Goal: Task Accomplishment & Management: Use online tool/utility

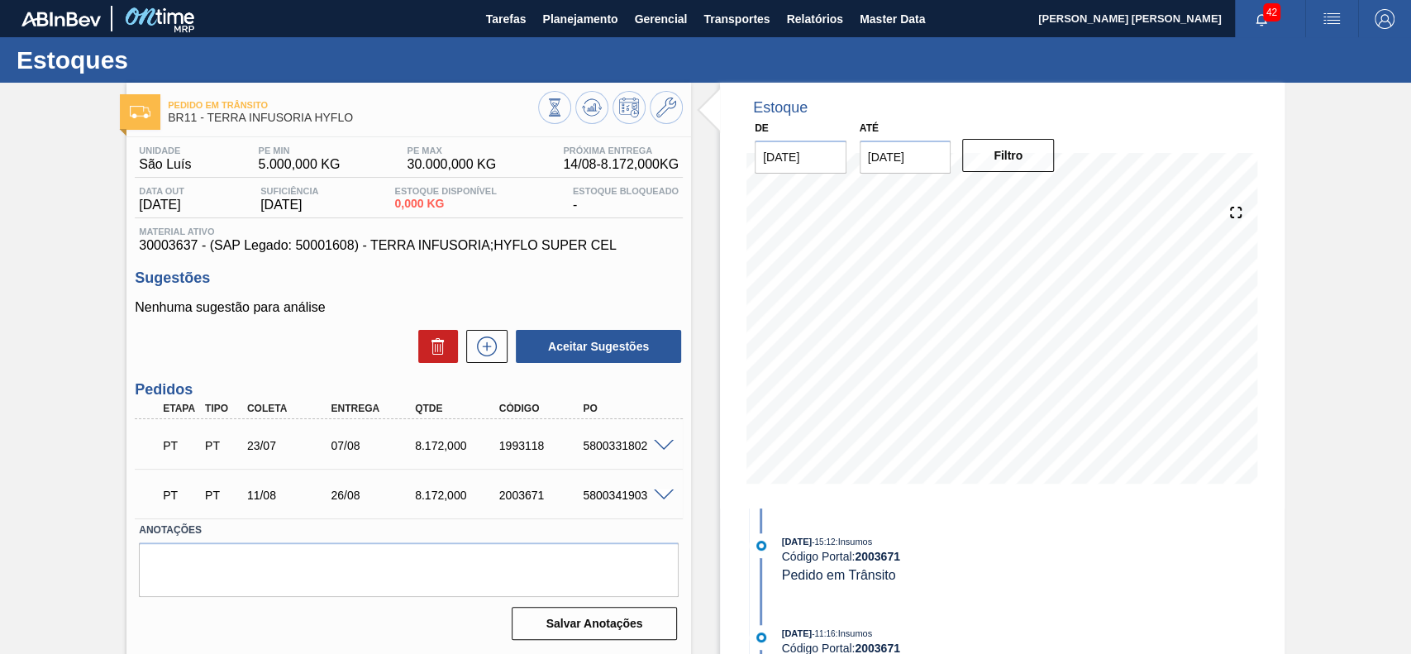
scroll to position [57, 0]
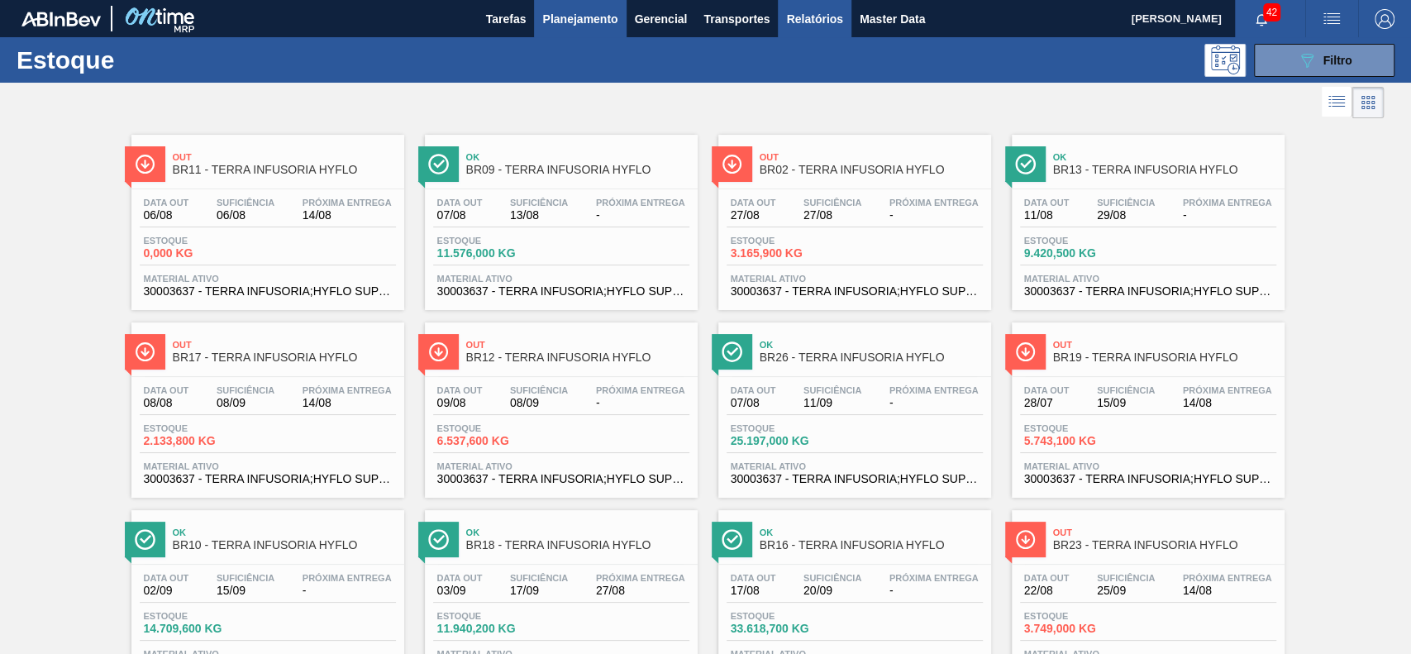
click at [786, 26] on span "Relatórios" at bounding box center [814, 19] width 56 height 20
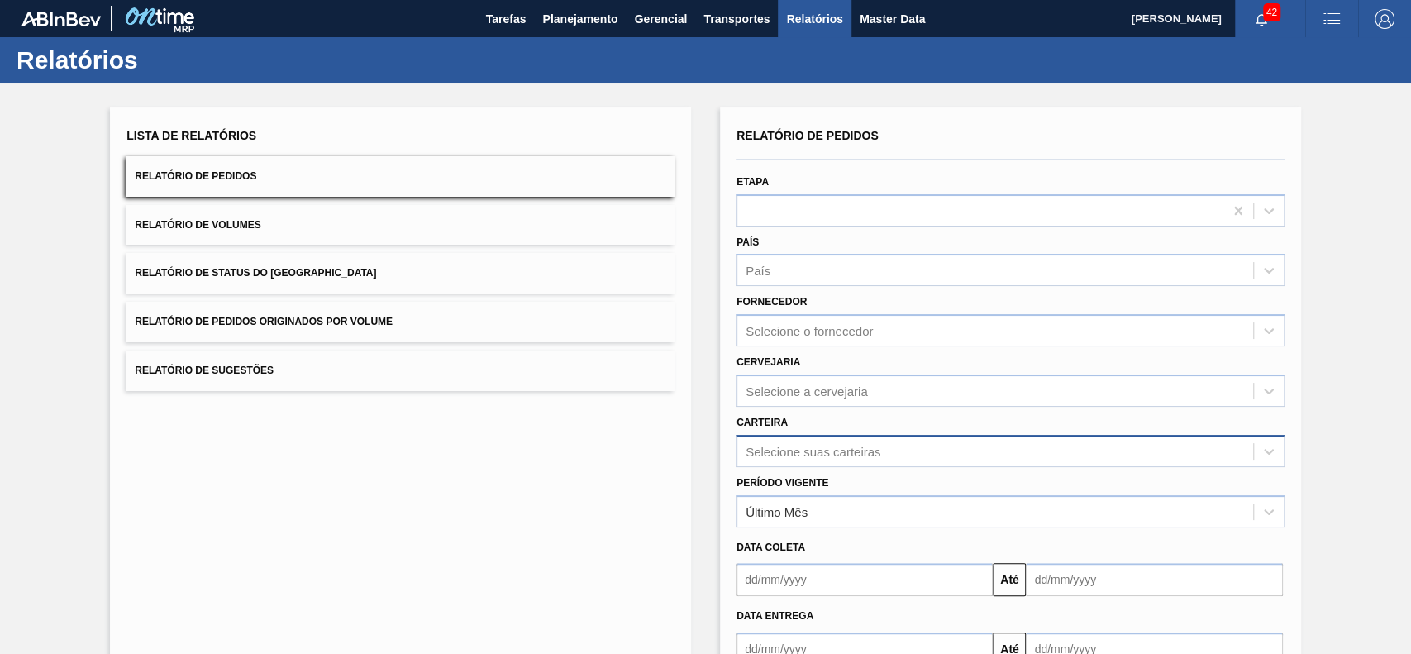
click at [845, 440] on div "Selecione suas carteiras" at bounding box center [1010, 451] width 548 height 32
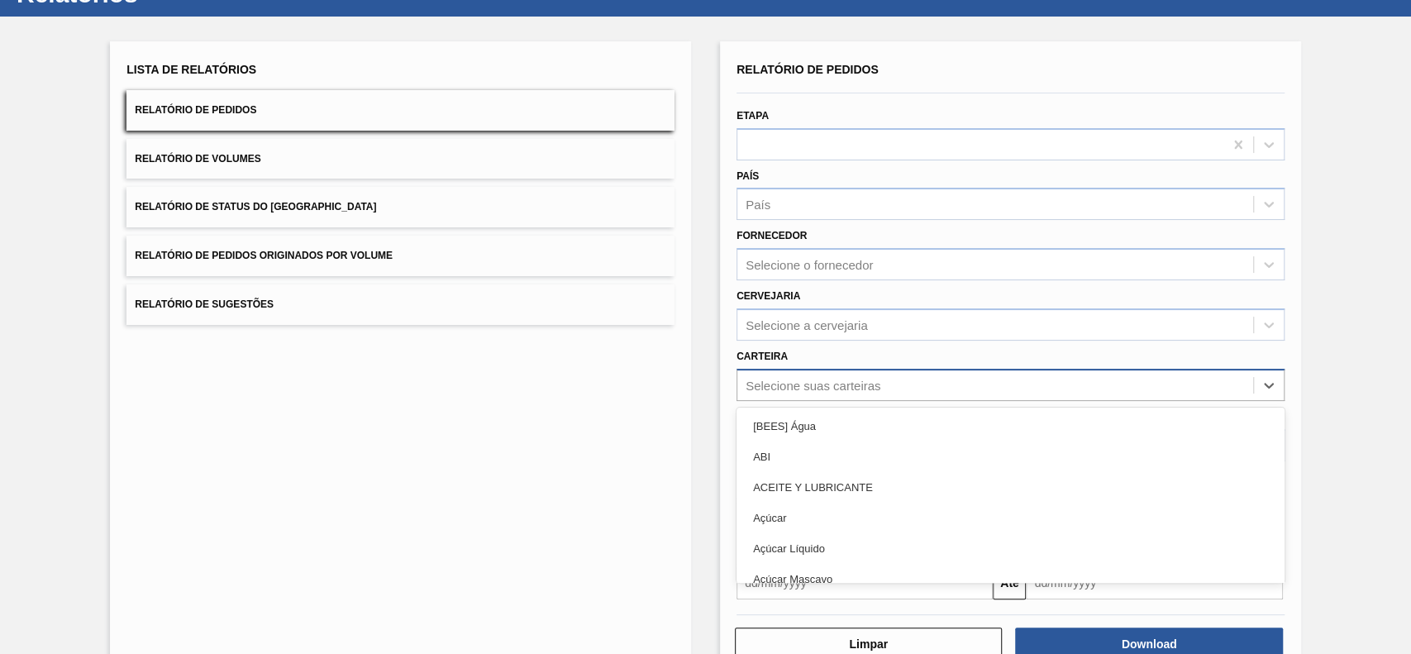
scroll to position [73, 0]
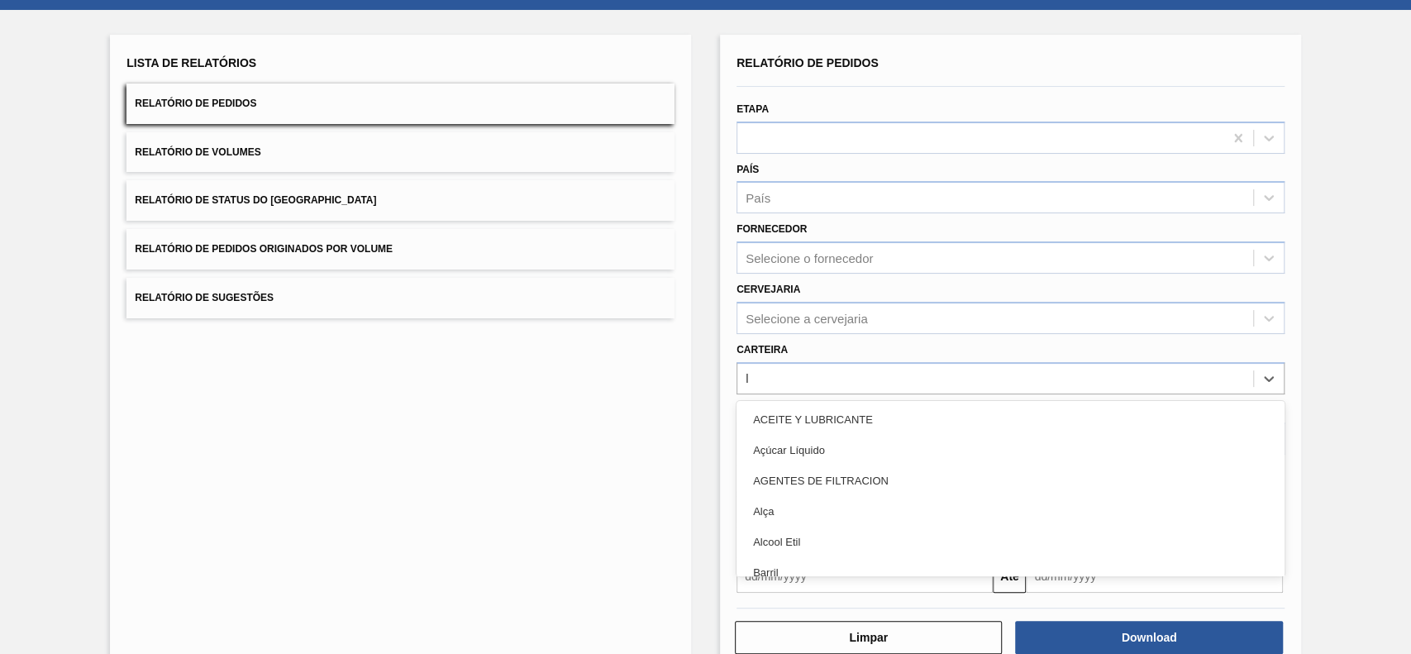
type input "lú"
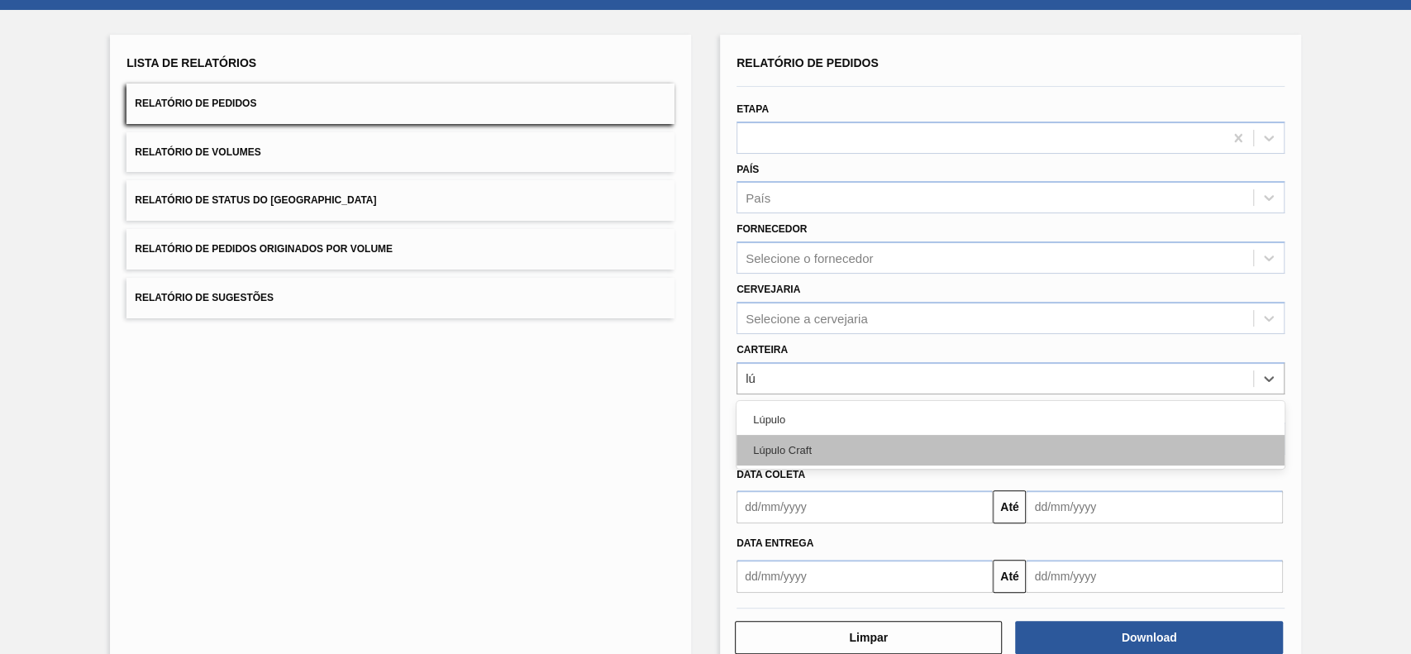
click at [845, 435] on div "Lúpulo Craft" at bounding box center [1010, 450] width 548 height 31
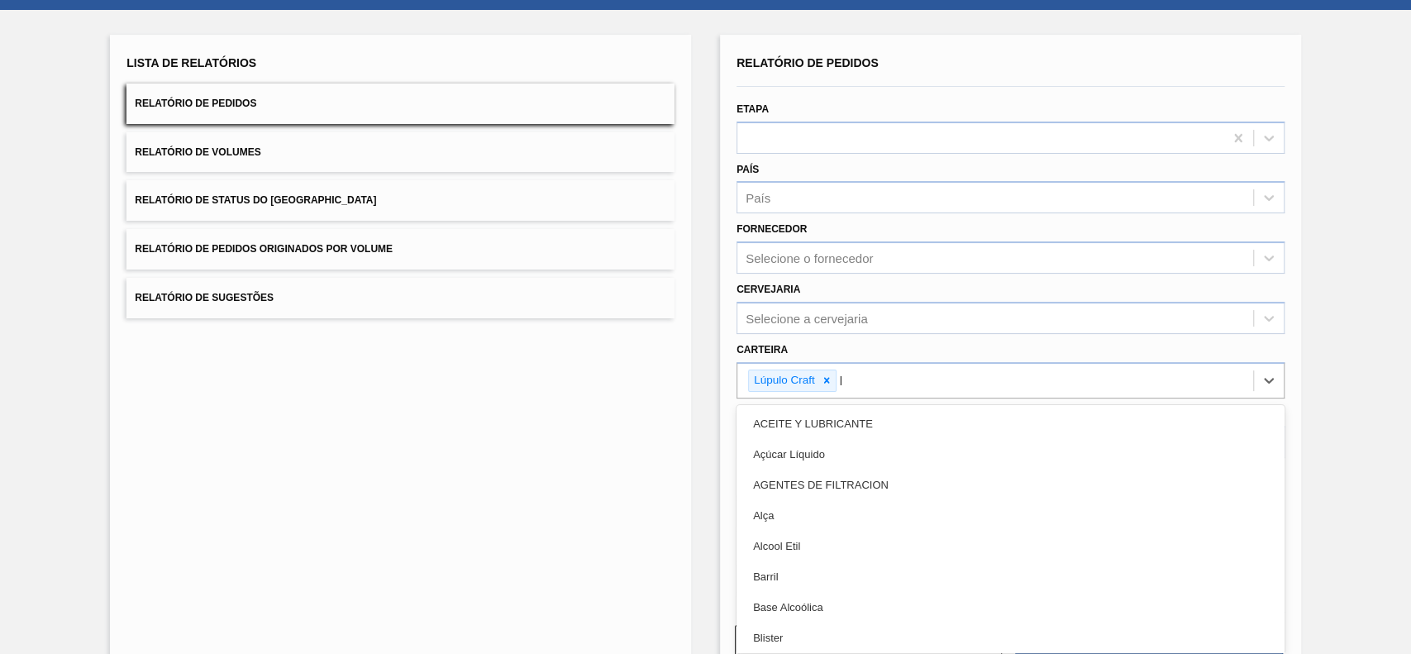
type input "lú"
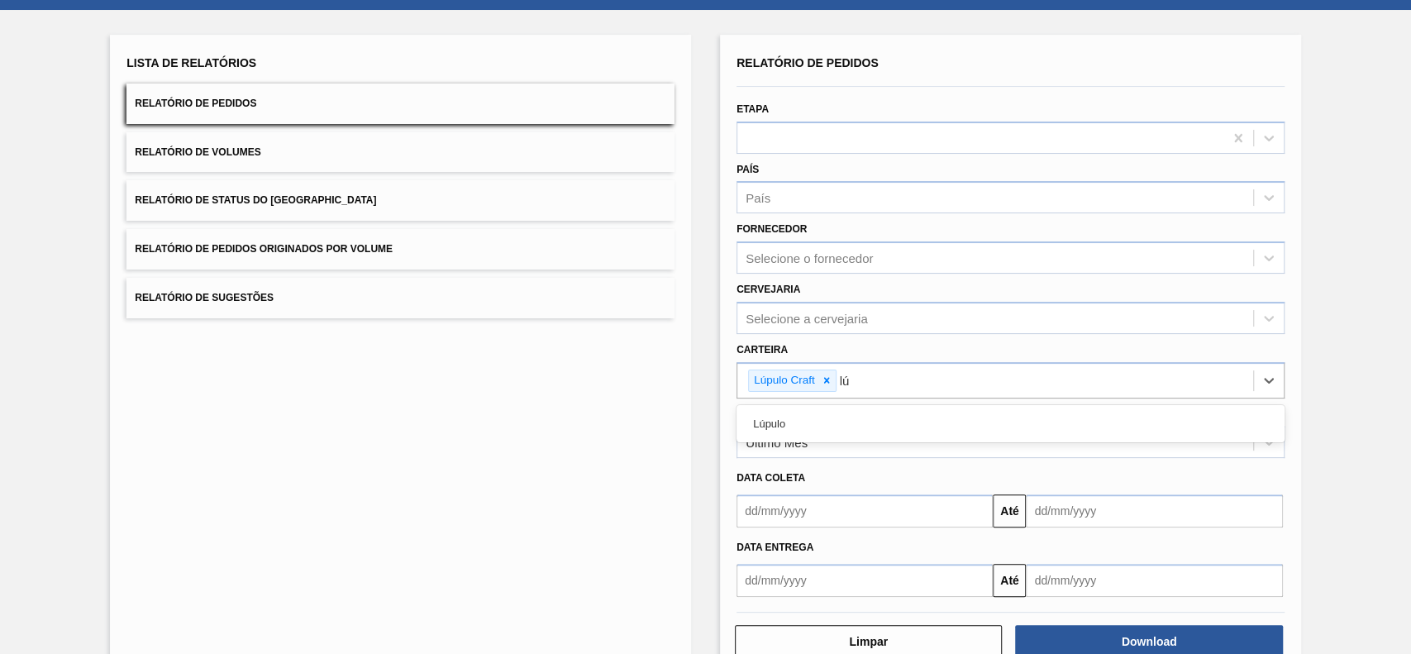
click at [845, 433] on div "Lúpulo" at bounding box center [1010, 423] width 548 height 31
click at [845, 433] on div "Último Mês" at bounding box center [995, 443] width 516 height 24
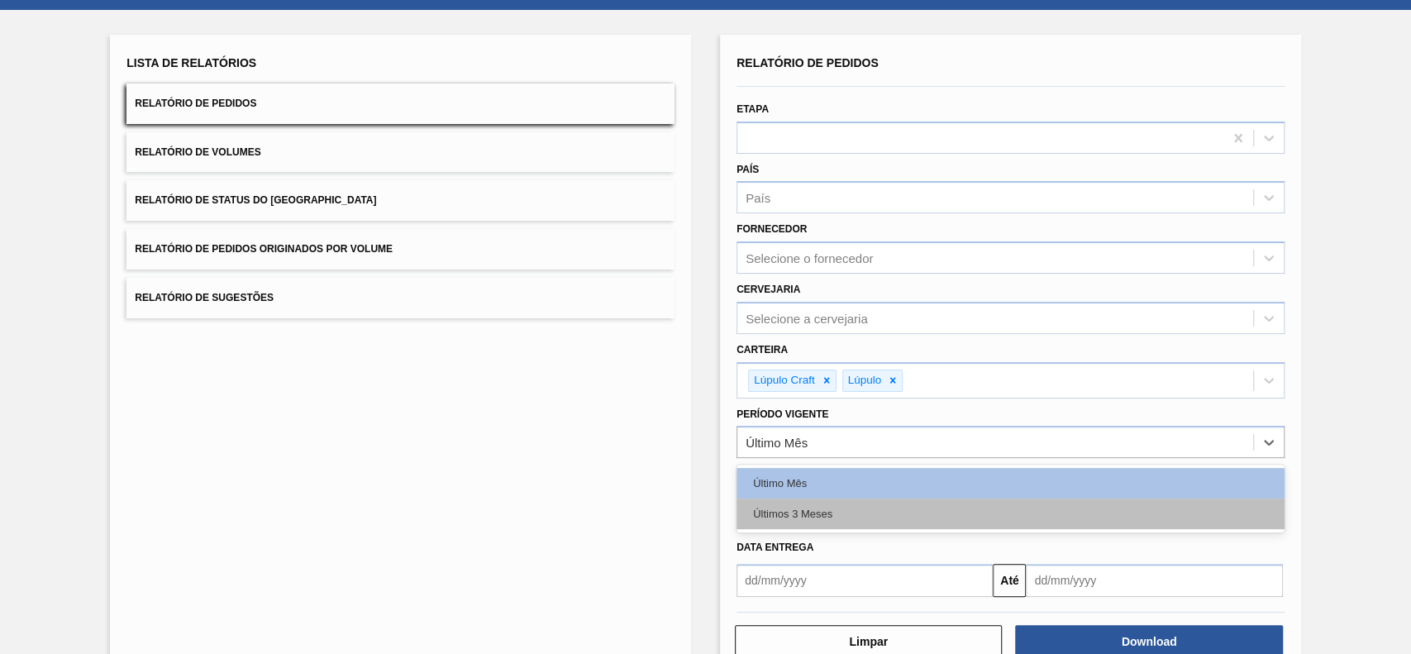
click at [821, 517] on div "Últimos 3 Meses" at bounding box center [1010, 513] width 548 height 31
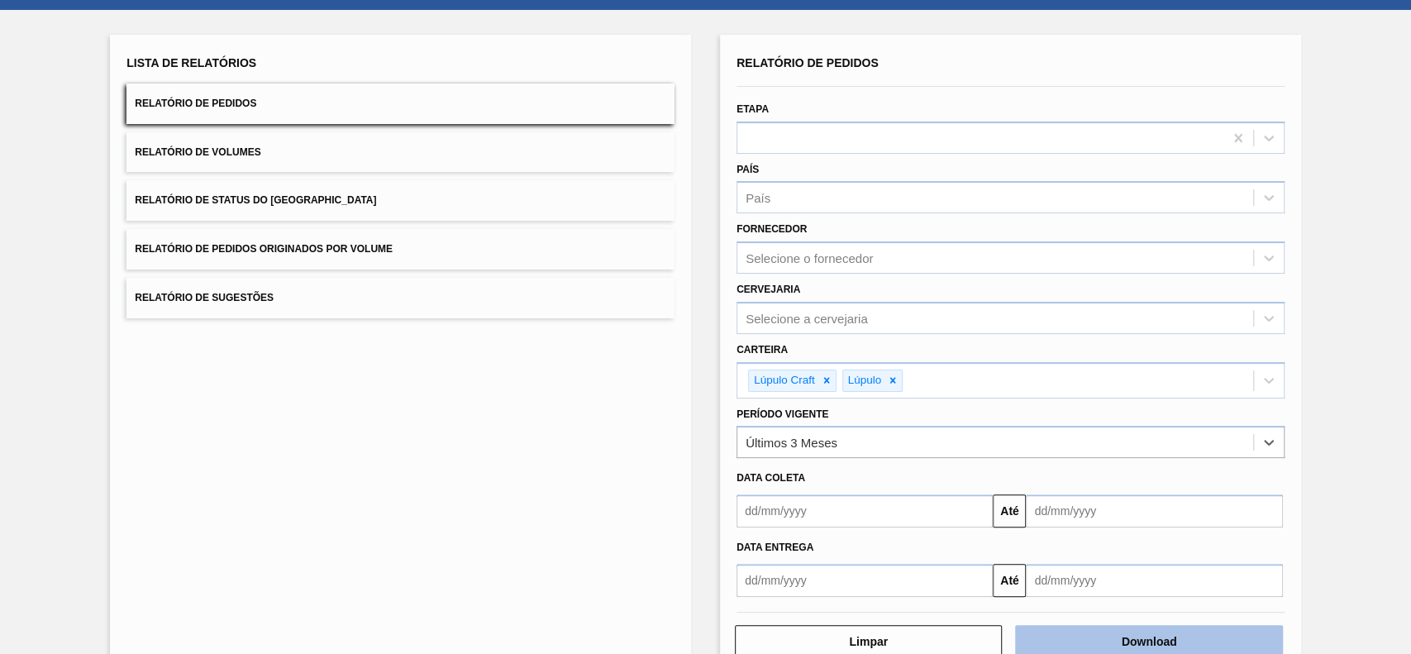
click at [1151, 631] on button "Download" at bounding box center [1148, 641] width 267 height 33
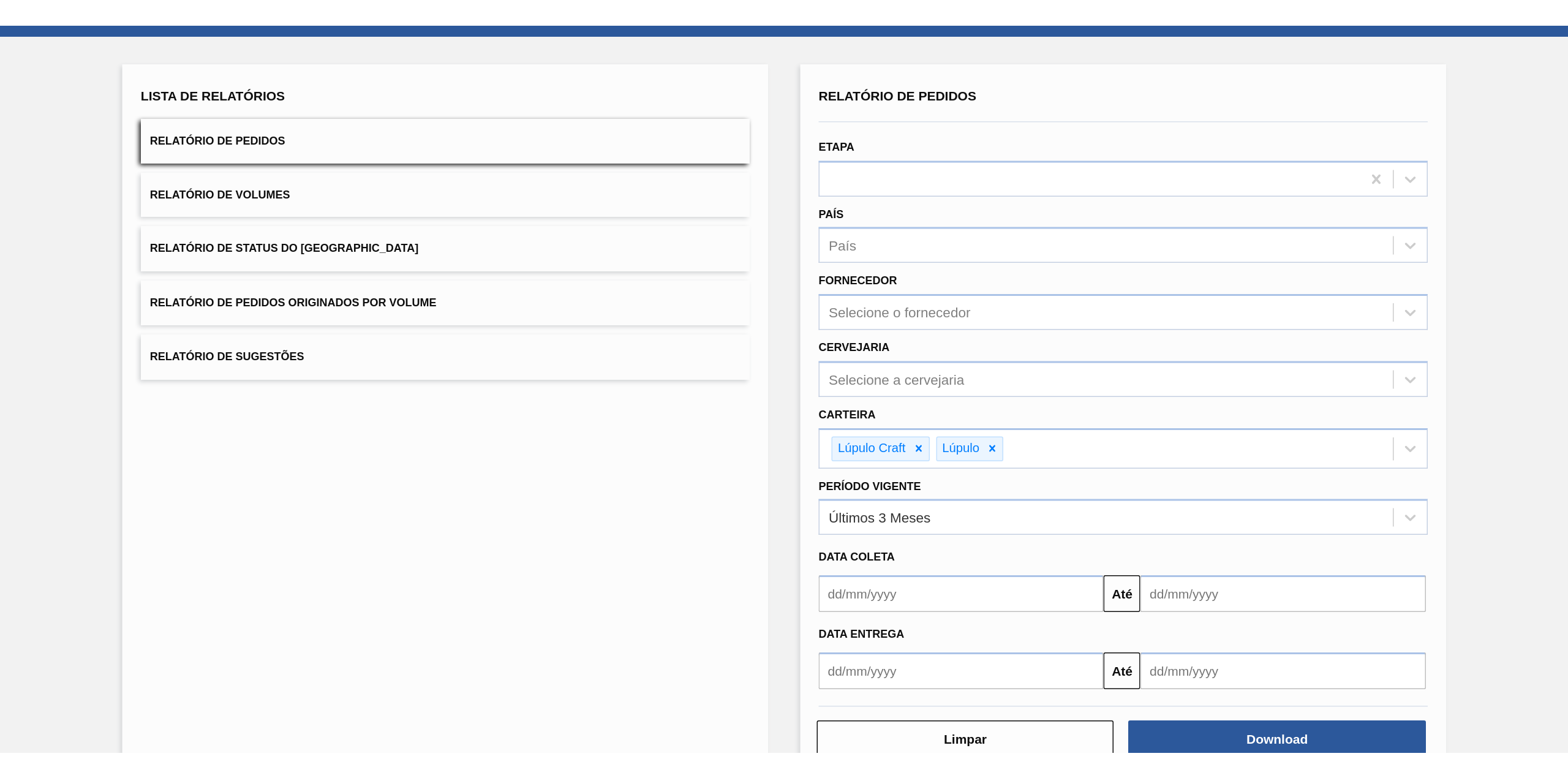
scroll to position [0, 0]
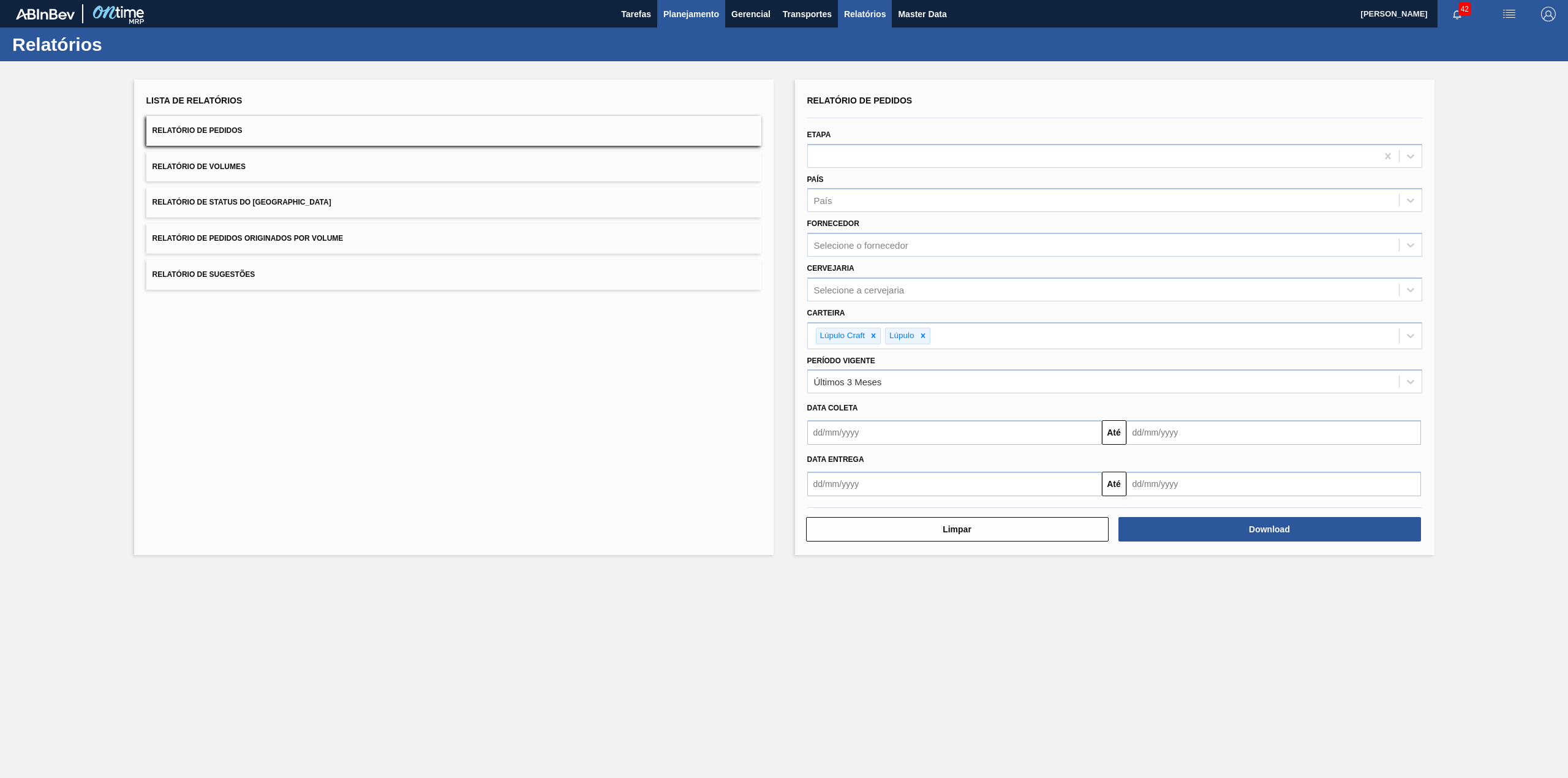
click at [685, 16] on span "Planejamento" at bounding box center [691, 14] width 56 height 15
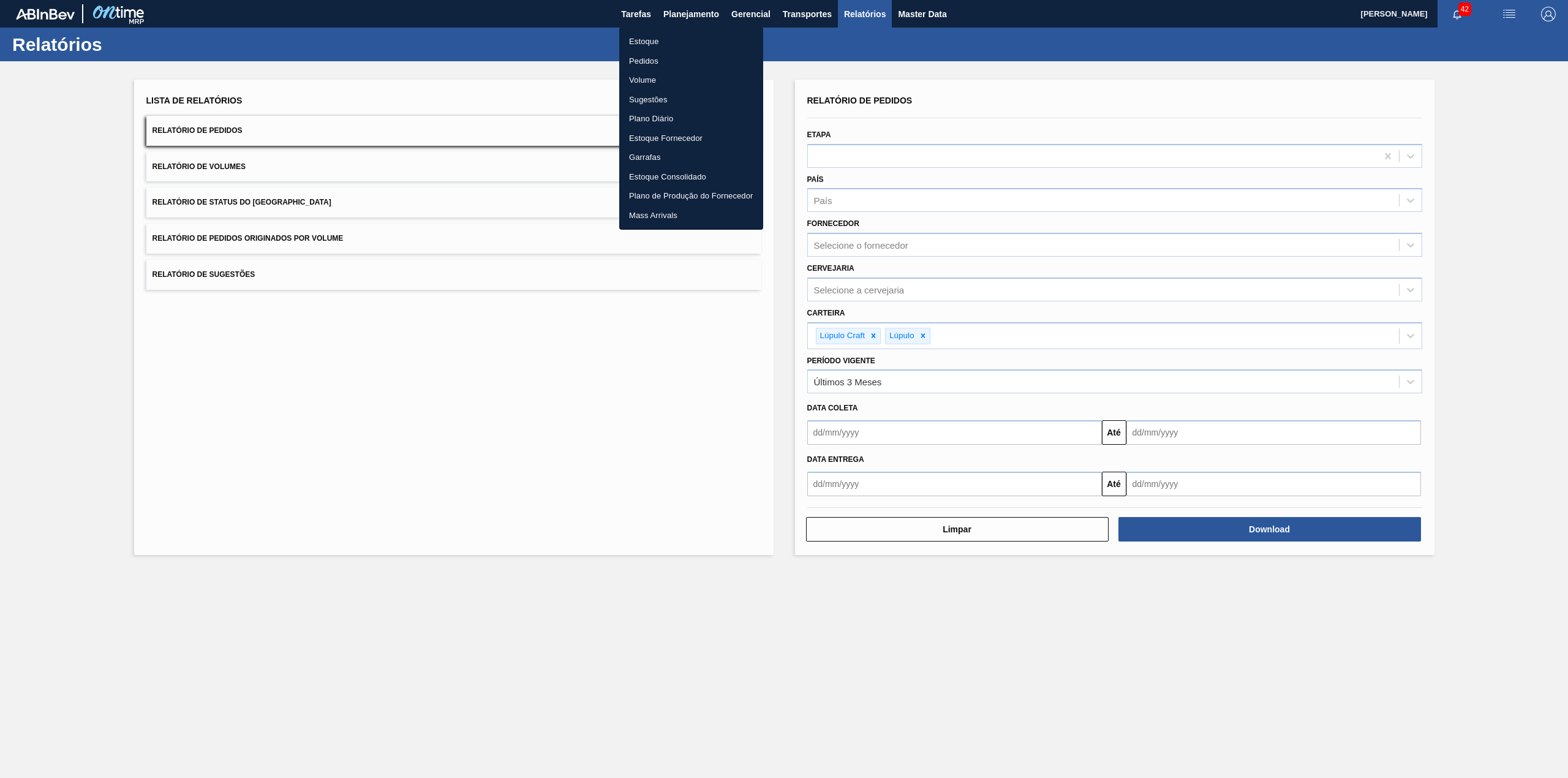
click at [648, 42] on li "Estoque" at bounding box center [691, 41] width 144 height 19
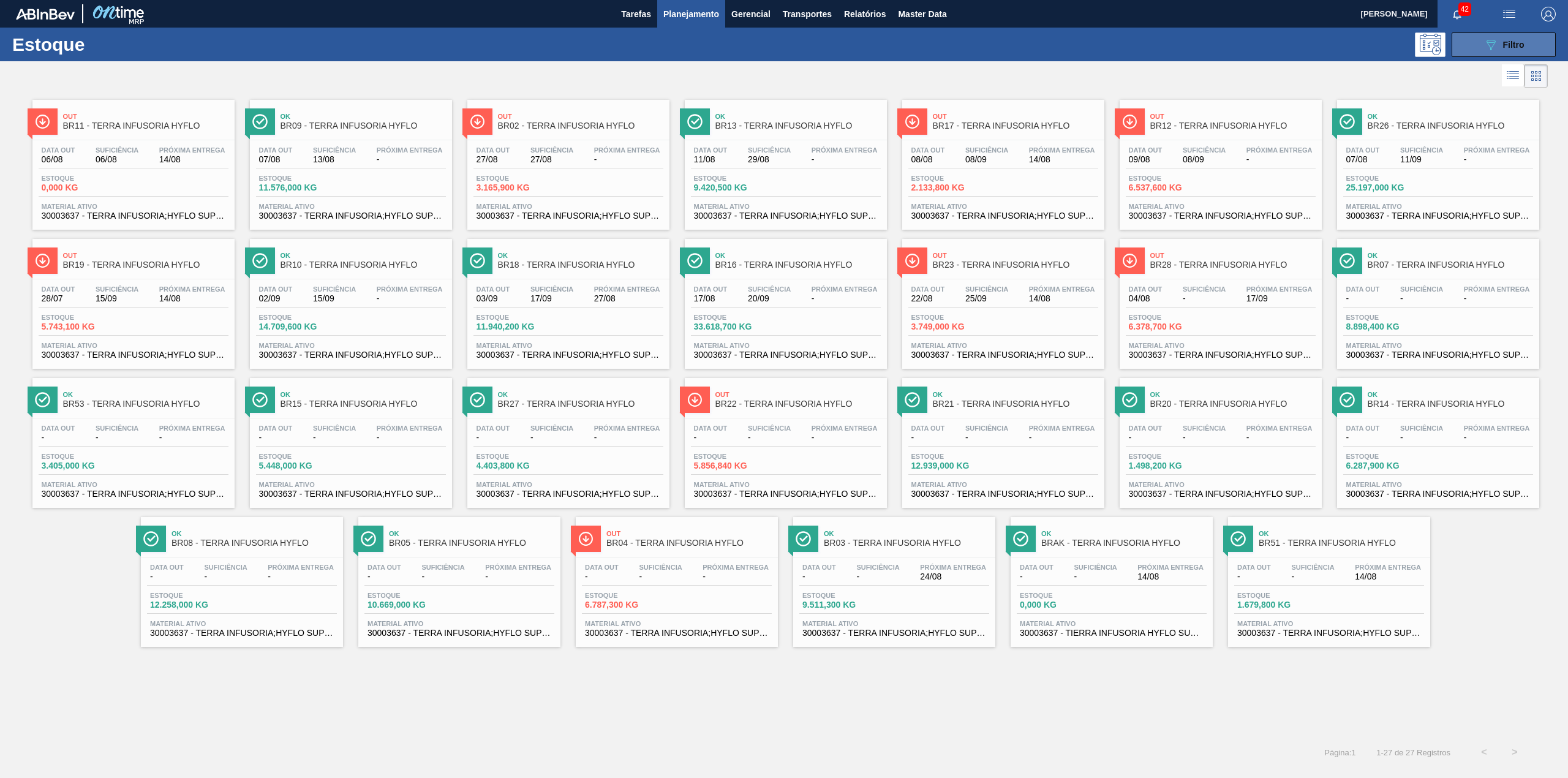
click at [1045, 52] on button "089F7B8B-B2A5-4AFE-B5C0-19BA573D28AC Filtro" at bounding box center [1504, 44] width 104 height 24
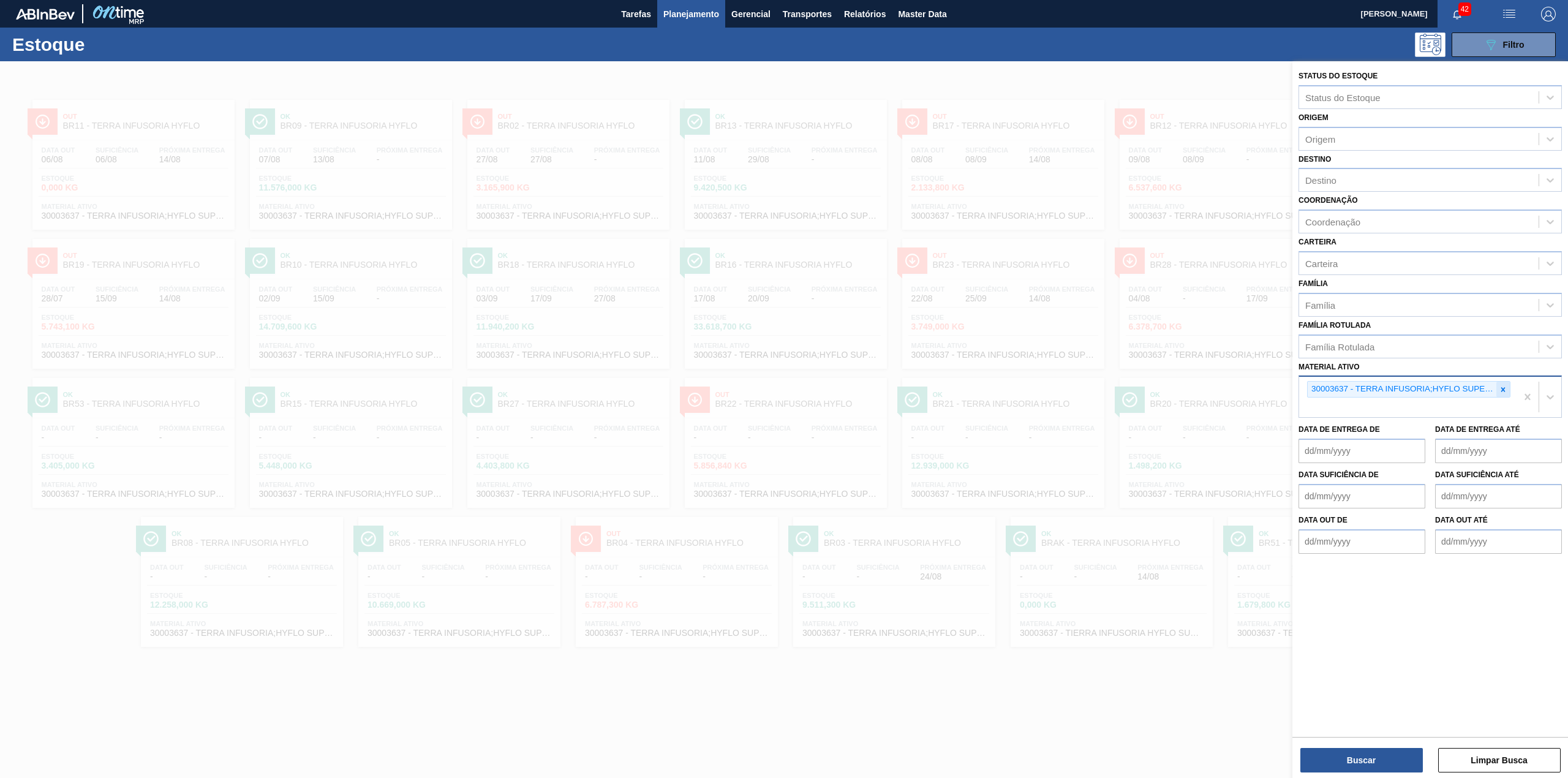
click at [1045, 390] on icon at bounding box center [1503, 390] width 9 height 9
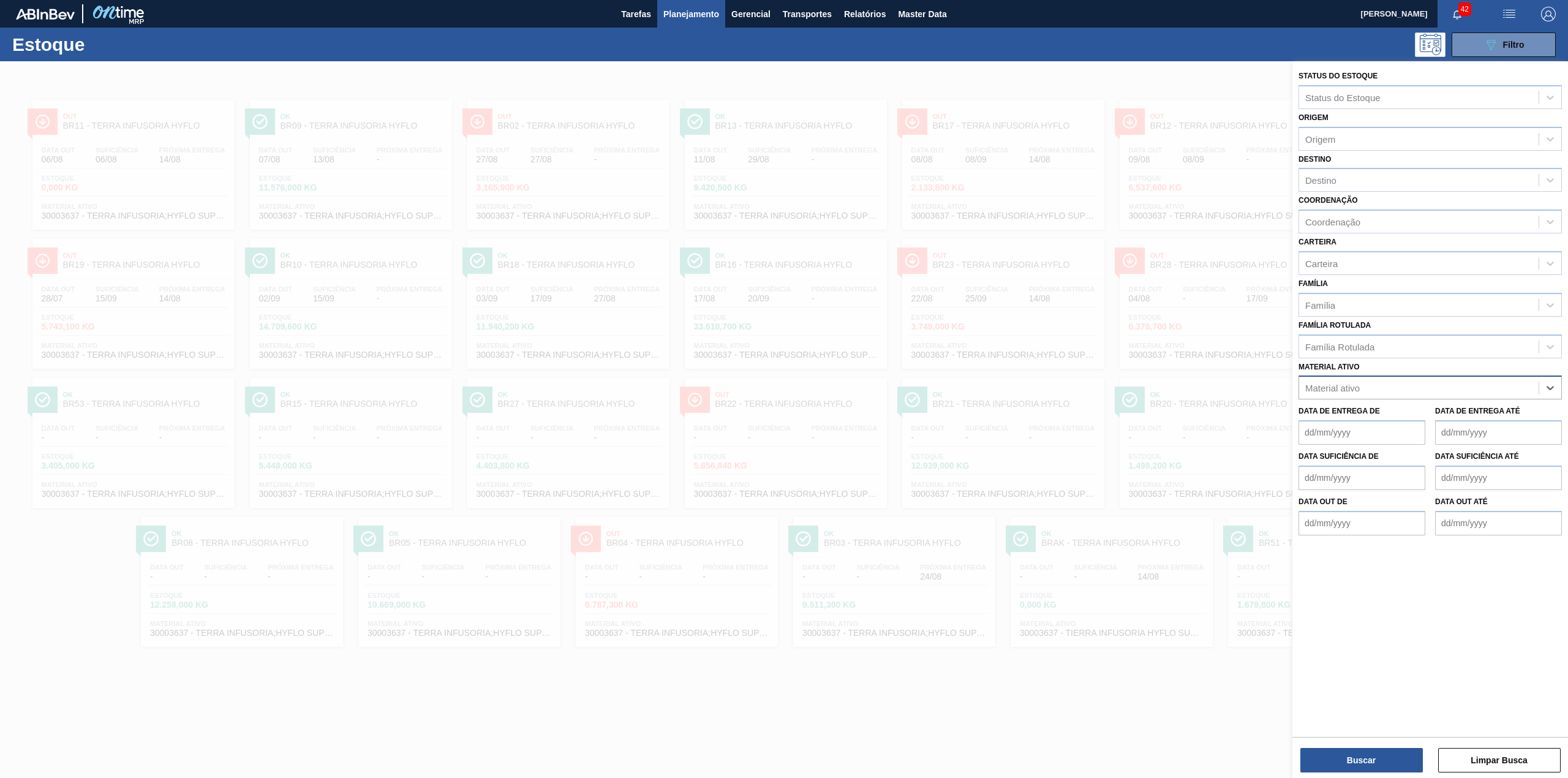
click at [1045, 385] on div "Material ativo" at bounding box center [1418, 388] width 239 height 18
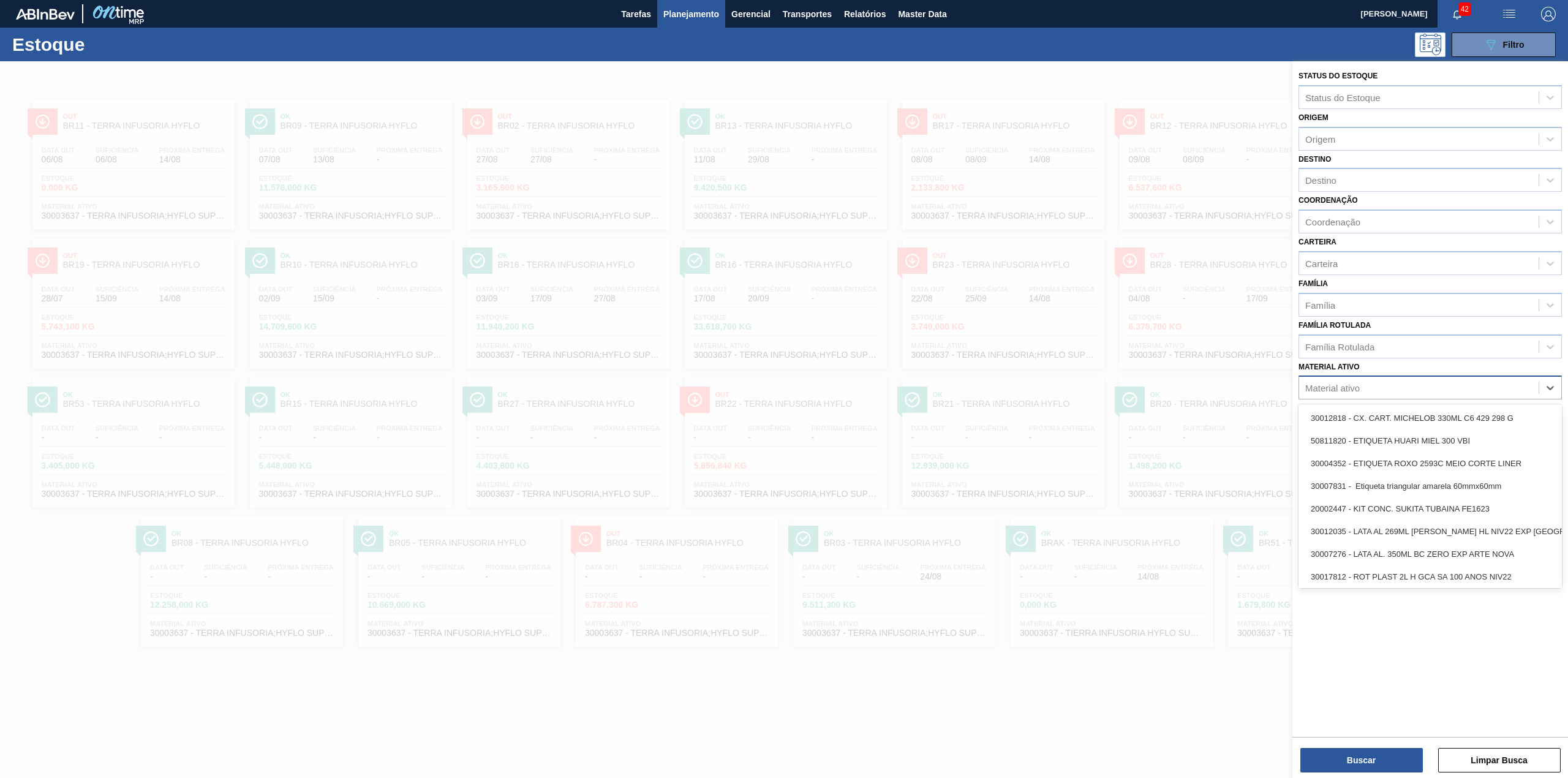
paste ativo "30003637"
type ativo "30003637"
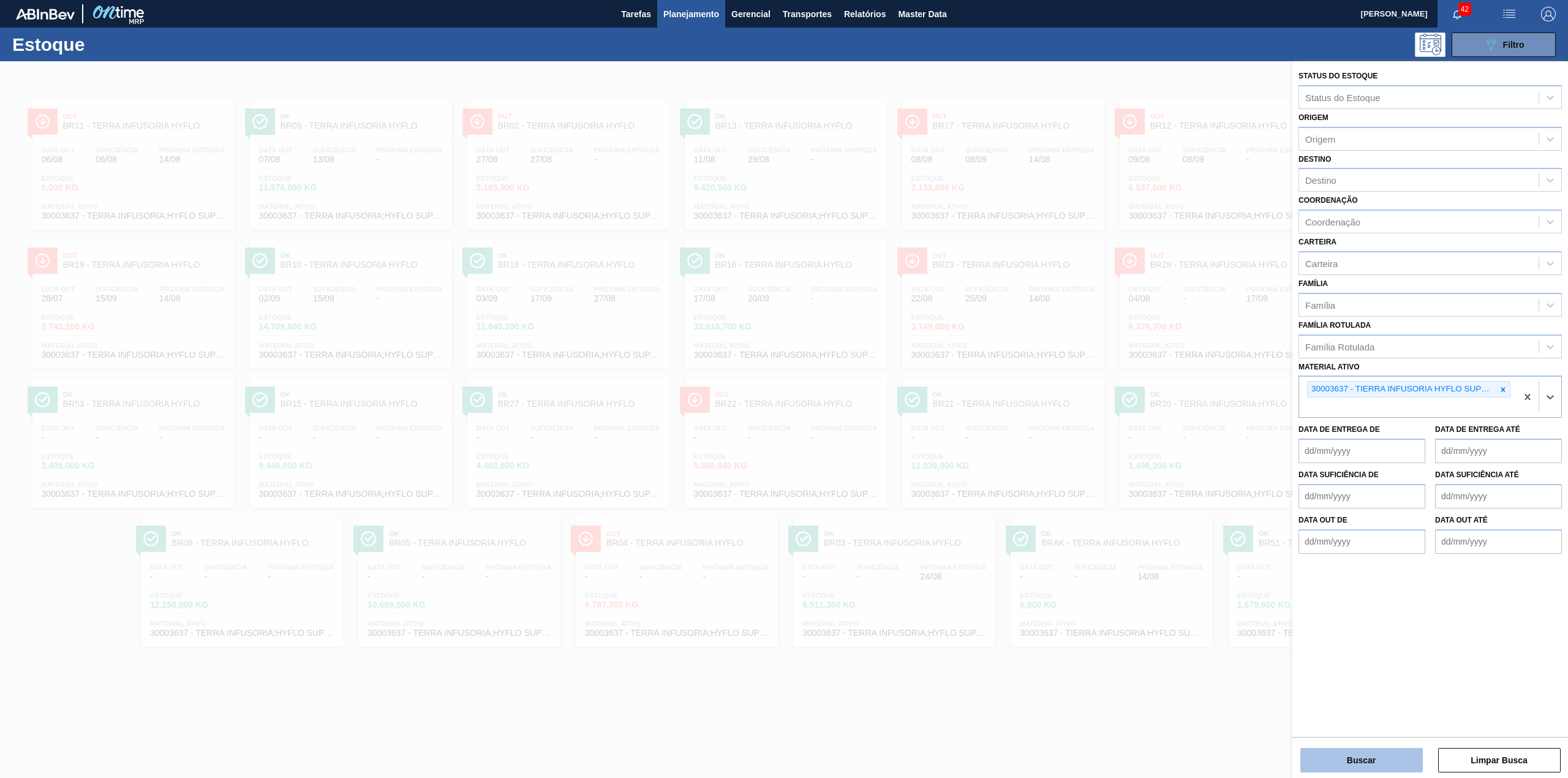
click at [1045, 484] on button "Buscar" at bounding box center [1361, 759] width 122 height 24
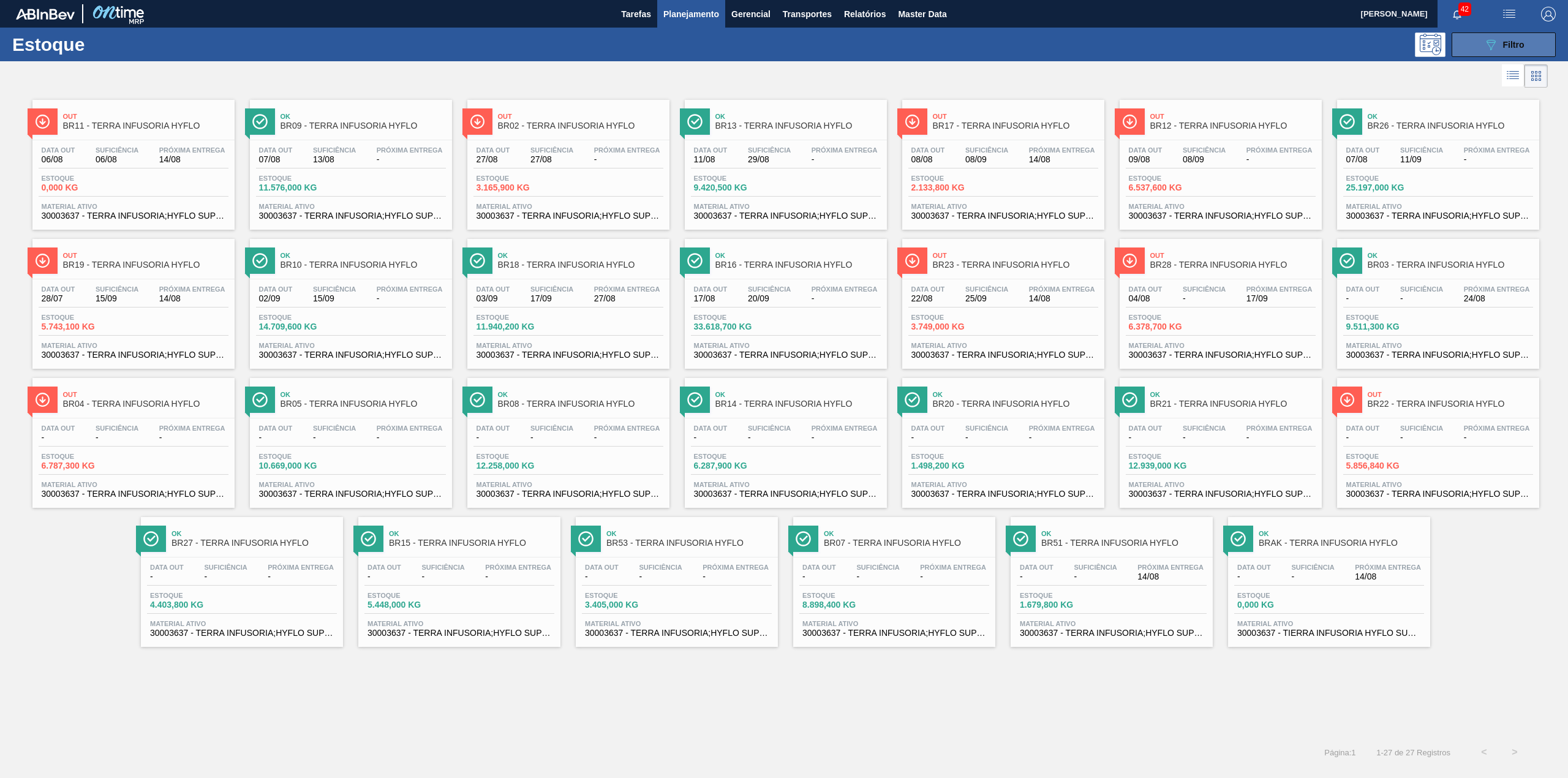
click at [1045, 41] on span "Filtro" at bounding box center [1513, 44] width 21 height 10
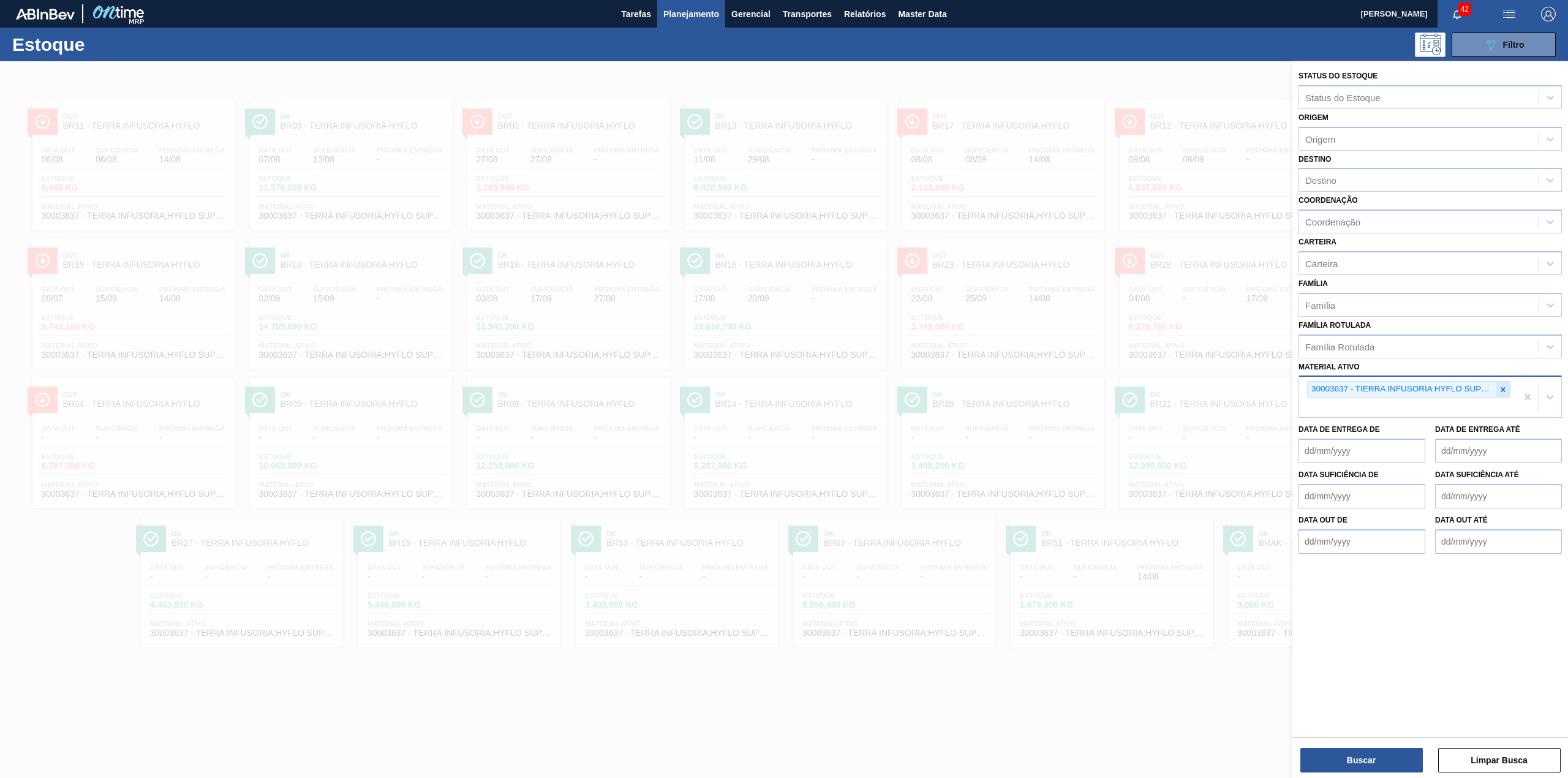
click at [1045, 390] on icon at bounding box center [1503, 390] width 9 height 9
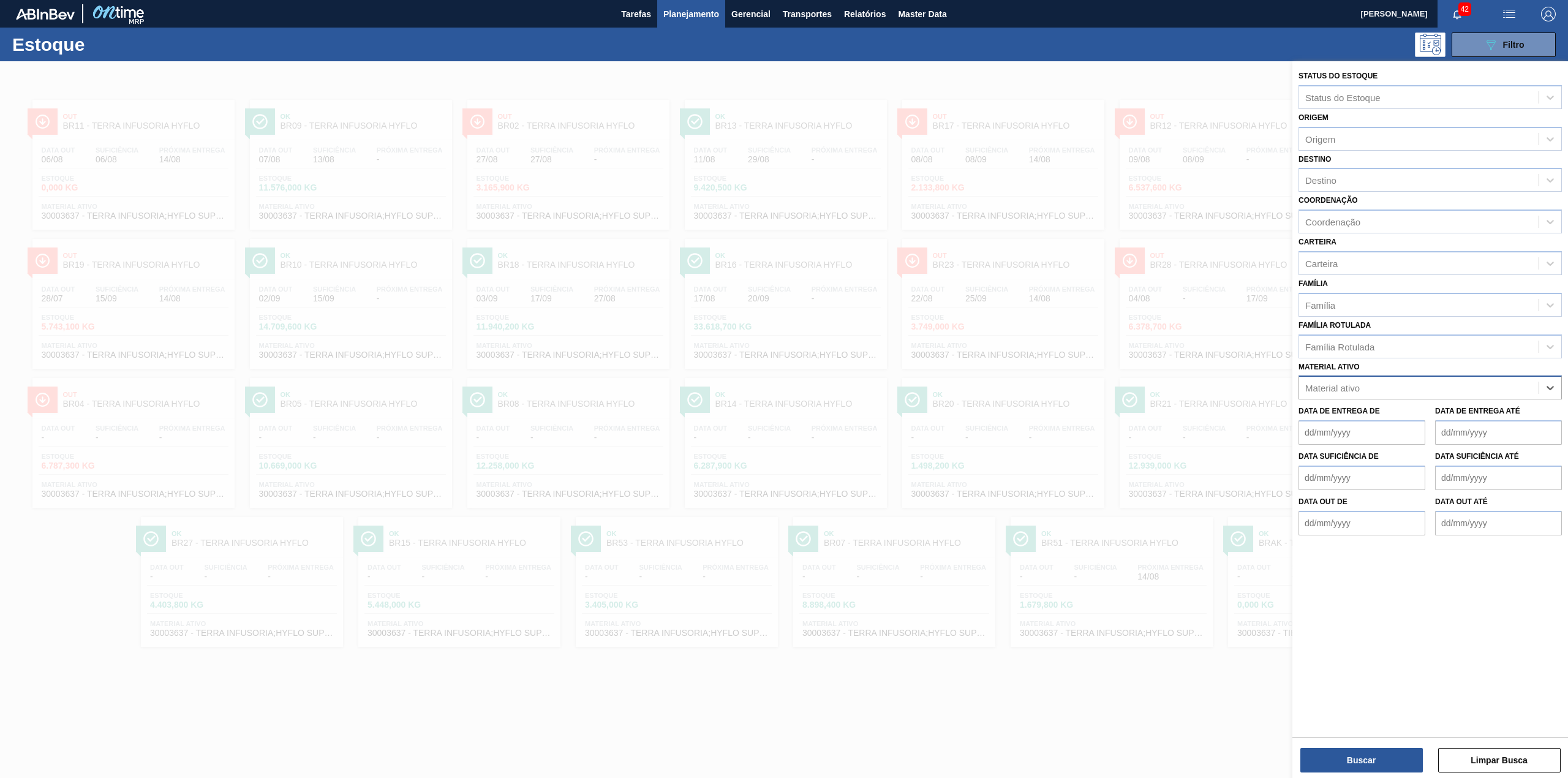
paste ativo "30009305"
type ativo "30009305"
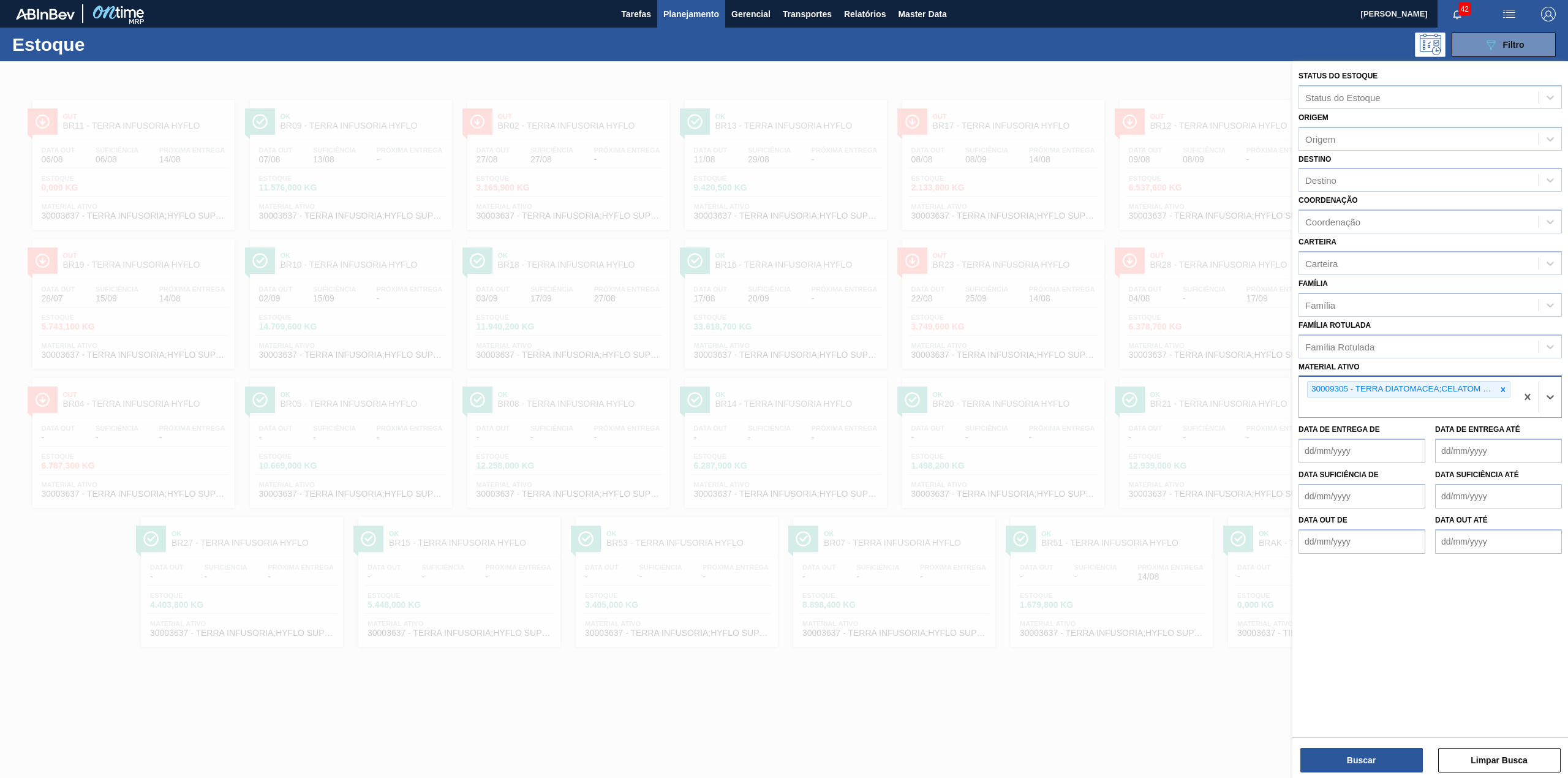
click at [1045, 484] on div "Buscar Limpar Busca" at bounding box center [1430, 754] width 276 height 34
click at [1045, 484] on button "Buscar" at bounding box center [1361, 759] width 122 height 24
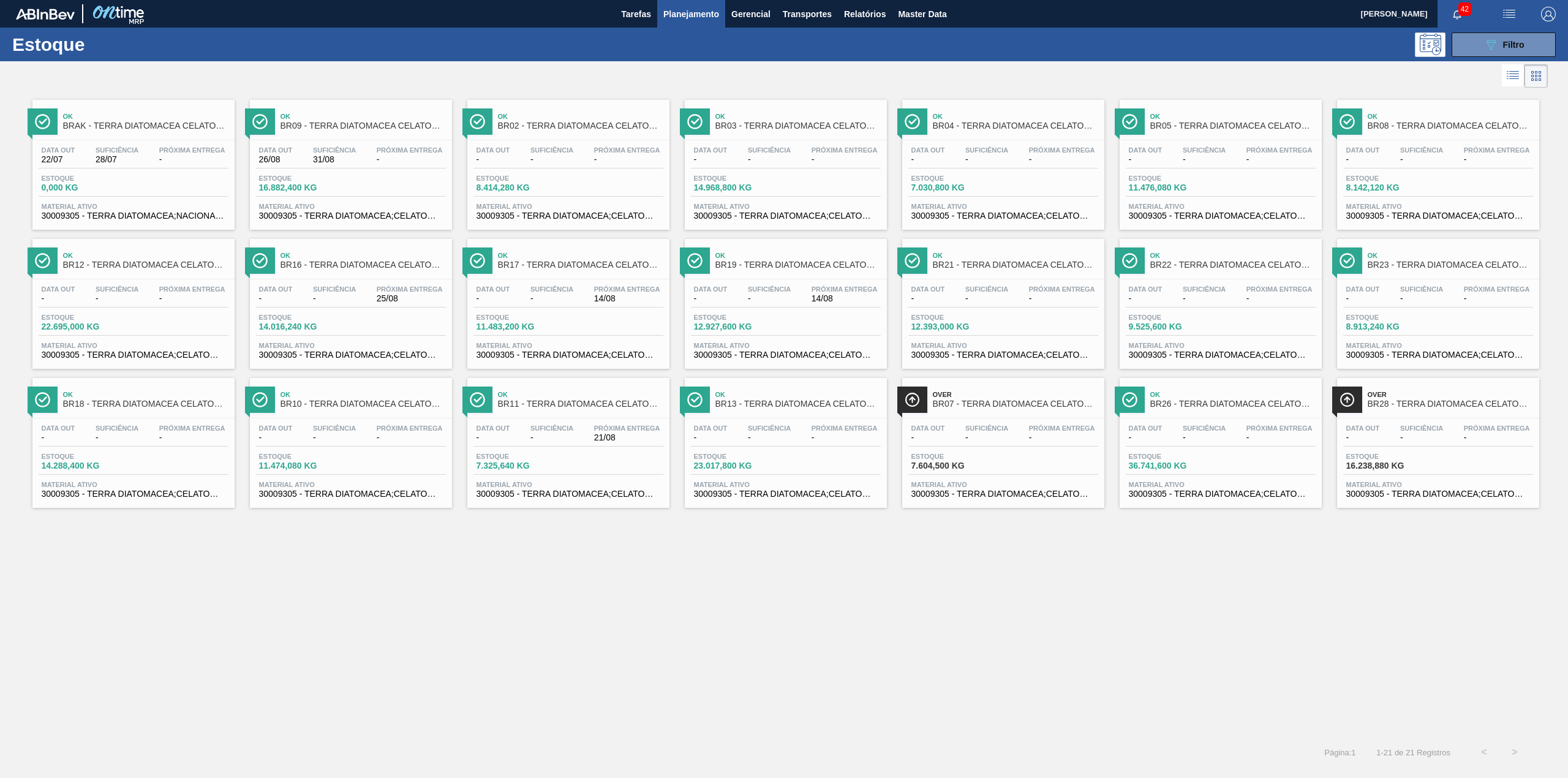
click at [1045, 43] on icon "089F7B8B-B2A5-4AFE-B5C0-19BA573D28AC" at bounding box center [1491, 44] width 15 height 15
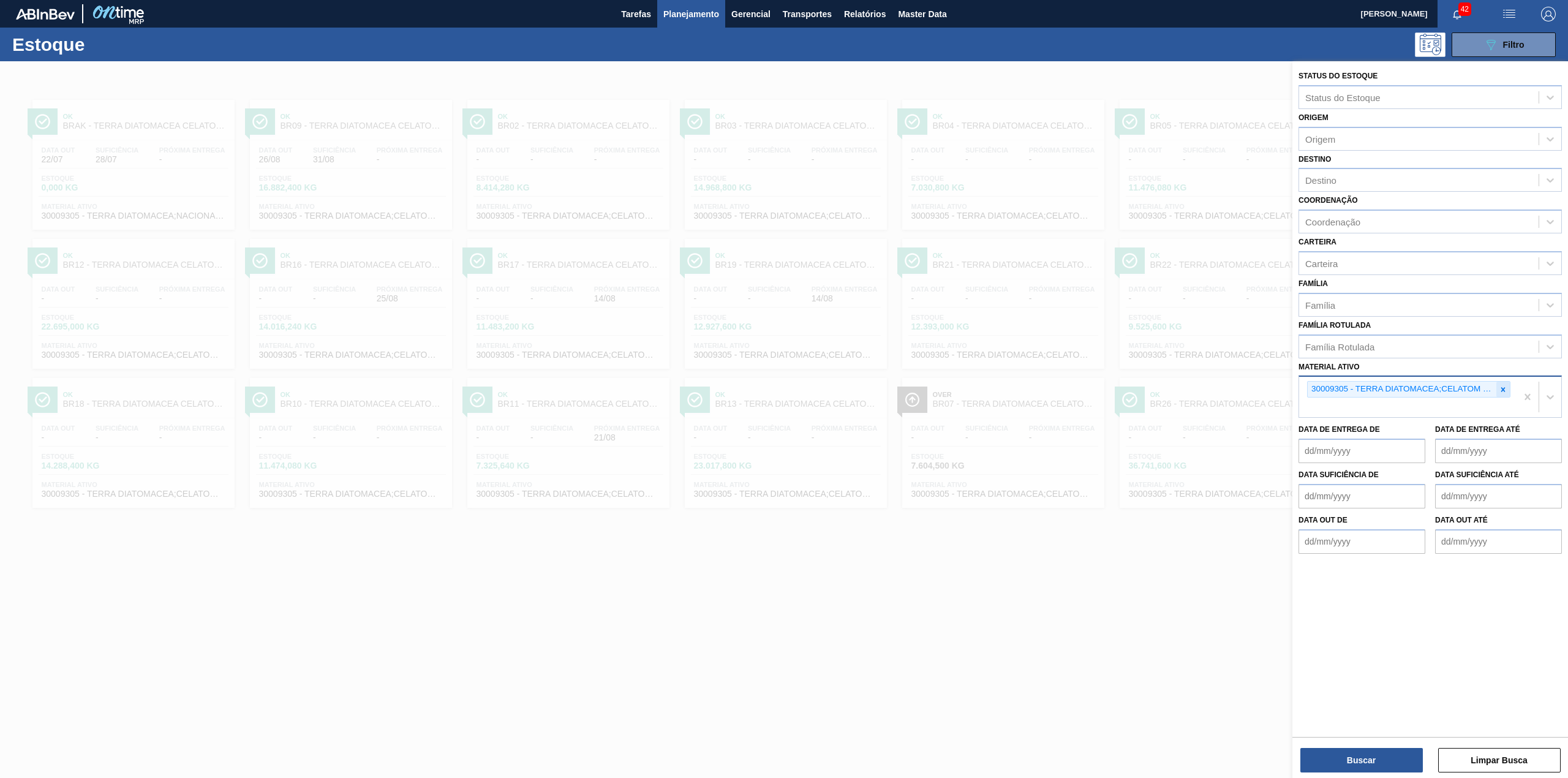
click at [1045, 387] on div at bounding box center [1503, 389] width 13 height 16
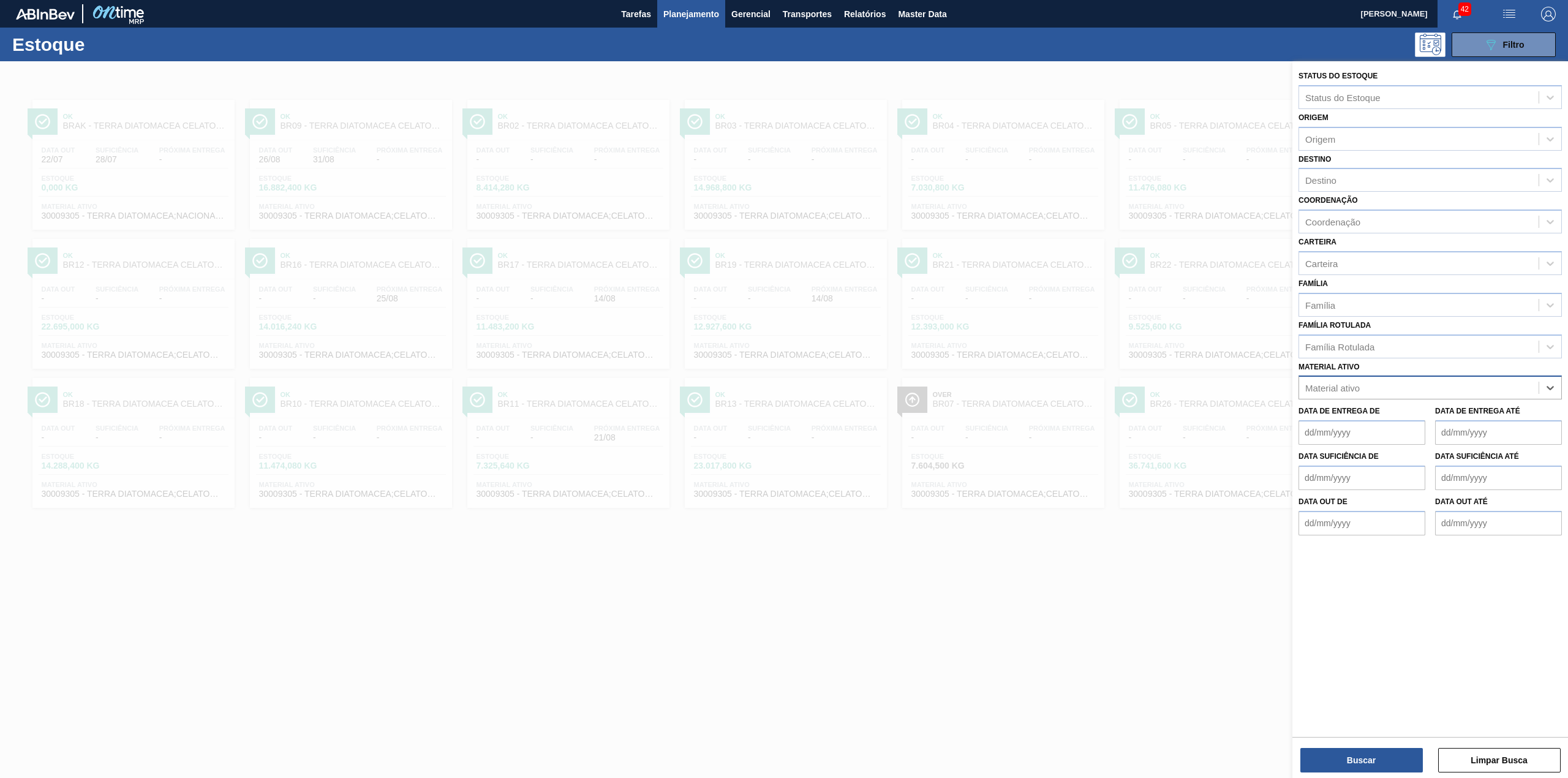
paste ativo "30003637"
type ativo "30003637"
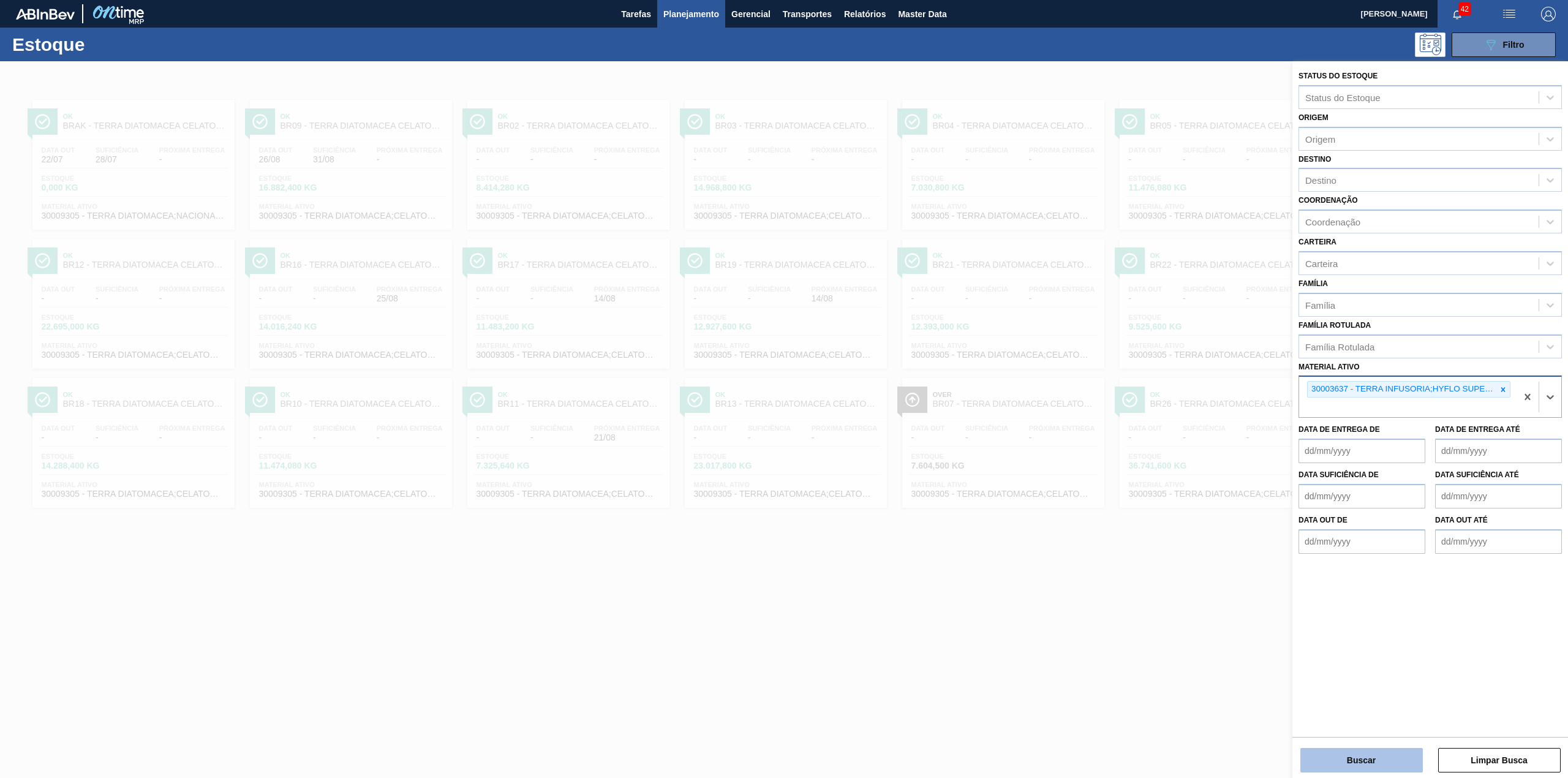
click at [1045, 484] on button "Buscar" at bounding box center [1361, 759] width 122 height 24
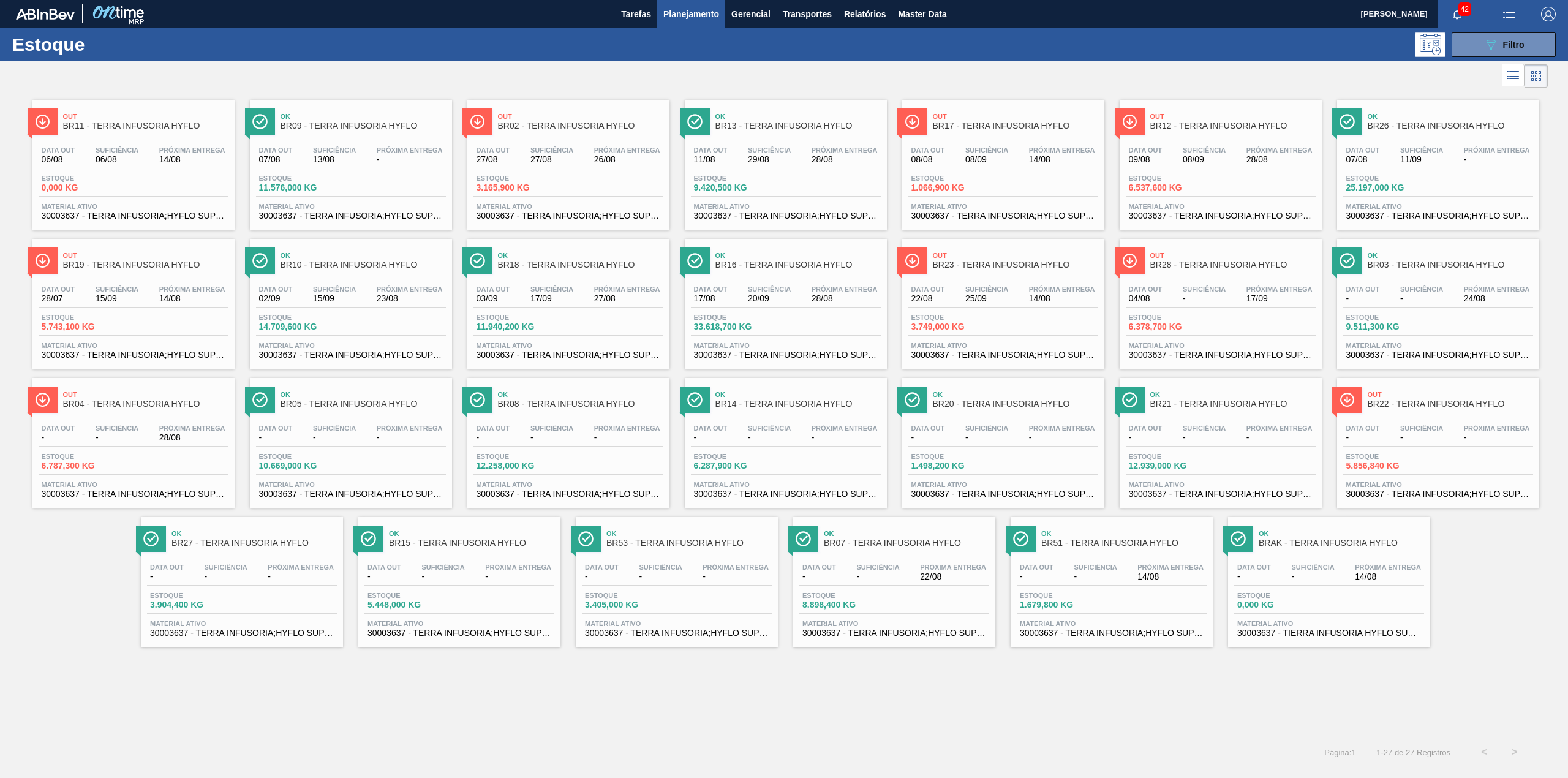
drag, startPoint x: 887, startPoint y: 154, endPoint x: 825, endPoint y: 133, distance: 65.5
click at [1045, 50] on icon "089F7B8B-B2A5-4AFE-B5C0-19BA573D28AC" at bounding box center [1491, 44] width 15 height 15
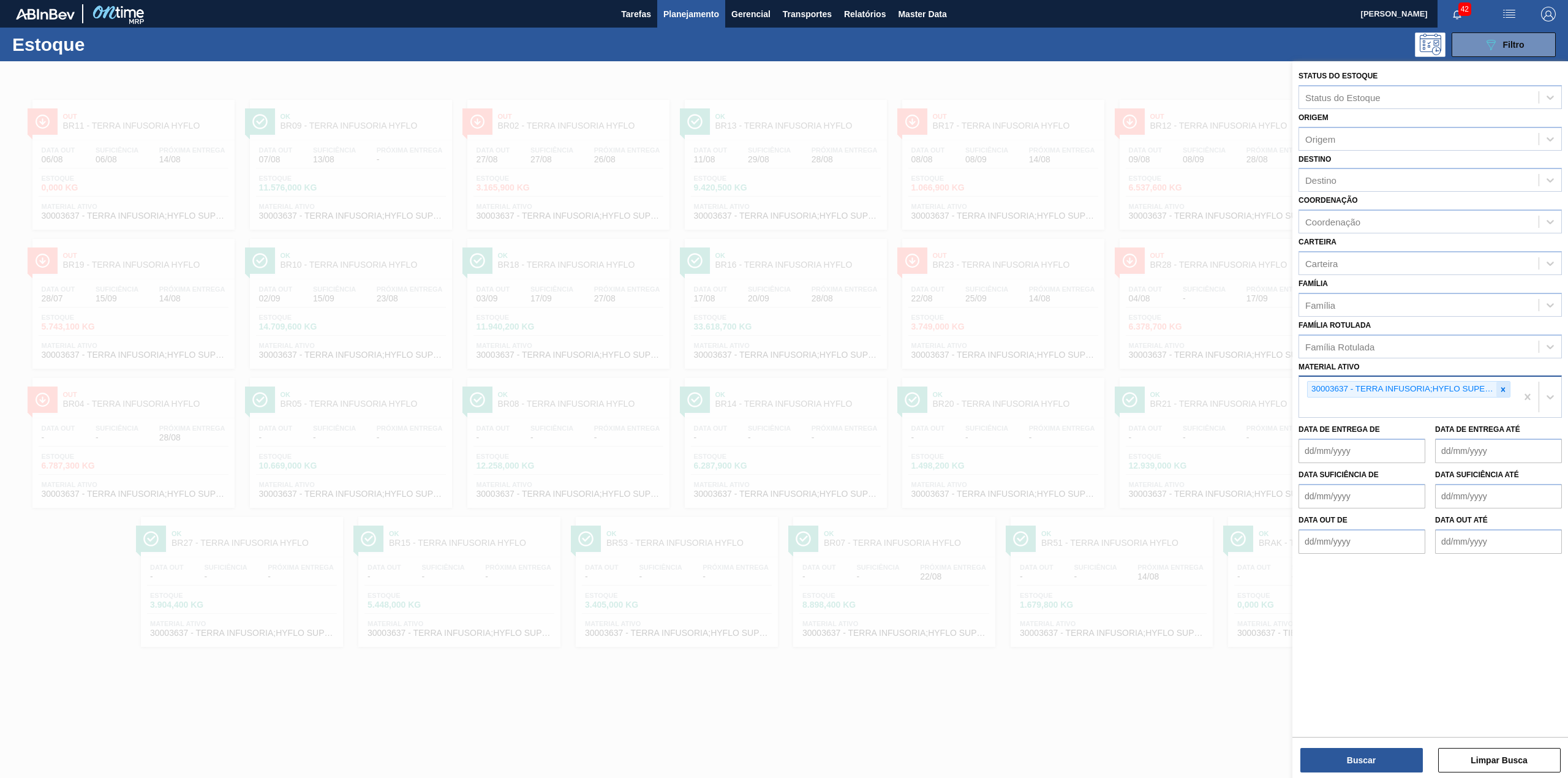
click at [1045, 388] on icon at bounding box center [1503, 390] width 9 height 9
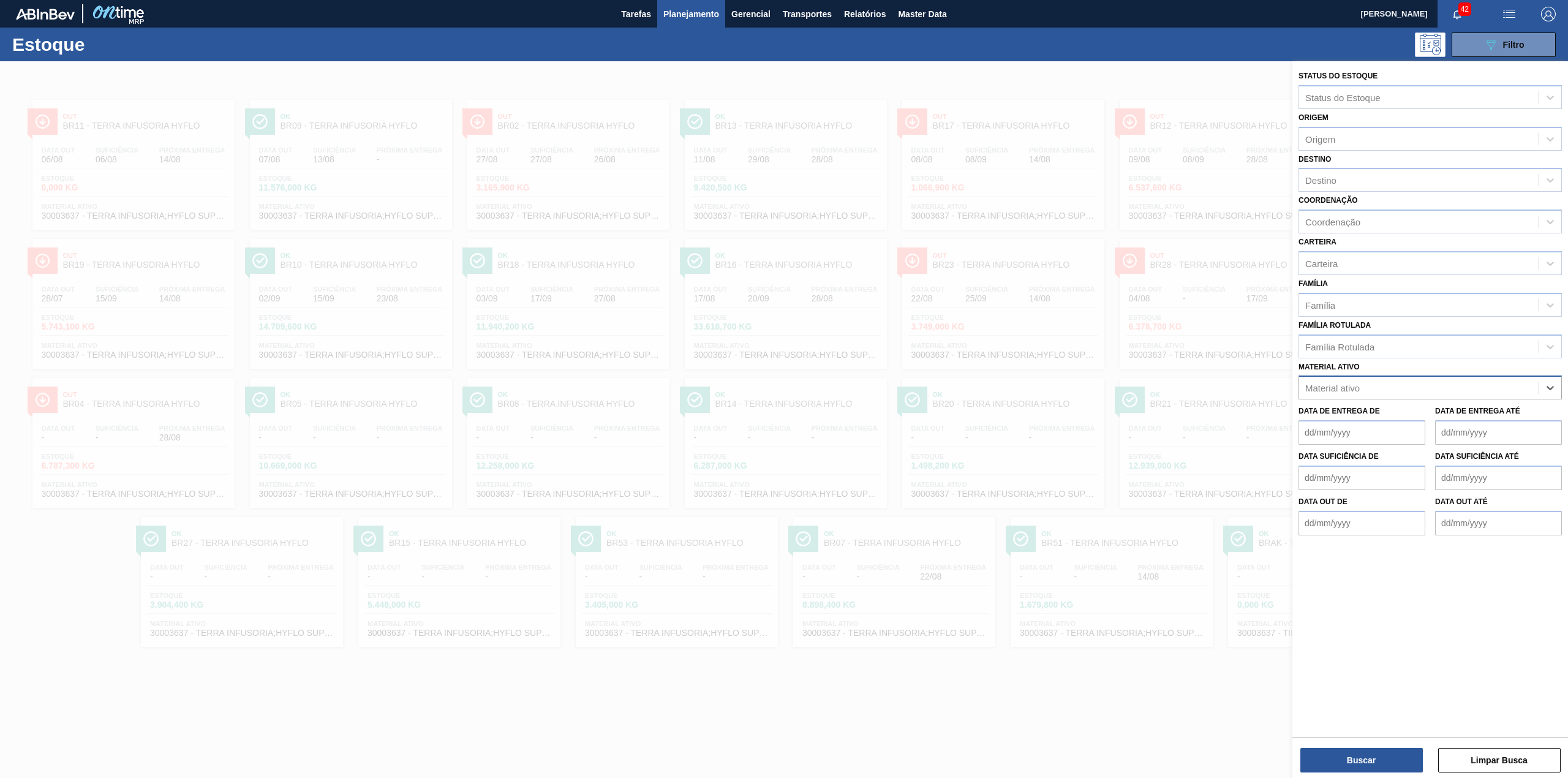
paste ativo "30009305"
type ativo "30009305"
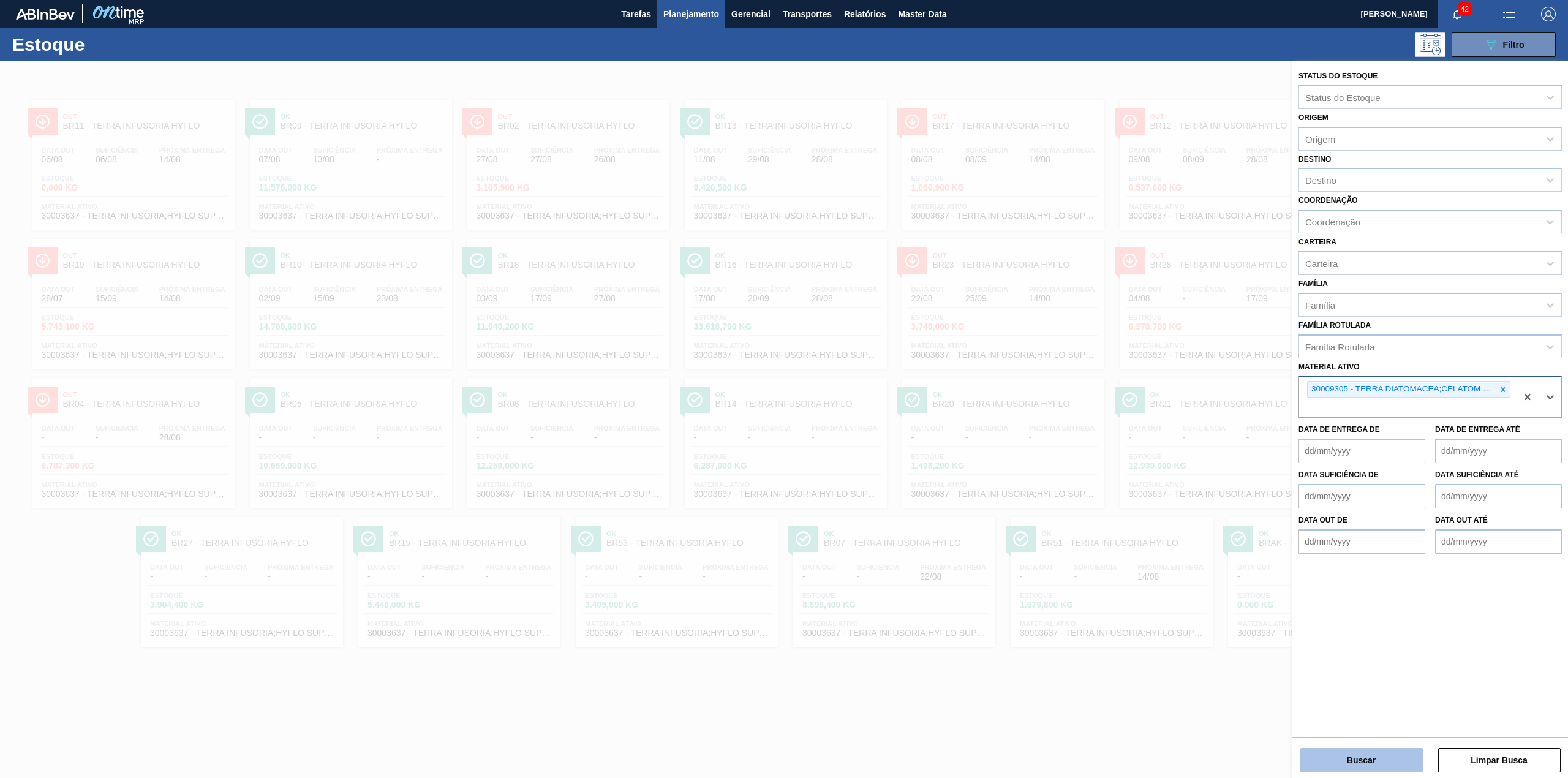
click at [1045, 484] on button "Buscar" at bounding box center [1361, 759] width 122 height 24
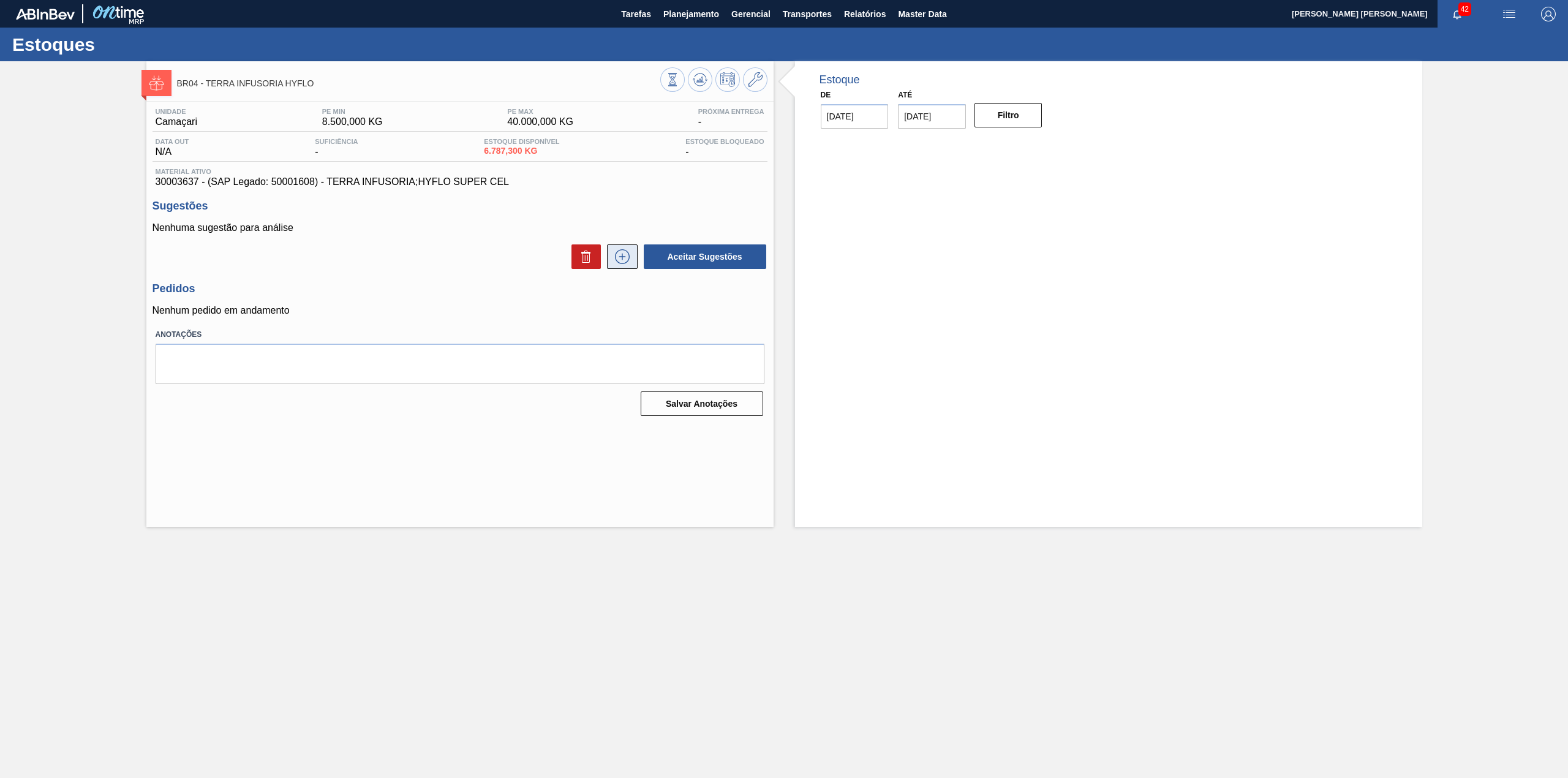
click at [630, 256] on icon at bounding box center [622, 256] width 19 height 15
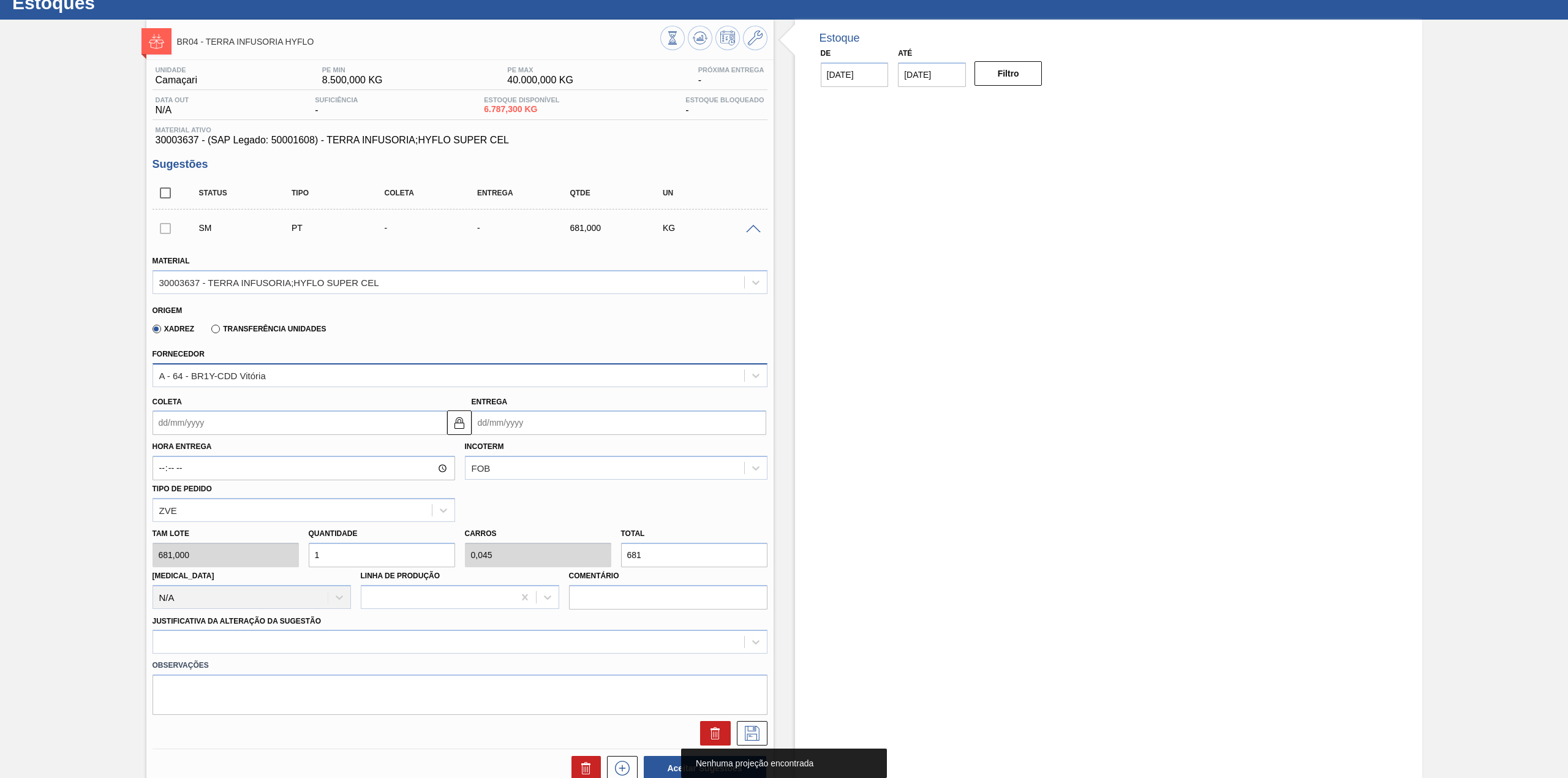
scroll to position [82, 0]
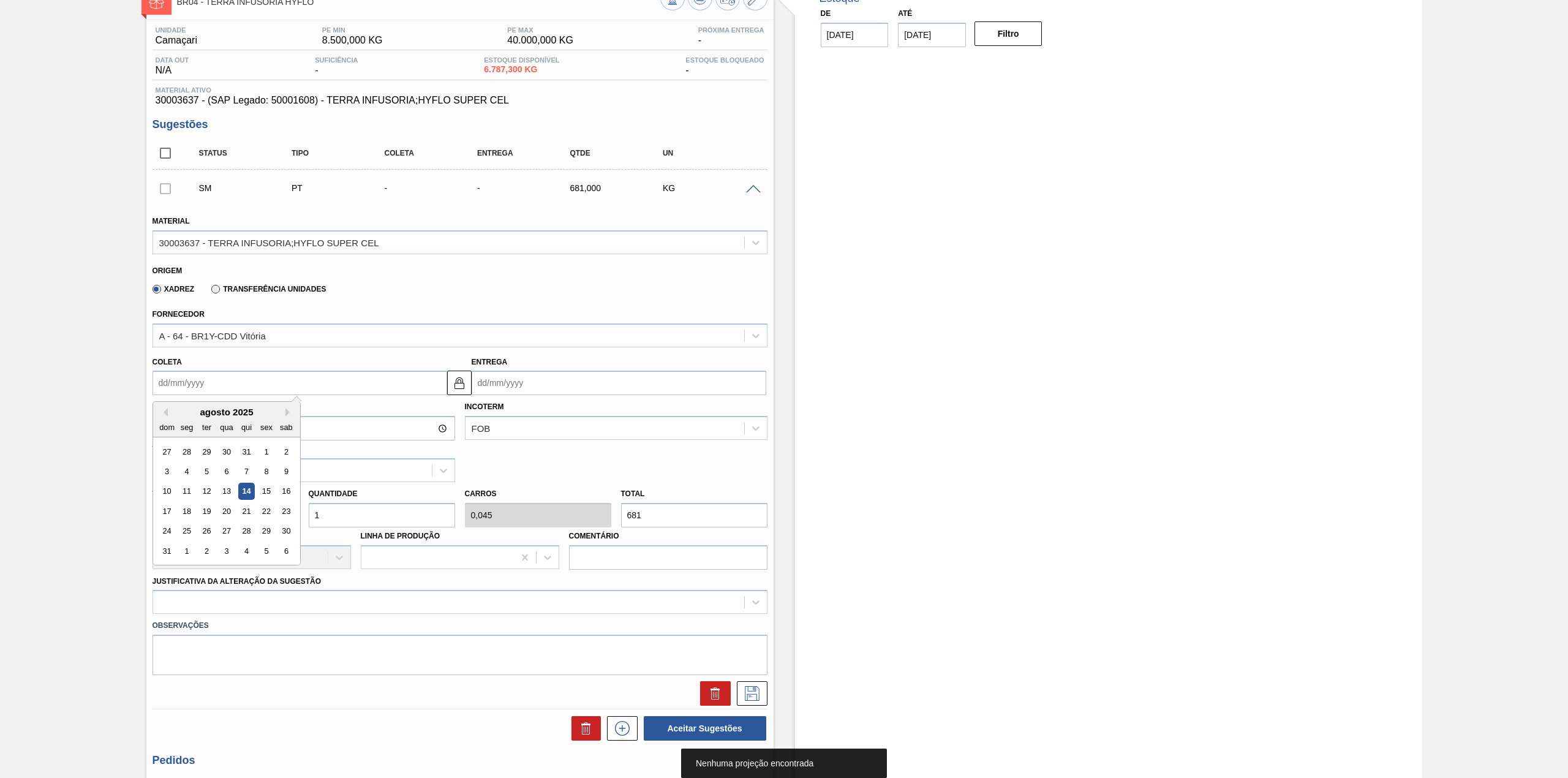
drag, startPoint x: 282, startPoint y: 385, endPoint x: 258, endPoint y: 395, distance: 26.0
click at [282, 385] on input "Coleta" at bounding box center [300, 382] width 295 height 24
click at [189, 410] on div "agosto 2025" at bounding box center [227, 412] width 147 height 10
click at [187, 508] on div "18" at bounding box center [186, 511] width 16 height 16
type input "18/08/2025"
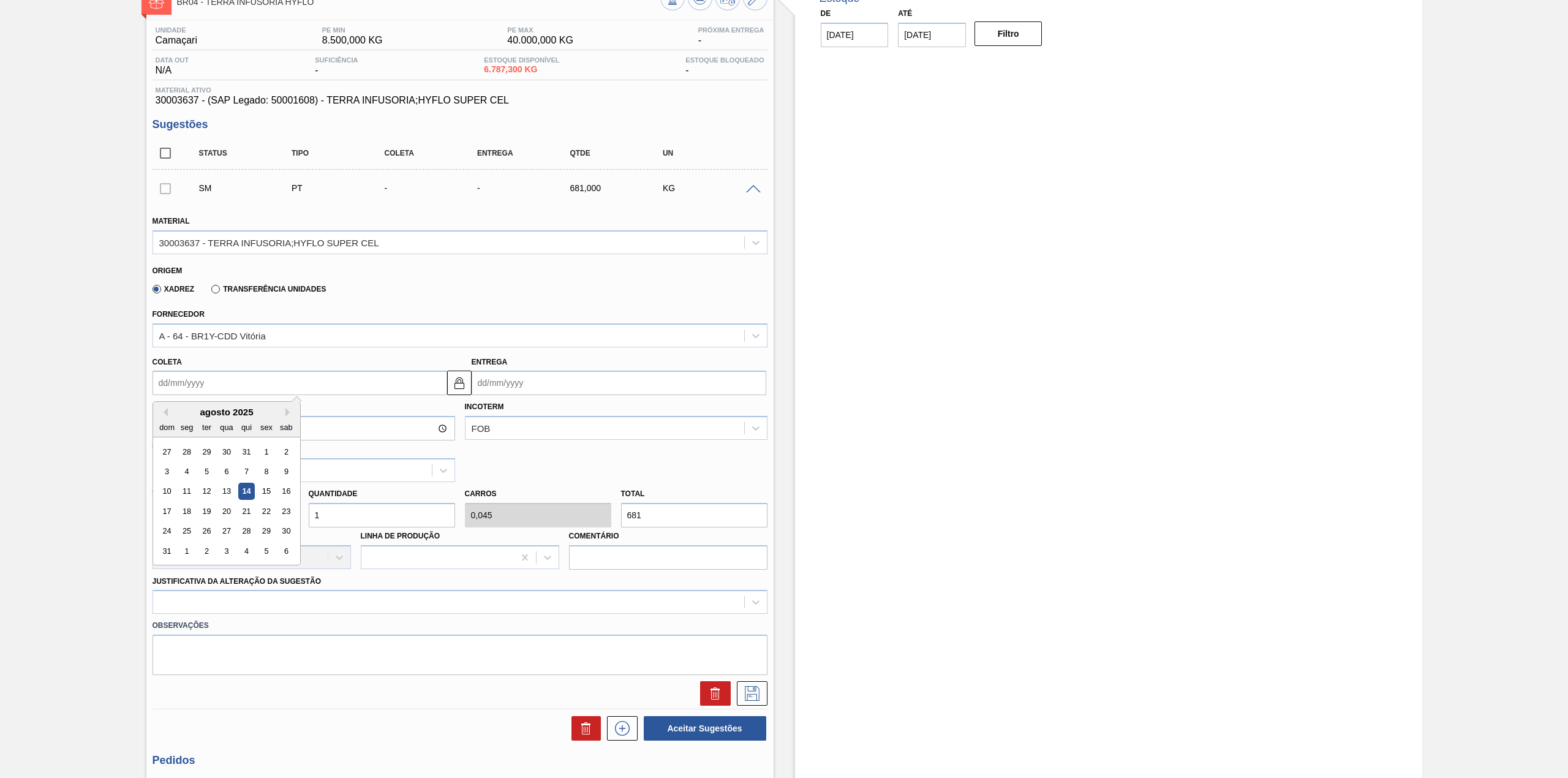
type input "28/08/2025"
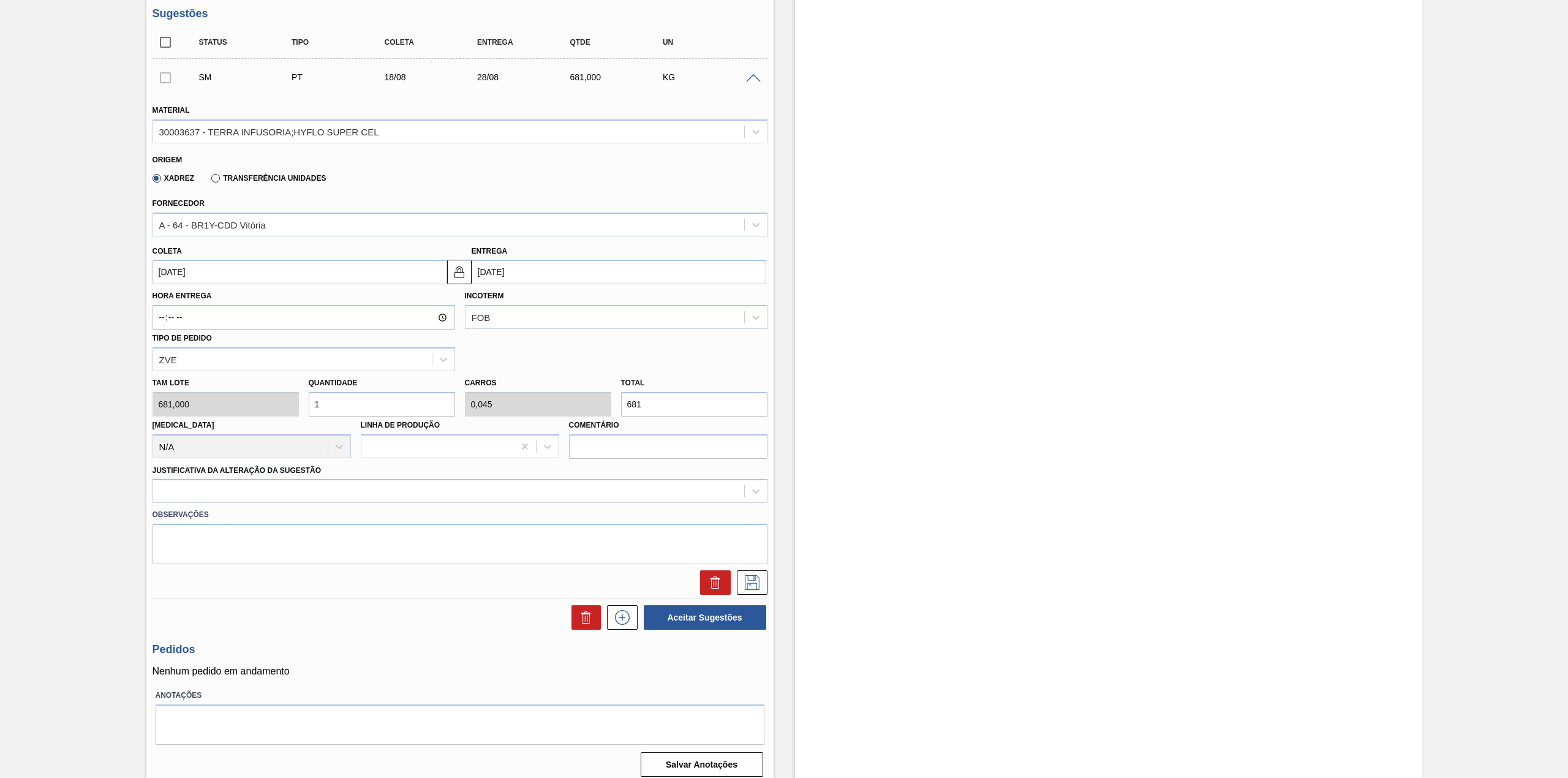
scroll to position [201, 0]
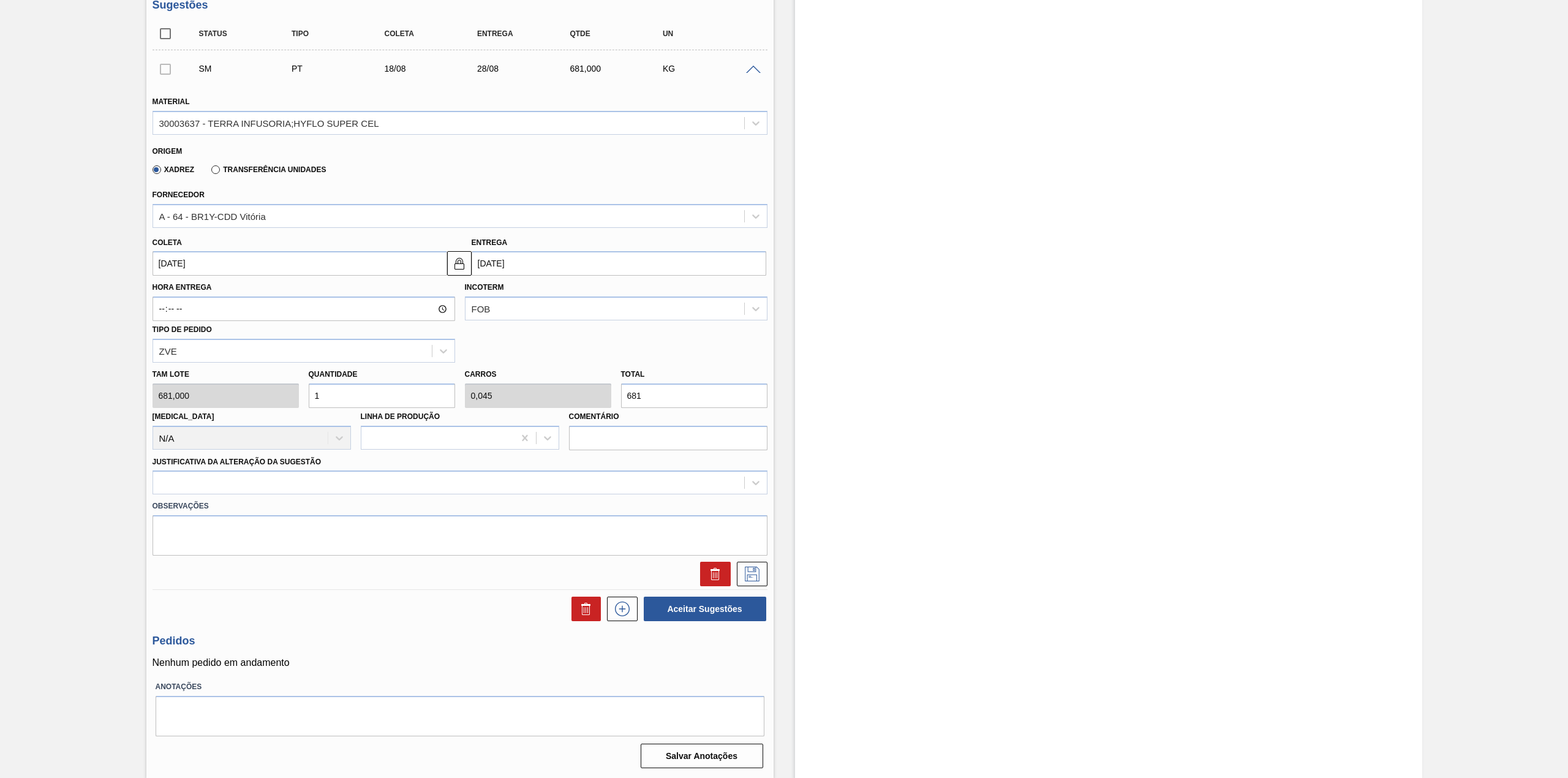
click at [353, 400] on input "1" at bounding box center [382, 395] width 147 height 24
click at [411, 396] on input "1" at bounding box center [382, 395] width 147 height 24
type input "0"
type input "8"
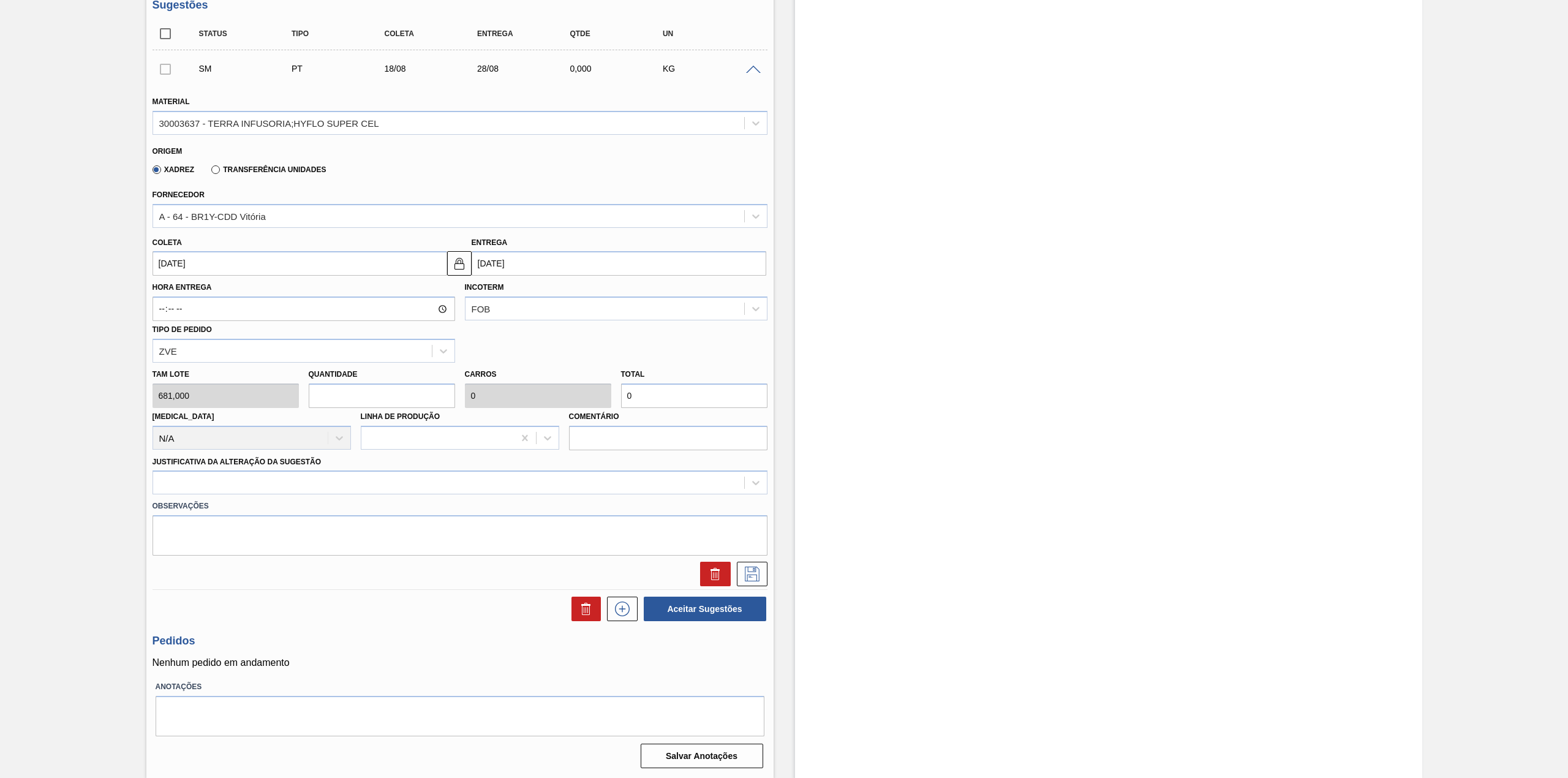
type input "0,363"
type input "5.448"
type input "8"
click at [353, 474] on div at bounding box center [448, 483] width 591 height 18
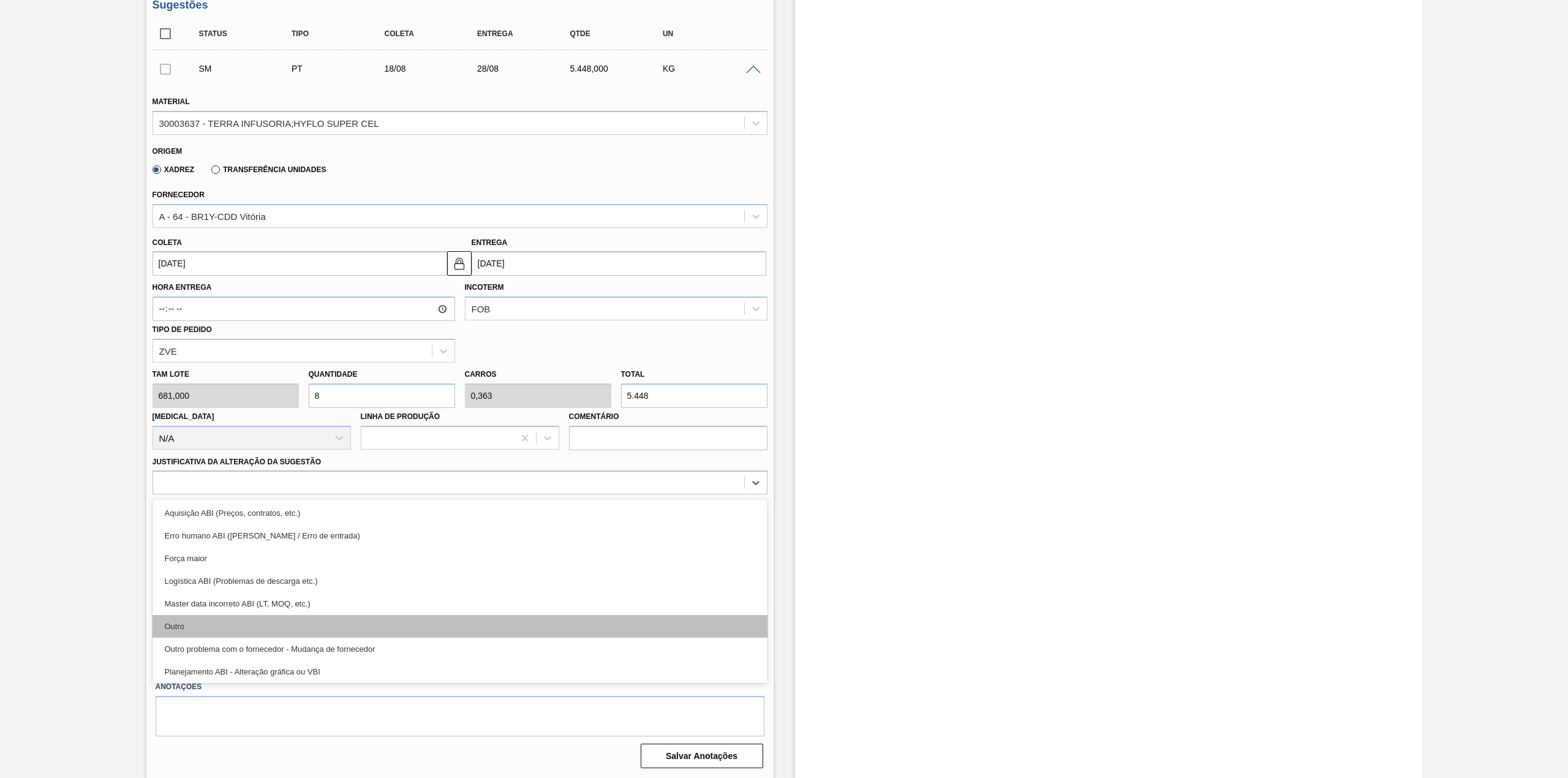
drag, startPoint x: 267, startPoint y: 610, endPoint x: 268, endPoint y: 619, distance: 9.1
click at [268, 619] on div "Aquisição ABI (Preços, contratos, etc.) Erro humano ABI (Cálculo / Erro de entr…" at bounding box center [460, 591] width 615 height 184
click at [270, 622] on div "Outro" at bounding box center [460, 626] width 615 height 23
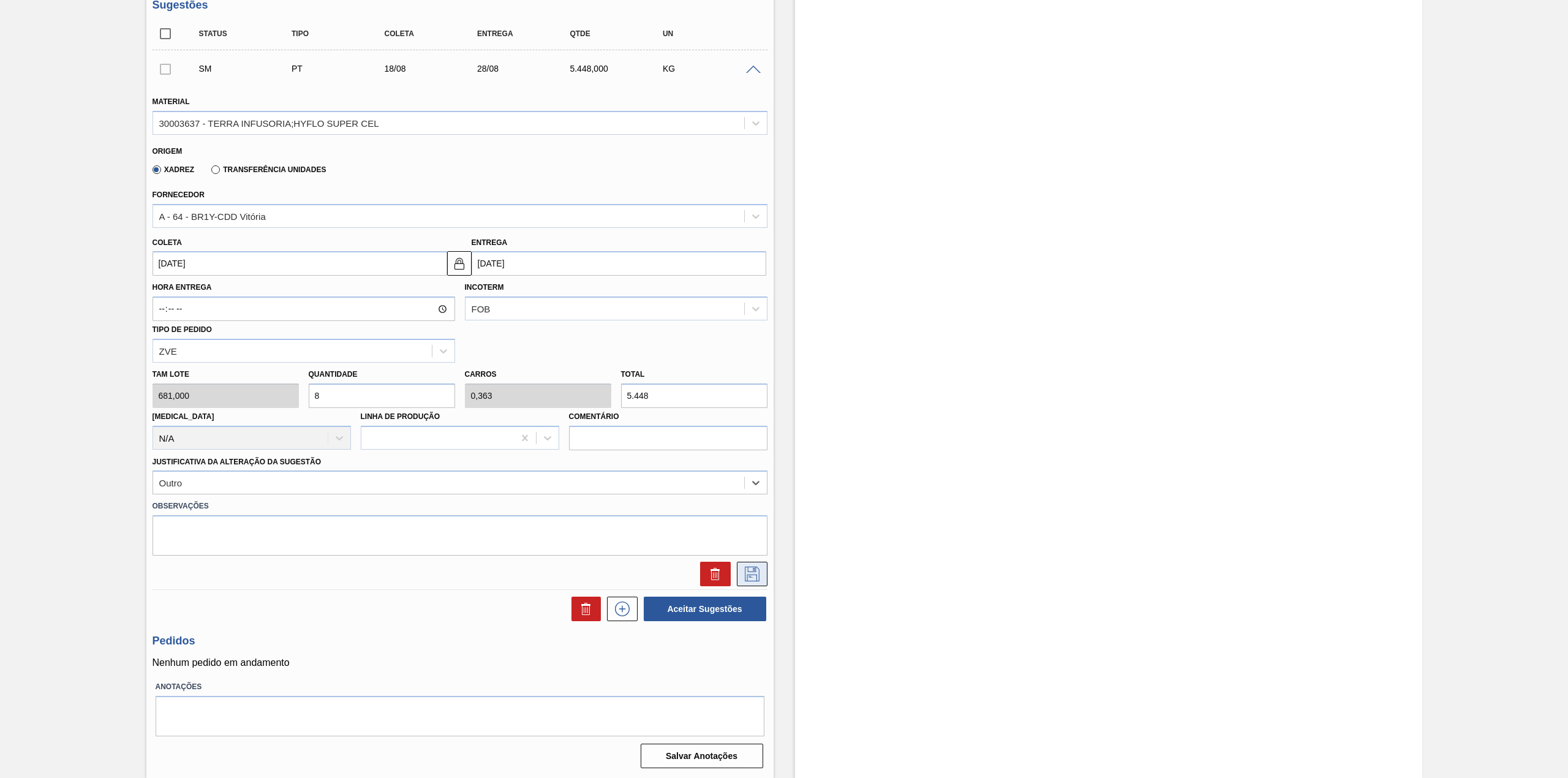
click at [751, 576] on icon at bounding box center [752, 573] width 19 height 15
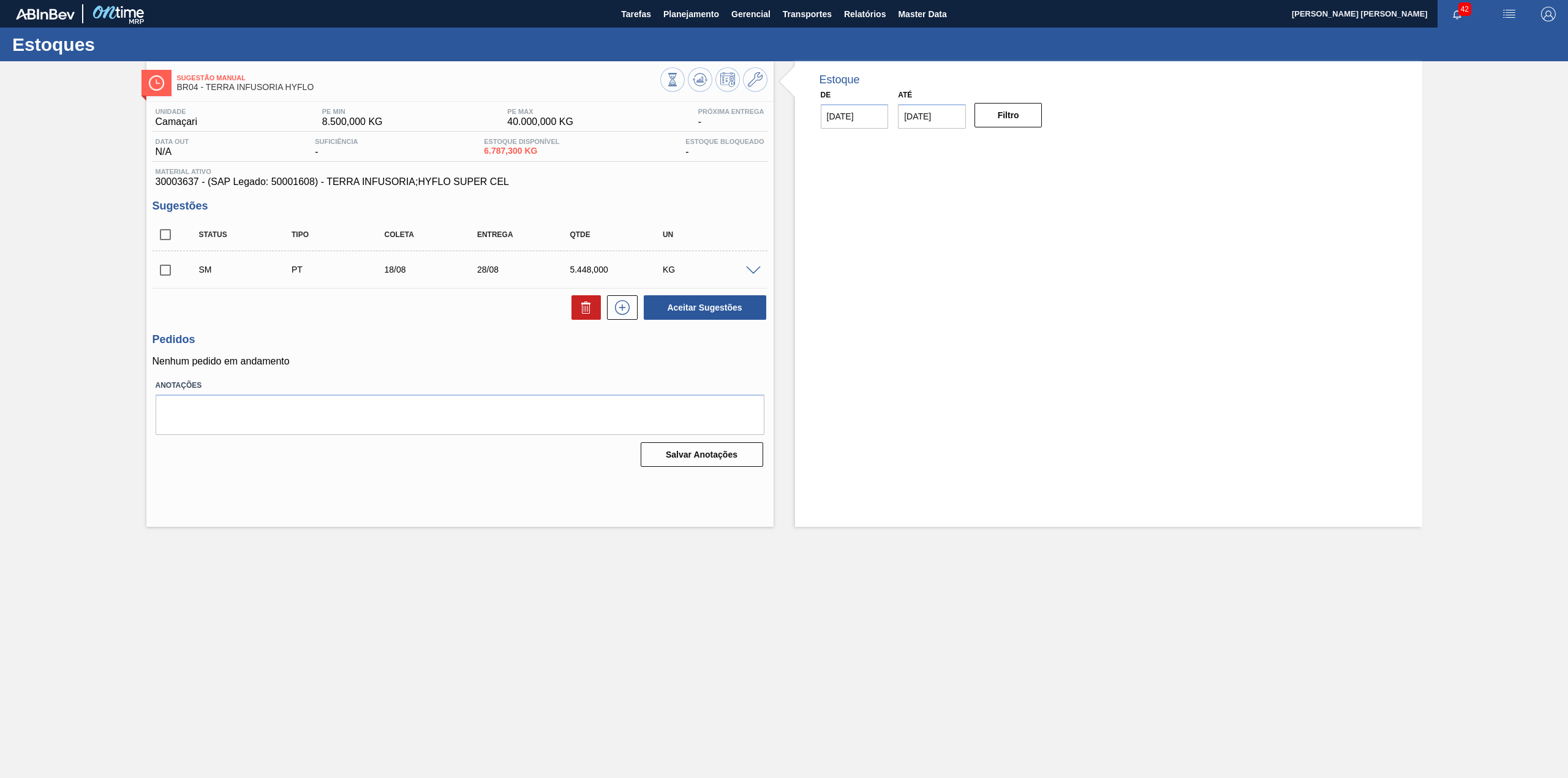
scroll to position [0, 0]
click at [169, 273] on input "checkbox" at bounding box center [165, 270] width 26 height 26
click at [714, 307] on button "Aceitar Sugestões" at bounding box center [705, 307] width 122 height 24
checkbox input "false"
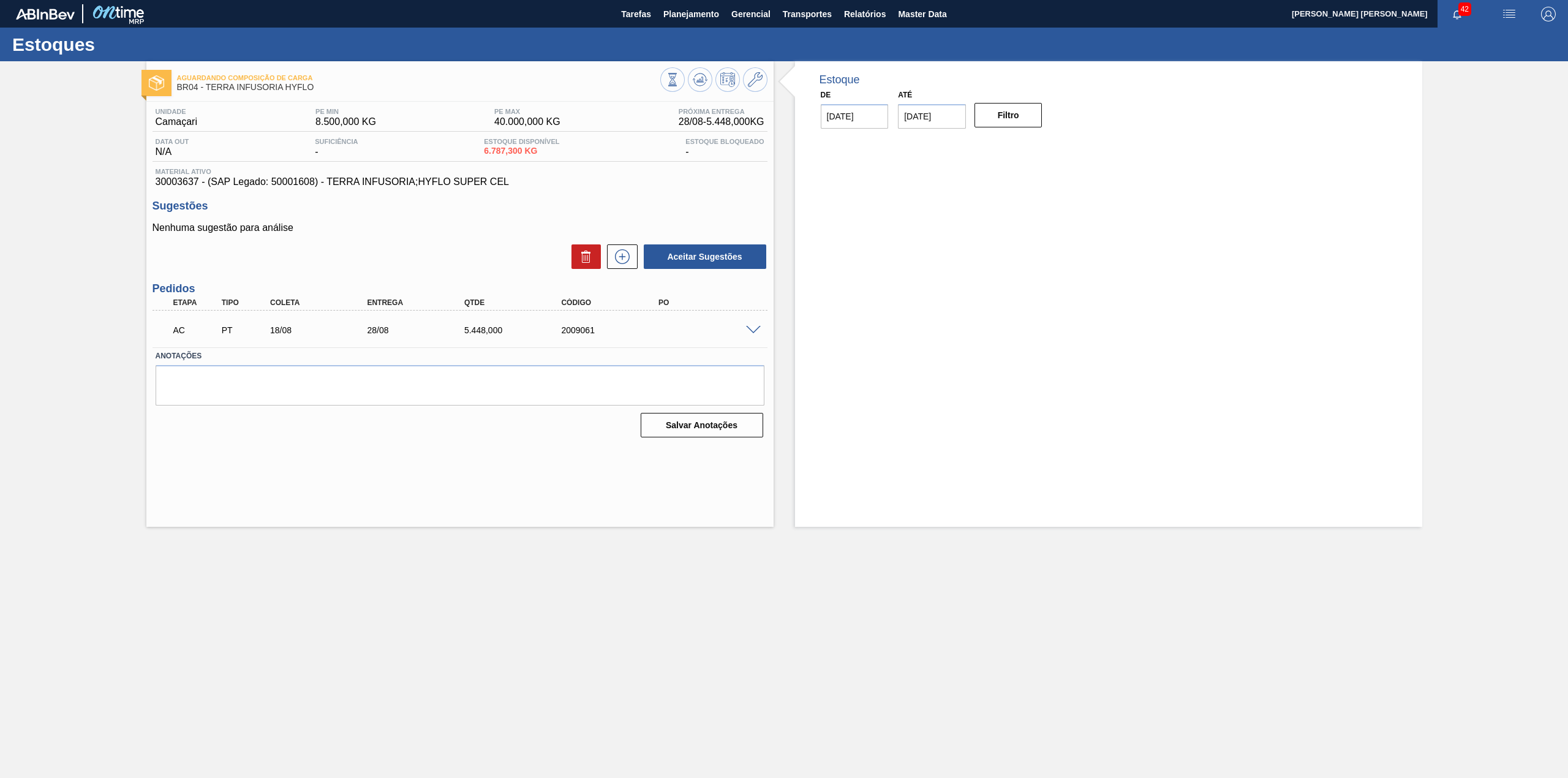
click at [750, 325] on div at bounding box center [754, 329] width 24 height 9
click at [748, 325] on div at bounding box center [754, 329] width 24 height 9
click at [755, 333] on span at bounding box center [754, 330] width 15 height 9
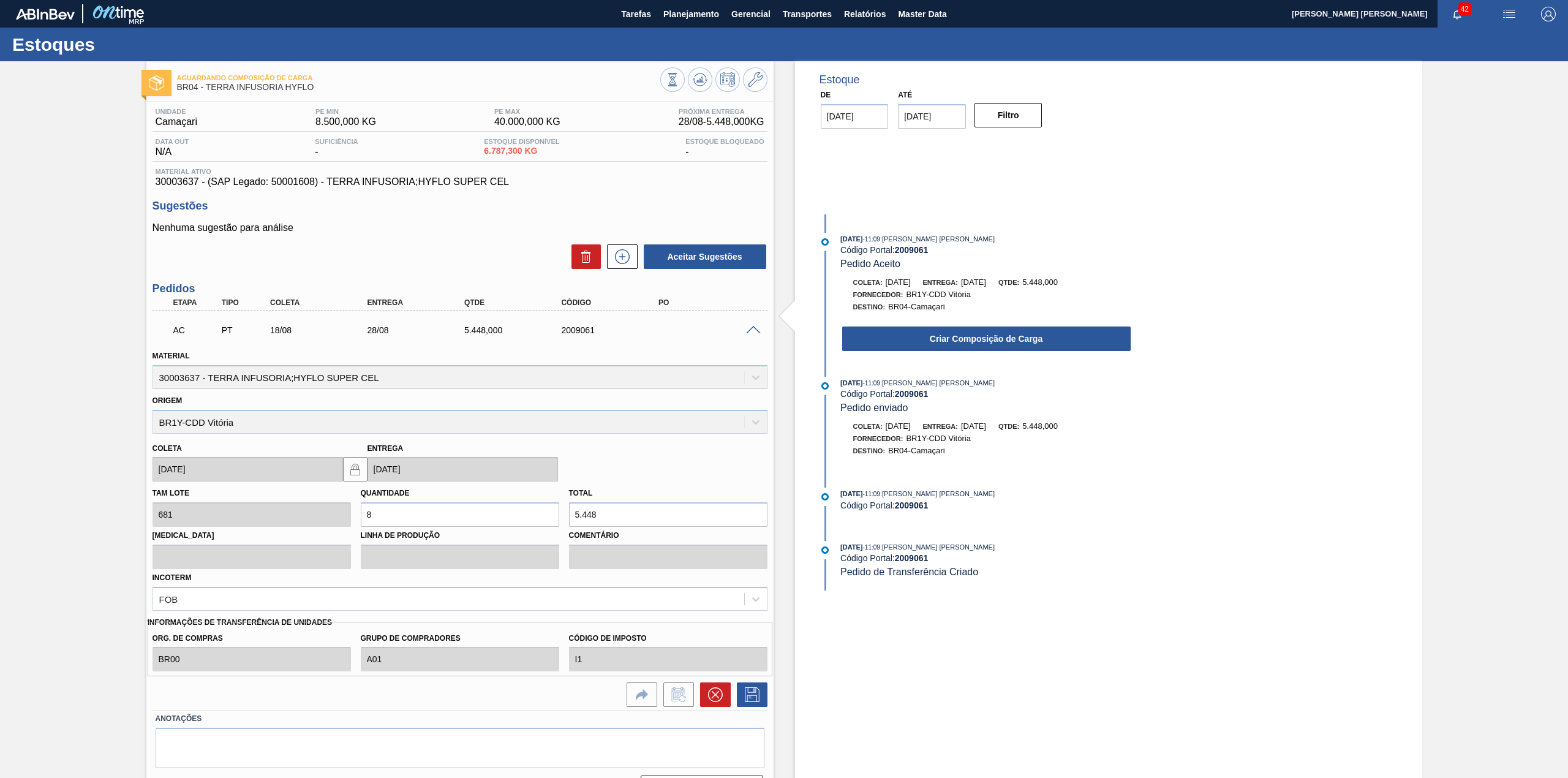
scroll to position [33, 0]
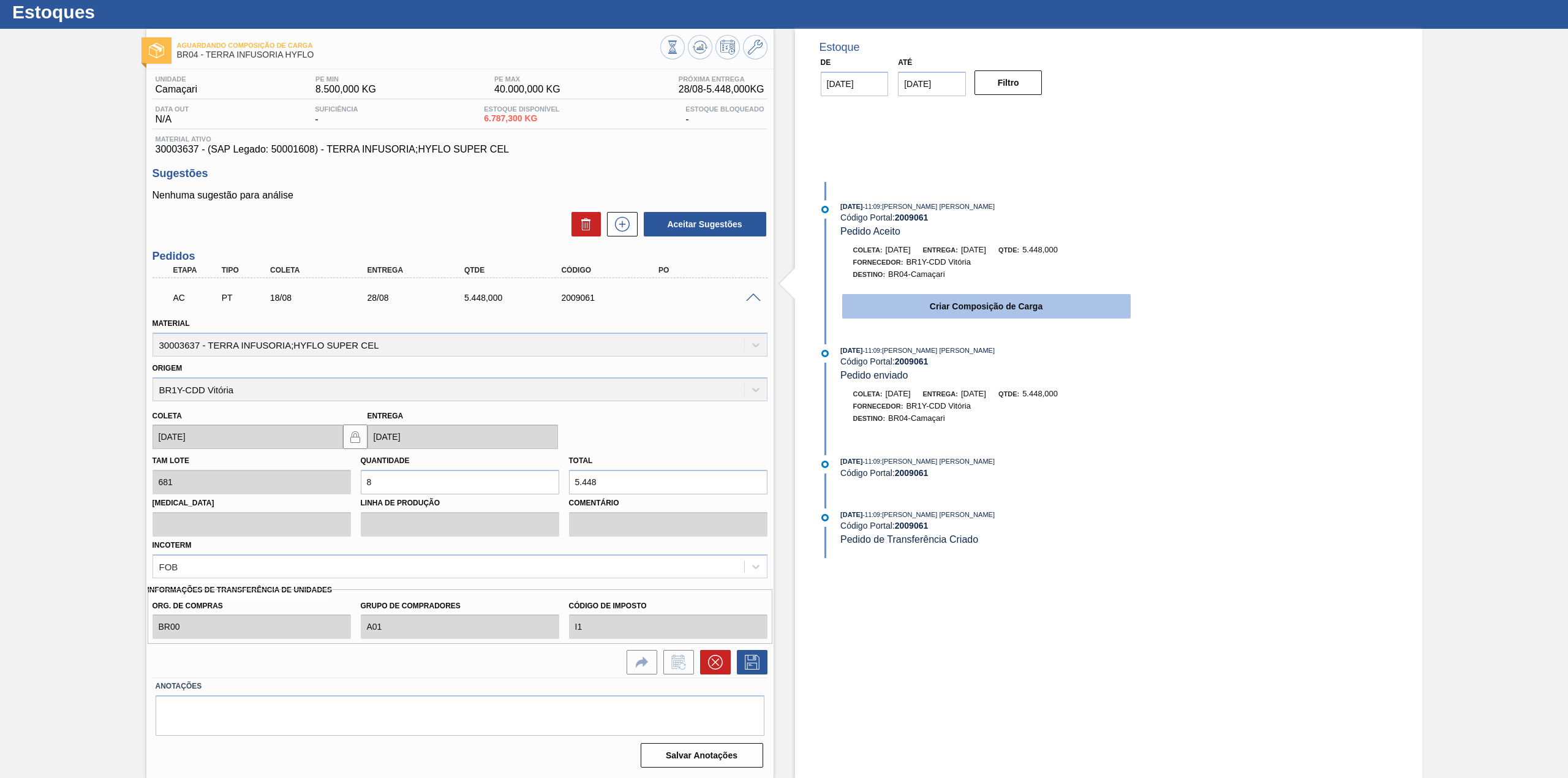
click at [866, 319] on button "Criar Composição de Carga" at bounding box center [986, 306] width 288 height 24
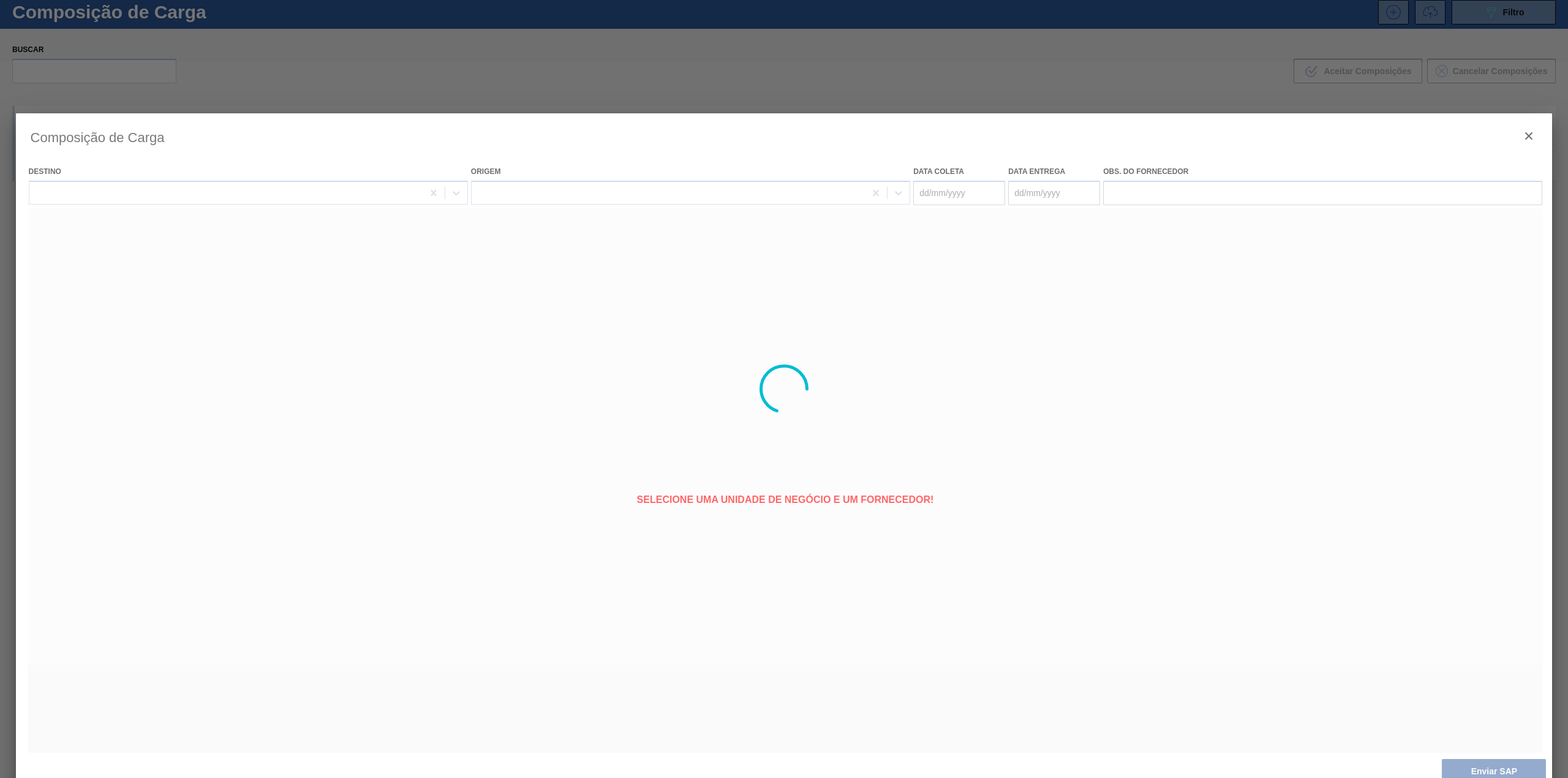
type coleta "18/08/2025"
type entrega "28/08/2025"
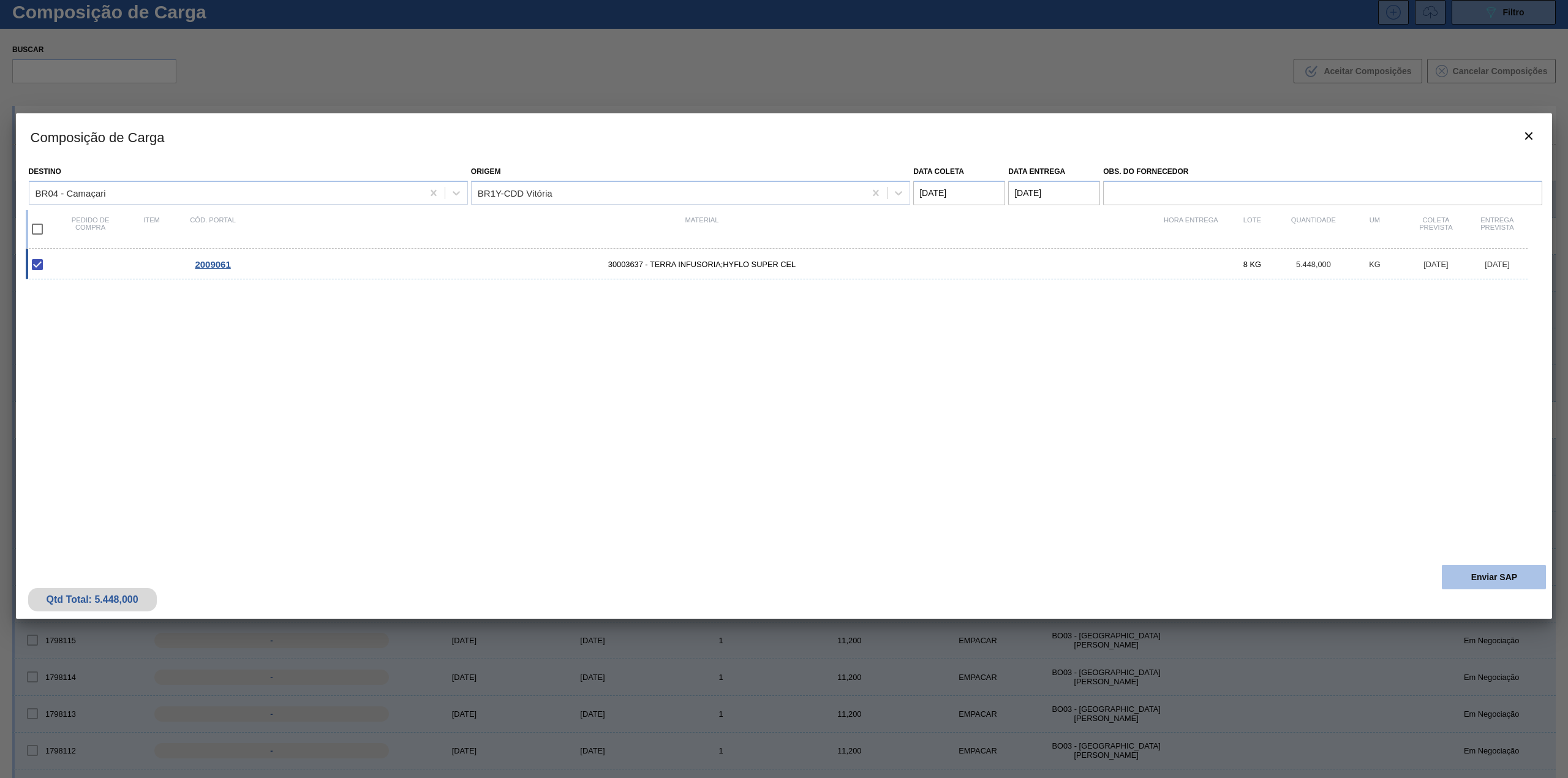
click at [1455, 576] on button "Enviar SAP" at bounding box center [1493, 576] width 104 height 24
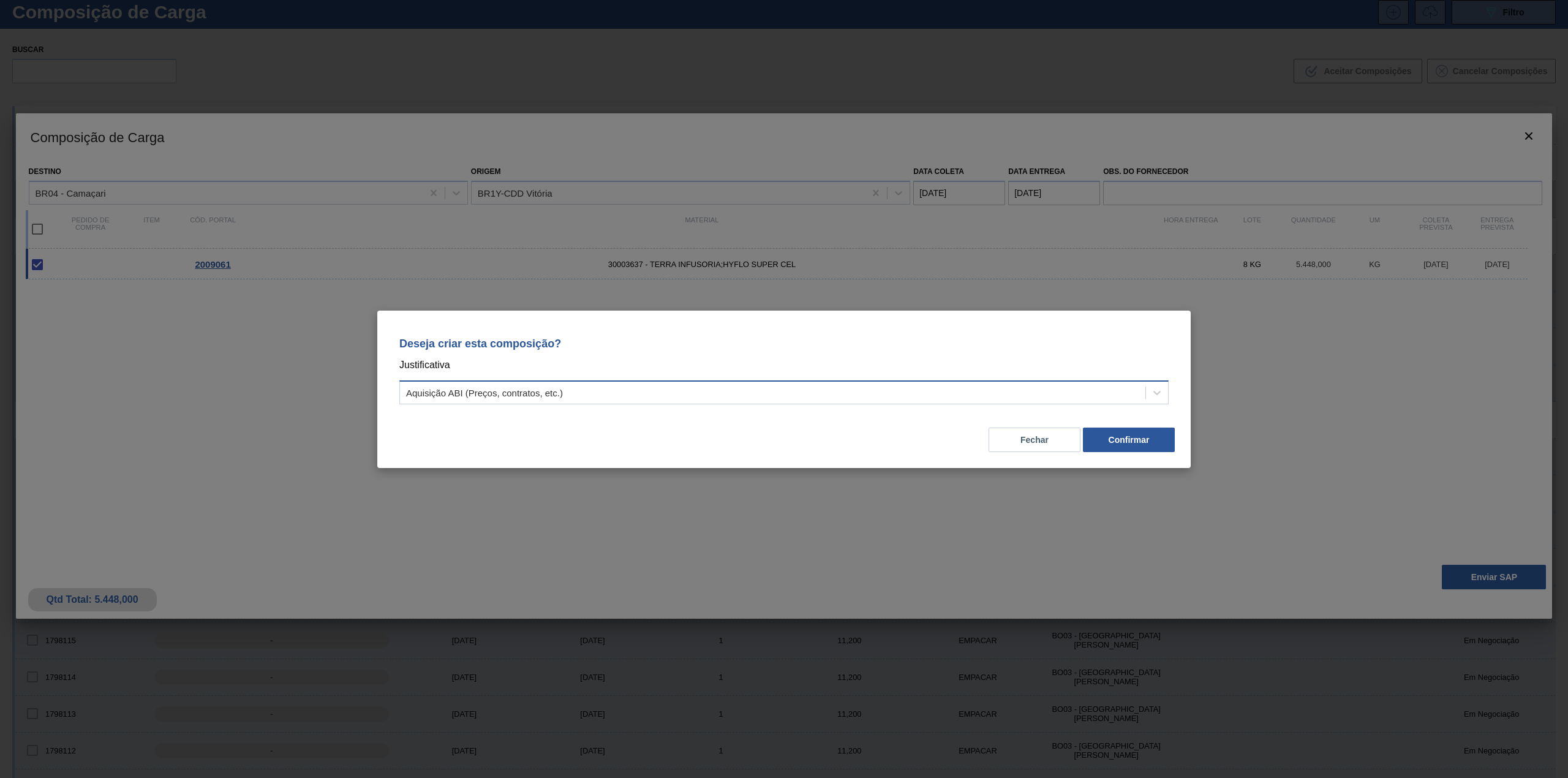
click at [613, 388] on div "Aquisição ABI (Preços, contratos, etc.)" at bounding box center [773, 392] width 745 height 18
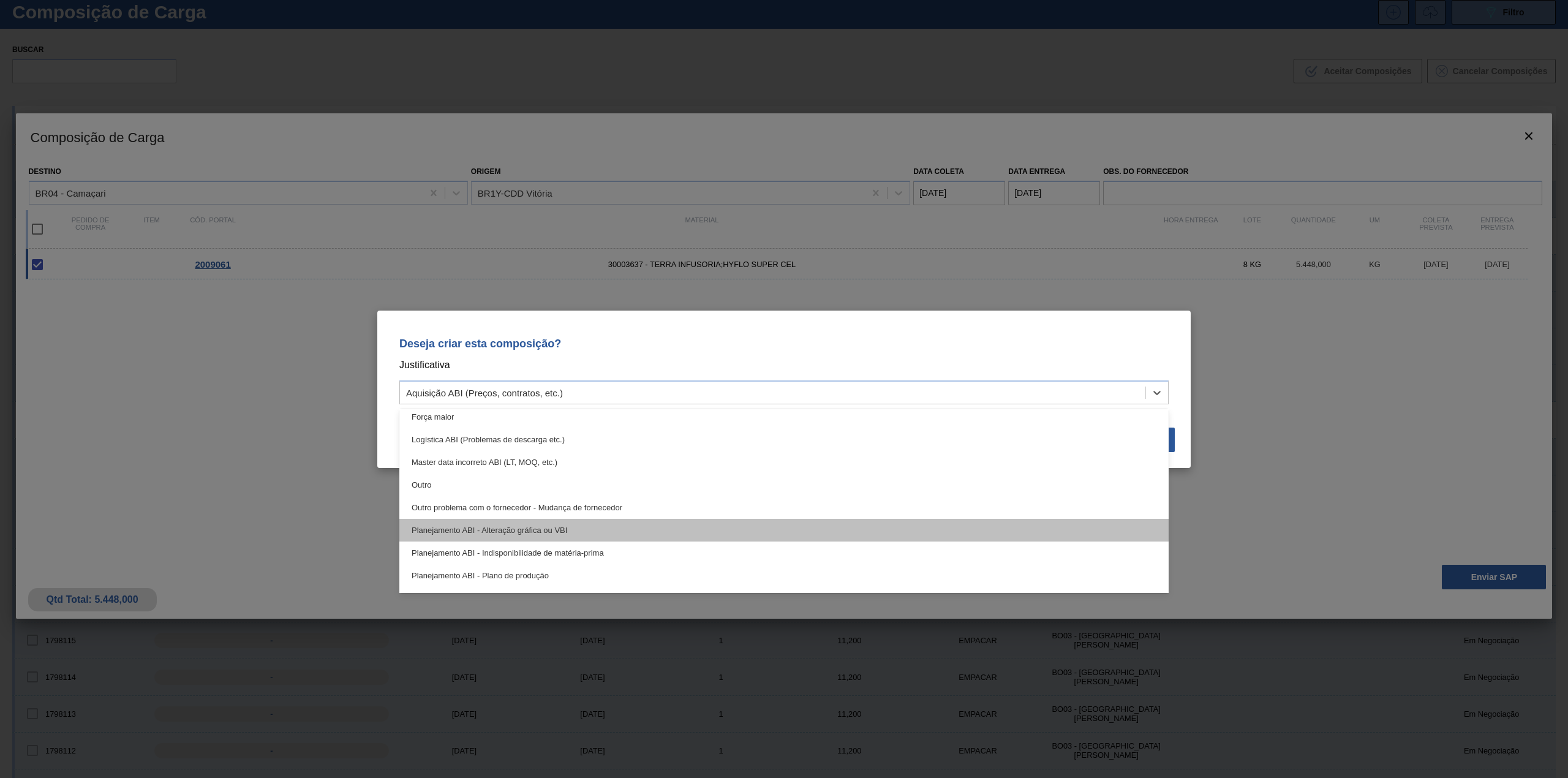
scroll to position [82, 0]
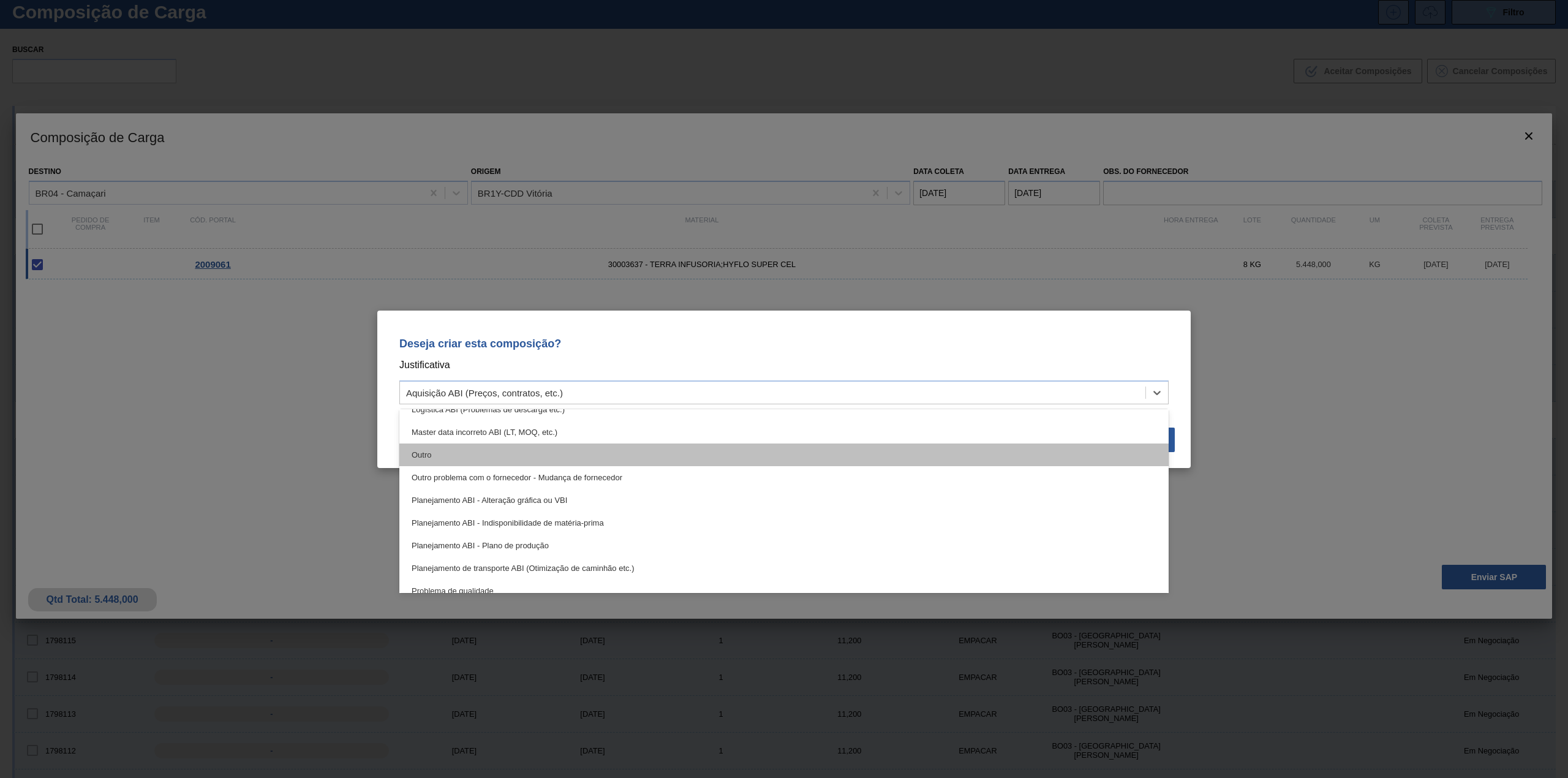
click at [500, 450] on div "Outro" at bounding box center [784, 454] width 769 height 23
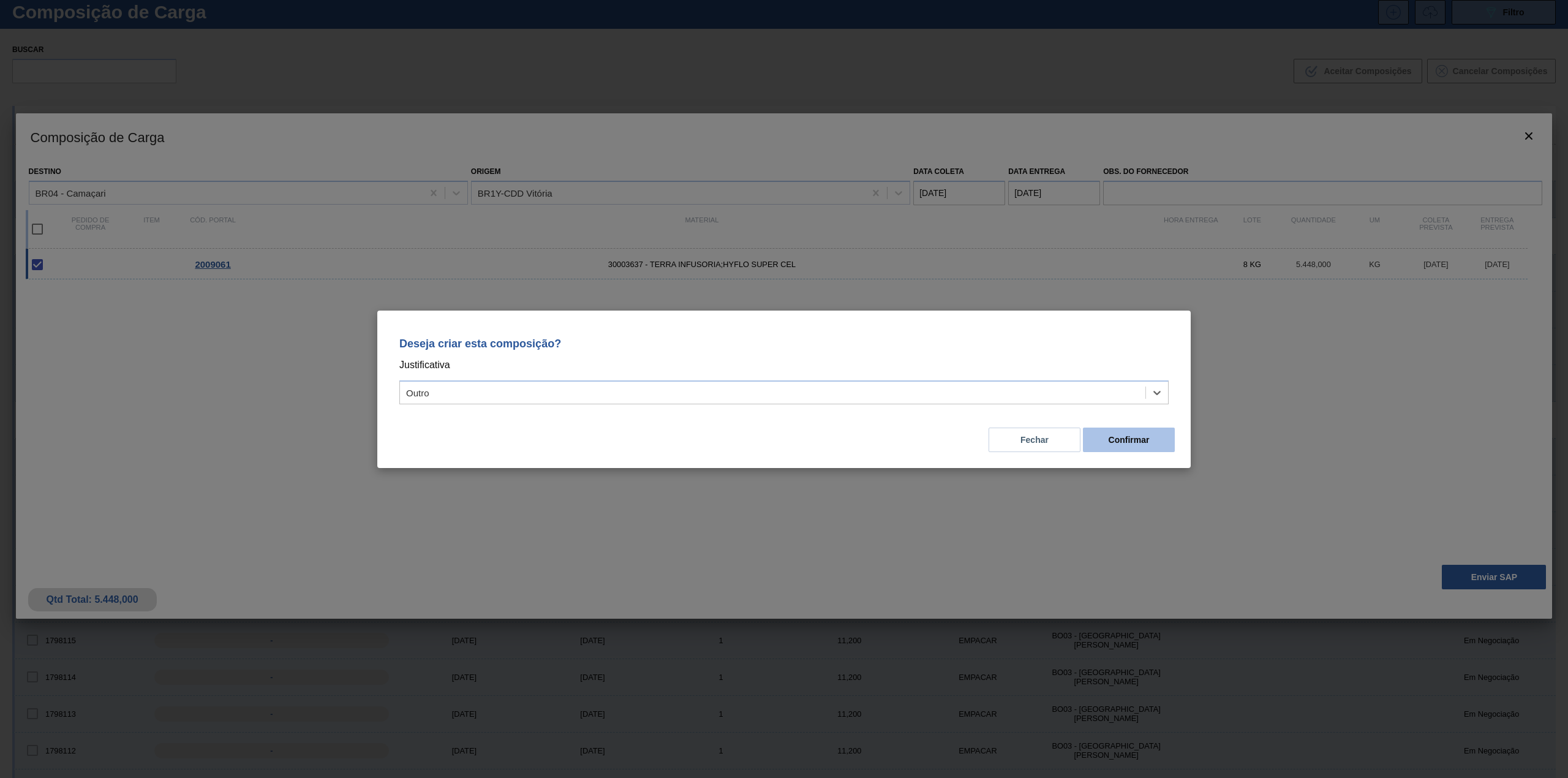
click at [1117, 439] on button "Confirmar" at bounding box center [1129, 439] width 92 height 24
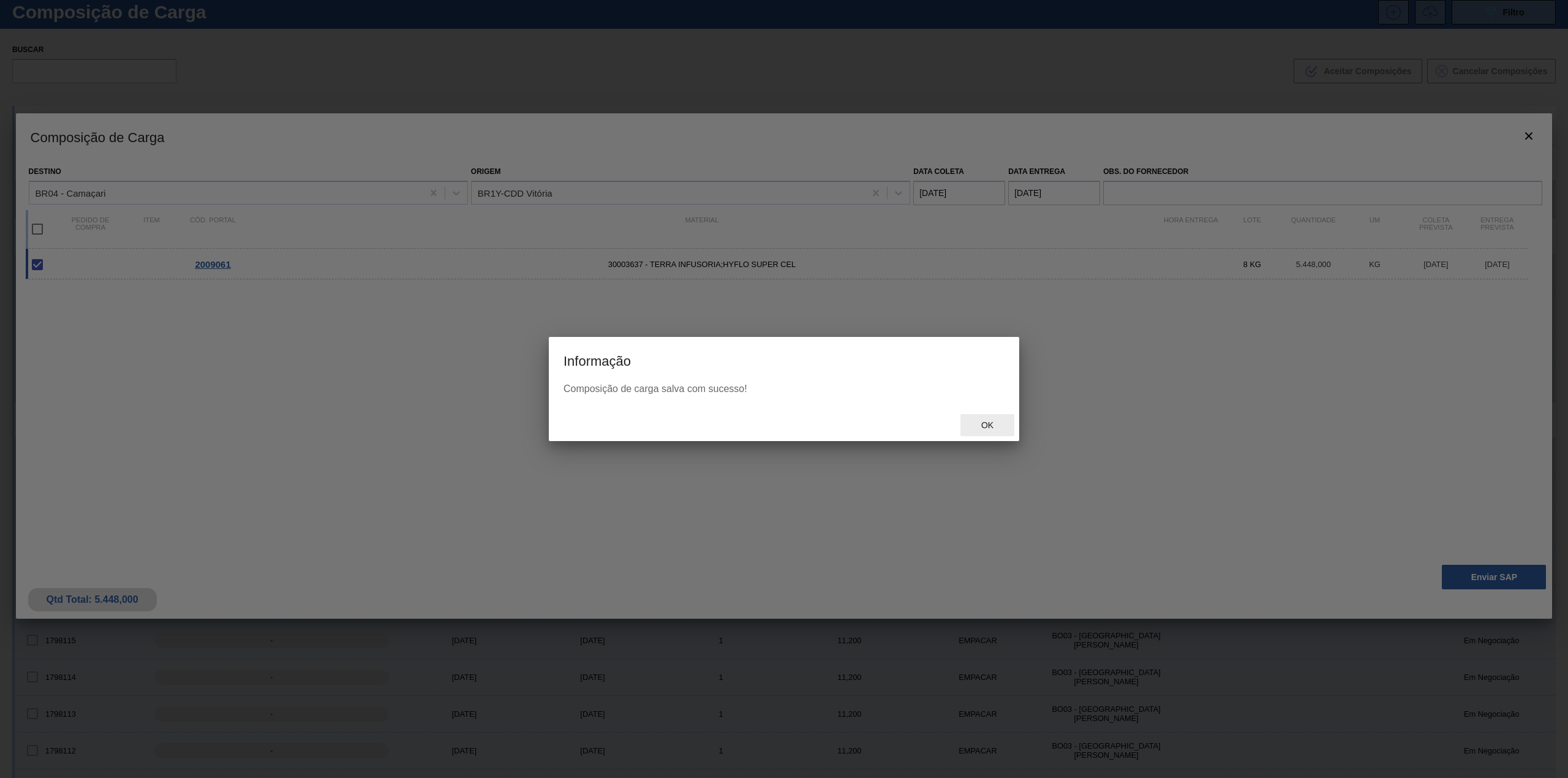
click at [987, 417] on div "Ok" at bounding box center [987, 425] width 54 height 23
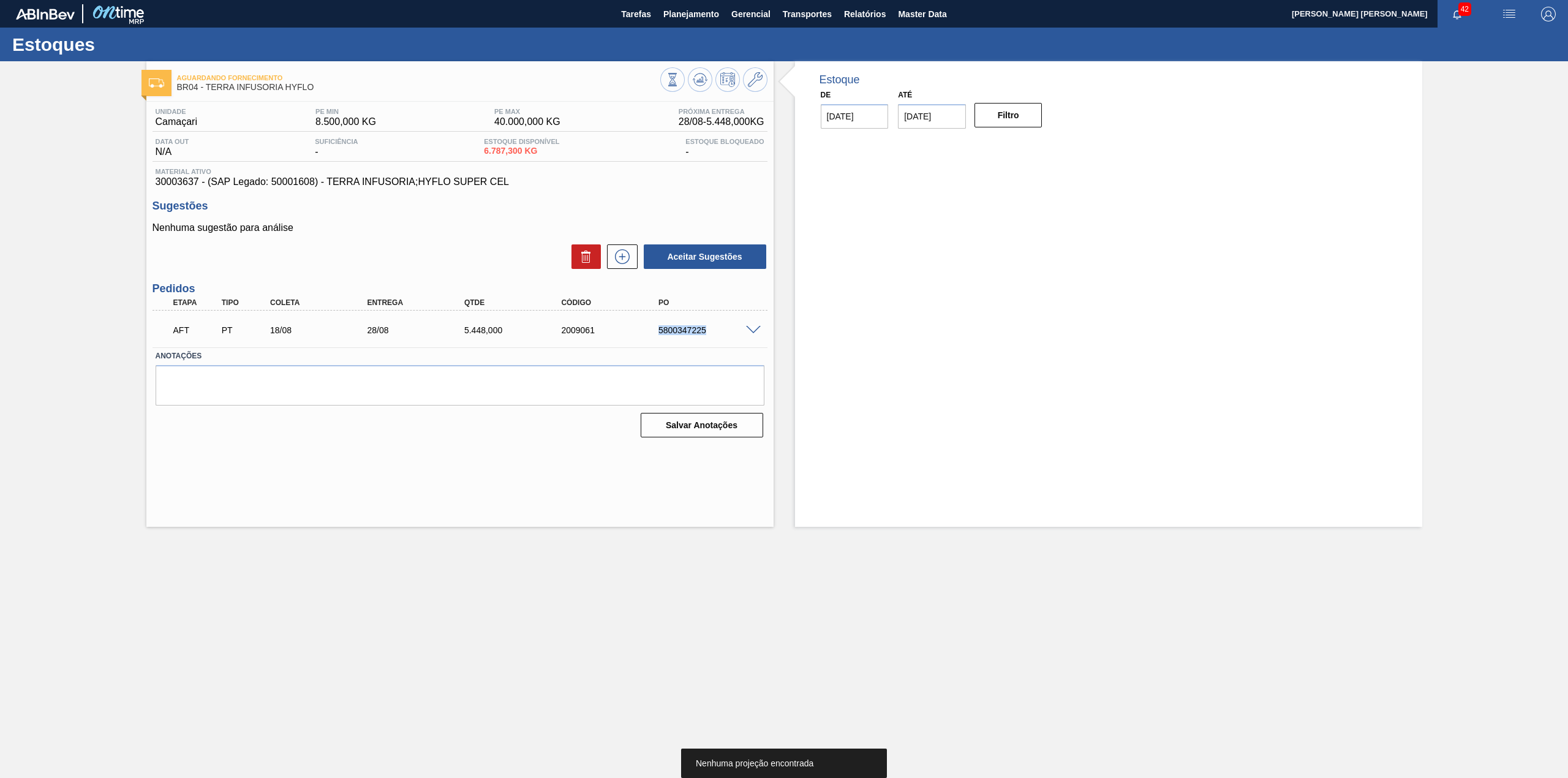
drag, startPoint x: 651, startPoint y: 329, endPoint x: 708, endPoint y: 337, distance: 57.6
click at [708, 337] on div "AFT PT 18/08 28/08 5.448,000 2009061 5800347225" at bounding box center [456, 328] width 582 height 24
copy div "5800347225"
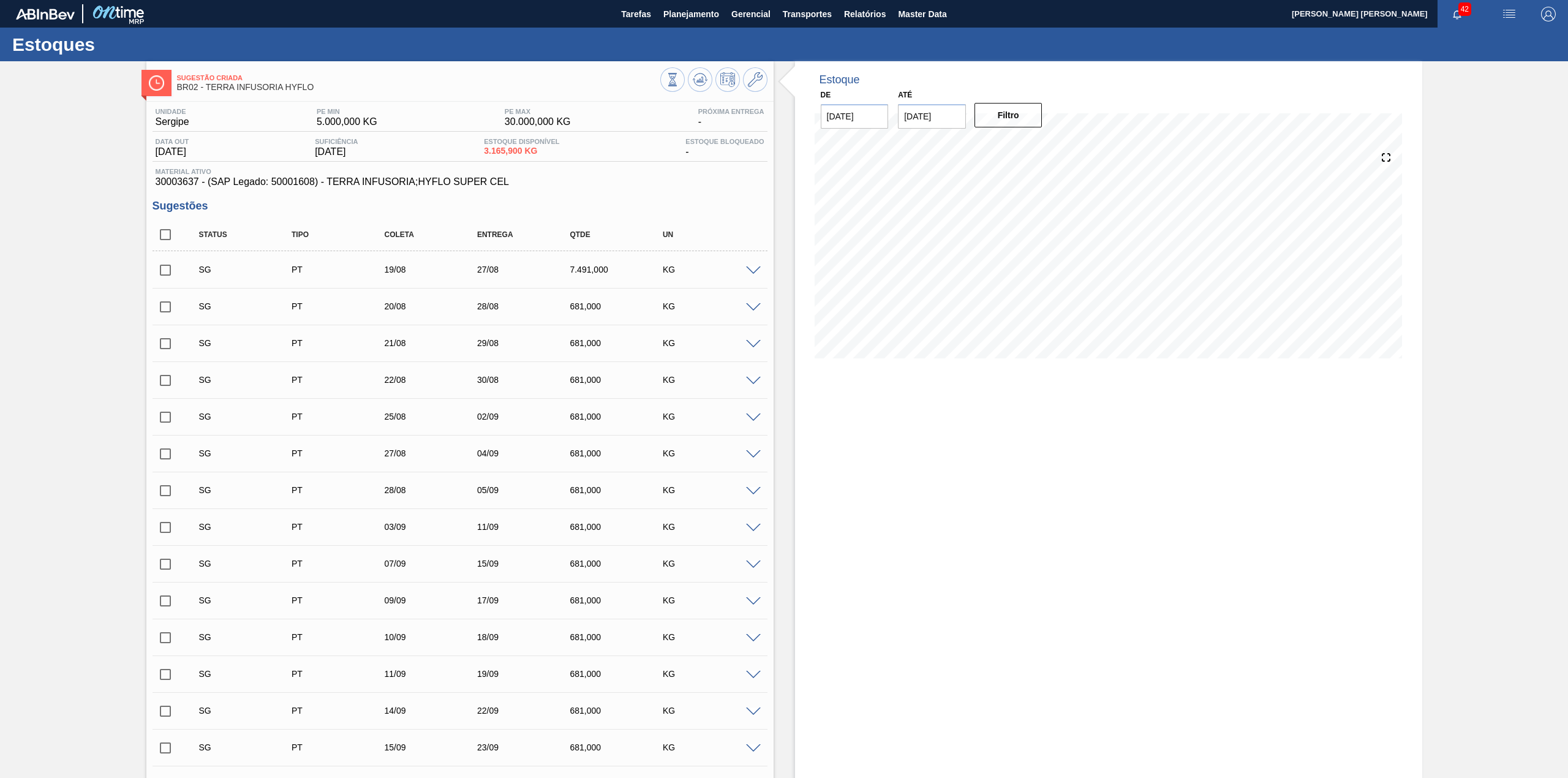
click at [169, 233] on input "checkbox" at bounding box center [165, 234] width 26 height 26
checkbox input "true"
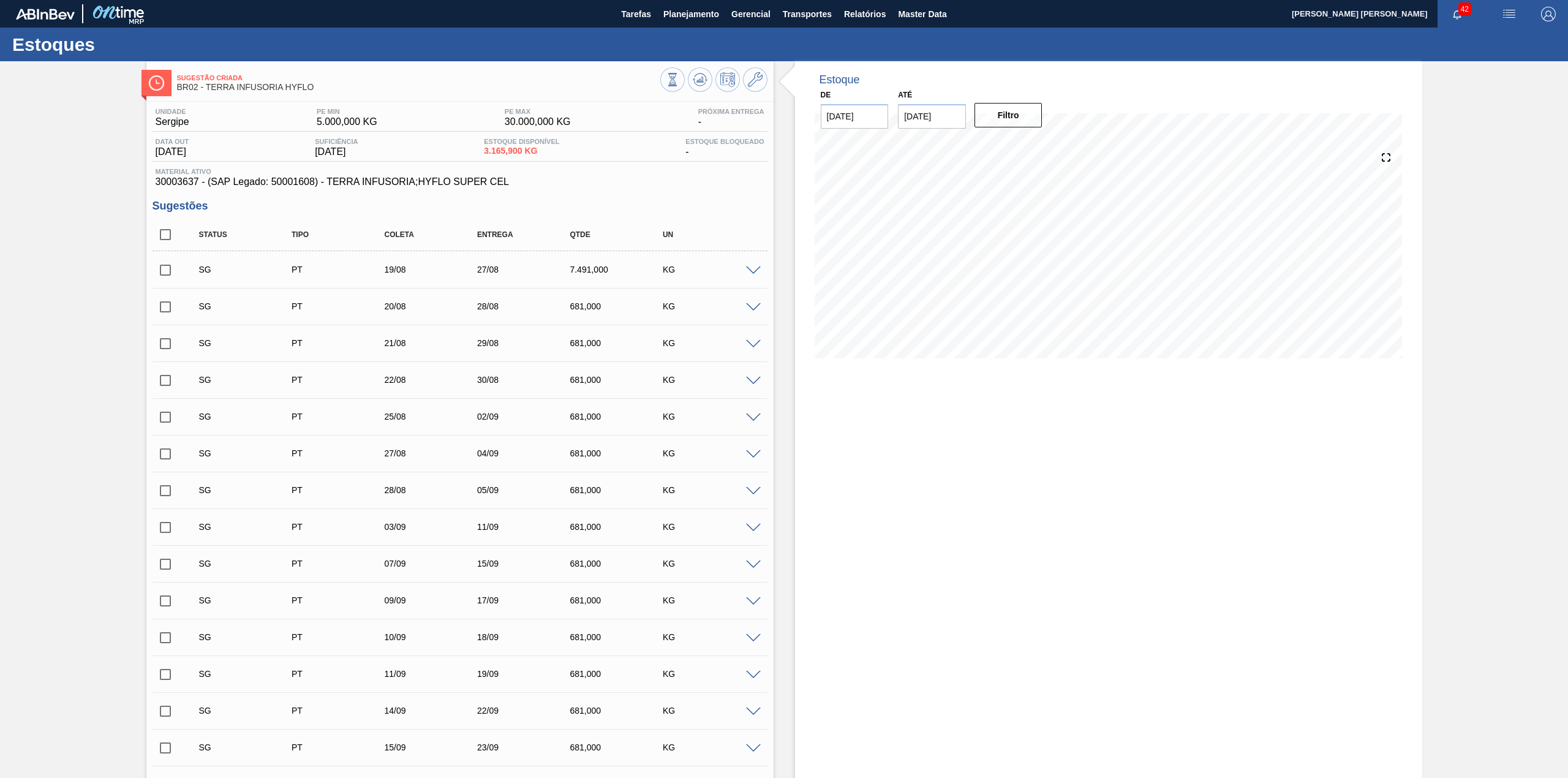
checkbox input "true"
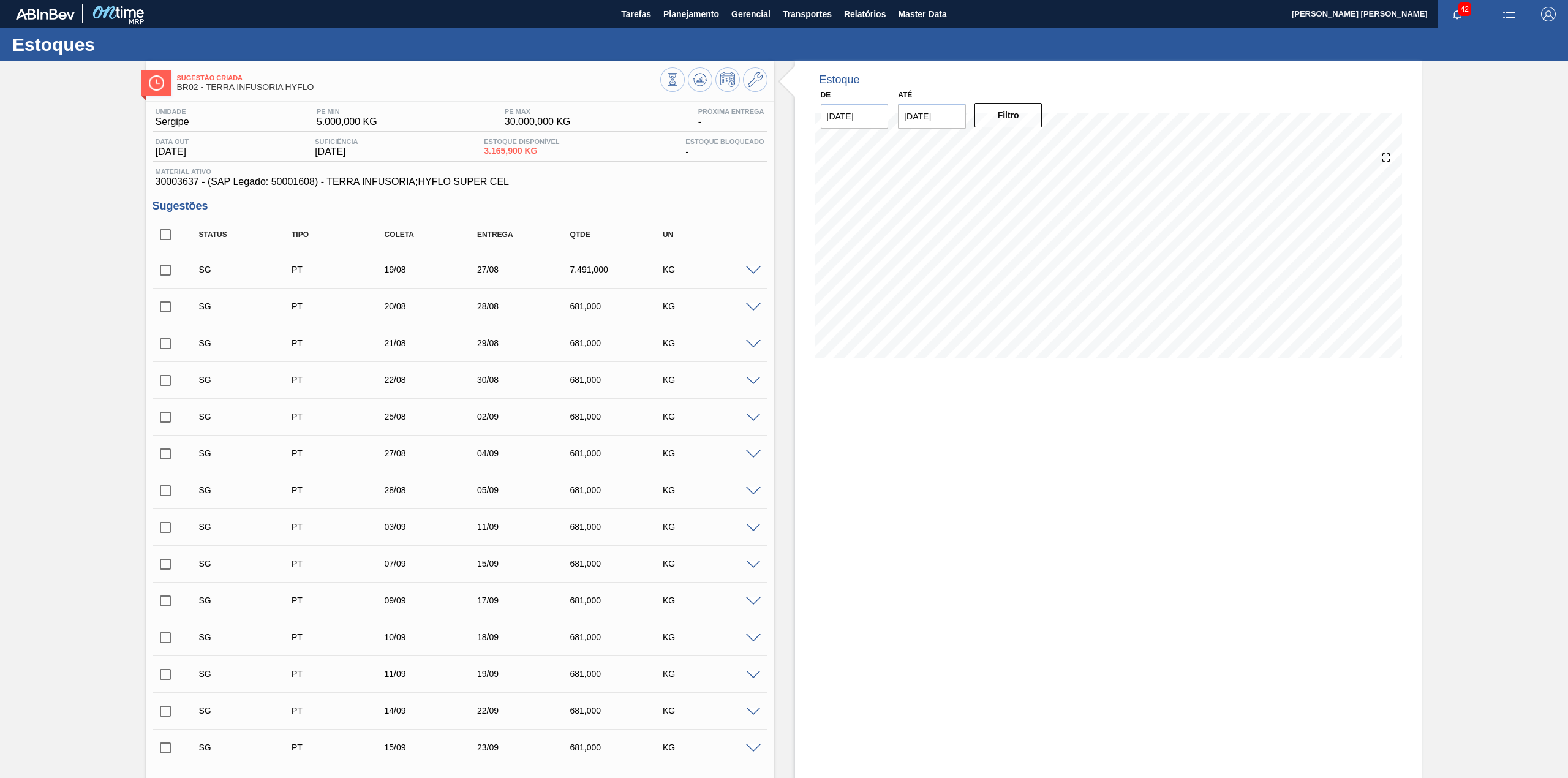
checkbox input "true"
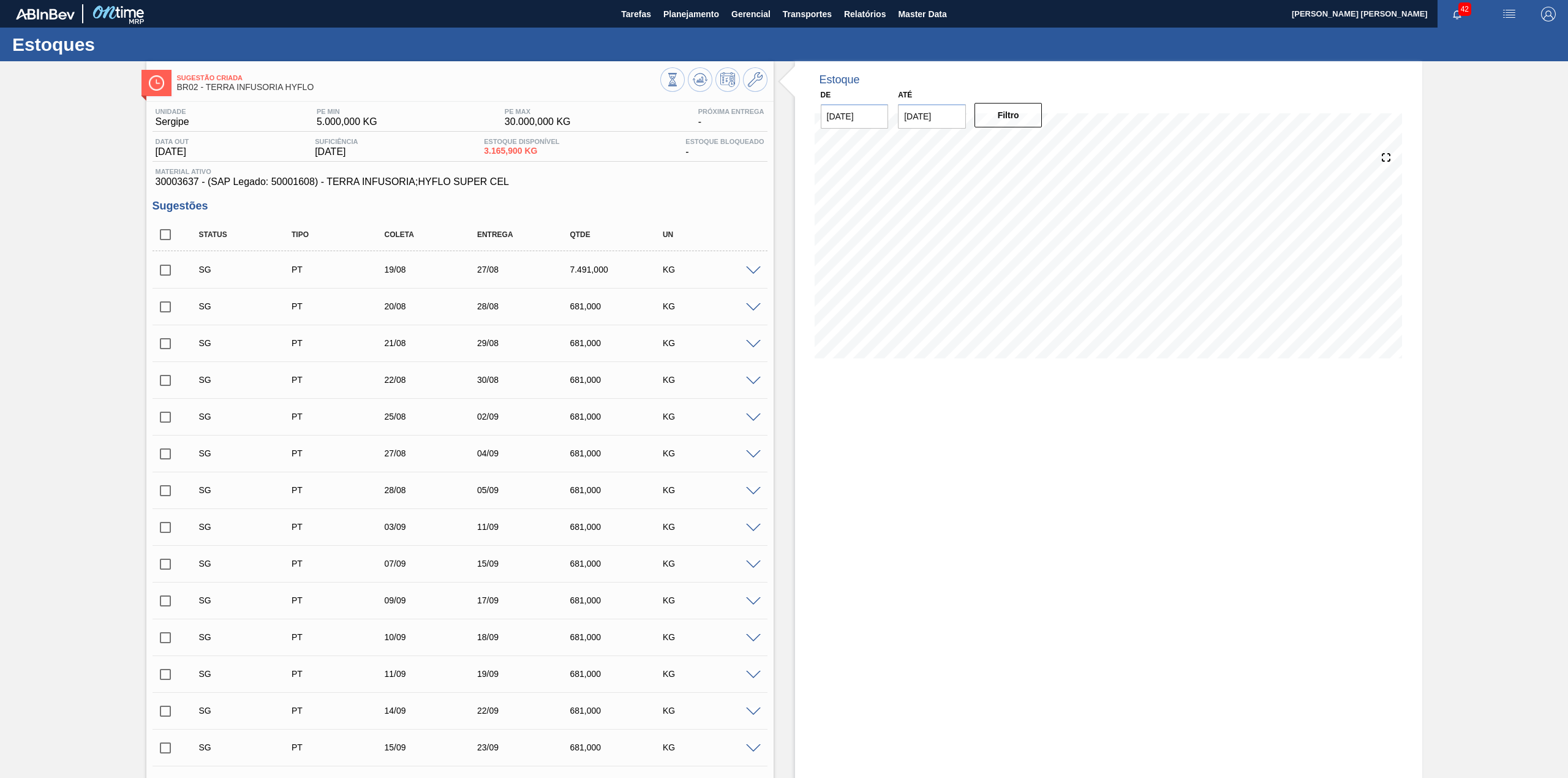
checkbox input "true"
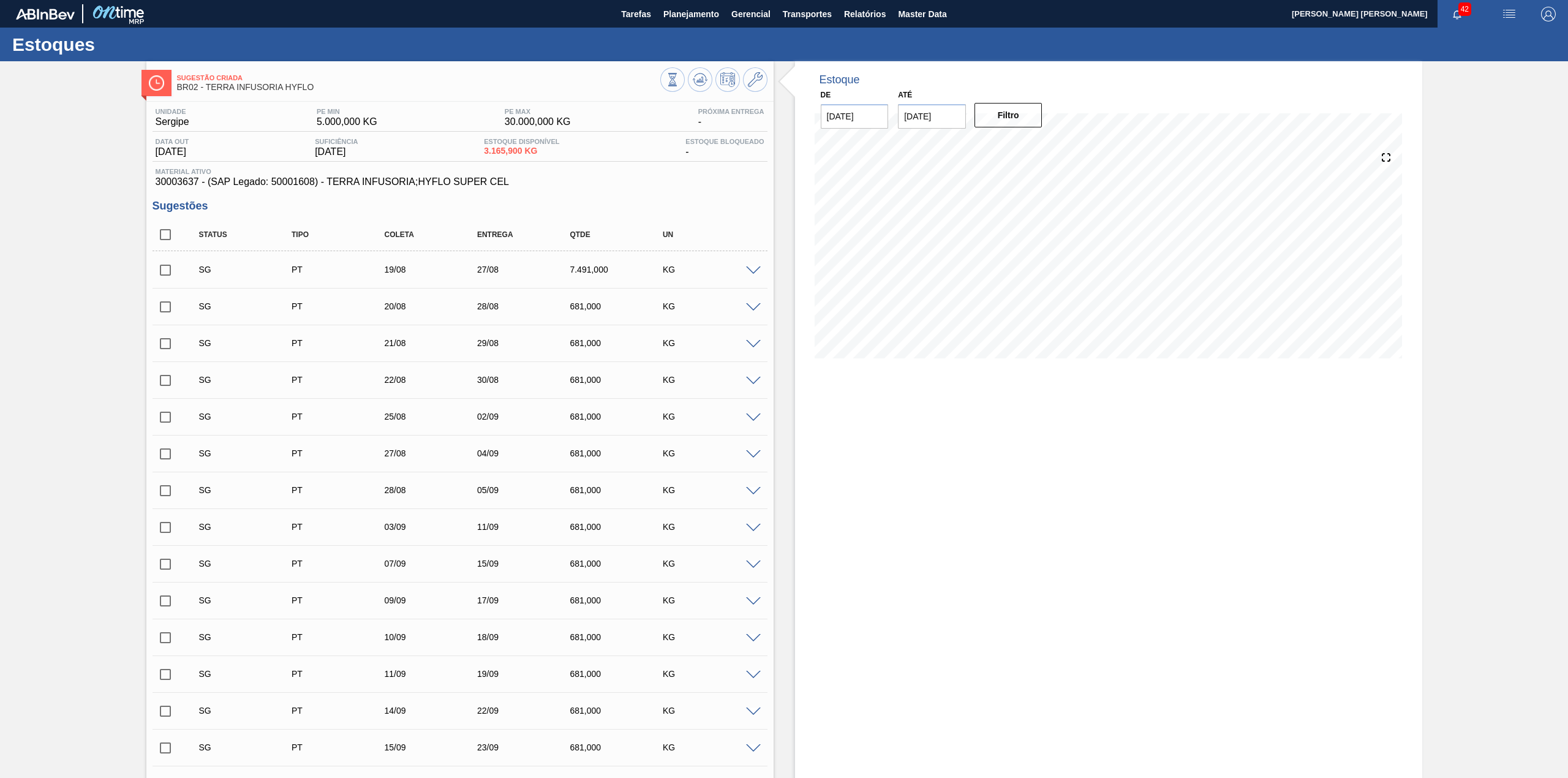
checkbox input "true"
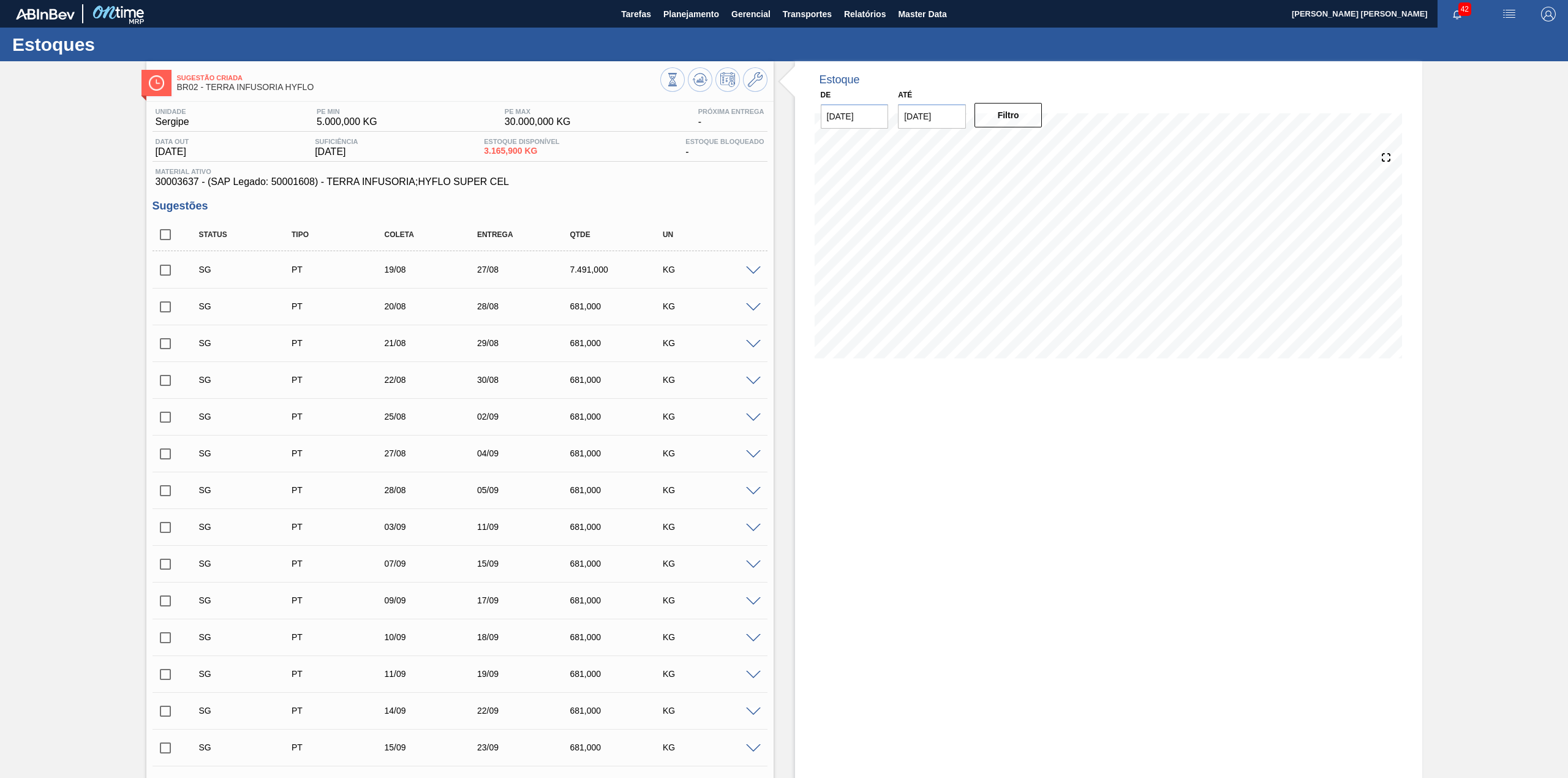
checkbox input "true"
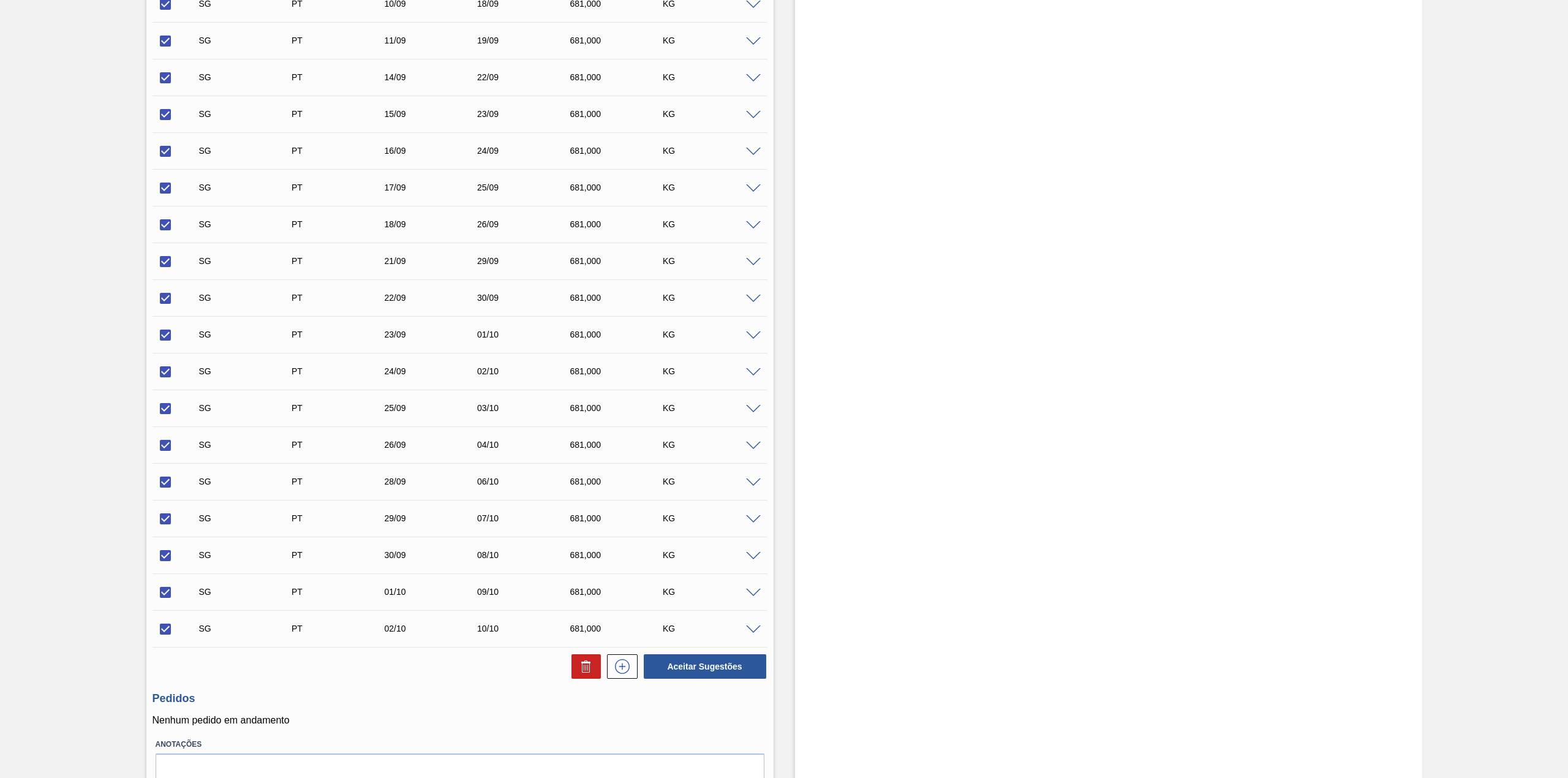
scroll to position [691, 0]
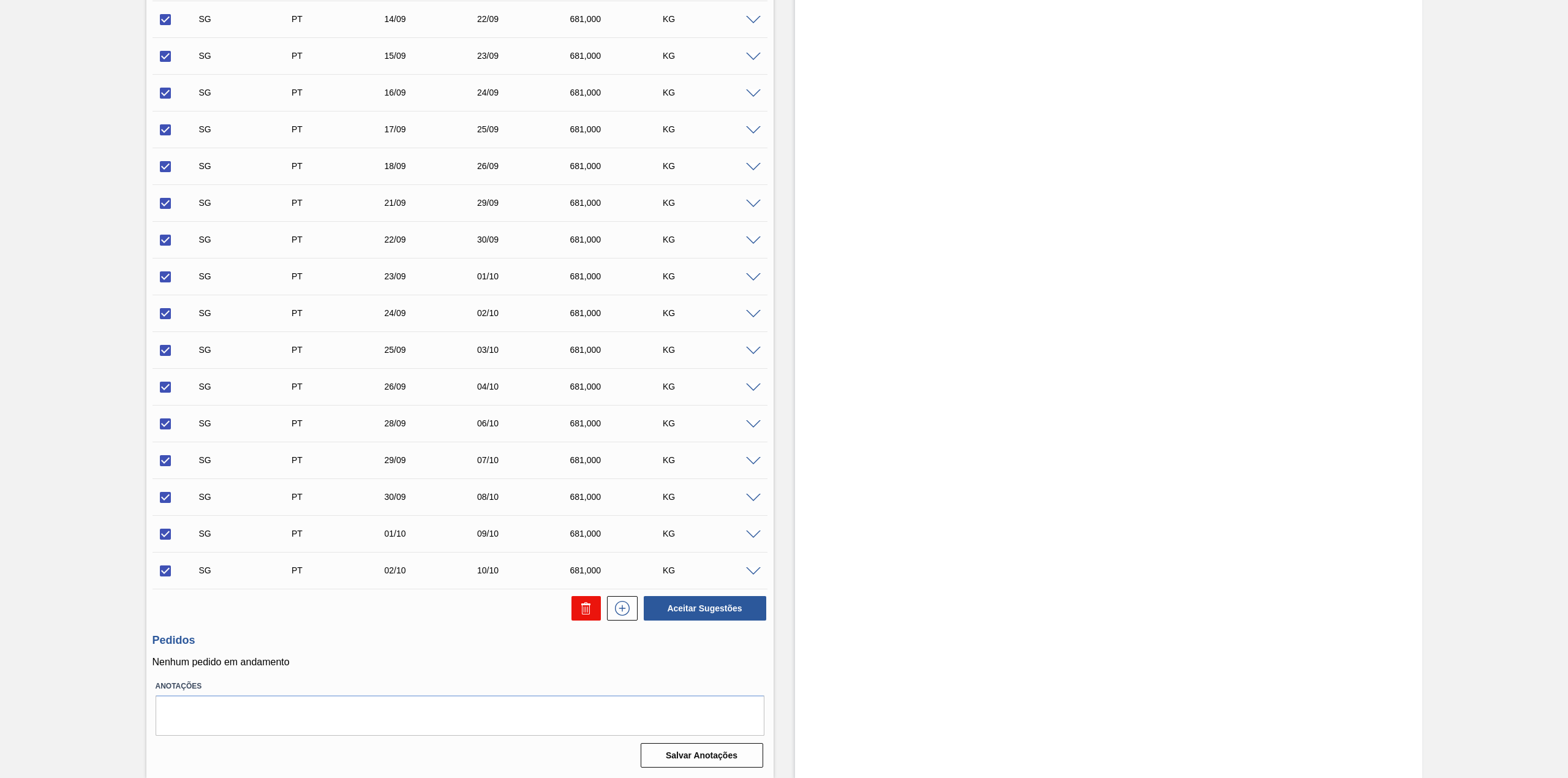
click at [591, 608] on icon at bounding box center [586, 608] width 15 height 15
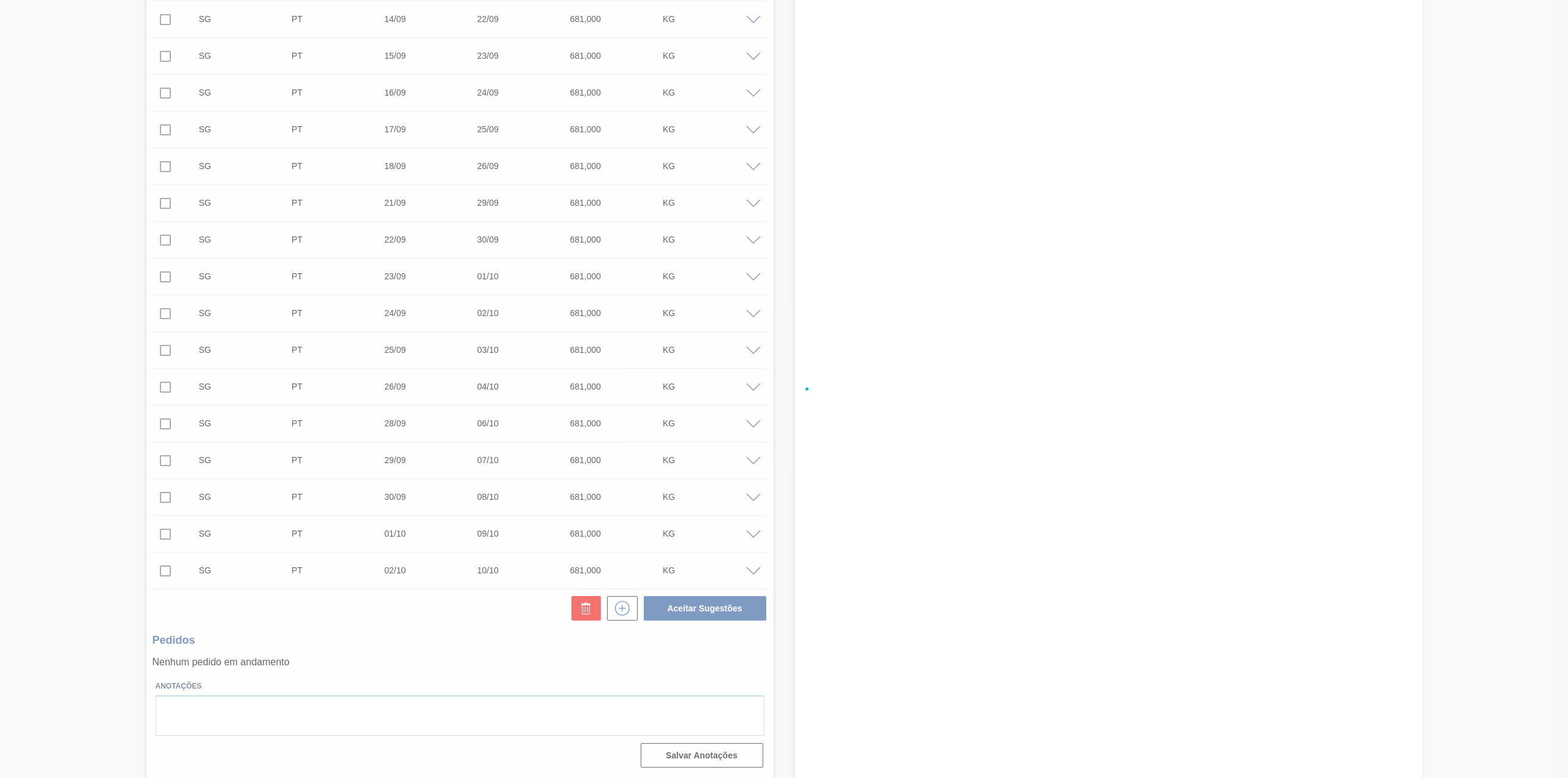
checkbox input "false"
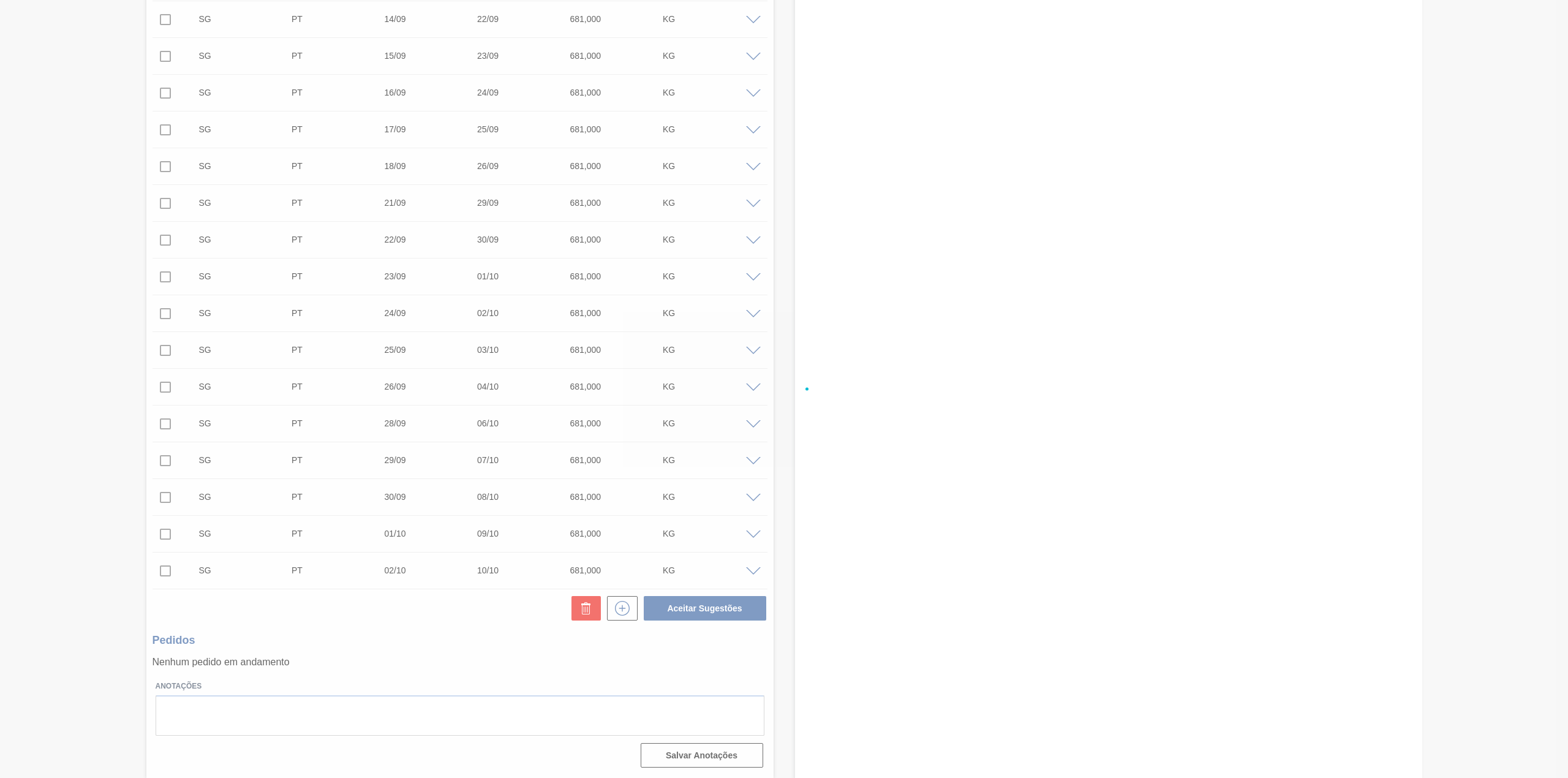
checkbox input "false"
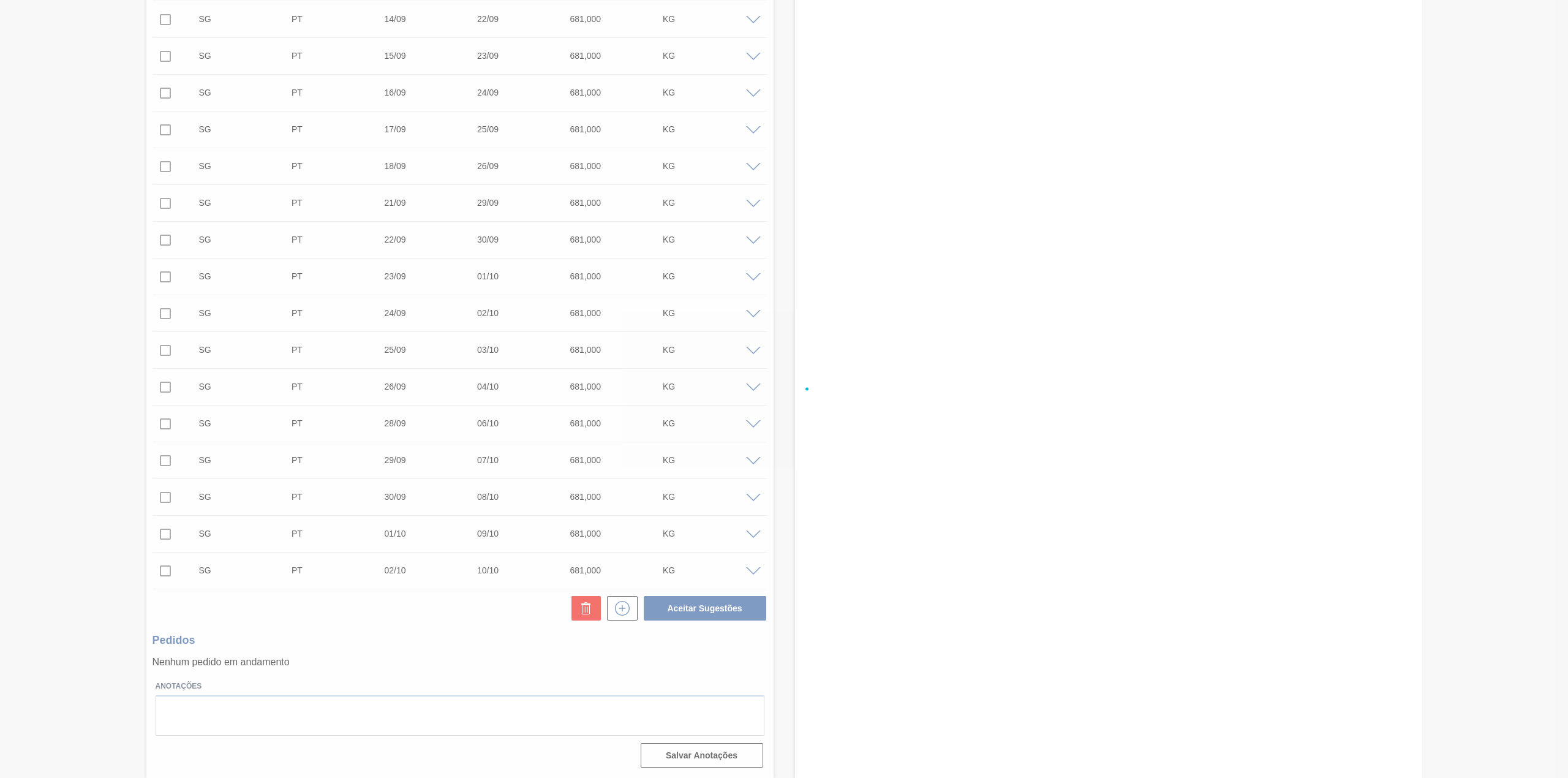
checkbox input "false"
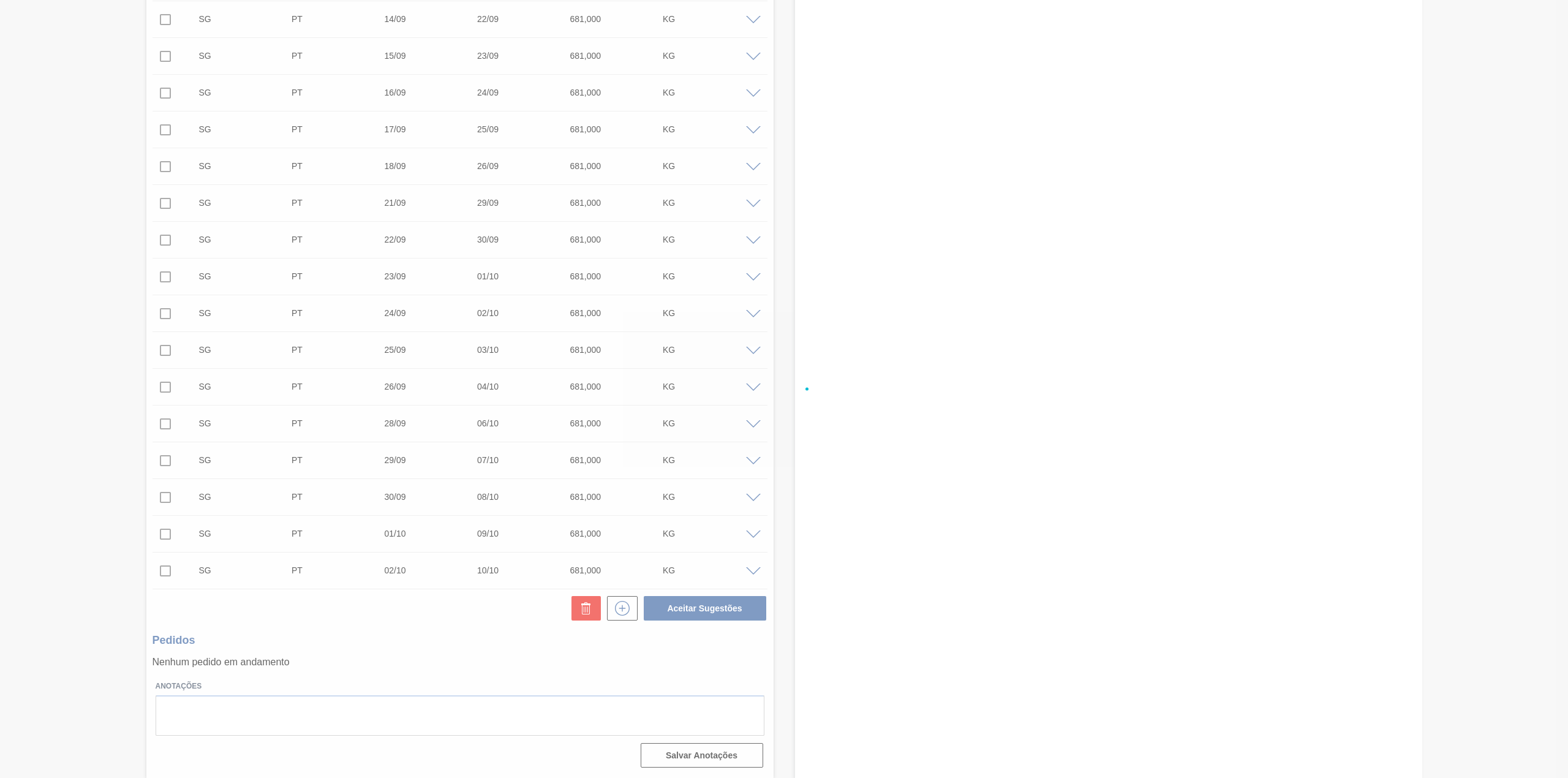
checkbox input "false"
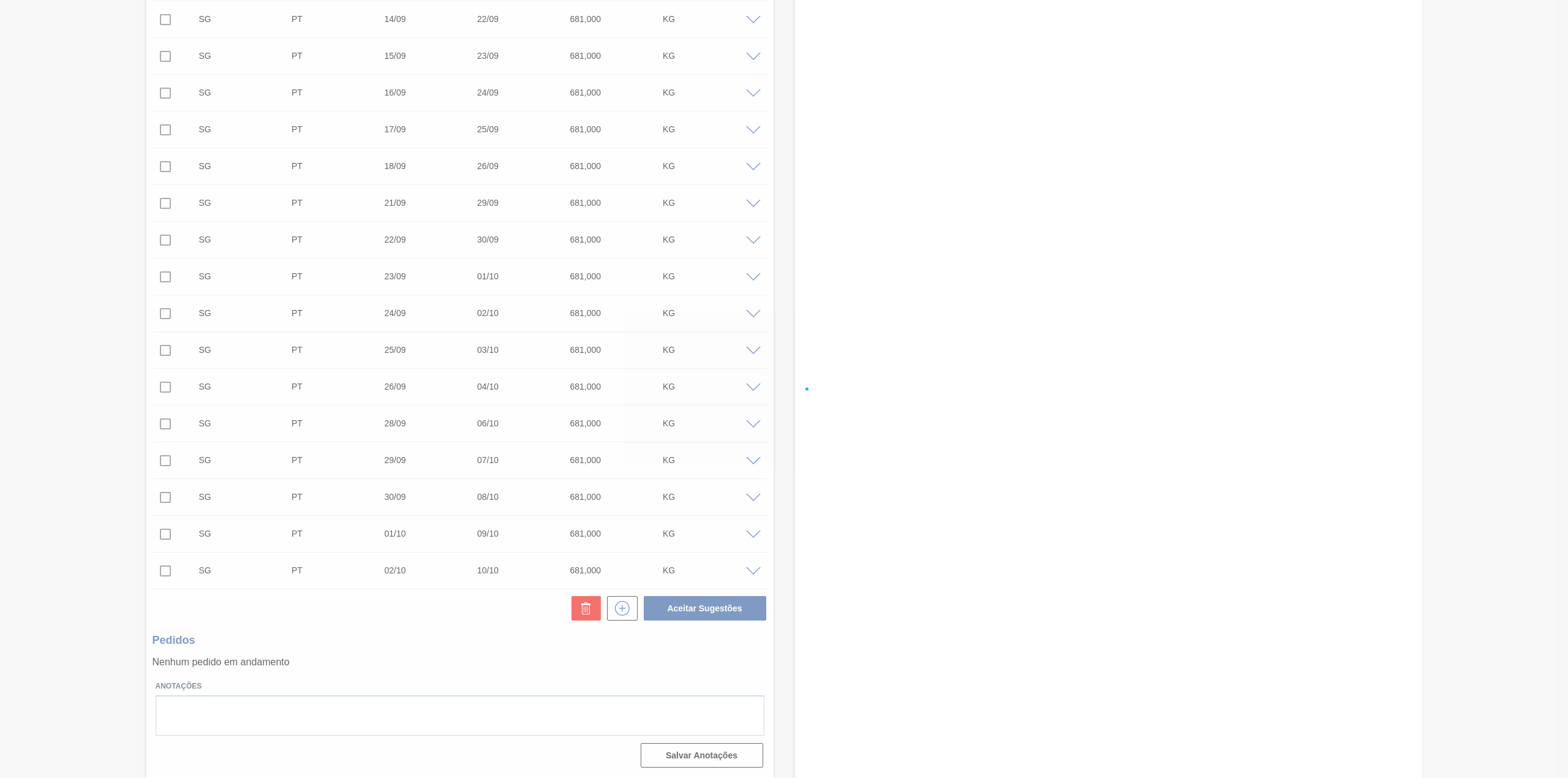
checkbox input "false"
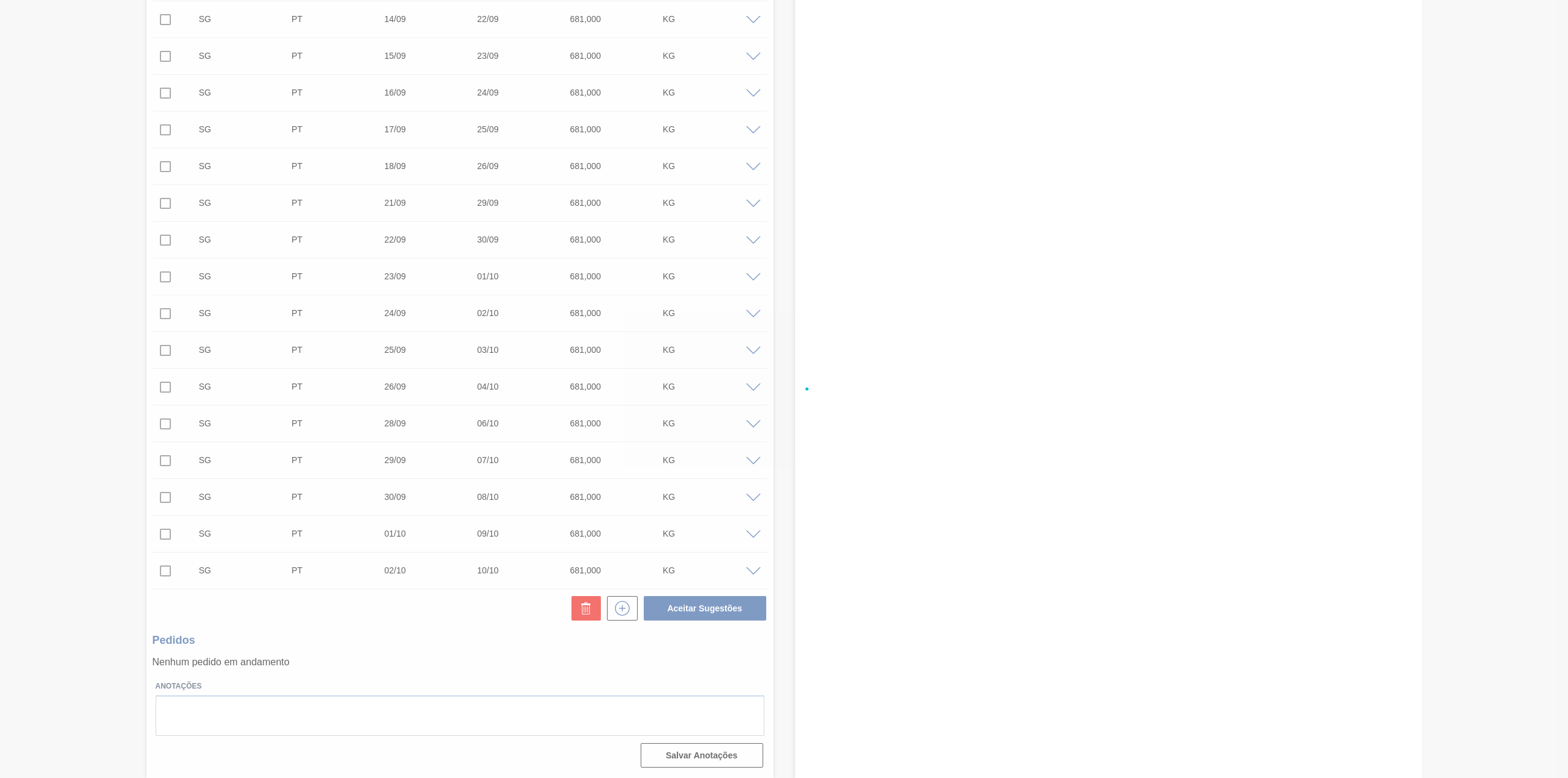
checkbox input "false"
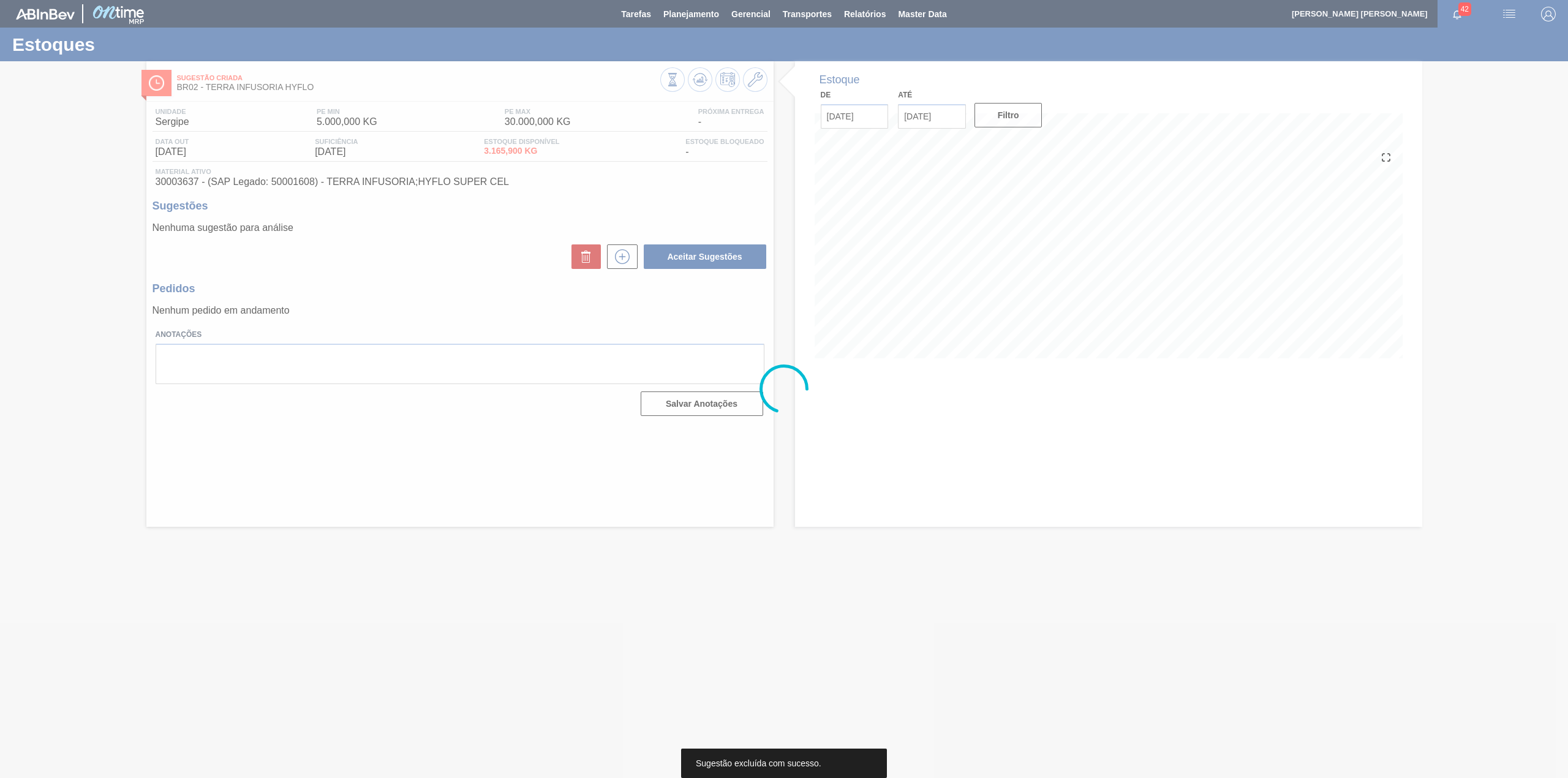
scroll to position [0, 0]
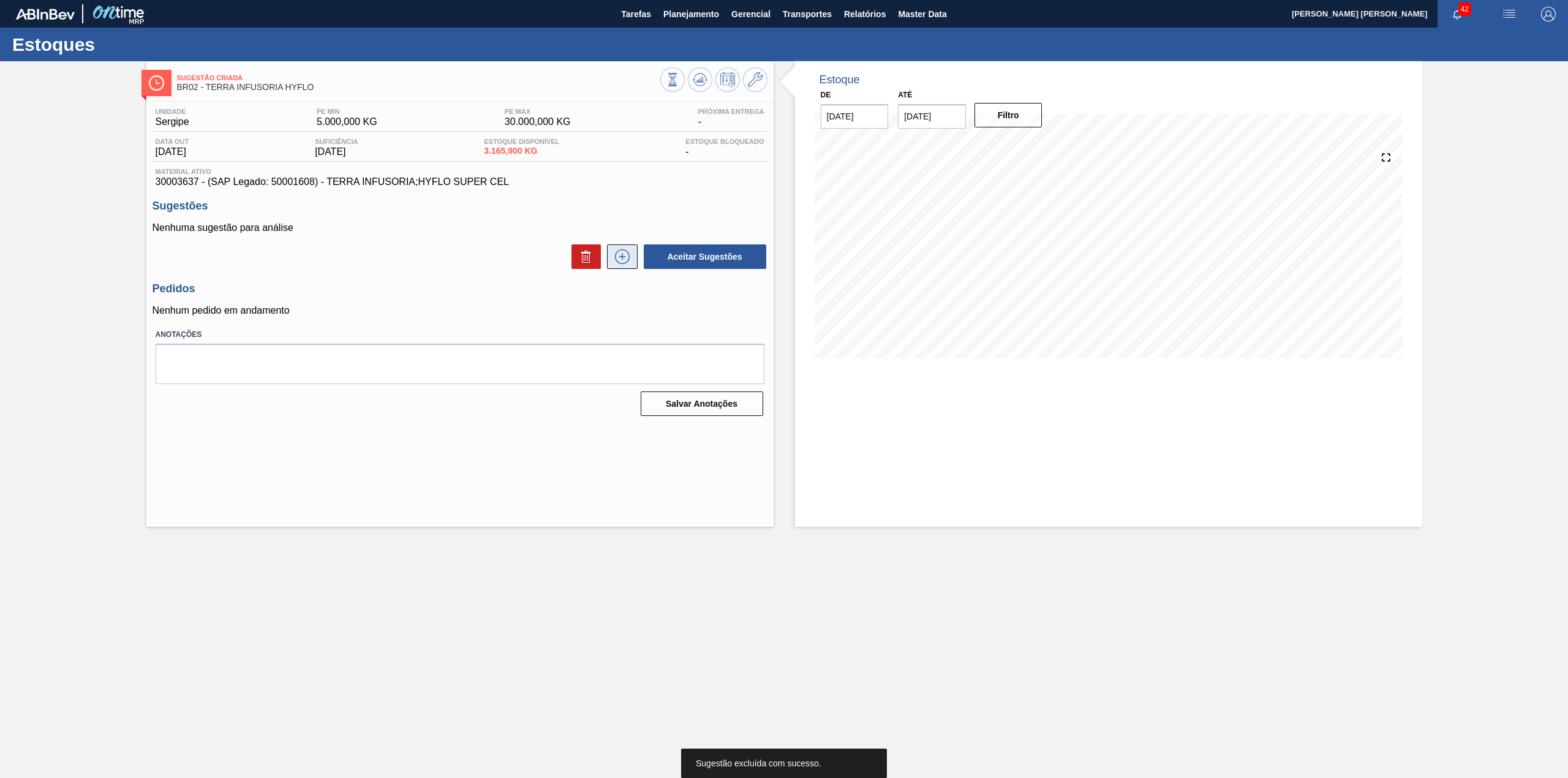
click at [627, 261] on icon at bounding box center [622, 256] width 19 height 15
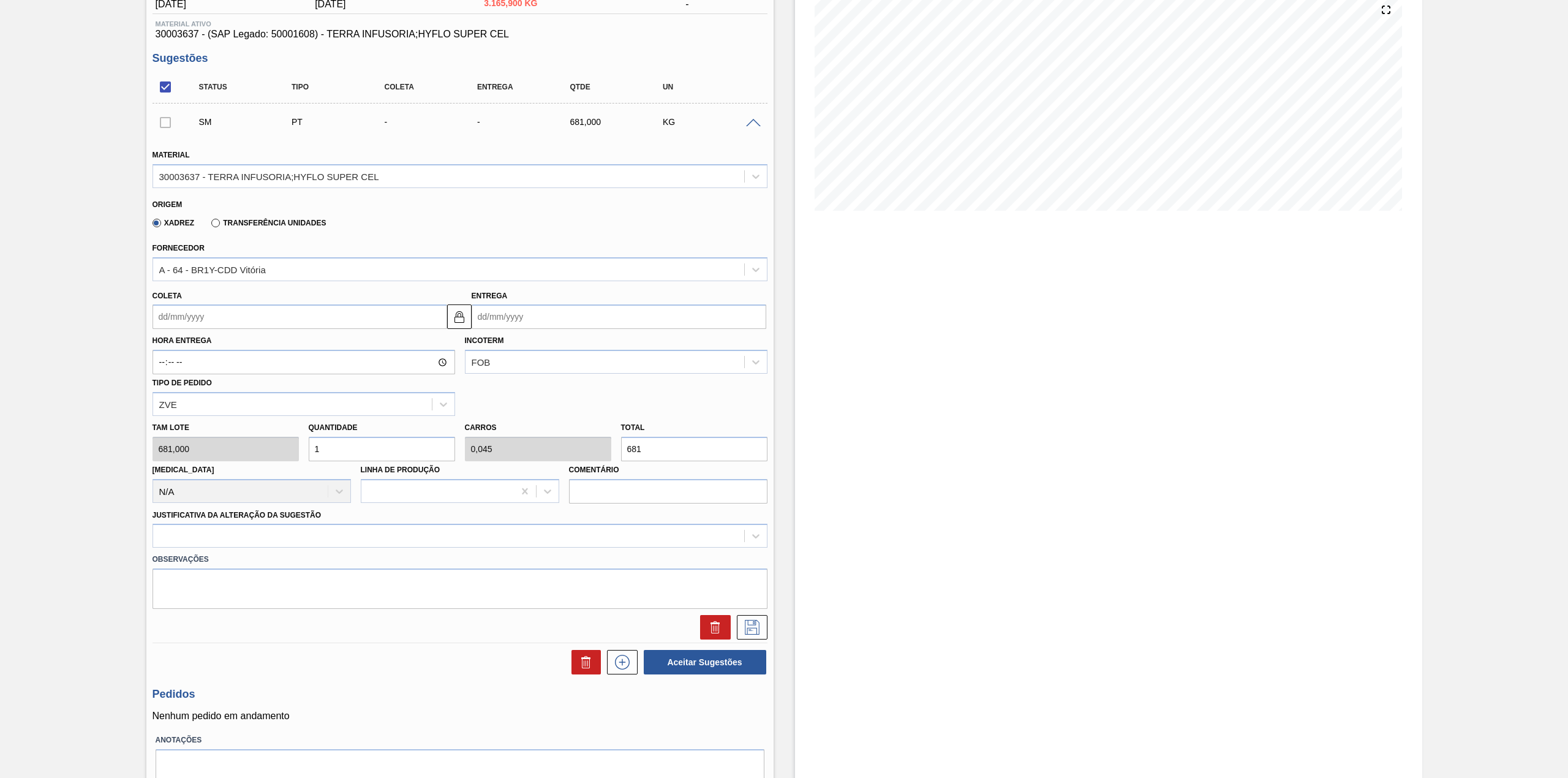
scroll to position [163, 0]
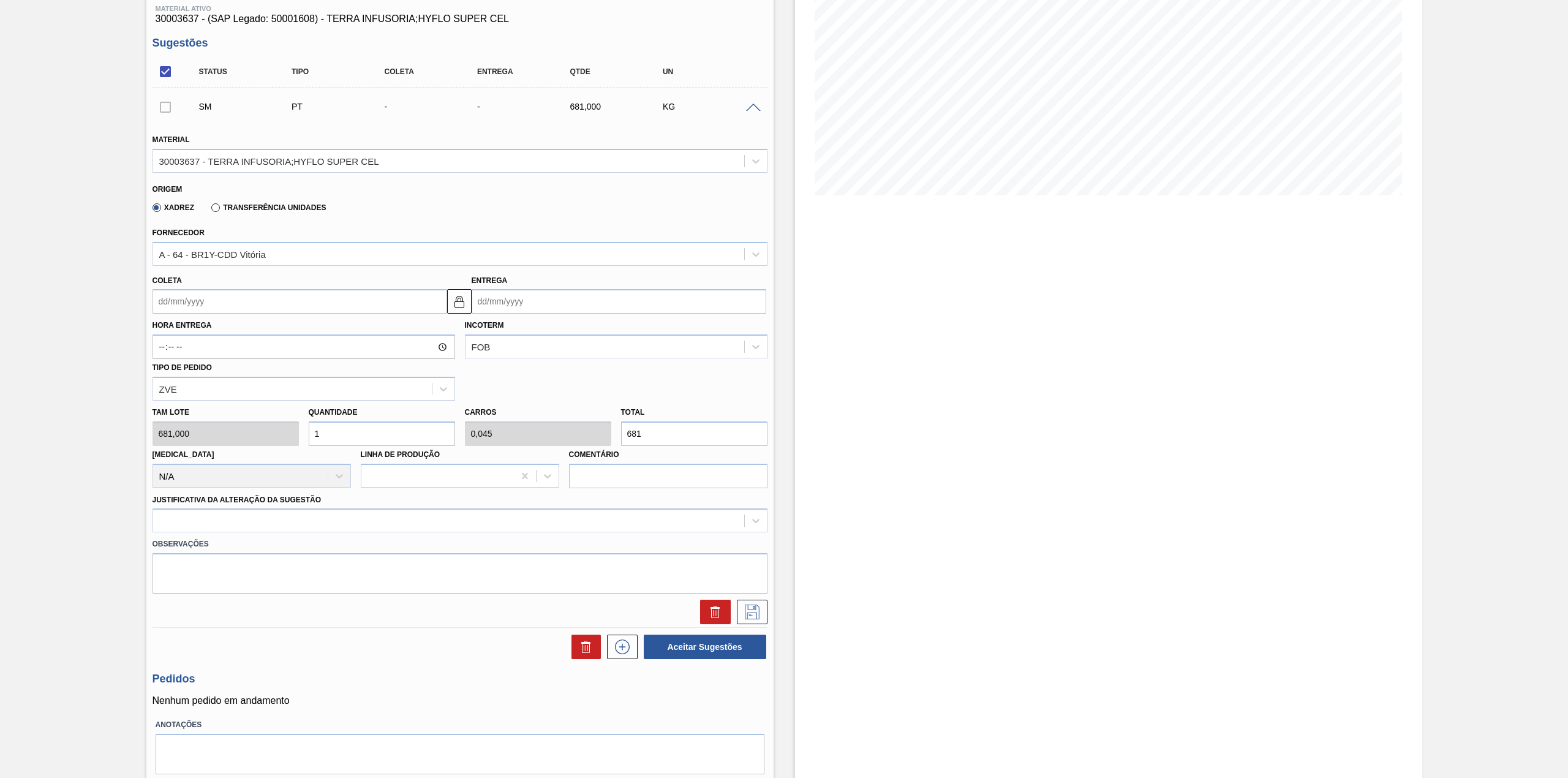
click at [241, 307] on input "Coleta" at bounding box center [300, 301] width 295 height 24
click at [176, 332] on div "agosto 2025" at bounding box center [227, 330] width 147 height 10
click at [192, 430] on div "18" at bounding box center [186, 430] width 16 height 16
type input "[DATE]"
type input "26/08/2025"
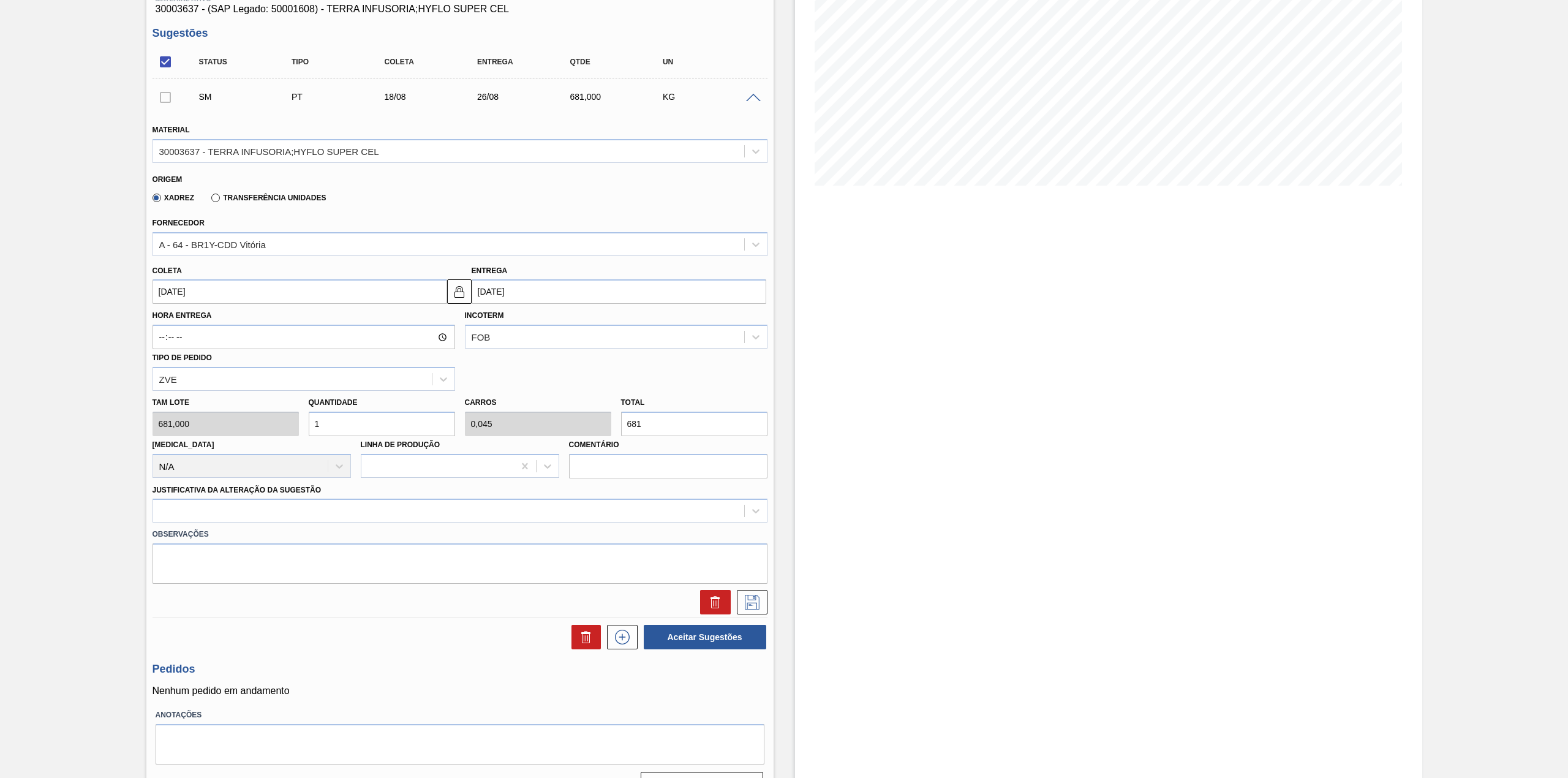
scroll to position [201, 0]
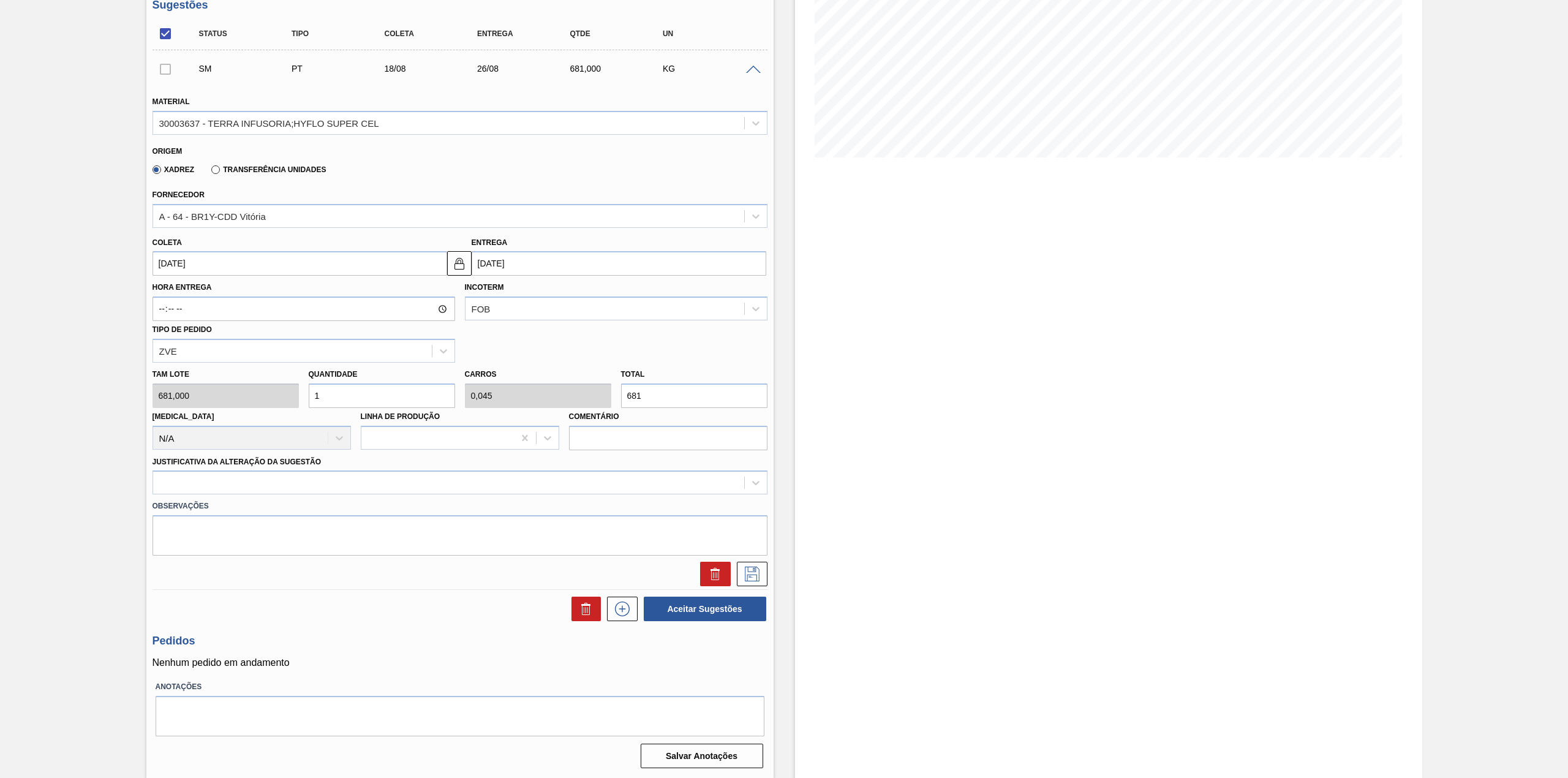
click at [347, 395] on input "1" at bounding box center [382, 395] width 147 height 24
type input "12"
type input "0,545"
type input "8.172"
type input "12"
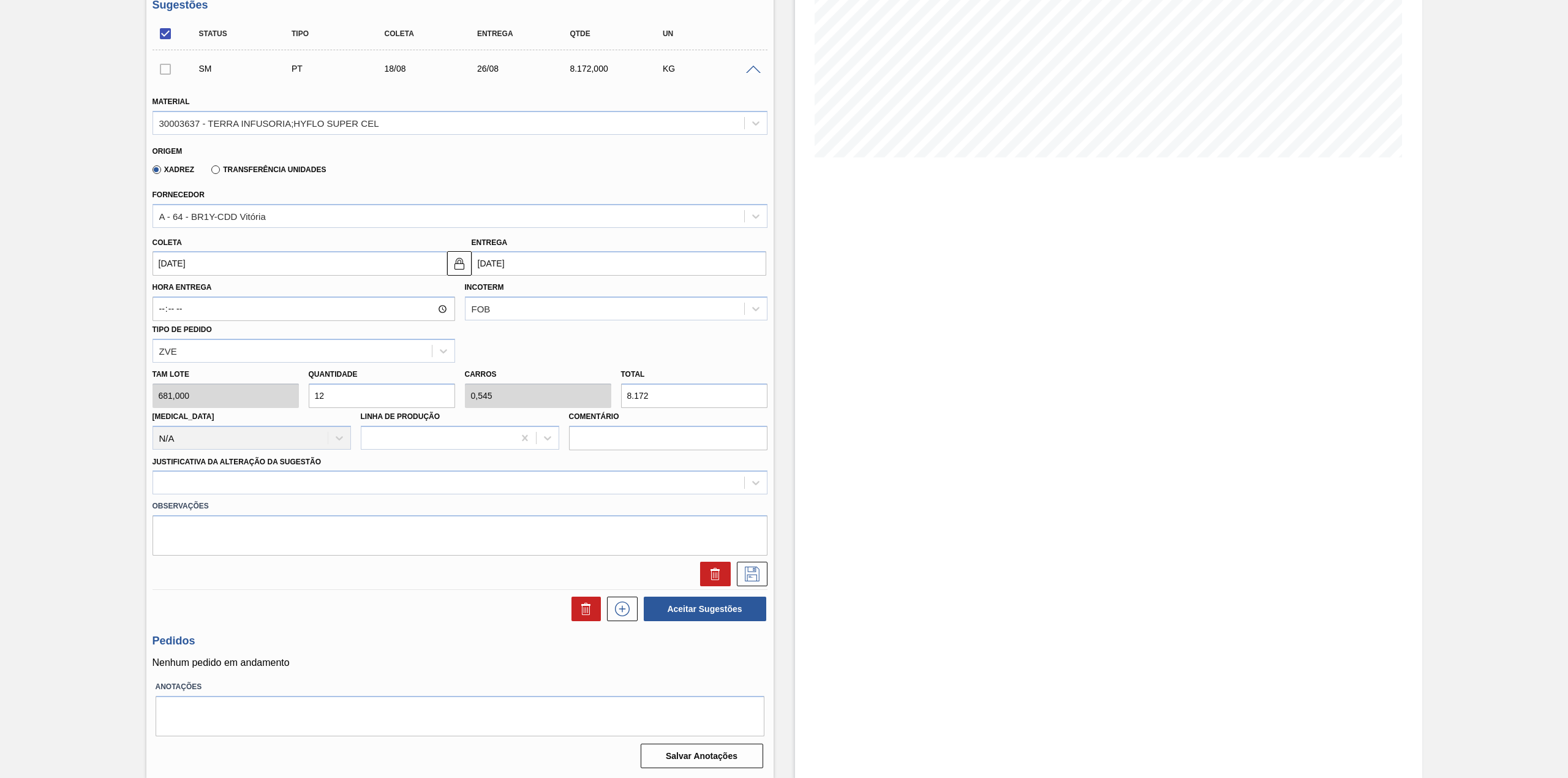
click at [292, 496] on div "Observações" at bounding box center [459, 525] width 625 height 61
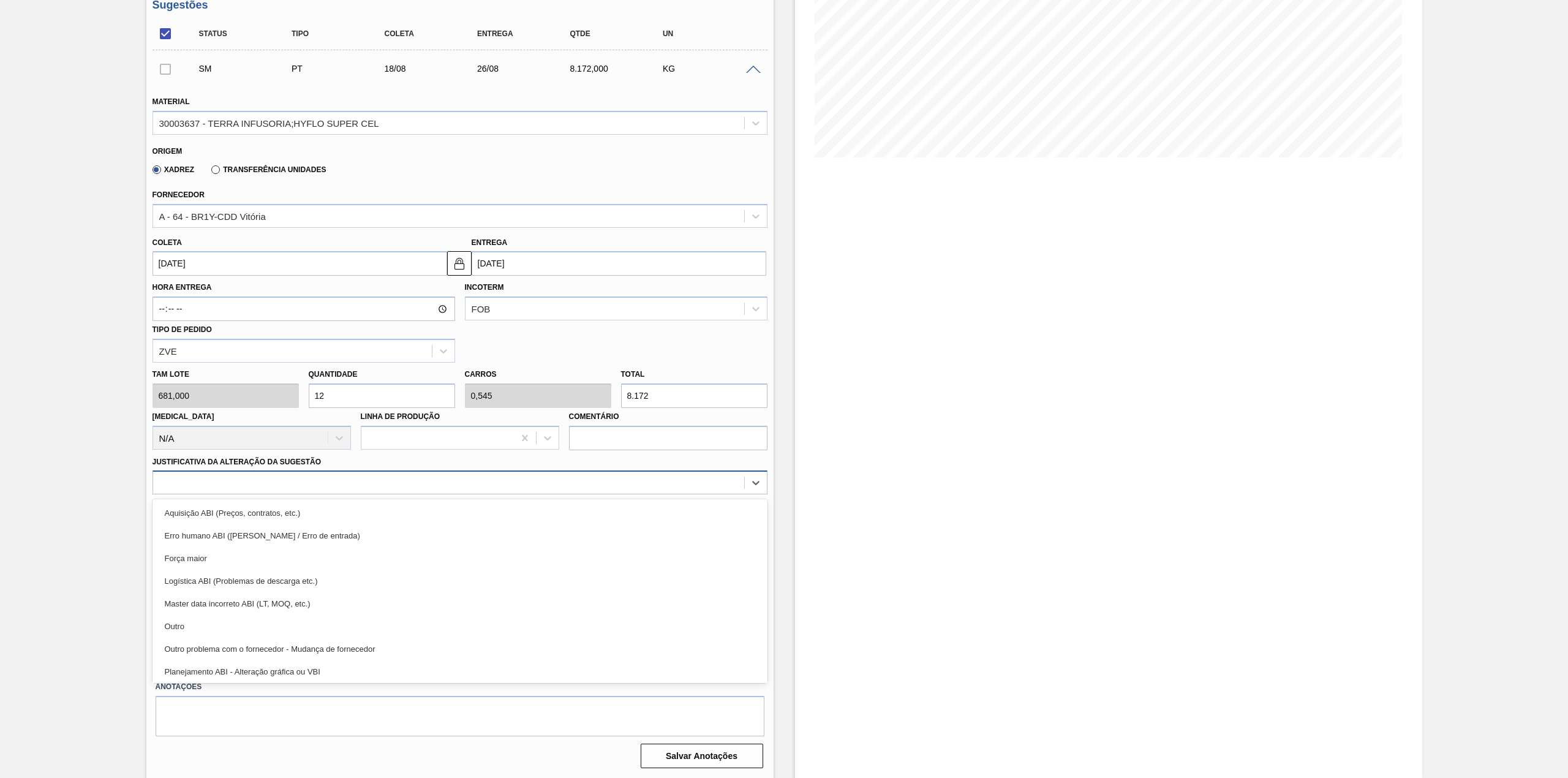
click at [253, 483] on div at bounding box center [448, 483] width 591 height 18
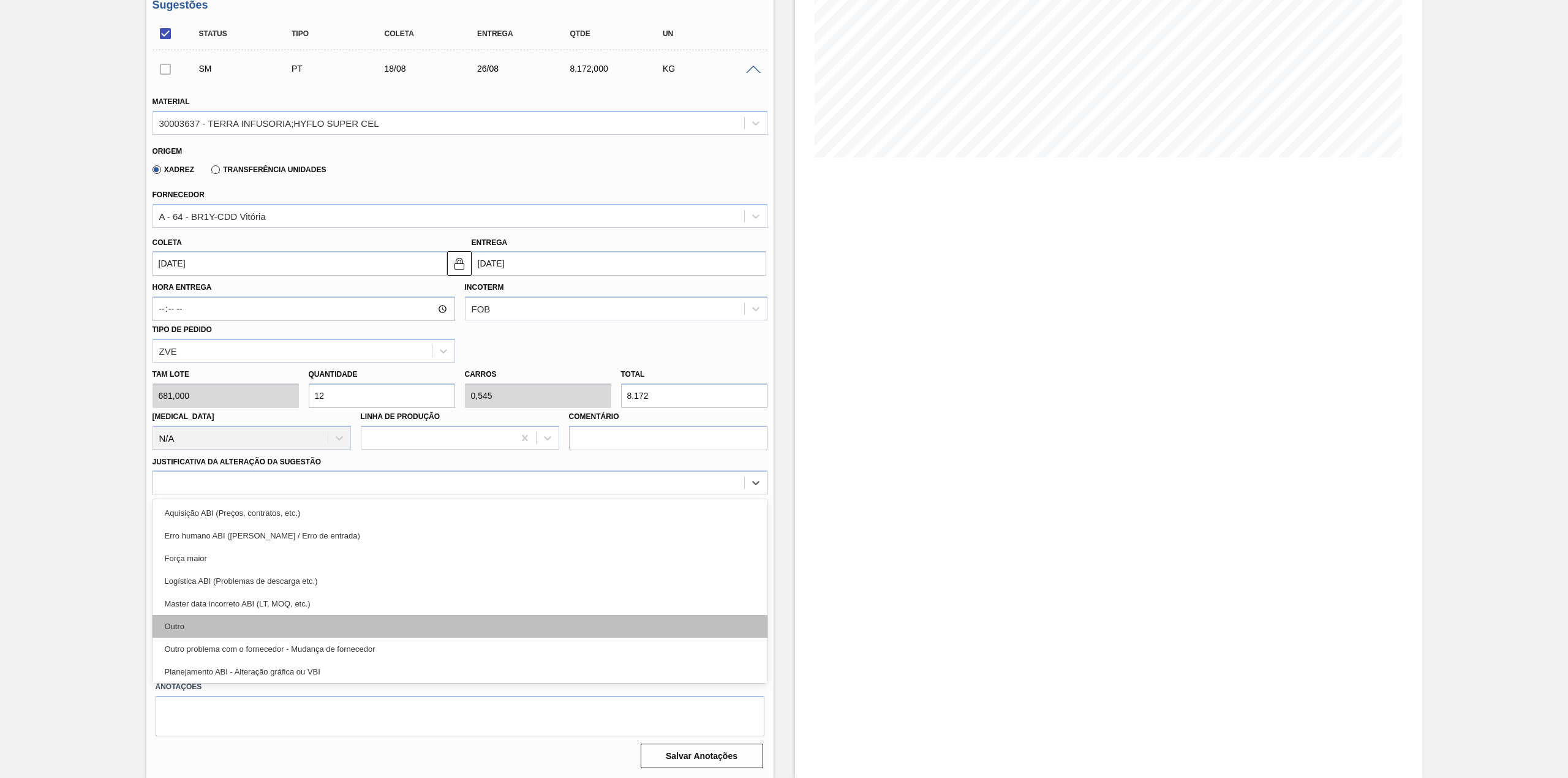
click at [213, 617] on div "Outro" at bounding box center [460, 626] width 615 height 23
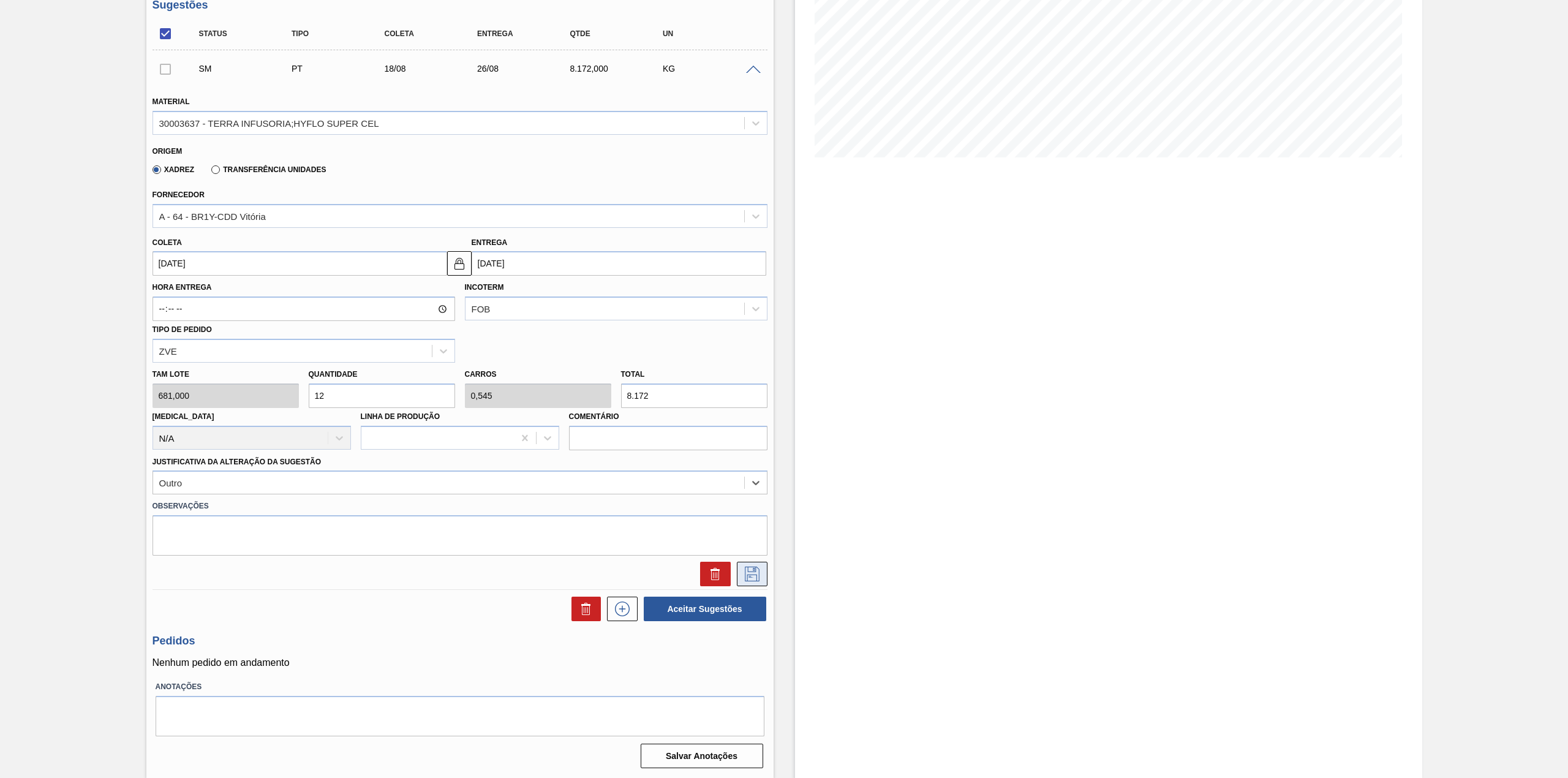
click at [747, 573] on icon at bounding box center [752, 573] width 19 height 15
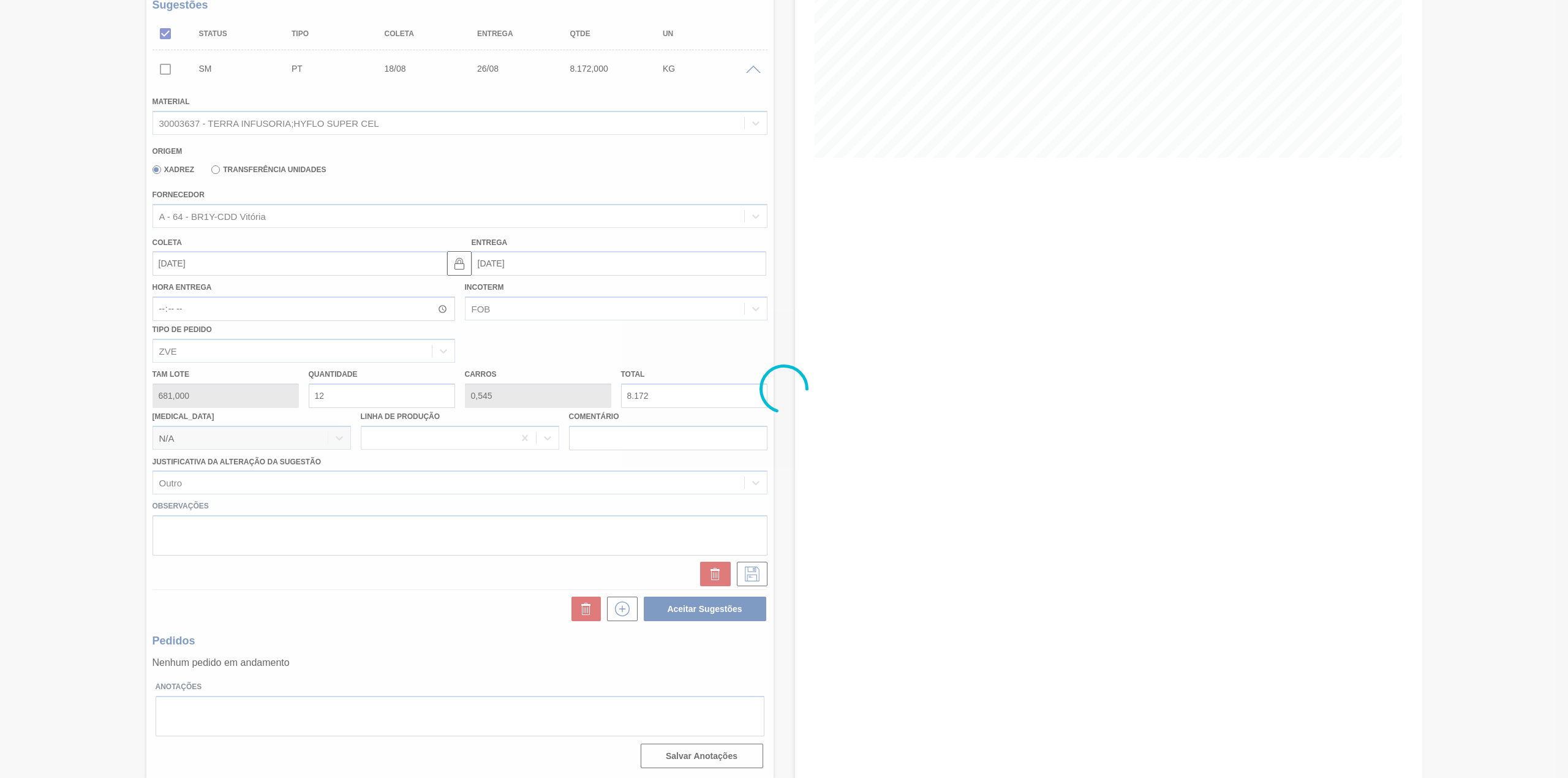
scroll to position [0, 0]
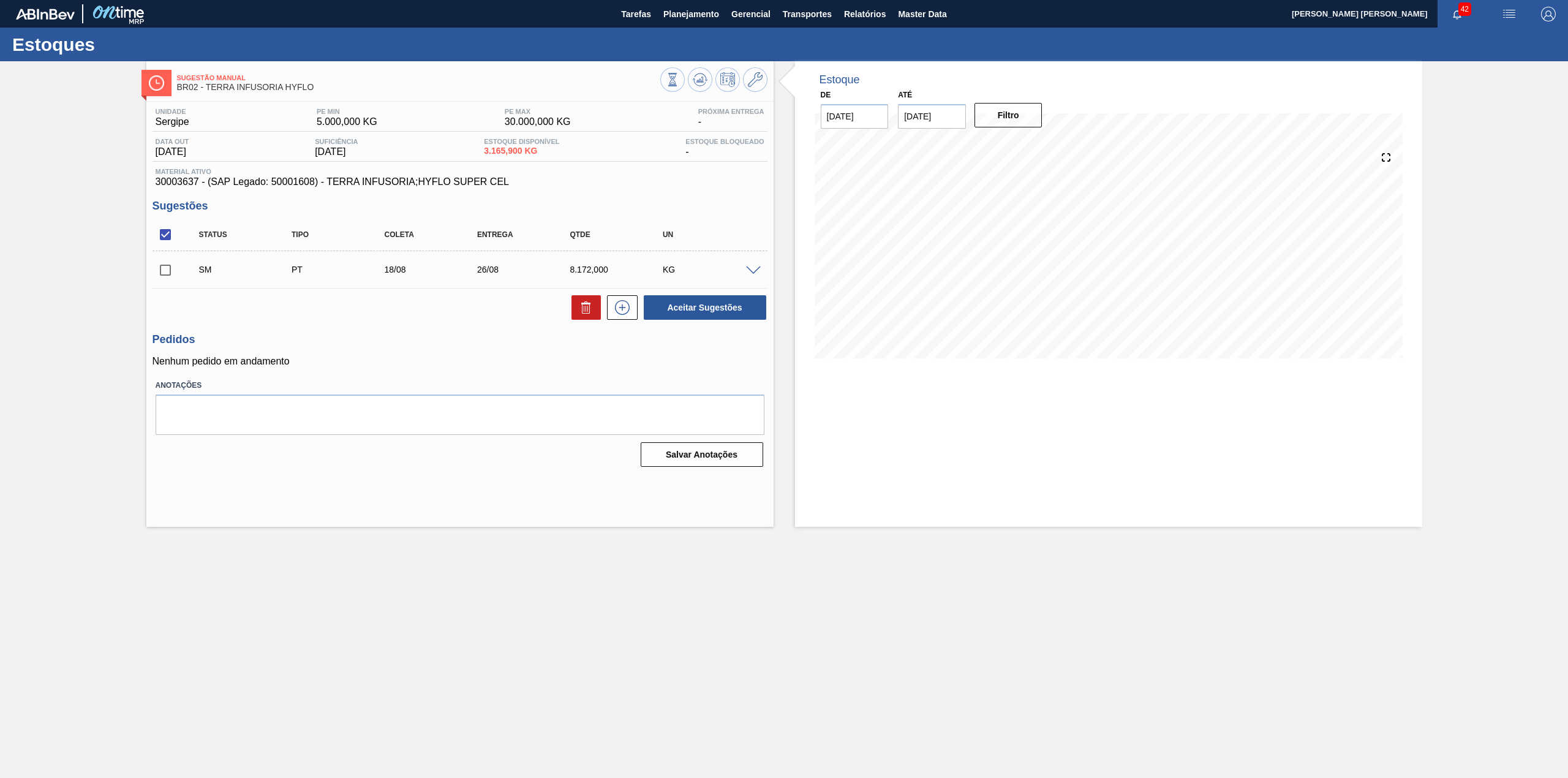
click at [170, 275] on input "checkbox" at bounding box center [165, 270] width 26 height 26
checkbox input "true"
click at [672, 305] on button "Aceitar Sugestões" at bounding box center [705, 307] width 122 height 24
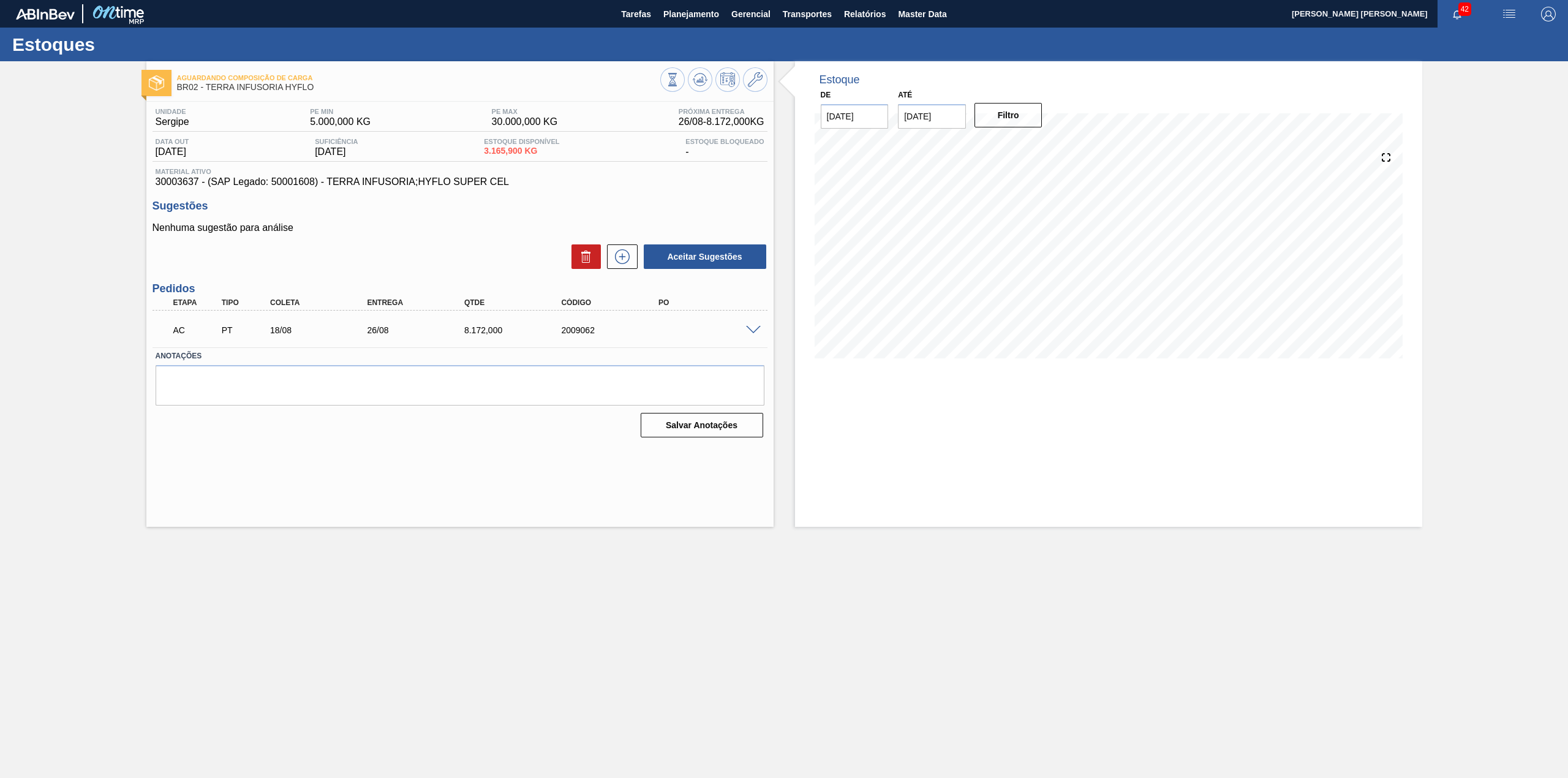
click at [757, 331] on span at bounding box center [754, 330] width 15 height 9
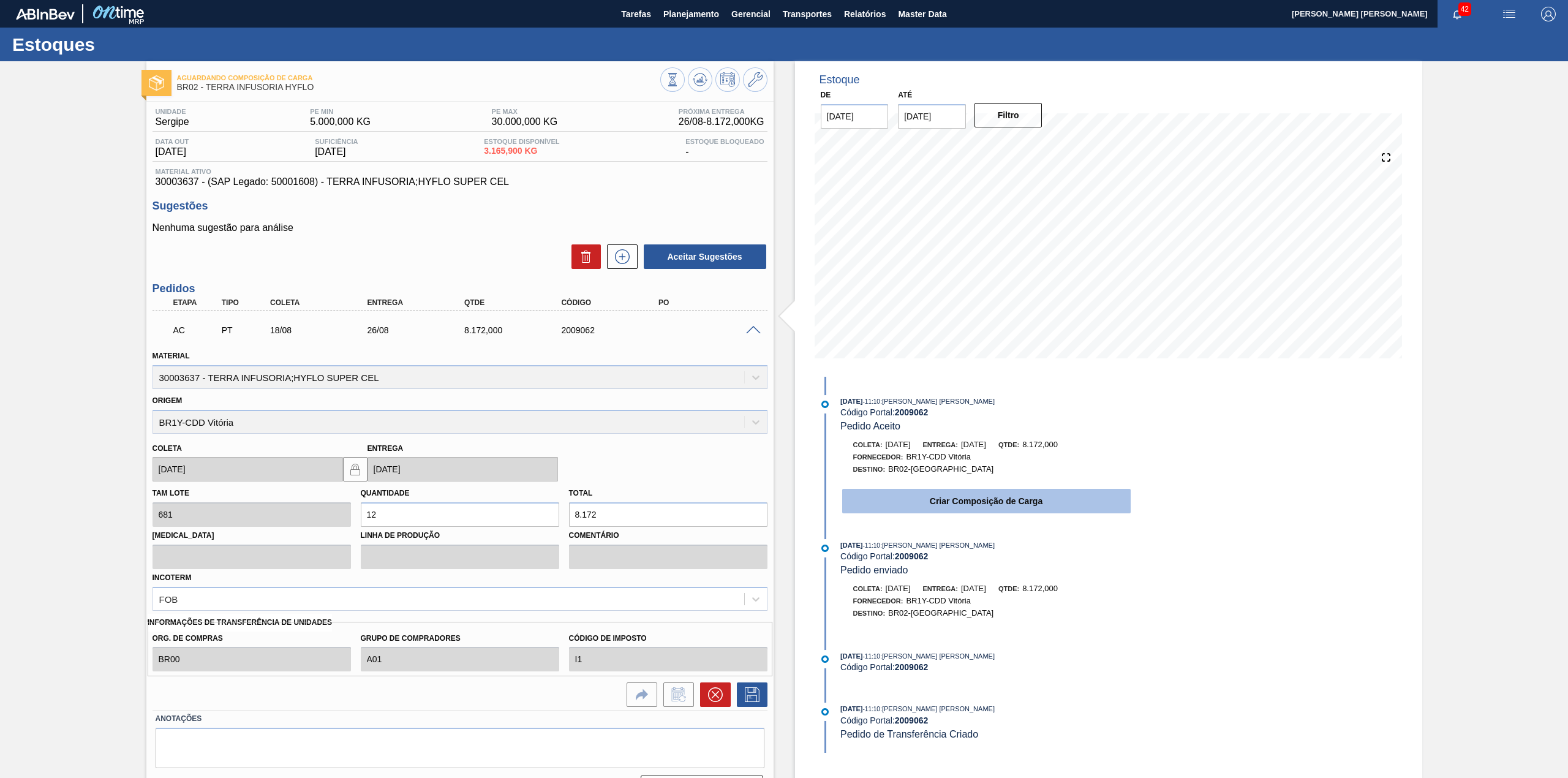
click at [944, 512] on button "Criar Composição de Carga" at bounding box center [986, 500] width 288 height 24
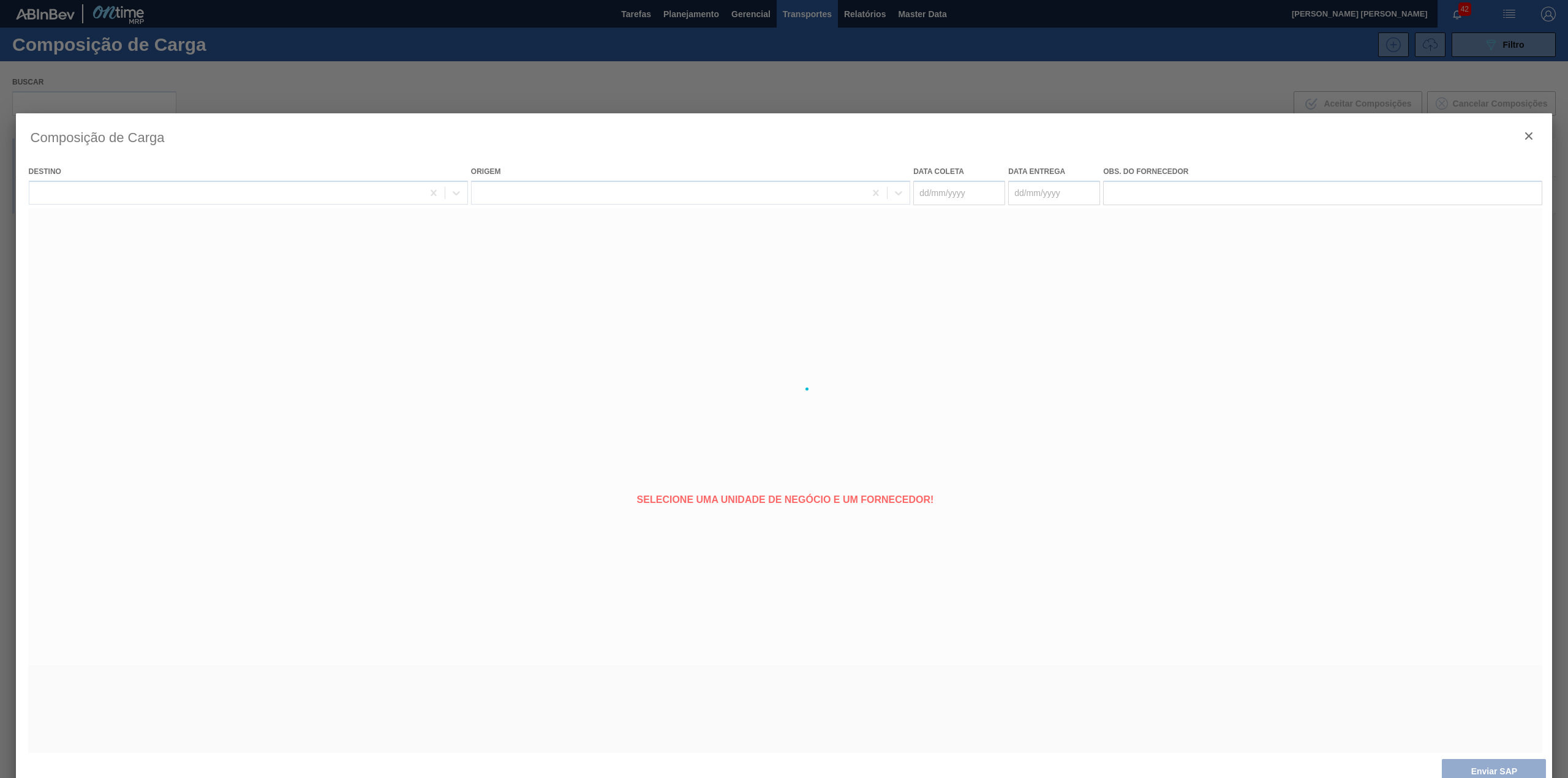
type coleta "[DATE]"
type entrega "26/08/2025"
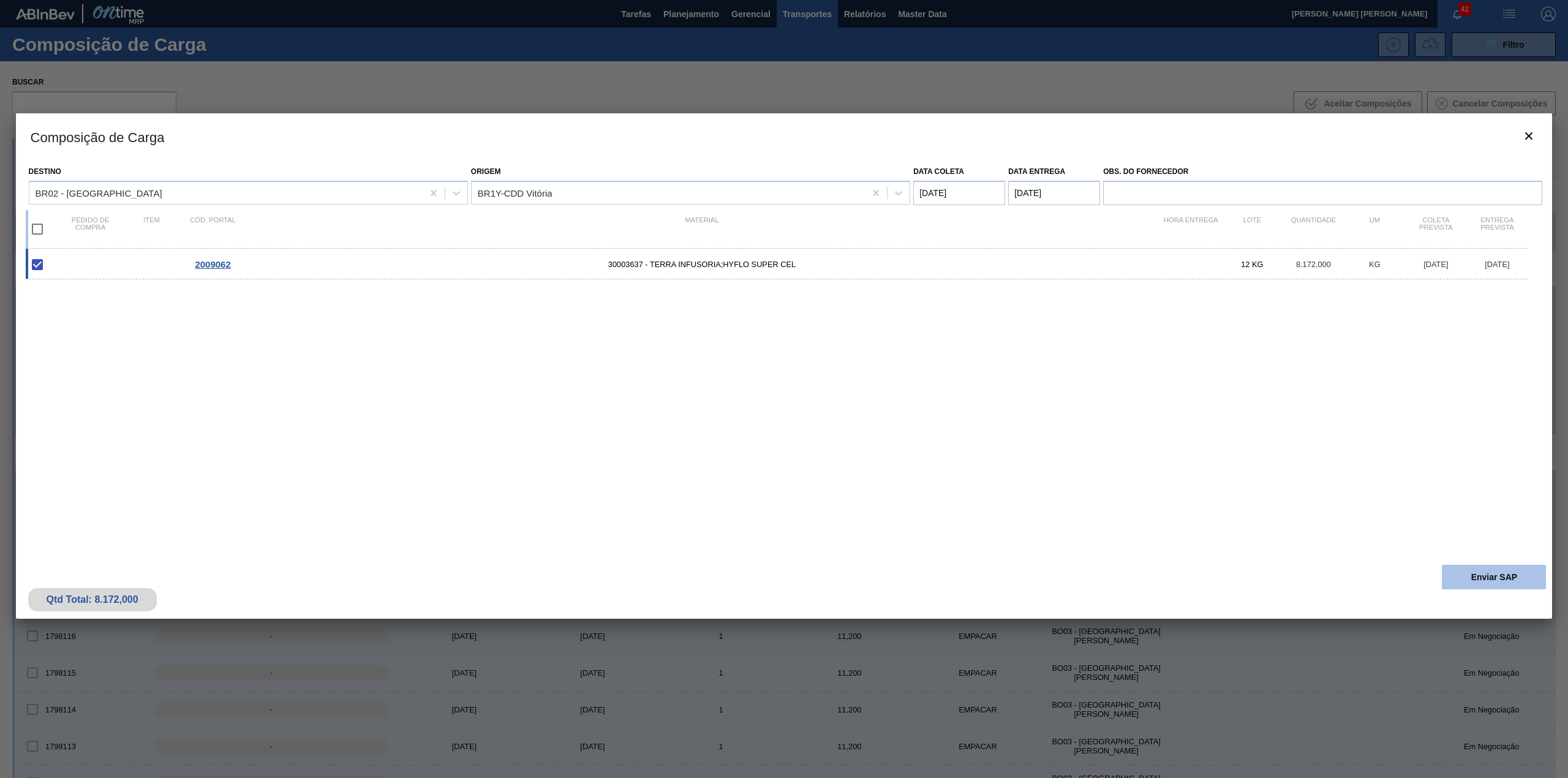
click at [1500, 579] on button "Enviar SAP" at bounding box center [1493, 576] width 104 height 24
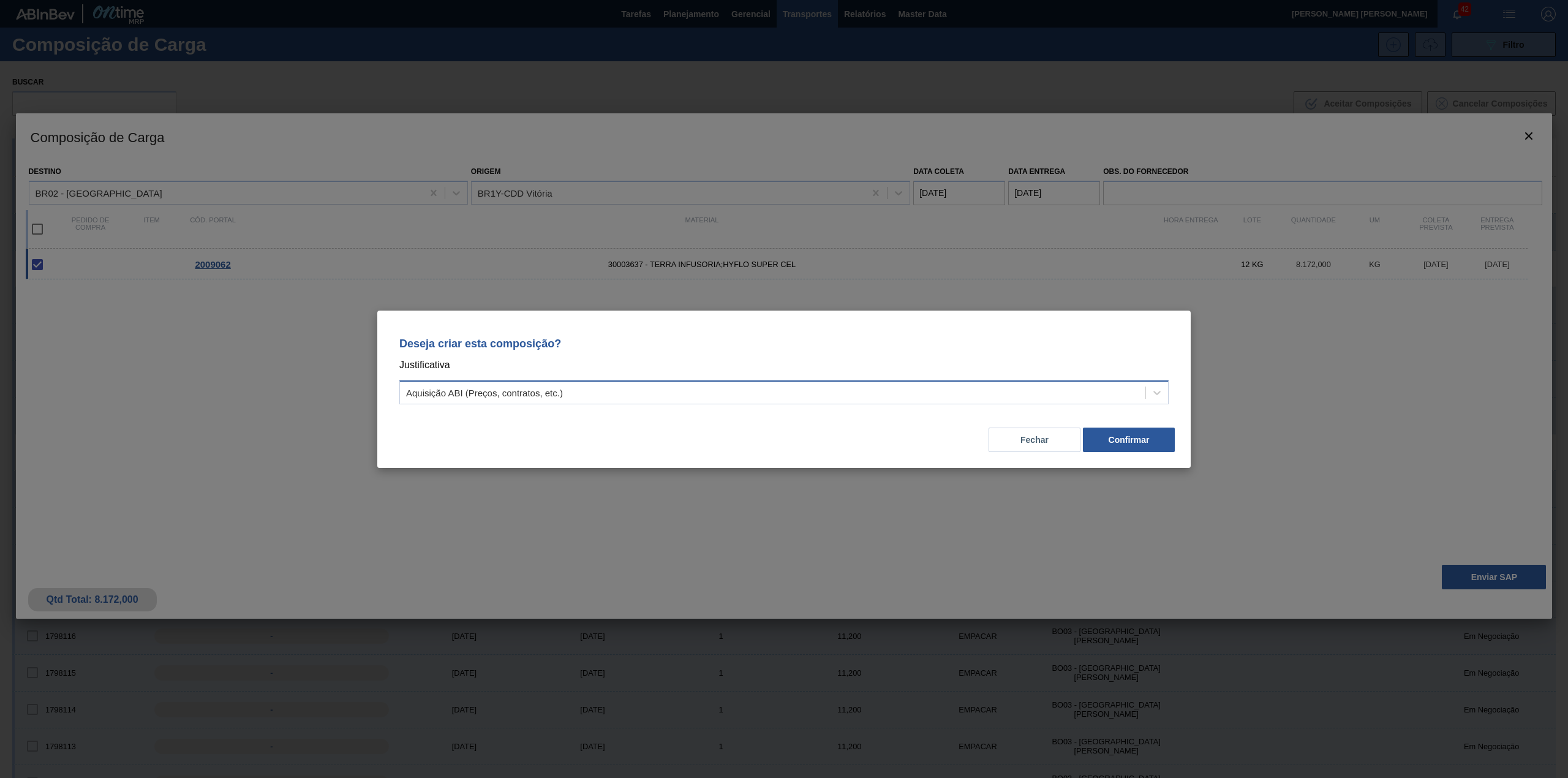
click at [586, 390] on div "Aquisição ABI (Preços, contratos, etc.)" at bounding box center [773, 392] width 745 height 18
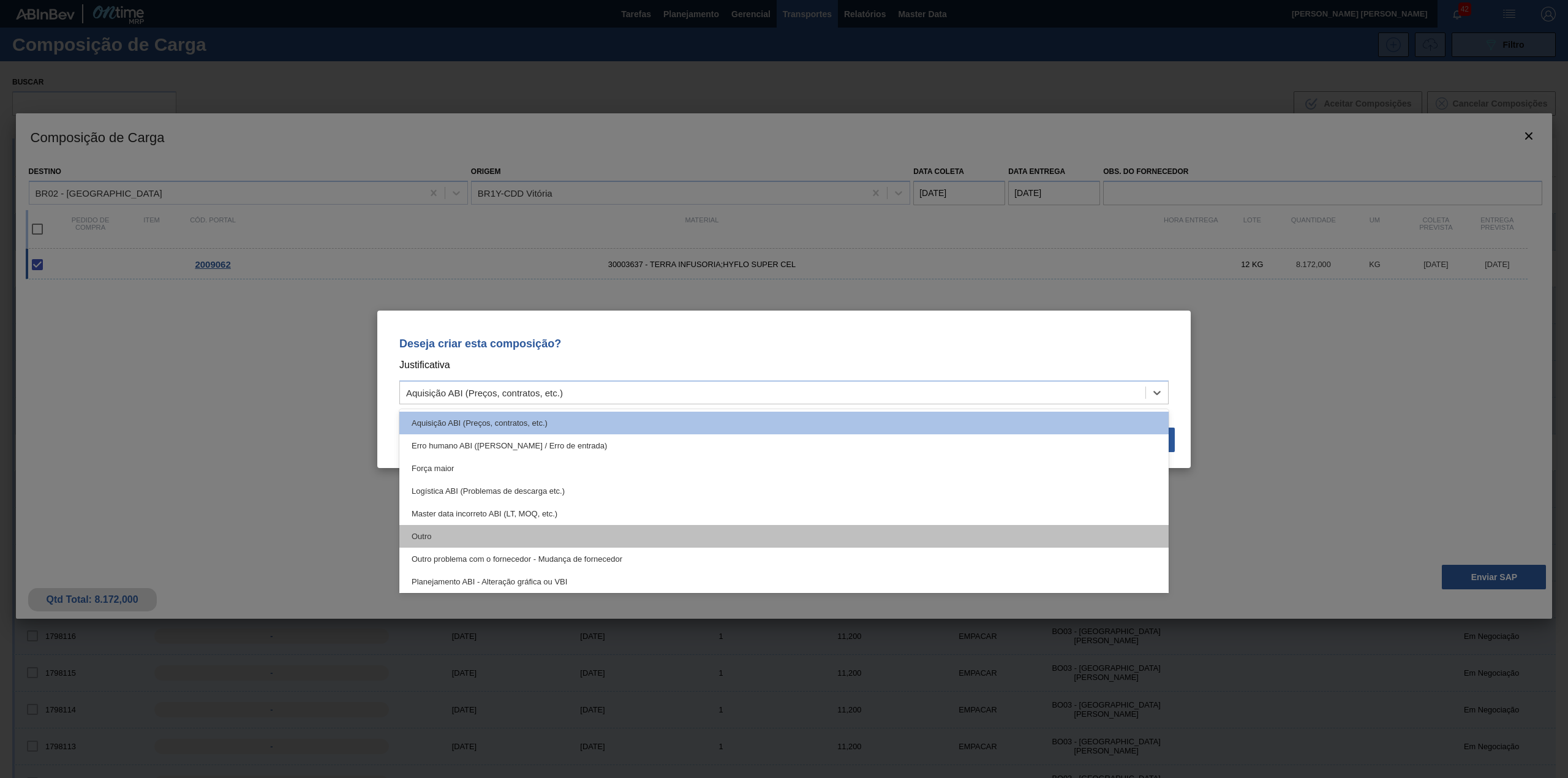
click at [493, 532] on div "Outro" at bounding box center [784, 536] width 769 height 23
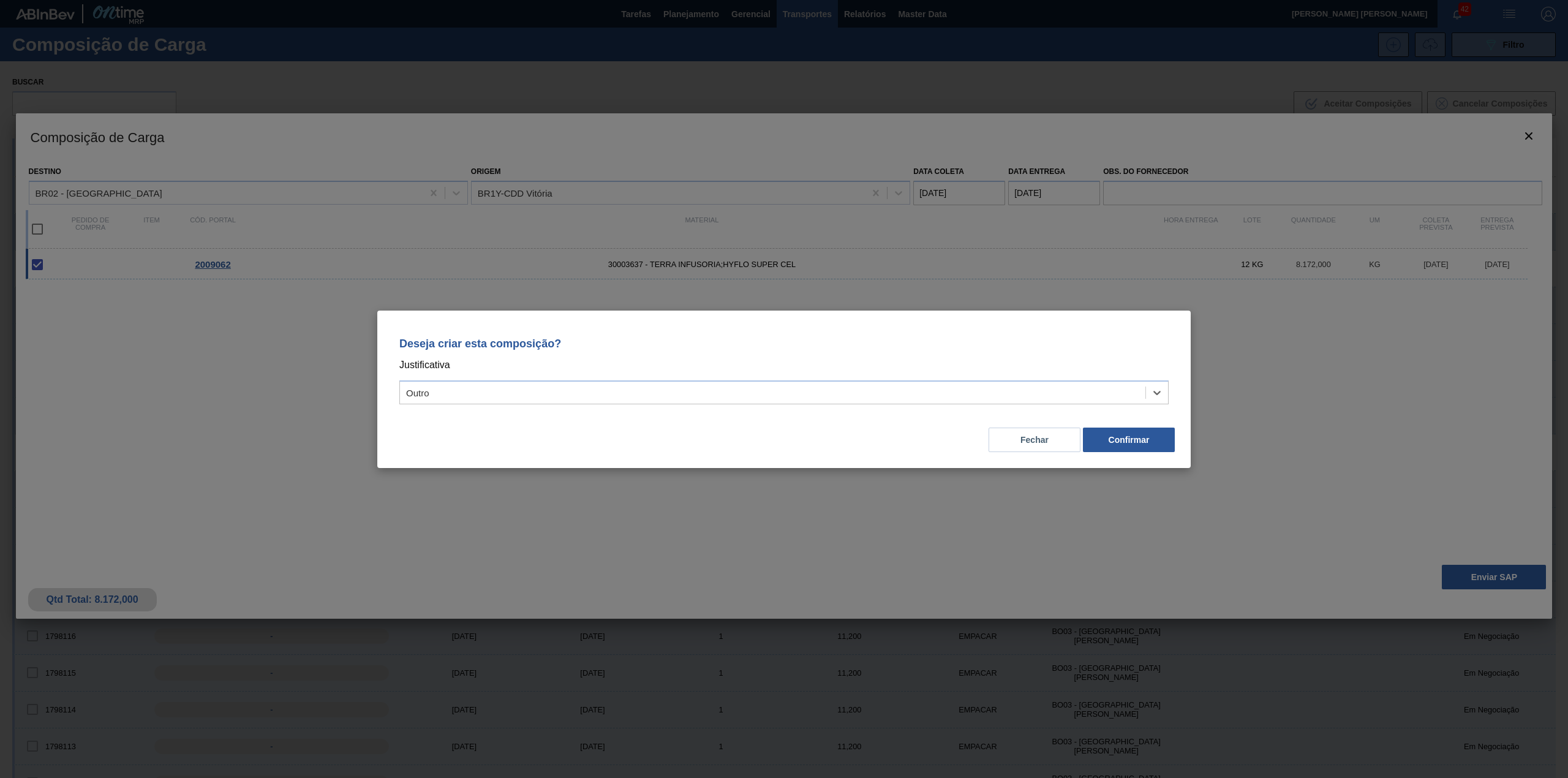
click at [1111, 457] on div "Deseja criar esta composição? Justificativa option Outro, selected. Select is f…" at bounding box center [783, 389] width 813 height 157
click at [1118, 448] on button "Confirmar" at bounding box center [1129, 439] width 92 height 24
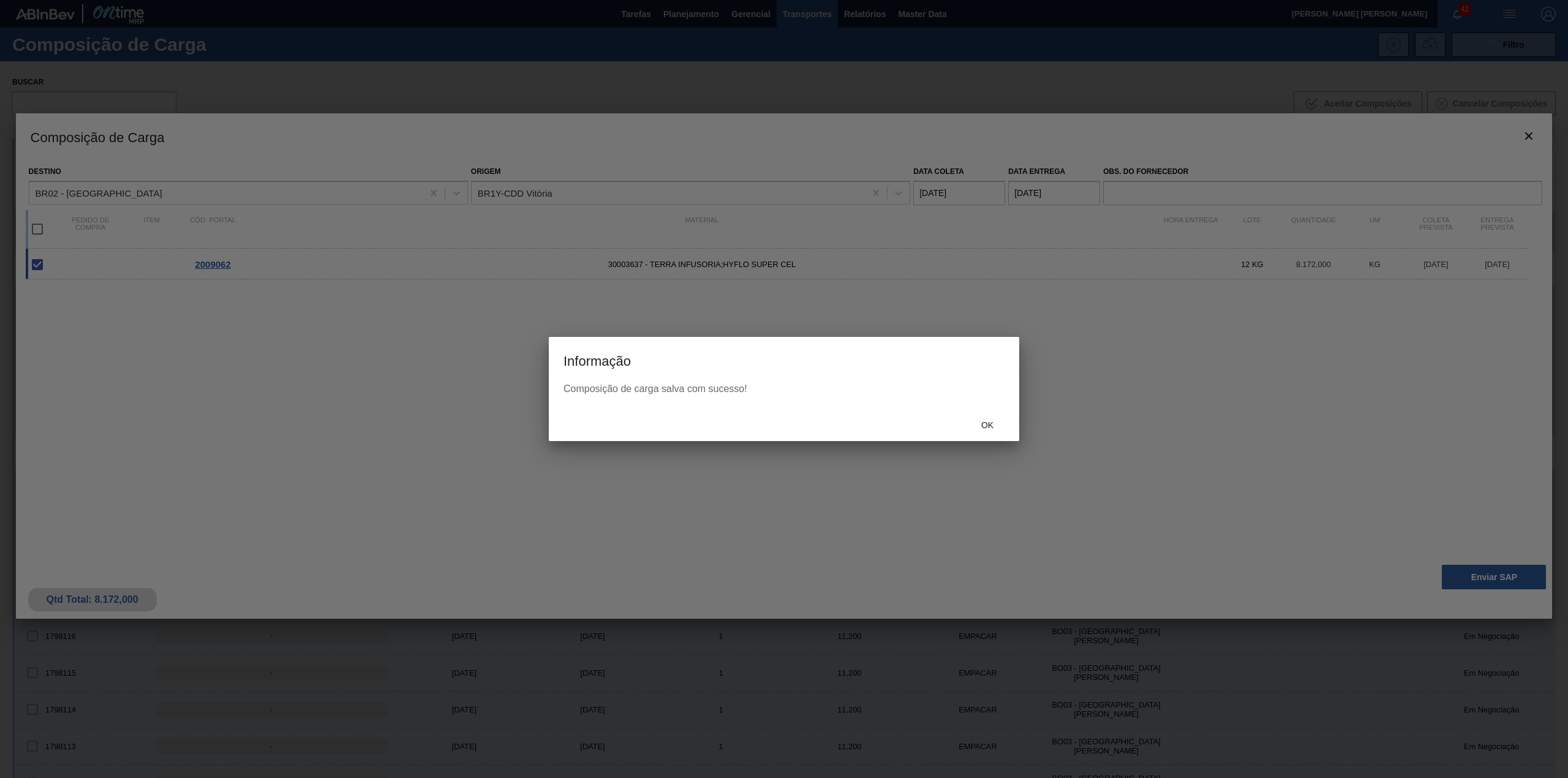
click at [1006, 432] on div "Ok" at bounding box center [987, 425] width 54 height 23
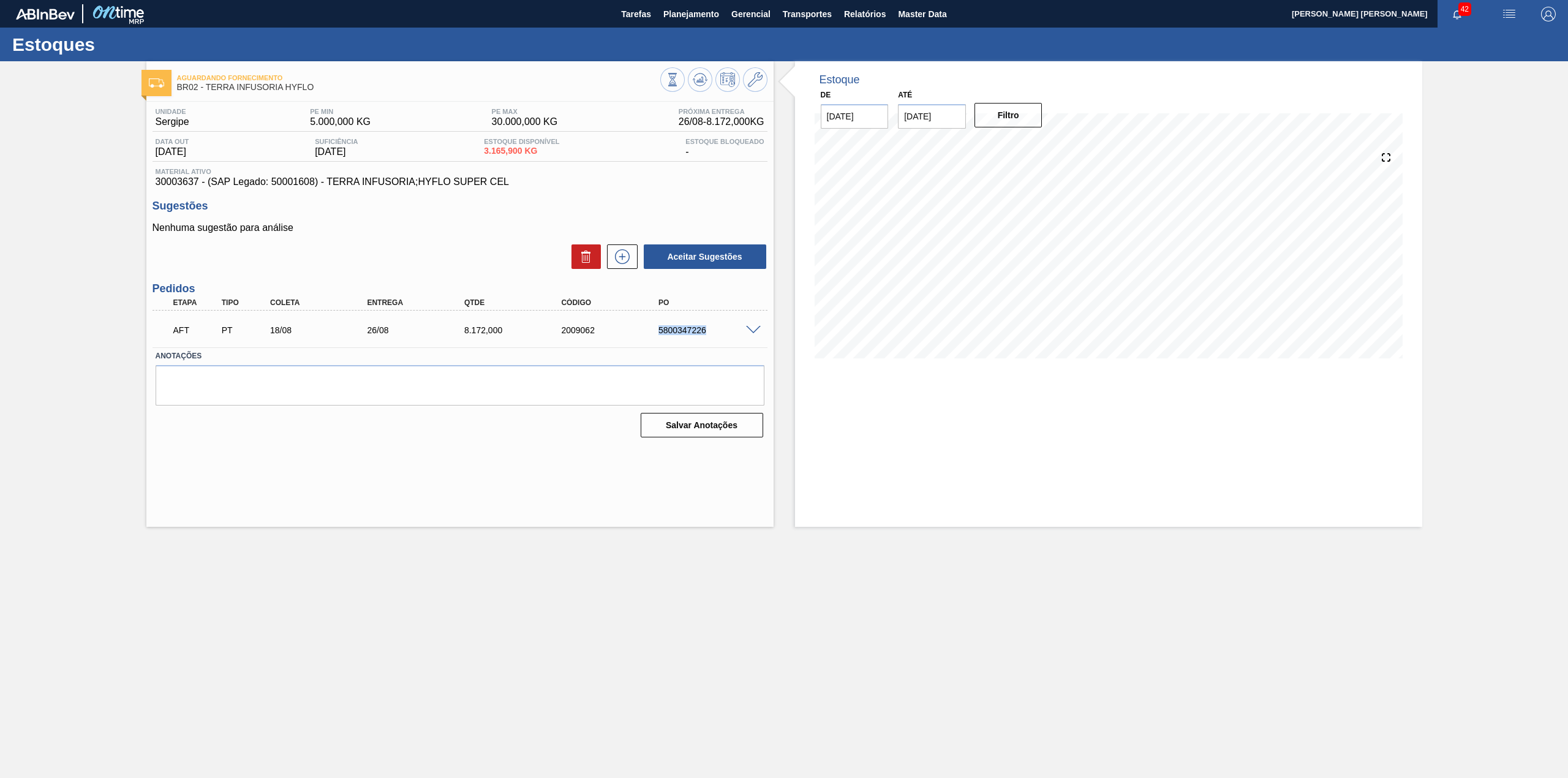
drag, startPoint x: 660, startPoint y: 330, endPoint x: 711, endPoint y: 339, distance: 51.8
click at [711, 339] on div "AFT PT 18/08 26/08 8.172,000 2009062 5800347226" at bounding box center [456, 328] width 582 height 24
copy div "5800347226"
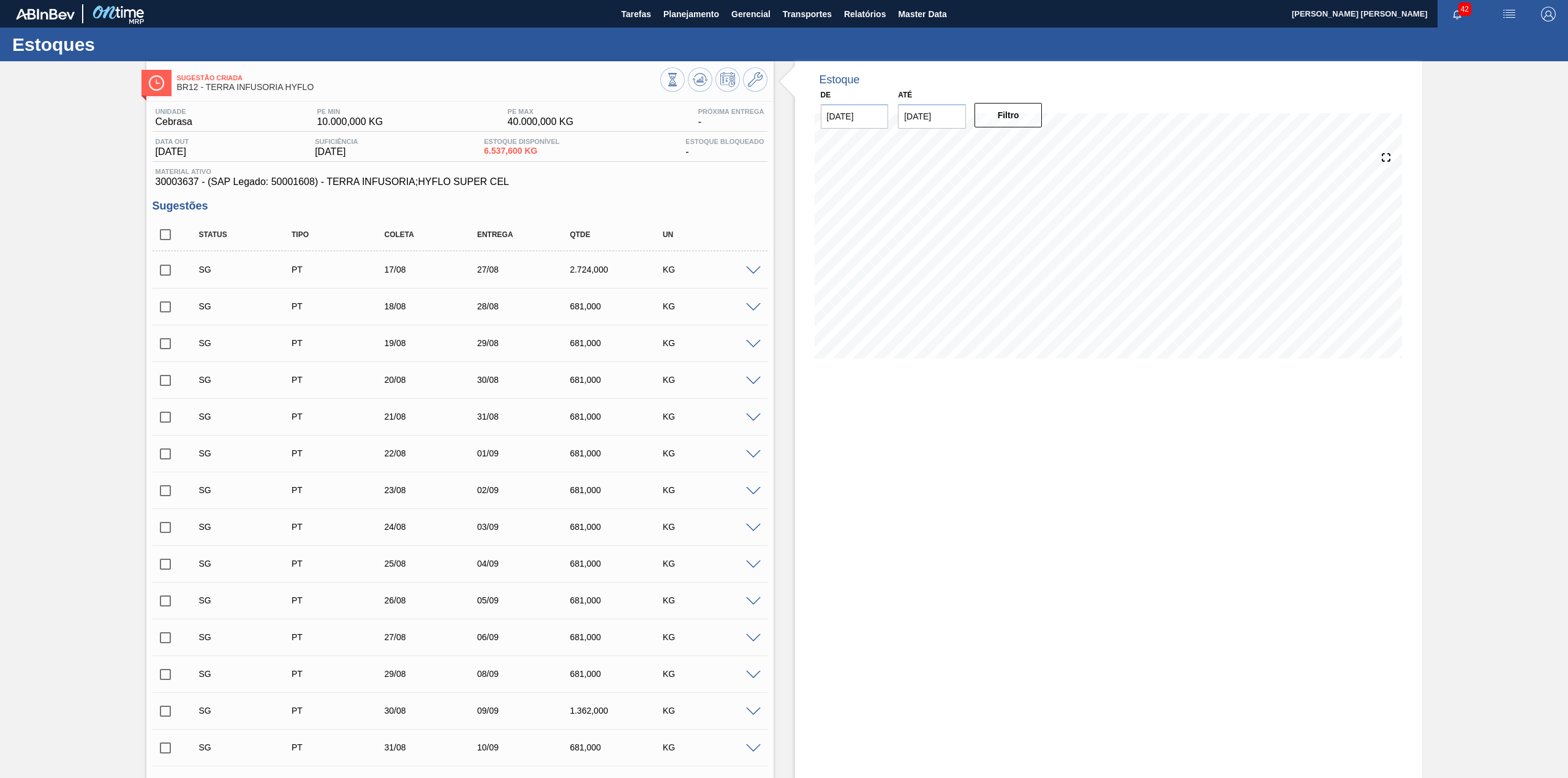
click at [162, 229] on input "checkbox" at bounding box center [165, 234] width 26 height 26
checkbox input "true"
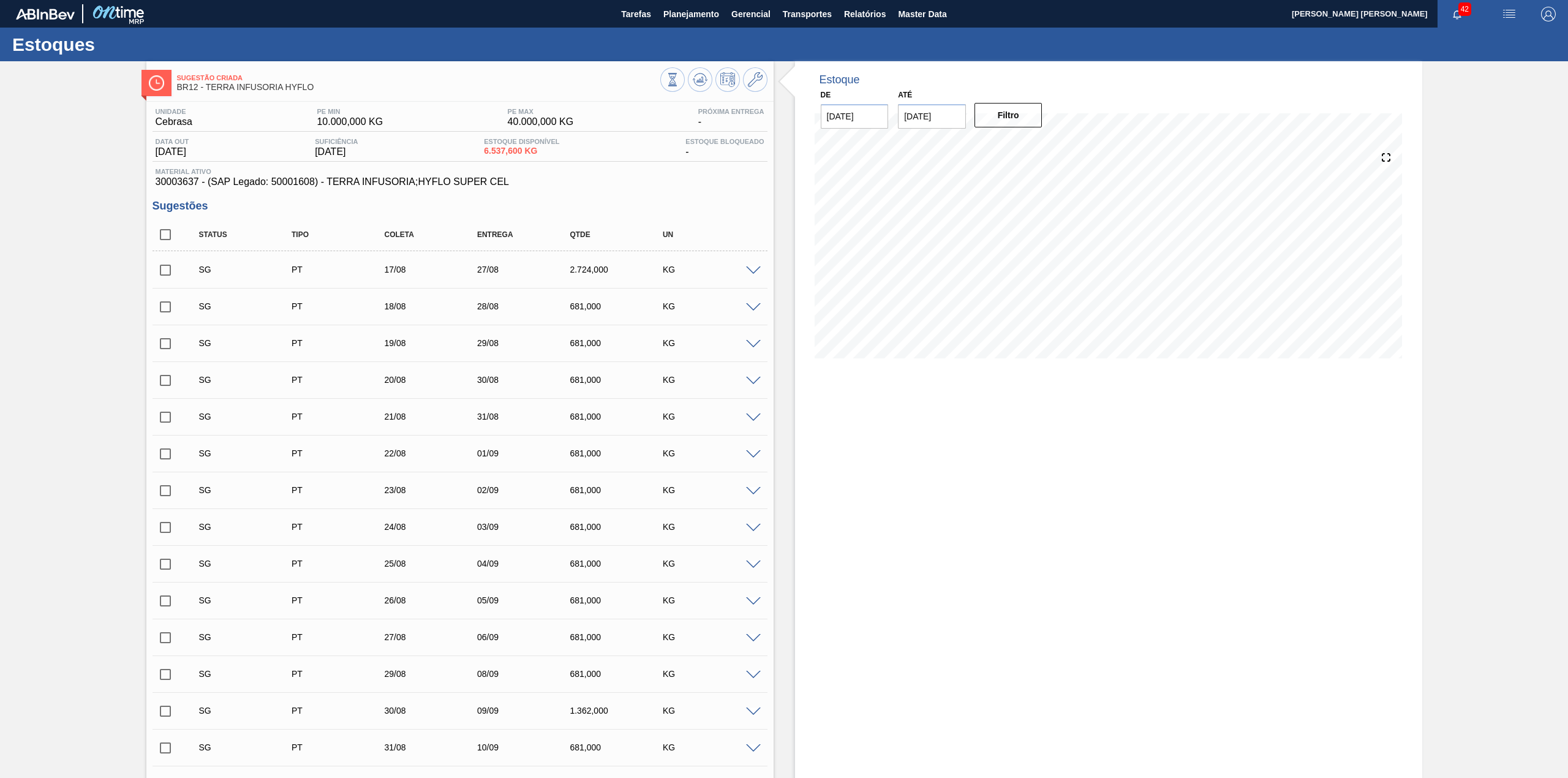
checkbox input "true"
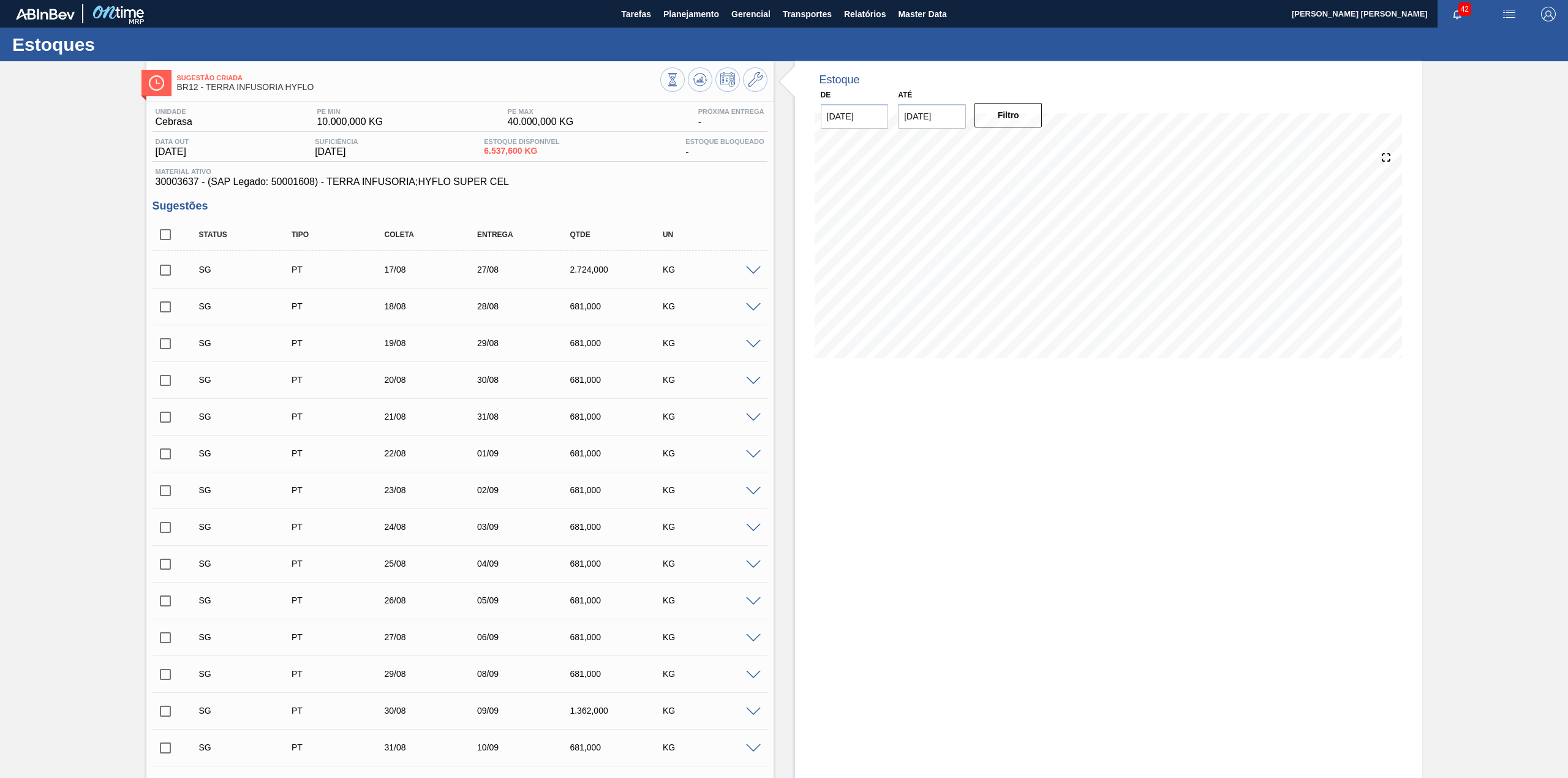
checkbox input "true"
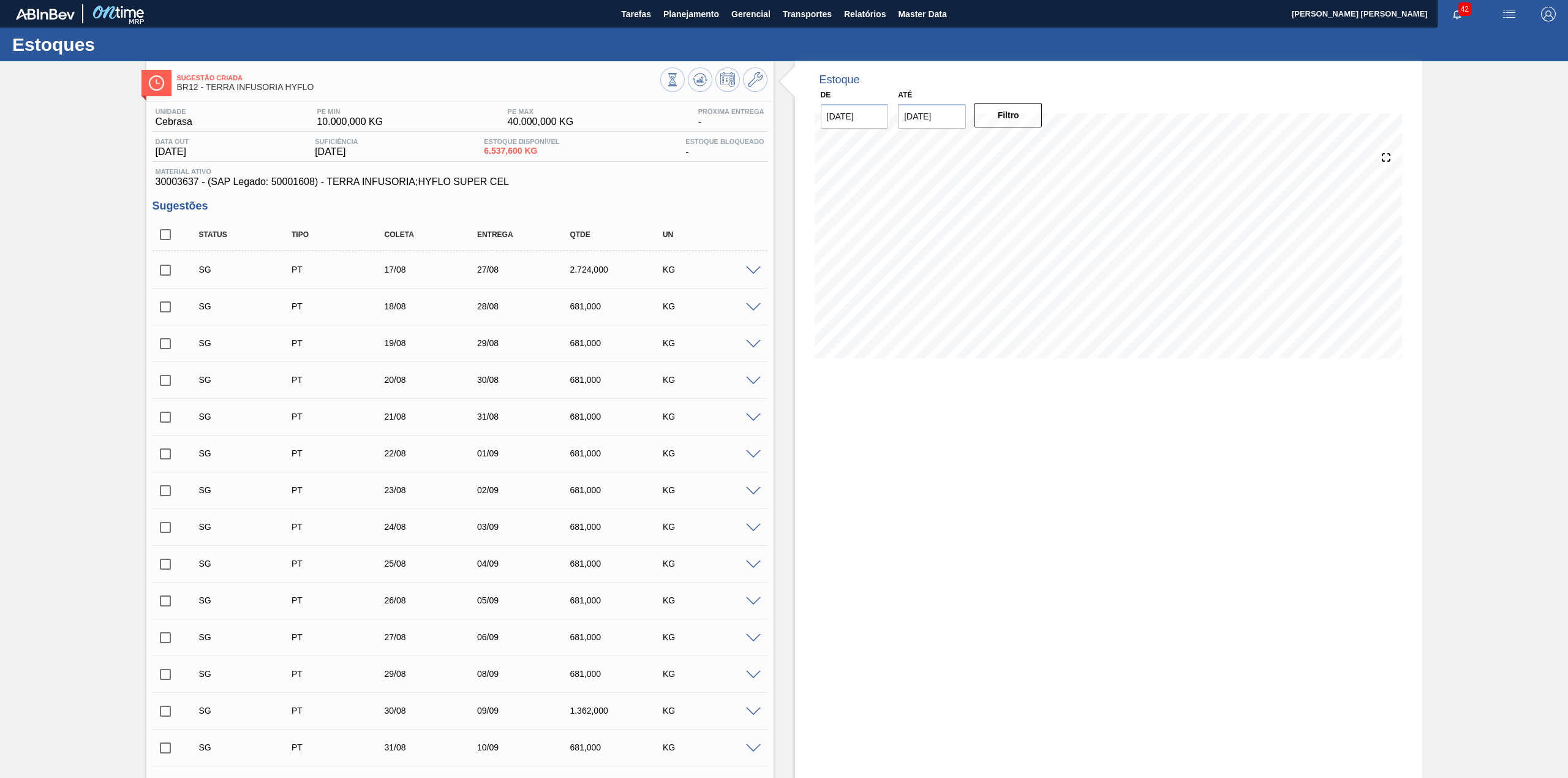
checkbox input "true"
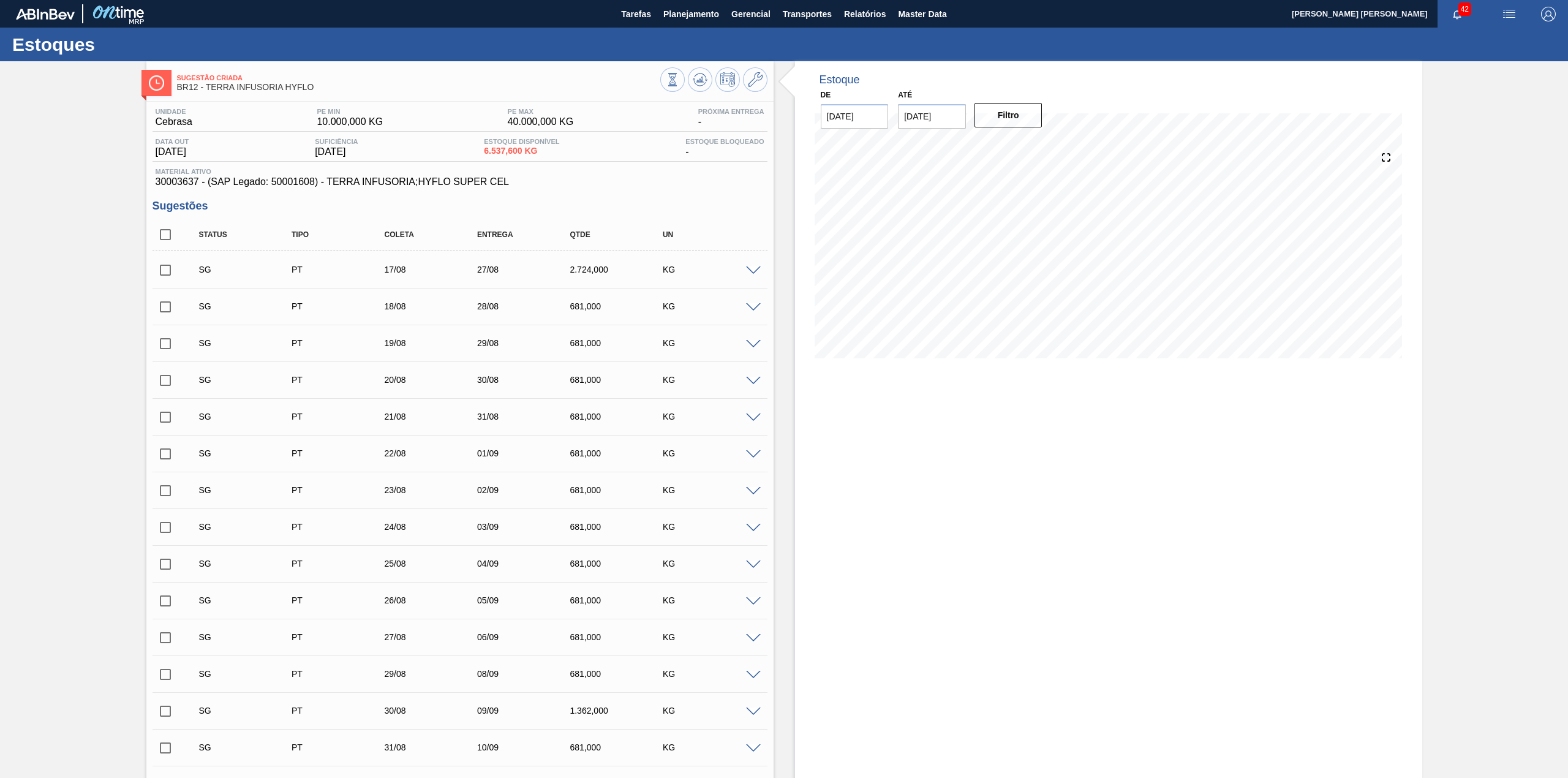
checkbox input "true"
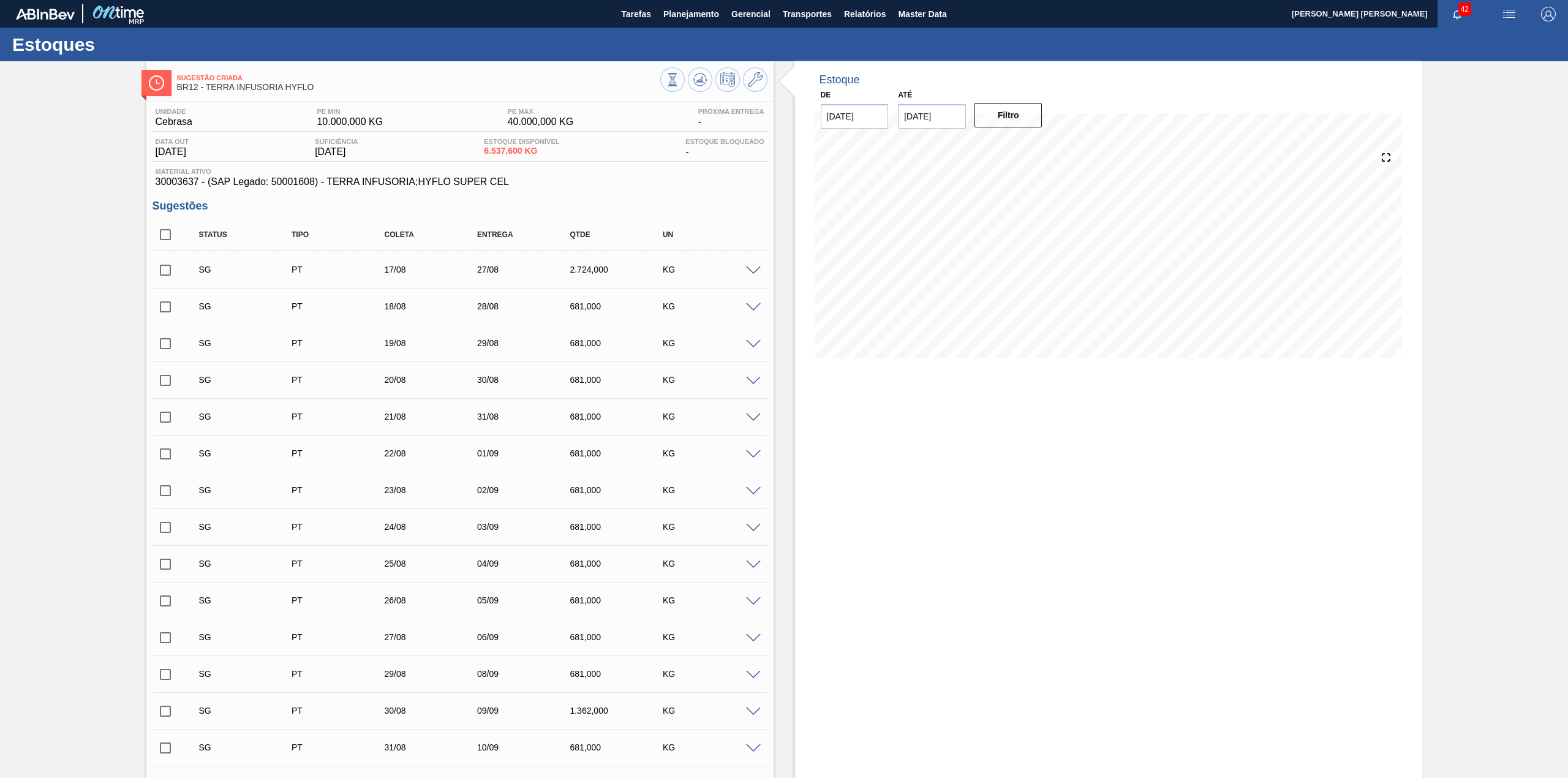
checkbox input "true"
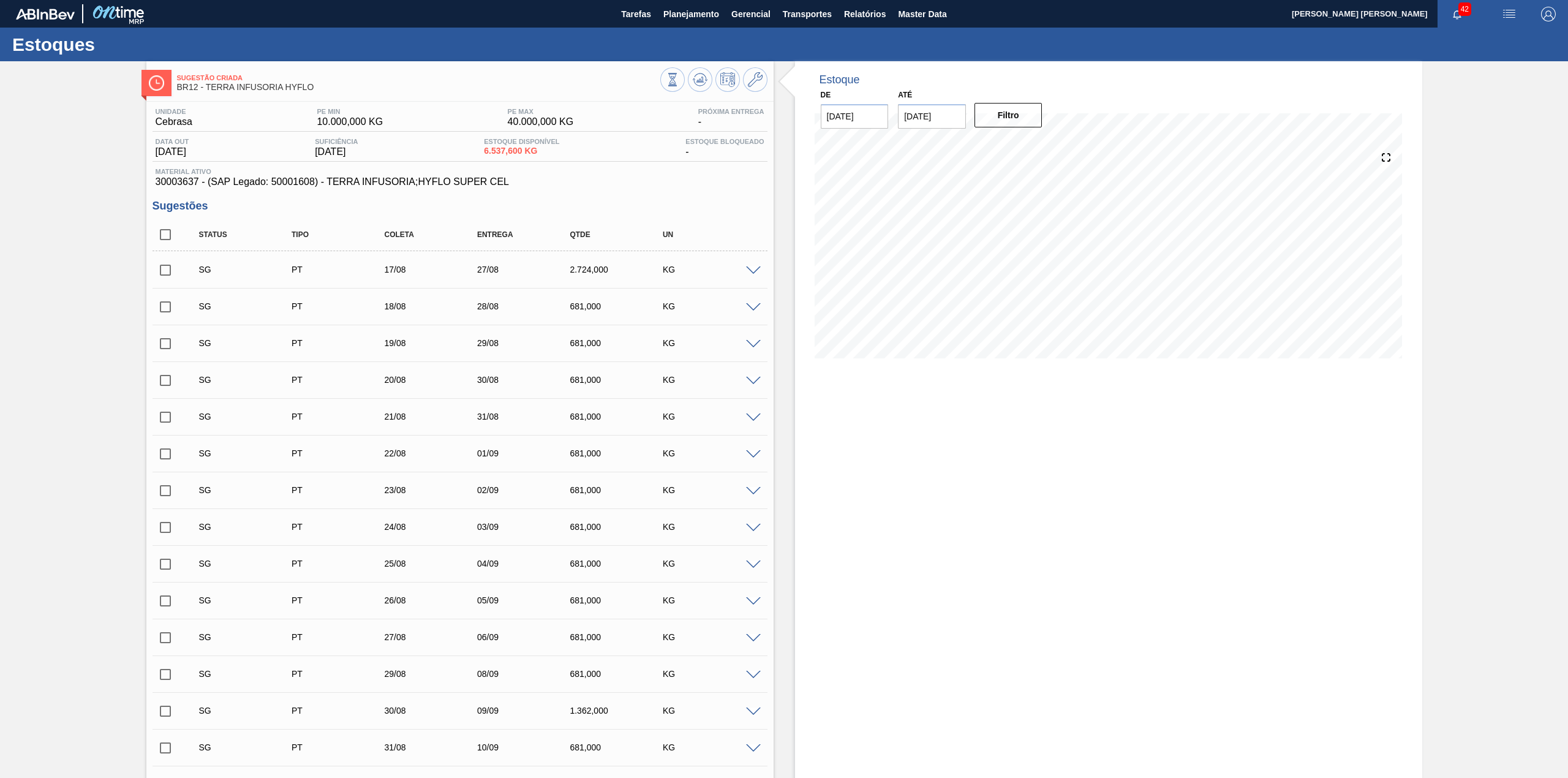
checkbox input "true"
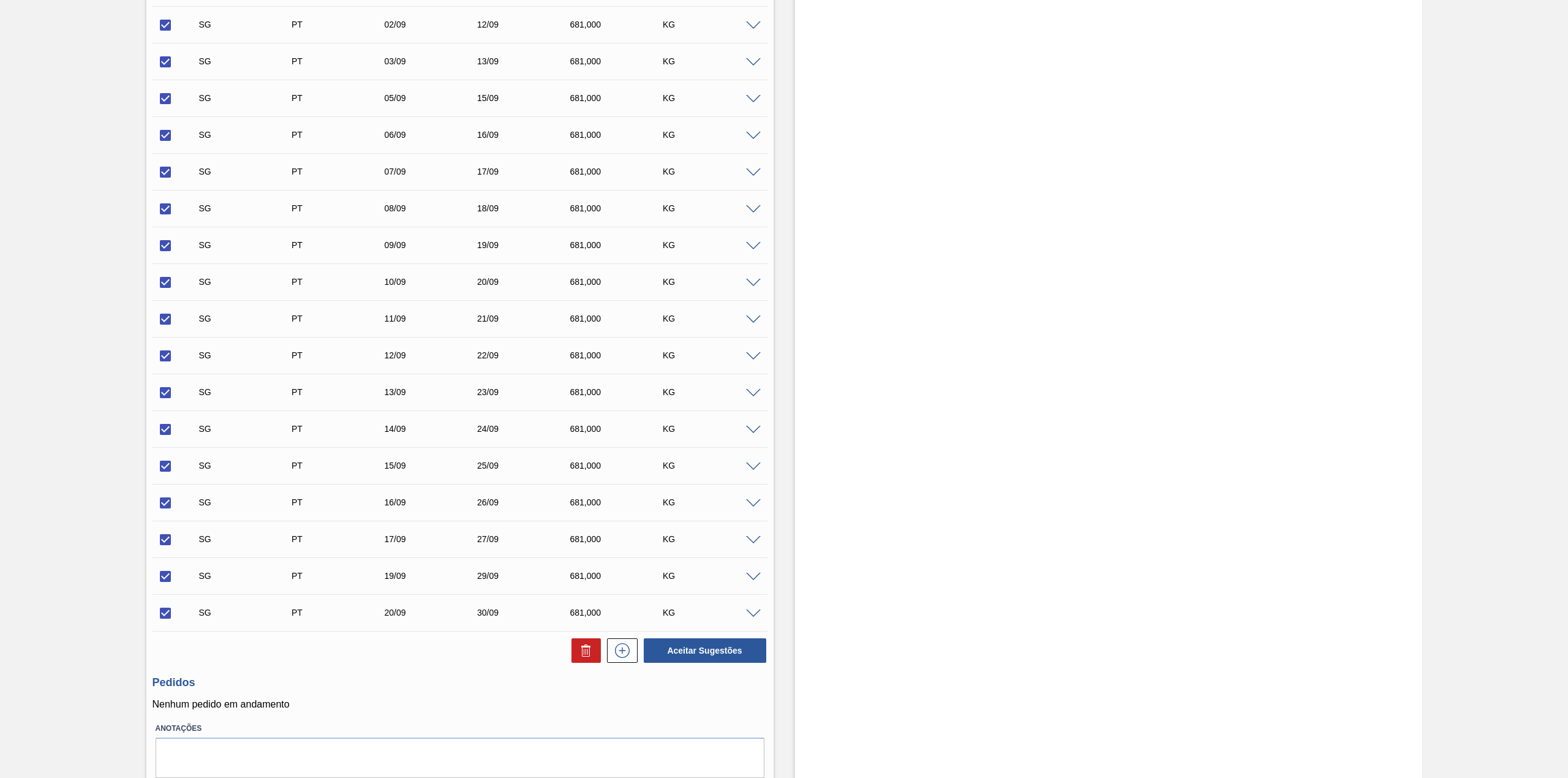
scroll to position [838, 0]
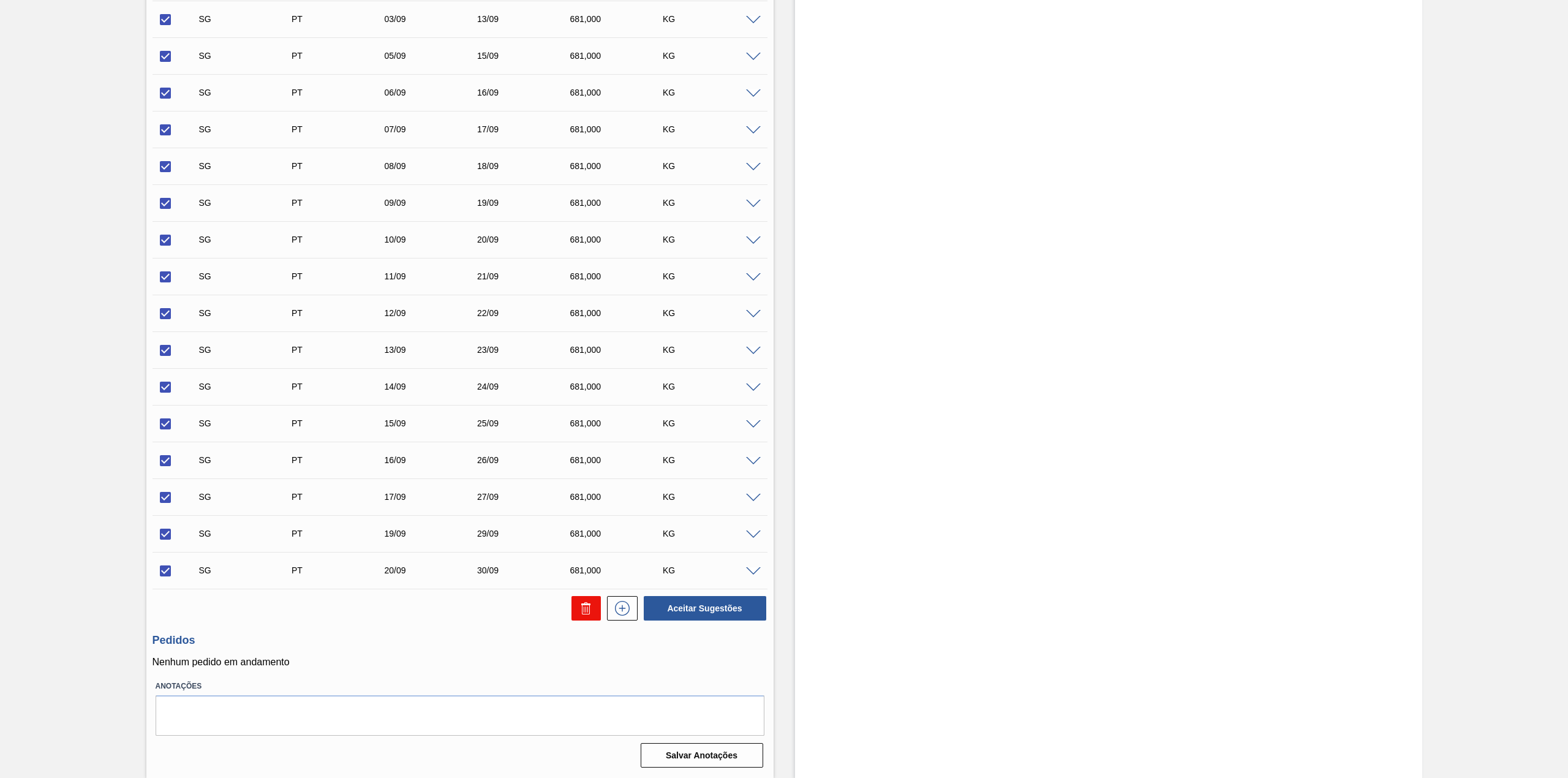
click at [585, 611] on icon at bounding box center [586, 608] width 15 height 15
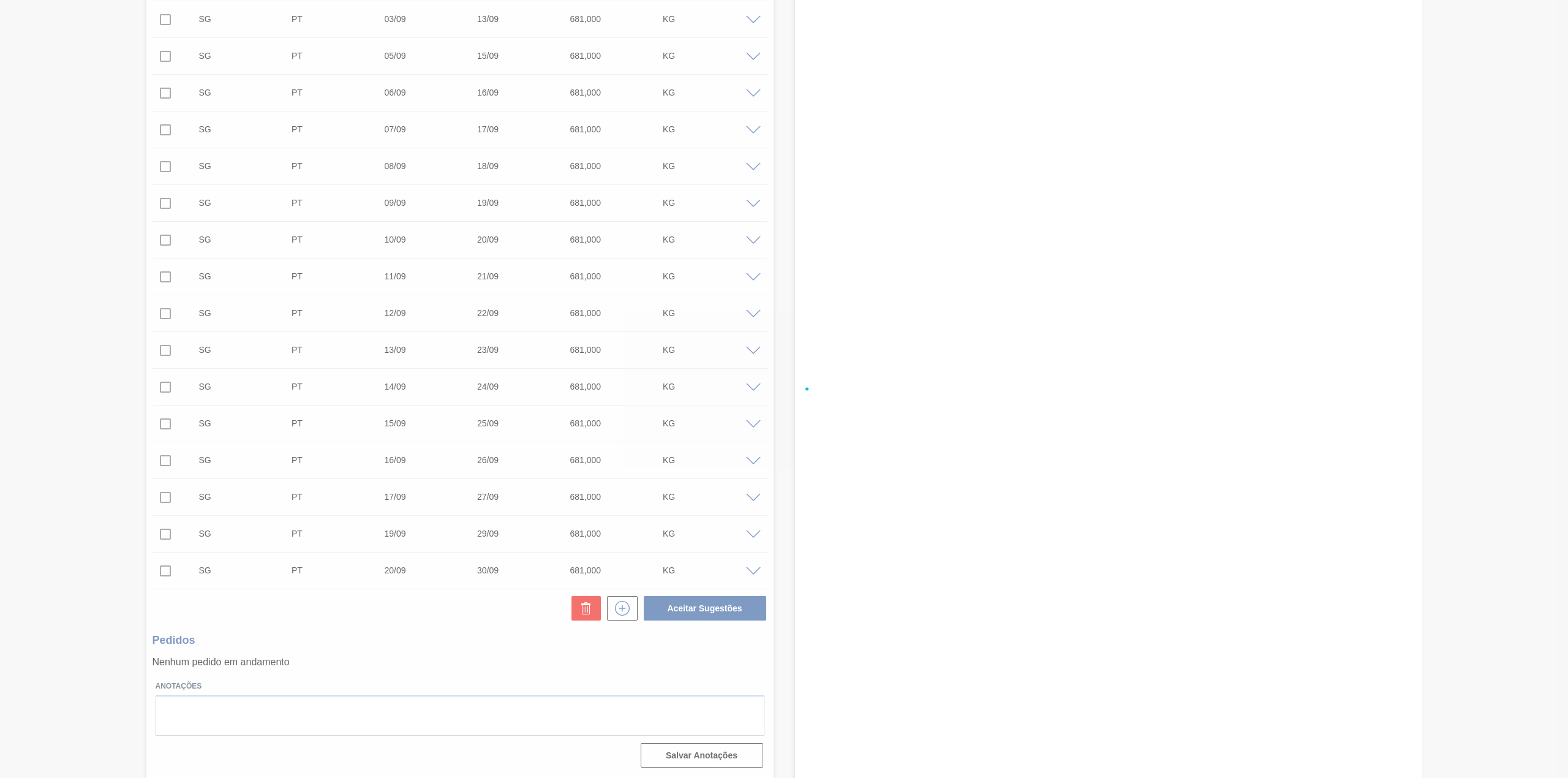
checkbox input "false"
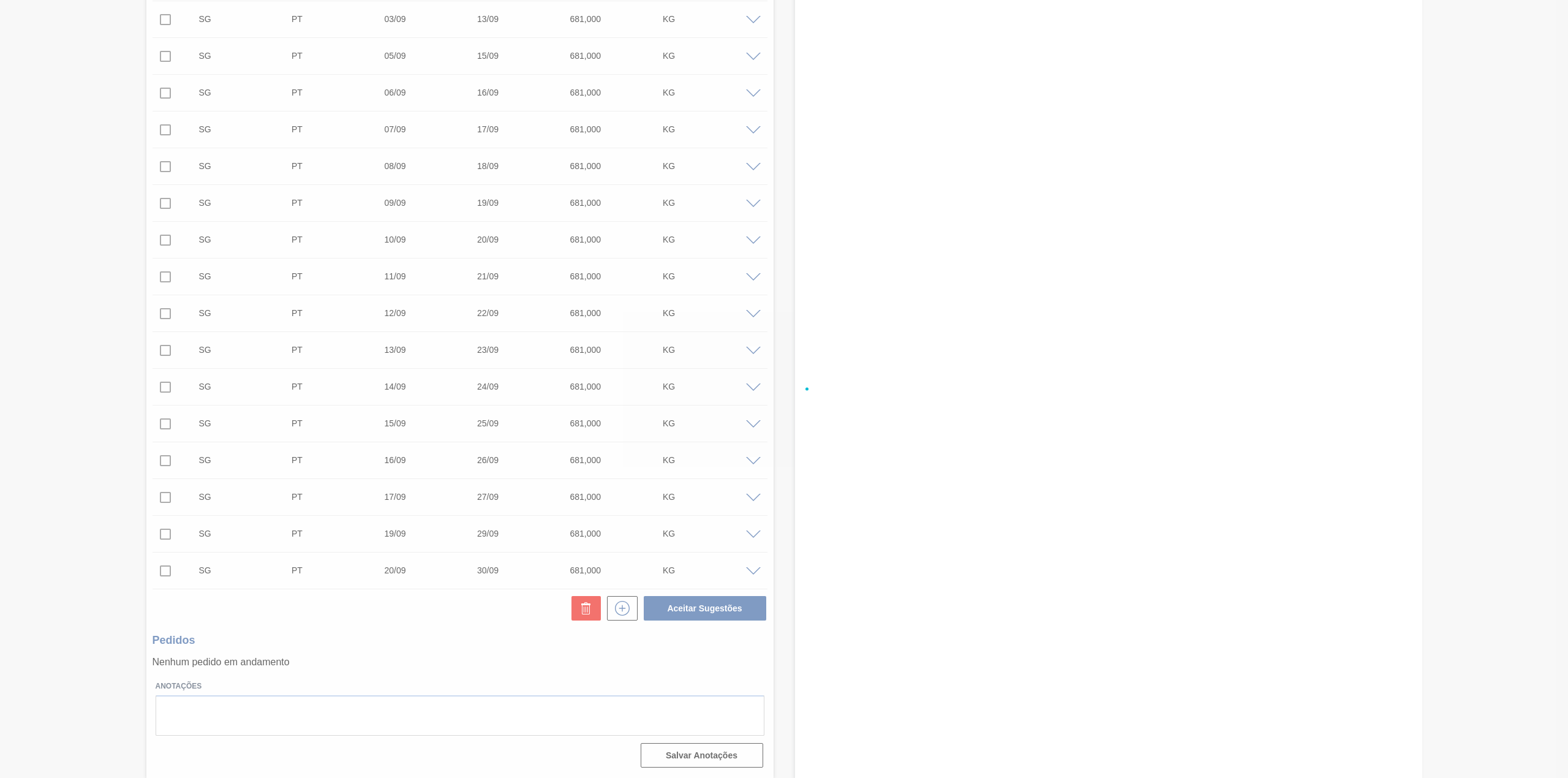
checkbox input "false"
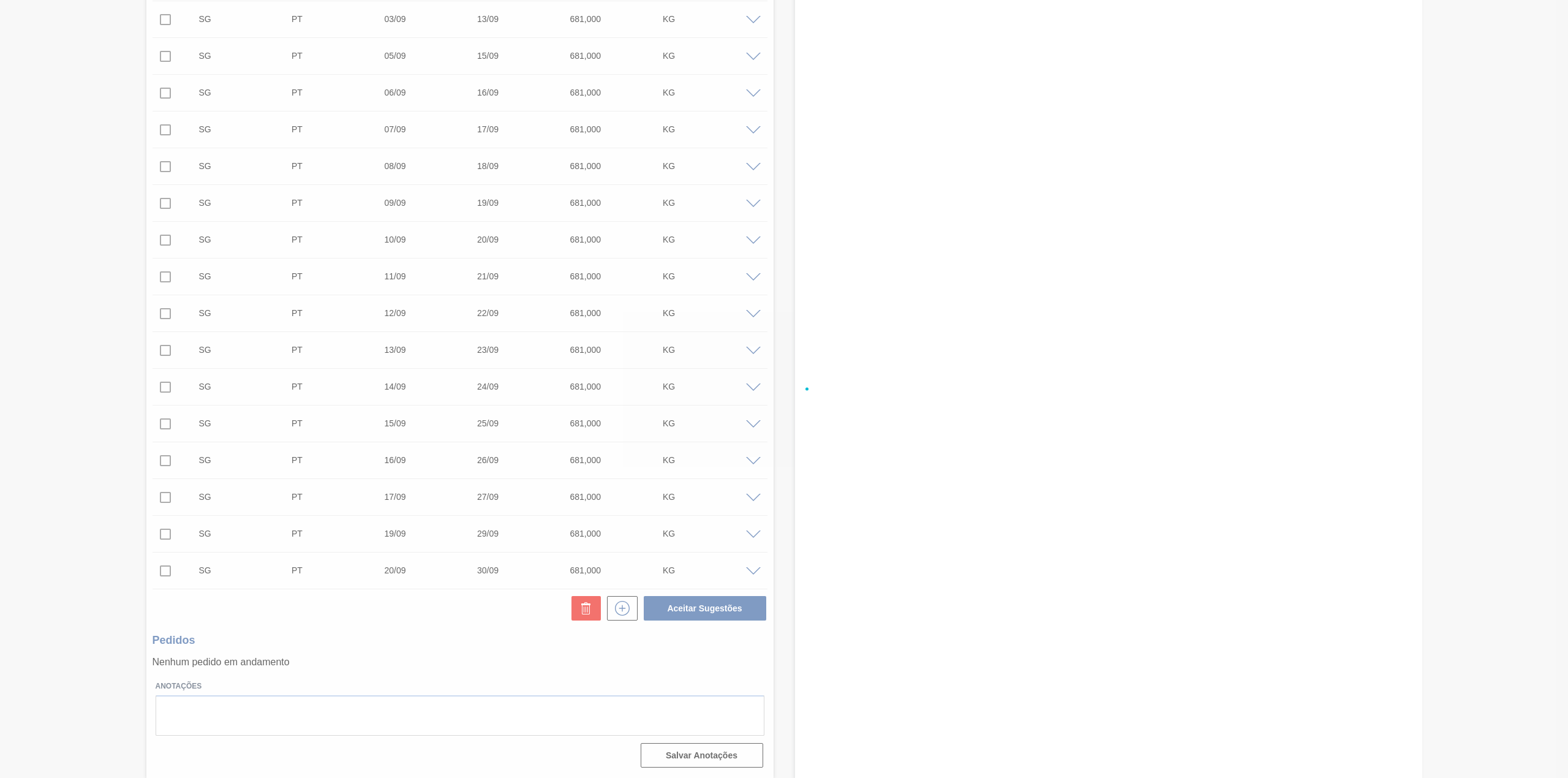
checkbox input "false"
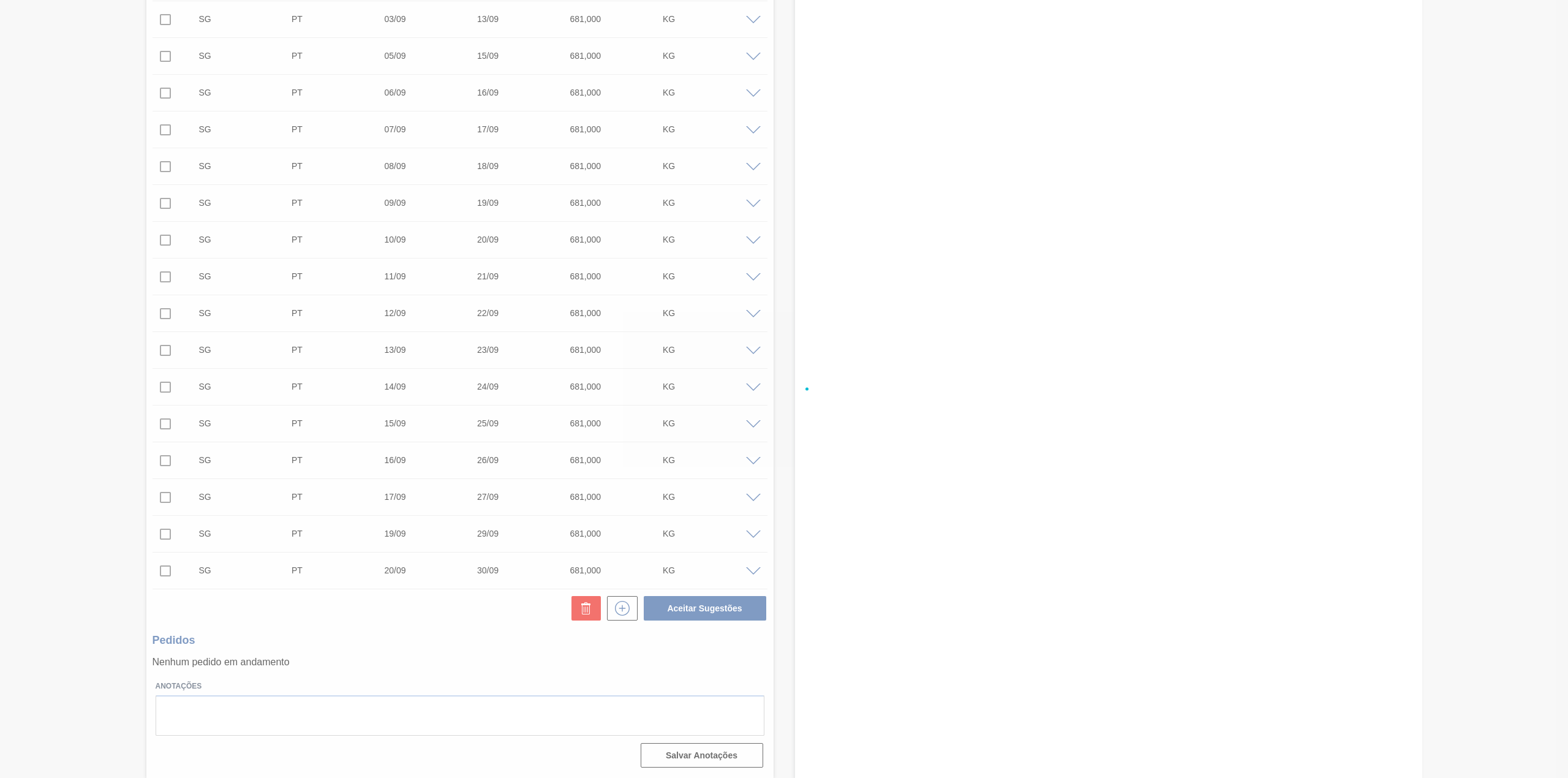
checkbox input "false"
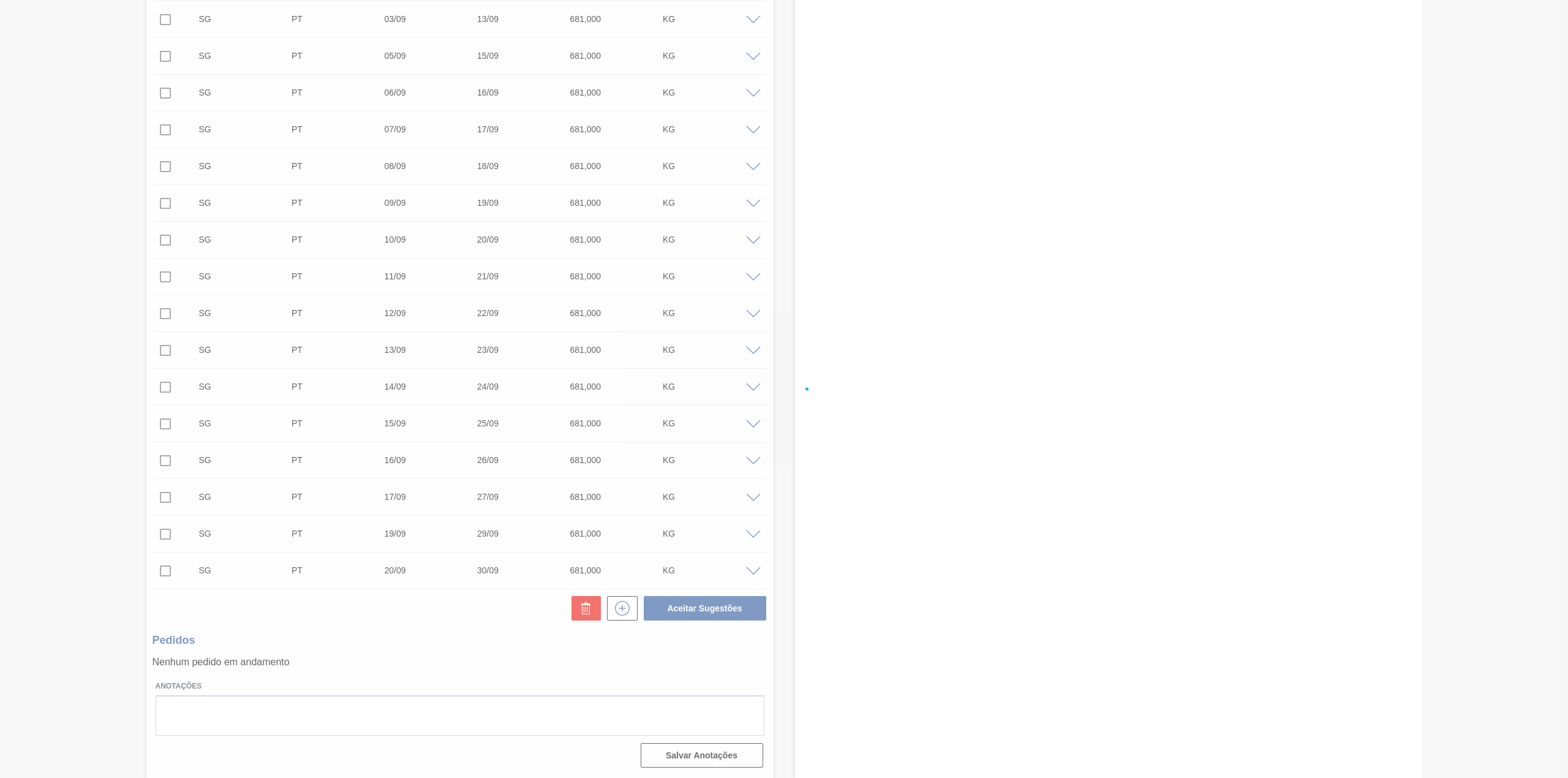
checkbox input "false"
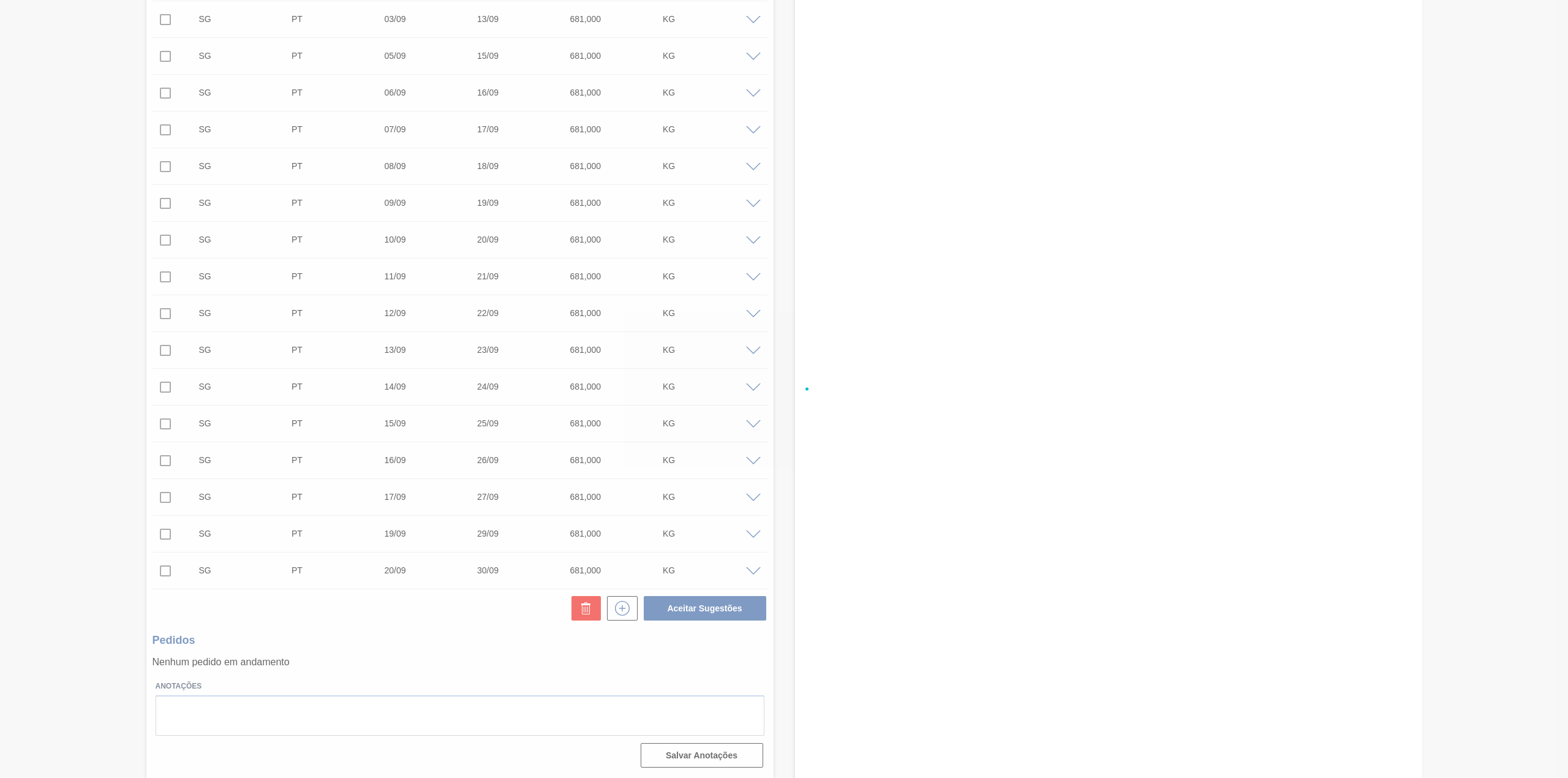
checkbox input "false"
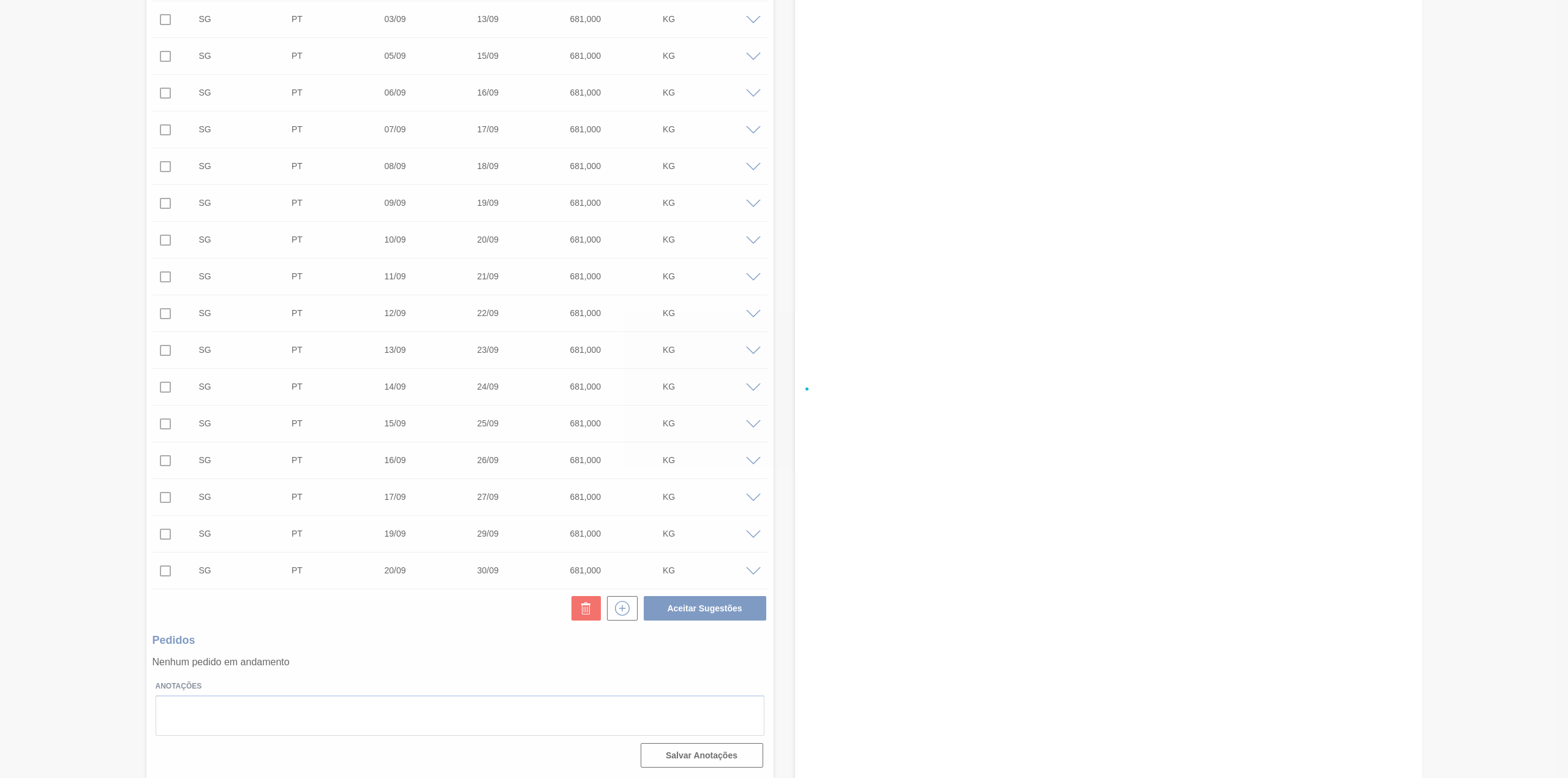
checkbox input "false"
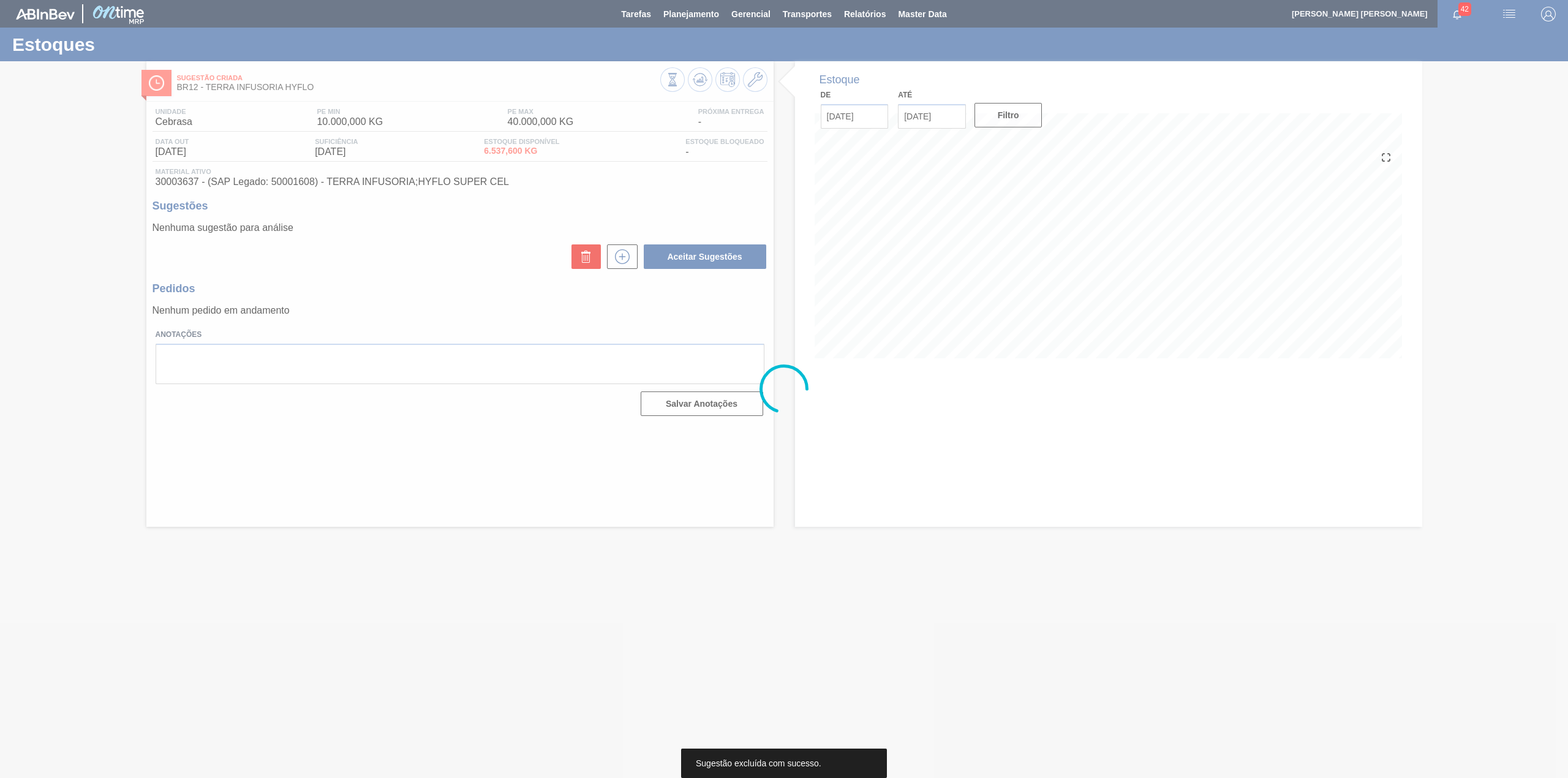
scroll to position [0, 0]
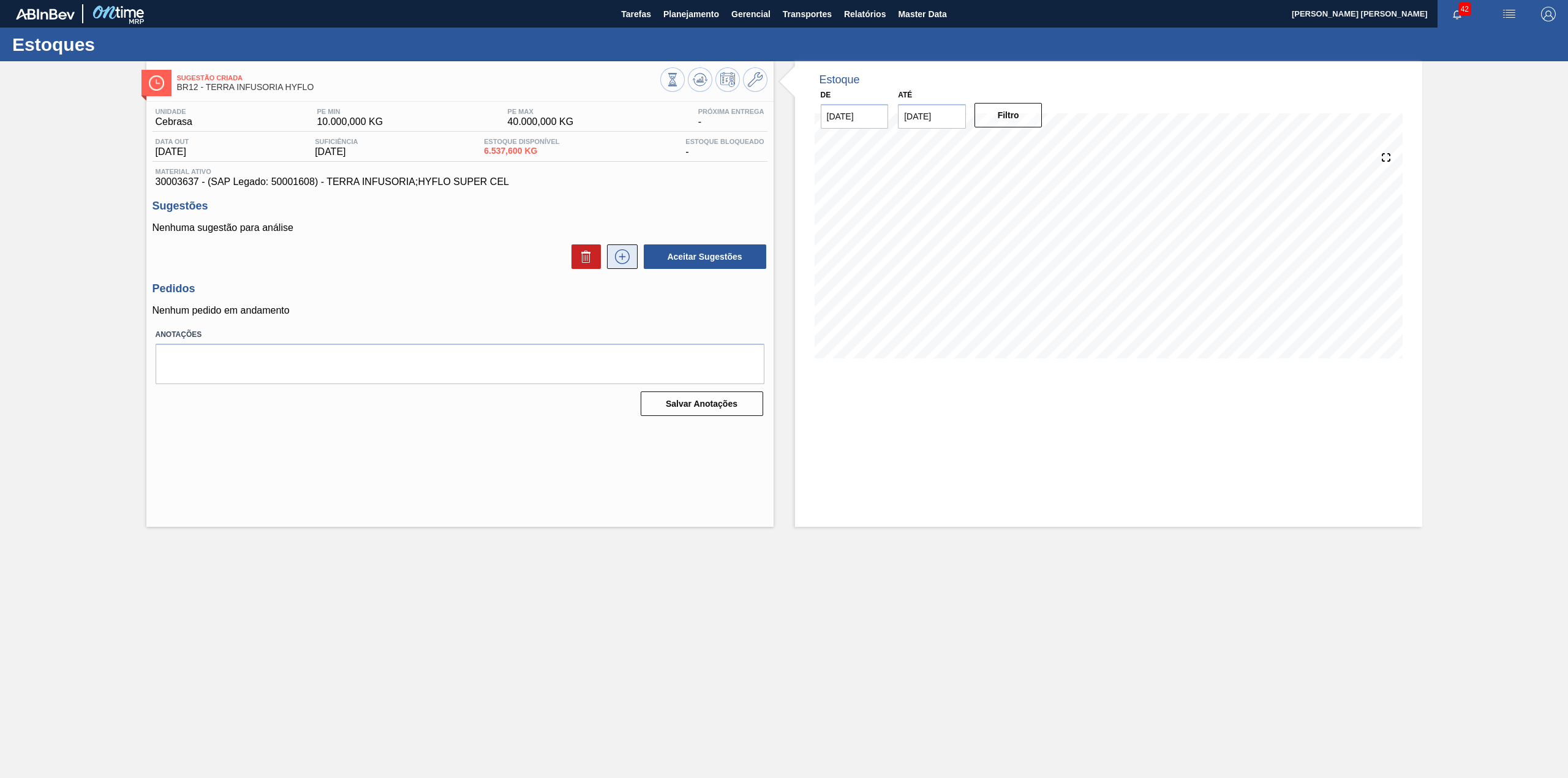
click at [628, 266] on button at bounding box center [622, 256] width 30 height 24
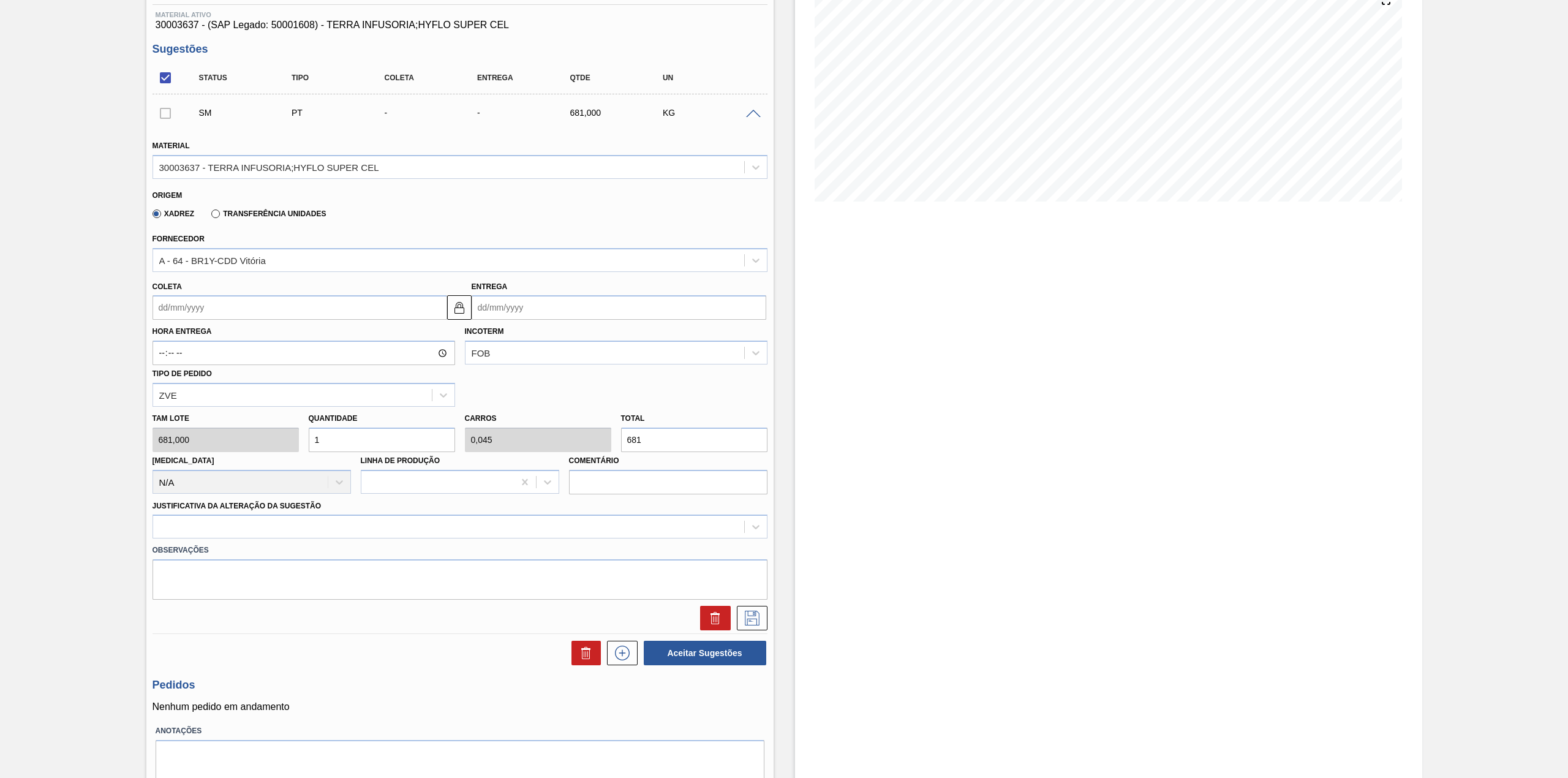
scroll to position [163, 0]
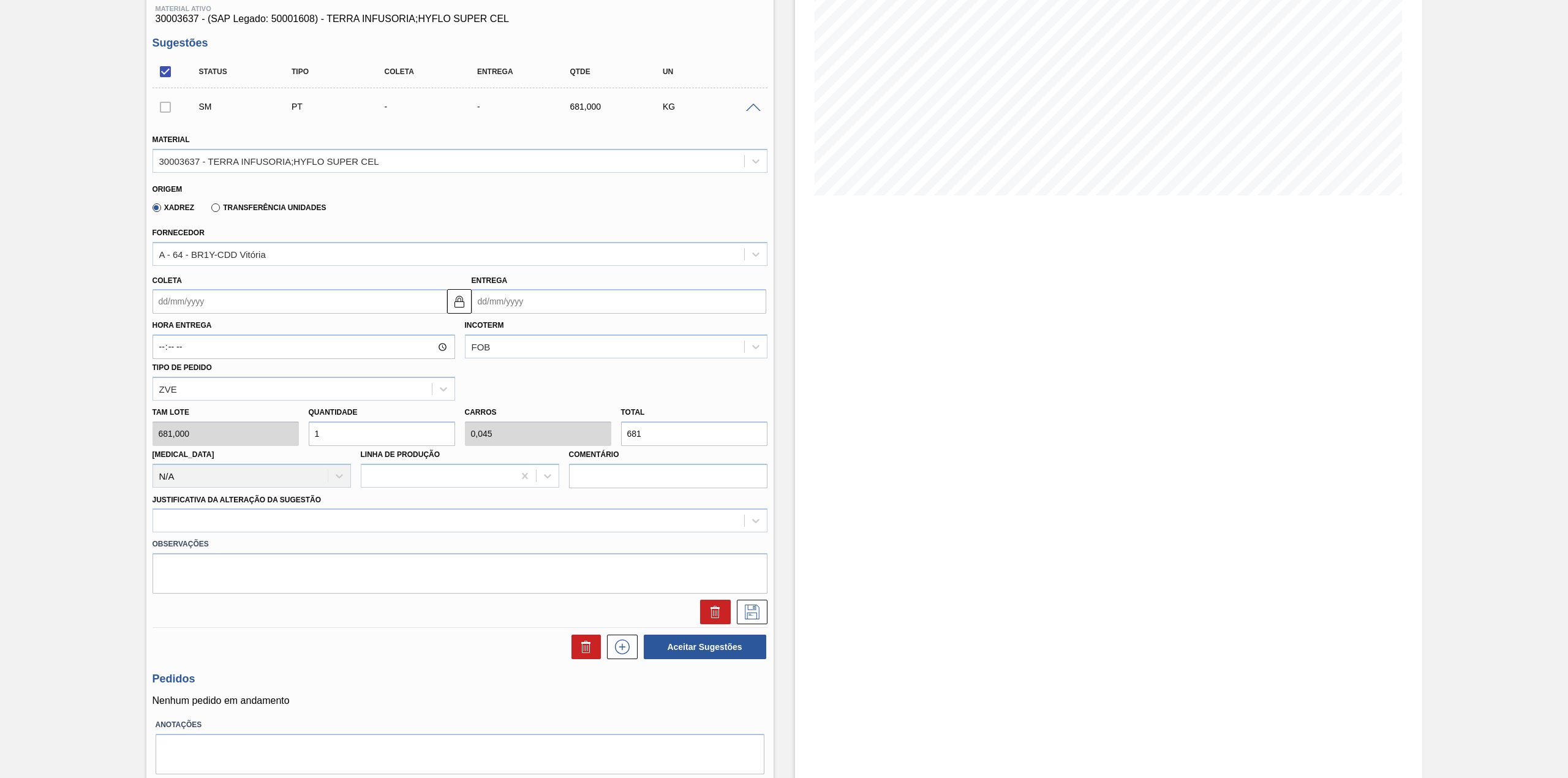
click at [212, 304] on input "Coleta" at bounding box center [300, 301] width 295 height 24
click at [192, 325] on div "agosto 2025 dom seg ter qua qui sex sab" at bounding box center [227, 338] width 147 height 36
click at [189, 426] on div "18" at bounding box center [186, 430] width 16 height 16
type input "[DATE]"
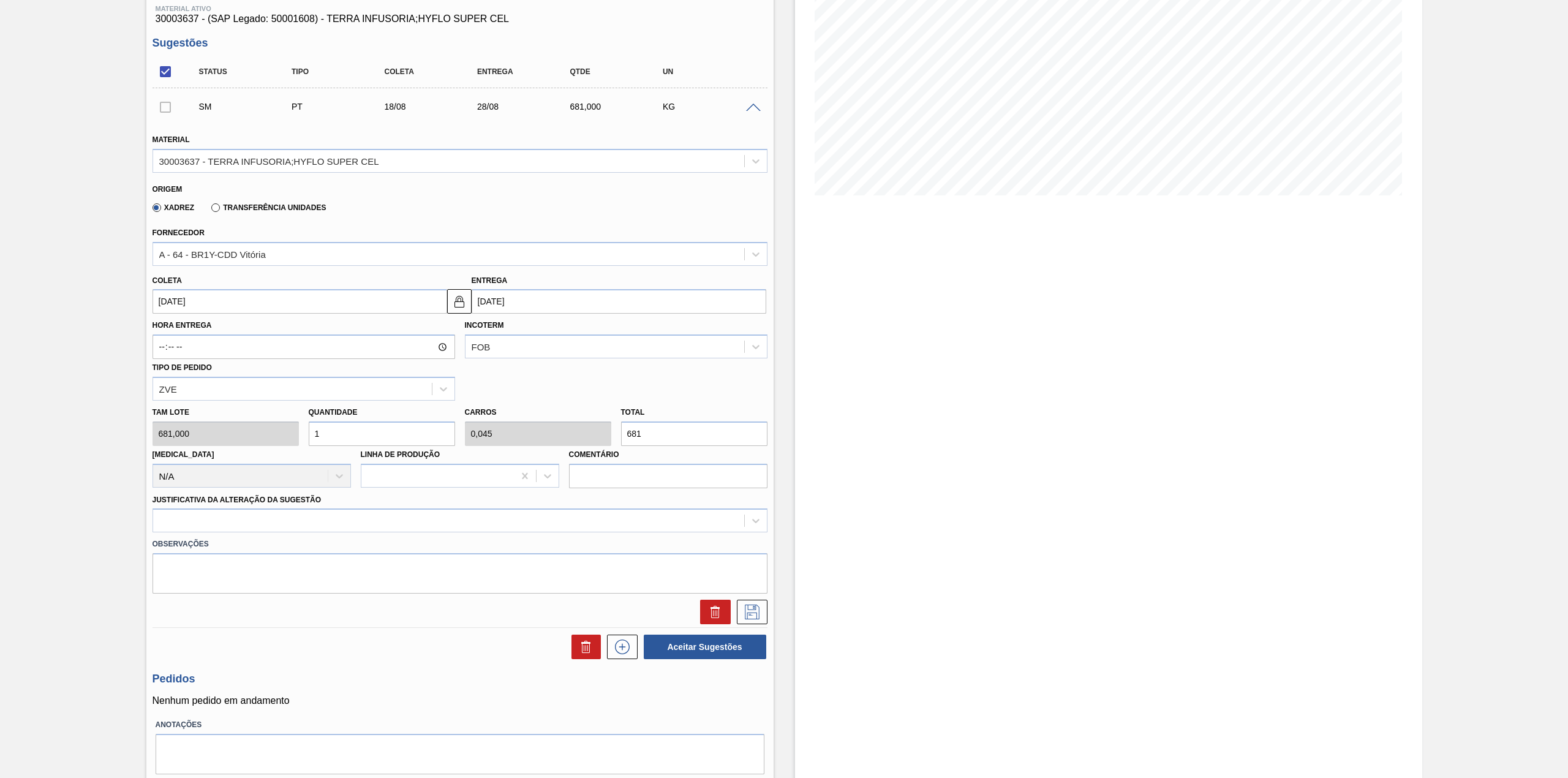
click at [354, 435] on input "1" at bounding box center [382, 433] width 147 height 24
type input "12"
type input "0,545"
type input "8.172"
type input "12"
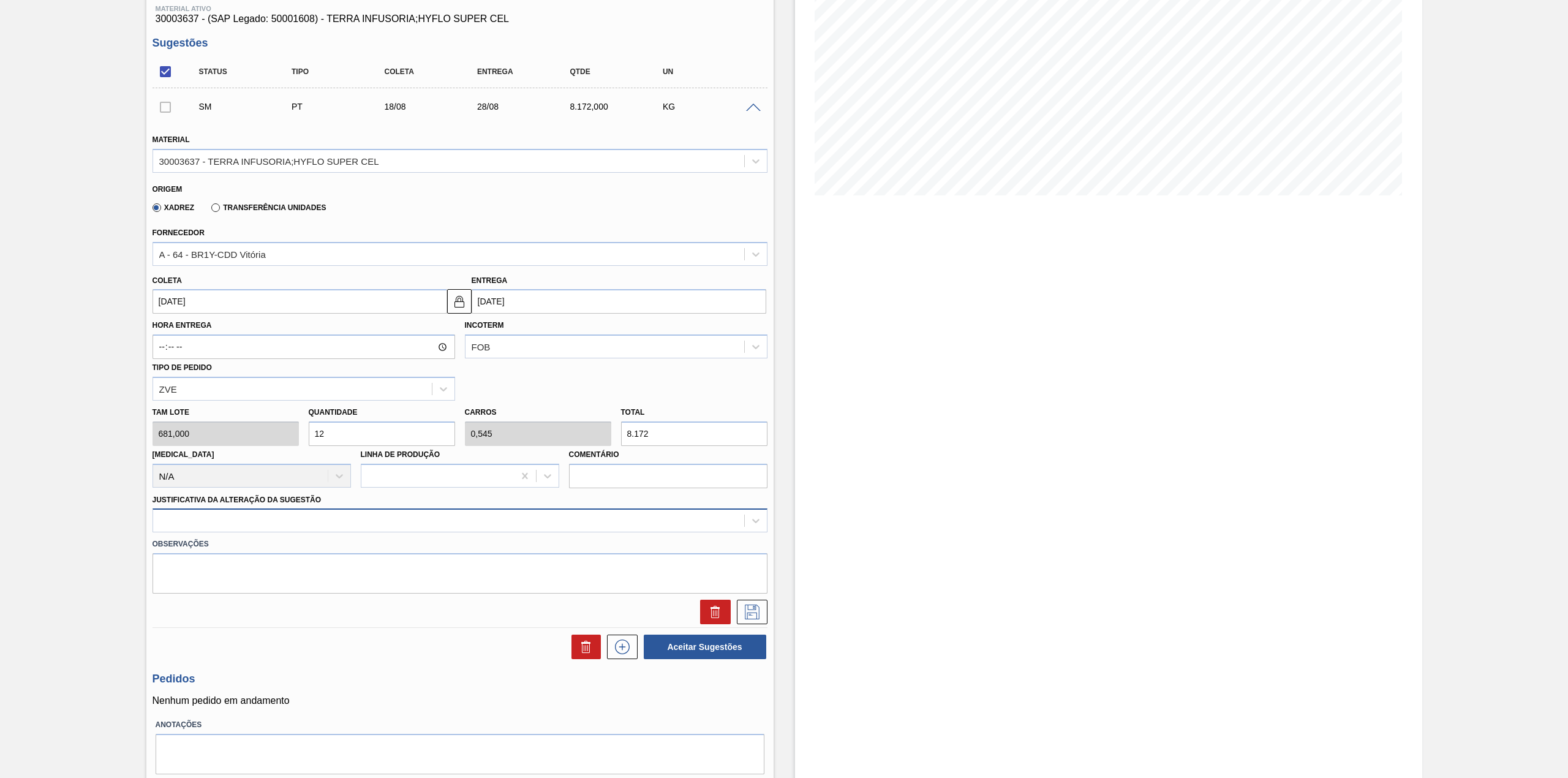
click at [345, 513] on div at bounding box center [448, 521] width 591 height 18
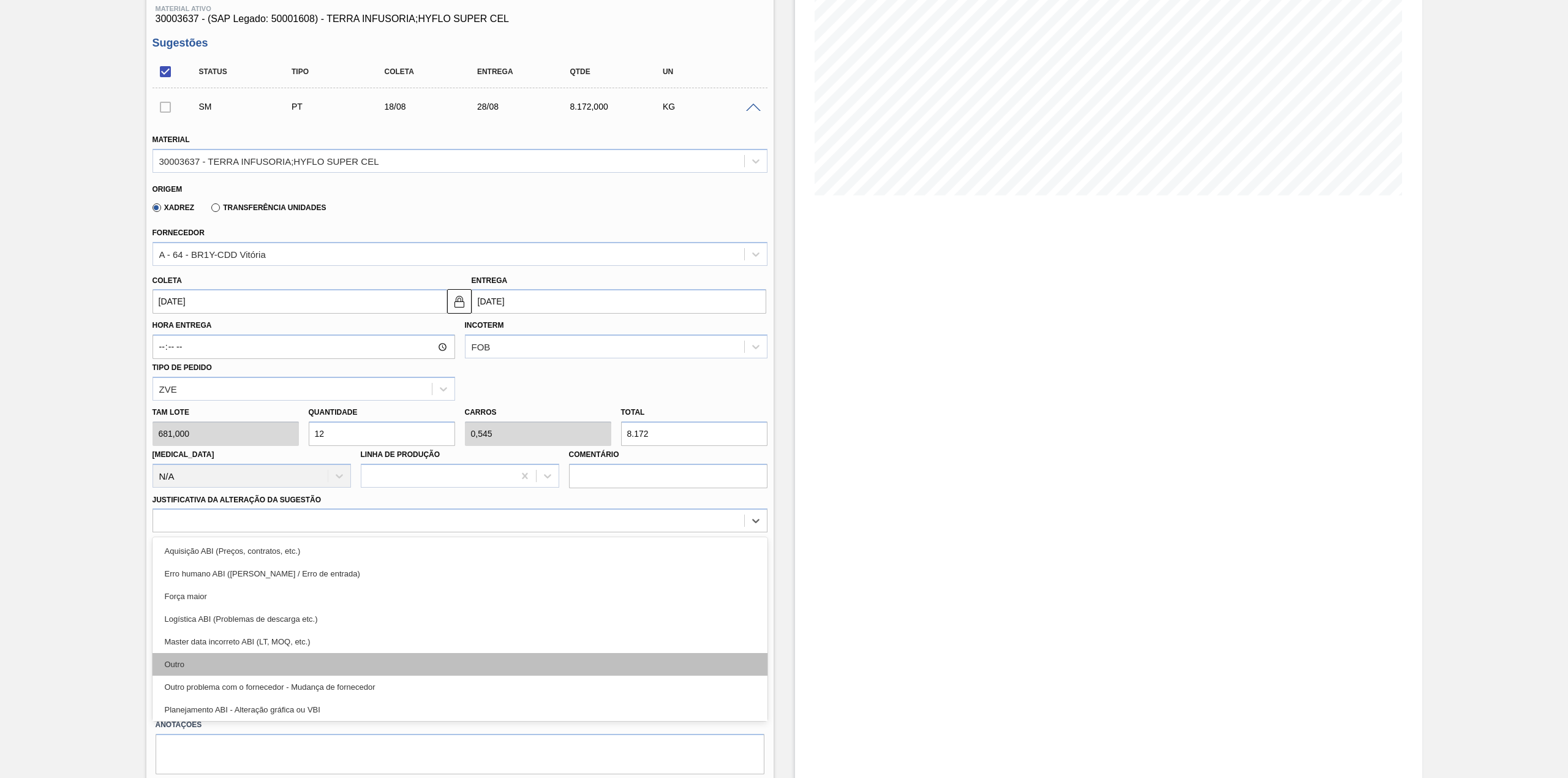
click at [212, 660] on div "Outro" at bounding box center [460, 664] width 615 height 23
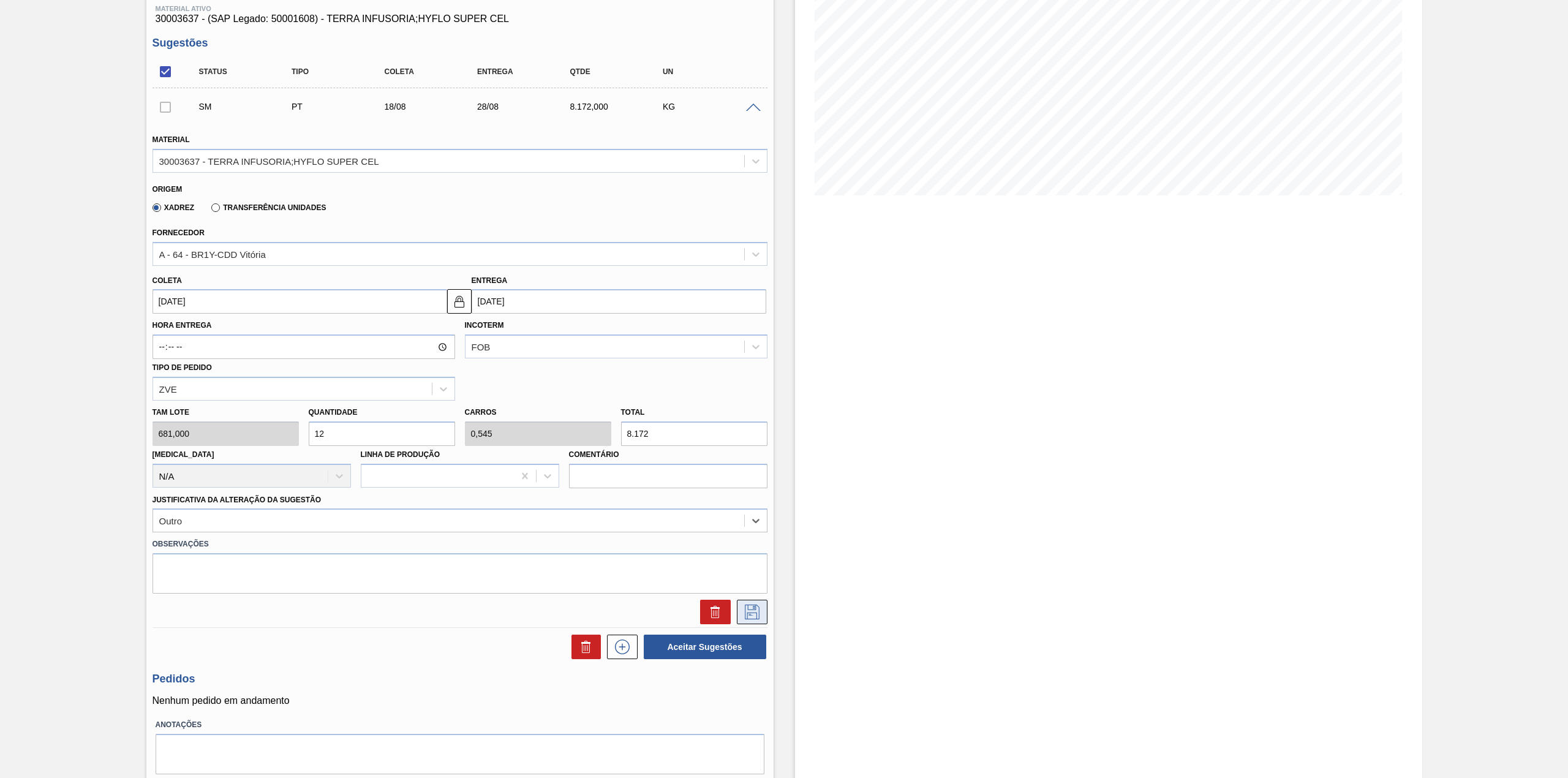
click at [750, 616] on icon at bounding box center [752, 612] width 19 height 15
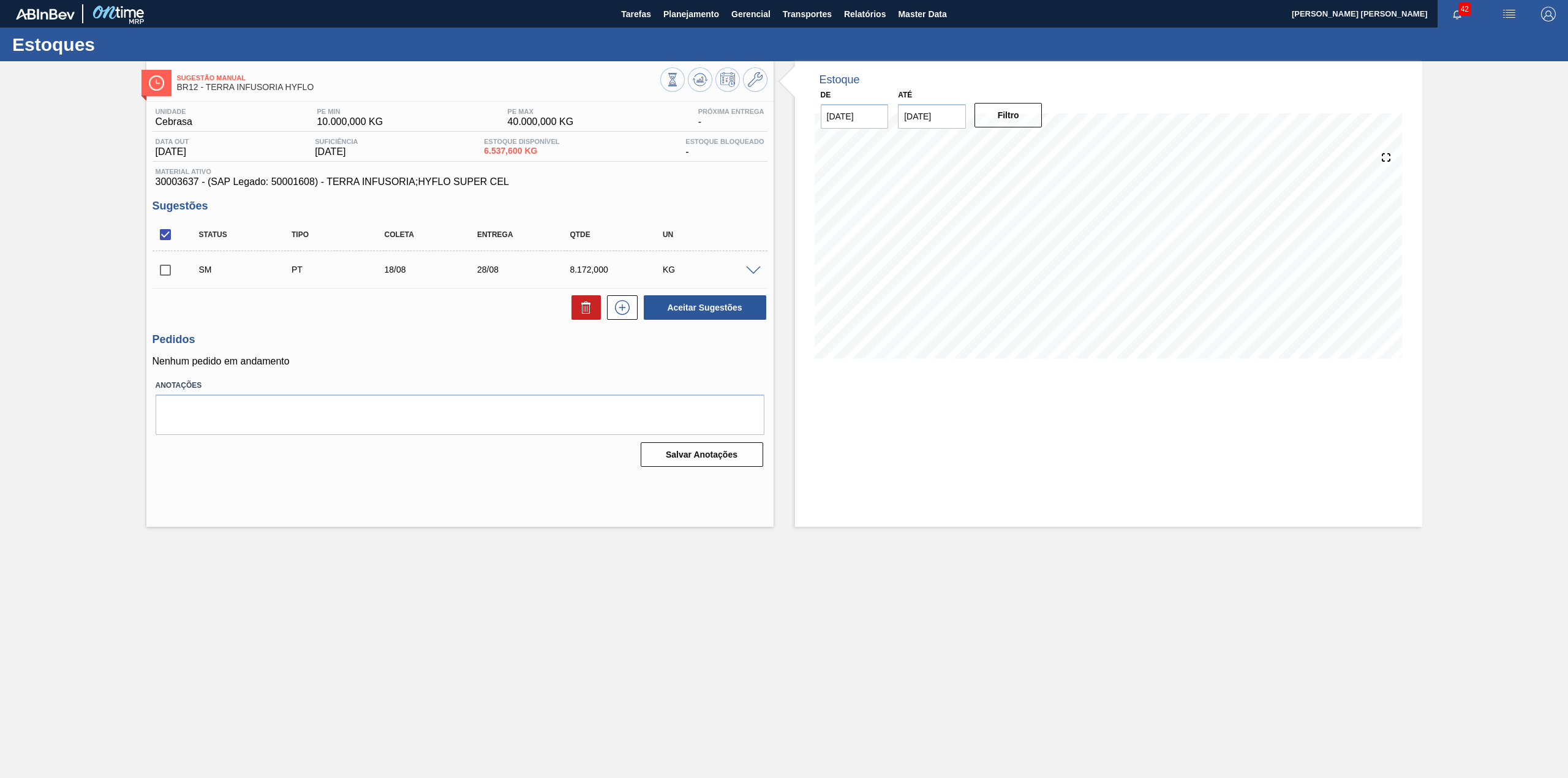
scroll to position [0, 0]
click at [169, 270] on input "checkbox" at bounding box center [165, 270] width 26 height 26
checkbox input "true"
click at [680, 312] on button "Aceitar Sugestões" at bounding box center [705, 307] width 122 height 24
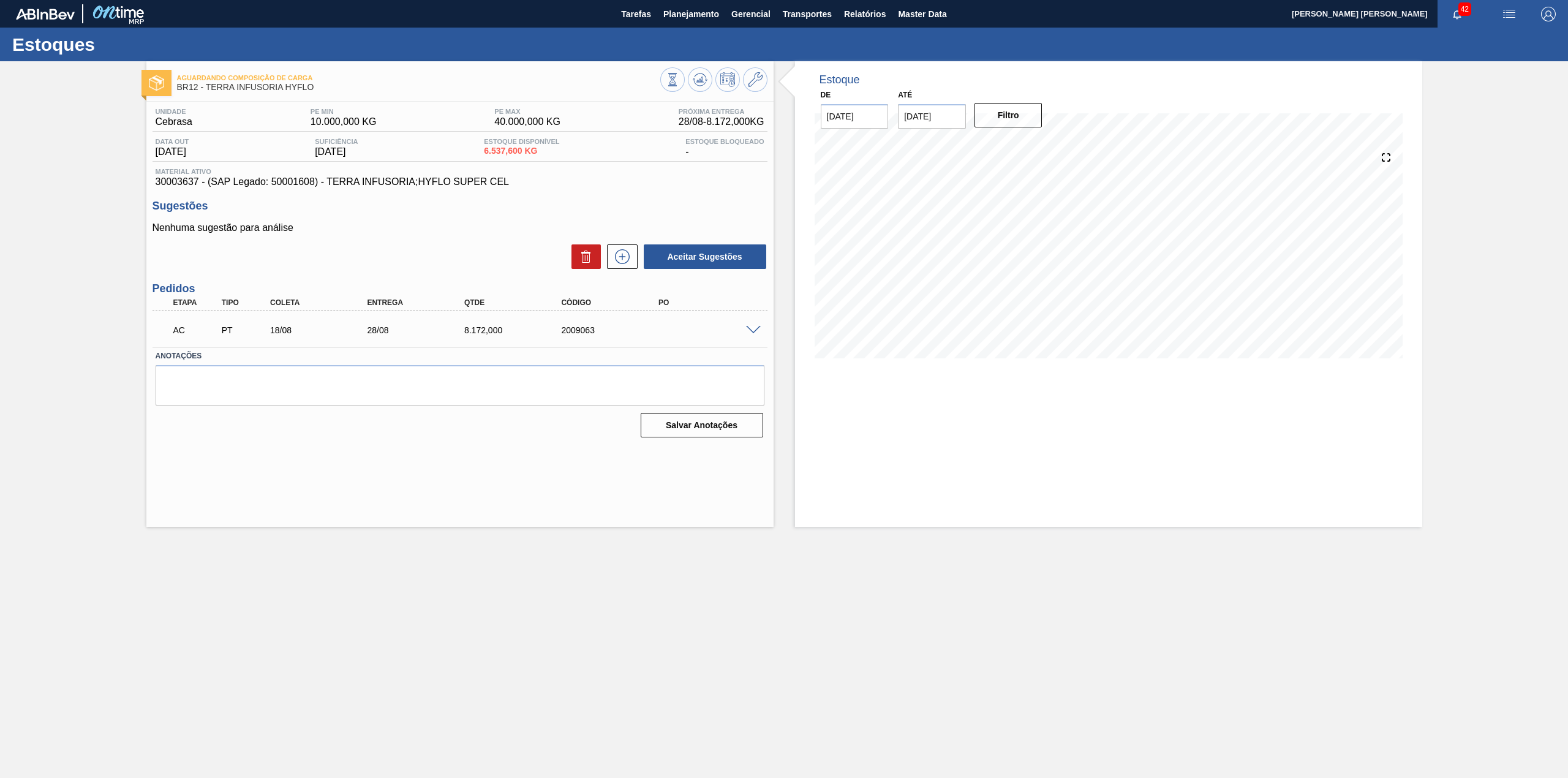
click at [743, 329] on div at bounding box center [754, 329] width 24 height 9
click at [743, 328] on div at bounding box center [754, 329] width 24 height 9
click at [747, 327] on span at bounding box center [754, 330] width 15 height 9
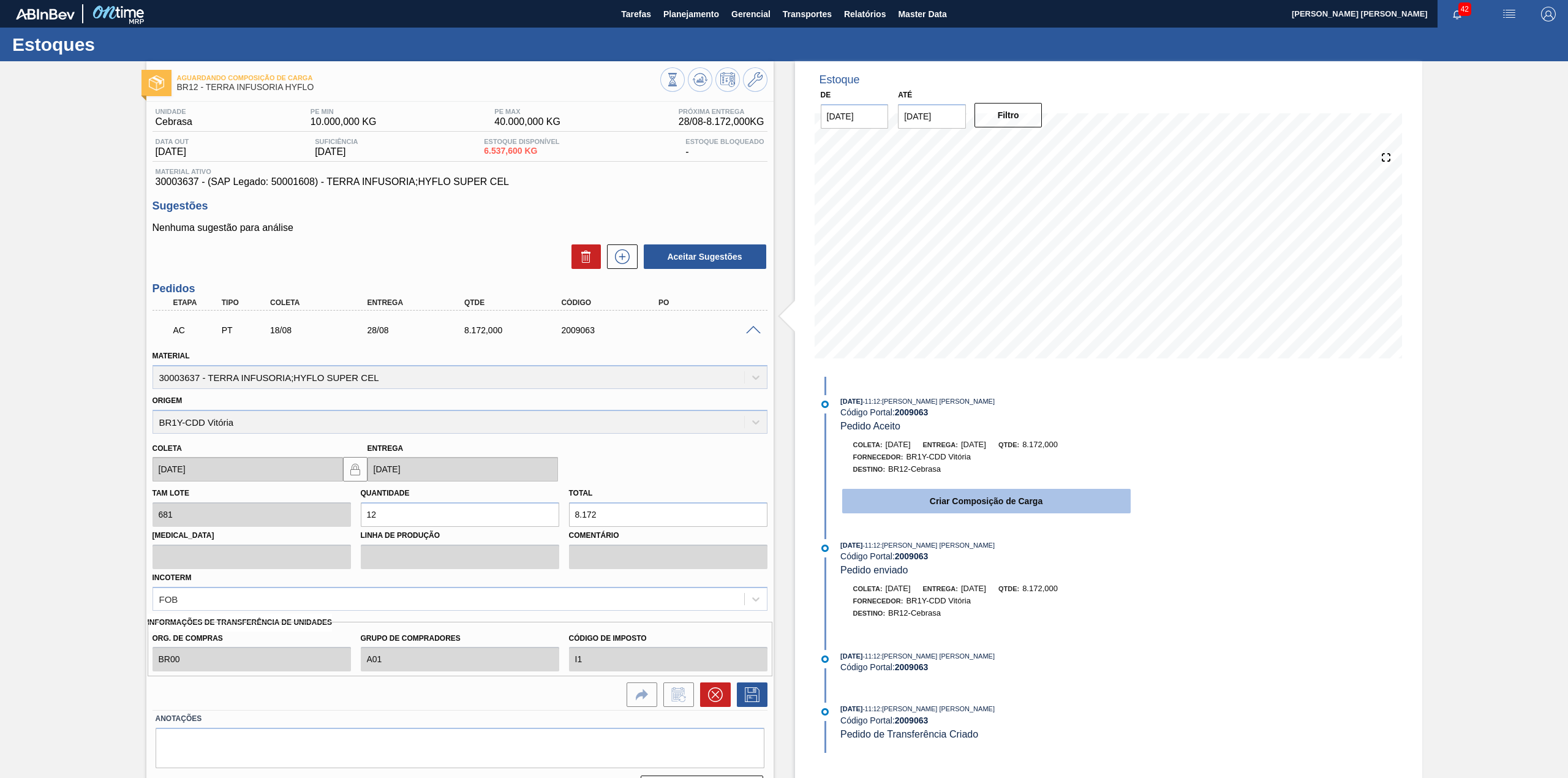
click at [978, 506] on button "Criar Composição de Carga" at bounding box center [986, 500] width 288 height 24
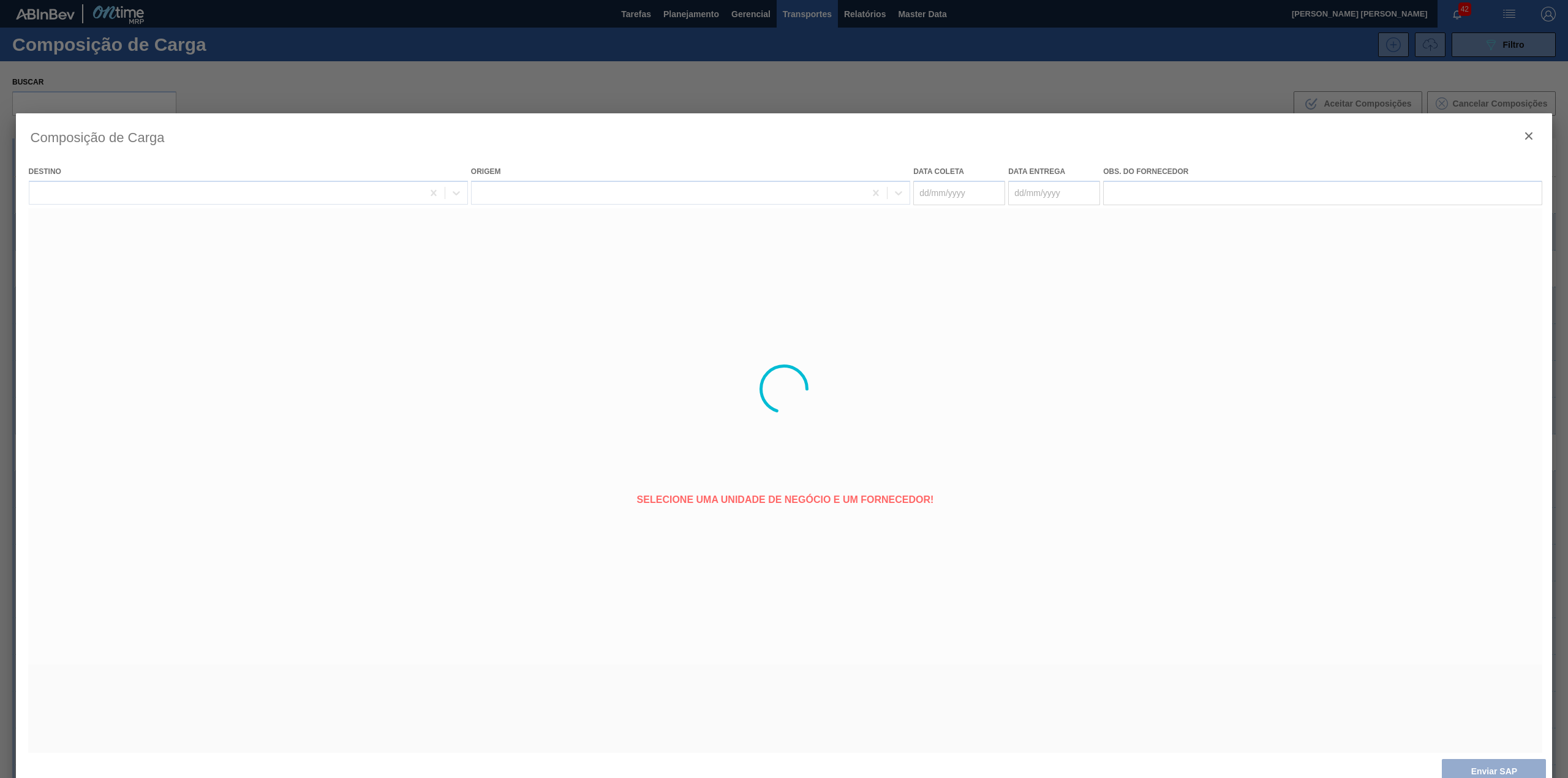
type coleta "[DATE]"
type entrega "[DATE]"
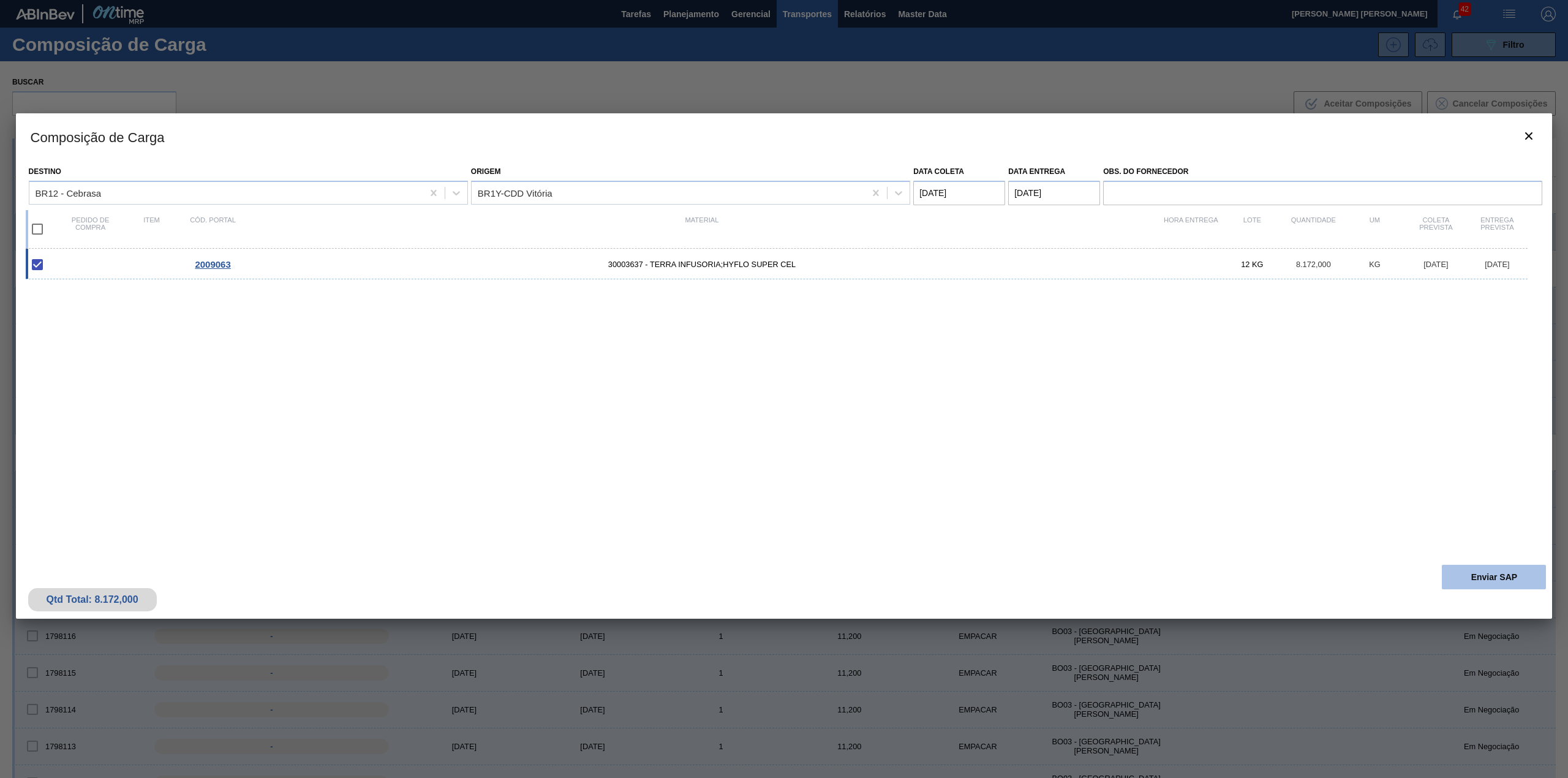
click at [1509, 571] on button "Enviar SAP" at bounding box center [1493, 576] width 104 height 24
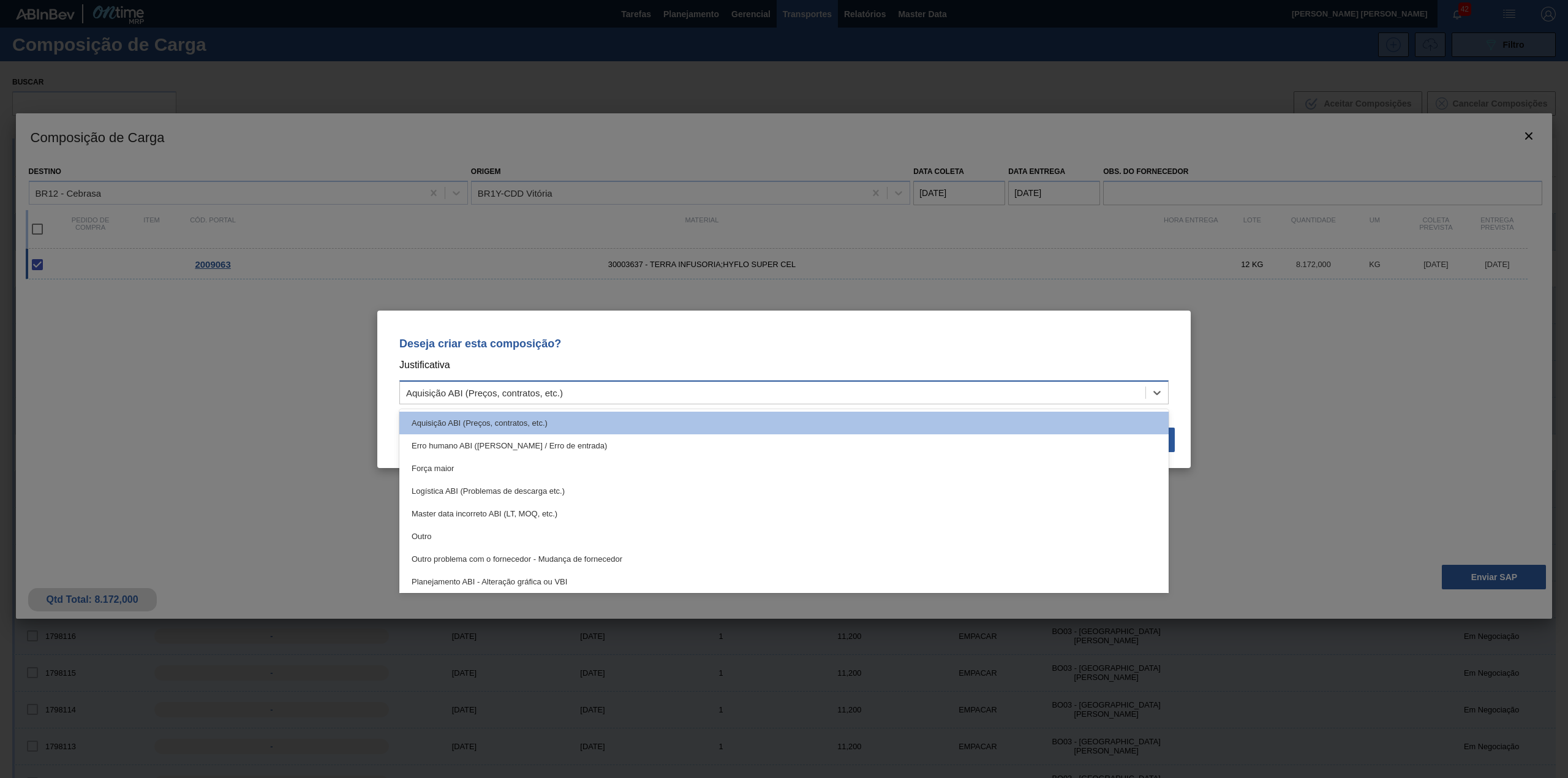
click at [915, 388] on div "Aquisição ABI (Preços, contratos, etc.)" at bounding box center [773, 392] width 745 height 18
drag, startPoint x: 464, startPoint y: 531, endPoint x: 773, endPoint y: 536, distance: 309.0
click at [471, 531] on div "Outro" at bounding box center [784, 536] width 769 height 23
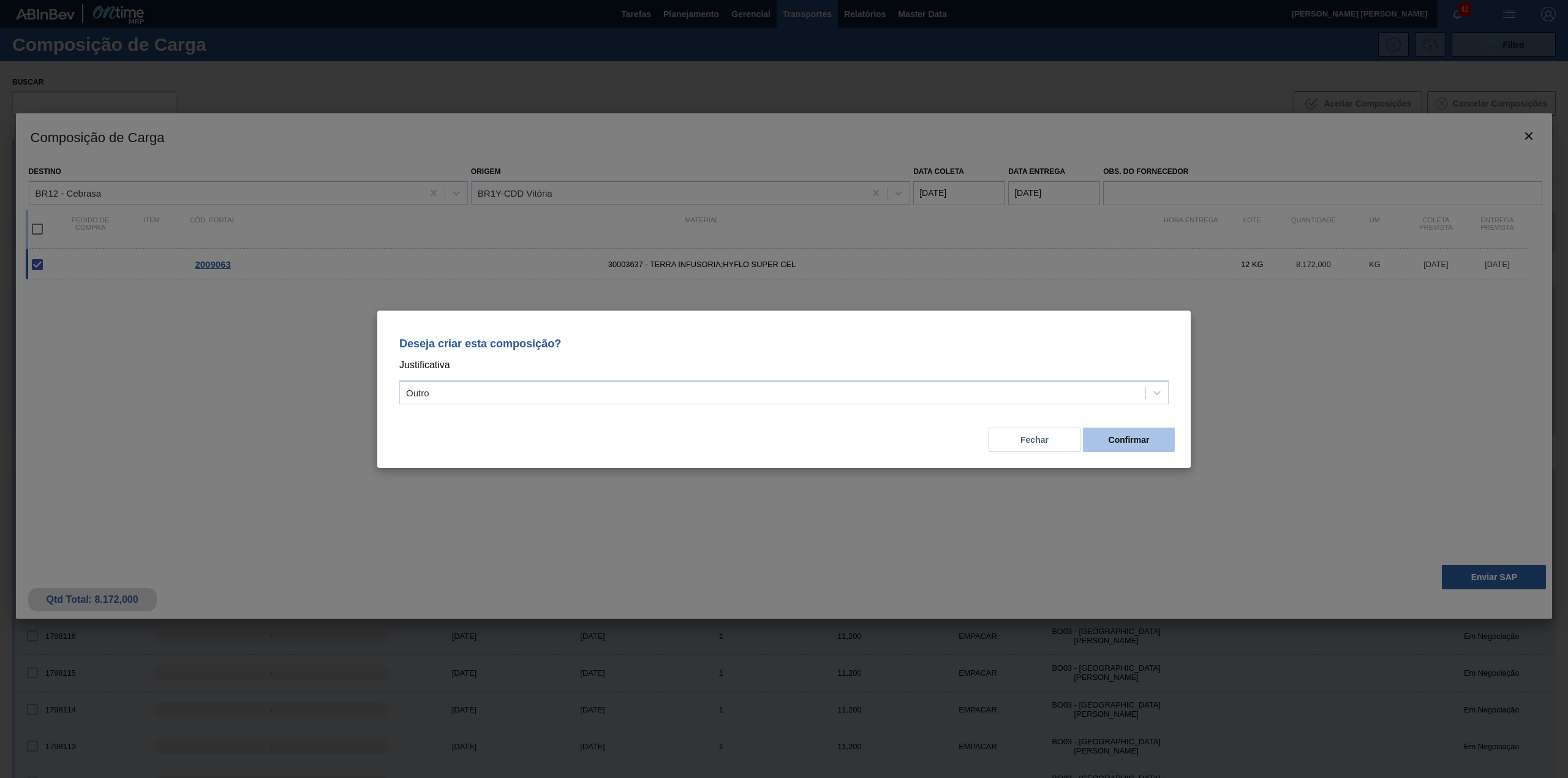
click at [1126, 436] on button "Confirmar" at bounding box center [1129, 439] width 92 height 24
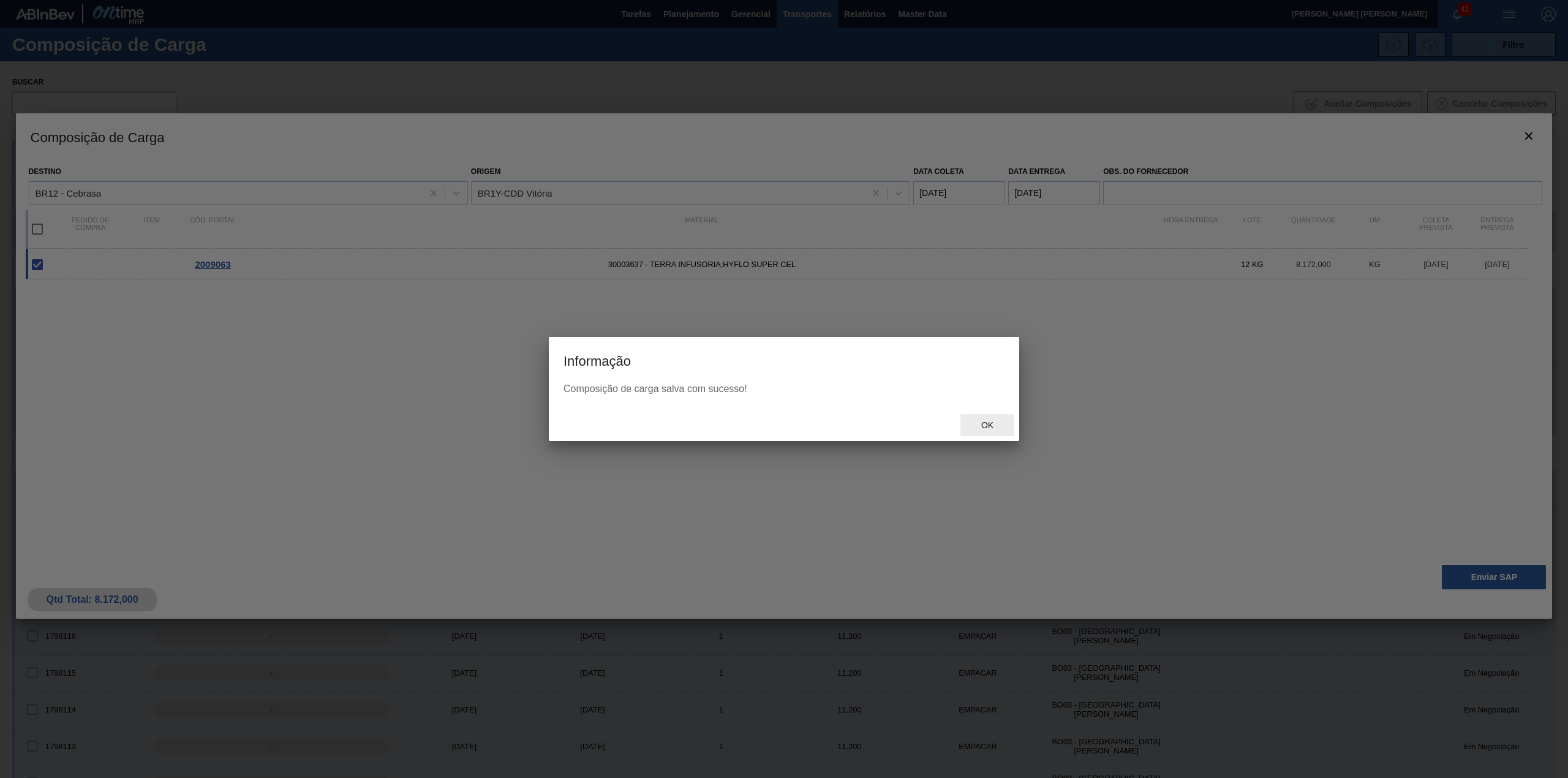
click at [985, 416] on div "Ok" at bounding box center [987, 425] width 54 height 23
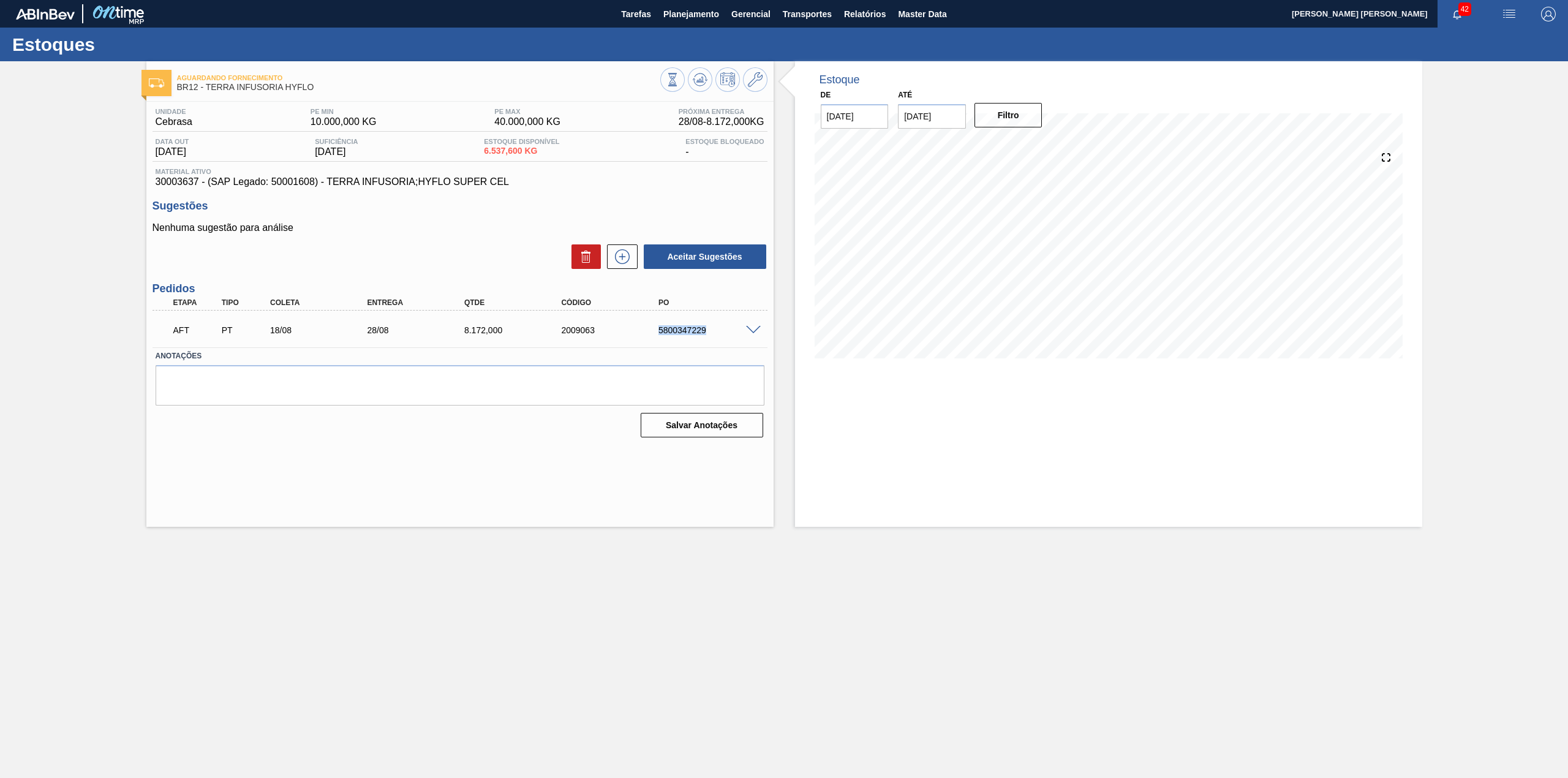
drag, startPoint x: 651, startPoint y: 333, endPoint x: 714, endPoint y: 333, distance: 63.0
click at [714, 333] on div "5800347229" at bounding box center [699, 330] width 97 height 10
copy div "5800347229"
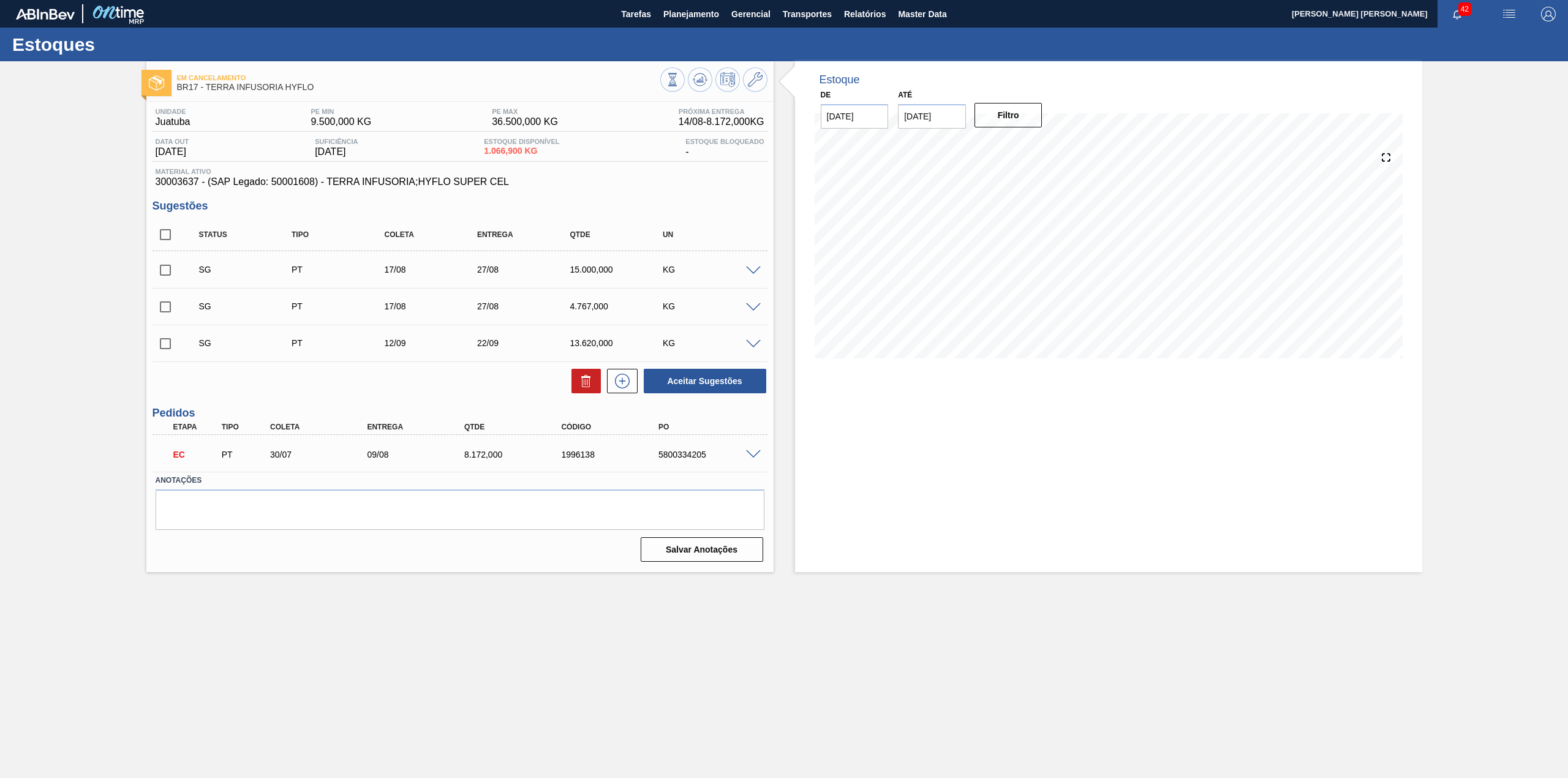
click at [170, 226] on input "checkbox" at bounding box center [165, 234] width 26 height 26
checkbox input "true"
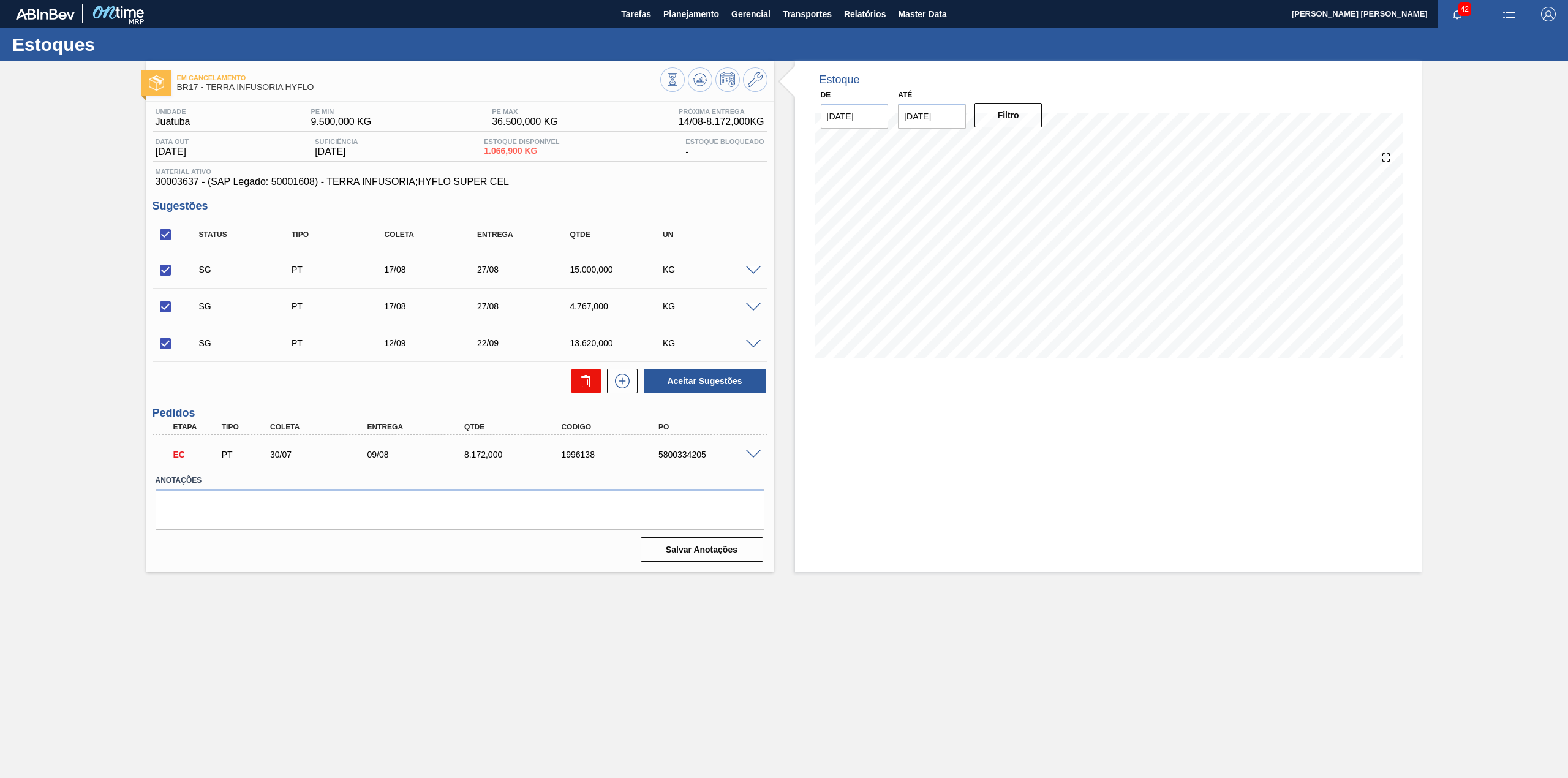
click at [581, 381] on icon at bounding box center [586, 381] width 15 height 15
checkbox input "false"
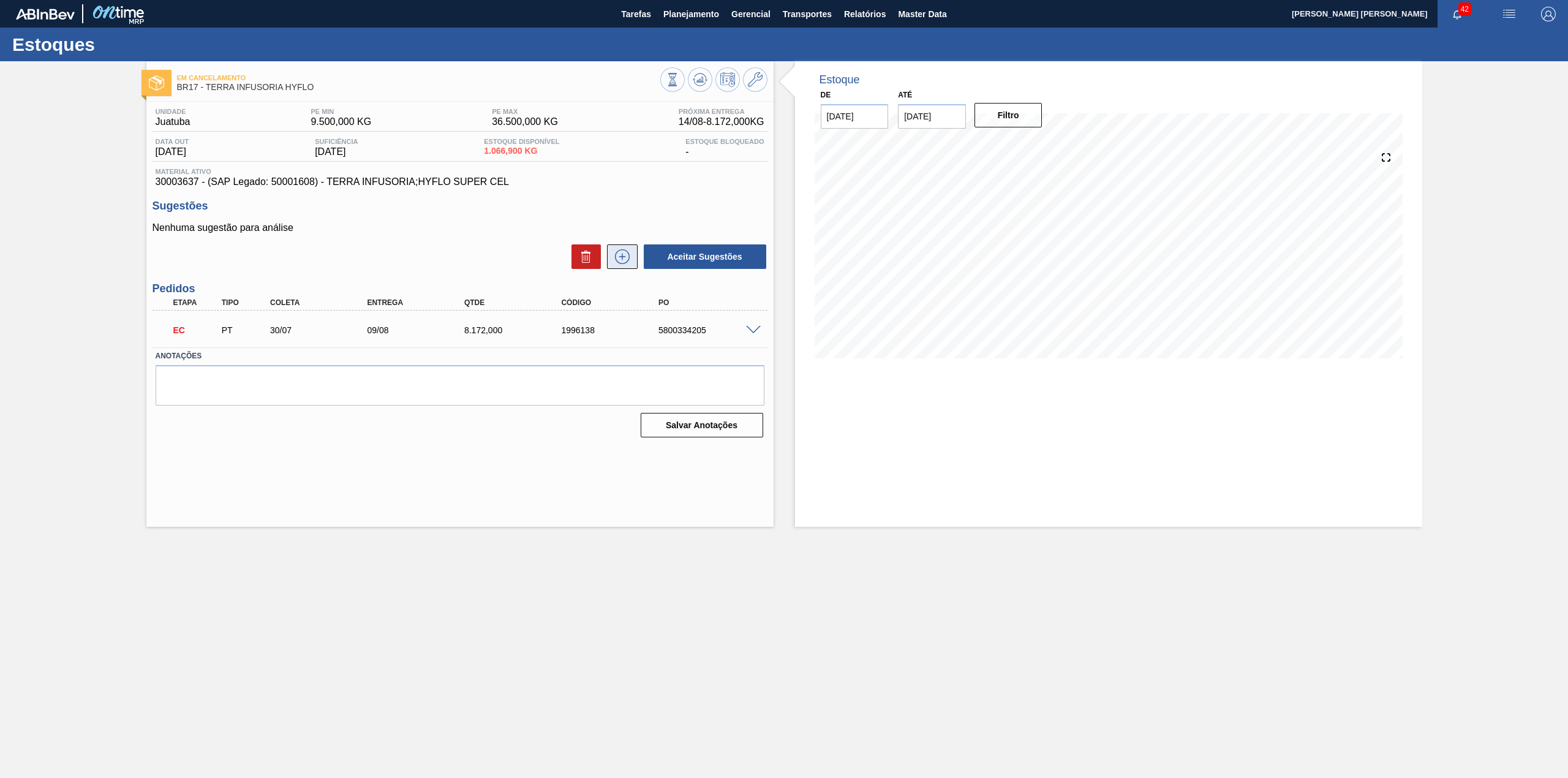
click at [612, 263] on icon at bounding box center [622, 256] width 19 height 15
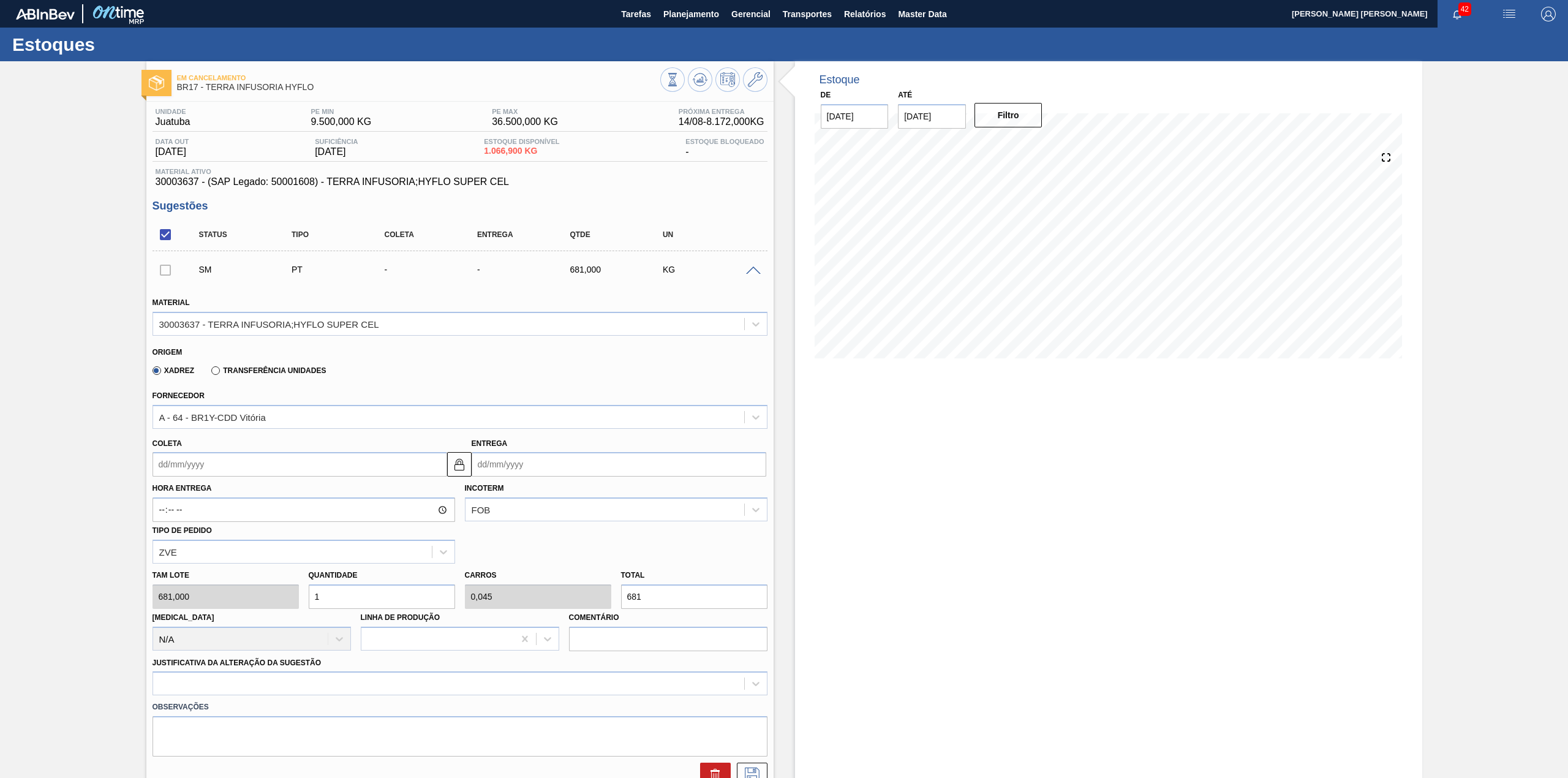
scroll to position [82, 0]
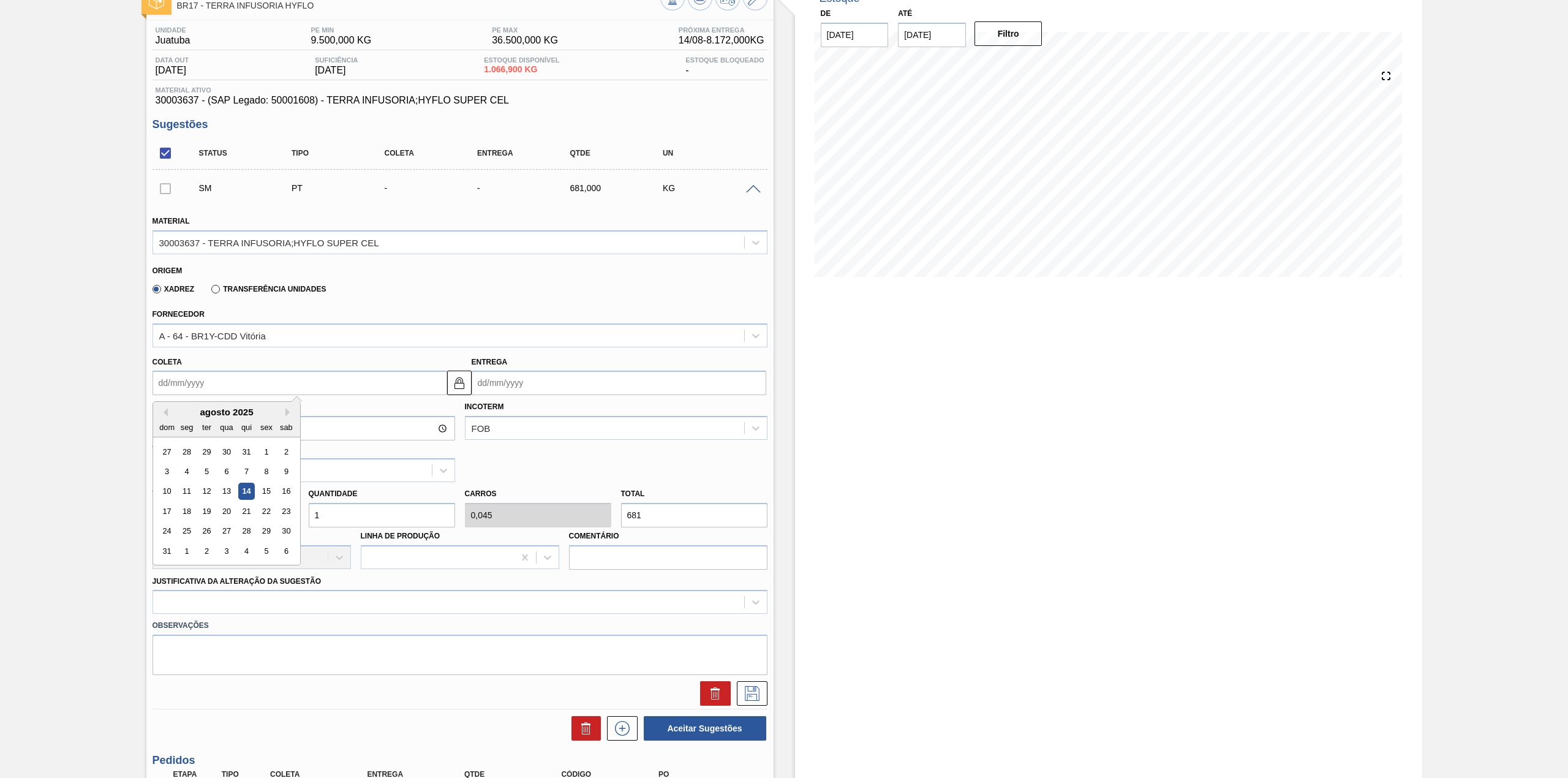
click at [205, 379] on input "Coleta" at bounding box center [300, 382] width 295 height 24
drag, startPoint x: 175, startPoint y: 416, endPoint x: 186, endPoint y: 435, distance: 22.0
click at [175, 416] on div "agosto 2025" at bounding box center [227, 412] width 147 height 10
click at [182, 513] on div "18" at bounding box center [186, 511] width 16 height 16
type input "[DATE]"
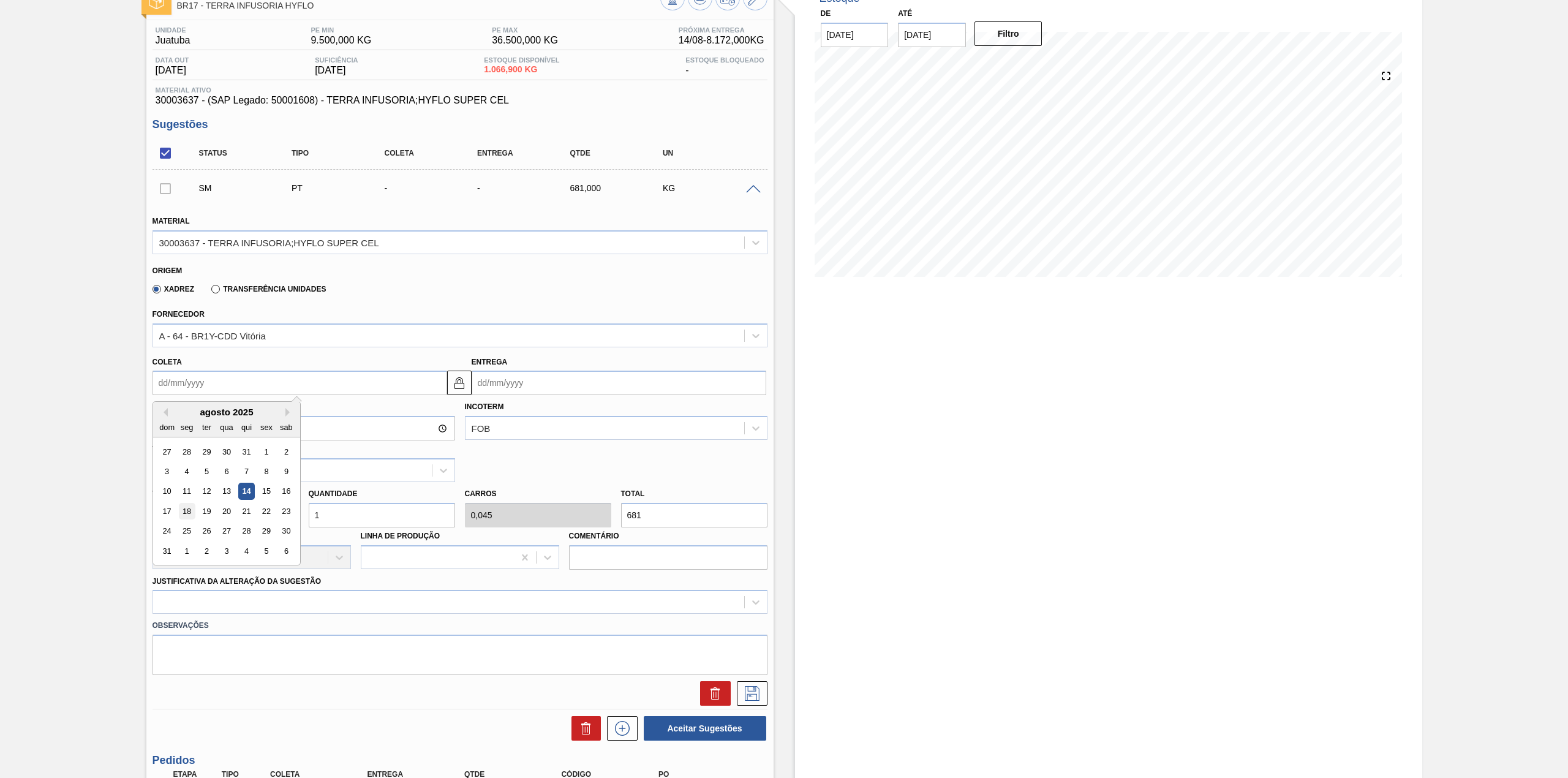
type input "[DATE]"
click at [337, 510] on input "1" at bounding box center [382, 514] width 147 height 24
type input "12"
type input "0,545"
type input "8.172"
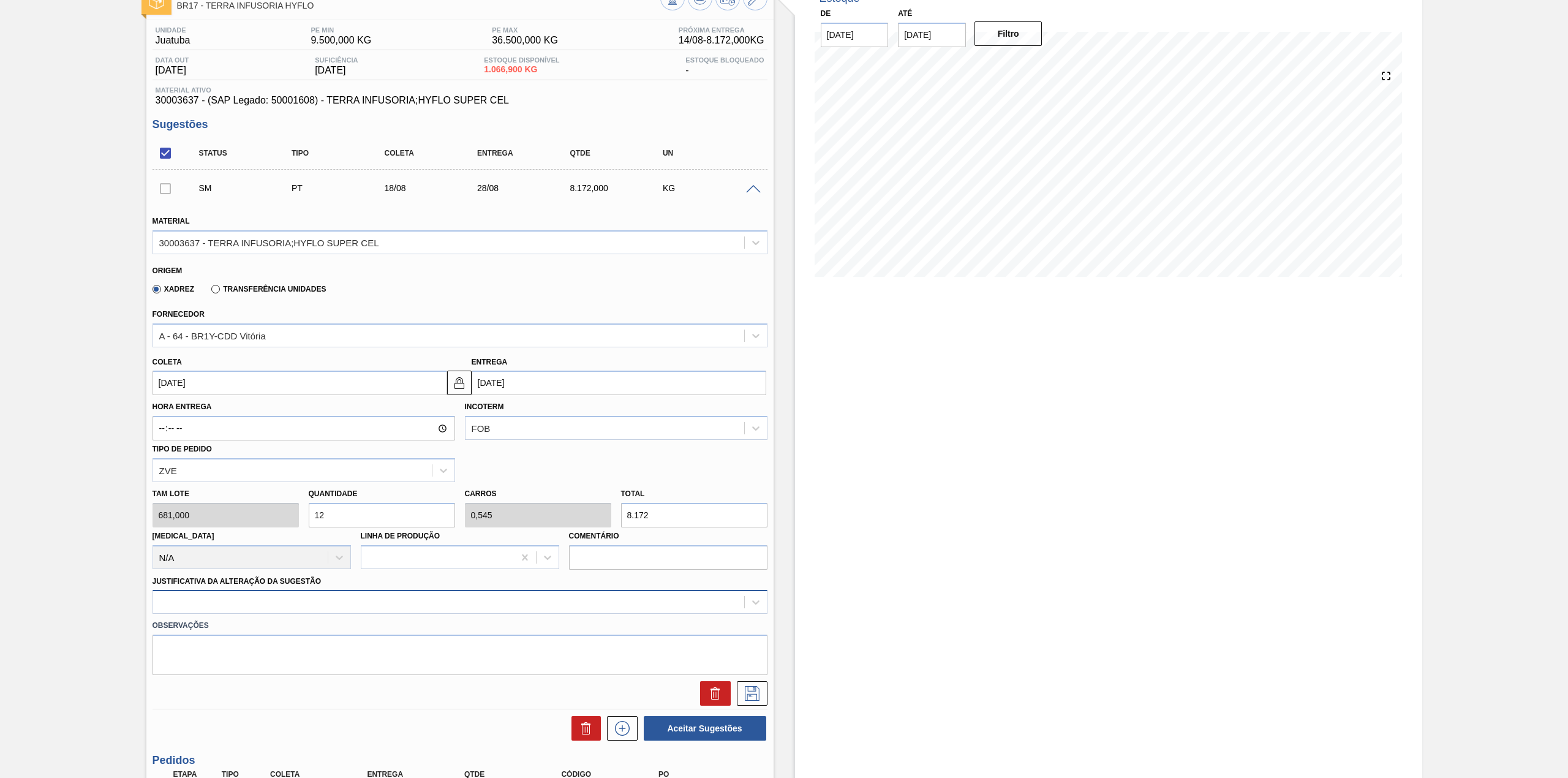
type input "12"
click at [294, 603] on div at bounding box center [460, 602] width 615 height 24
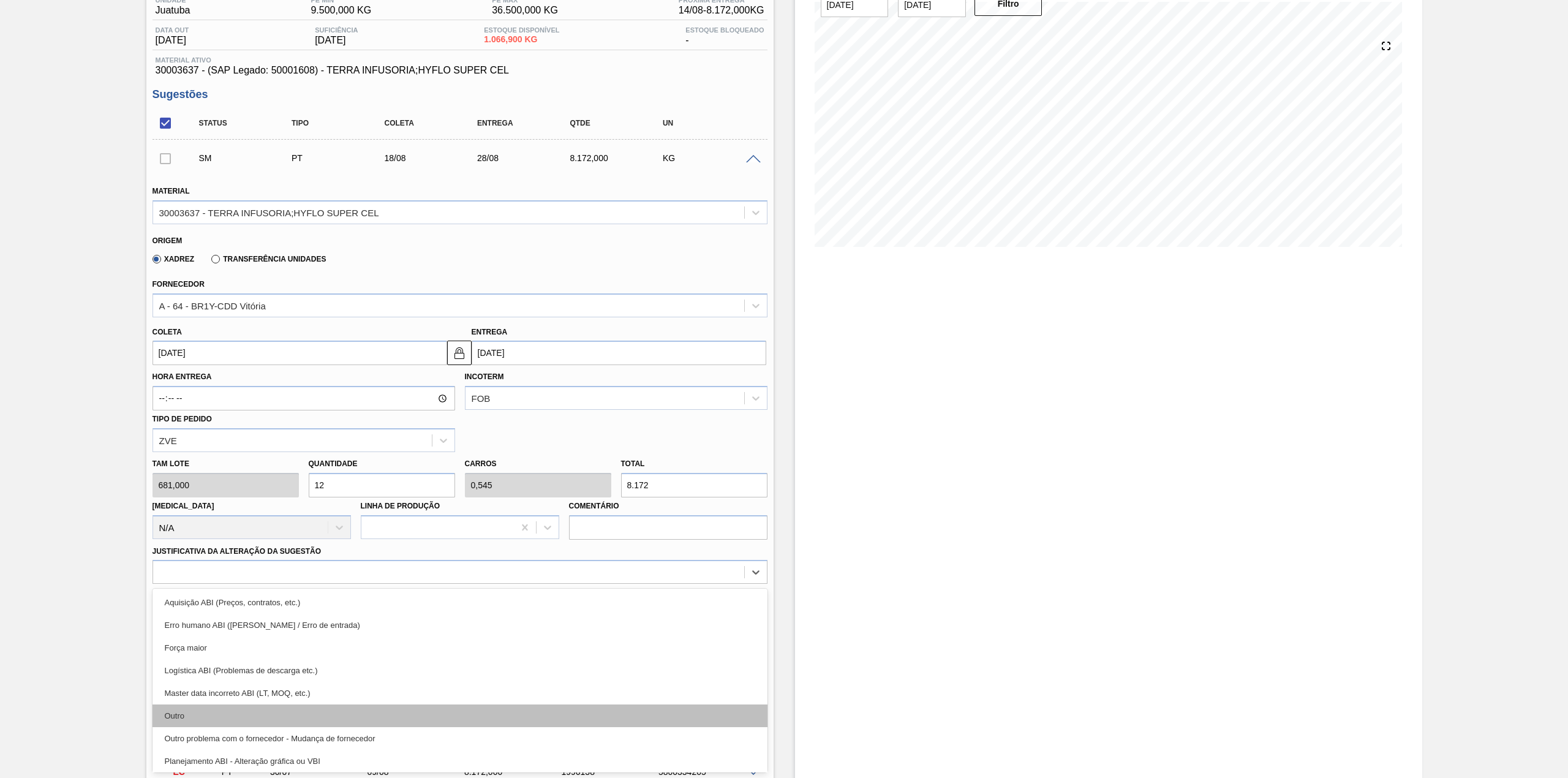
click at [212, 711] on div "Outro" at bounding box center [460, 715] width 615 height 23
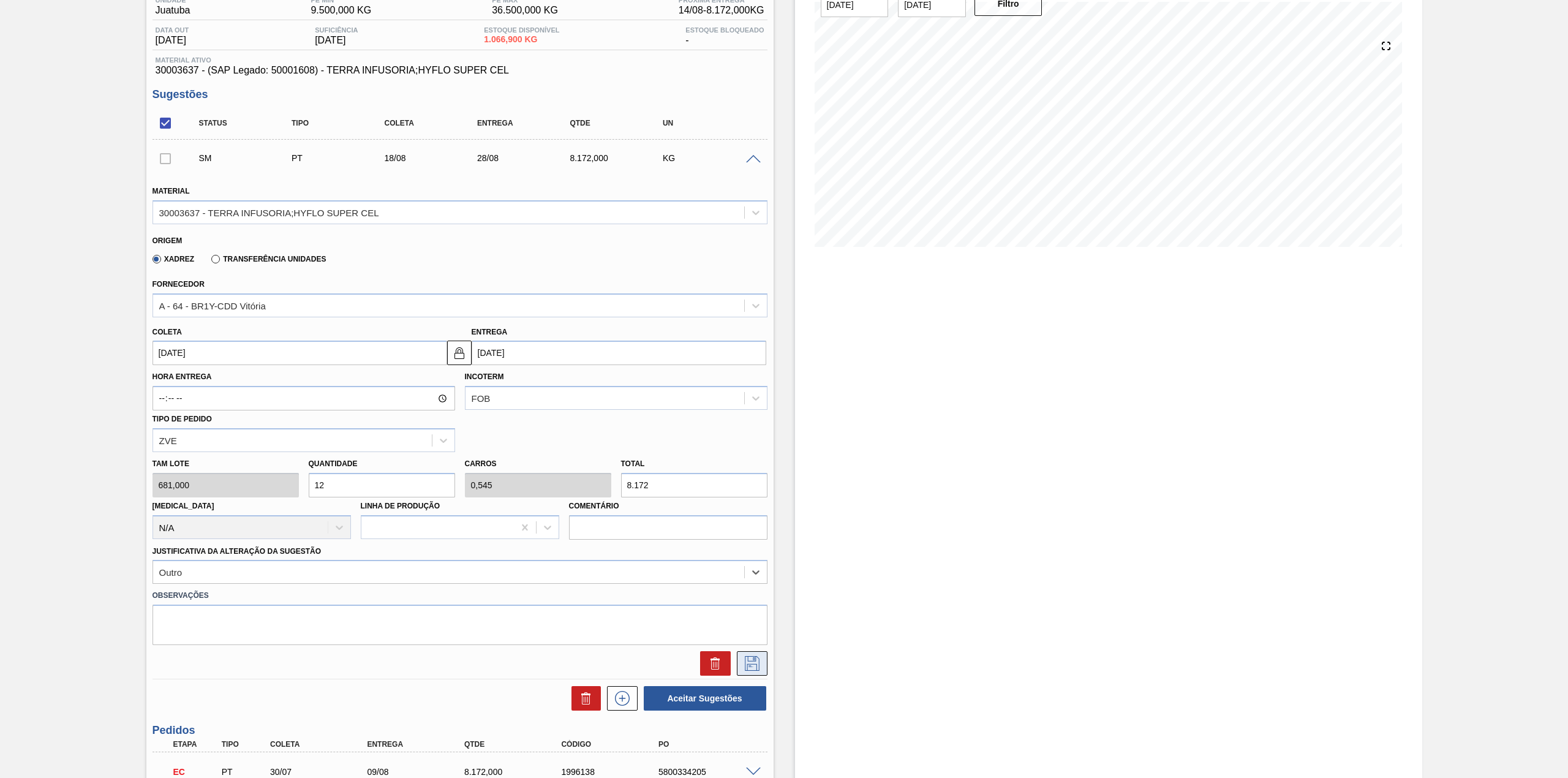
click at [746, 658] on icon at bounding box center [752, 663] width 19 height 15
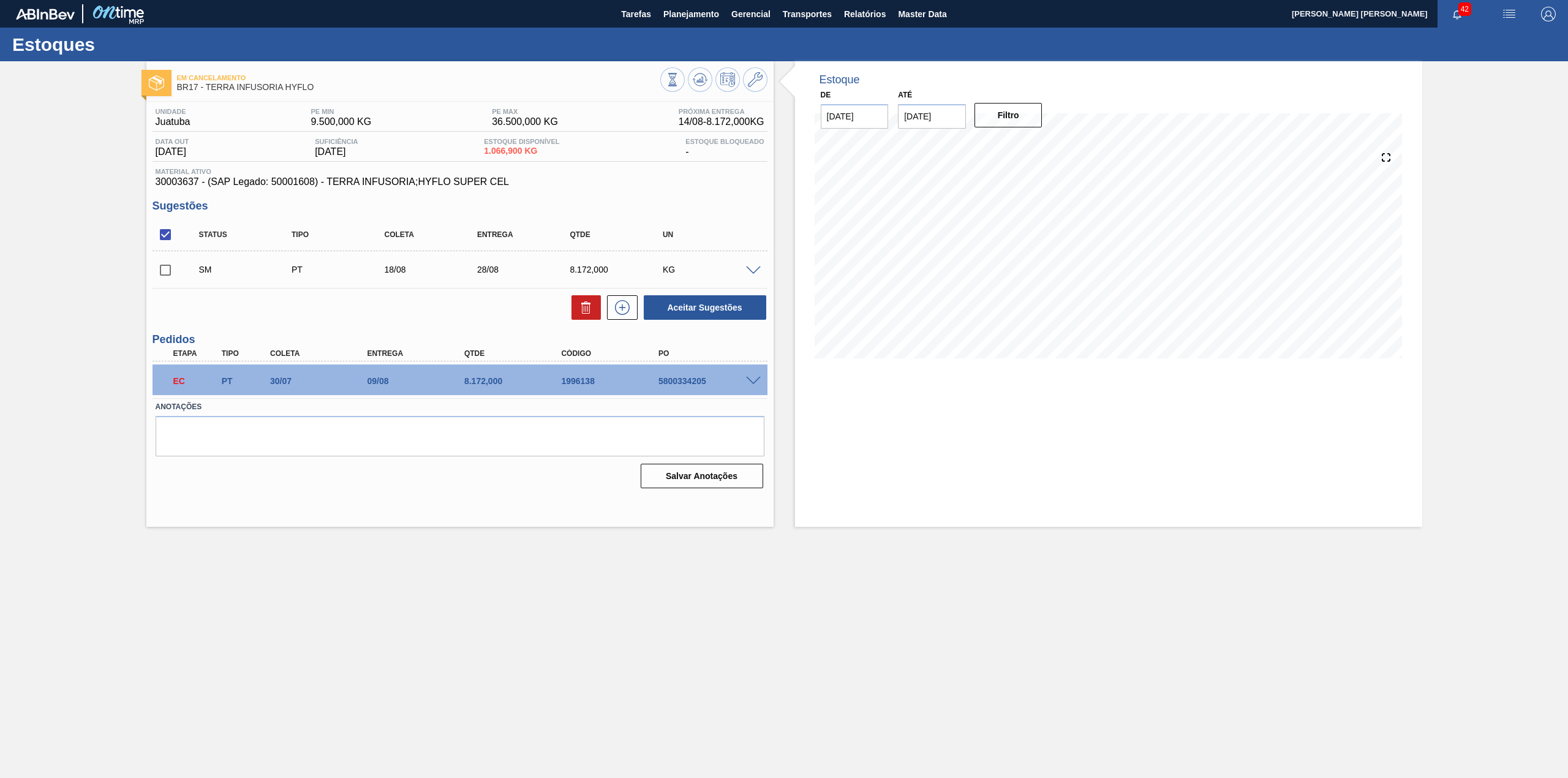
scroll to position [0, 0]
click at [173, 265] on input "checkbox" at bounding box center [165, 270] width 26 height 26
checkbox input "true"
click at [722, 309] on button "Aceitar Sugestões" at bounding box center [705, 307] width 122 height 24
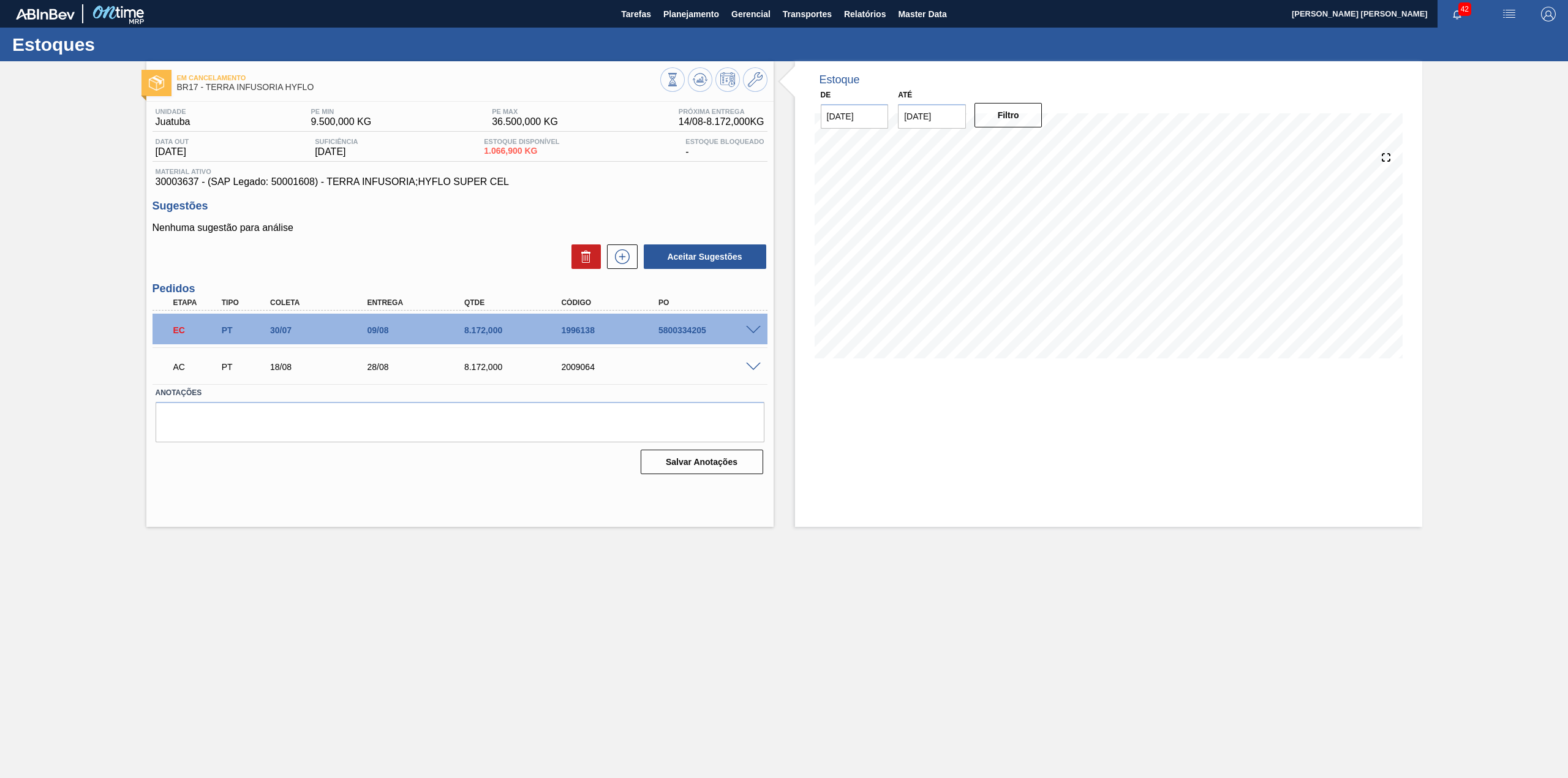
click at [748, 373] on div "AC PT 18/08 28/08 8.172,000 2009064" at bounding box center [460, 365] width 615 height 30
click at [752, 371] on div "AC PT 18/08 28/08 8.172,000 2009064" at bounding box center [460, 365] width 615 height 30
click at [750, 362] on div at bounding box center [754, 366] width 24 height 9
click at [752, 368] on span at bounding box center [754, 367] width 15 height 9
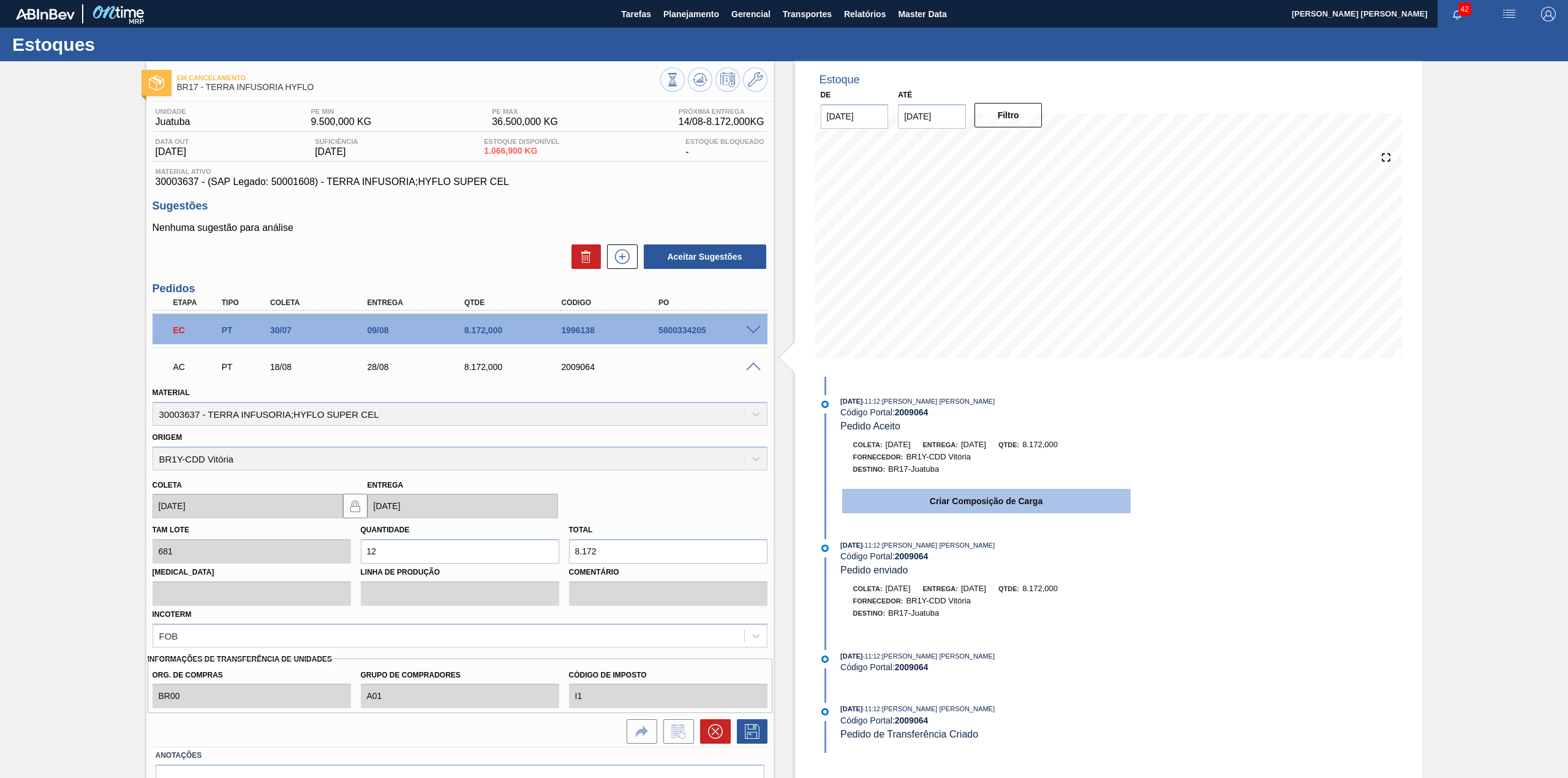
click at [954, 500] on button "Criar Composição de Carga" at bounding box center [986, 500] width 288 height 24
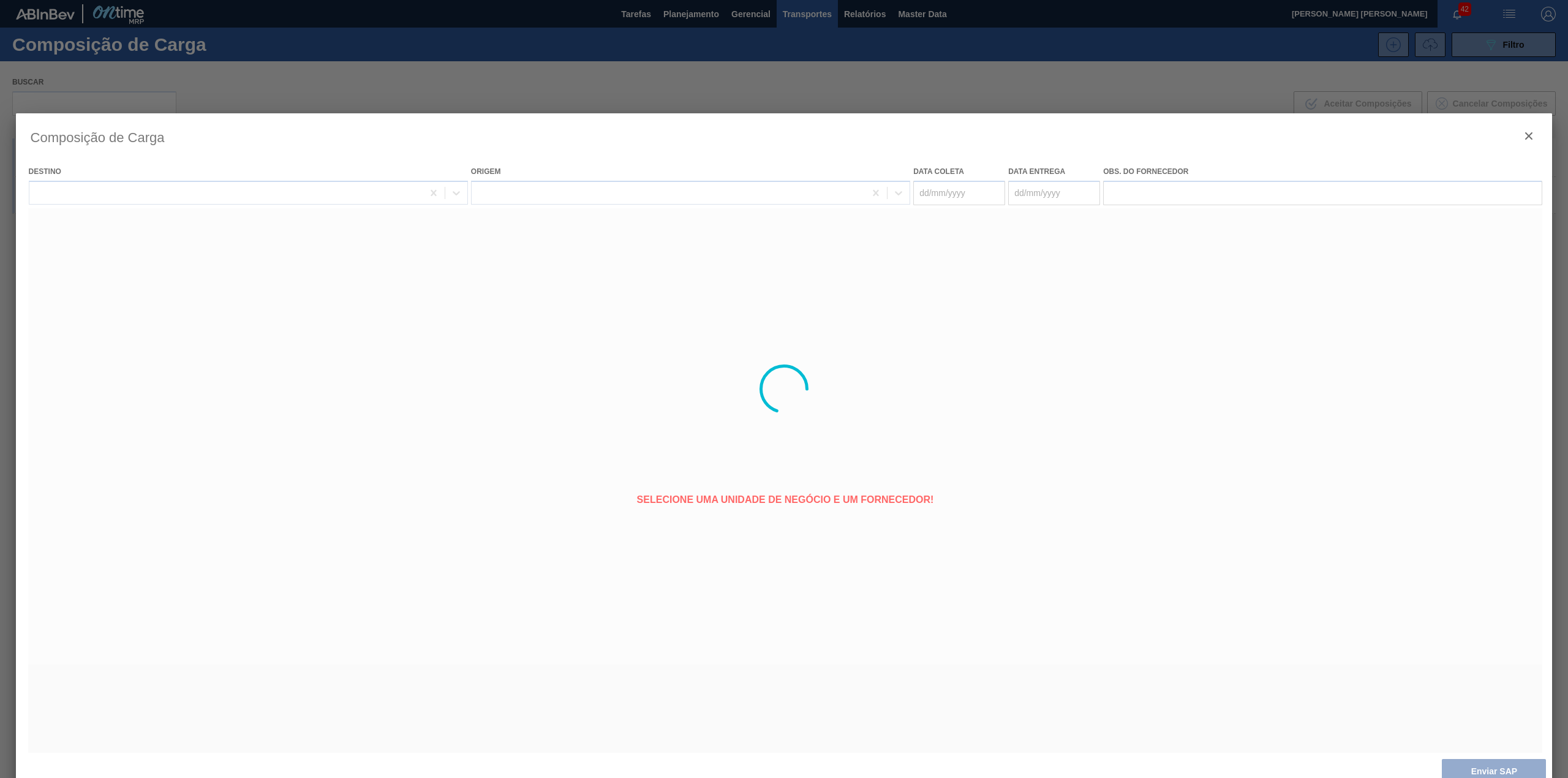
type coleta "[DATE]"
type entrega "[DATE]"
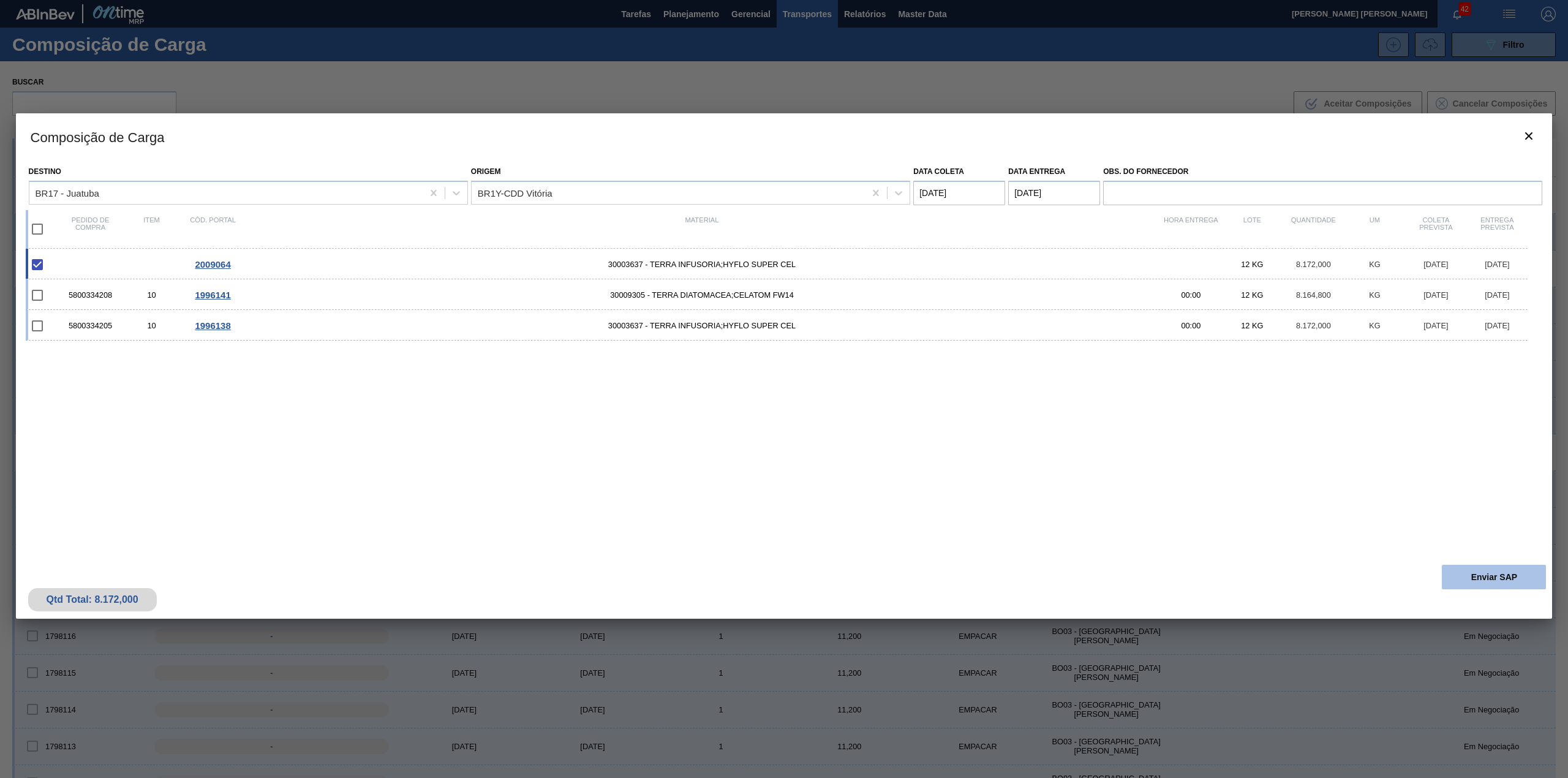
click at [1482, 566] on button "Enviar SAP" at bounding box center [1493, 576] width 104 height 24
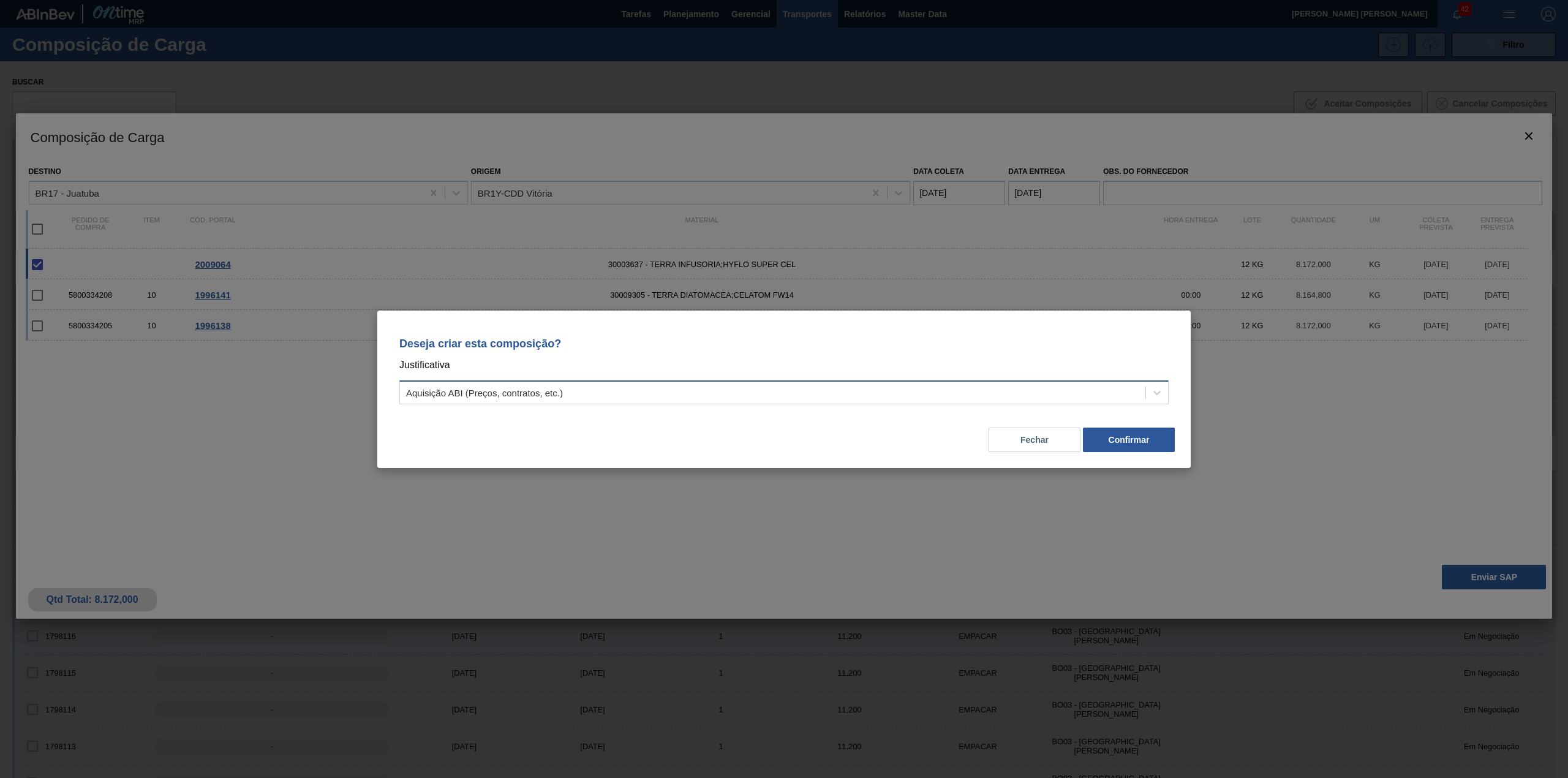
click at [458, 390] on div "Aquisição ABI (Preços, contratos, etc.)" at bounding box center [485, 392] width 157 height 10
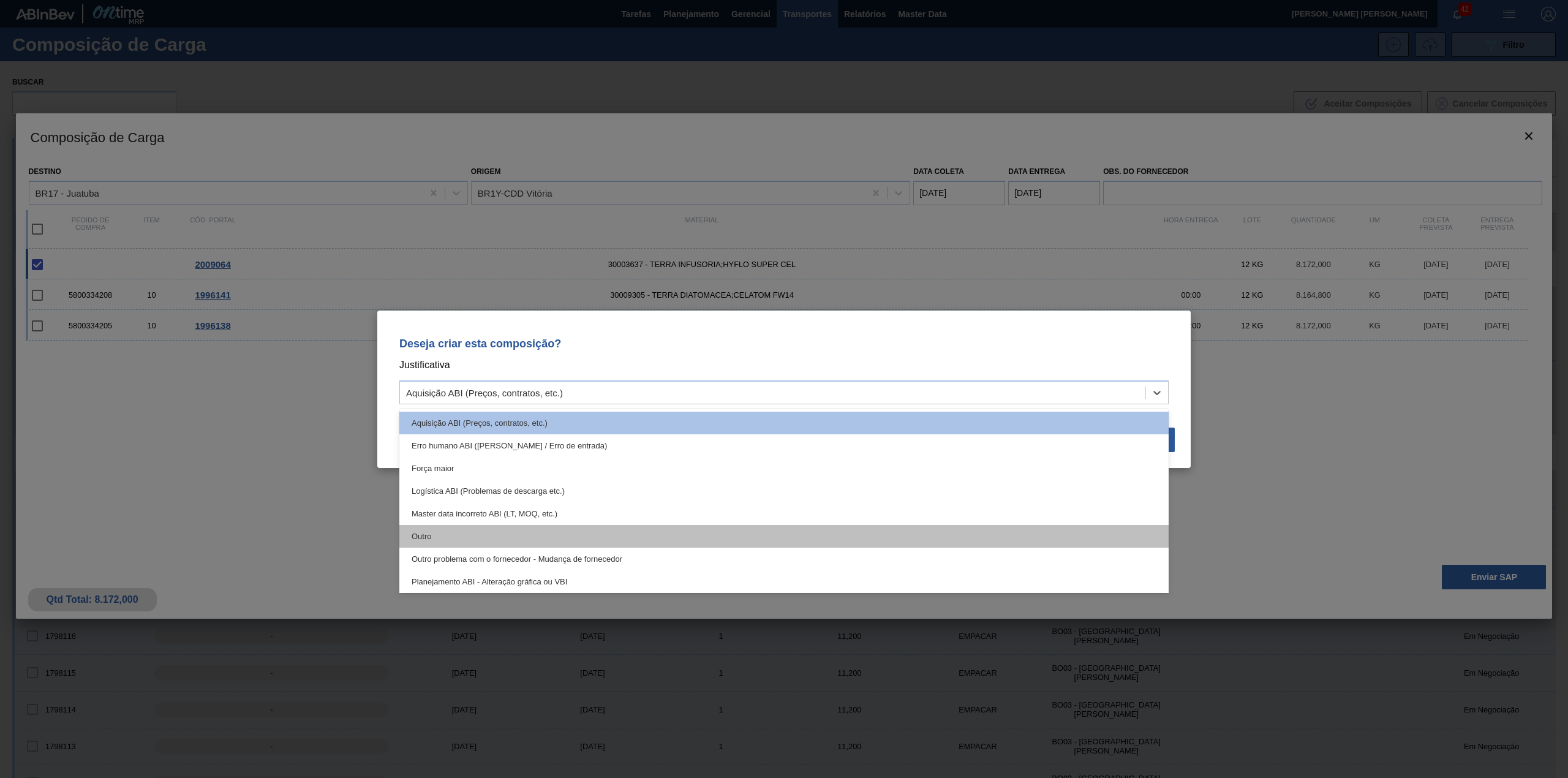
click at [451, 525] on div "Outro" at bounding box center [784, 536] width 769 height 23
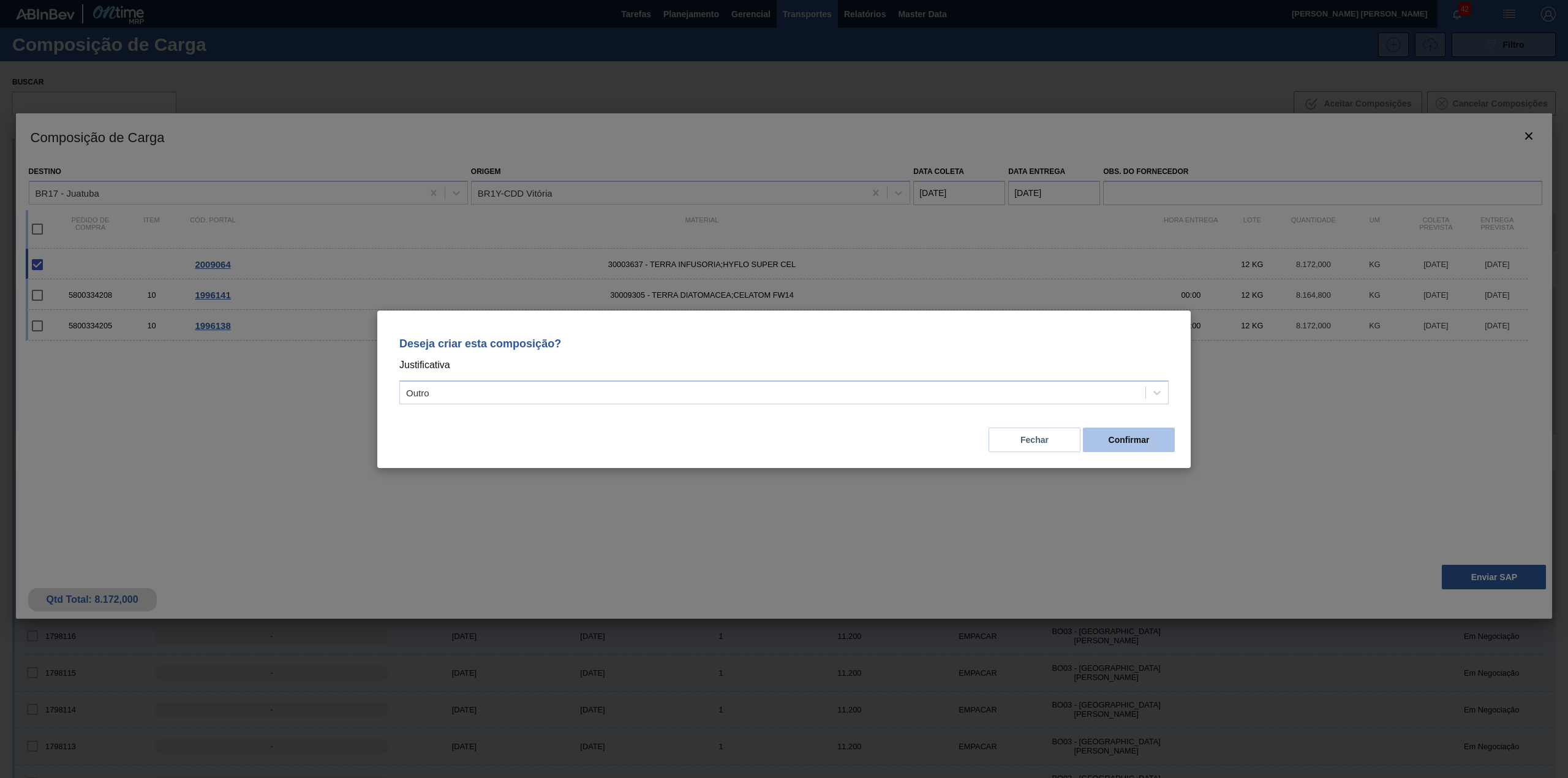
click at [1108, 448] on button "Confirmar" at bounding box center [1129, 439] width 92 height 24
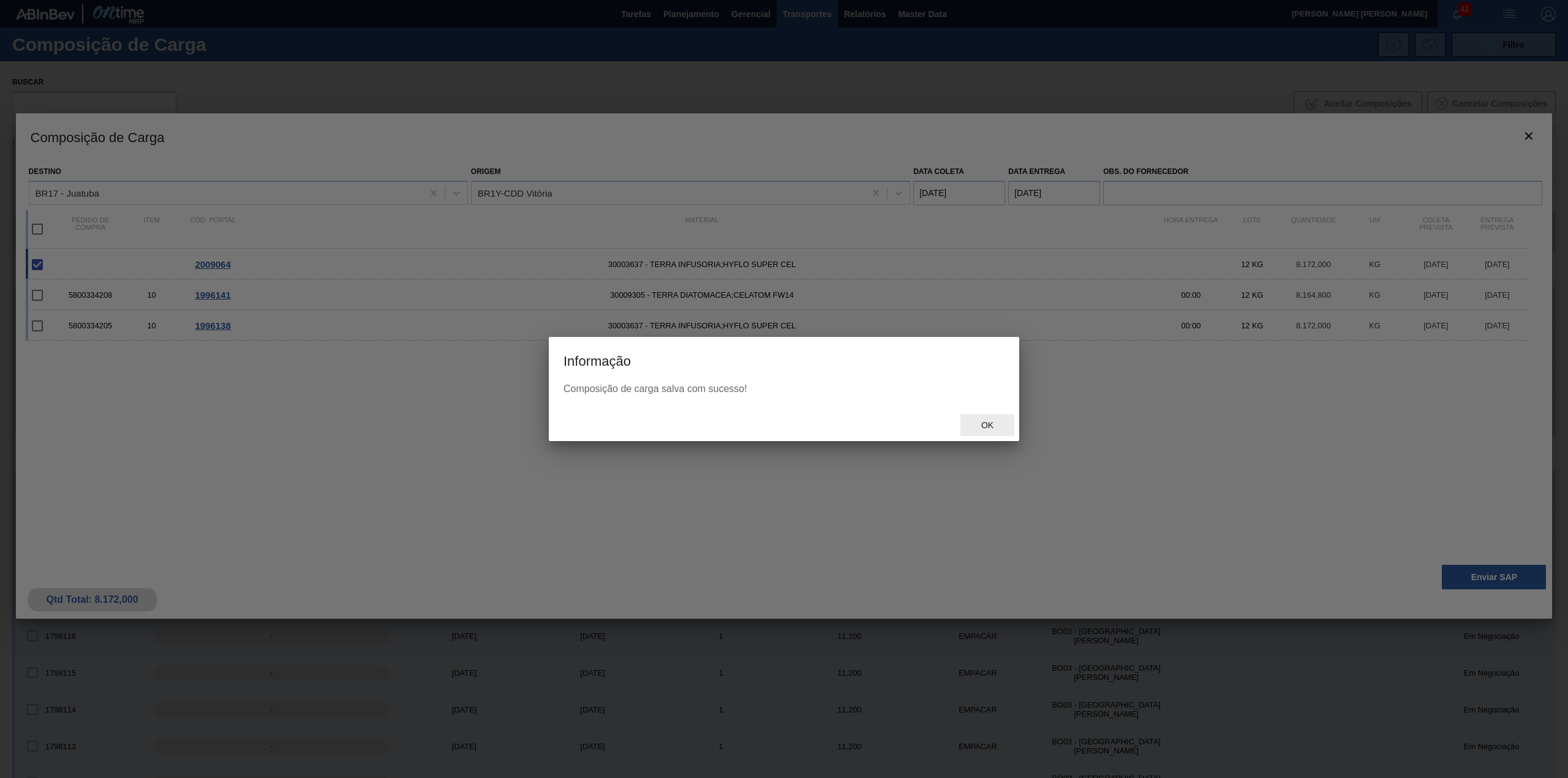
click at [981, 432] on div "Ok" at bounding box center [987, 425] width 54 height 23
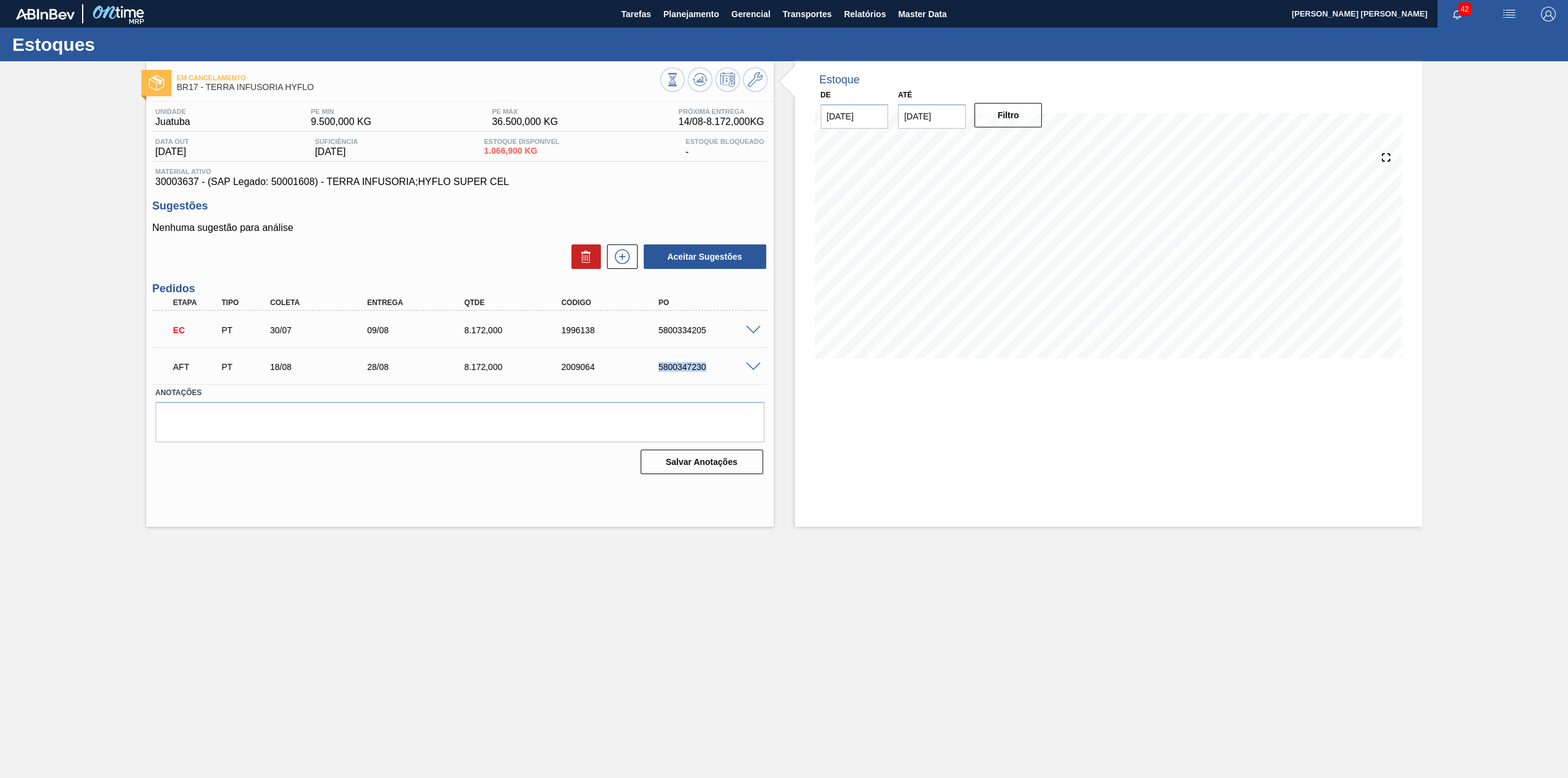
drag, startPoint x: 654, startPoint y: 368, endPoint x: 718, endPoint y: 376, distance: 64.5
click at [718, 376] on div "AFT PT 18/08 28/08 8.172,000 2009064 5800347230" at bounding box center [456, 365] width 582 height 24
copy div "5800347230"
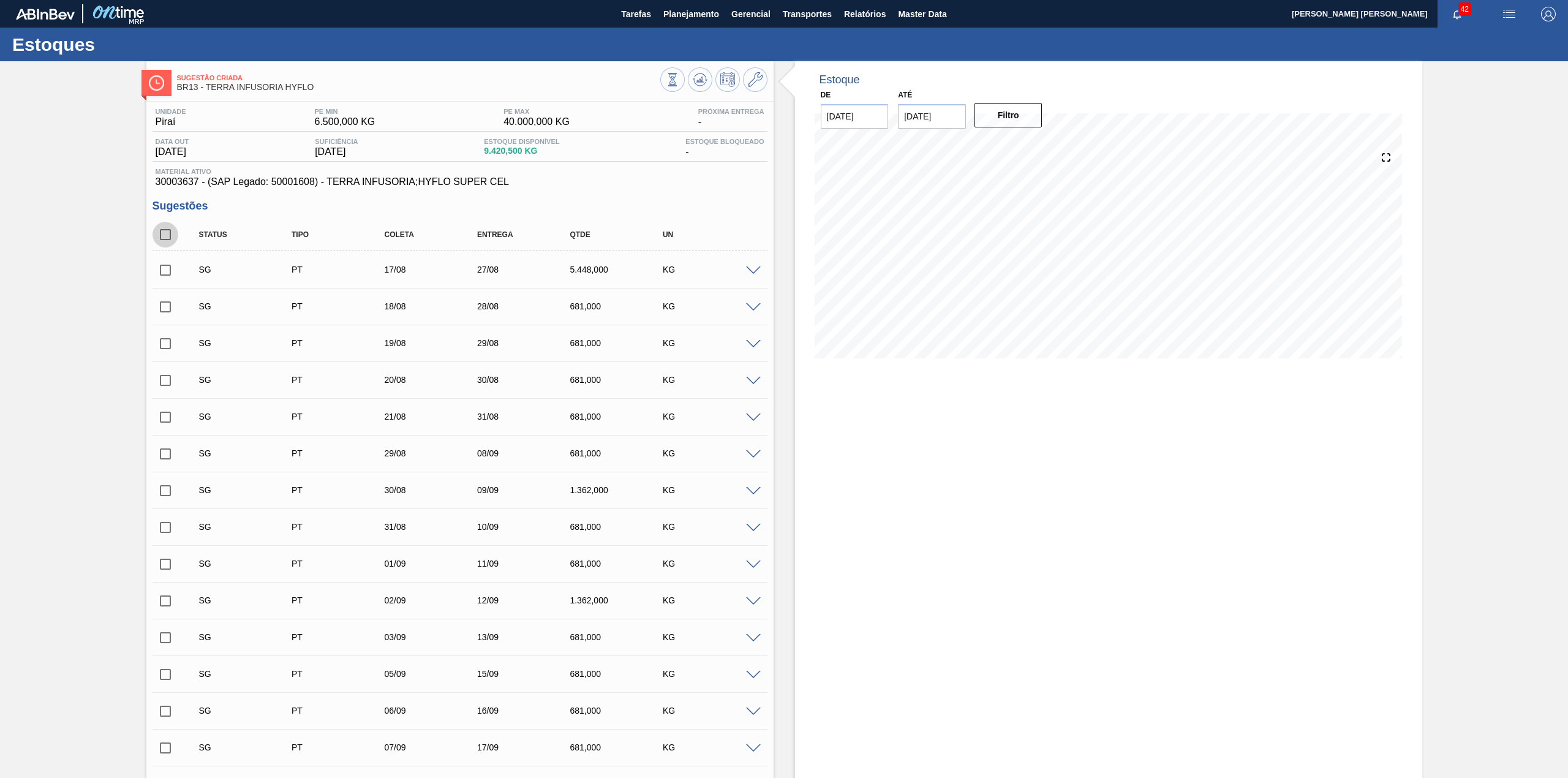
click at [172, 233] on input "checkbox" at bounding box center [165, 234] width 26 height 26
checkbox input "true"
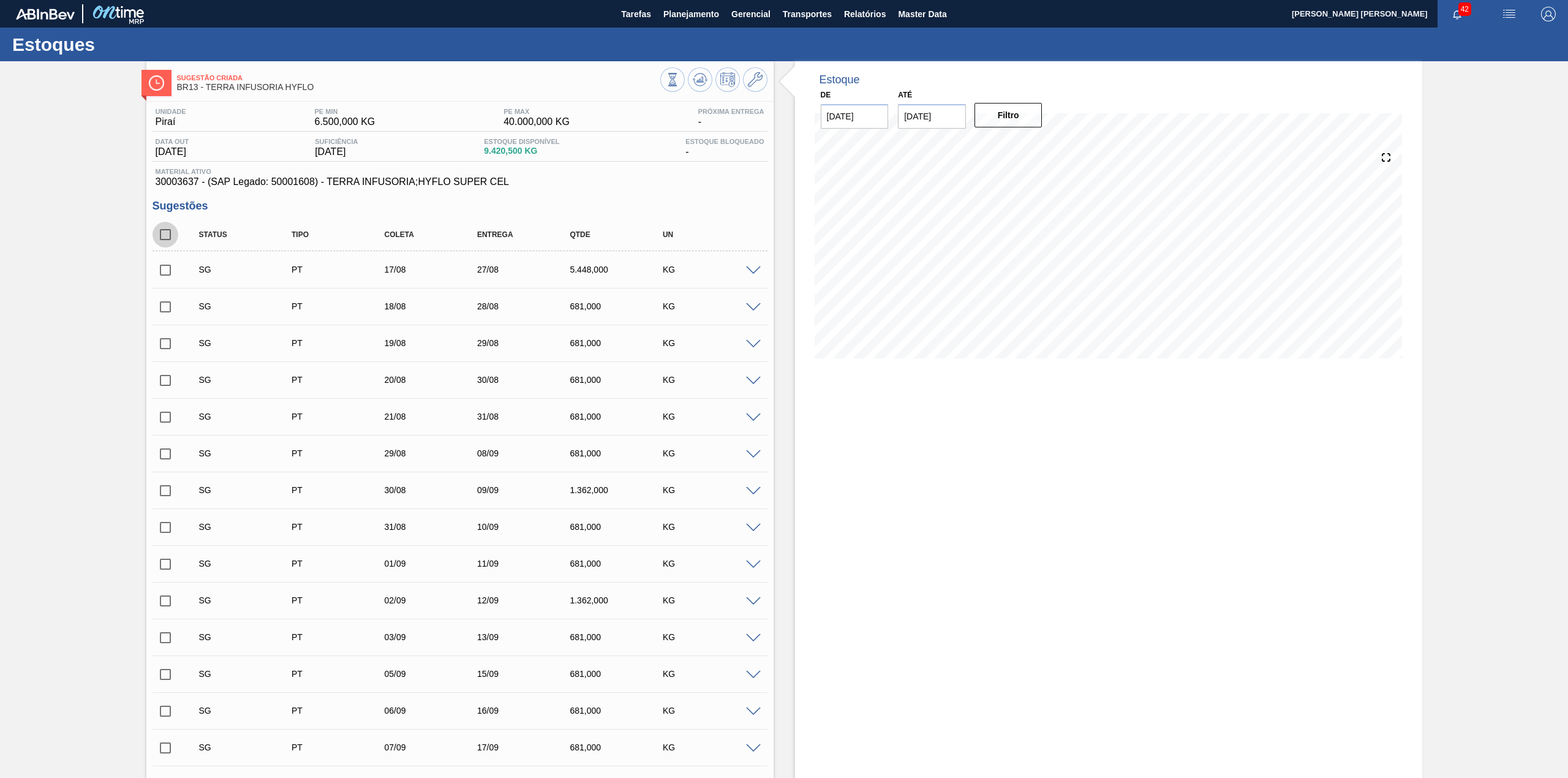
checkbox input "true"
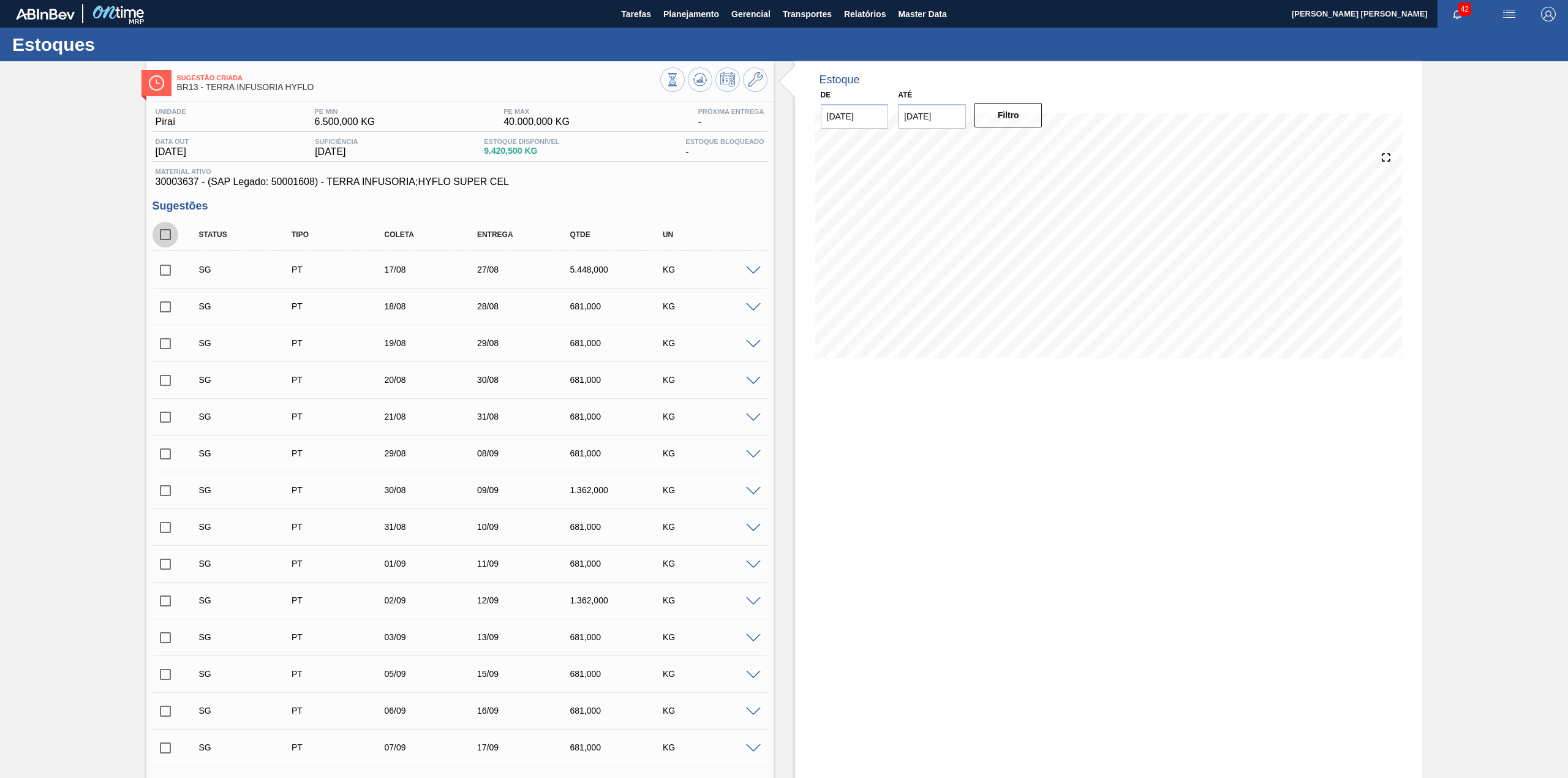
checkbox input "true"
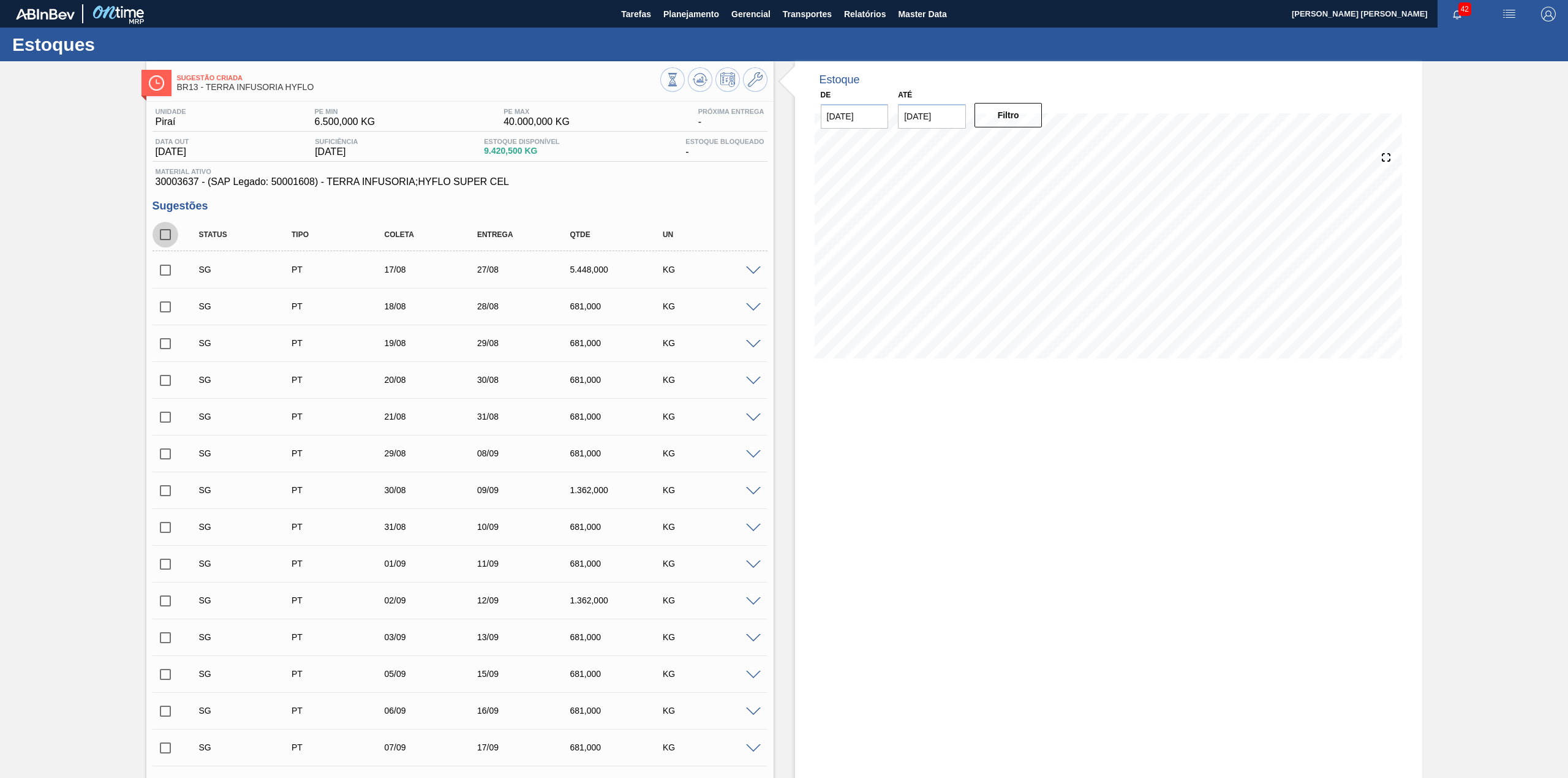
checkbox input "true"
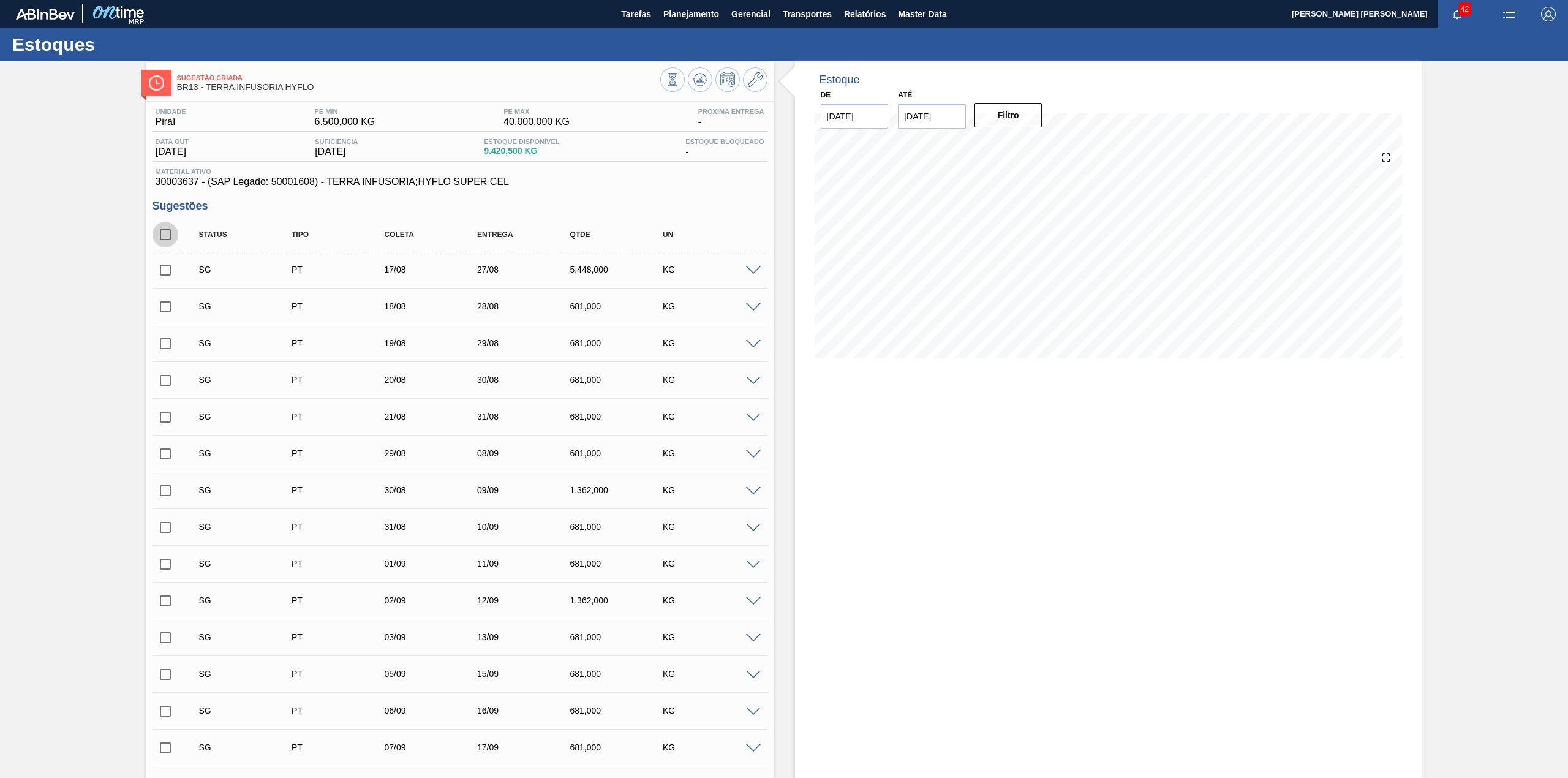
checkbox input "true"
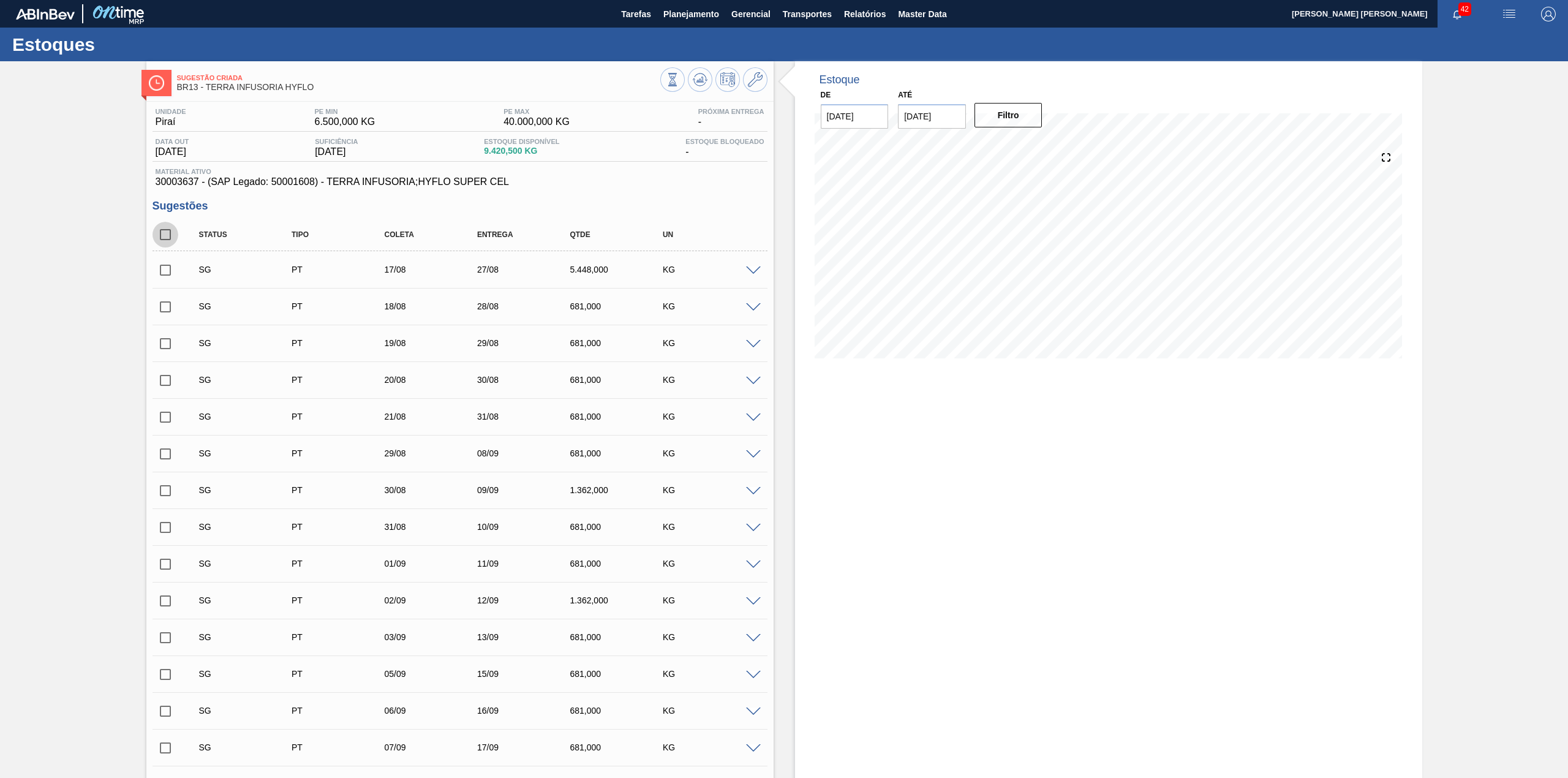
checkbox input "true"
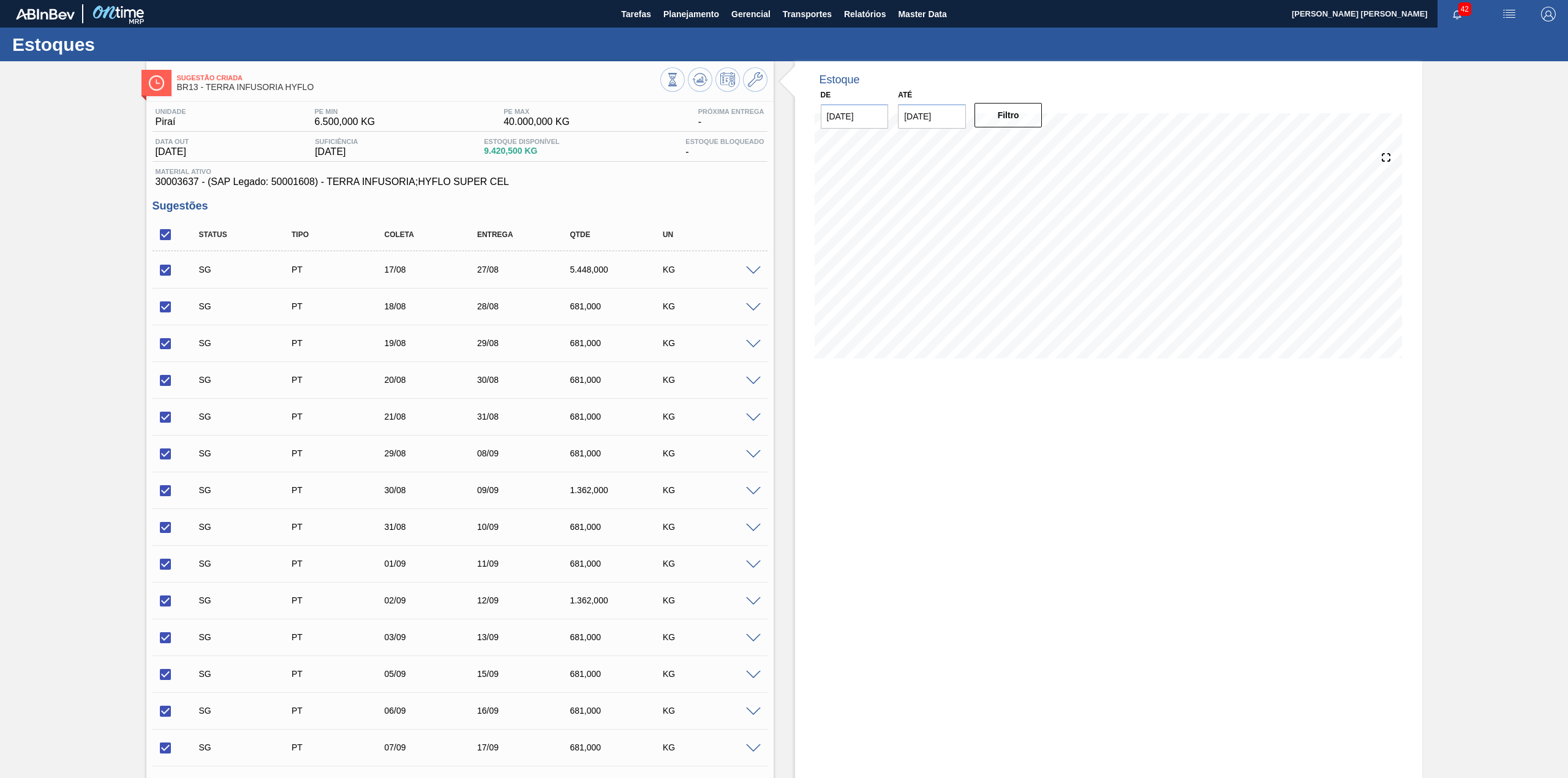
scroll to position [571, 0]
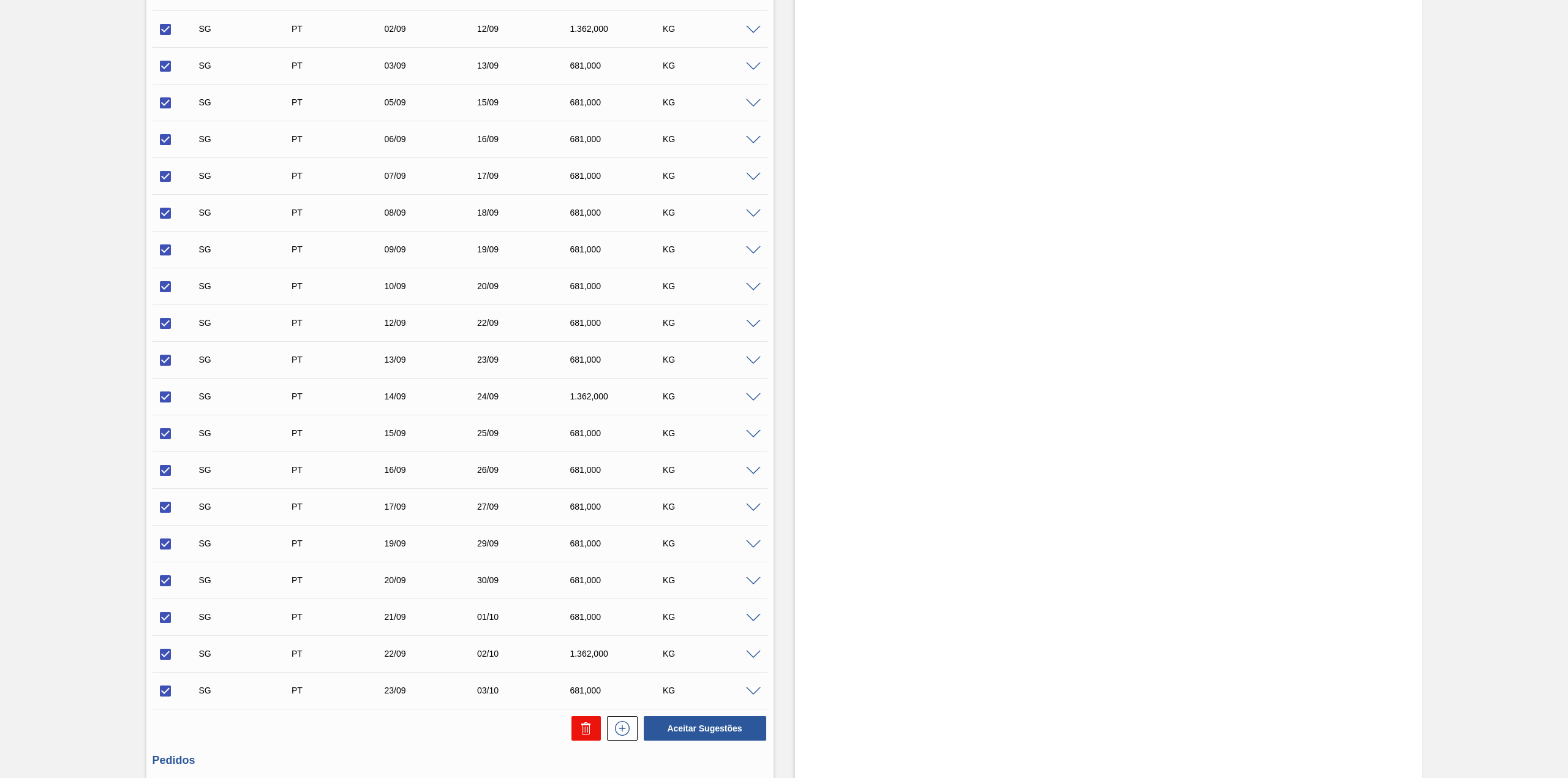
click at [584, 722] on icon at bounding box center [586, 728] width 15 height 15
checkbox input "false"
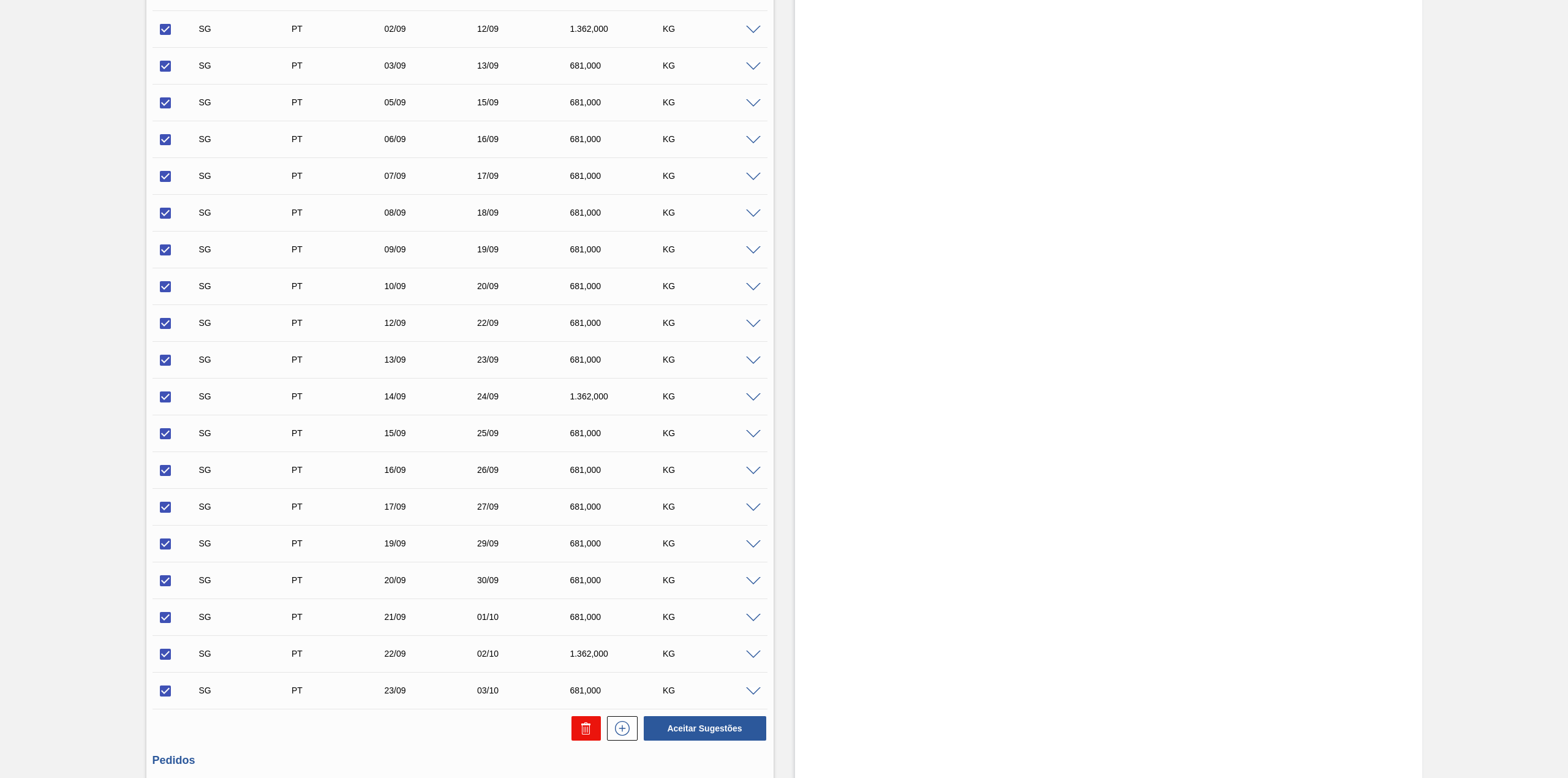
checkbox input "false"
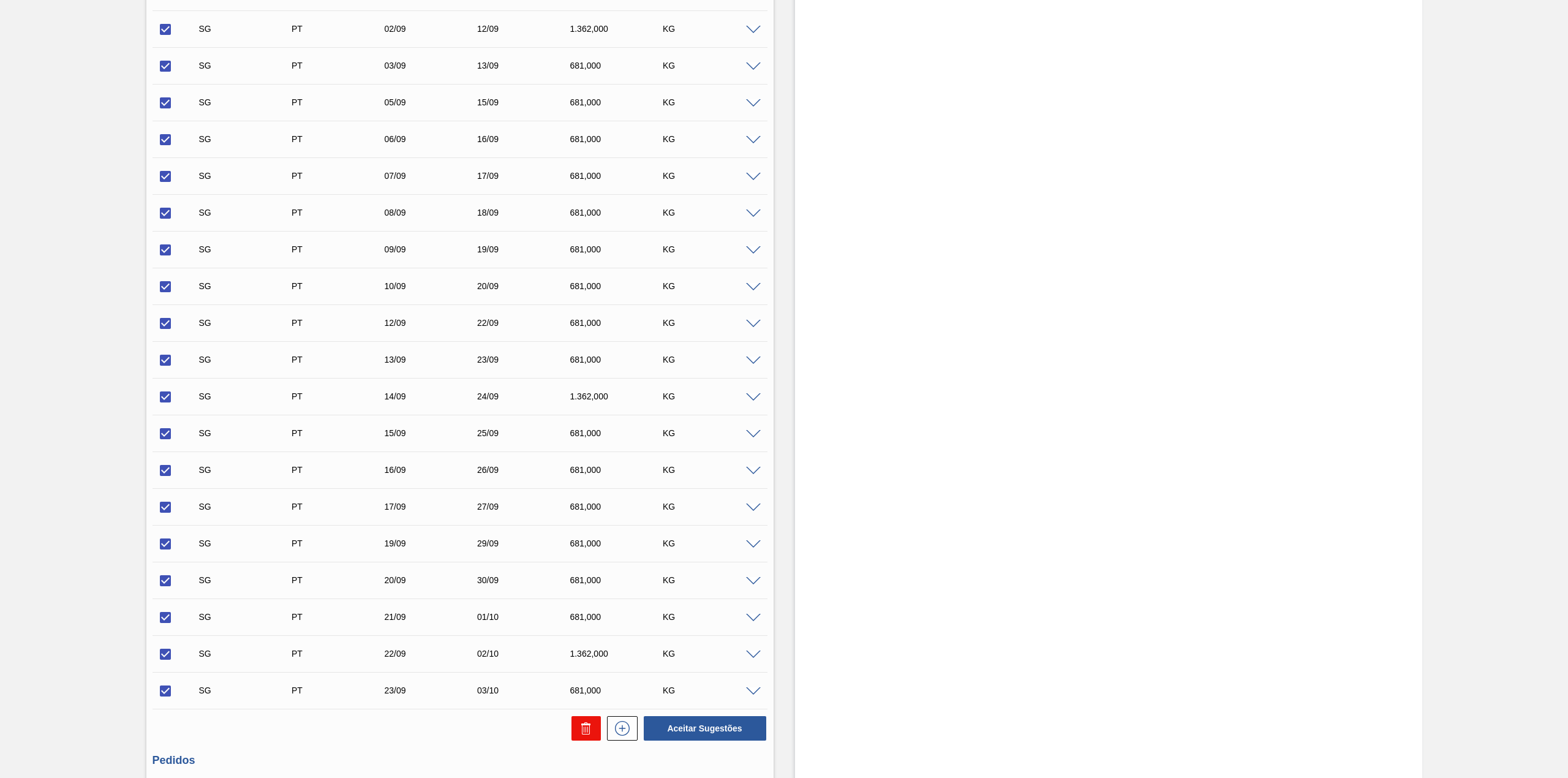
checkbox input "false"
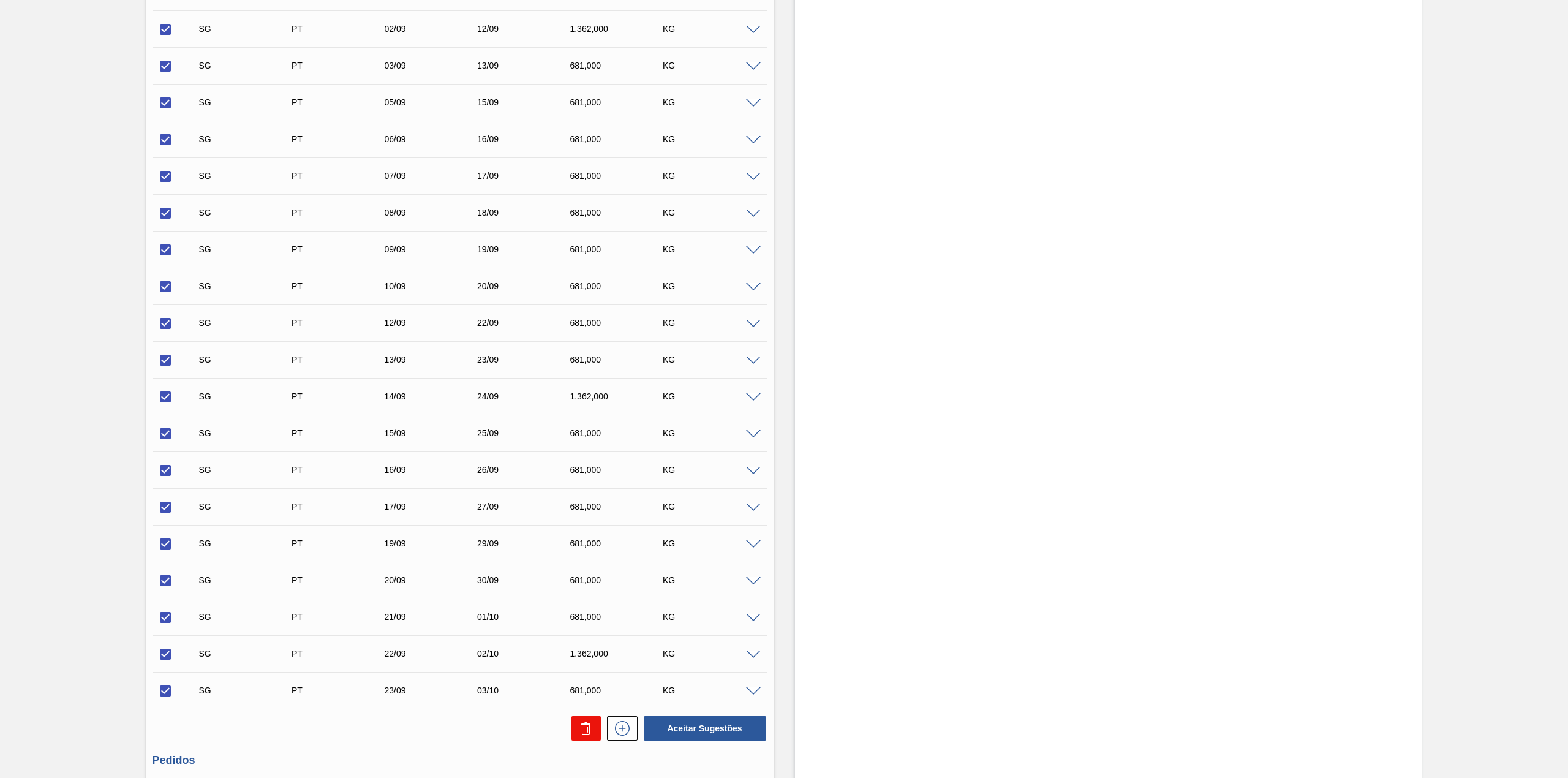
checkbox input "false"
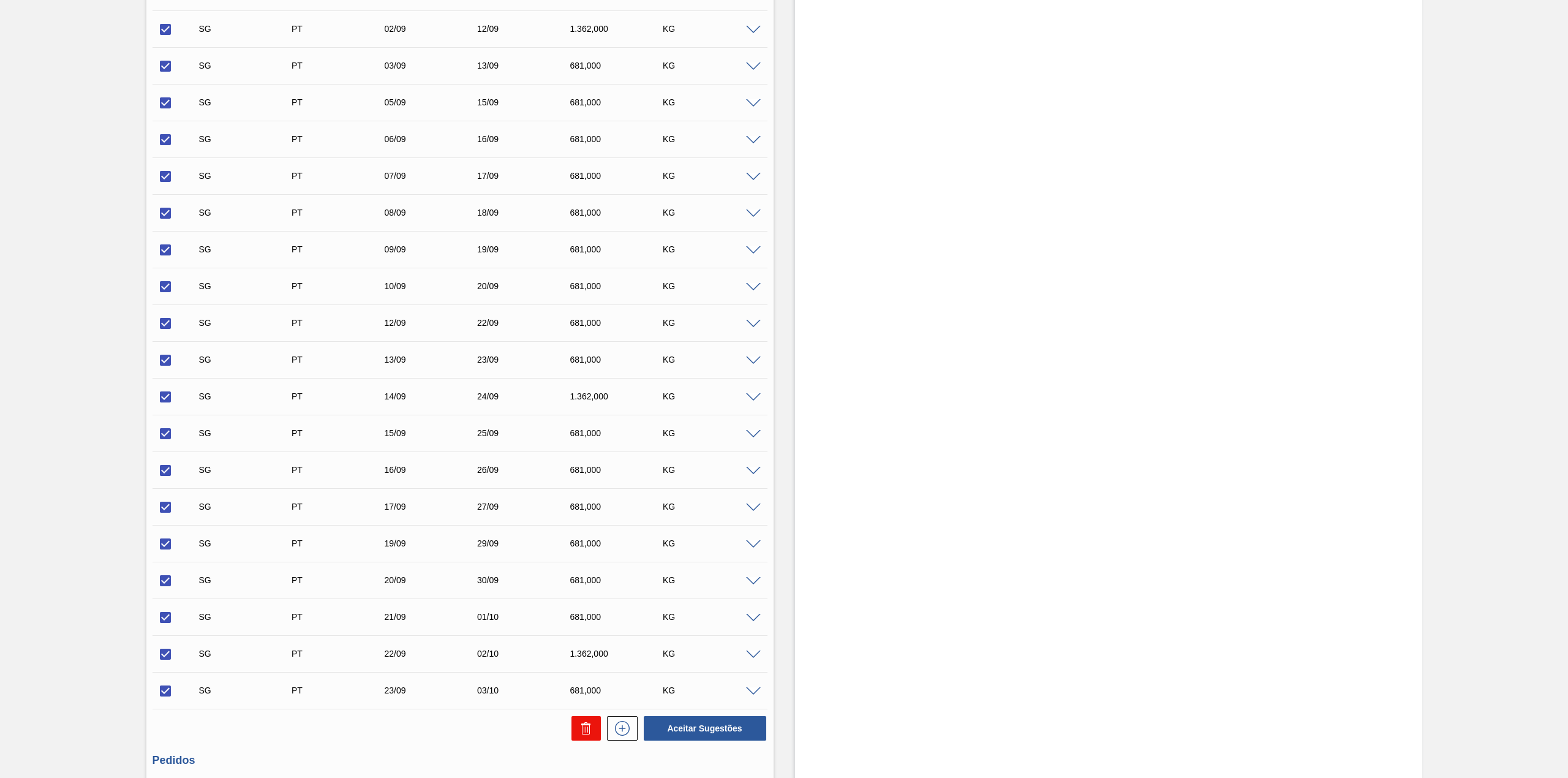
checkbox input "false"
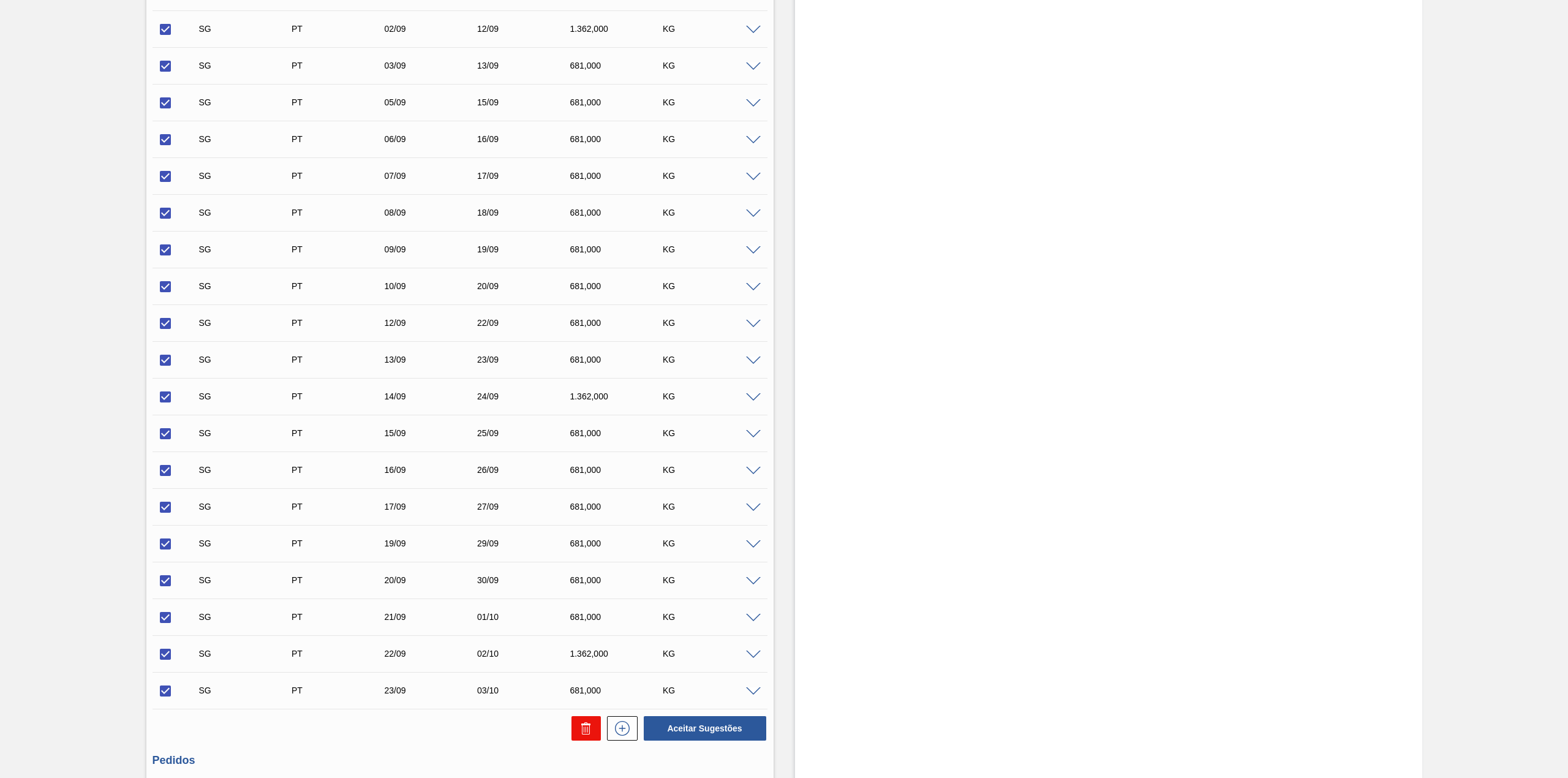
checkbox input "false"
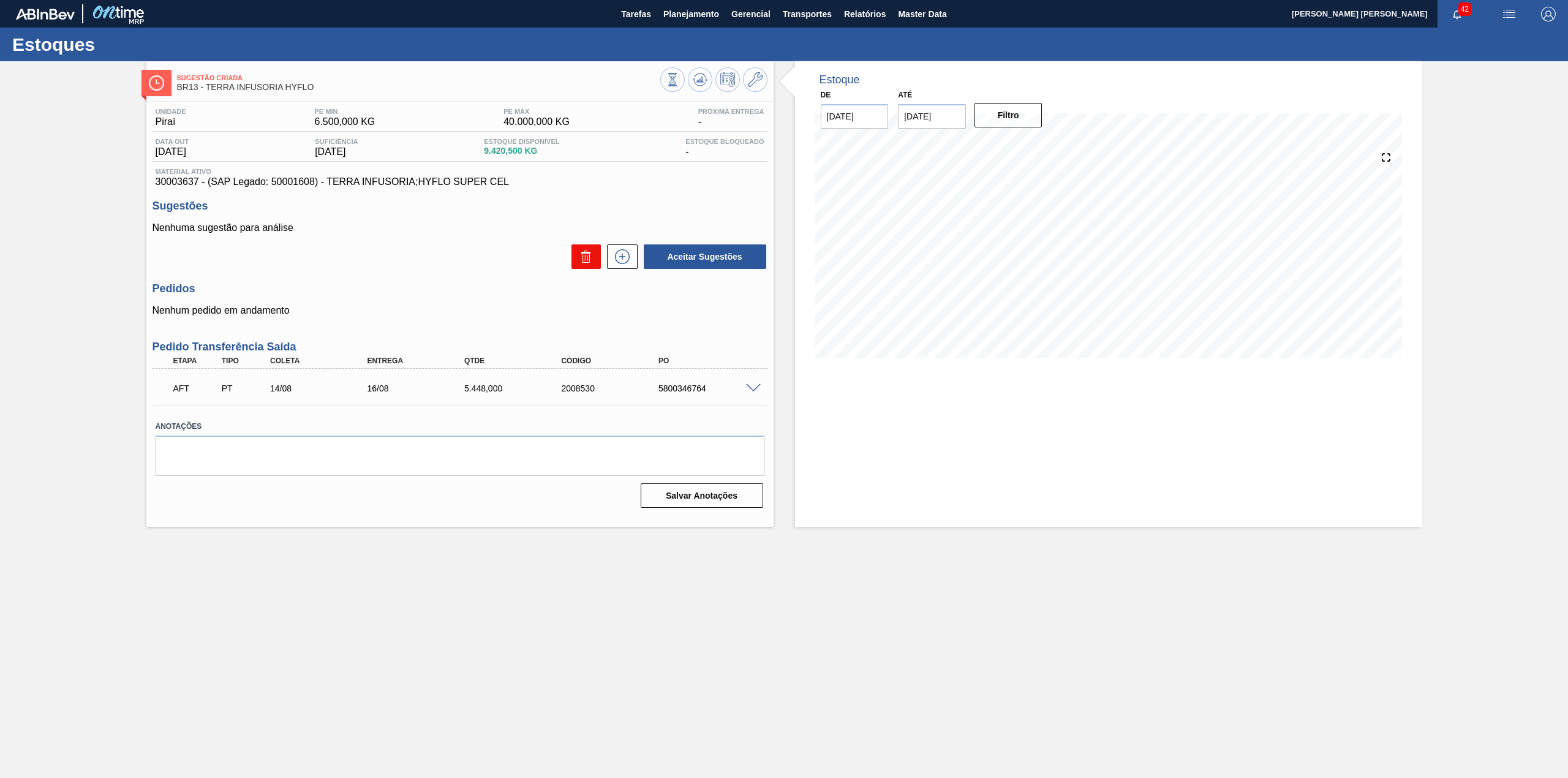
scroll to position [0, 0]
click at [756, 390] on span at bounding box center [754, 388] width 15 height 9
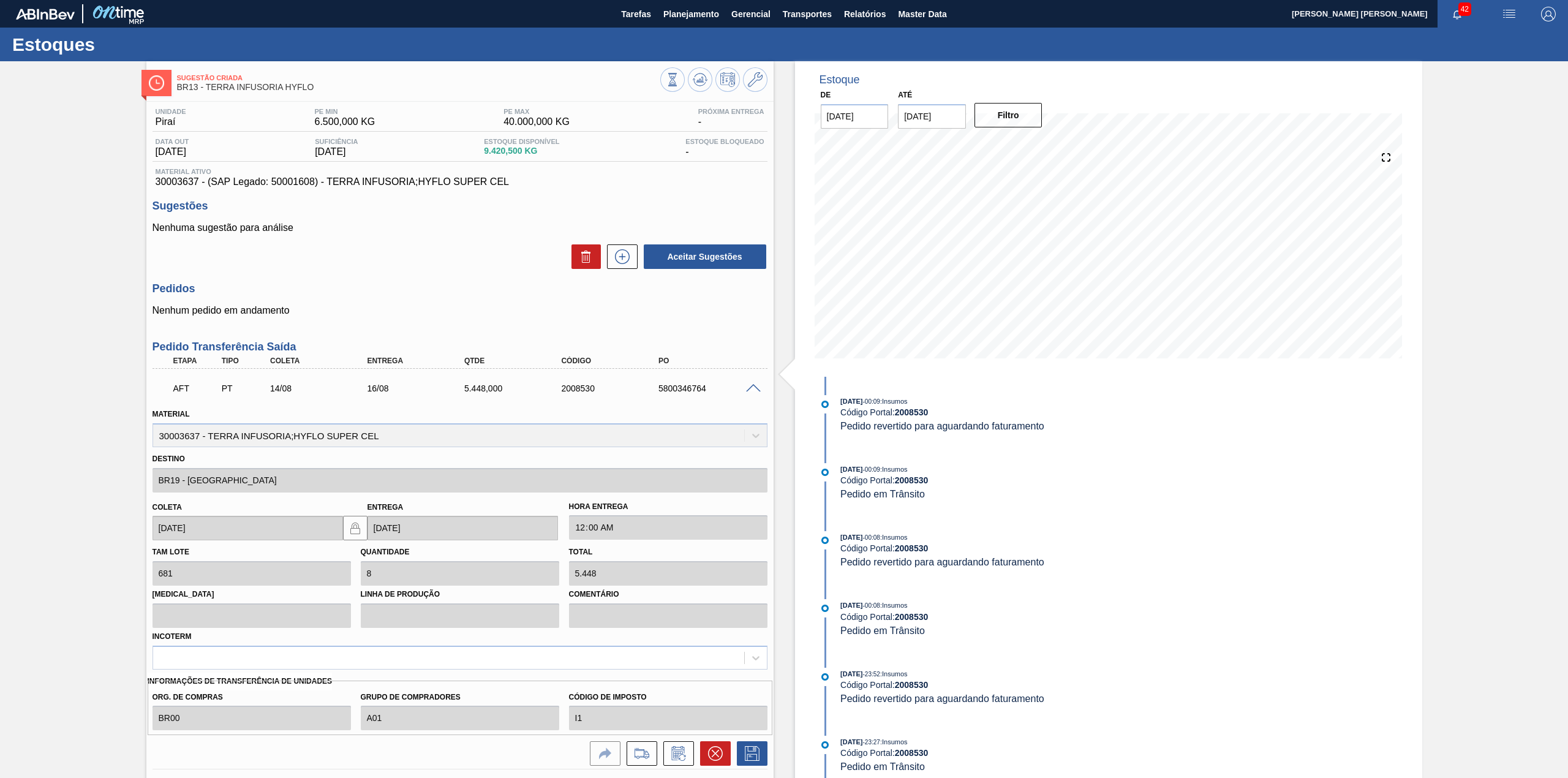
click at [753, 385] on span at bounding box center [754, 388] width 15 height 9
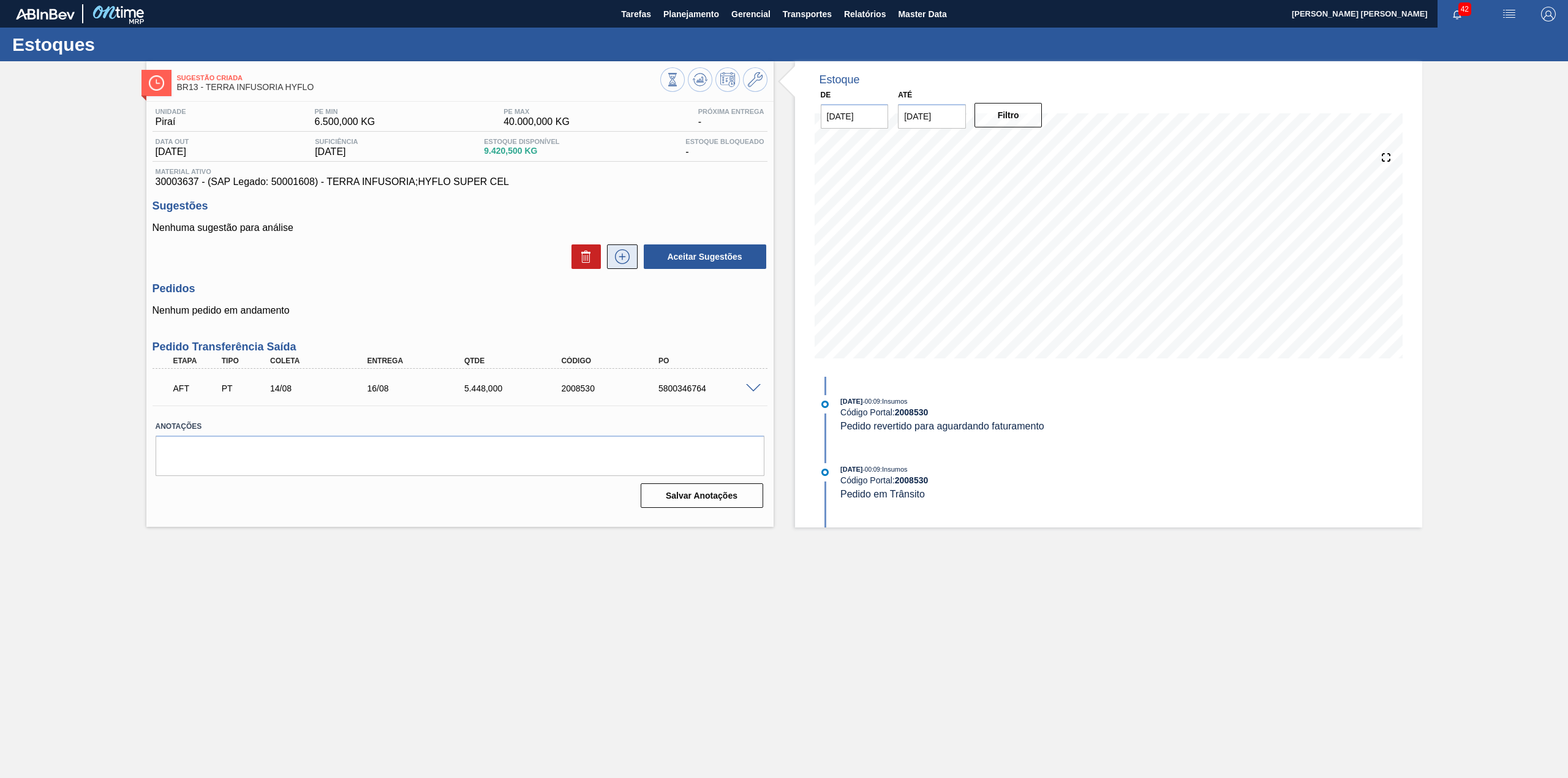
click at [616, 264] on icon at bounding box center [622, 256] width 19 height 15
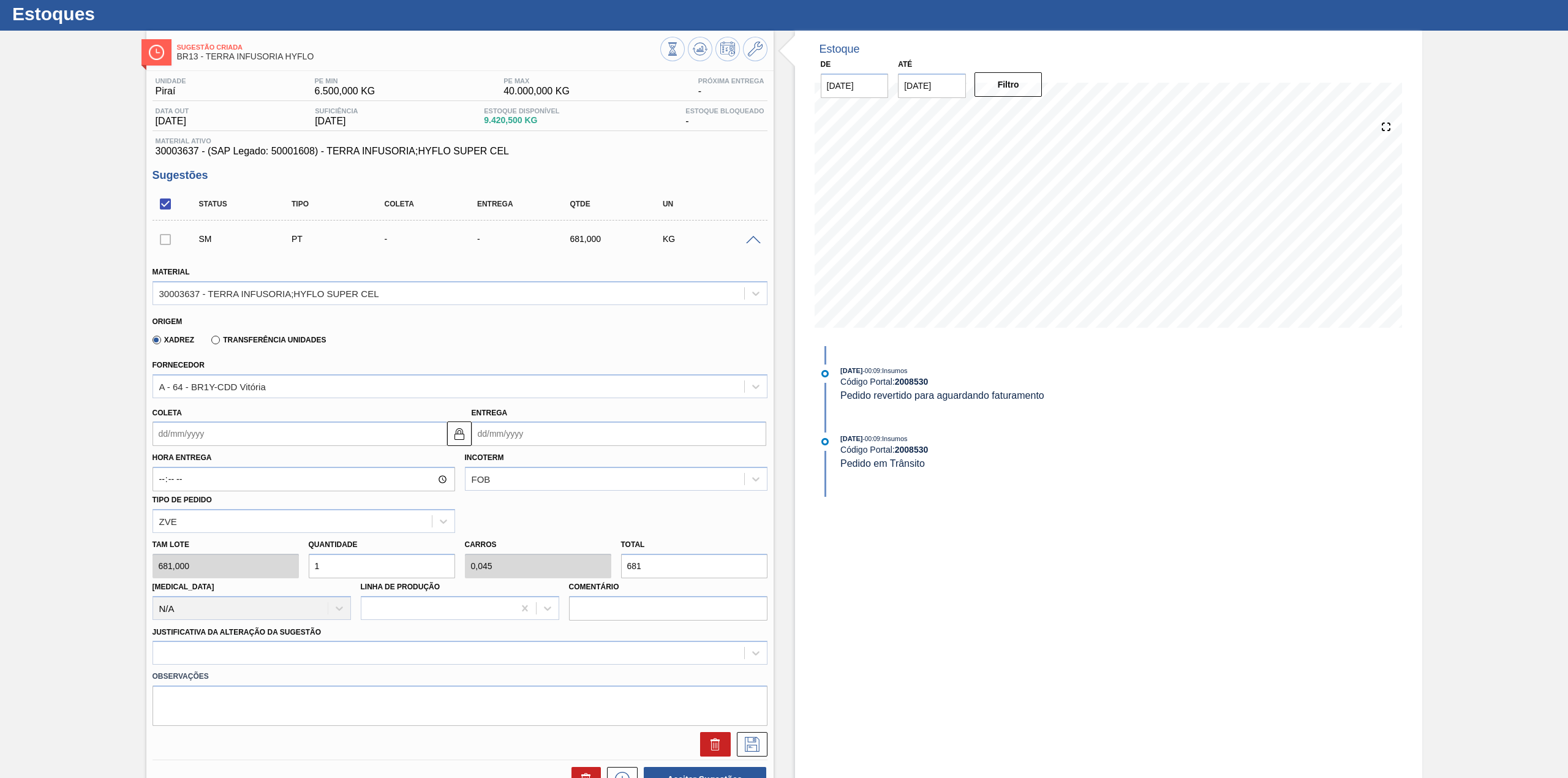
scroll to position [82, 0]
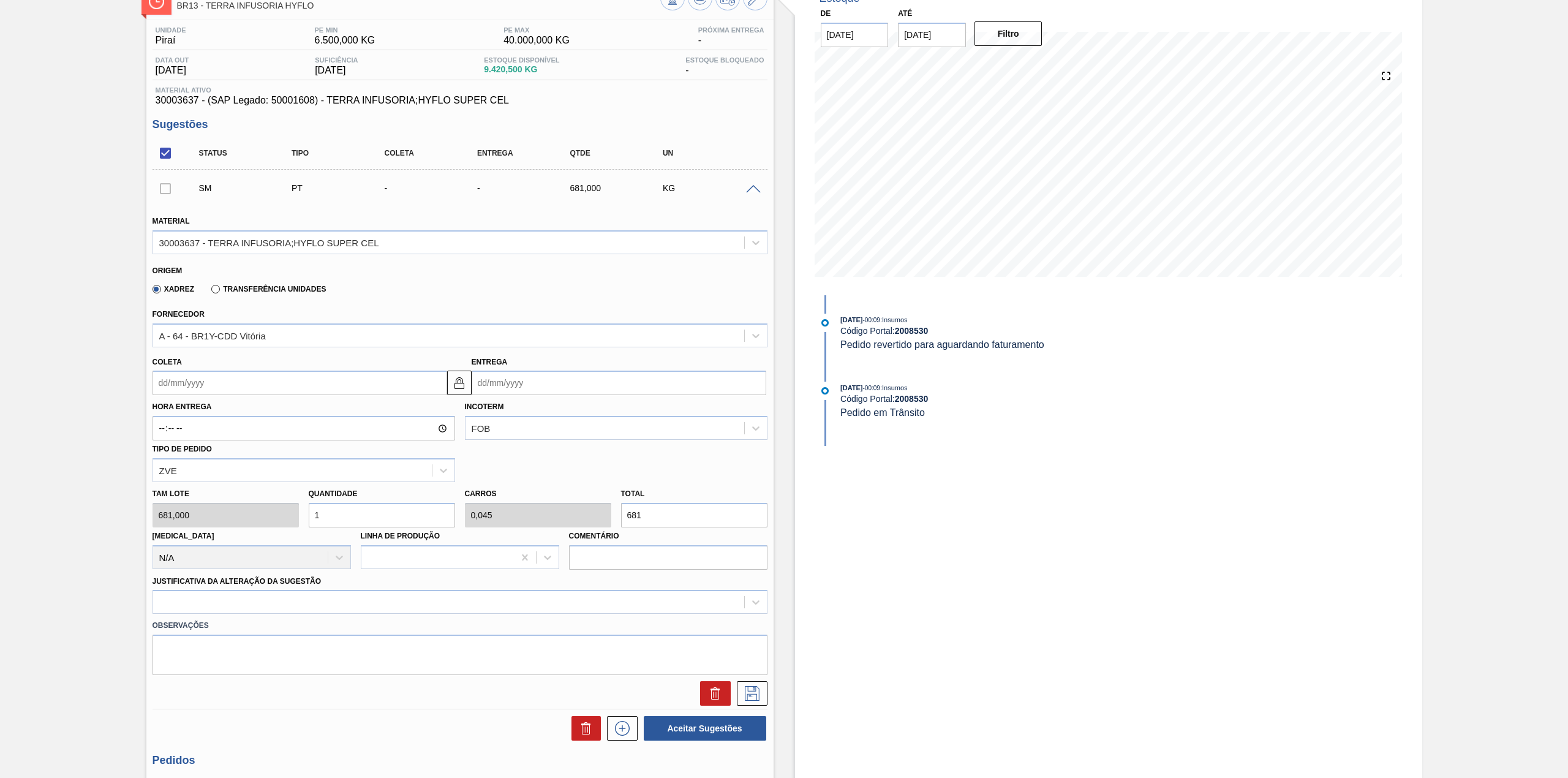
click at [244, 388] on input "Coleta" at bounding box center [300, 382] width 295 height 24
click at [182, 414] on div "agosto 2025" at bounding box center [227, 412] width 147 height 10
click at [185, 510] on div "18" at bounding box center [186, 511] width 16 height 16
type input "[DATE]"
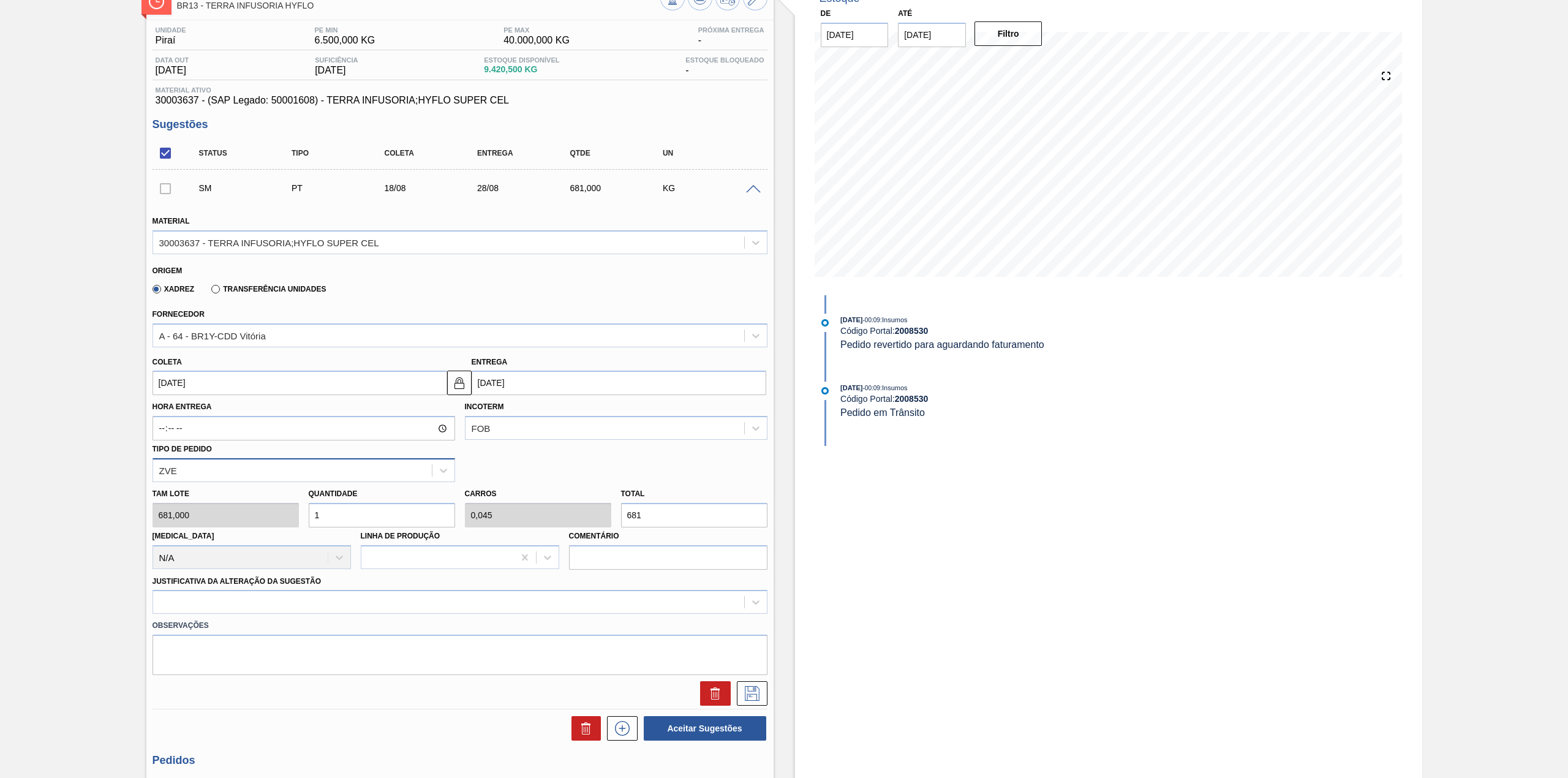
scroll to position [245, 0]
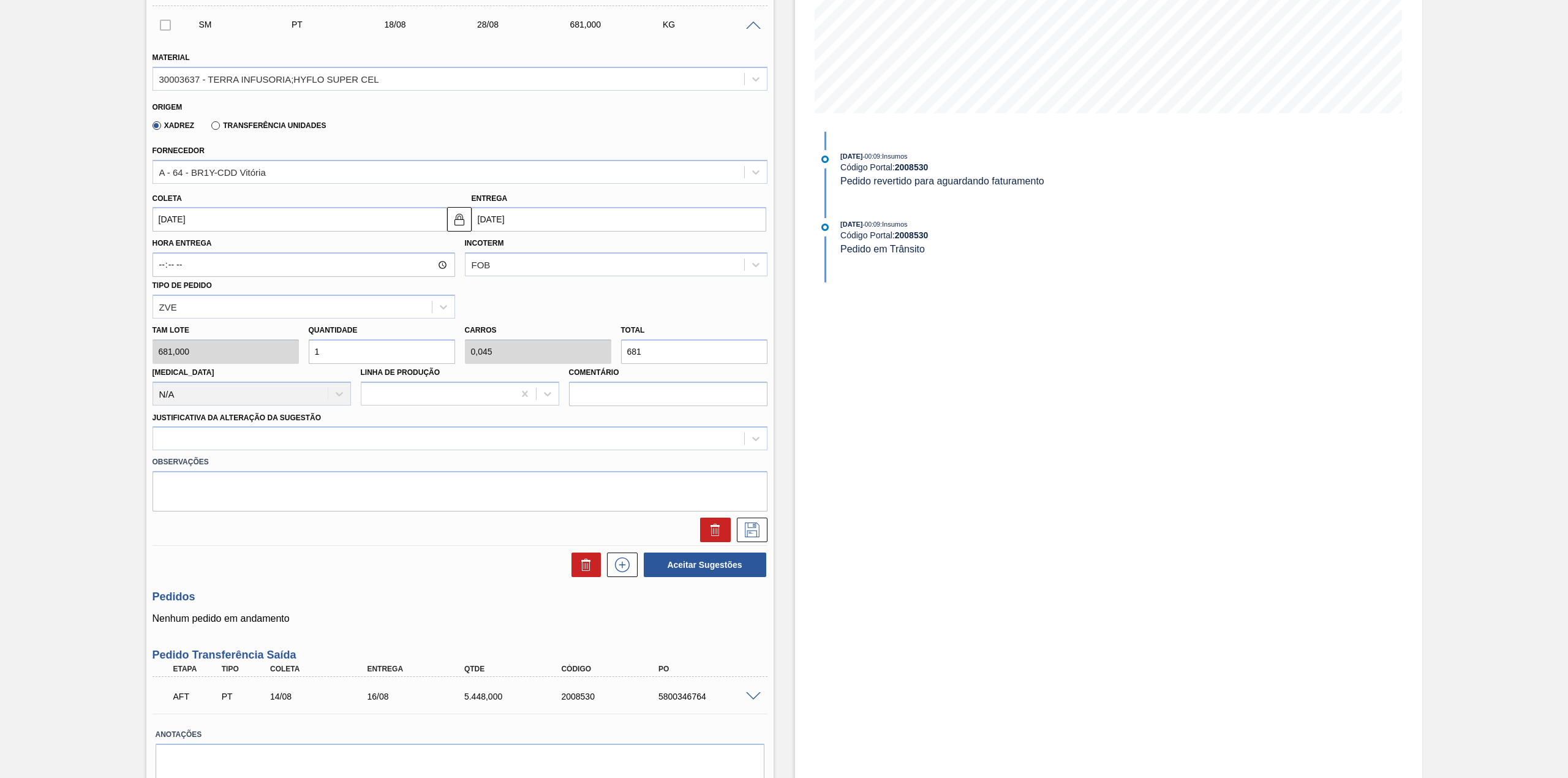
click at [348, 353] on input "1" at bounding box center [382, 351] width 147 height 24
type input "12"
type input "0,545"
type input "8.172"
type input "12"
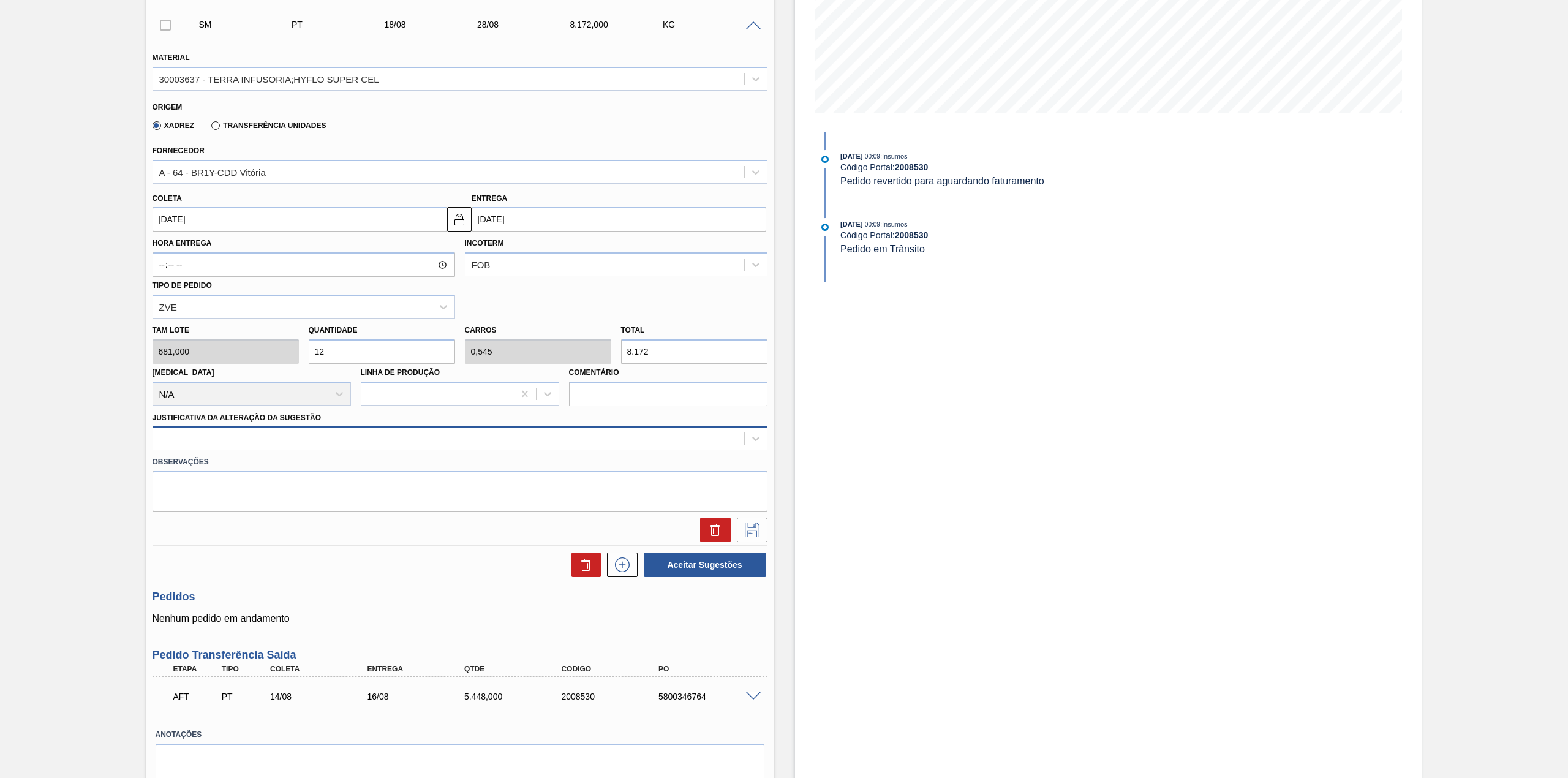
click at [275, 436] on div at bounding box center [448, 439] width 591 height 18
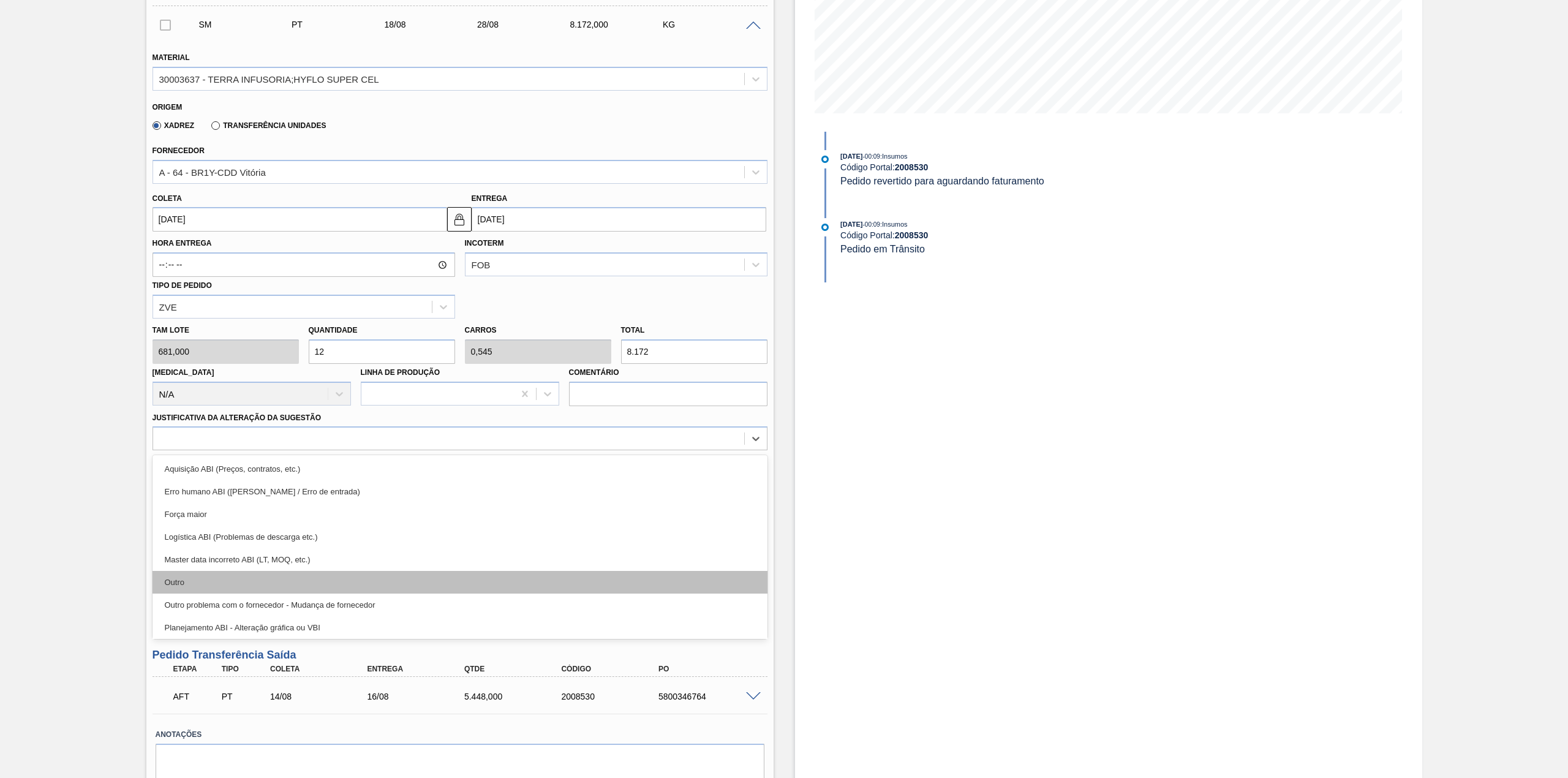
click at [222, 578] on div "Outro" at bounding box center [460, 582] width 615 height 23
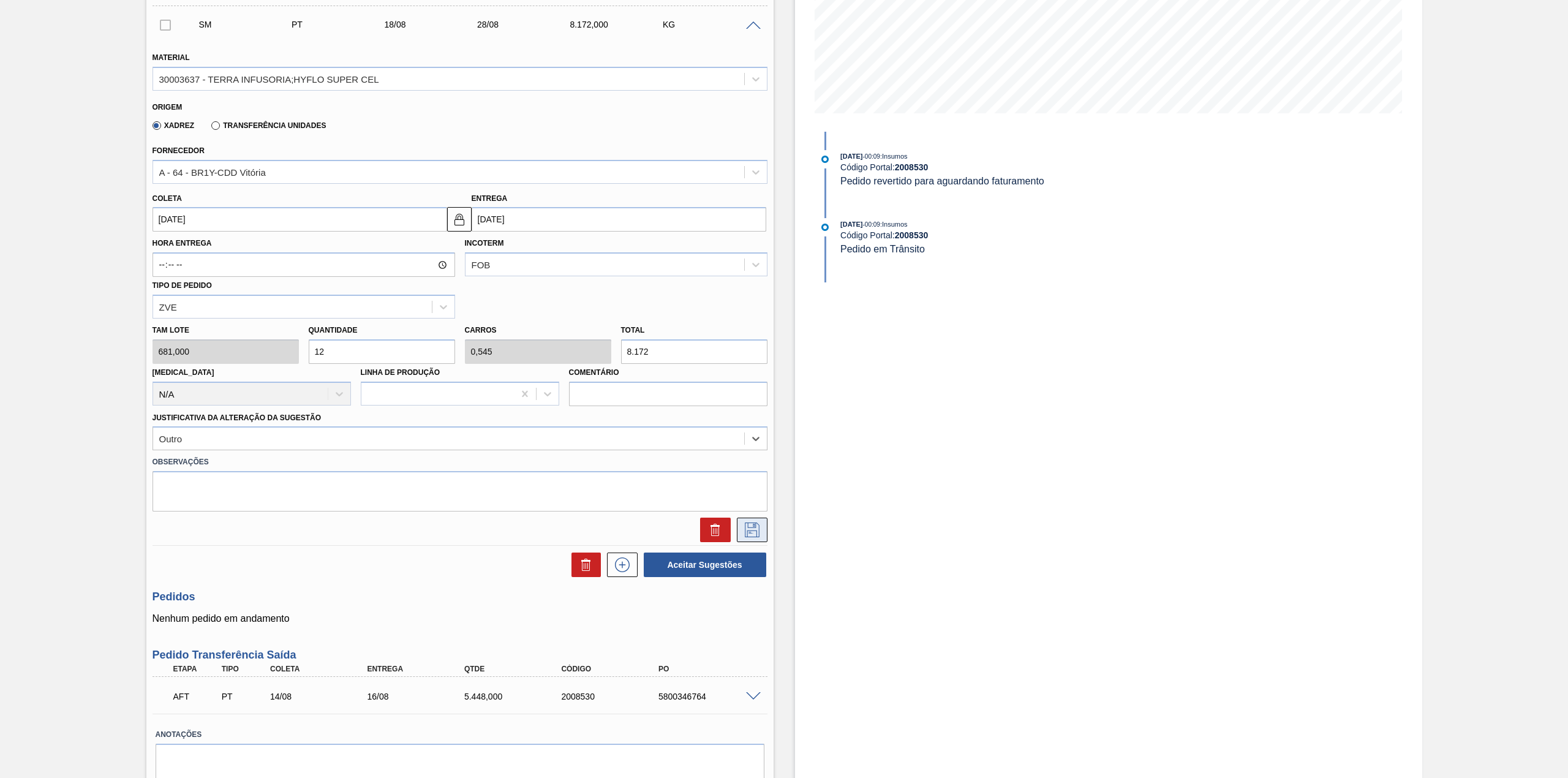
click at [740, 528] on button at bounding box center [751, 529] width 30 height 24
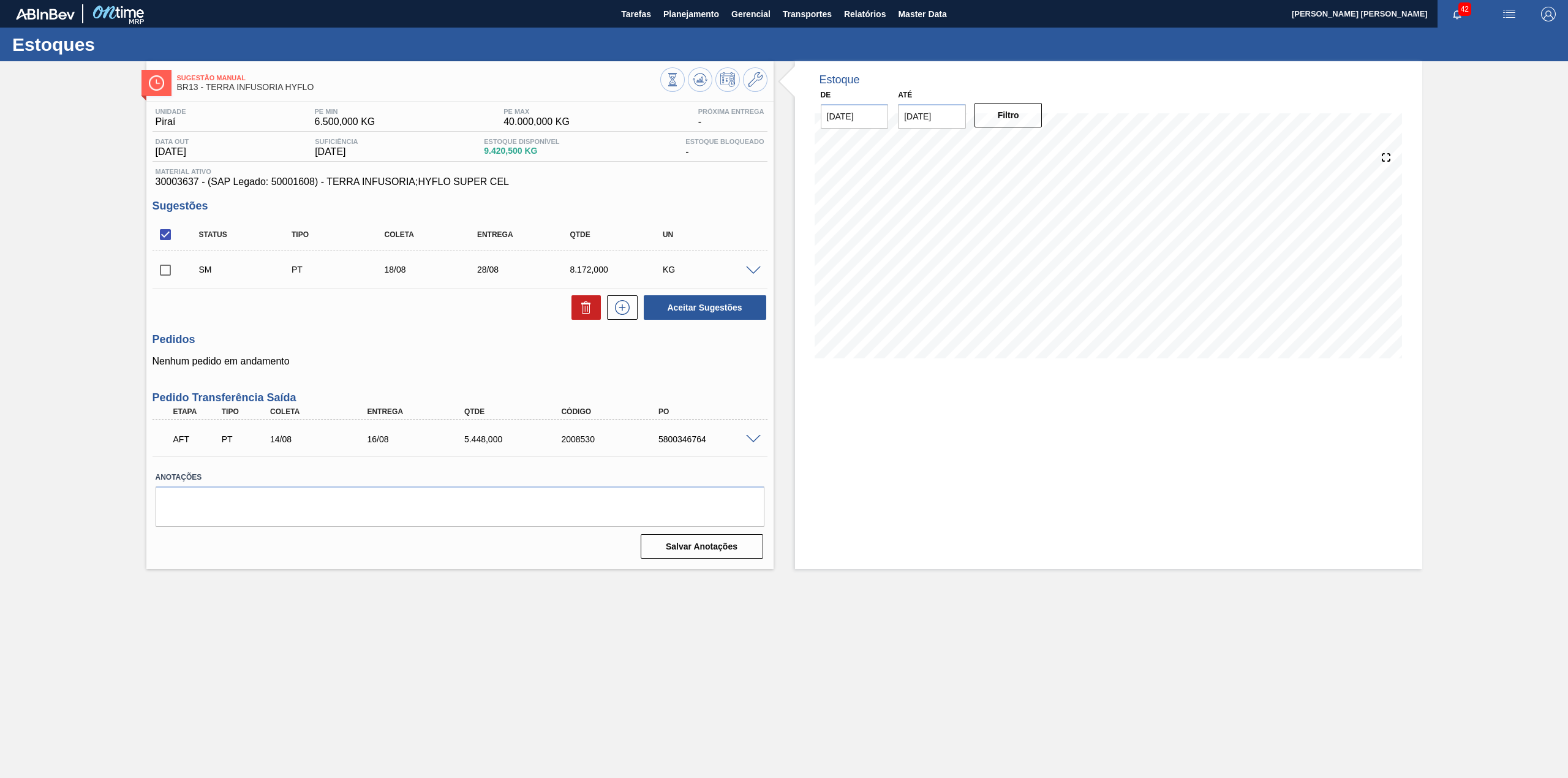
scroll to position [0, 0]
click at [171, 274] on input "checkbox" at bounding box center [165, 270] width 26 height 26
checkbox input "true"
click at [692, 316] on button "Aceitar Sugestões" at bounding box center [705, 307] width 122 height 24
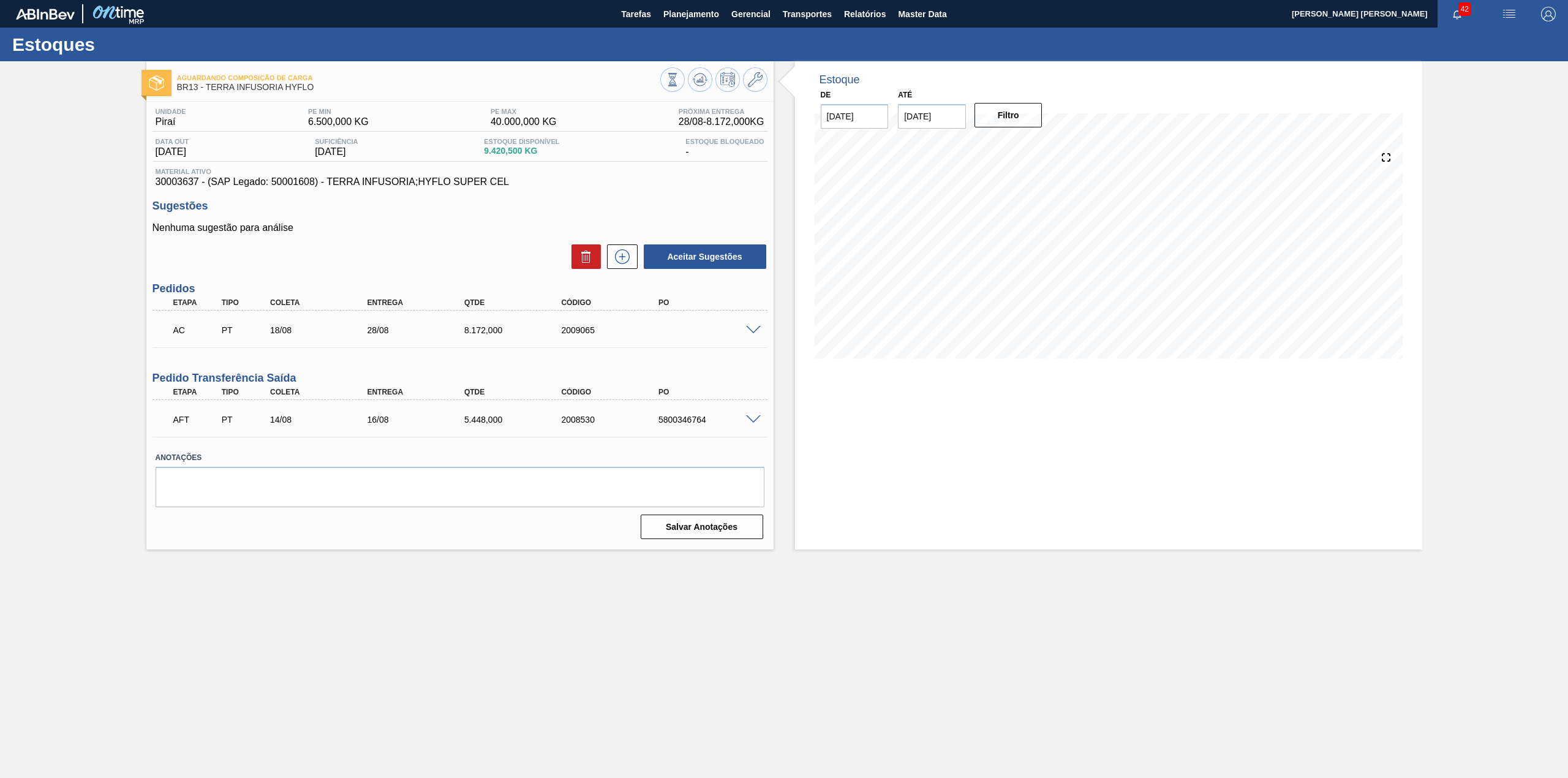
click at [754, 326] on span at bounding box center [754, 330] width 15 height 9
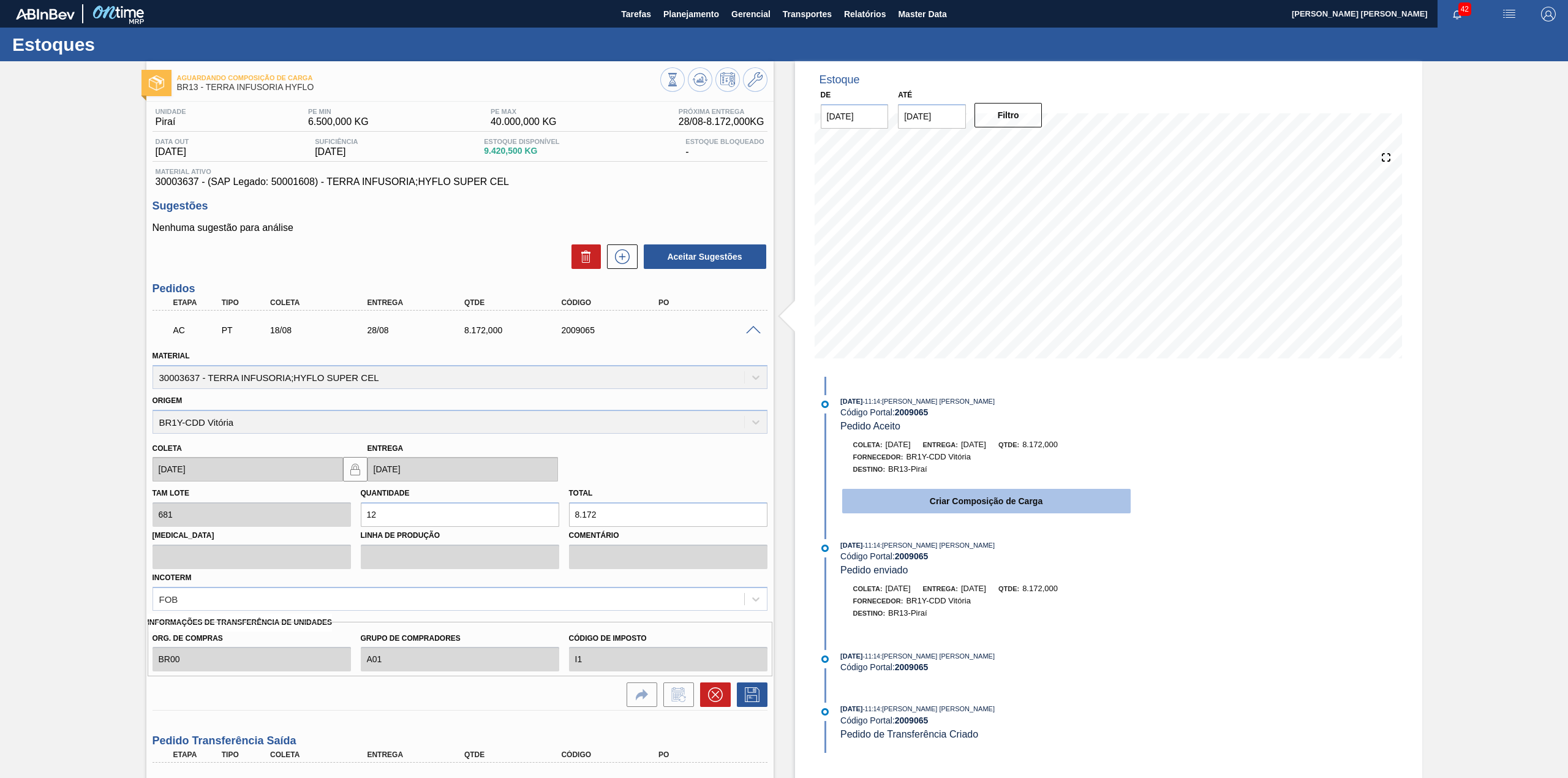
click at [939, 513] on button "Criar Composição de Carga" at bounding box center [986, 500] width 288 height 24
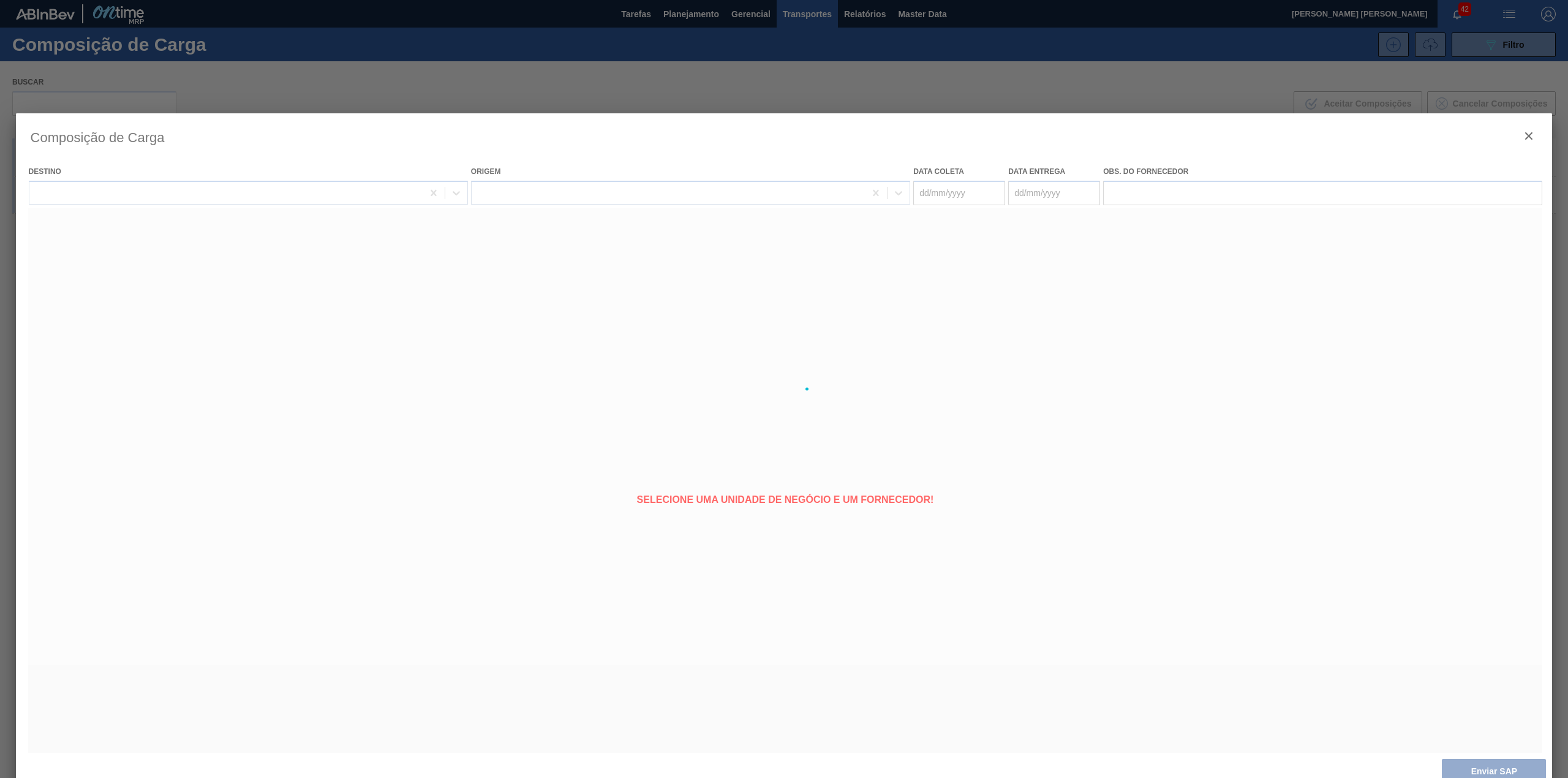
type coleta "[DATE]"
type entrega "[DATE]"
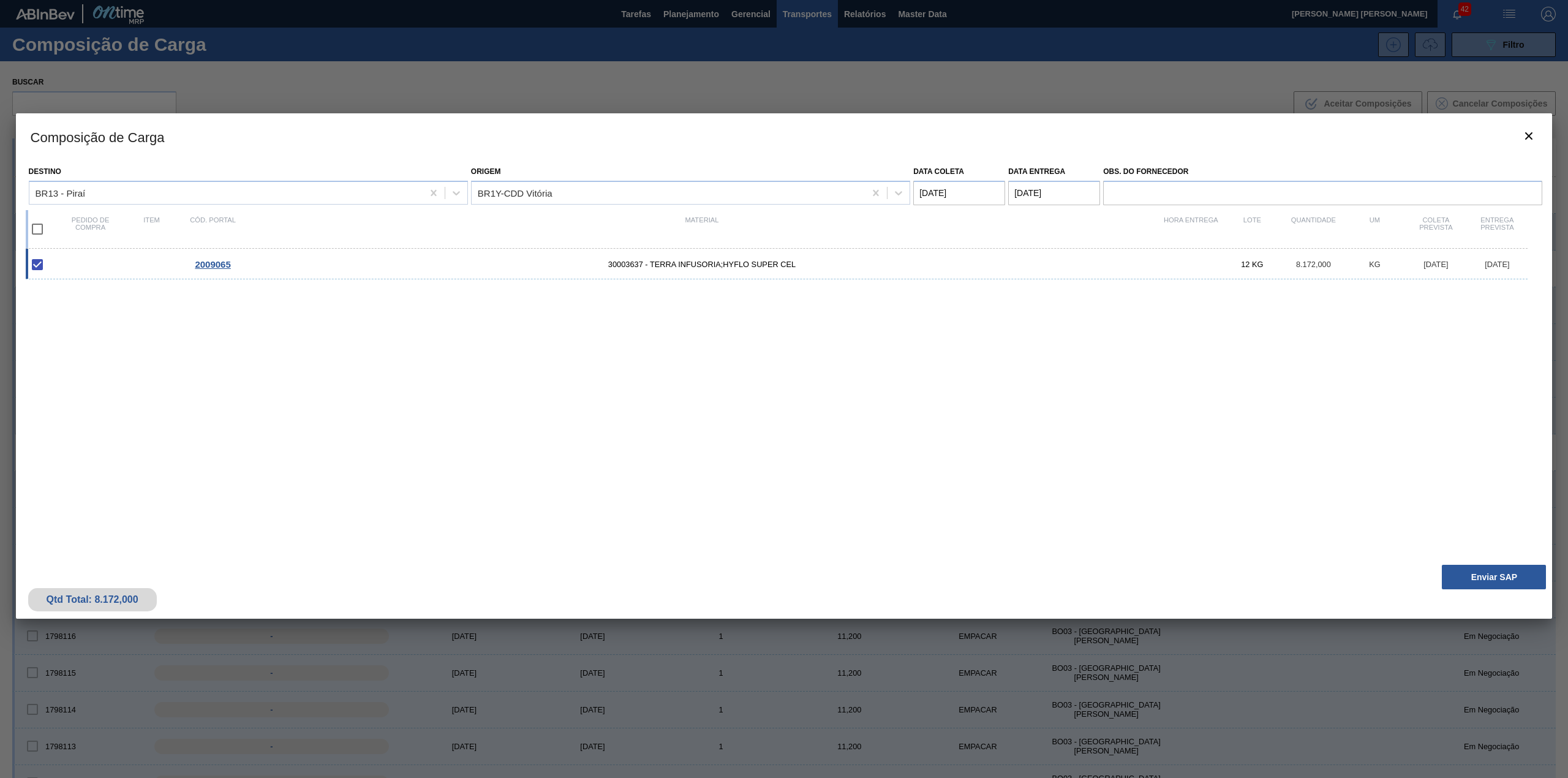
click at [1507, 562] on div "Qtd Total: 8.172,000 Enviar SAP" at bounding box center [783, 588] width 1536 height 60
click at [1499, 576] on button "Enviar SAP" at bounding box center [1493, 576] width 104 height 24
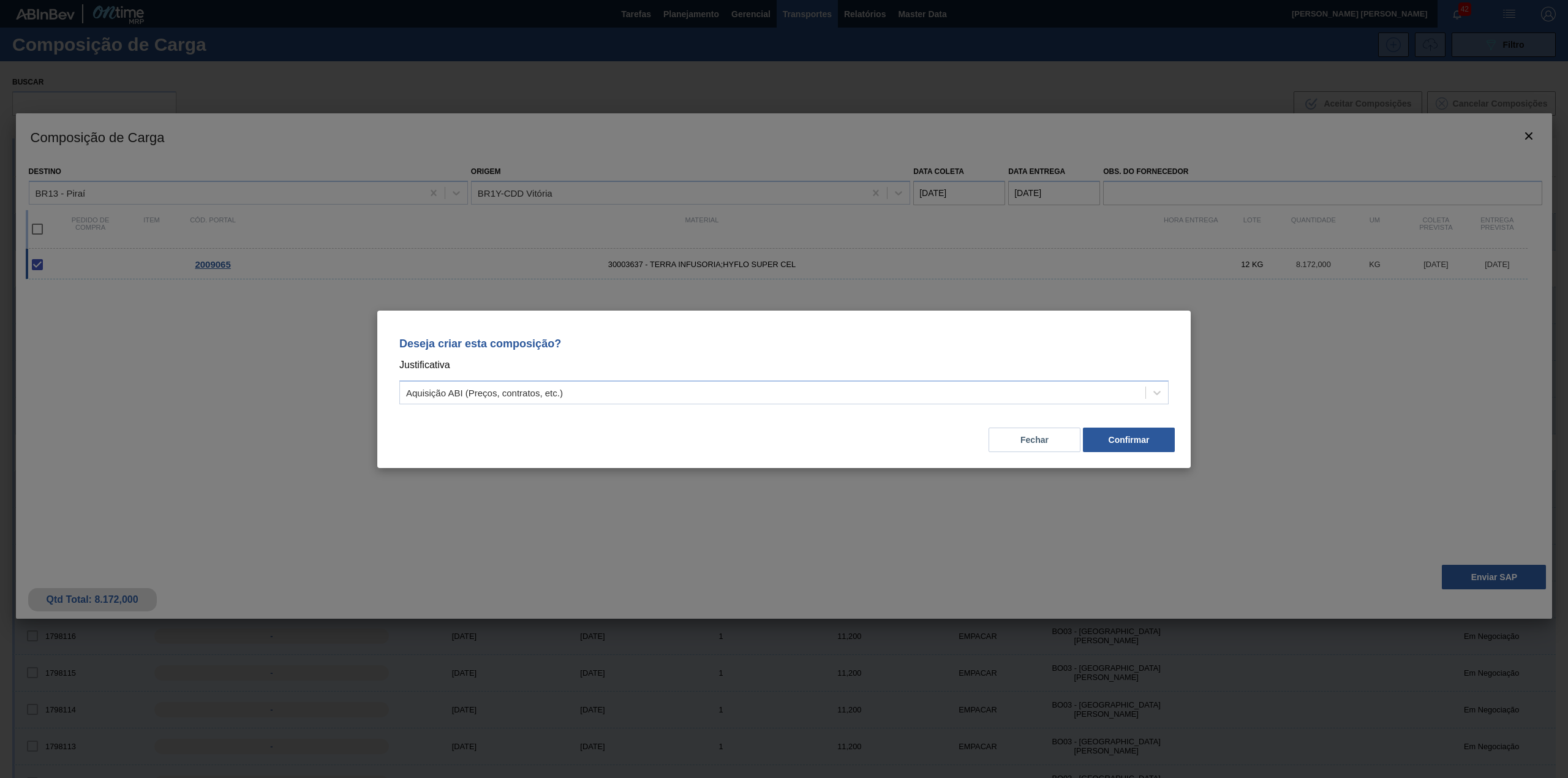
click at [777, 378] on div "Deseja criar esta composição? Justificativa Aquisição ABI (Preços, contratos, e…" at bounding box center [784, 368] width 784 height 87
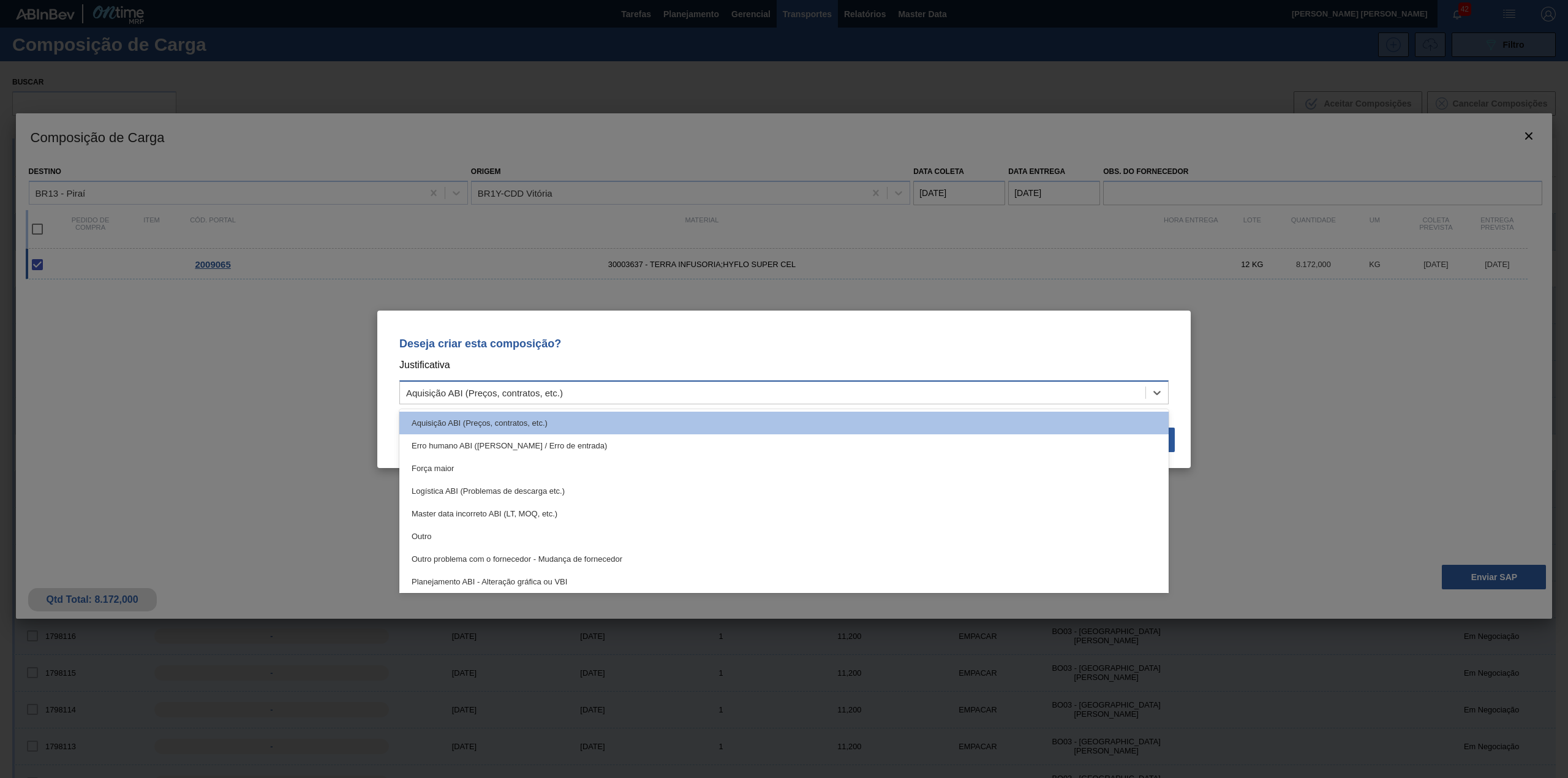
click at [532, 393] on div "Aquisição ABI (Preços, contratos, etc.)" at bounding box center [485, 392] width 157 height 10
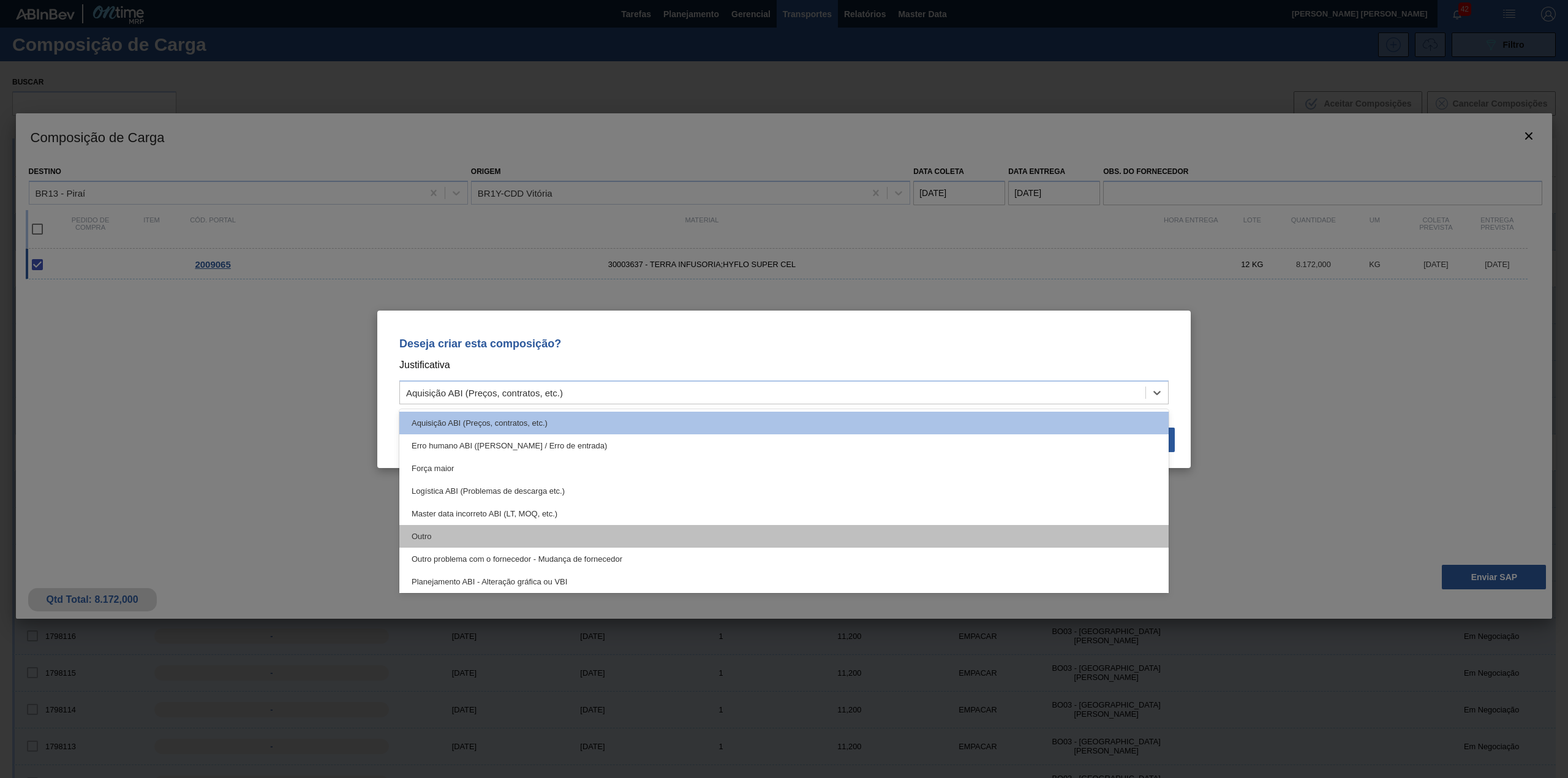
click at [494, 527] on div "Outro" at bounding box center [784, 536] width 769 height 23
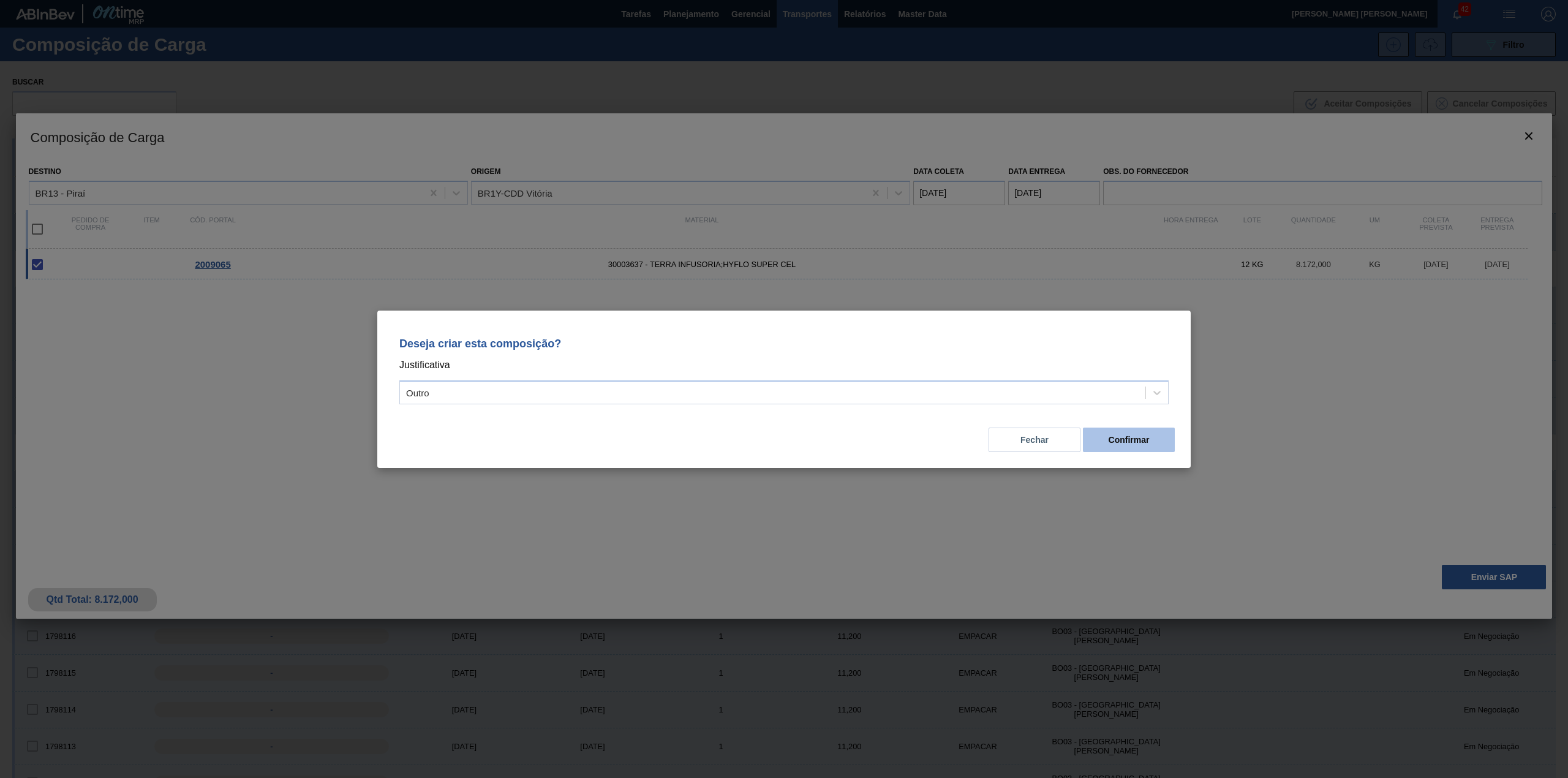
click at [1120, 442] on button "Confirmar" at bounding box center [1129, 439] width 92 height 24
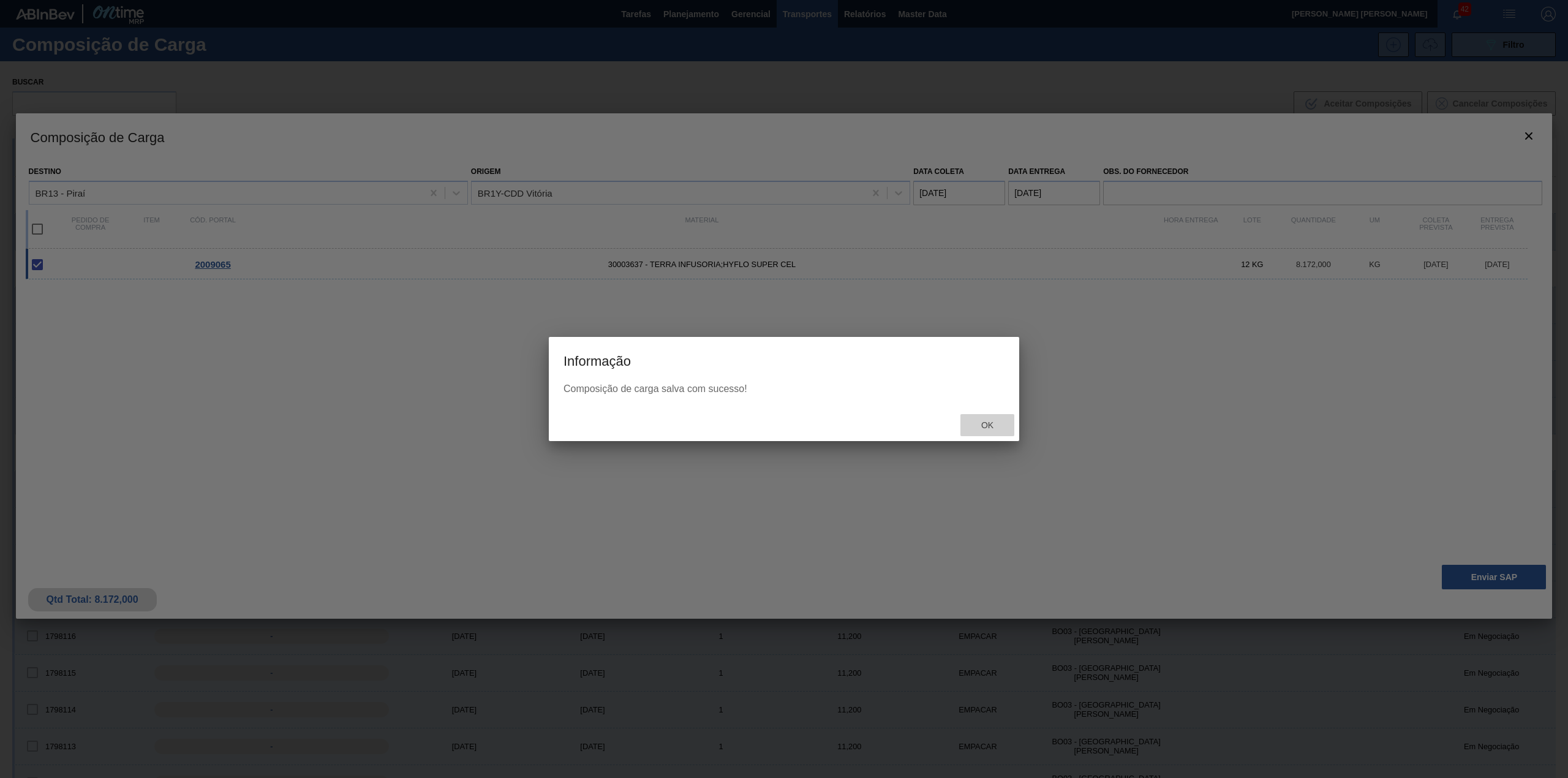
click at [988, 432] on div "Ok" at bounding box center [987, 425] width 54 height 23
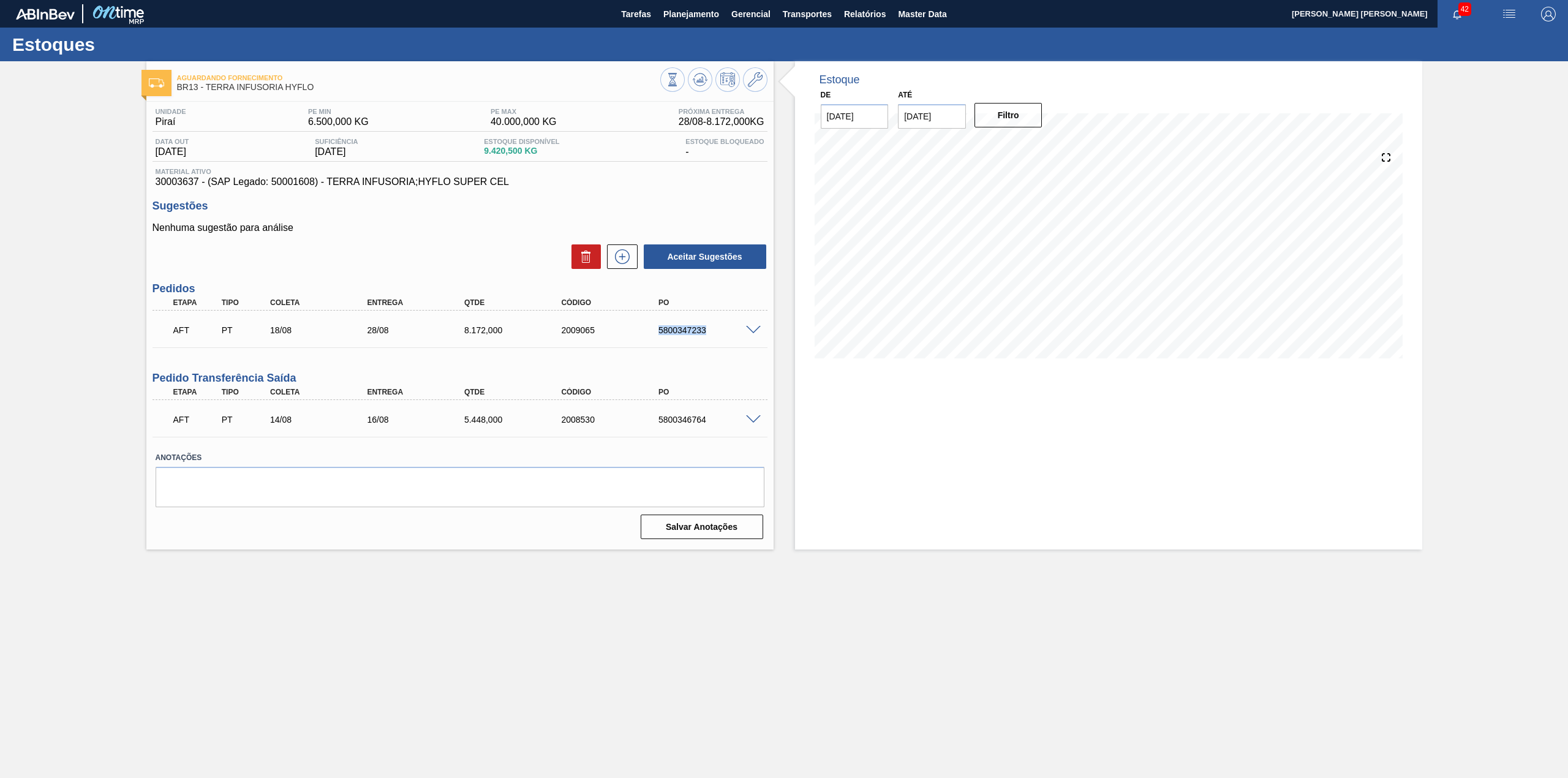
drag, startPoint x: 651, startPoint y: 323, endPoint x: 725, endPoint y: 342, distance: 76.4
click at [725, 342] on div "AFT PT 18/08 28/08 8.172,000 2009065 5800347233" at bounding box center [460, 328] width 615 height 30
copy div "5800347233"
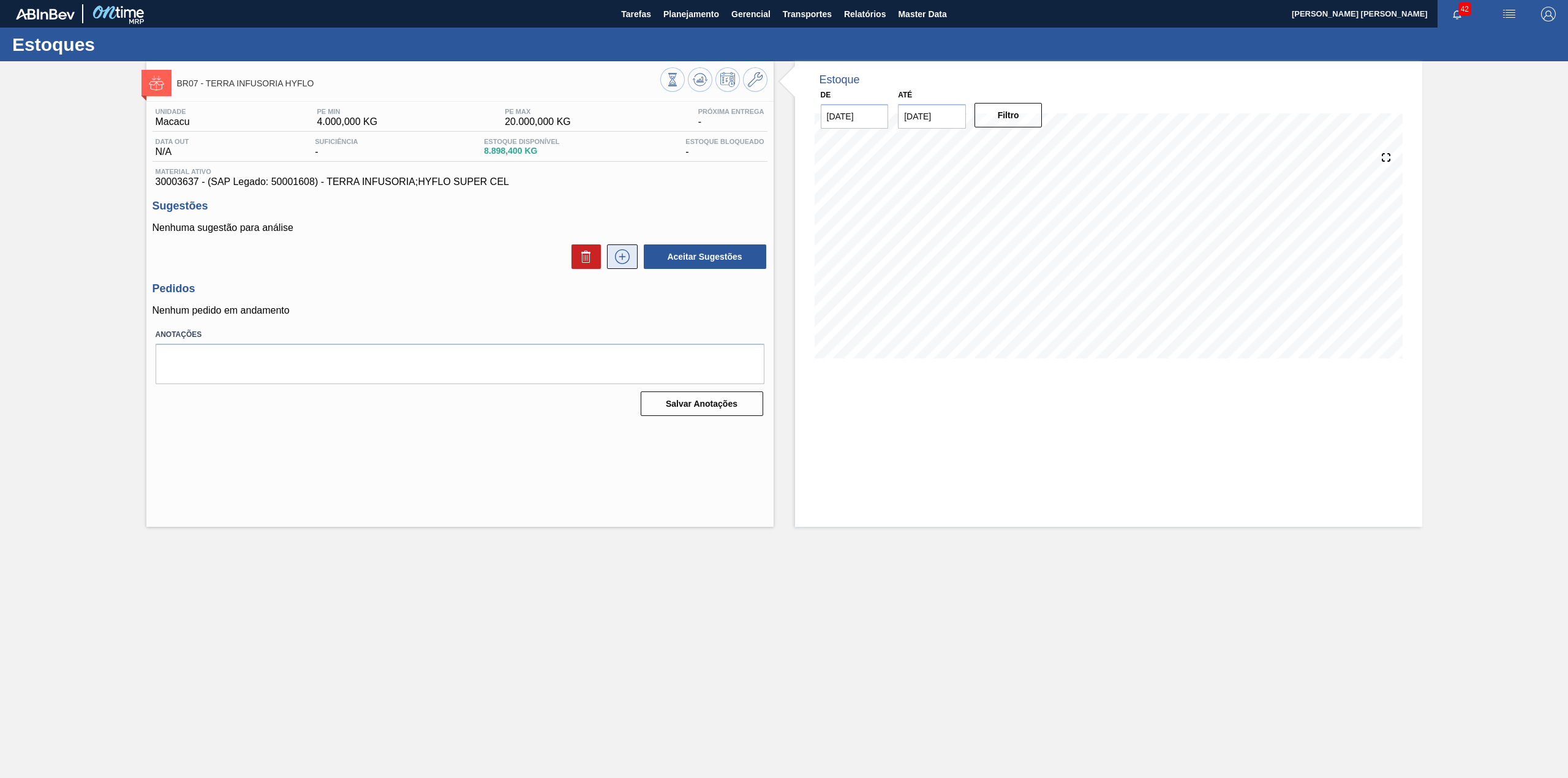
click at [620, 263] on icon at bounding box center [622, 256] width 19 height 15
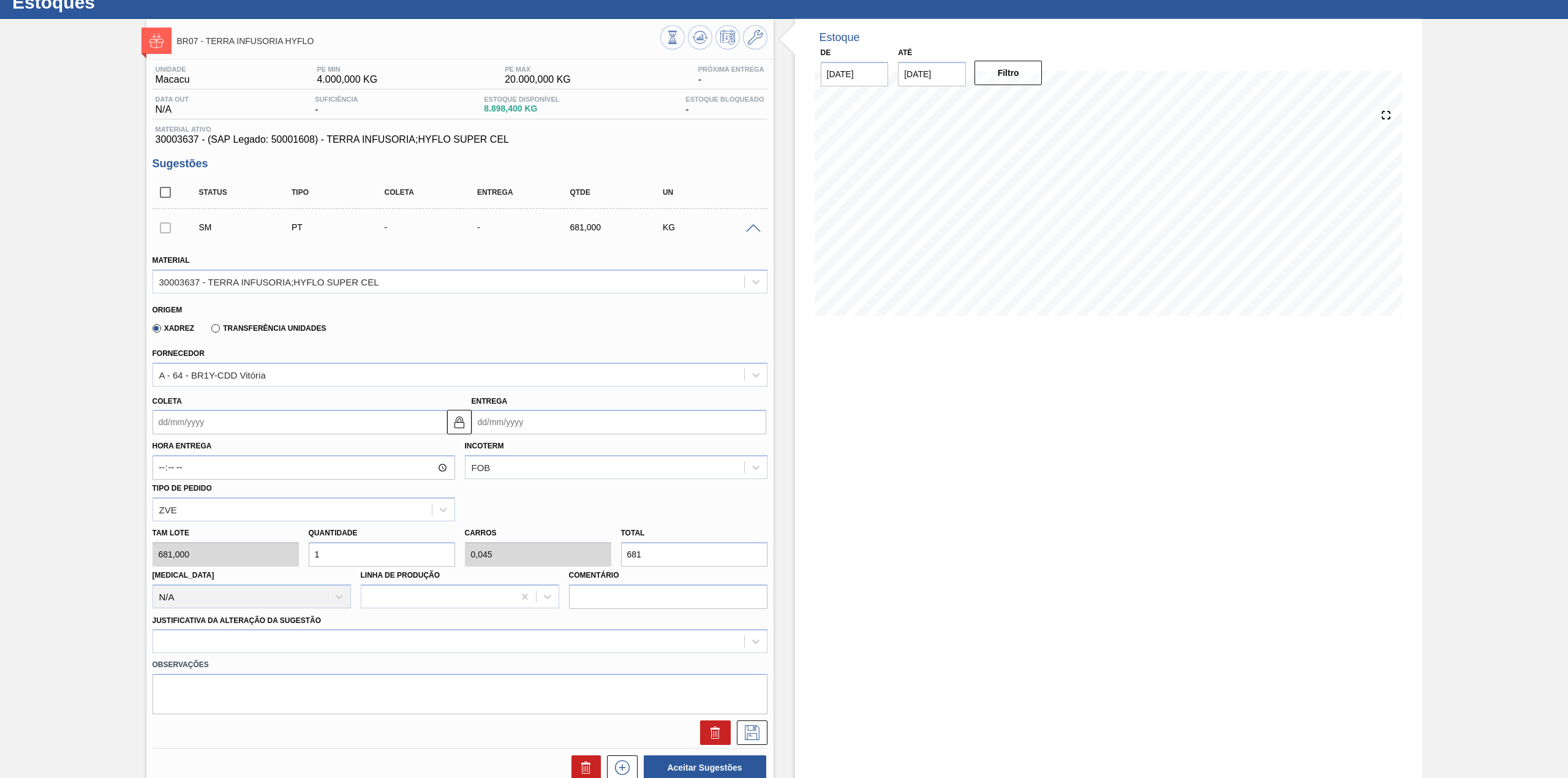
scroll to position [82, 0]
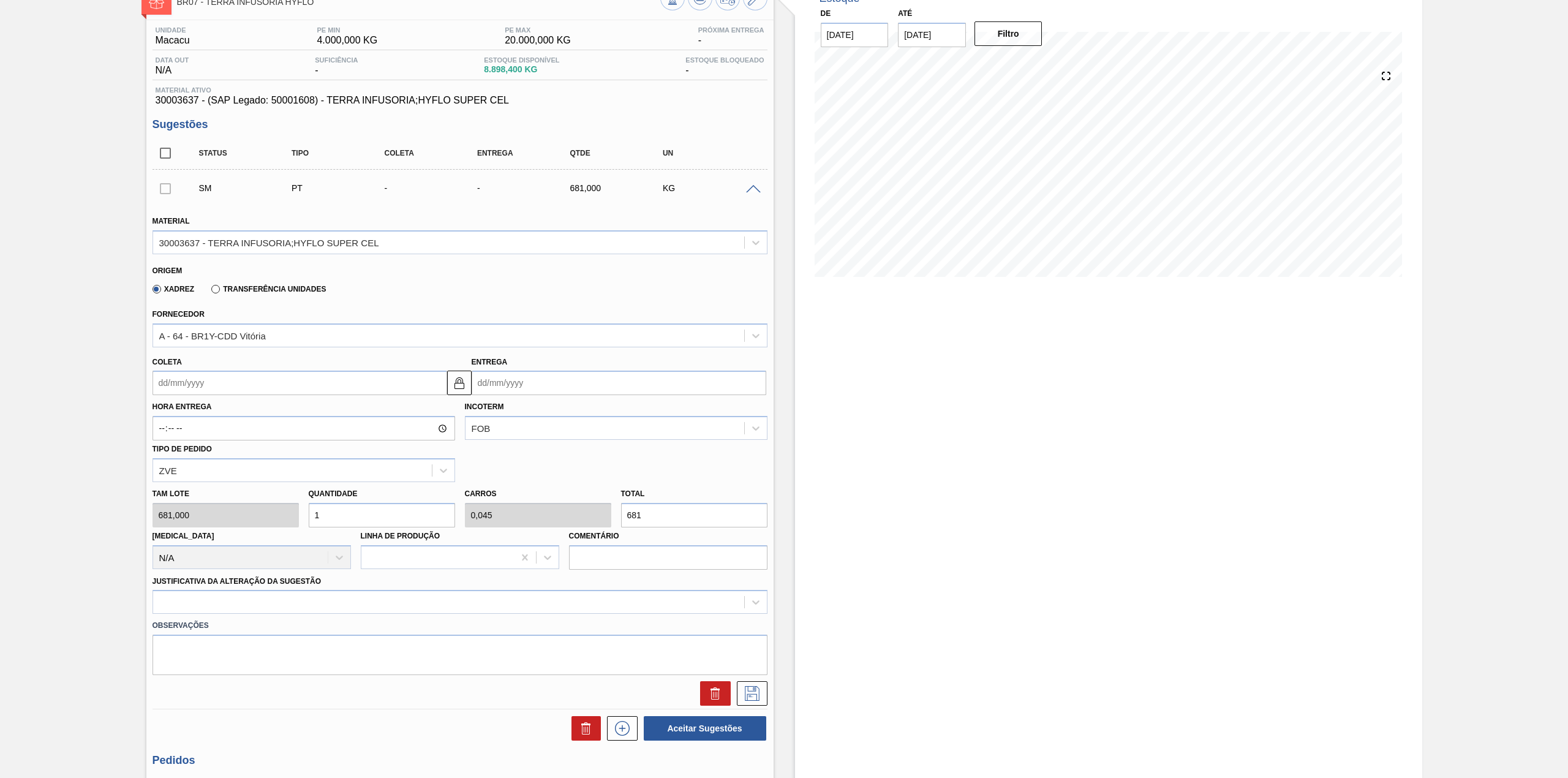
drag, startPoint x: 238, startPoint y: 386, endPoint x: 234, endPoint y: 390, distance: 5.7
click at [238, 386] on input "Coleta" at bounding box center [300, 382] width 295 height 24
click at [182, 414] on div "agosto 2025" at bounding box center [227, 412] width 147 height 10
click at [184, 511] on div "18" at bounding box center [186, 511] width 16 height 16
type input "[DATE]"
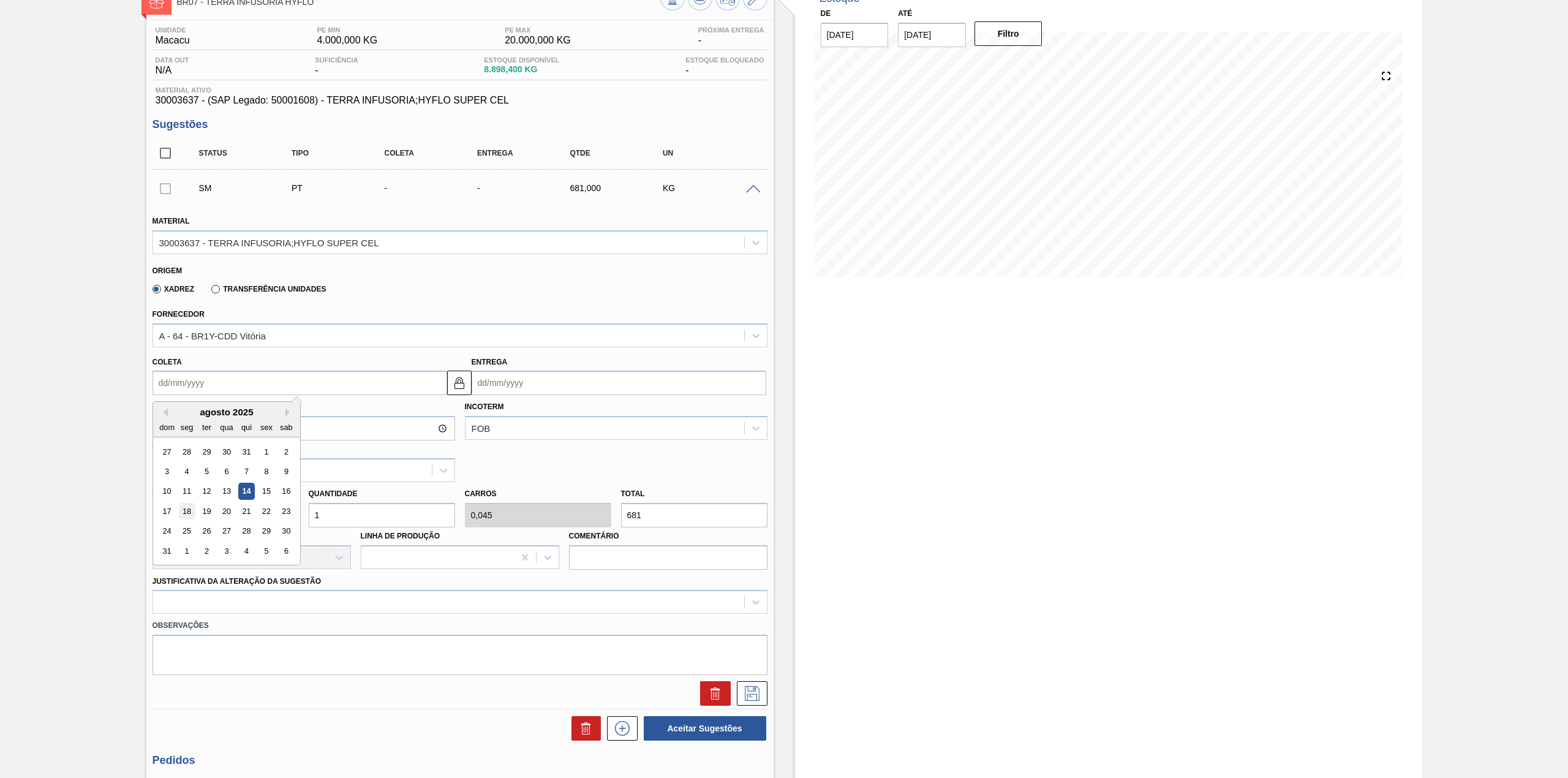
type input "[DATE]"
click at [358, 518] on input "1" at bounding box center [382, 514] width 147 height 24
type input "12"
type input "0,545"
type input "8.172"
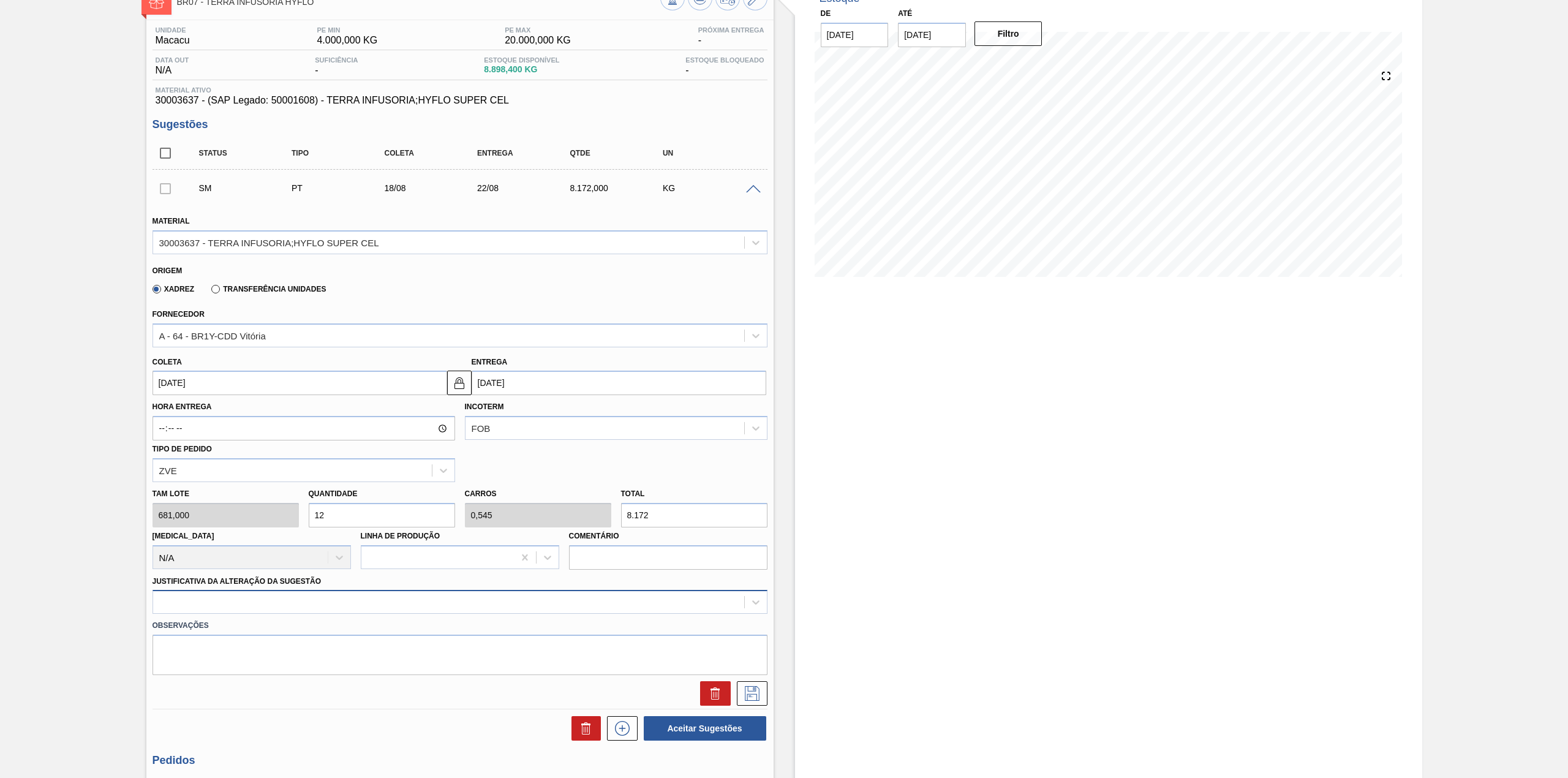
type input "12"
click at [339, 598] on div at bounding box center [460, 602] width 615 height 24
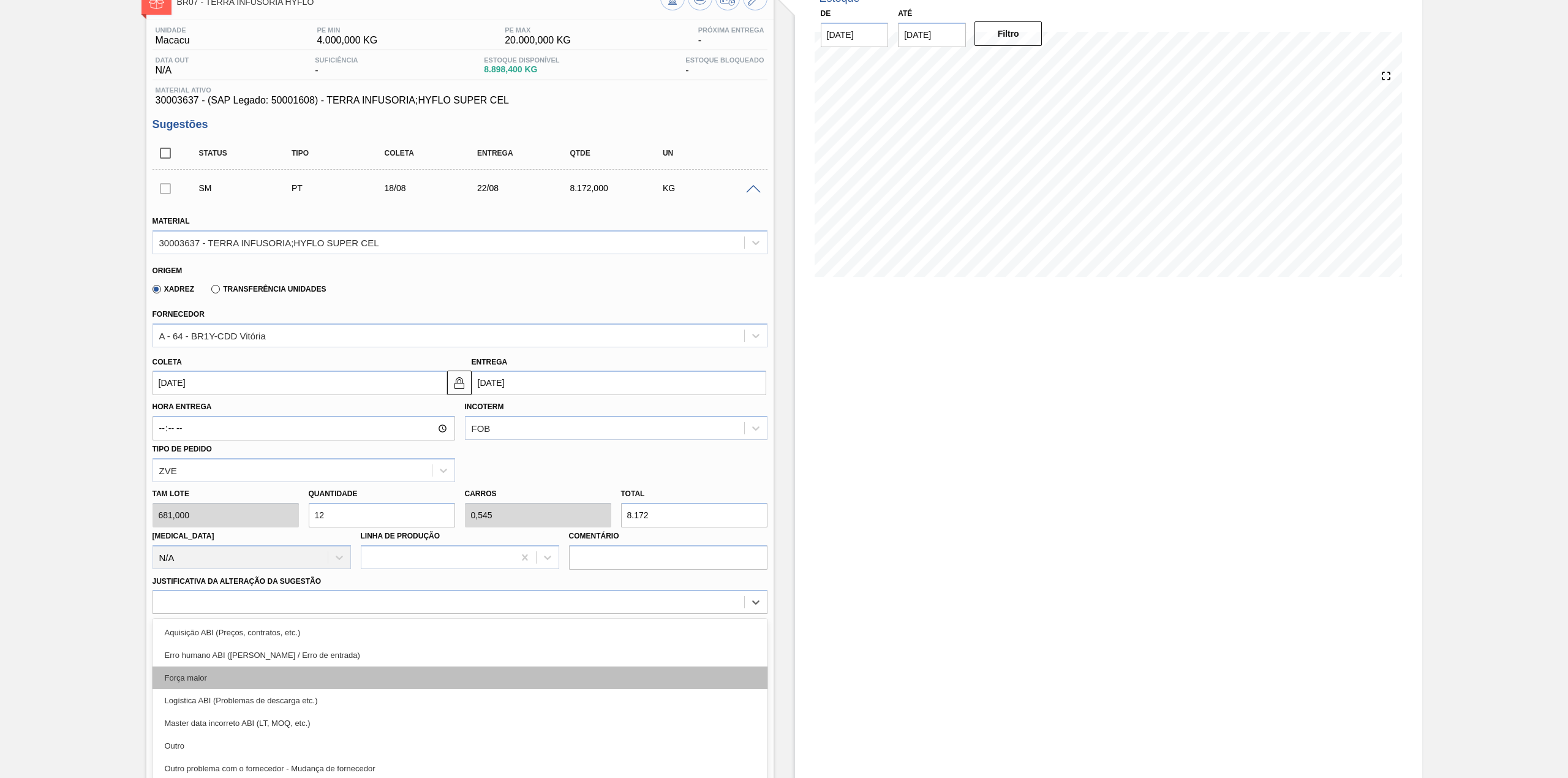
scroll to position [111, 0]
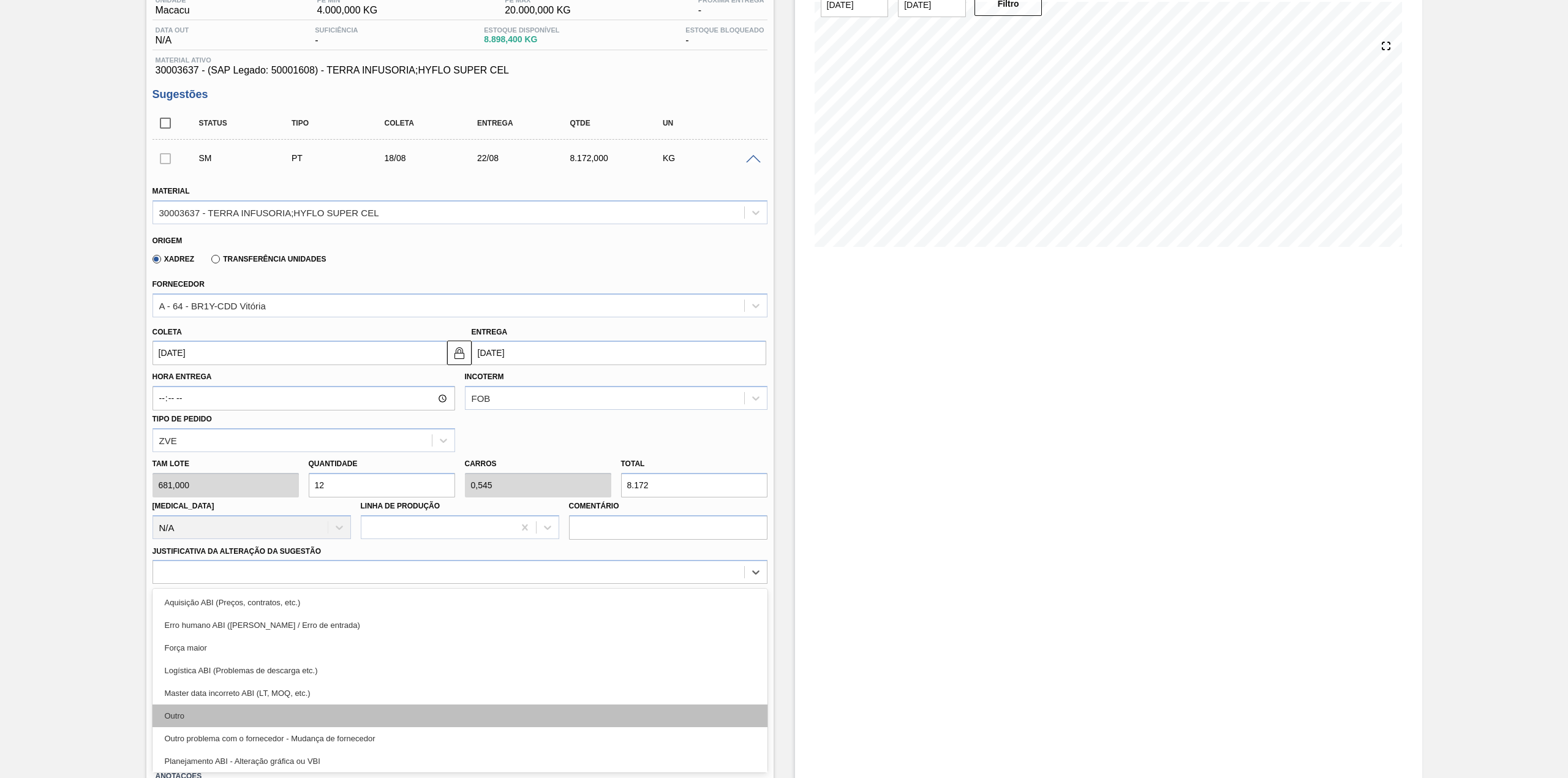
click at [227, 705] on div "Outro" at bounding box center [460, 715] width 615 height 23
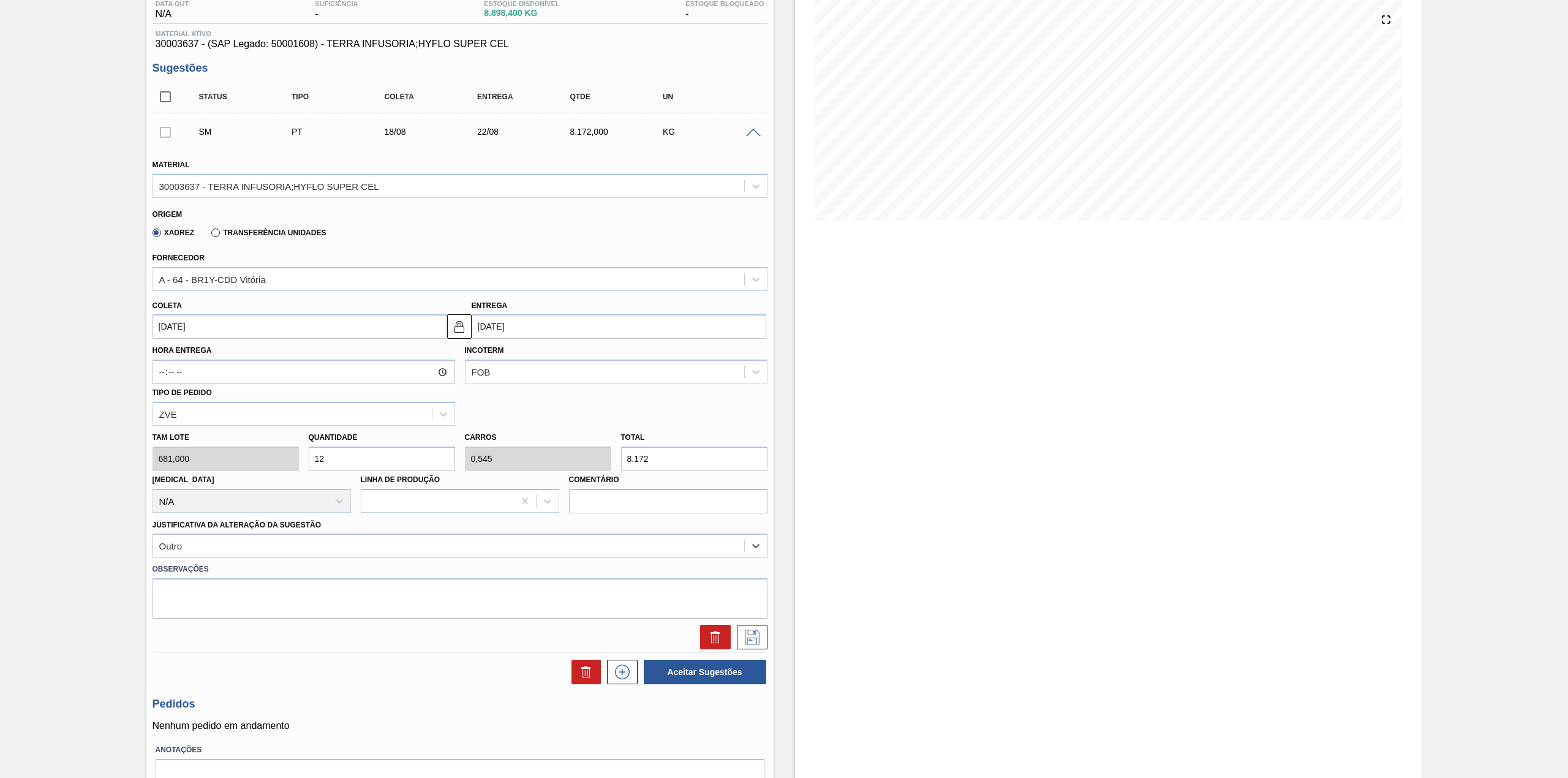
scroll to position [201, 0]
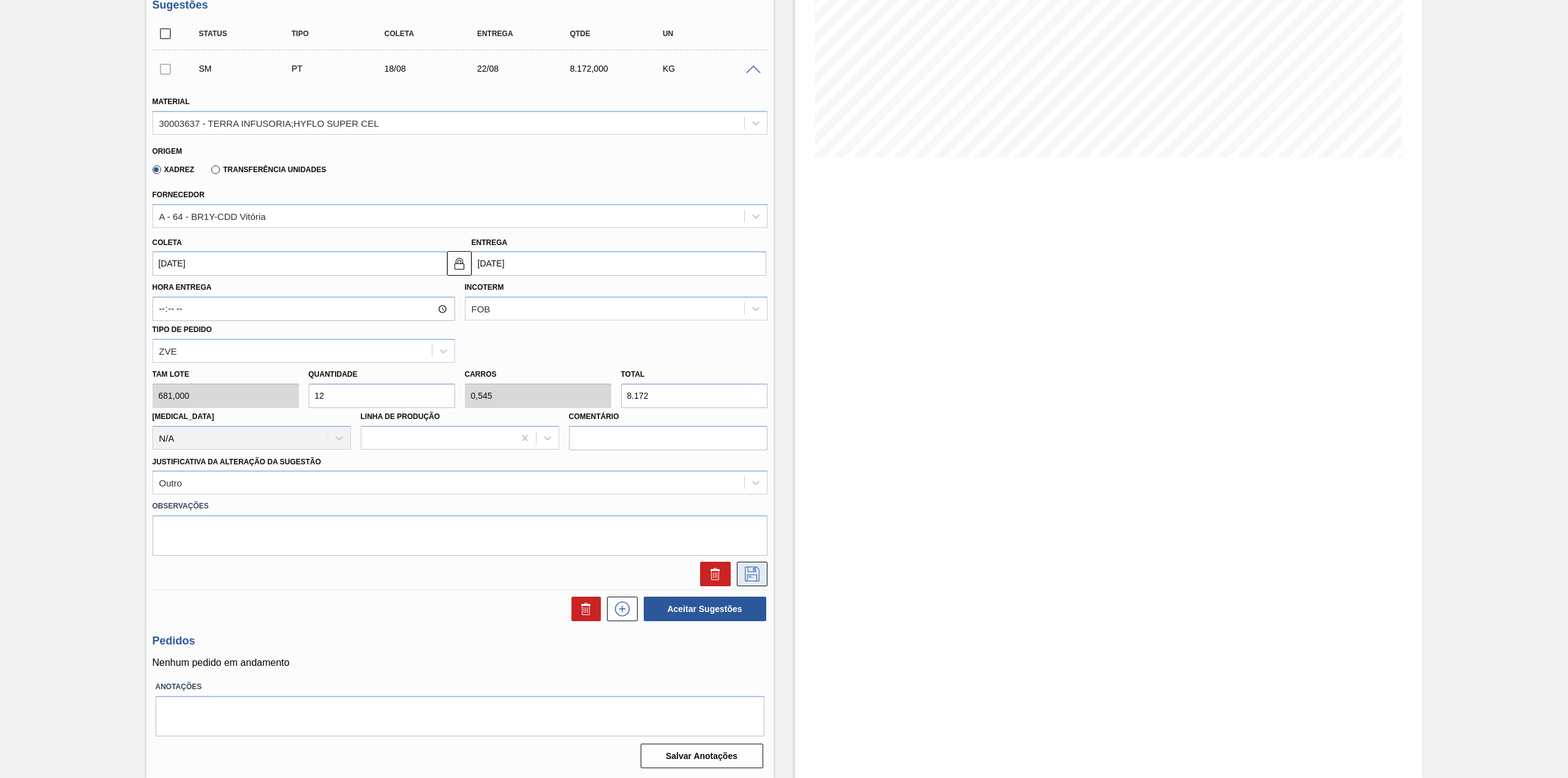
click at [751, 570] on icon at bounding box center [752, 573] width 19 height 15
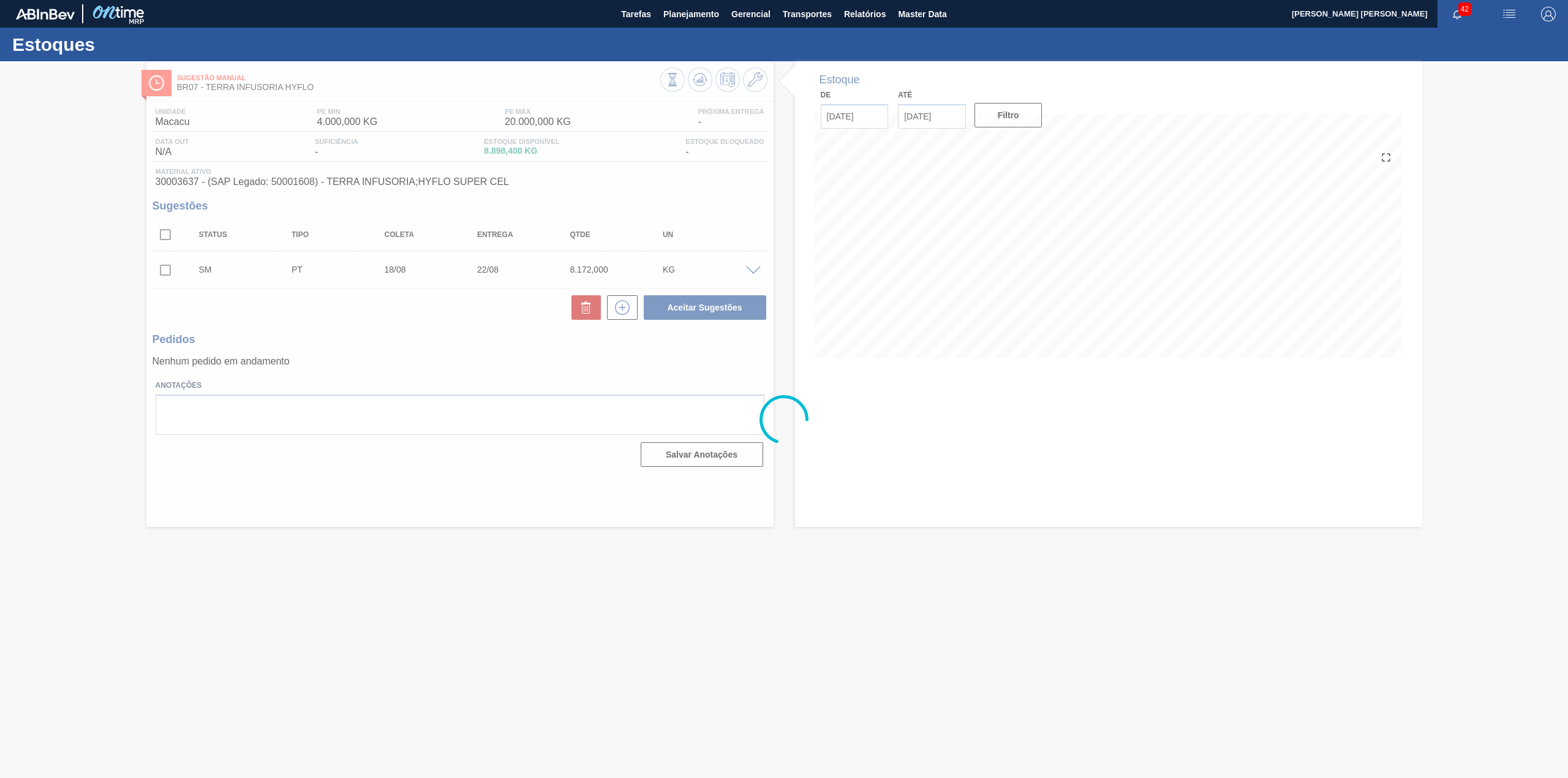
scroll to position [0, 0]
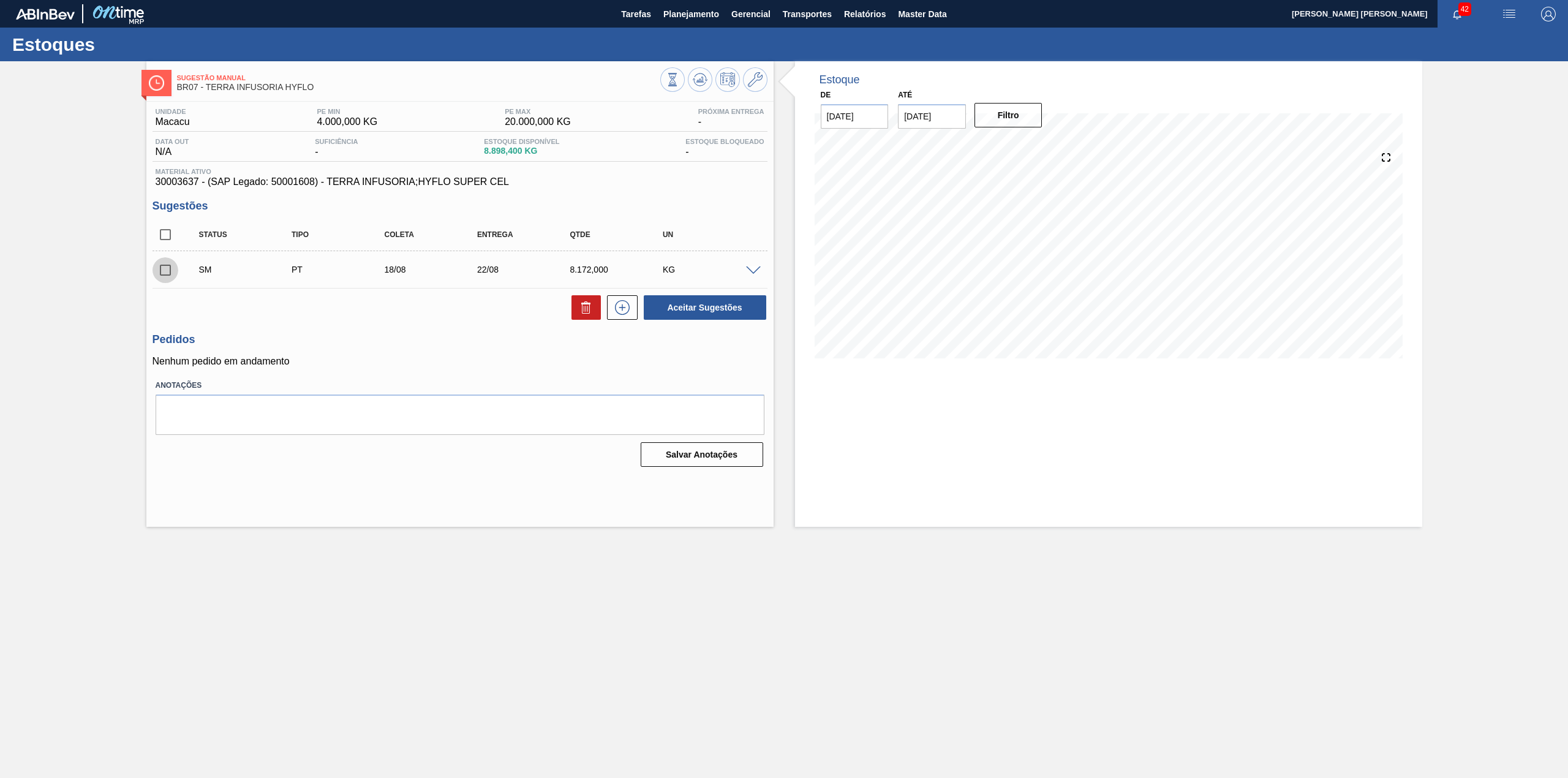
click at [161, 272] on input "checkbox" at bounding box center [165, 270] width 26 height 26
click at [751, 312] on button "Aceitar Sugestões" at bounding box center [705, 307] width 122 height 24
checkbox input "false"
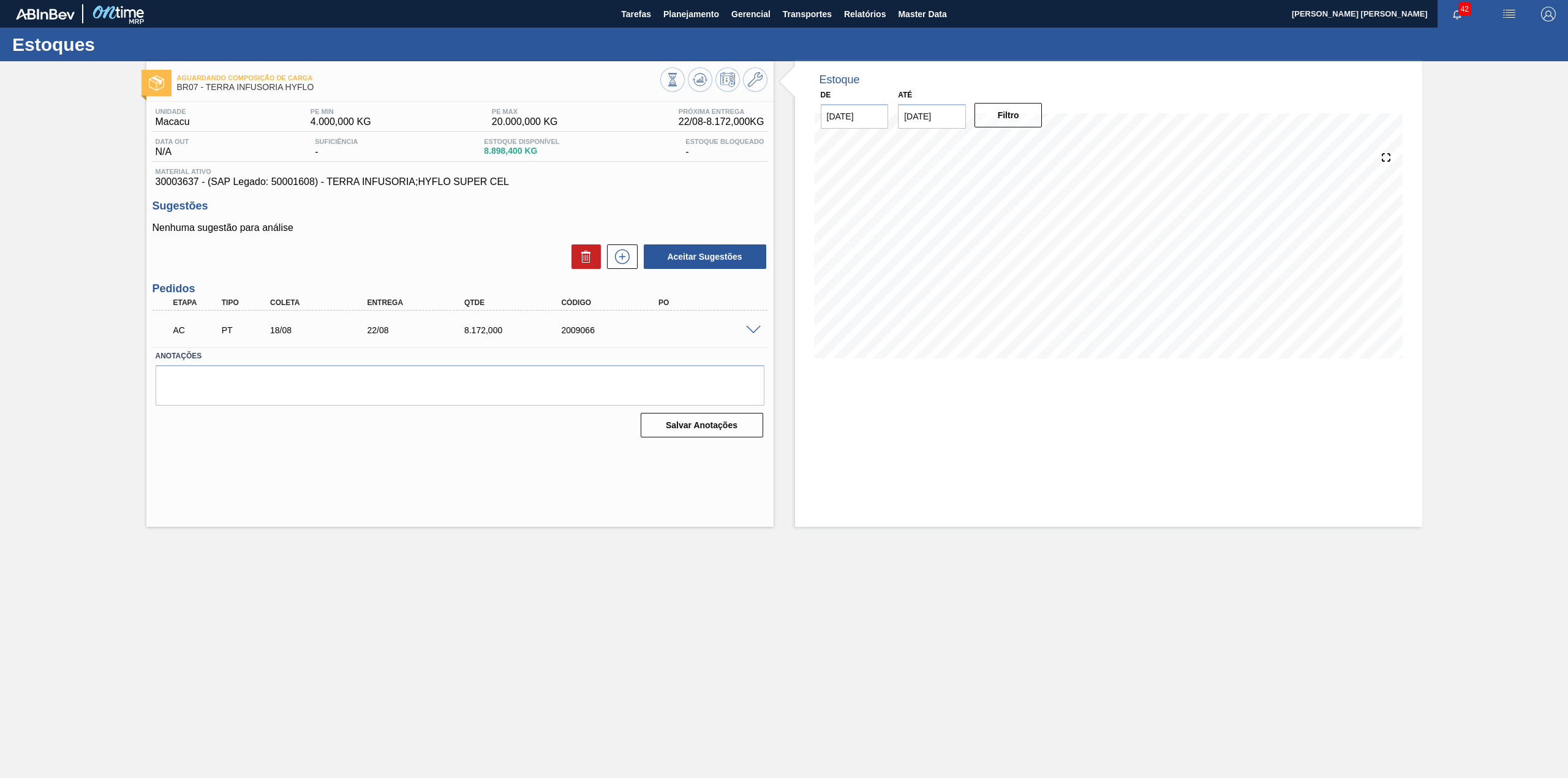
click at [758, 327] on span at bounding box center [754, 330] width 15 height 9
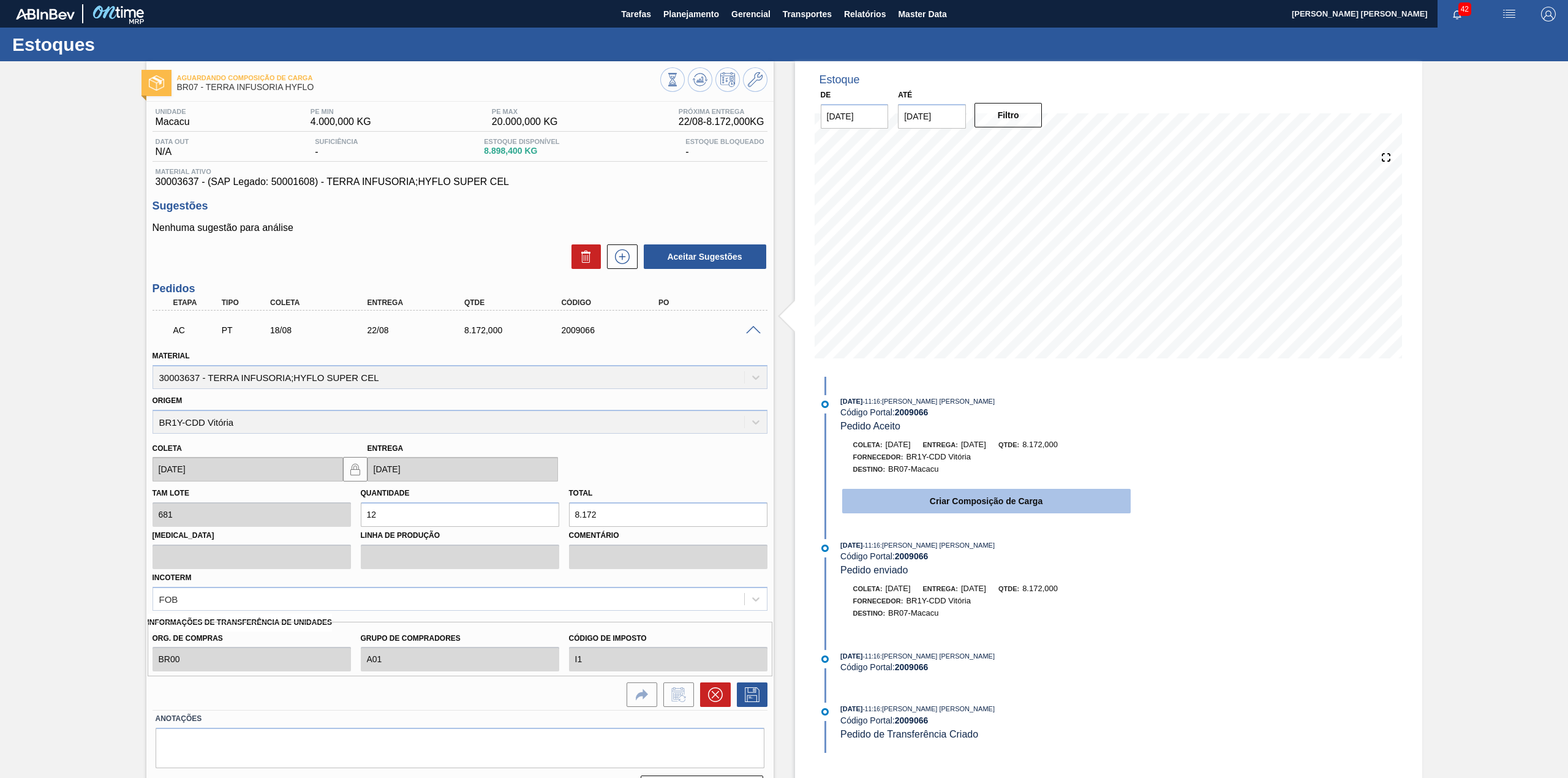
click at [956, 503] on button "Criar Composição de Carga" at bounding box center [986, 500] width 288 height 24
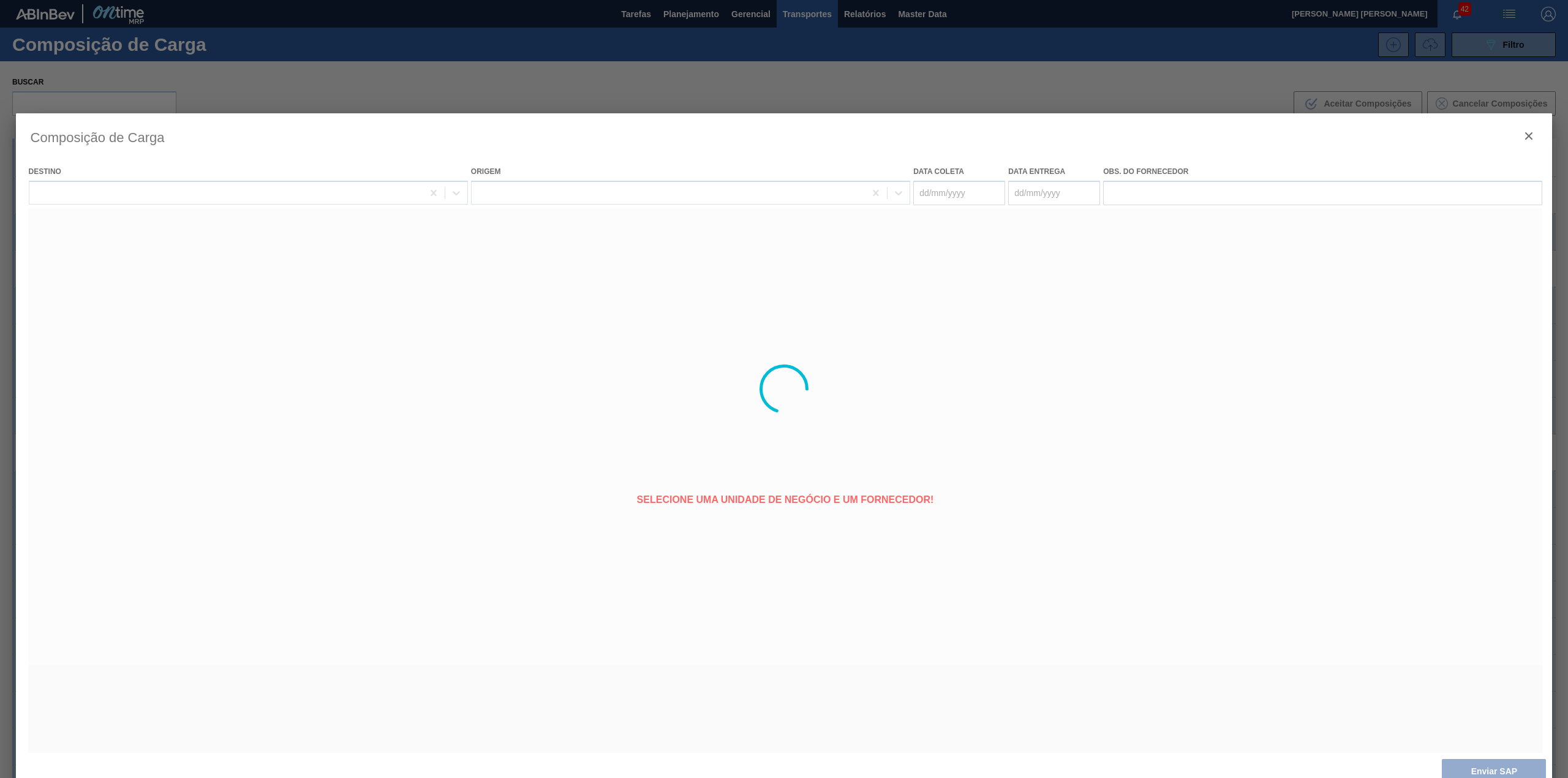
type coleta "[DATE]"
type entrega "[DATE]"
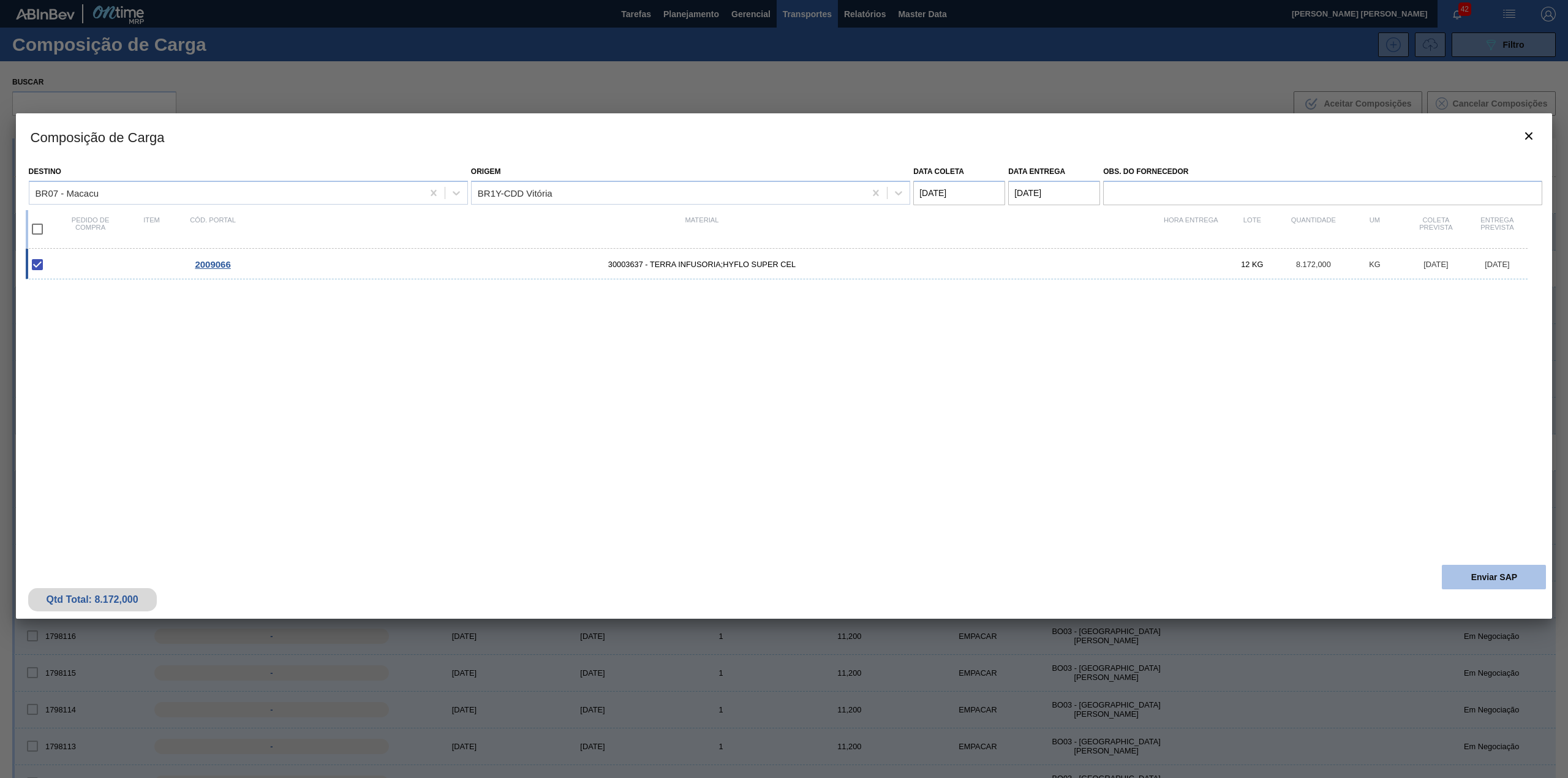
drag, startPoint x: 1498, startPoint y: 593, endPoint x: 1494, endPoint y: 585, distance: 8.9
click at [1498, 593] on div "Qtd Total: 8.172,000 Enviar SAP" at bounding box center [783, 588] width 1536 height 60
click at [1494, 584] on button "Enviar SAP" at bounding box center [1493, 576] width 104 height 24
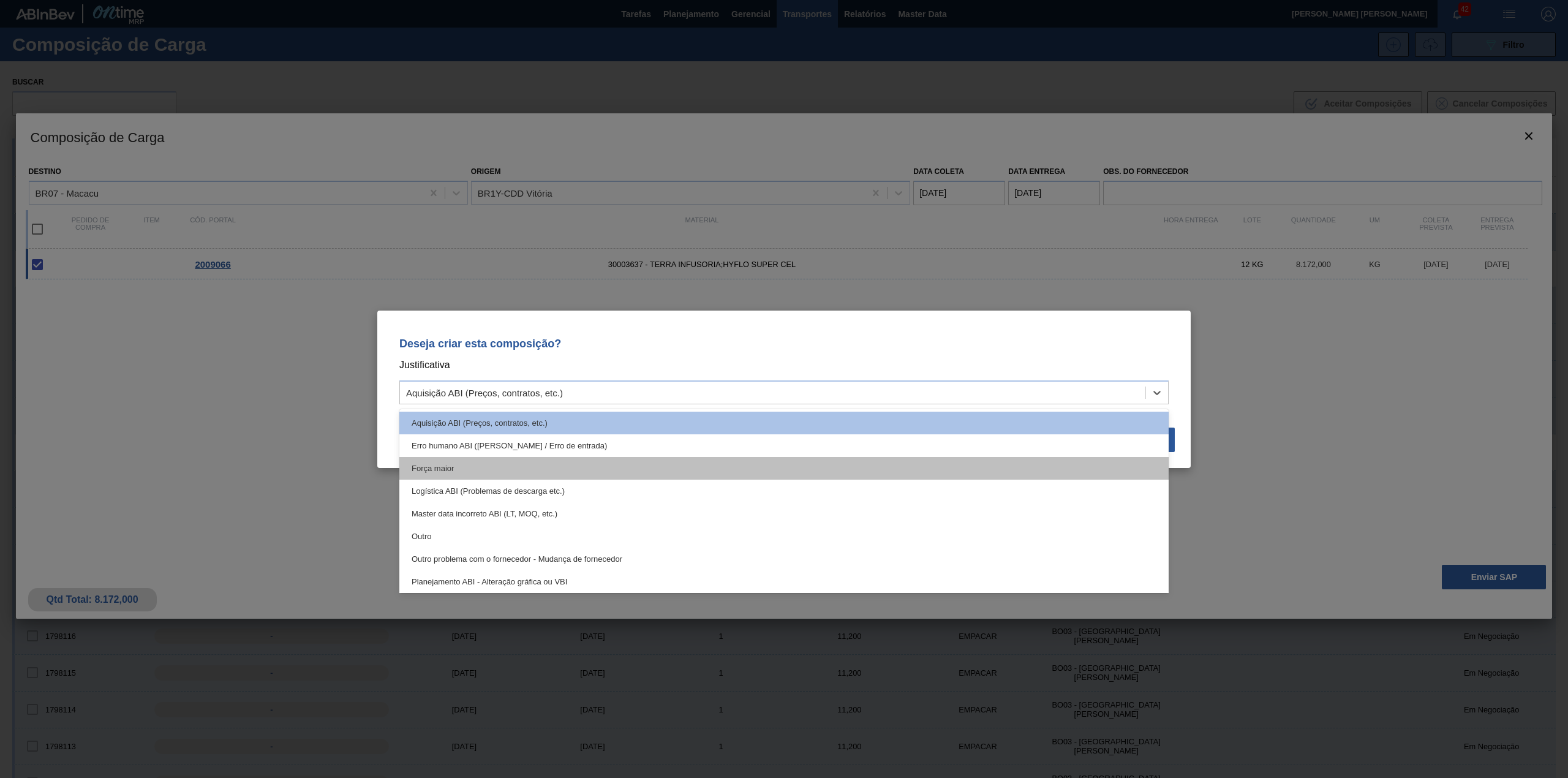
drag, startPoint x: 934, startPoint y: 393, endPoint x: 577, endPoint y: 459, distance: 363.0
click at [928, 393] on div "Aquisição ABI (Preços, contratos, etc.)" at bounding box center [773, 392] width 745 height 18
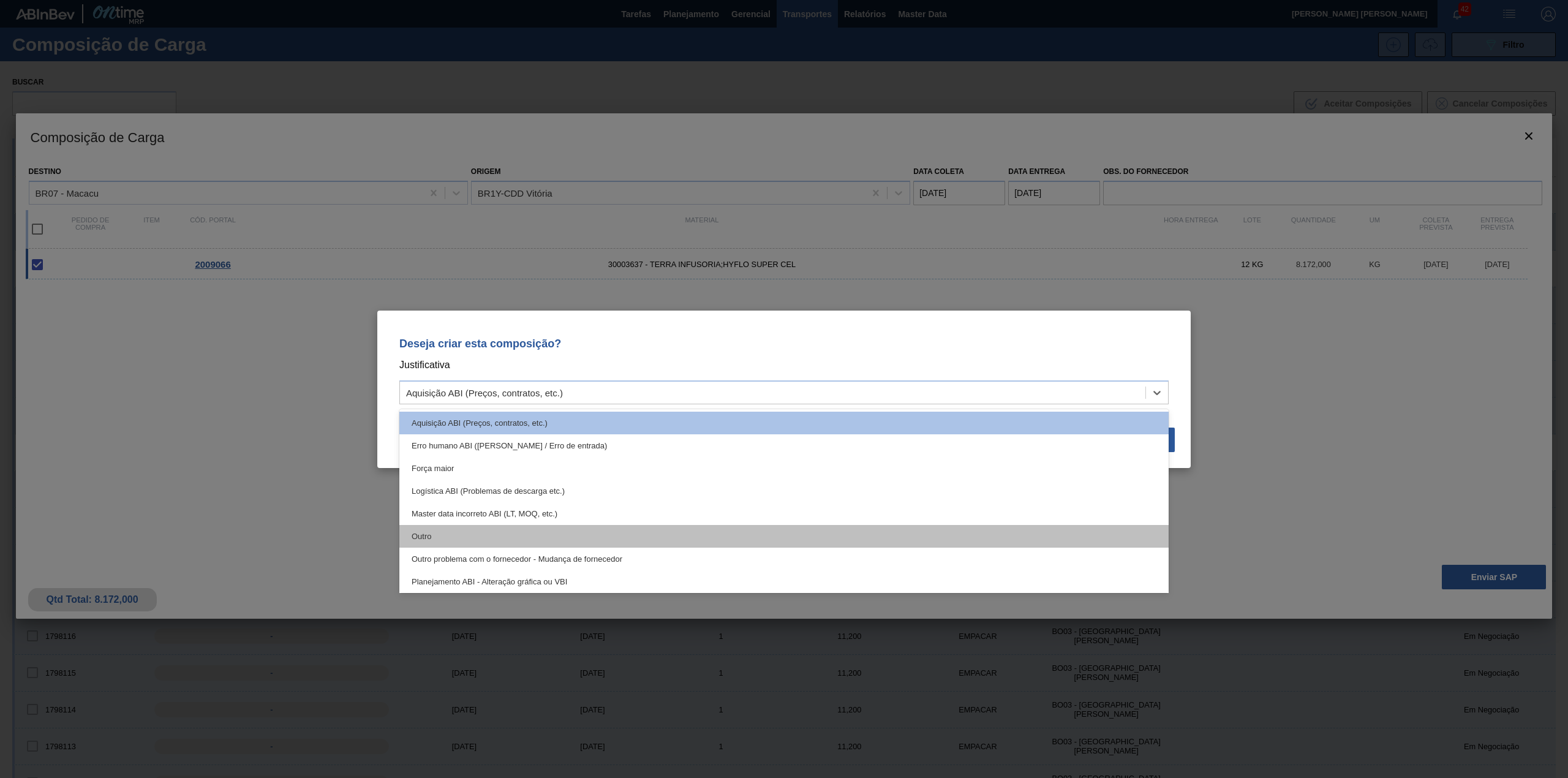
click at [510, 529] on div "Outro" at bounding box center [784, 536] width 769 height 23
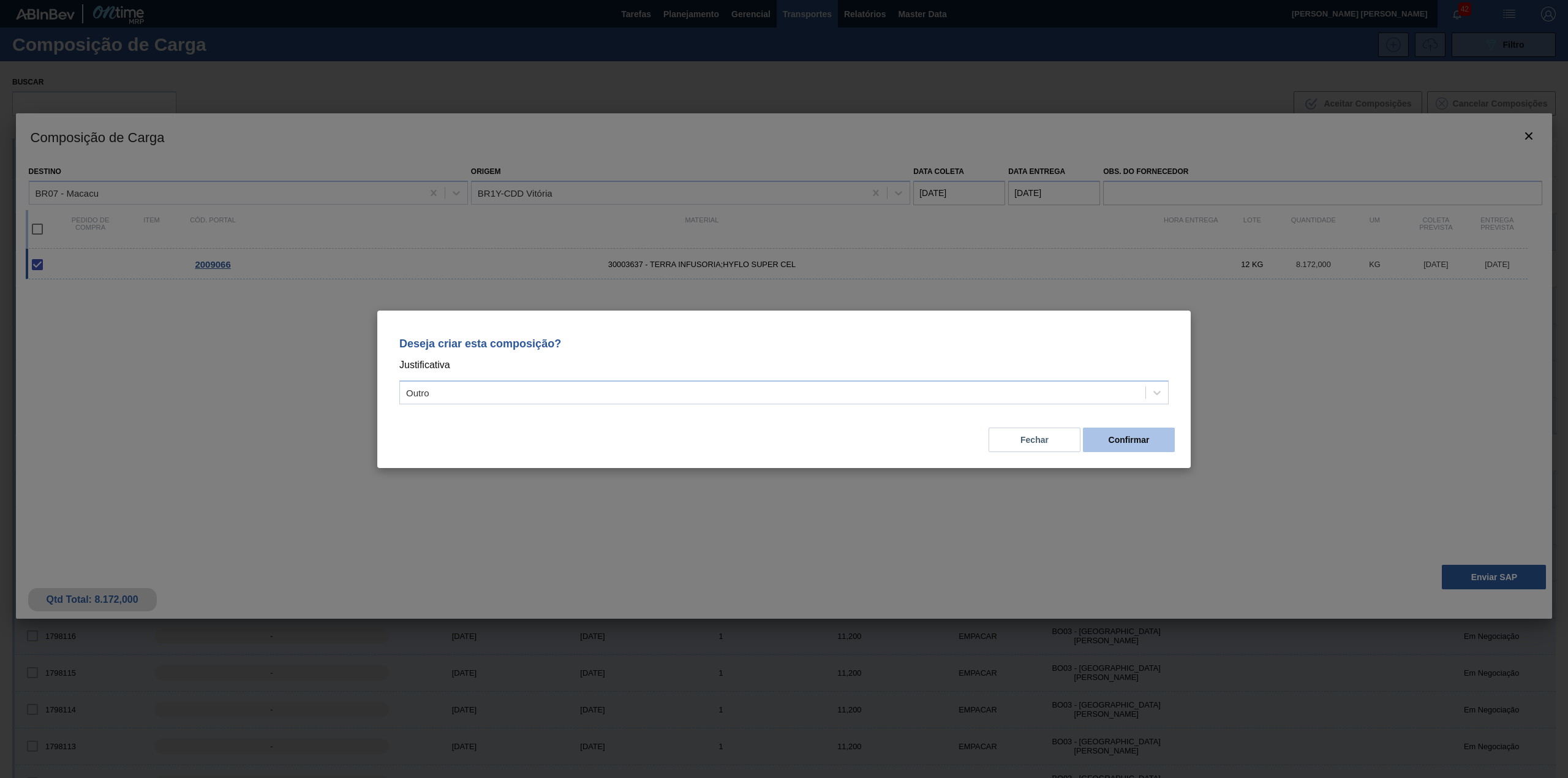
click at [1147, 431] on button "Confirmar" at bounding box center [1129, 439] width 92 height 24
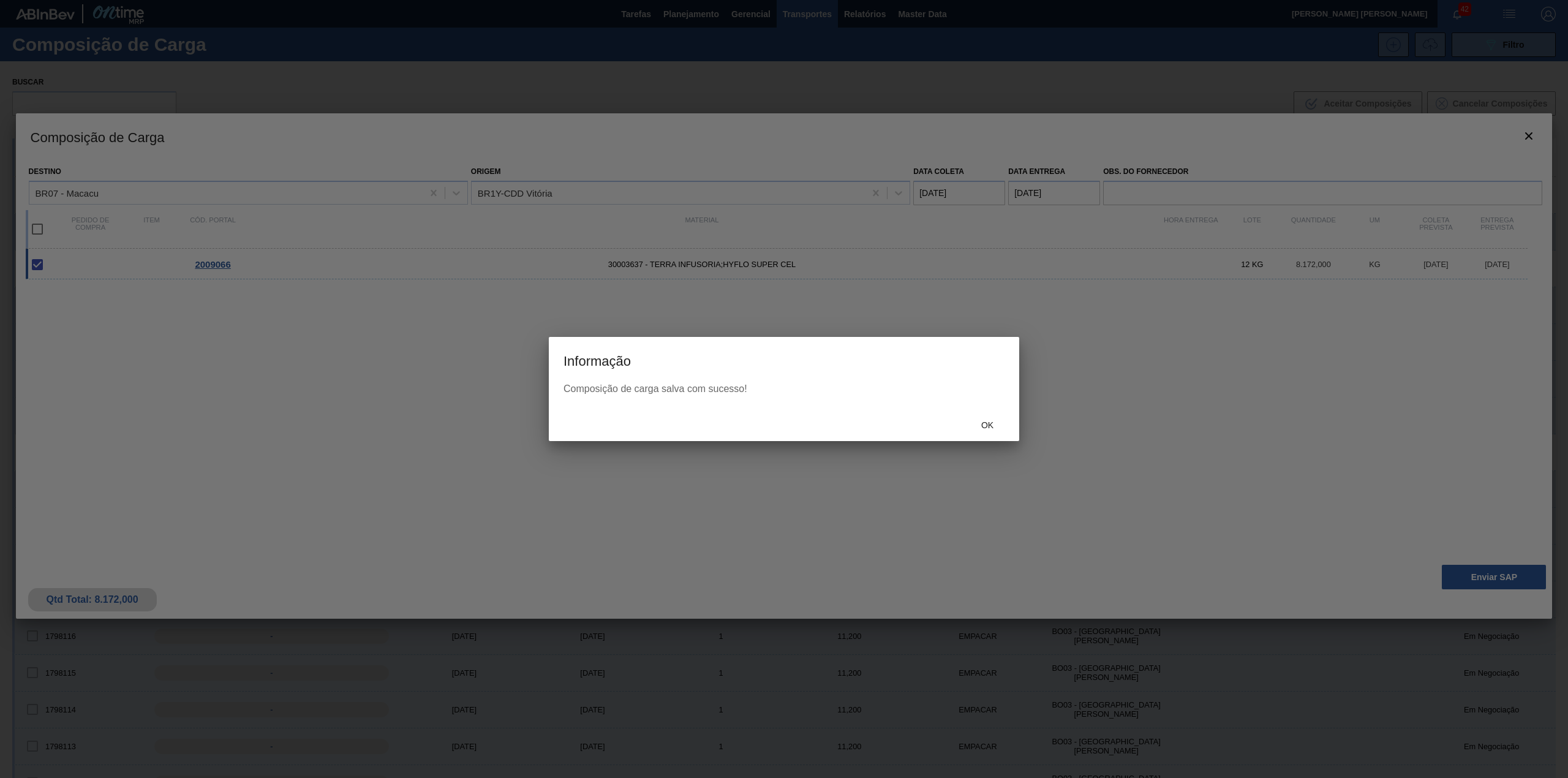
click at [975, 431] on div "Ok" at bounding box center [987, 425] width 54 height 23
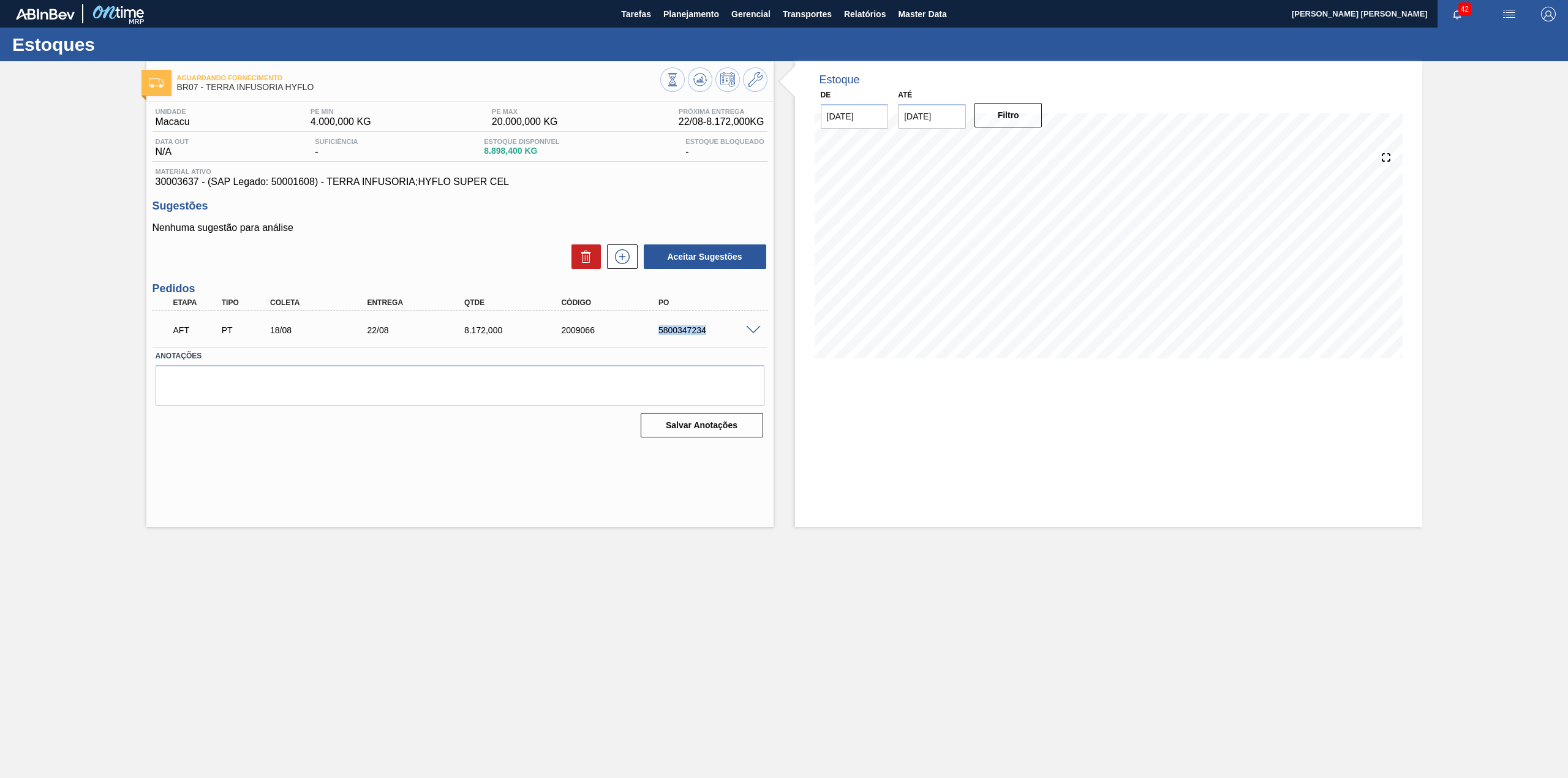
drag, startPoint x: 652, startPoint y: 327, endPoint x: 711, endPoint y: 336, distance: 59.7
click at [711, 336] on div "AFT PT 18/08 22/08 8.172,000 2009066 5800347234" at bounding box center [456, 328] width 582 height 24
copy div "5800347234"
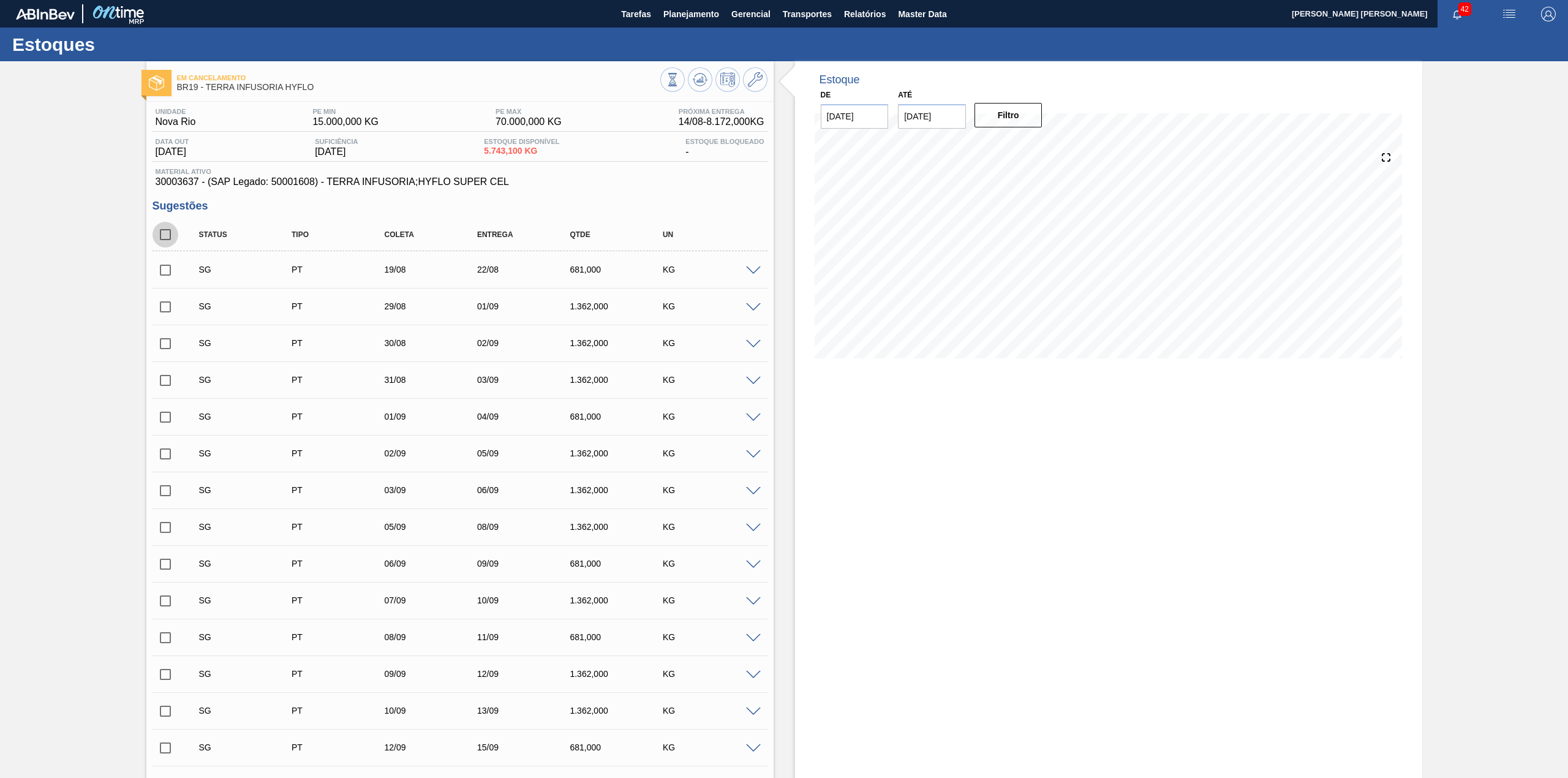
click at [167, 239] on input "checkbox" at bounding box center [165, 234] width 26 height 26
checkbox input "true"
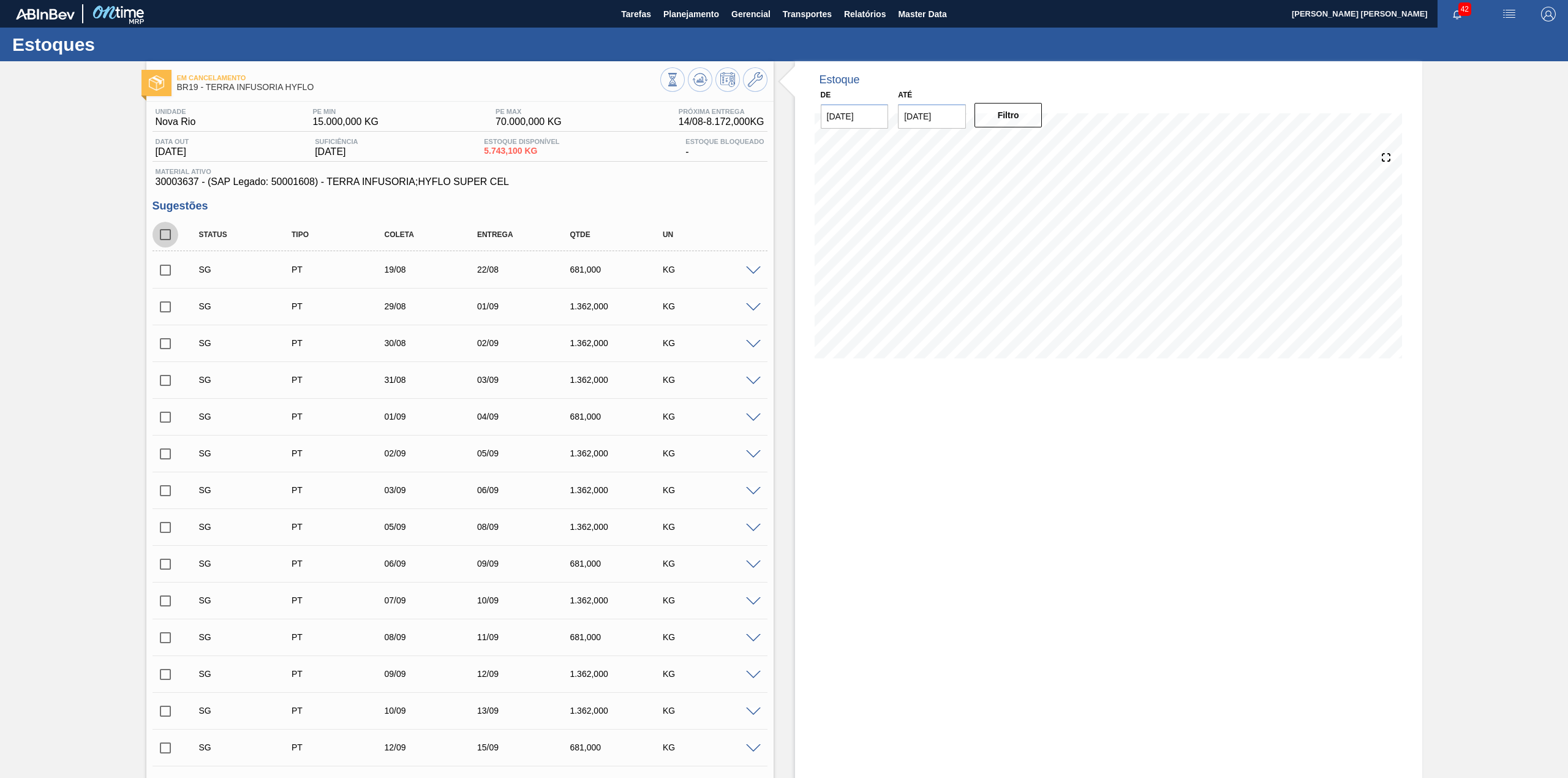
checkbox input "true"
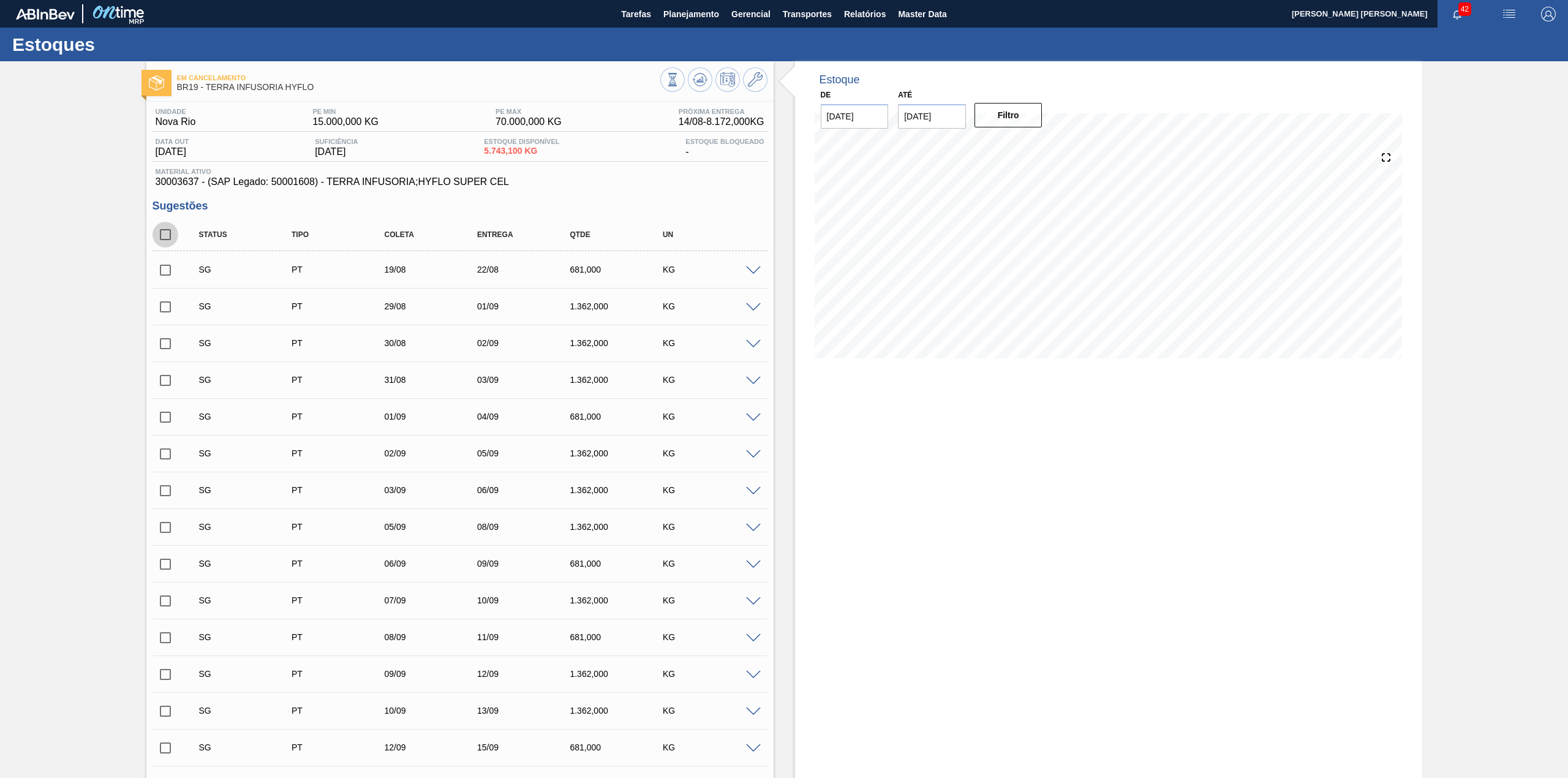
checkbox input "true"
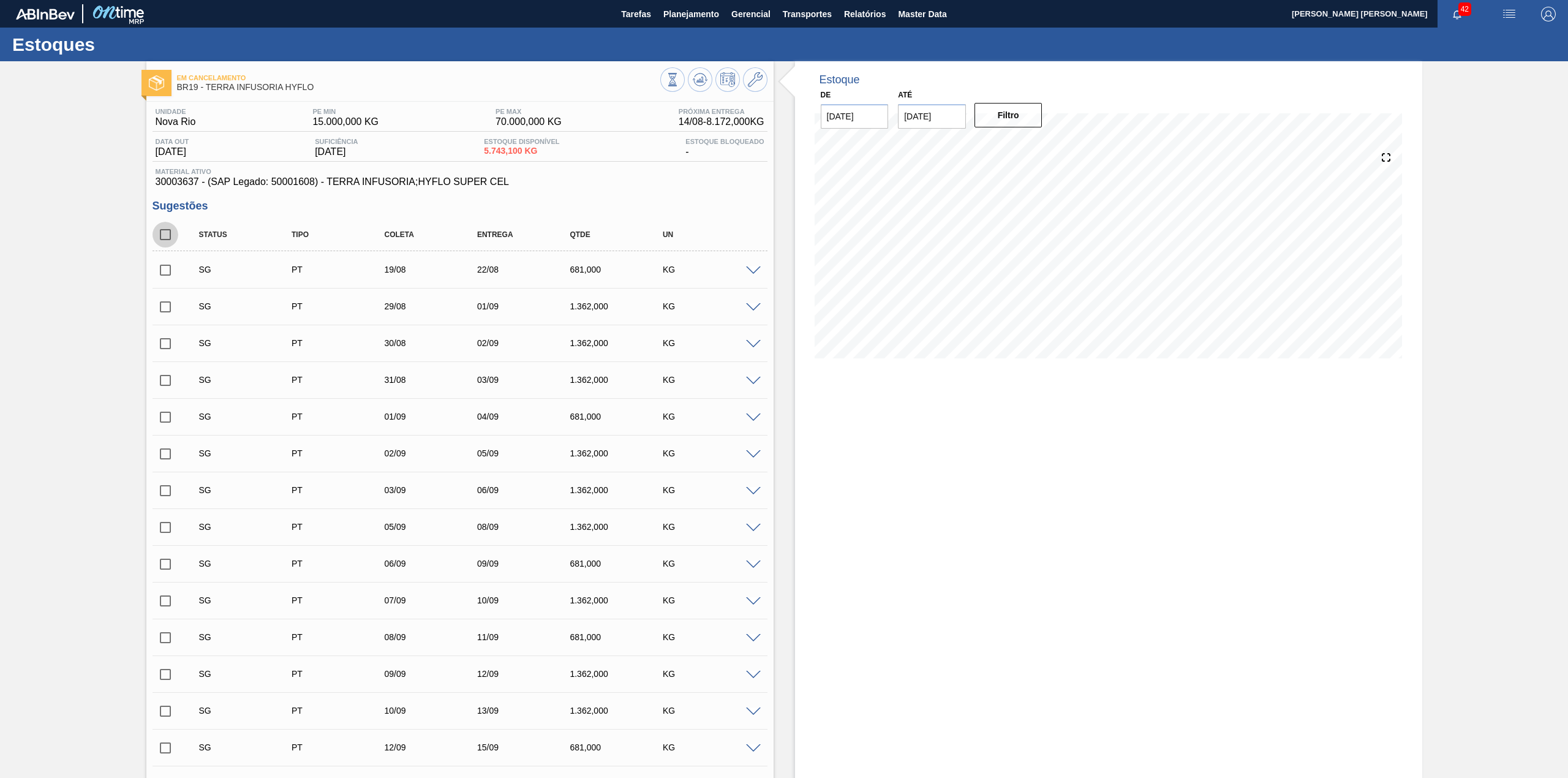
checkbox input "true"
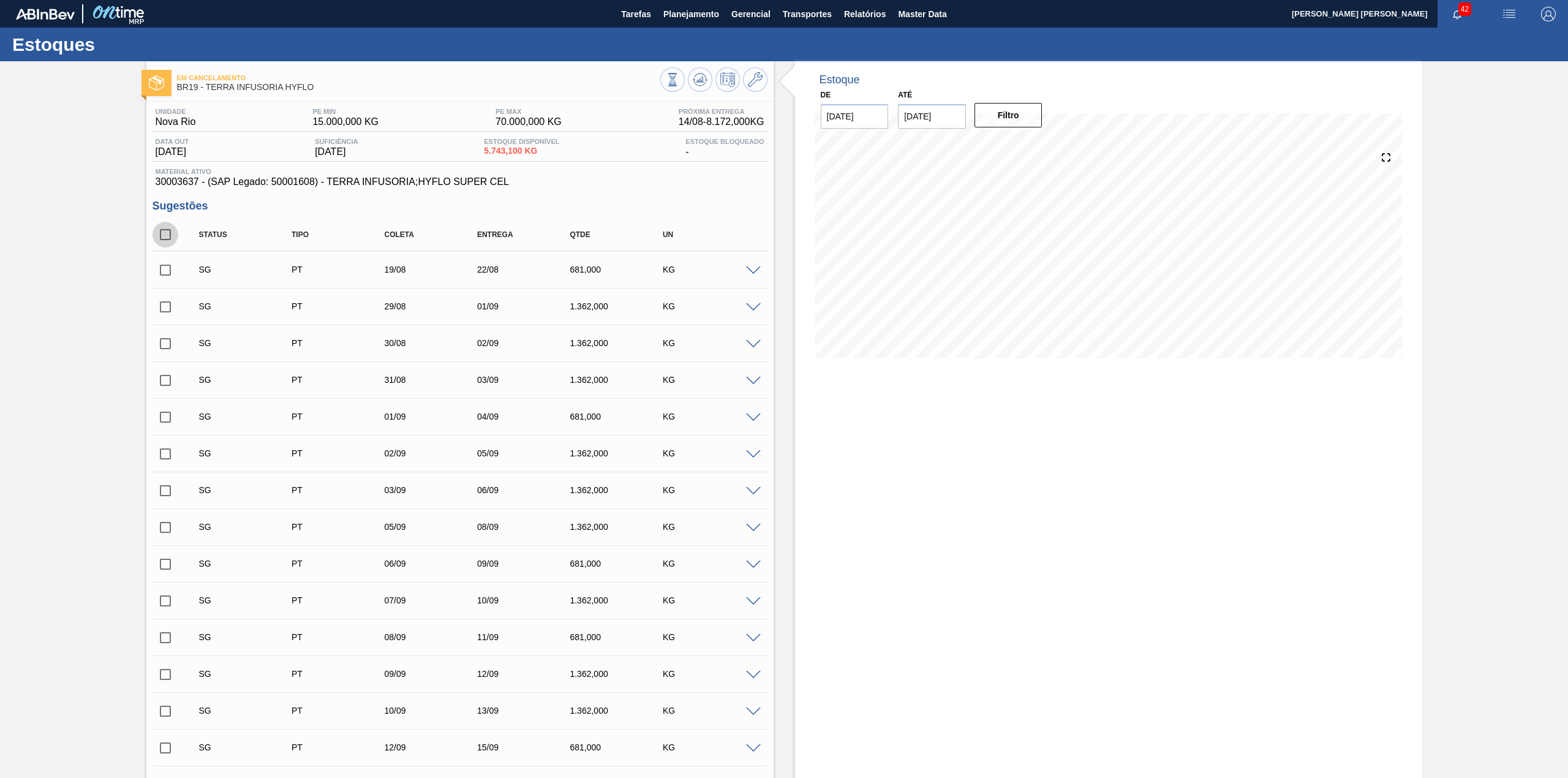
checkbox input "true"
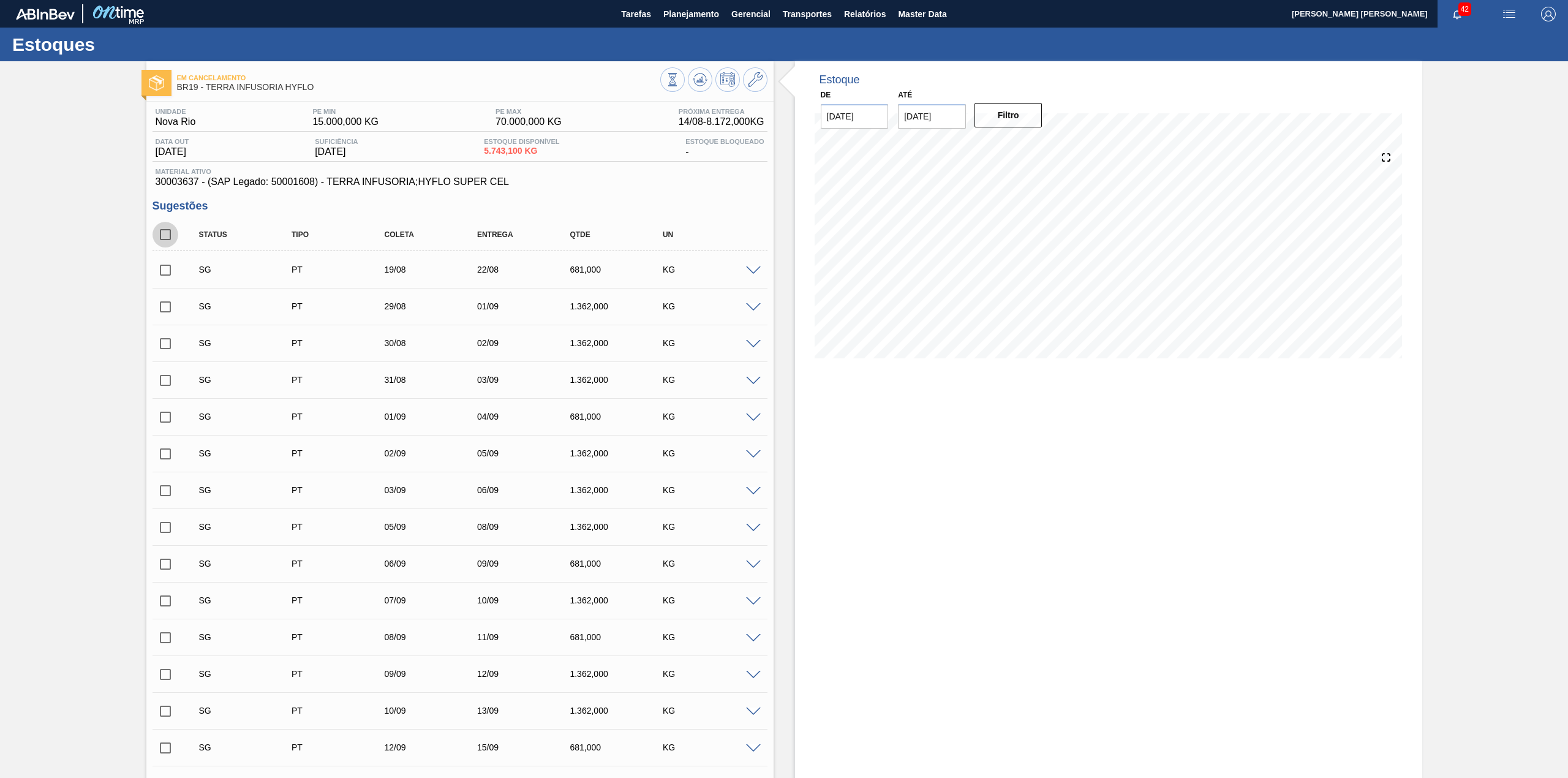
checkbox input "true"
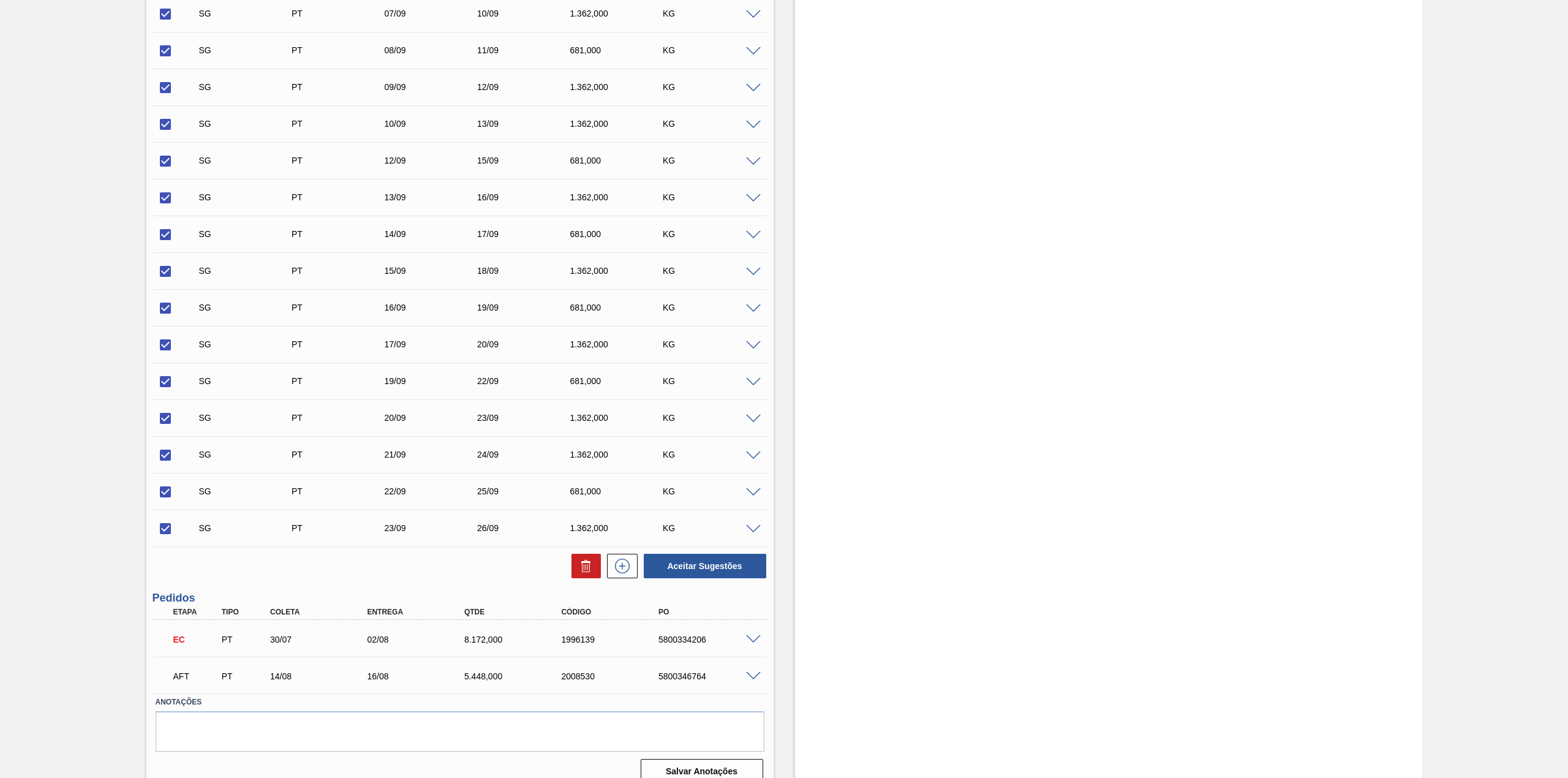
scroll to position [602, 0]
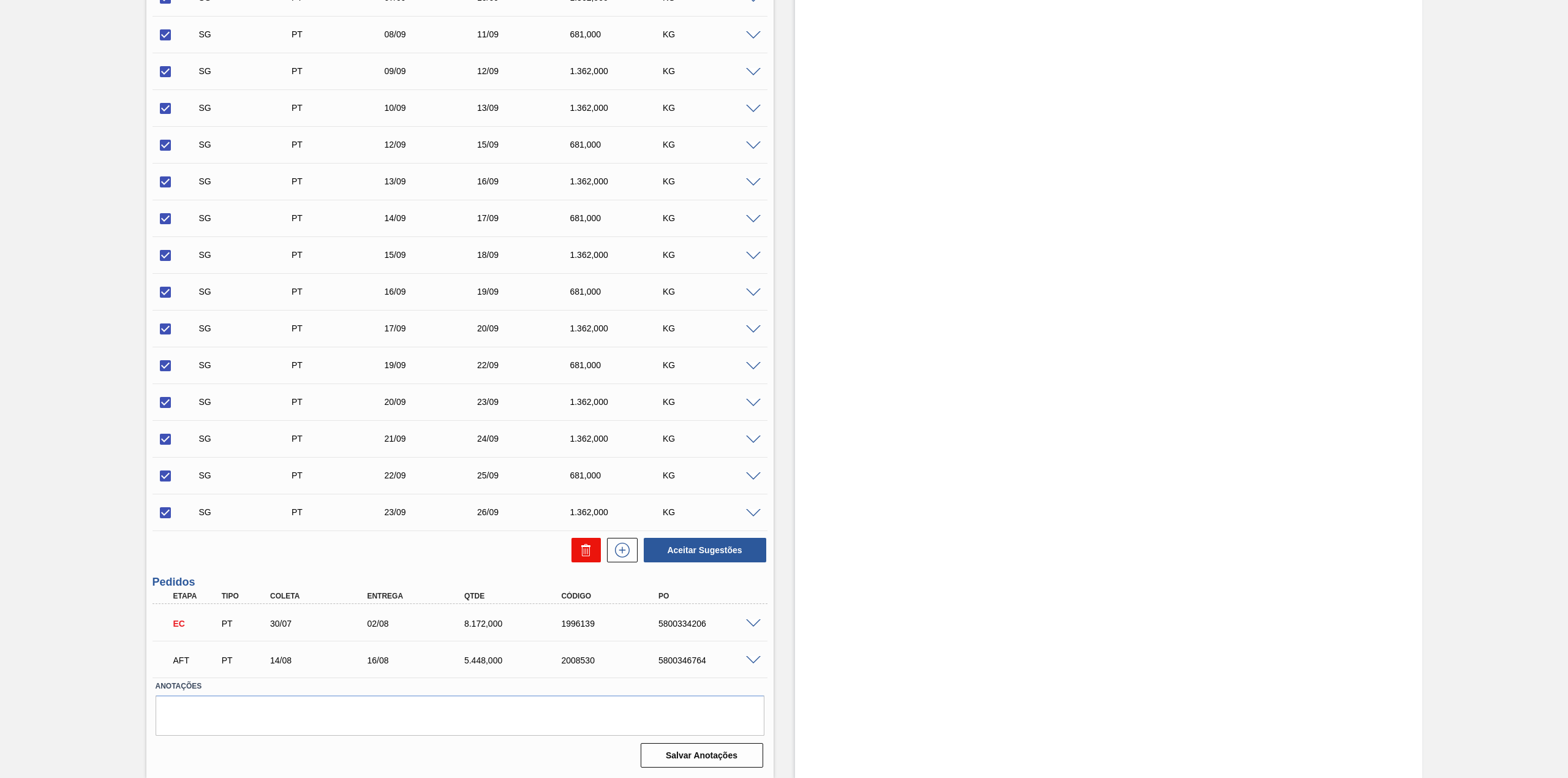
click at [596, 545] on button at bounding box center [586, 550] width 30 height 24
checkbox input "false"
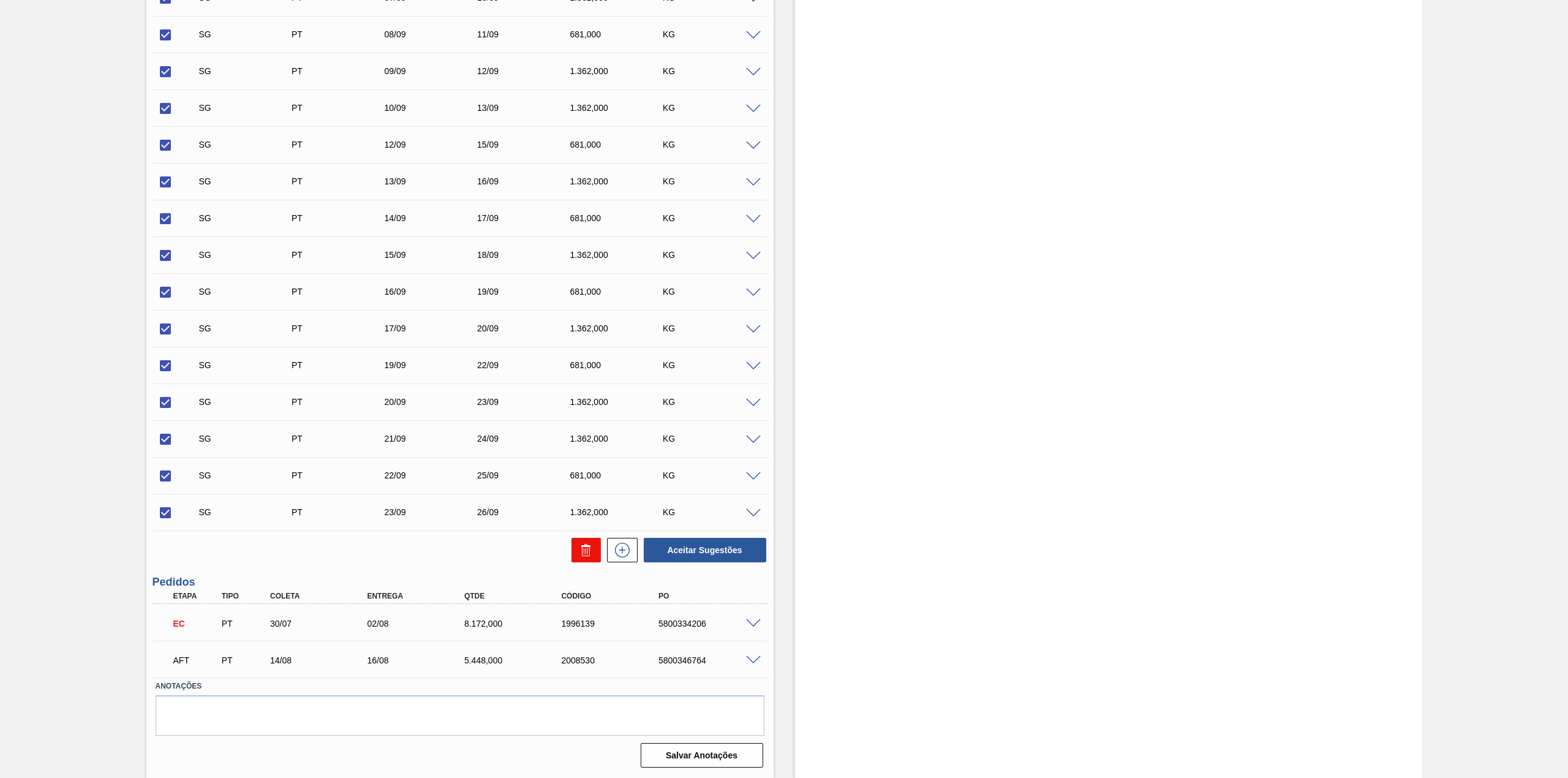
checkbox input "false"
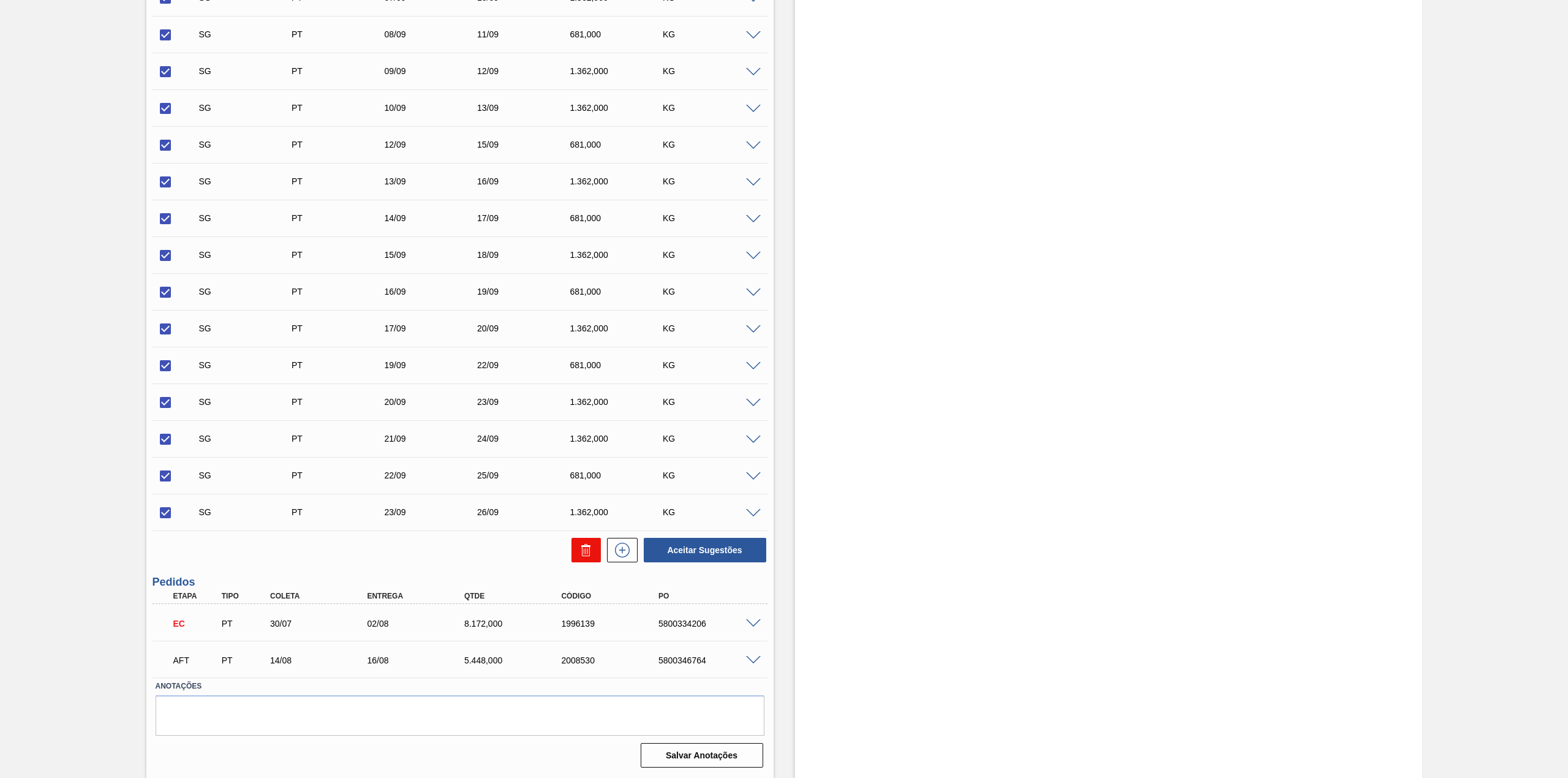
checkbox input "false"
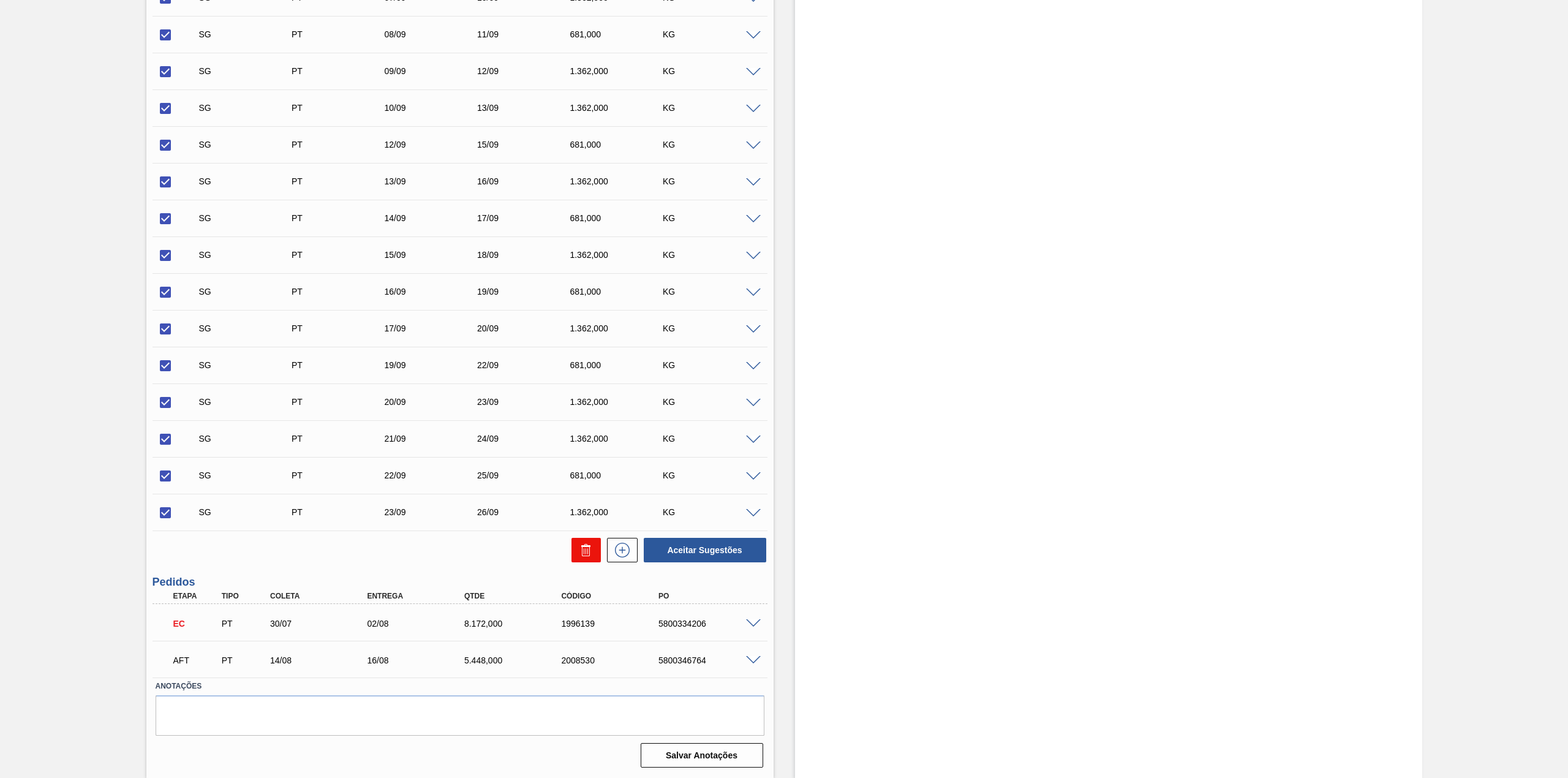
checkbox input "false"
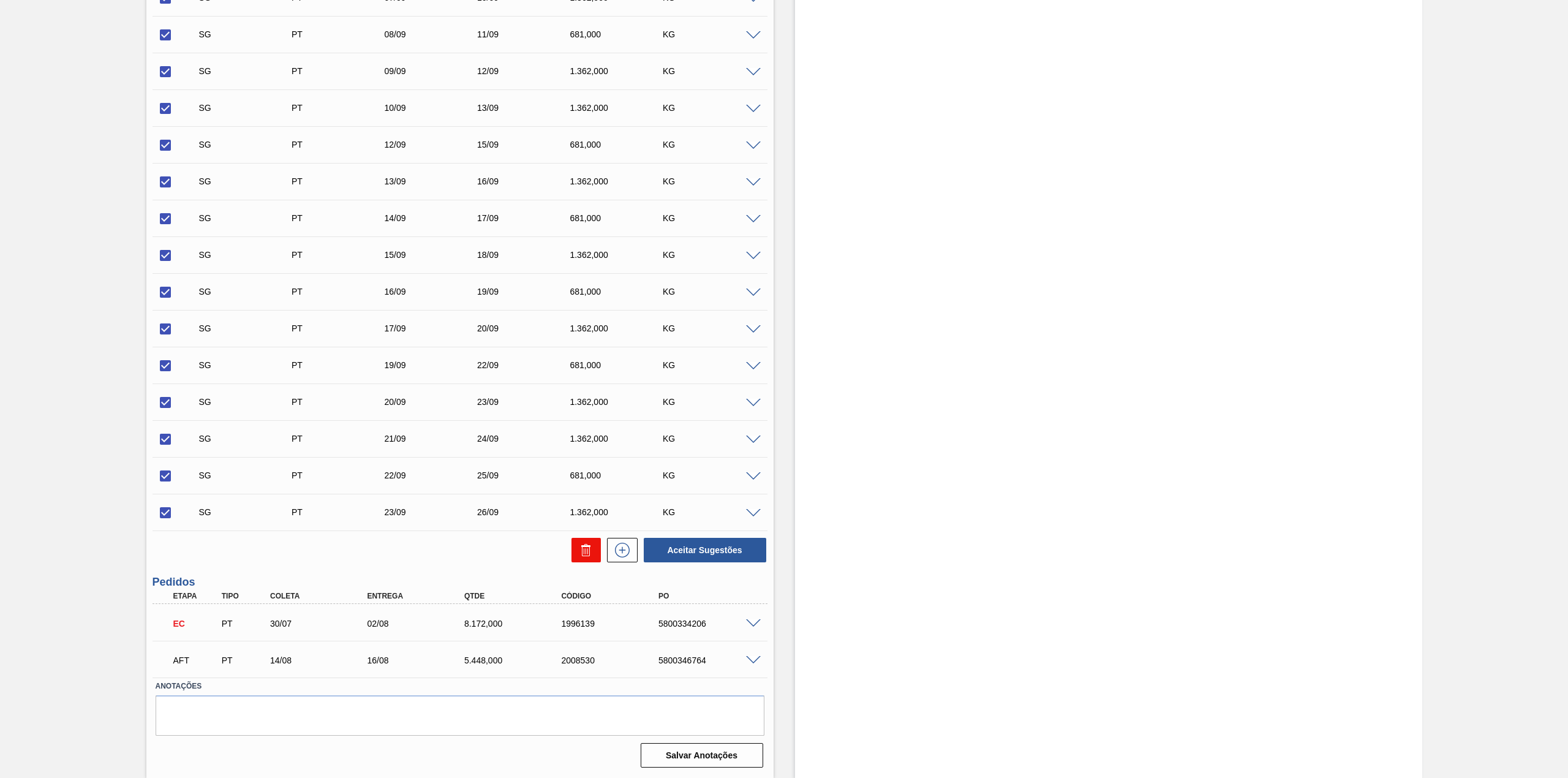
checkbox input "false"
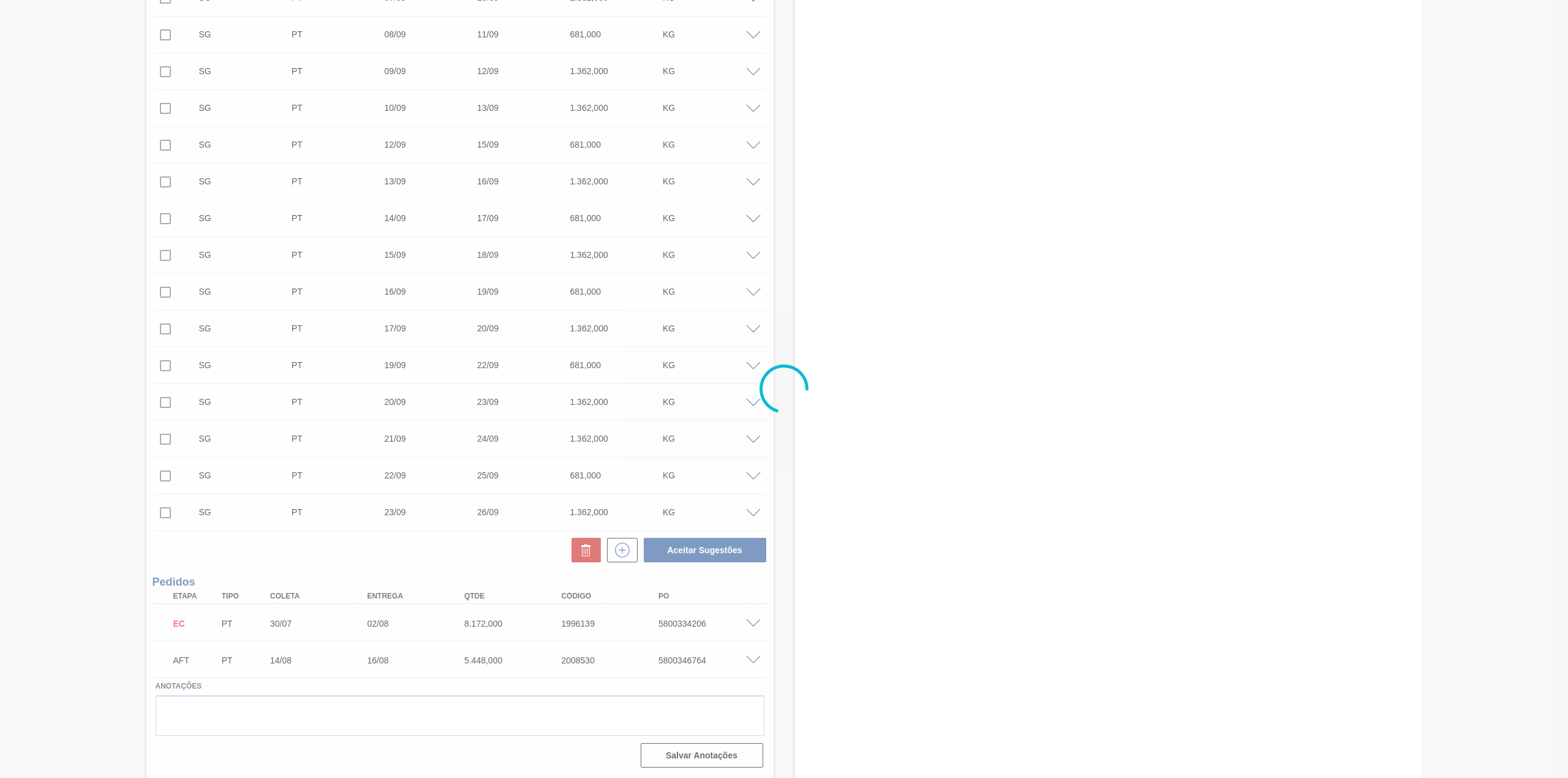
scroll to position [0, 0]
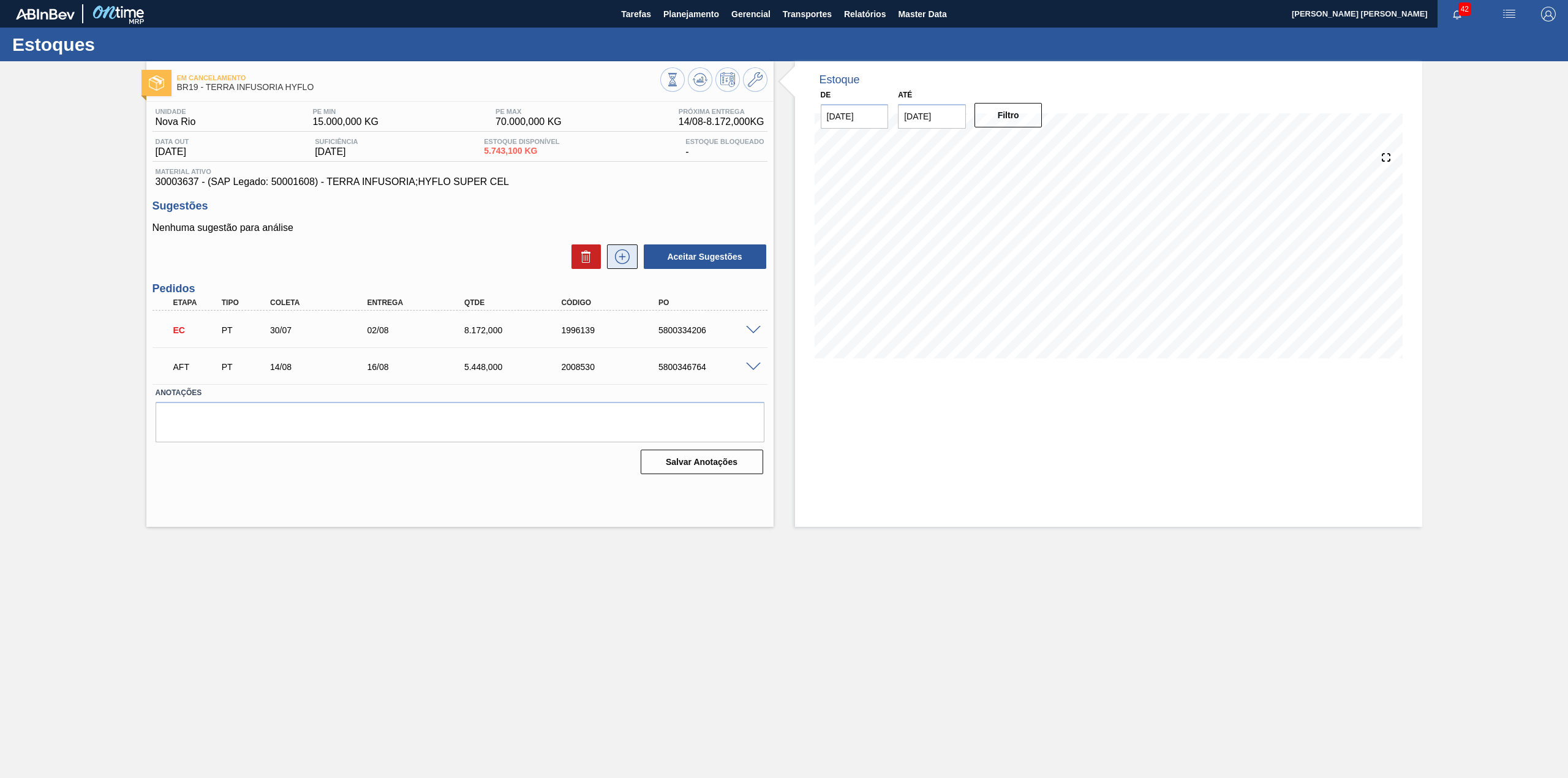
click at [619, 261] on icon at bounding box center [622, 256] width 19 height 15
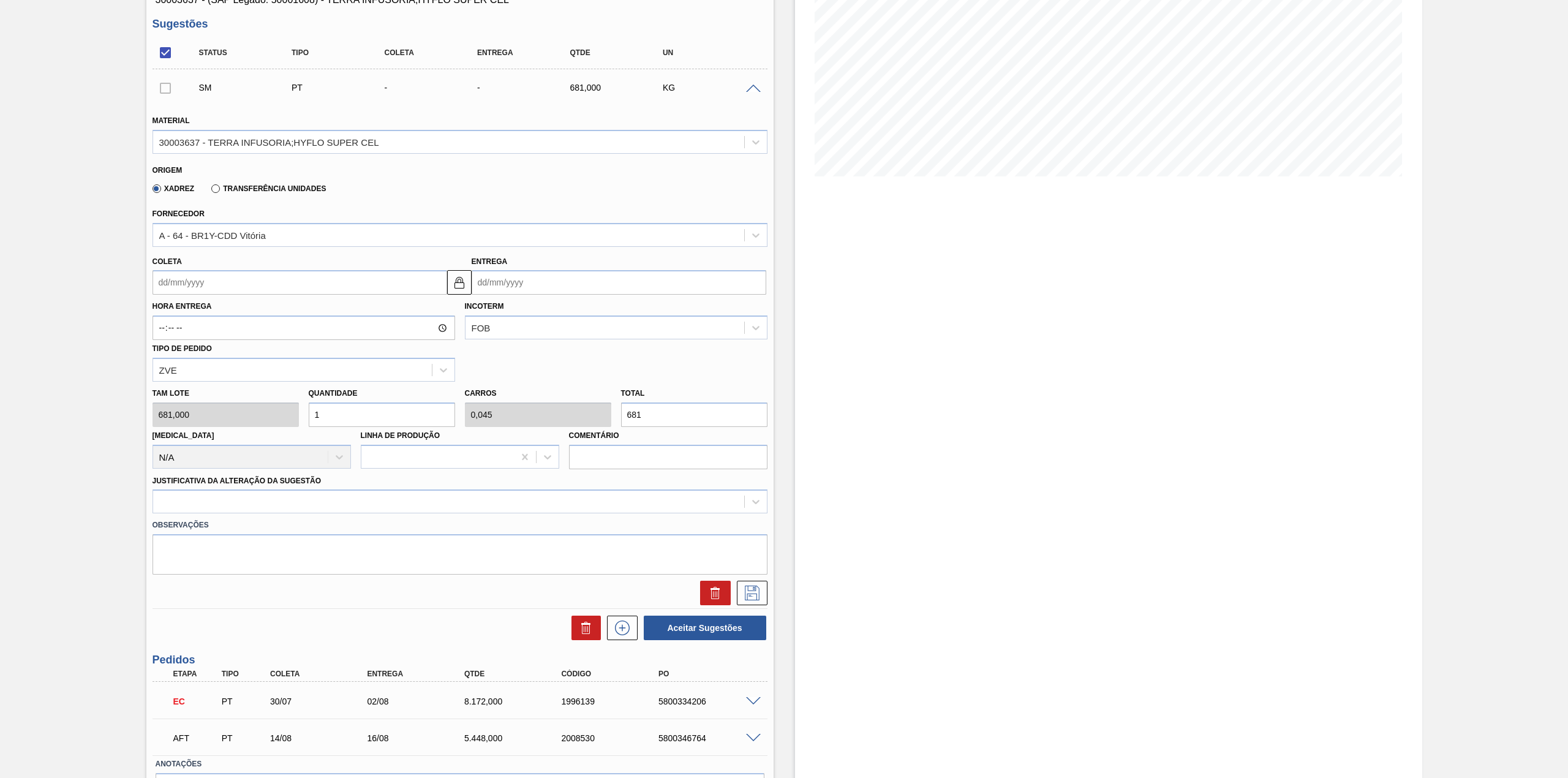
scroll to position [163, 0]
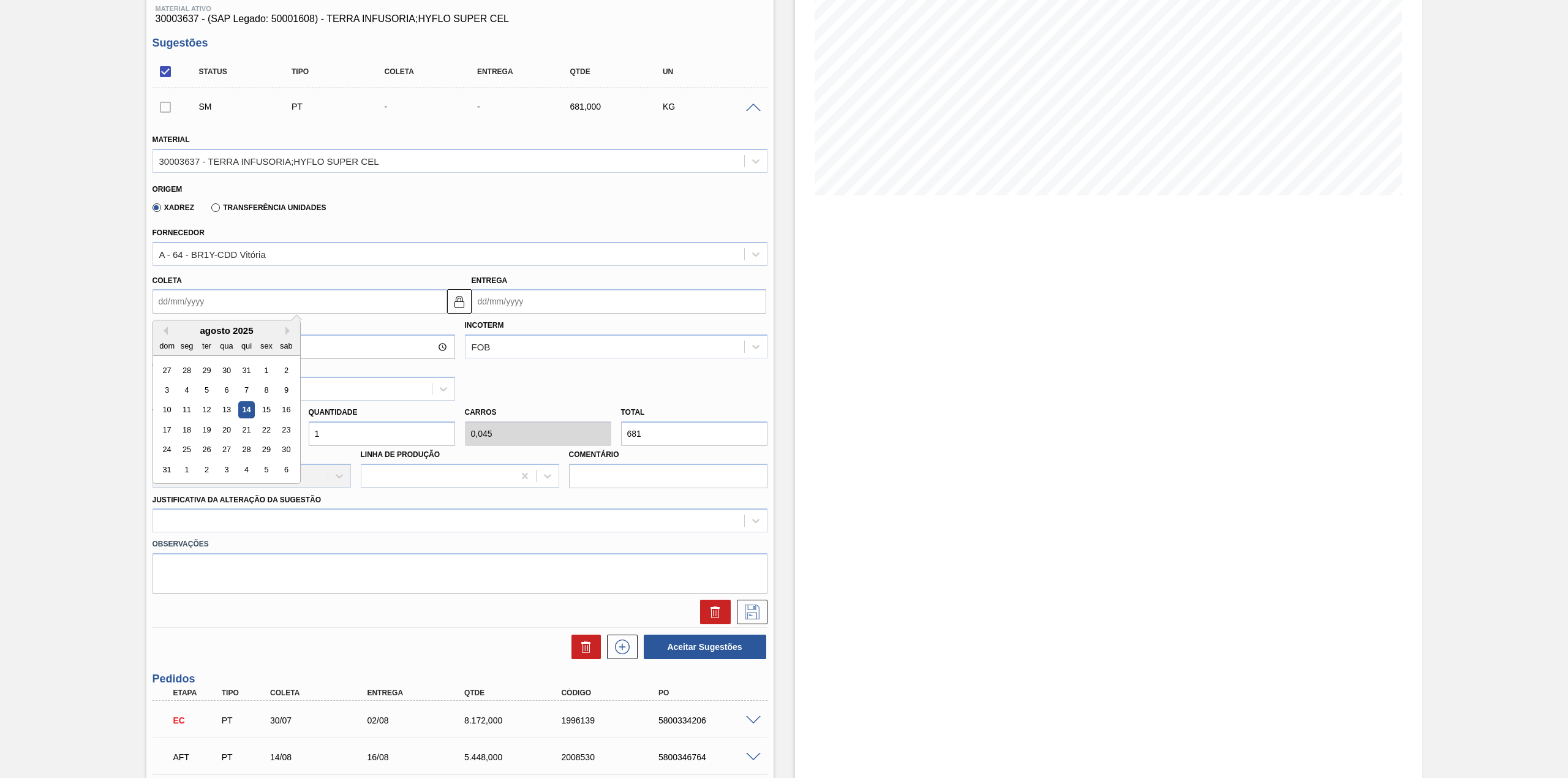
click at [272, 305] on input "Coleta" at bounding box center [300, 301] width 295 height 24
click at [191, 333] on div "agosto 2025" at bounding box center [227, 330] width 147 height 10
click at [189, 433] on div "18" at bounding box center [186, 430] width 16 height 16
type input "[DATE]"
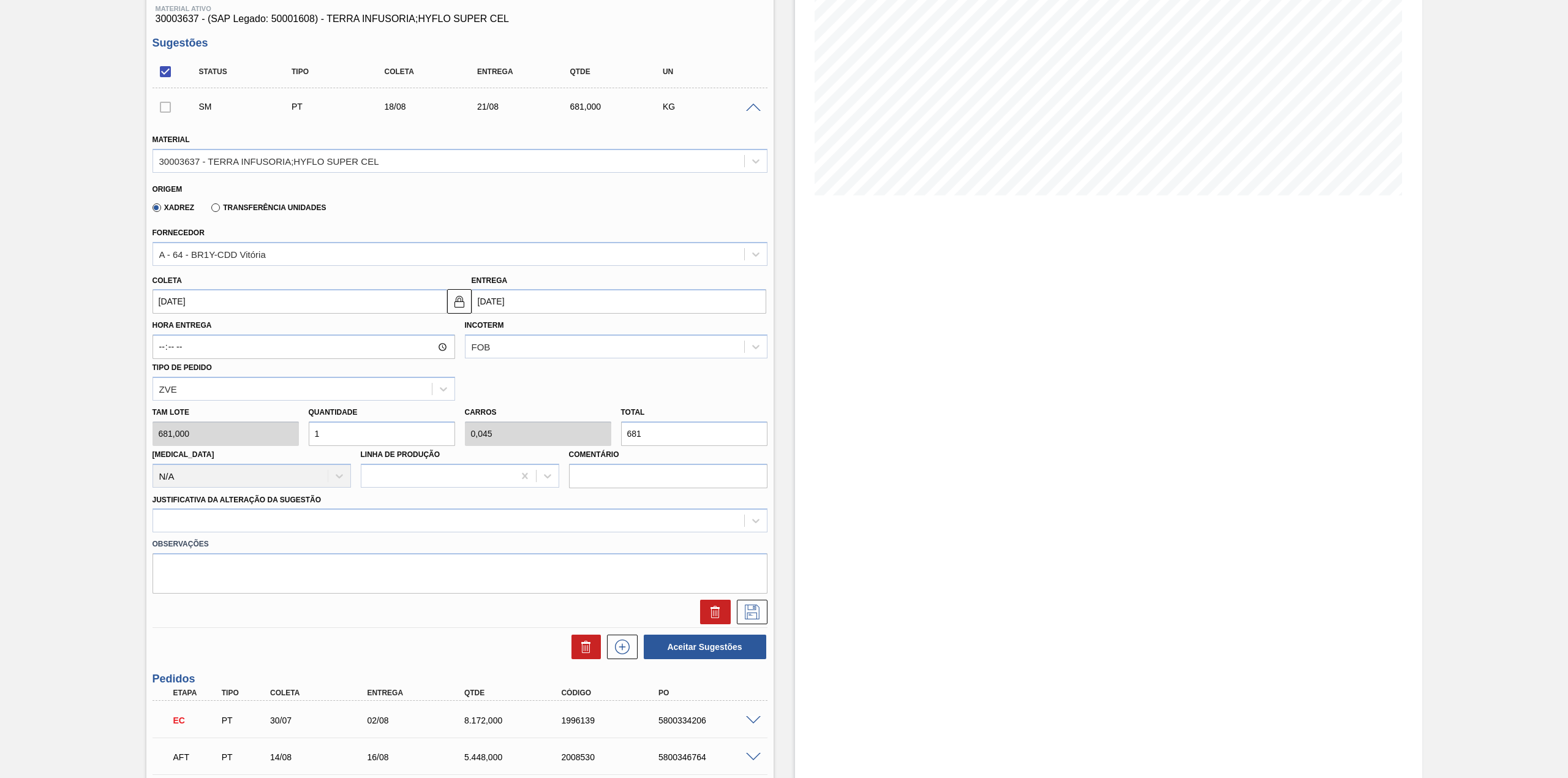
click at [366, 439] on input "1" at bounding box center [382, 433] width 147 height 24
type input "18"
type input "0,817"
type input "12.258"
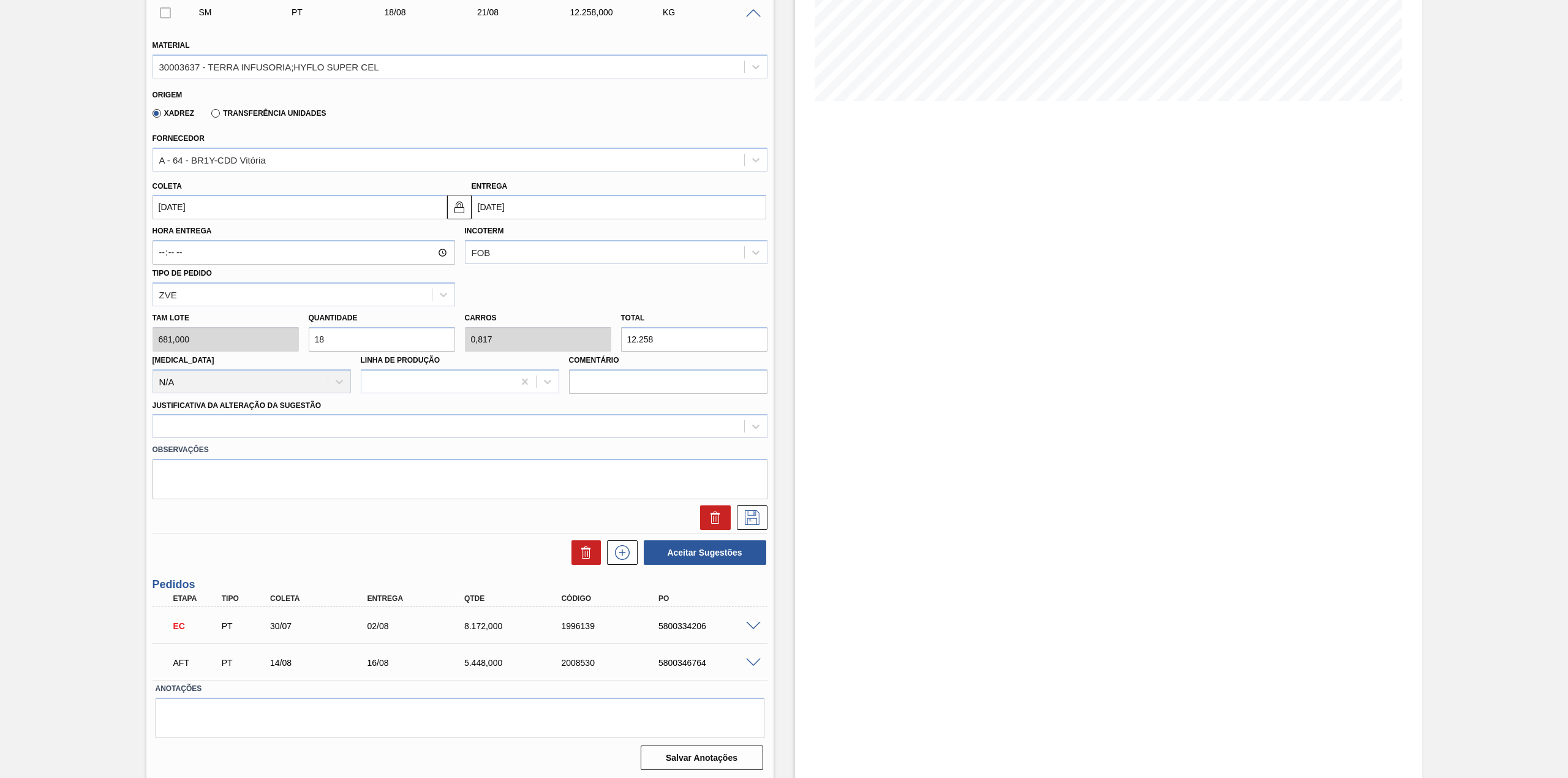
scroll to position [259, 0]
type input "18"
click at [295, 436] on div at bounding box center [460, 425] width 615 height 24
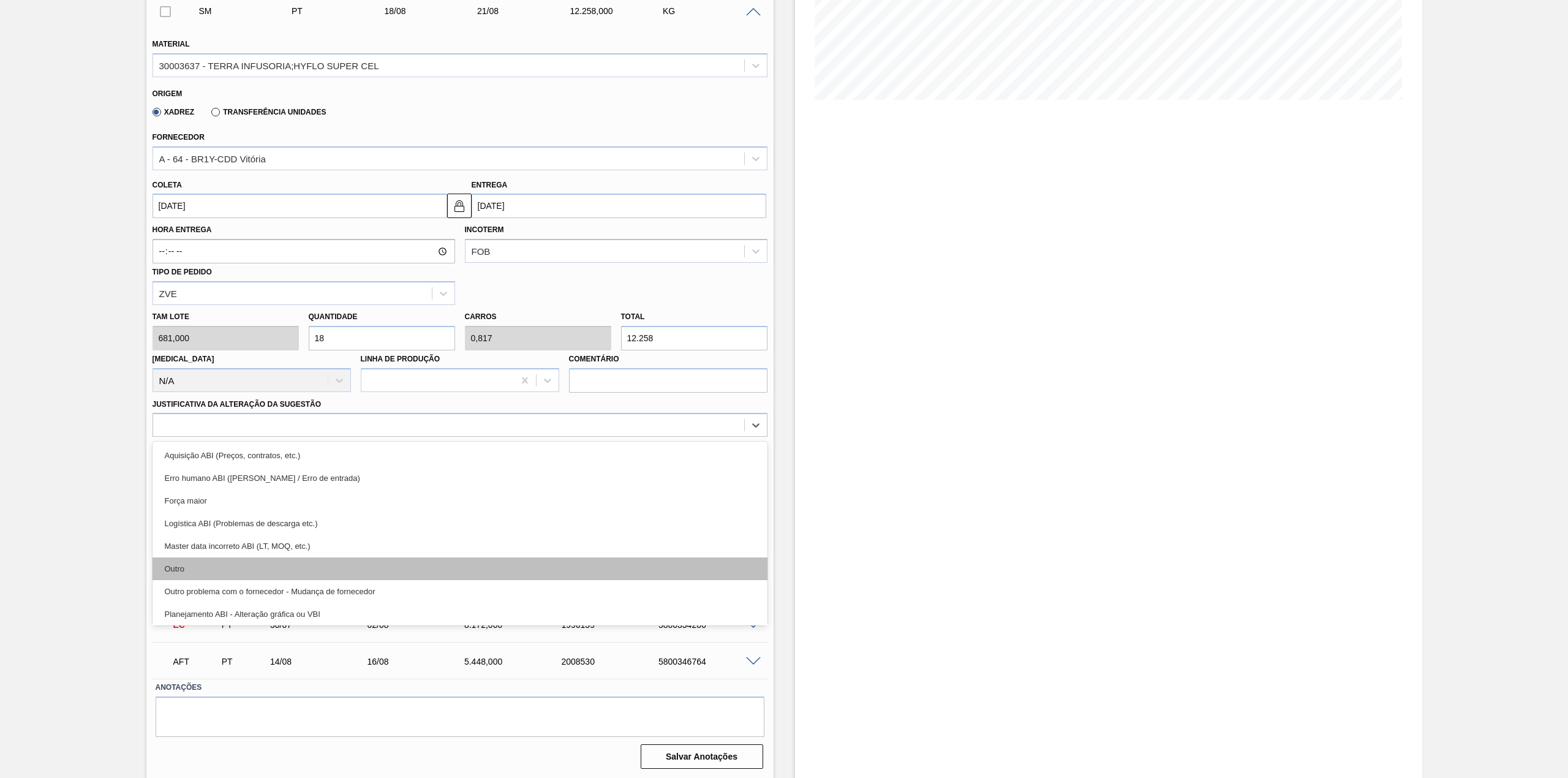
click at [216, 557] on div "Outro" at bounding box center [460, 568] width 615 height 23
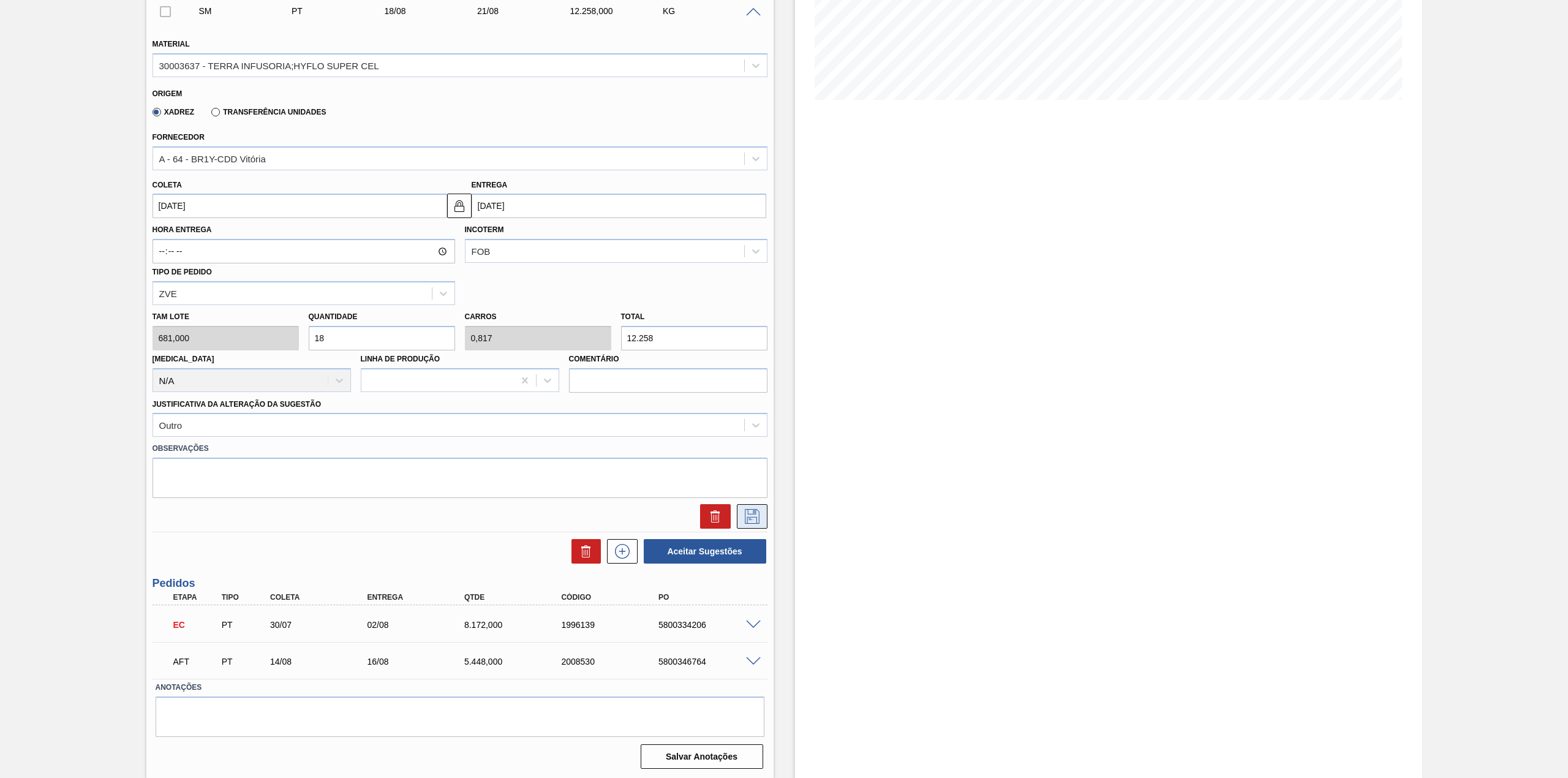
click at [750, 520] on icon at bounding box center [752, 516] width 19 height 15
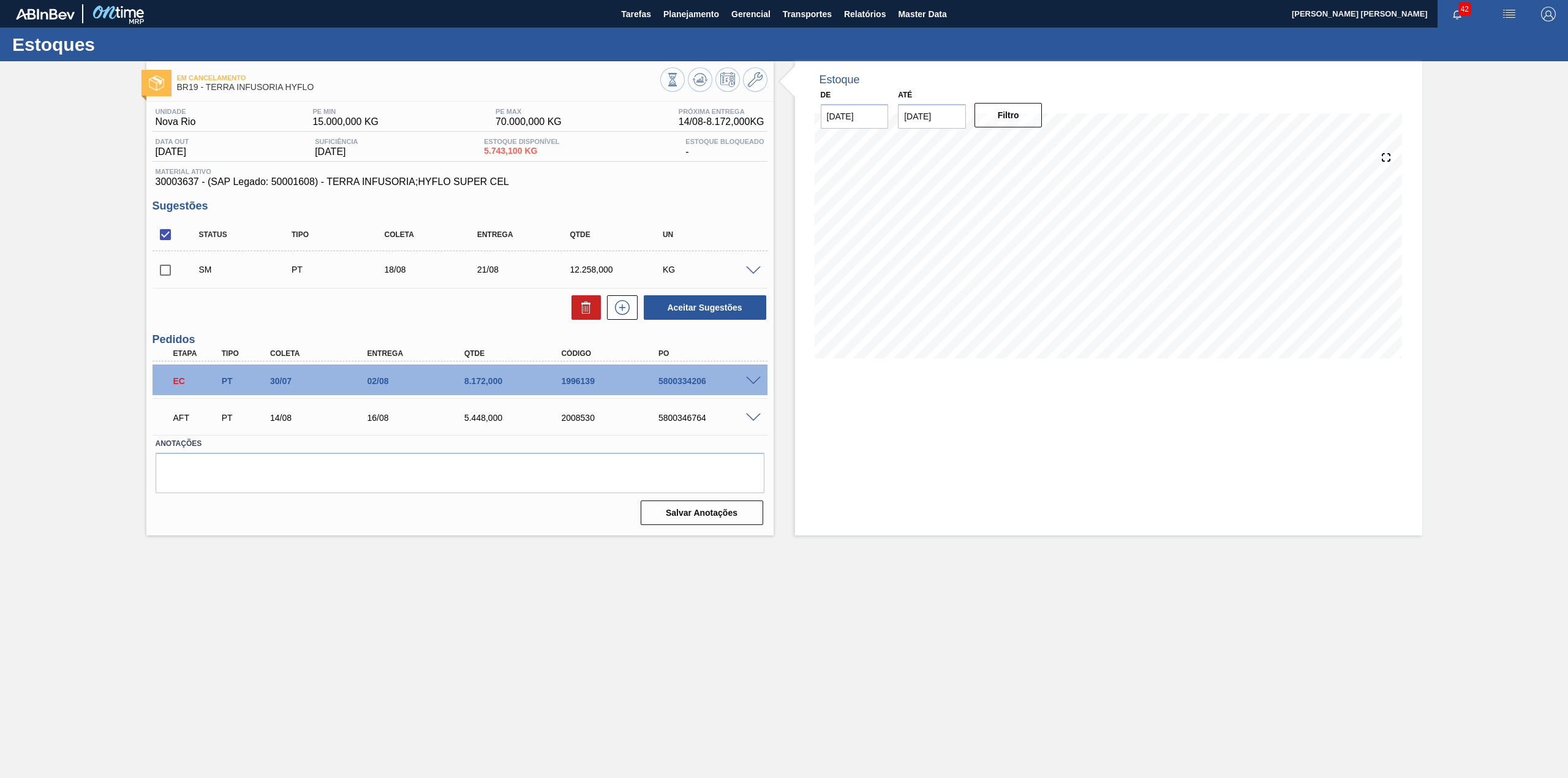
scroll to position [0, 0]
click at [167, 270] on input "checkbox" at bounding box center [165, 270] width 26 height 26
checkbox input "true"
click at [704, 313] on button "Aceitar Sugestões" at bounding box center [705, 307] width 122 height 24
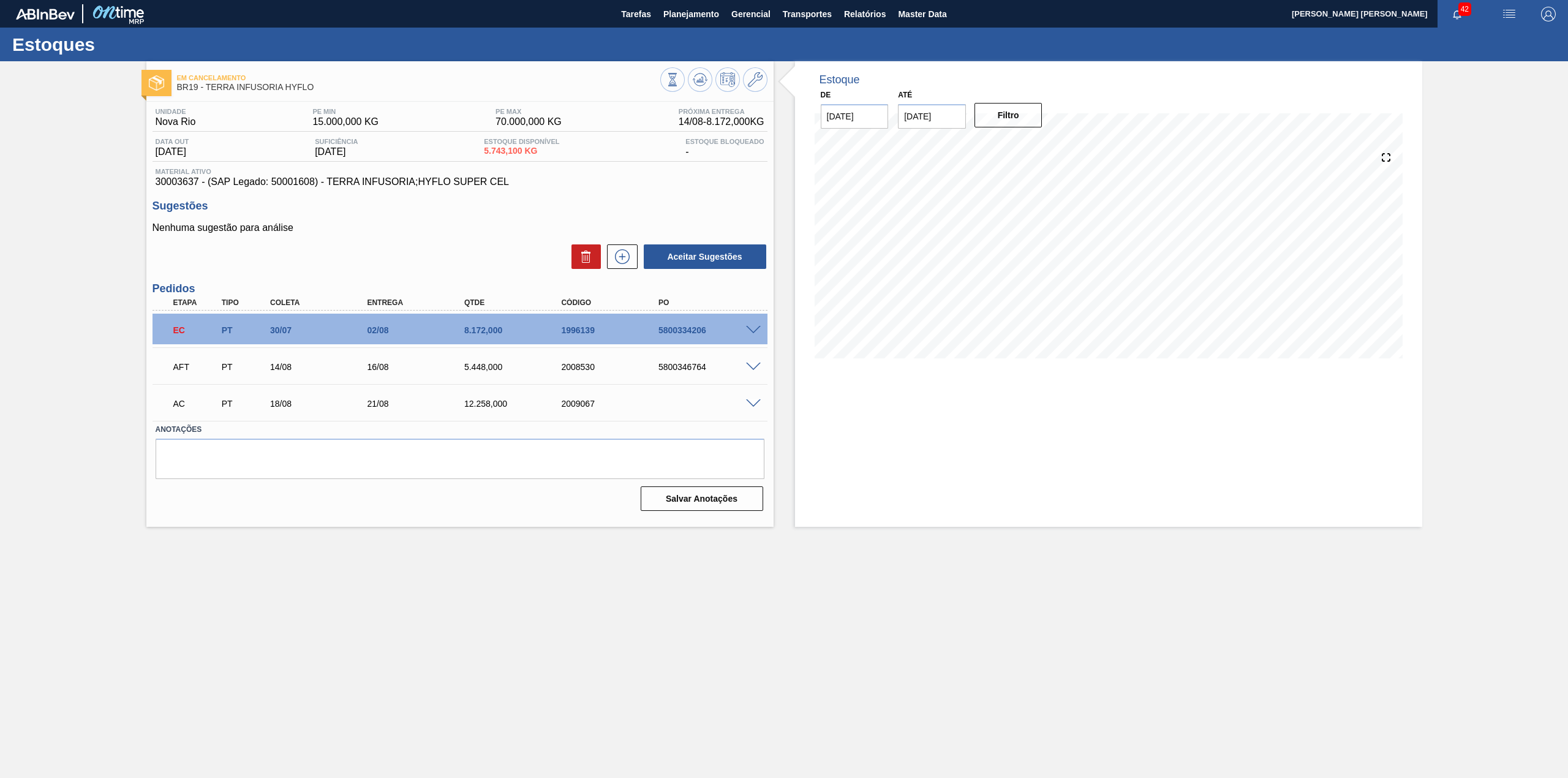
click at [751, 407] on span at bounding box center [754, 404] width 15 height 9
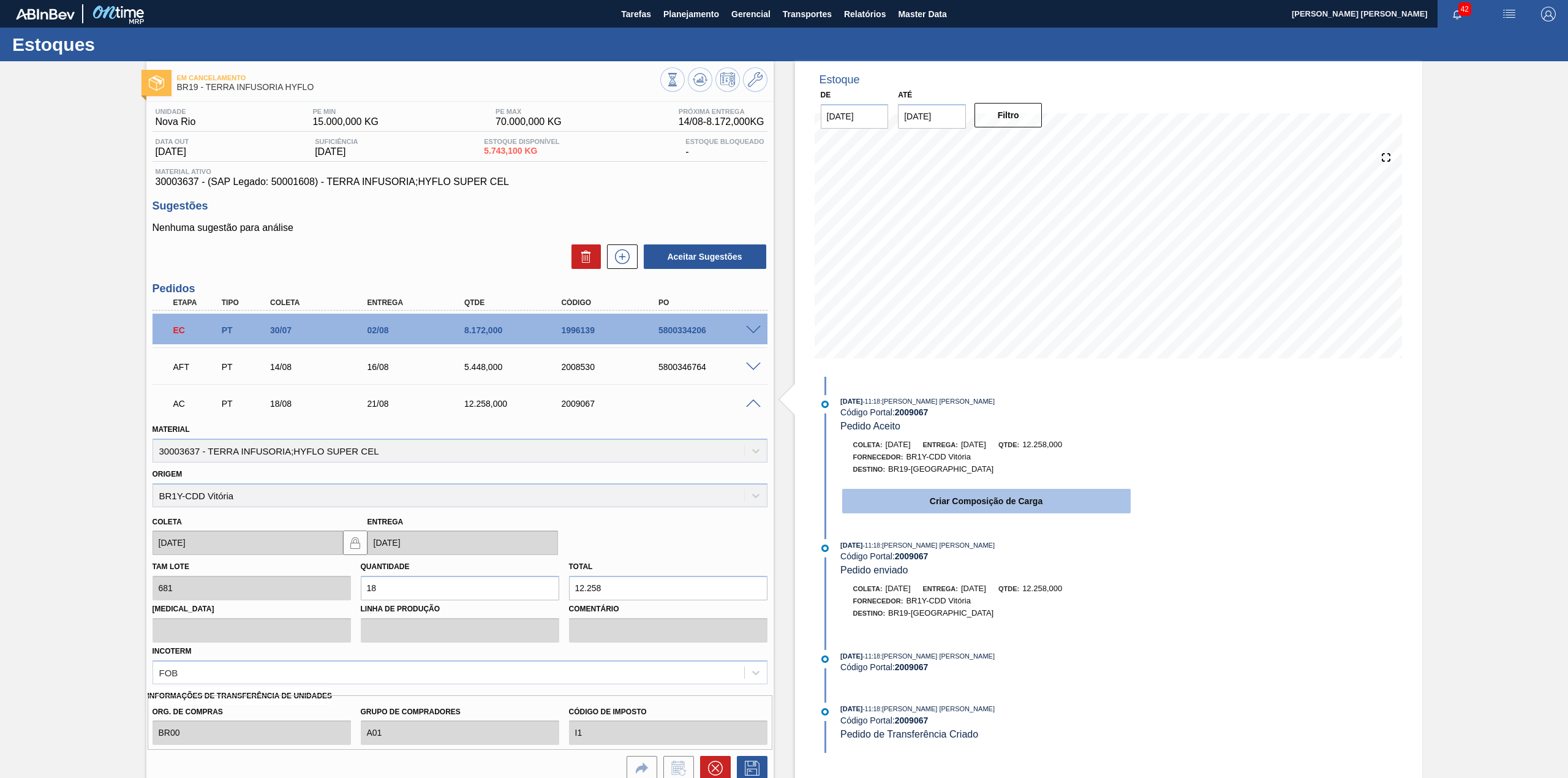
click at [915, 508] on button "Criar Composição de Carga" at bounding box center [986, 500] width 288 height 24
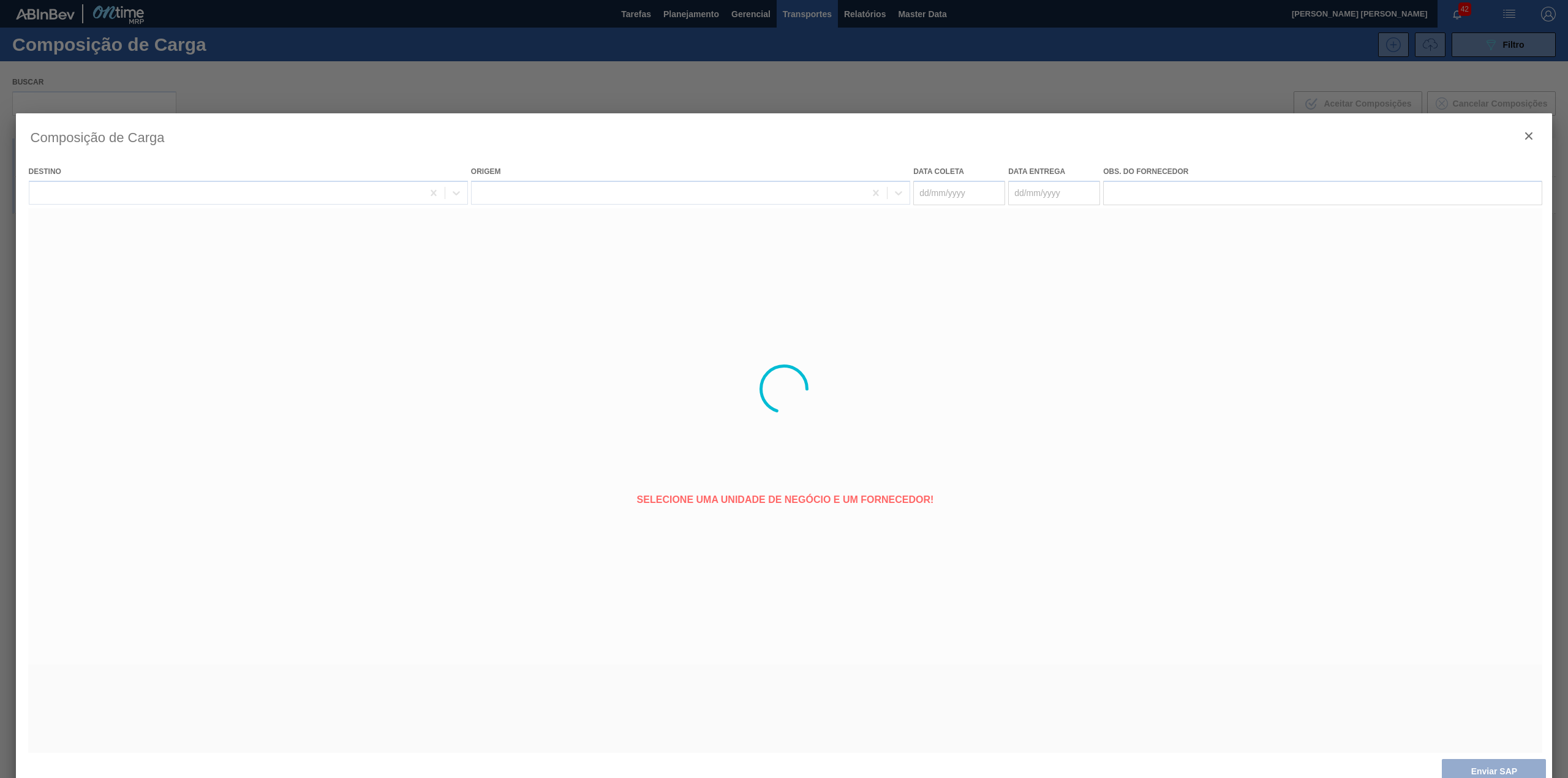
type coleta "[DATE]"
type entrega "21/08/2025"
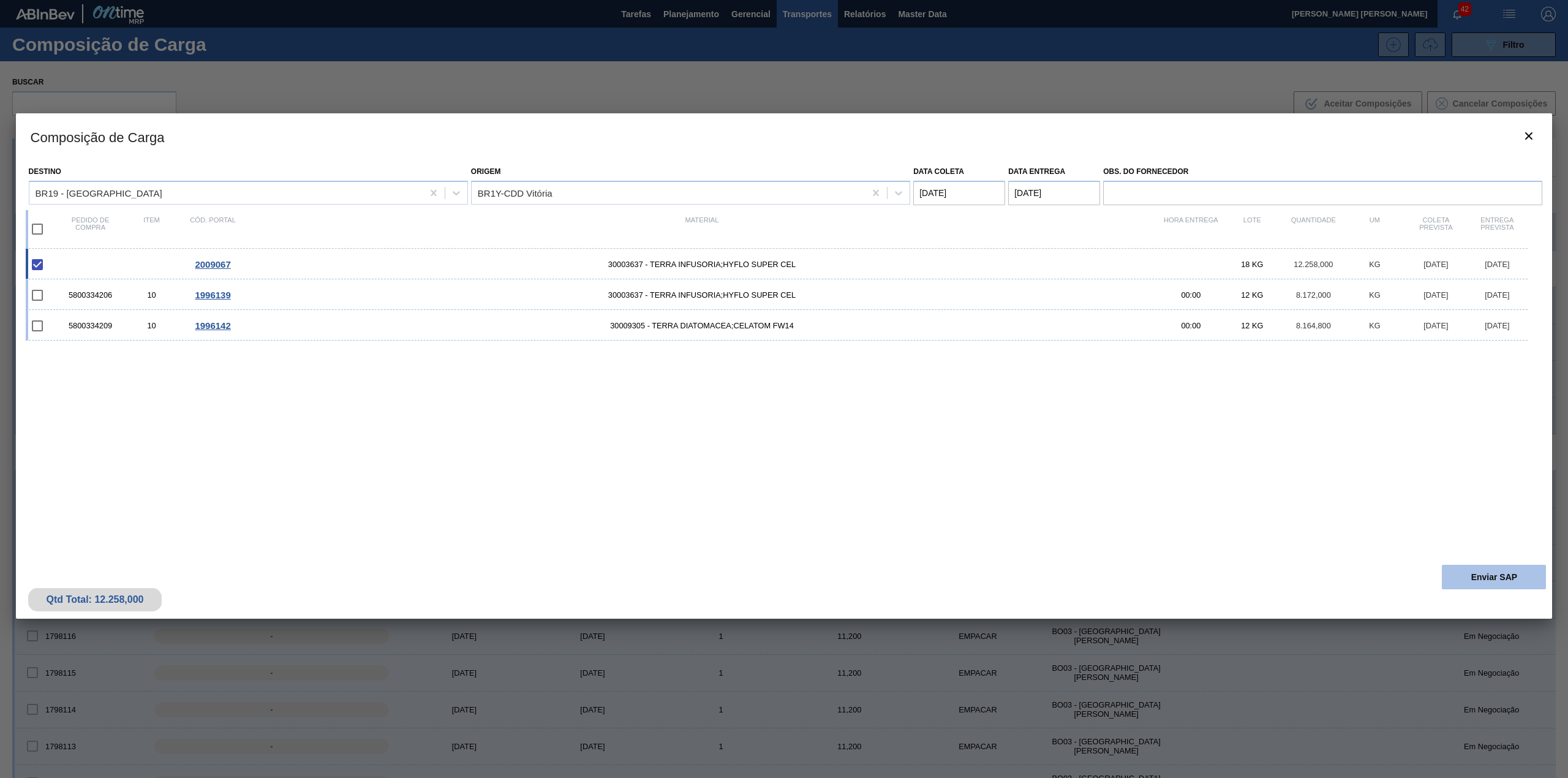
click at [1473, 571] on button "Enviar SAP" at bounding box center [1493, 576] width 104 height 24
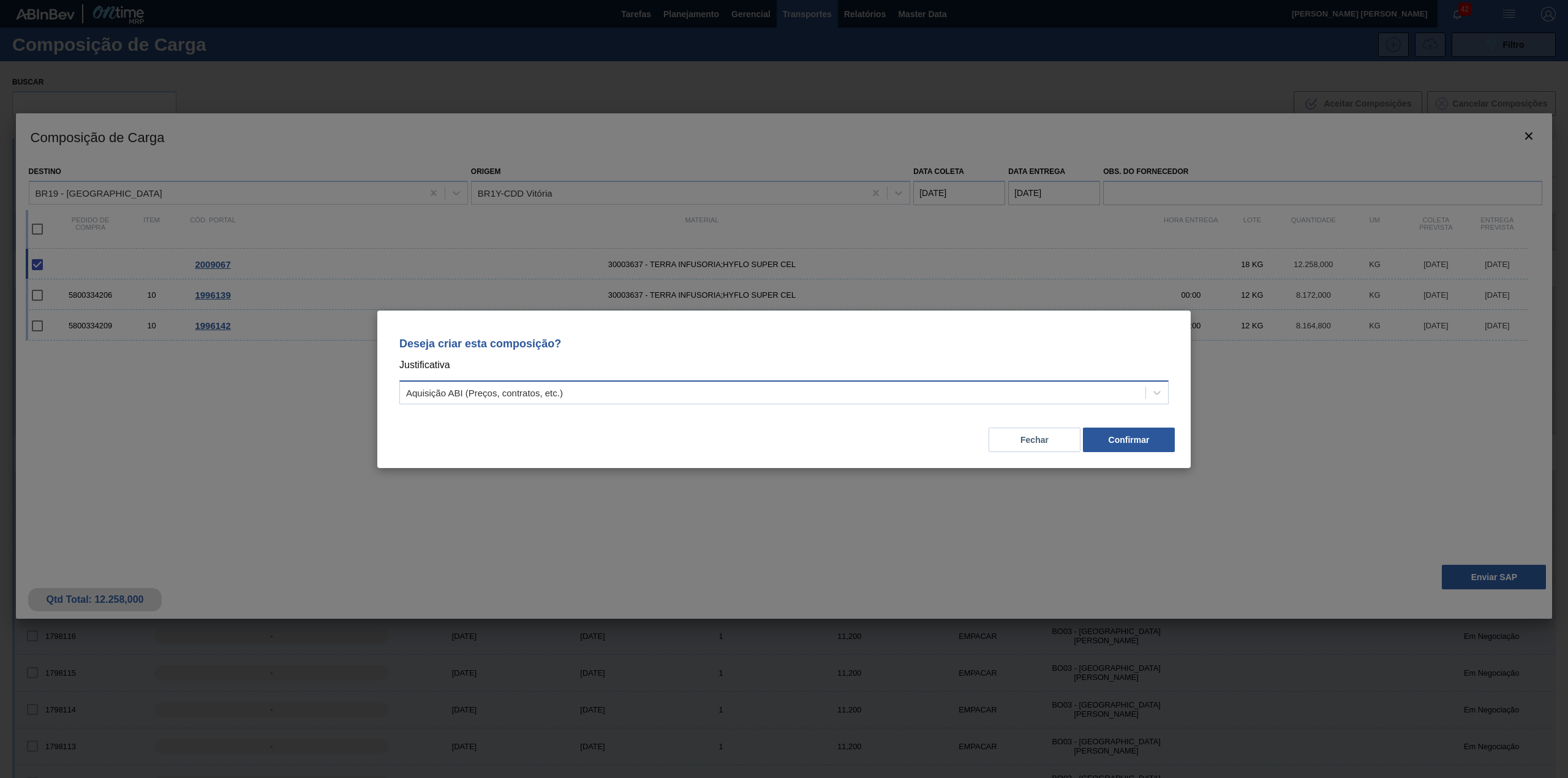
click at [446, 393] on div "Aquisição ABI (Preços, contratos, etc.)" at bounding box center [485, 392] width 157 height 10
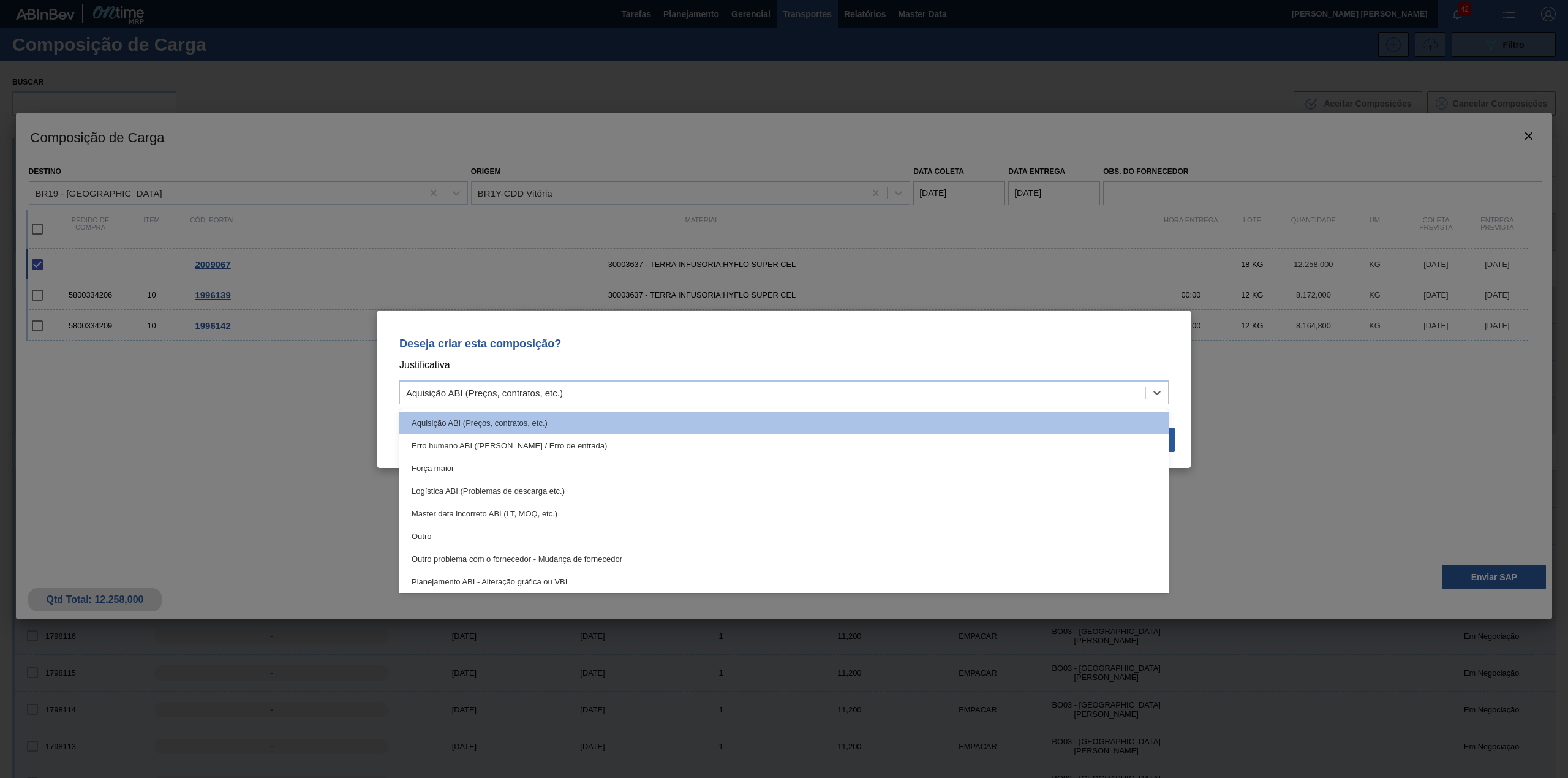
drag, startPoint x: 457, startPoint y: 530, endPoint x: 745, endPoint y: 513, distance: 288.5
click at [457, 531] on div "Outro" at bounding box center [784, 536] width 769 height 23
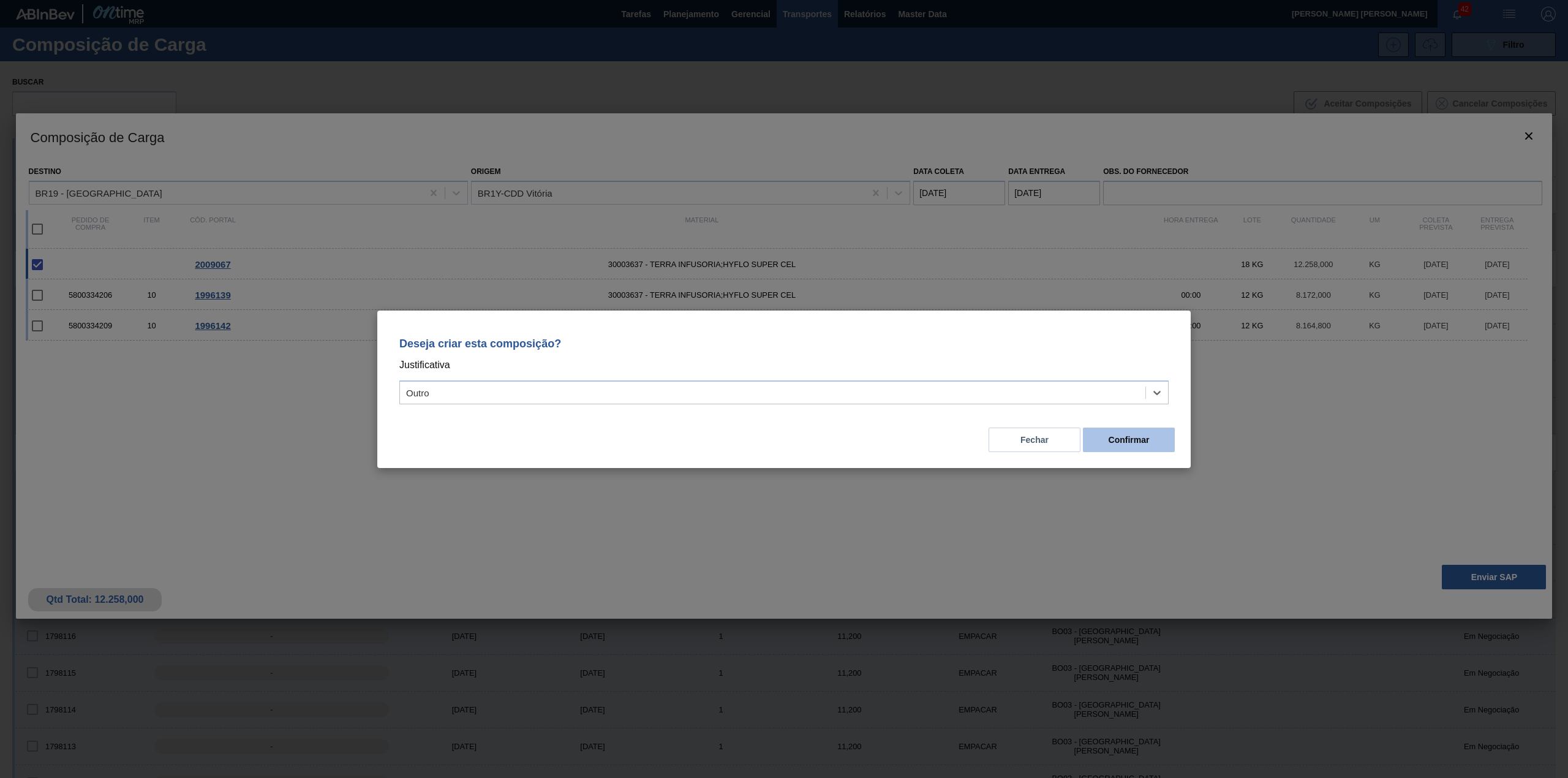
click at [1103, 446] on button "Confirmar" at bounding box center [1129, 439] width 92 height 24
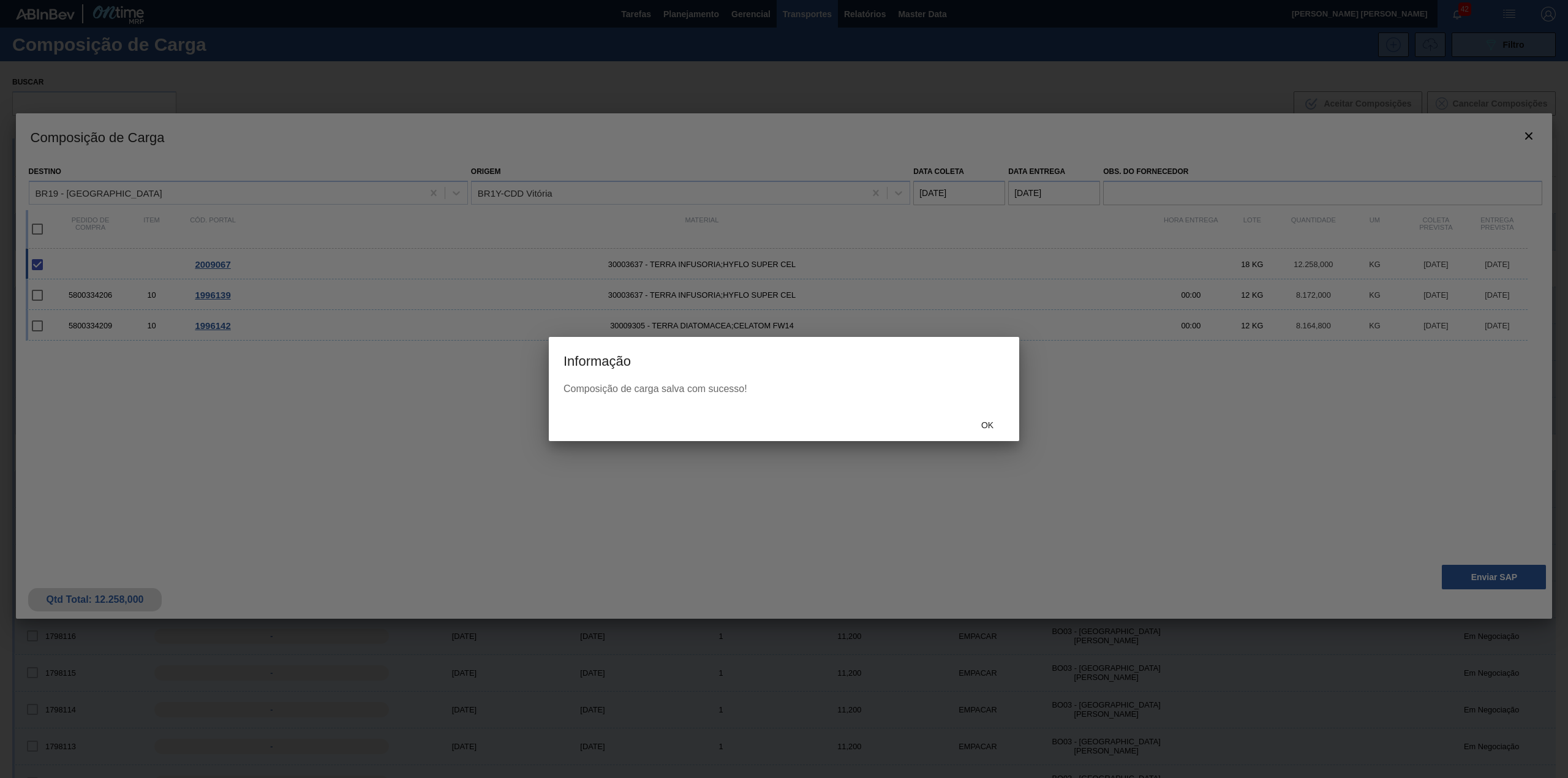
click at [971, 422] on div "Ok" at bounding box center [987, 425] width 54 height 23
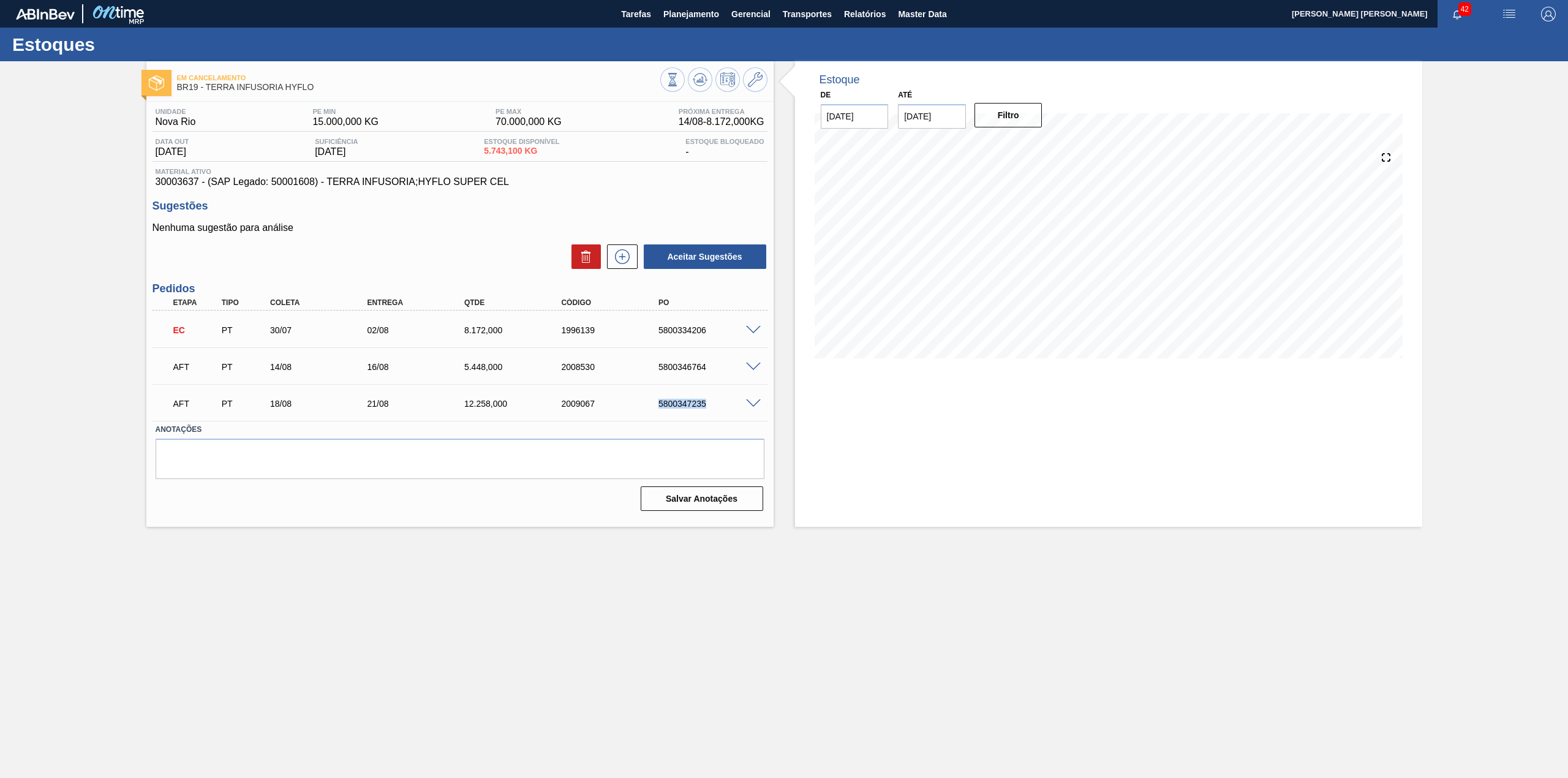
drag, startPoint x: 662, startPoint y: 402, endPoint x: 714, endPoint y: 414, distance: 53.4
click at [714, 414] on div "AFT PT 18/08 21/08 12.258,000 2009067 5800347235" at bounding box center [456, 402] width 582 height 24
copy div "5800347235"
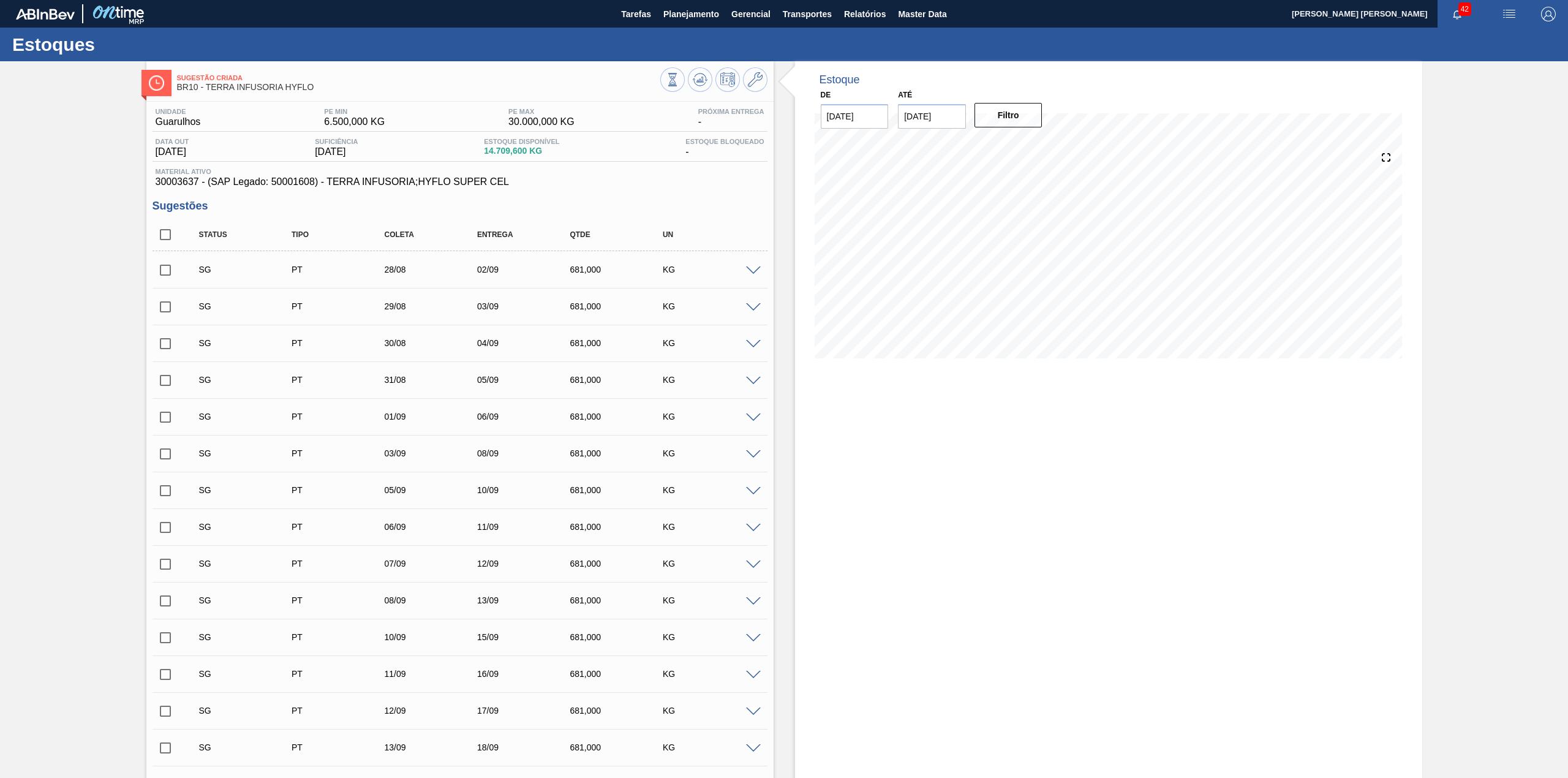
click at [167, 244] on input "checkbox" at bounding box center [165, 234] width 26 height 26
checkbox input "true"
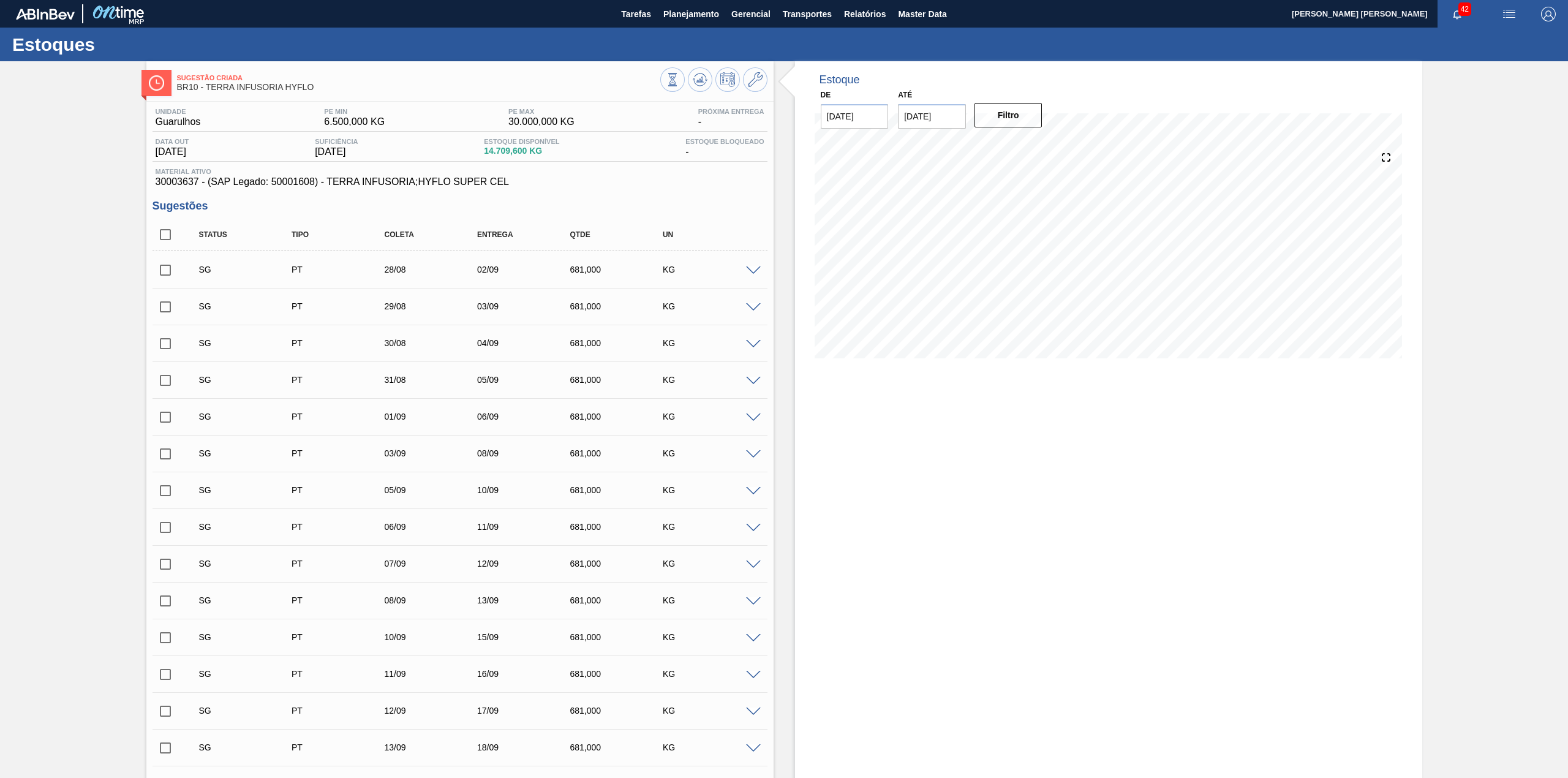
checkbox input "true"
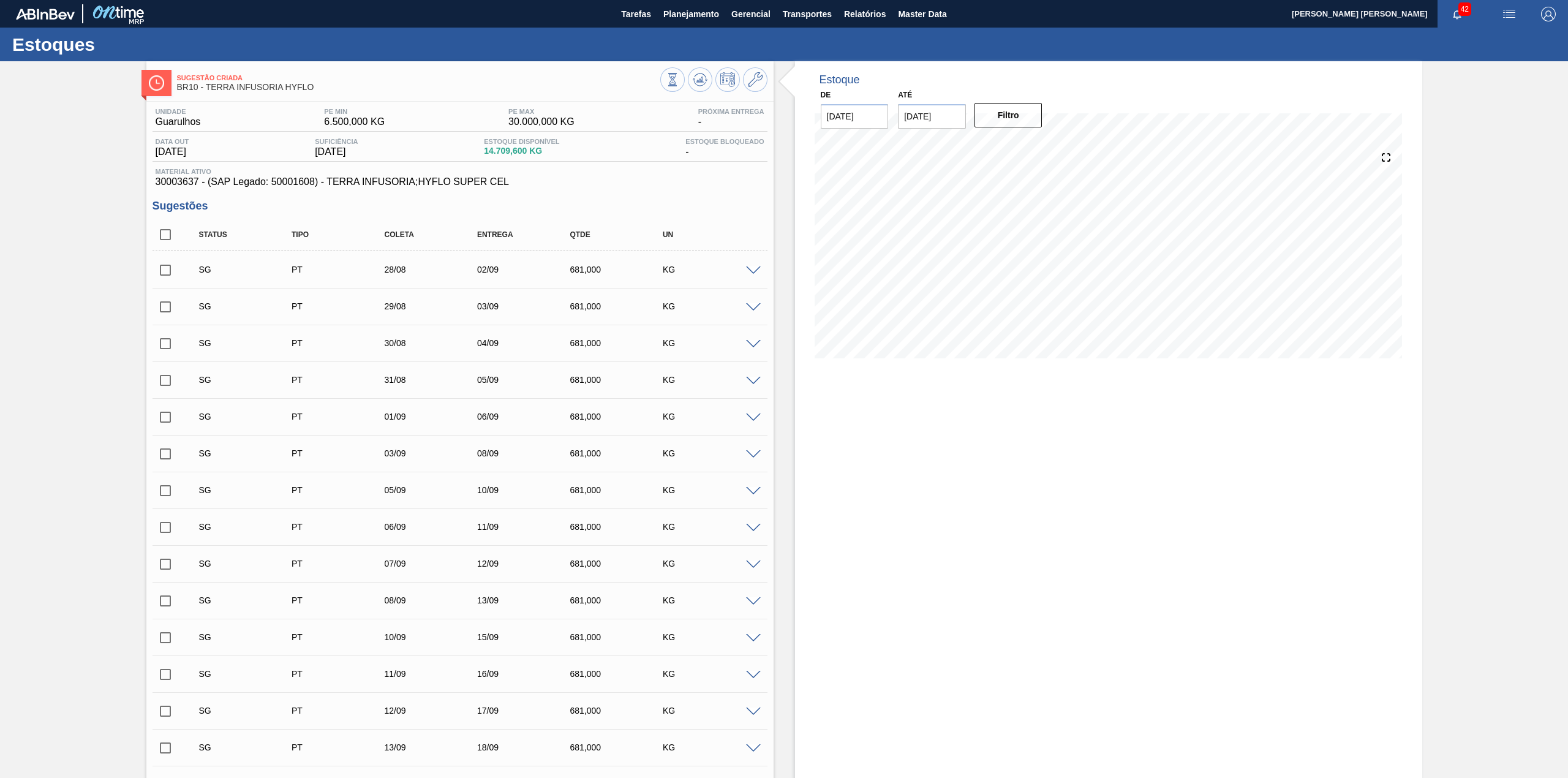
checkbox input "true"
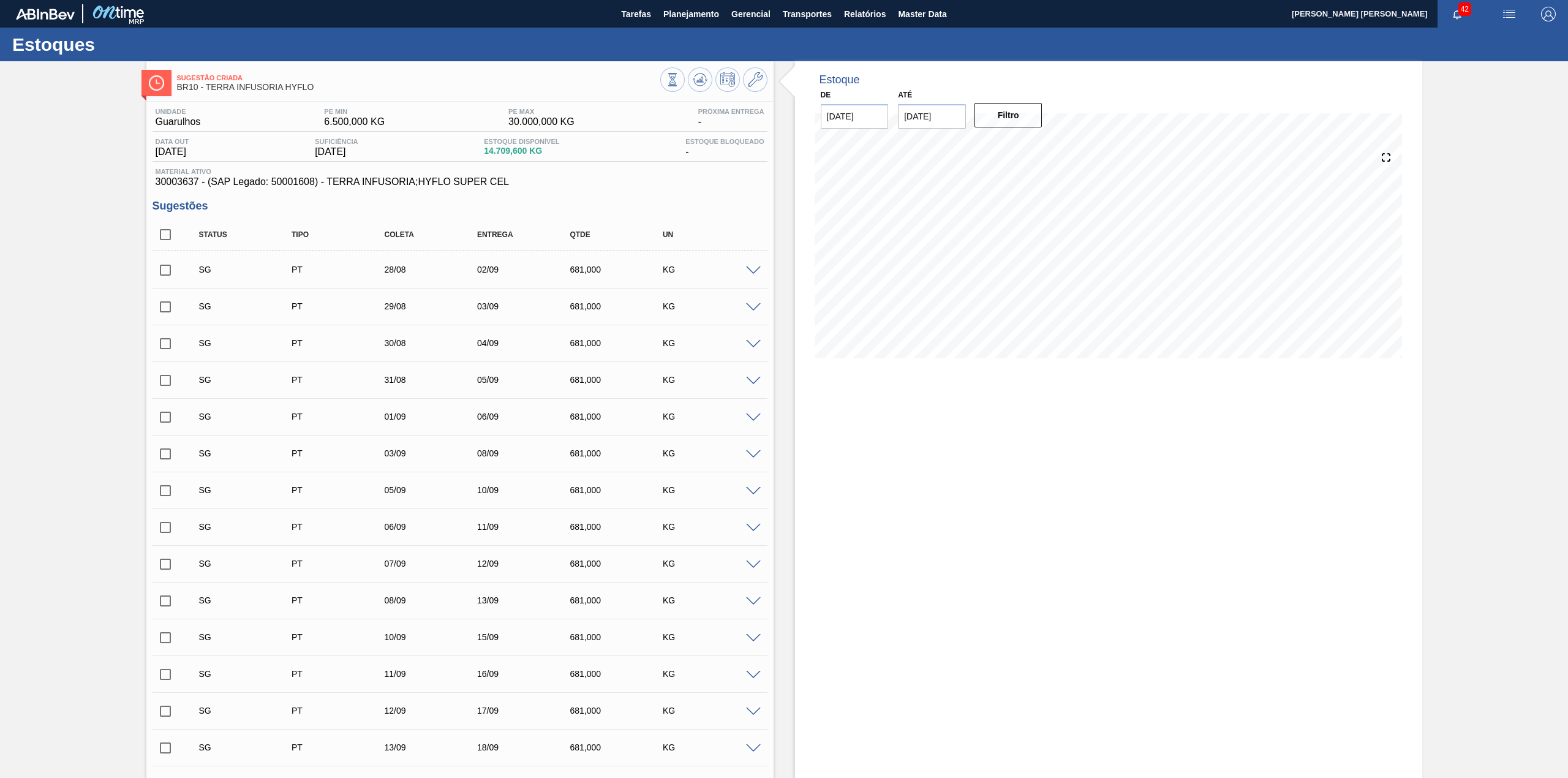
checkbox input "true"
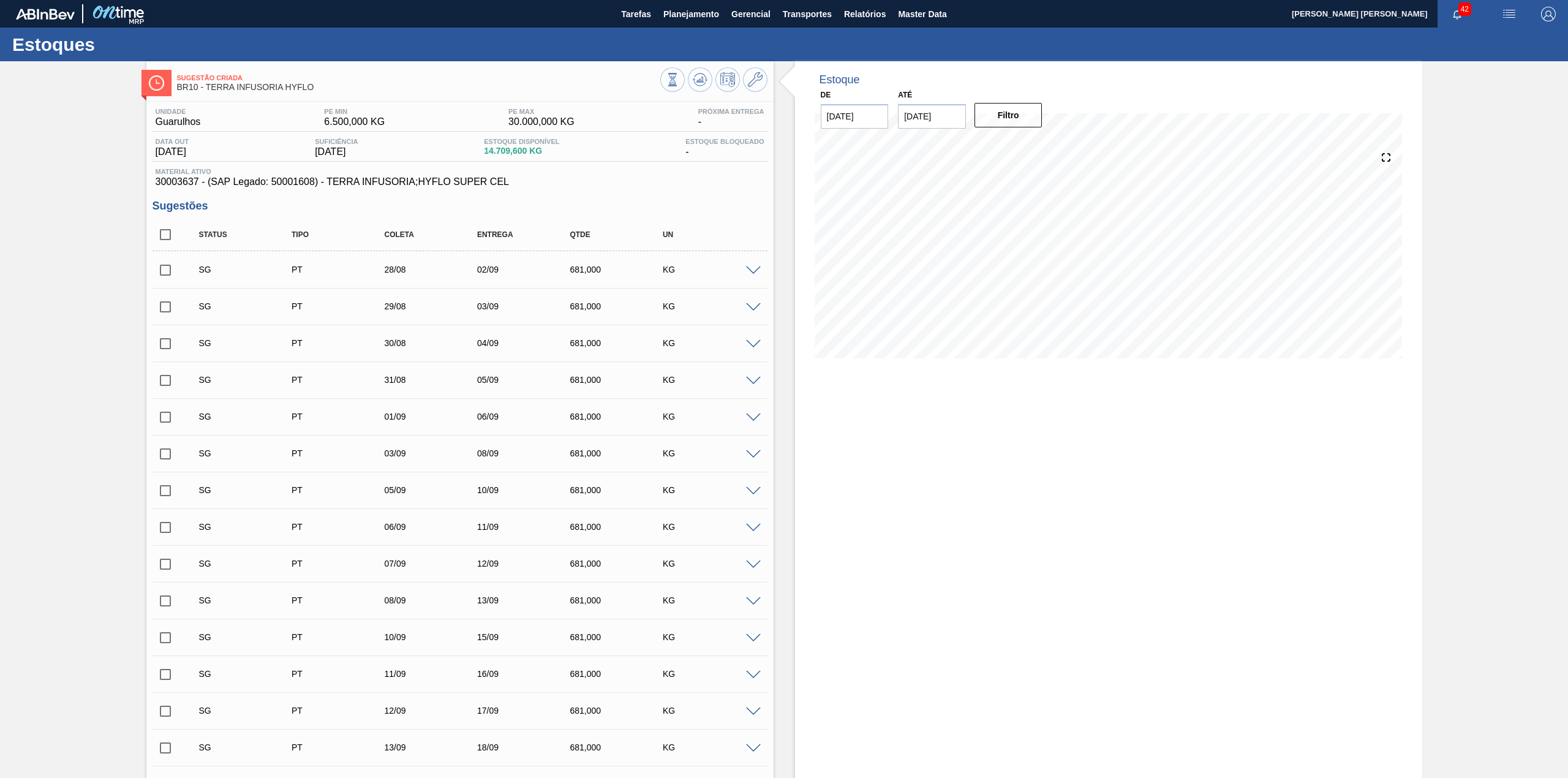
checkbox input "true"
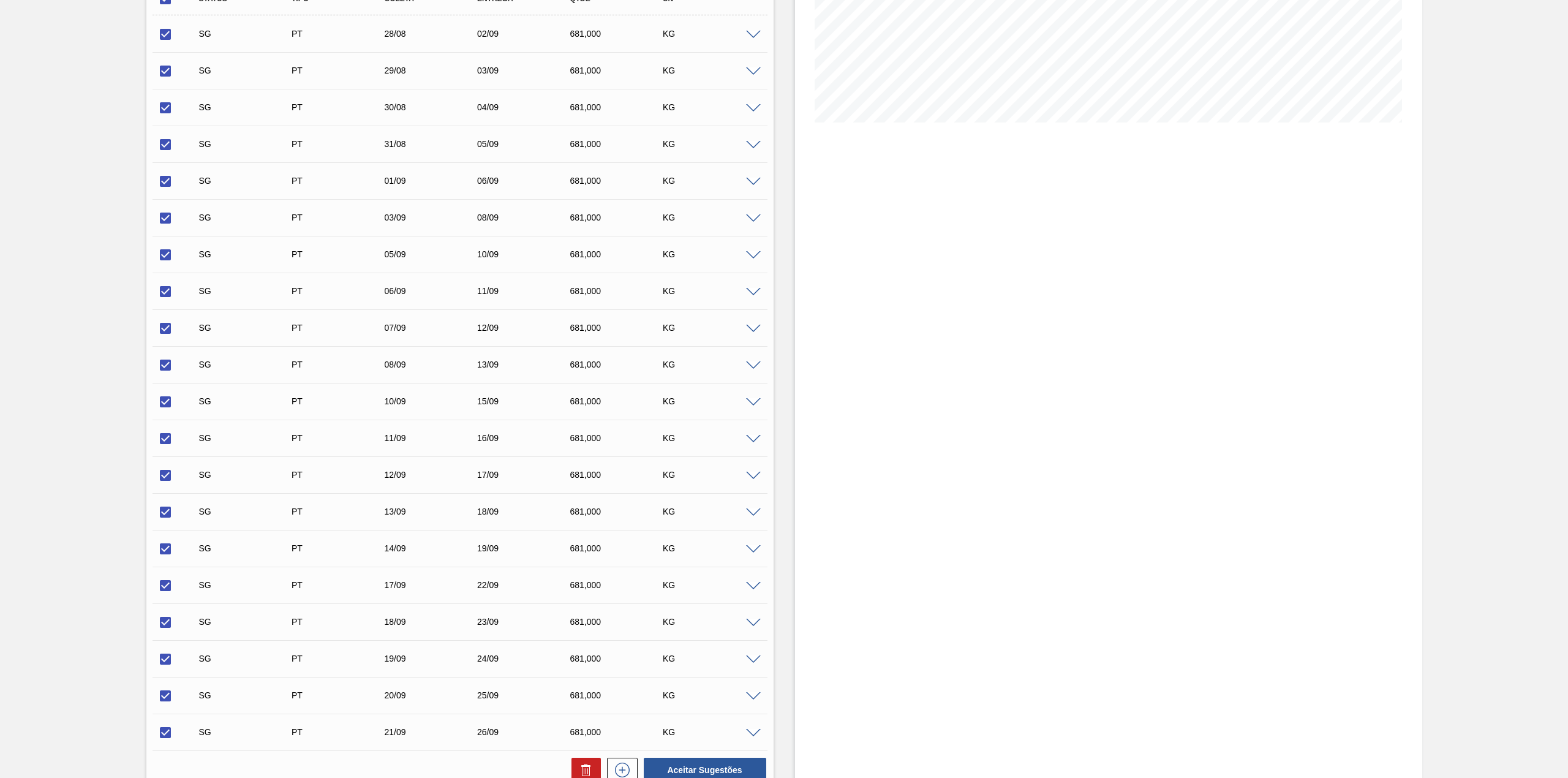
scroll to position [397, 0]
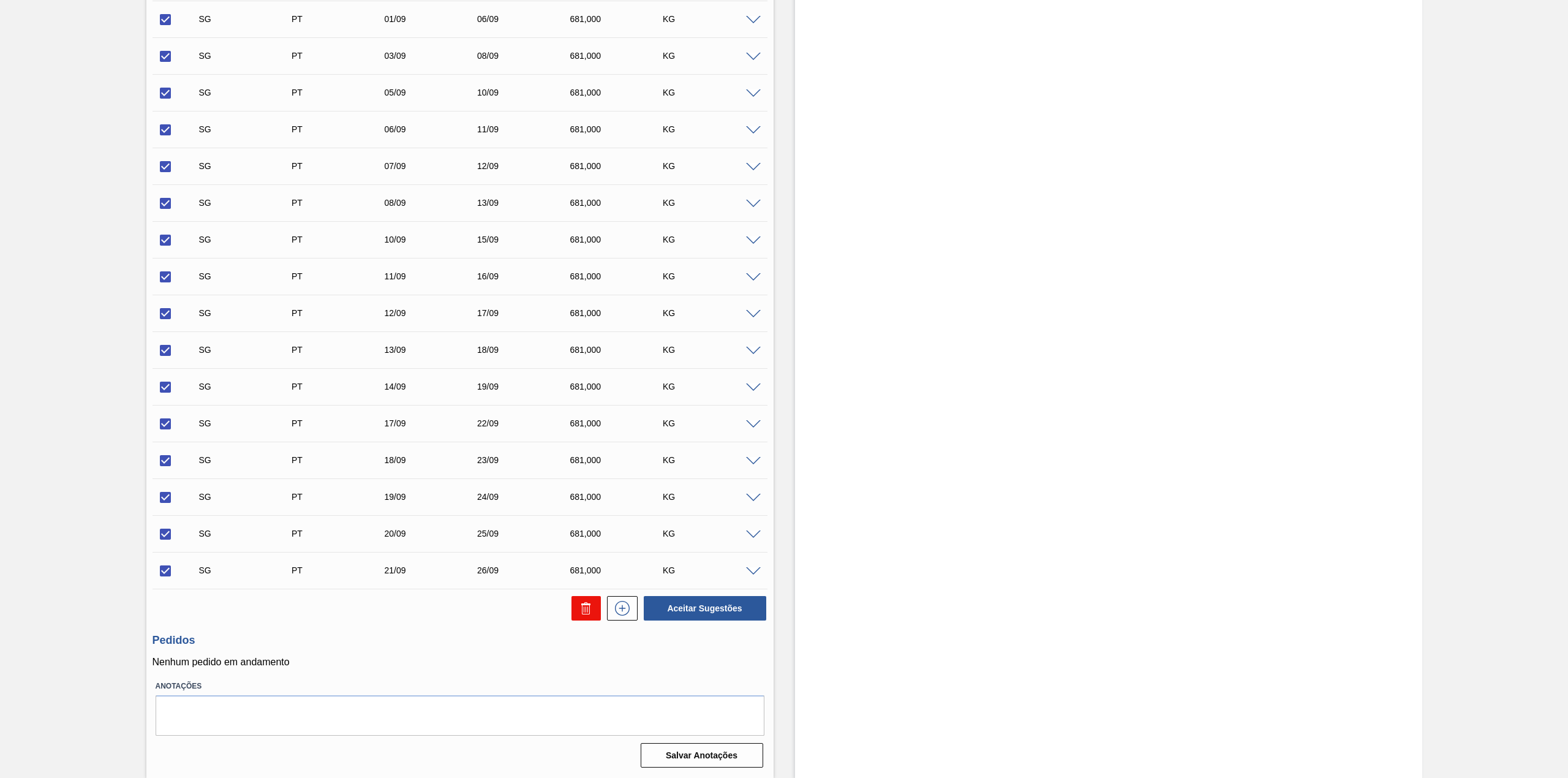
click at [0, 0] on icon at bounding box center [0, 0] width 0 height 0
checkbox input "false"
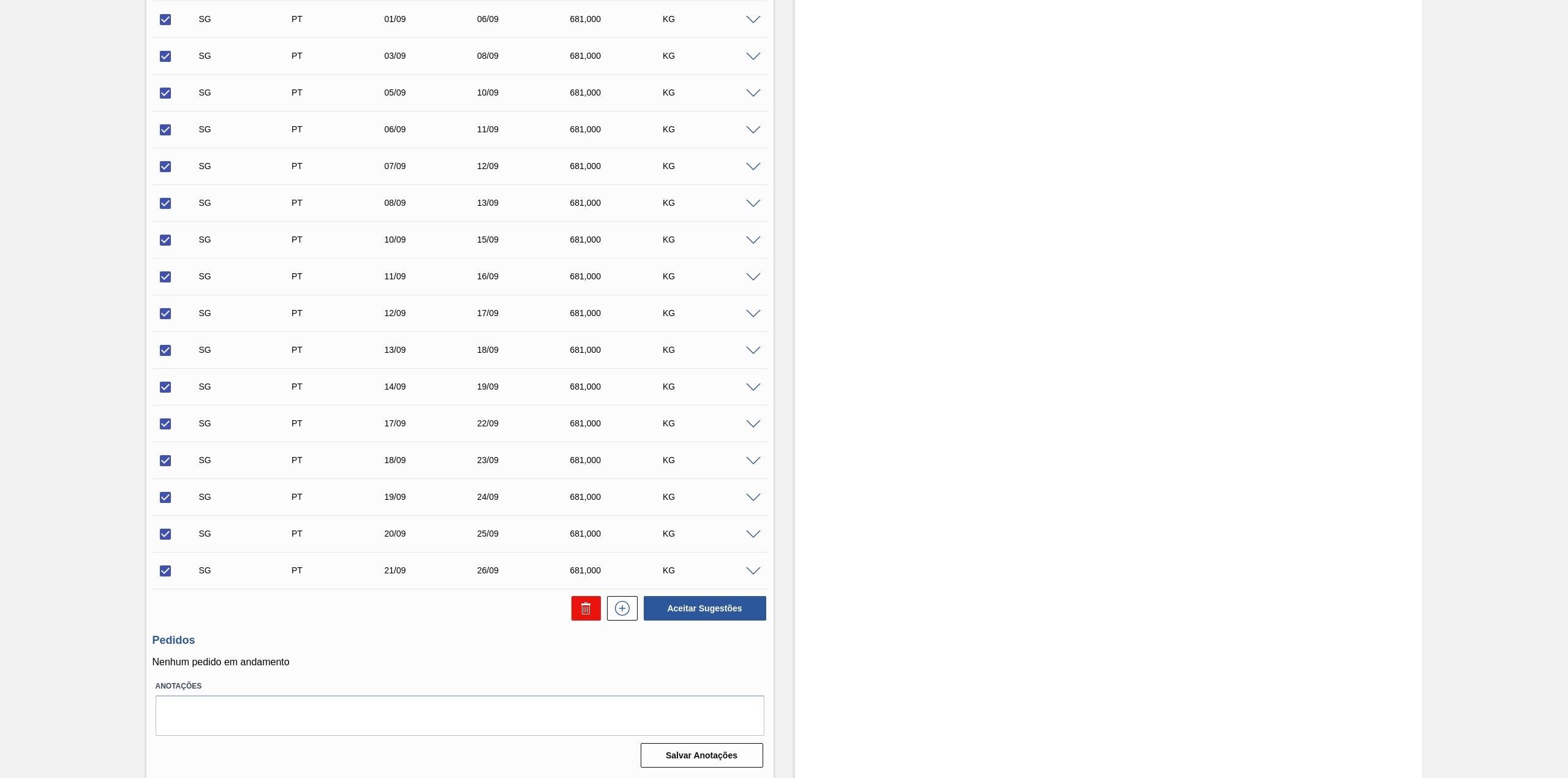
checkbox input "false"
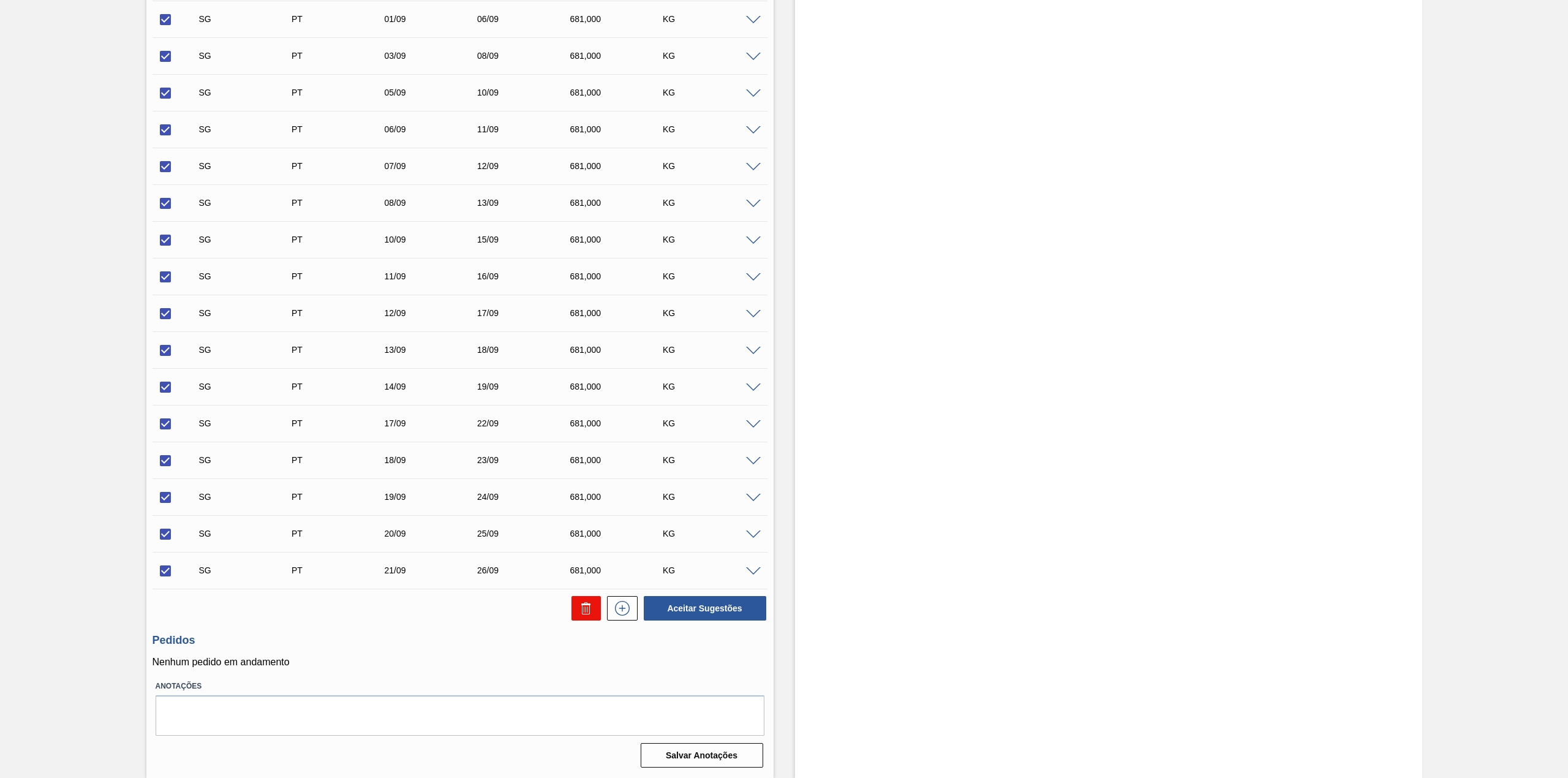
checkbox input "false"
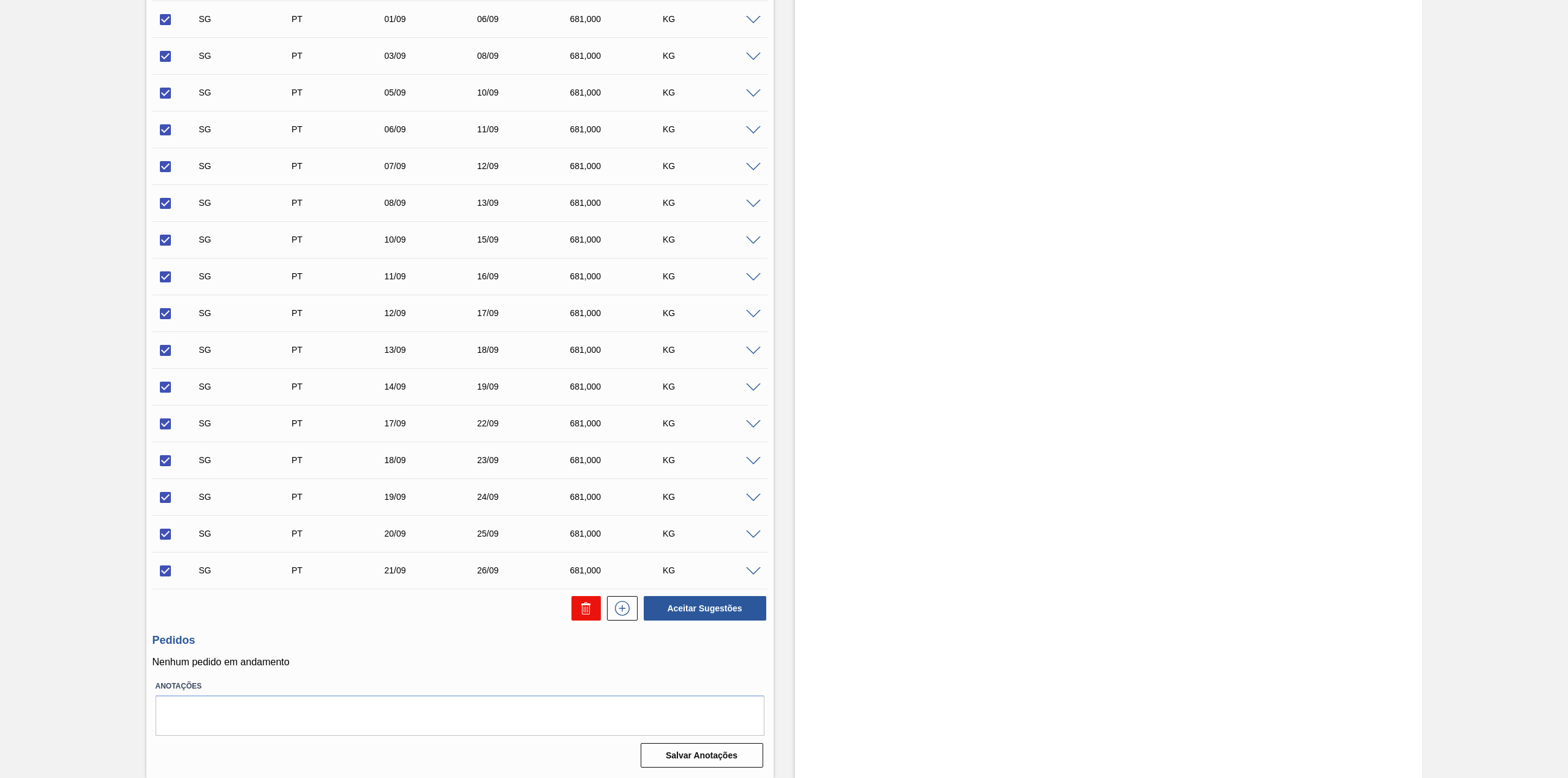
checkbox input "false"
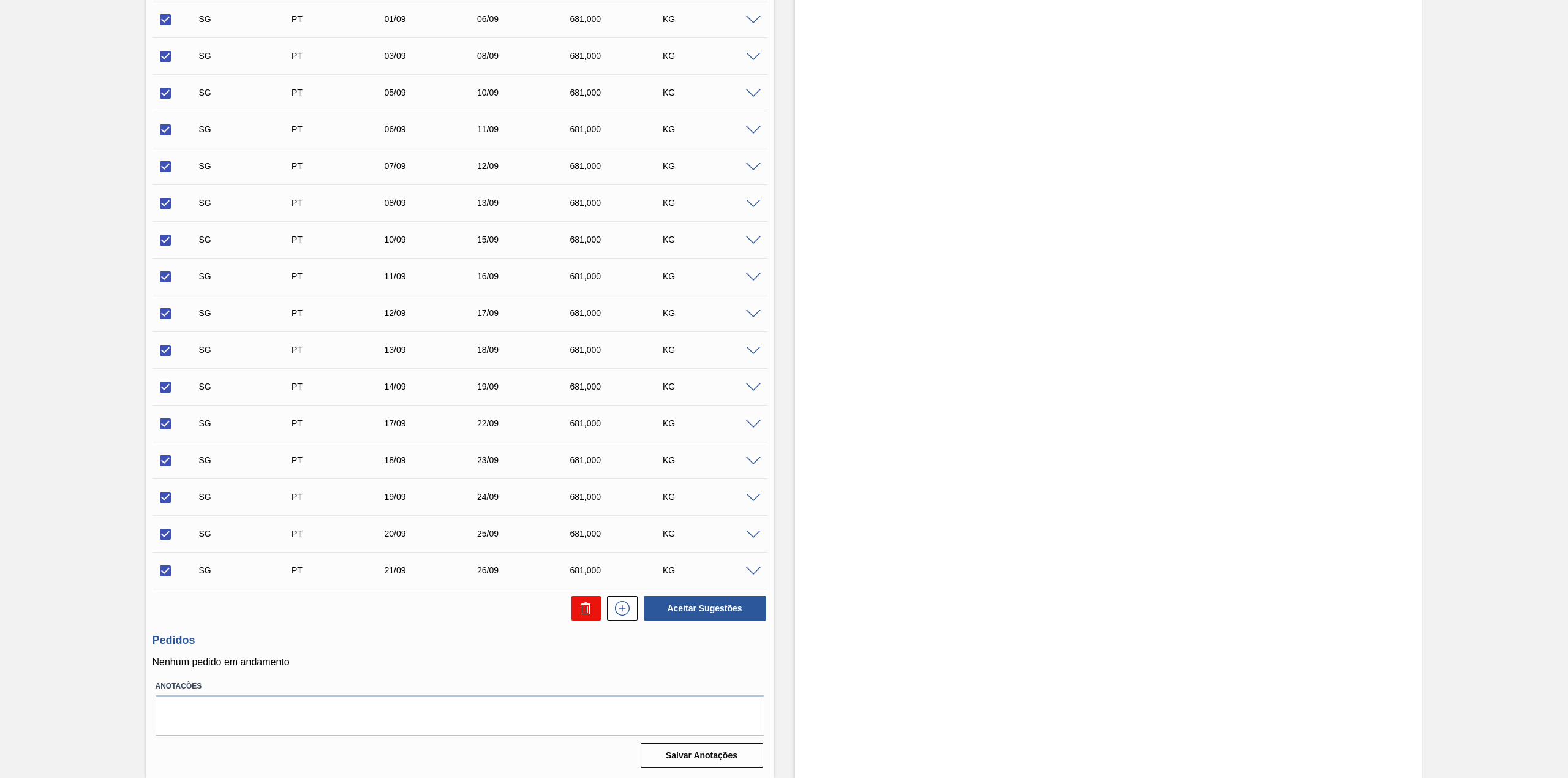
checkbox input "false"
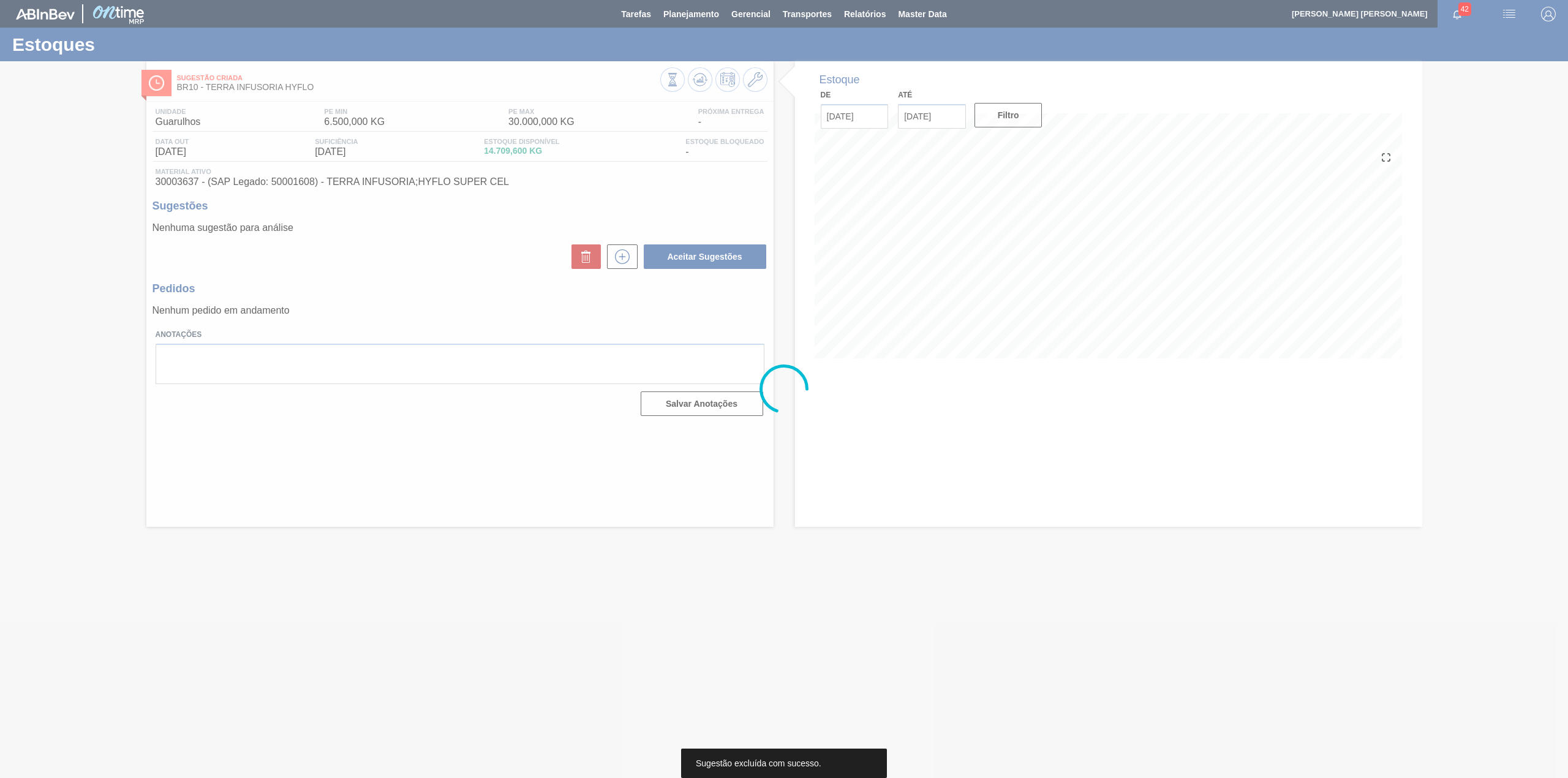
scroll to position [0, 0]
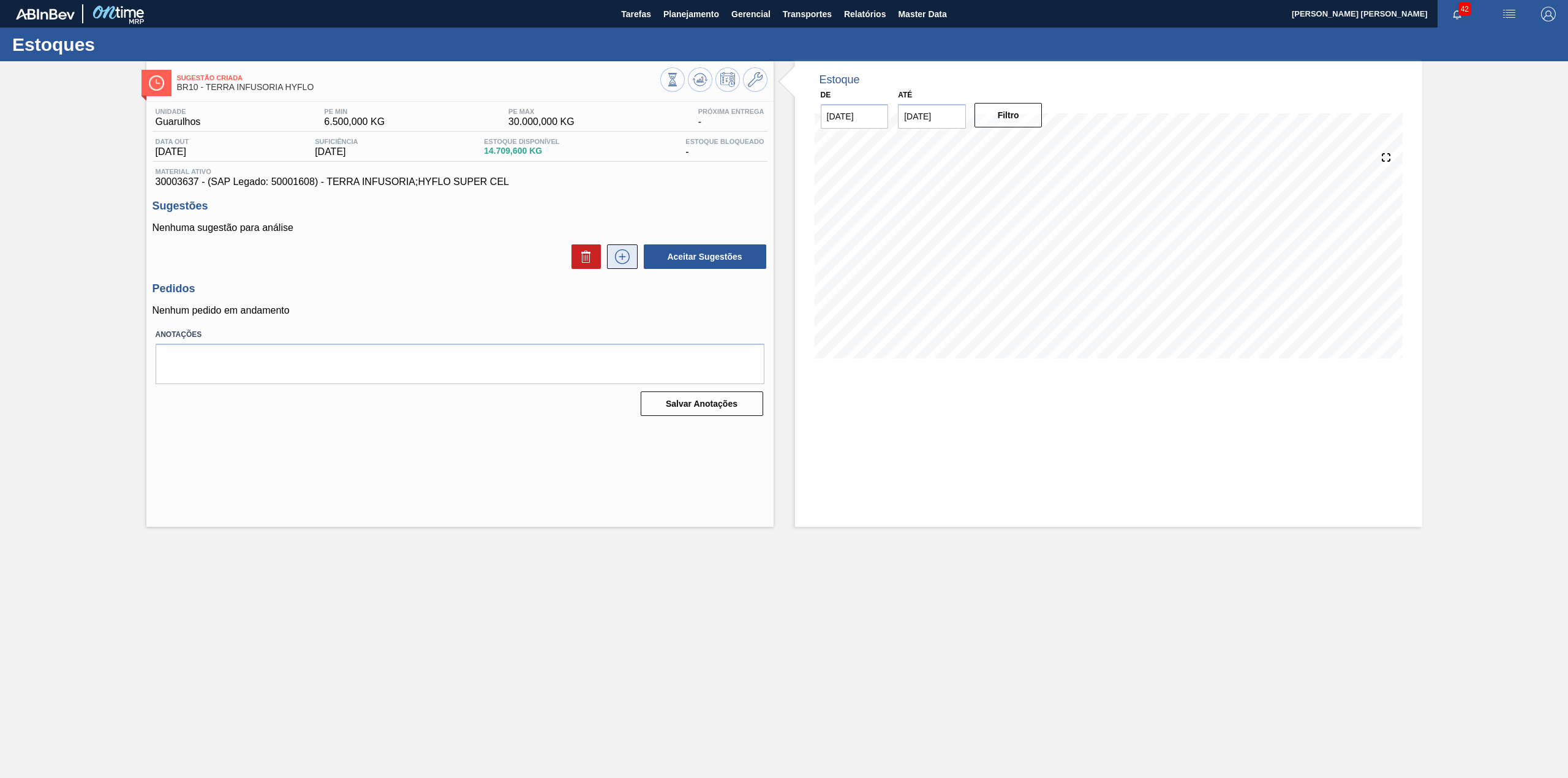
click at [613, 255] on icon at bounding box center [622, 256] width 19 height 15
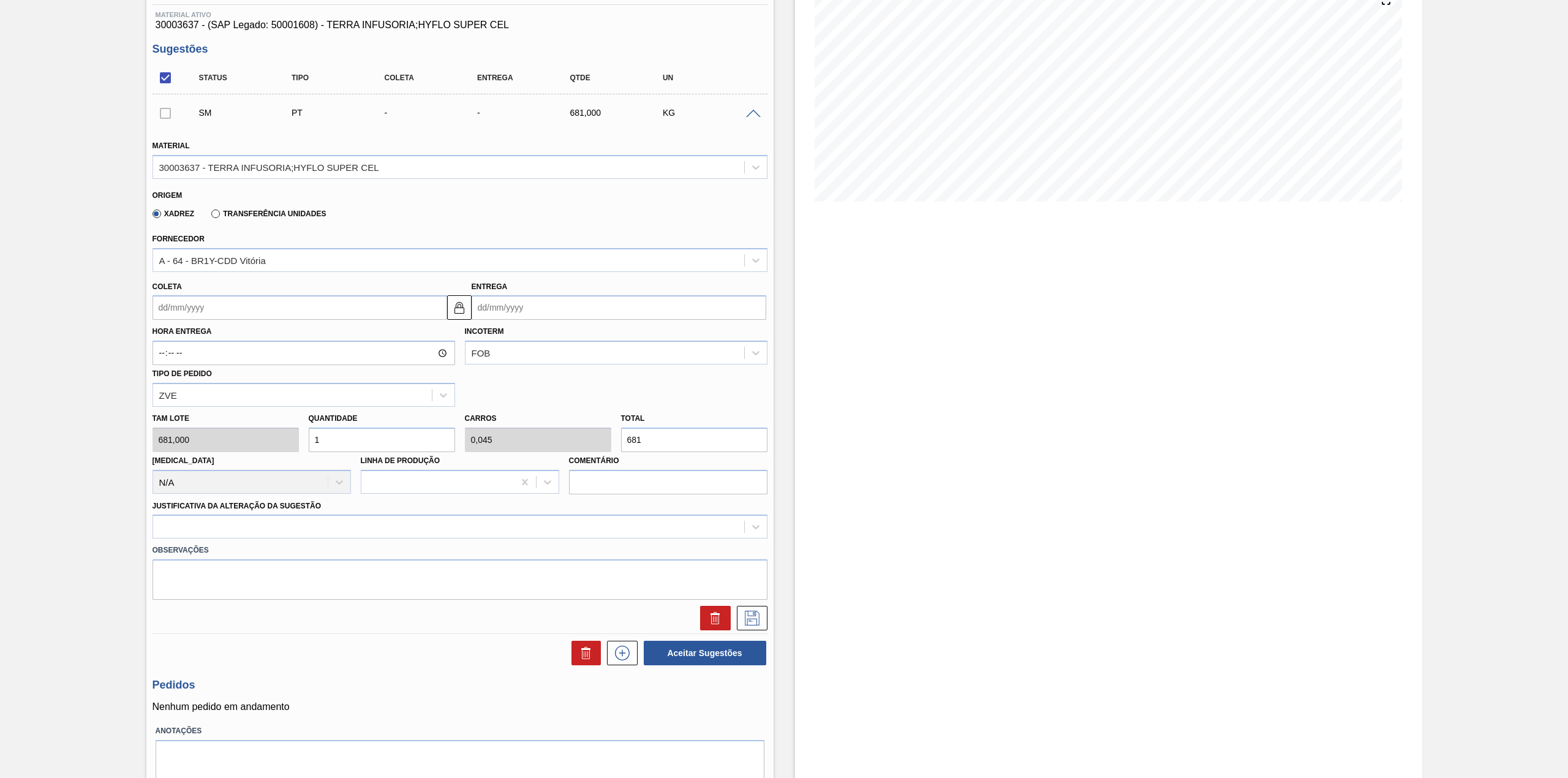
scroll to position [163, 0]
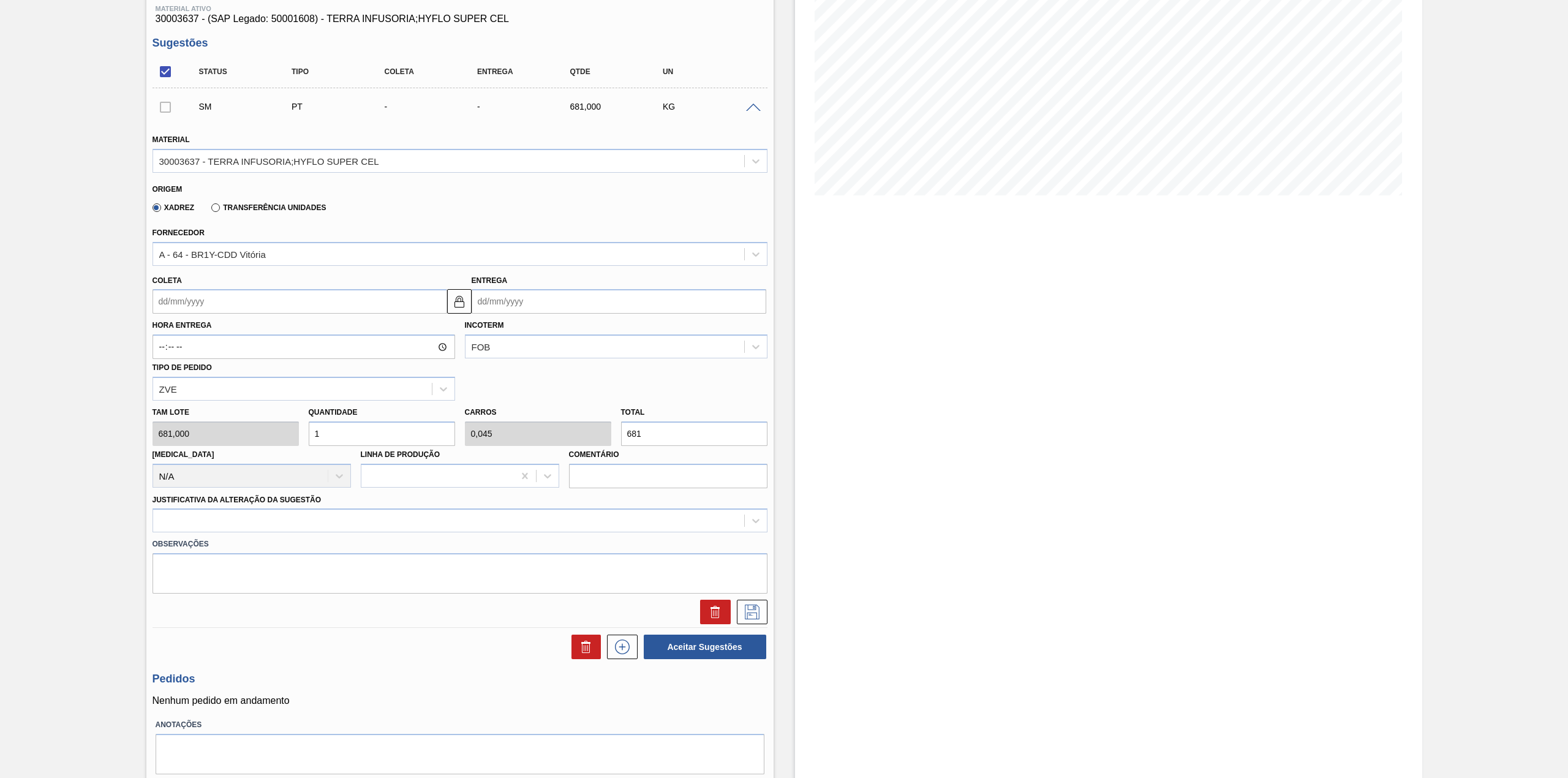
click at [225, 296] on input "Coleta" at bounding box center [300, 301] width 295 height 24
drag, startPoint x: 179, startPoint y: 326, endPoint x: 202, endPoint y: 365, distance: 45.3
click at [179, 326] on div "agosto 2025" at bounding box center [227, 330] width 147 height 10
click at [190, 430] on div "18" at bounding box center [186, 430] width 16 height 16
type input "[DATE]"
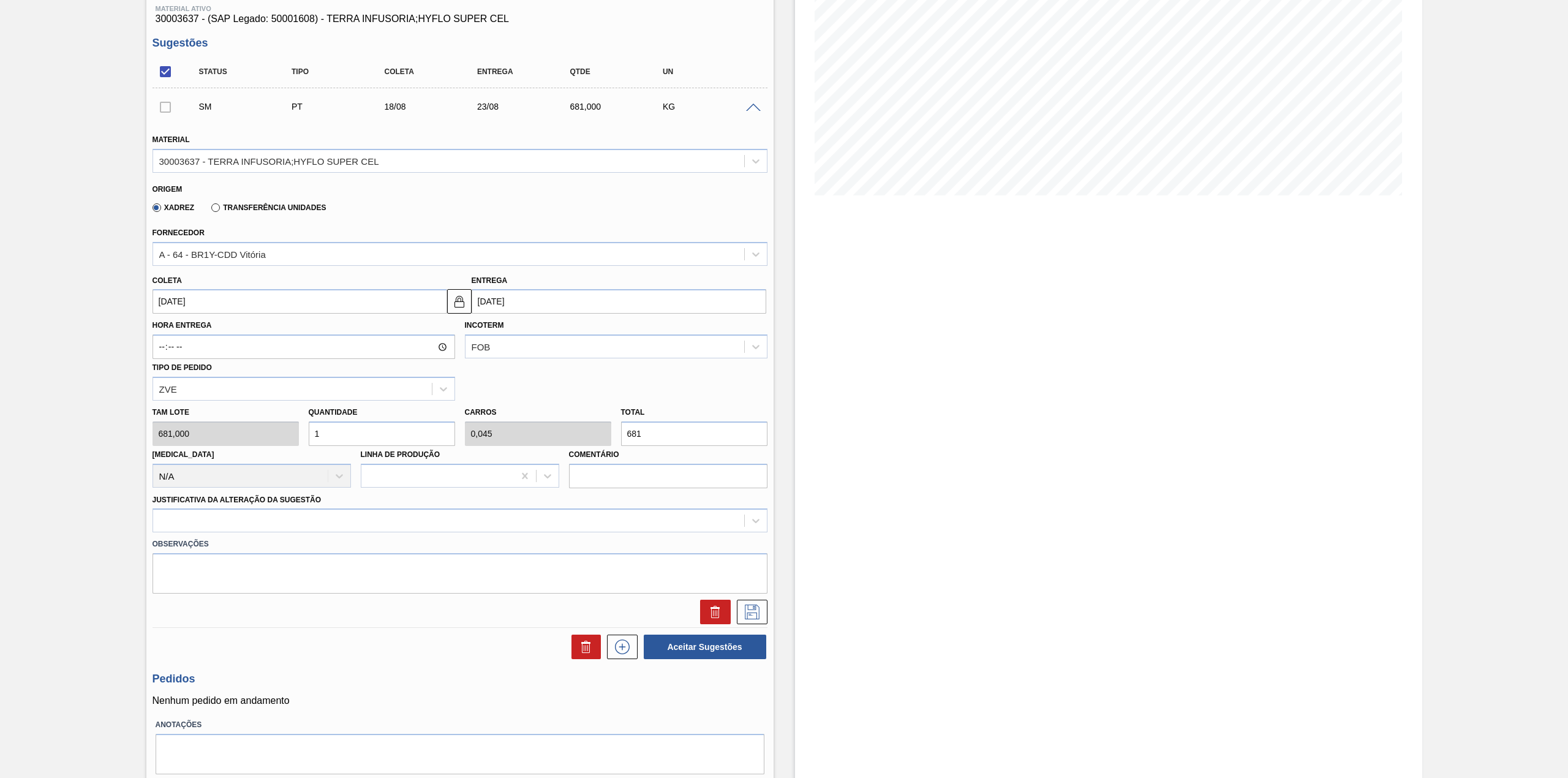
type input "23/08/2025"
click at [330, 434] on input "1" at bounding box center [382, 433] width 147 height 24
type input "12"
type input "0,545"
type input "8.172"
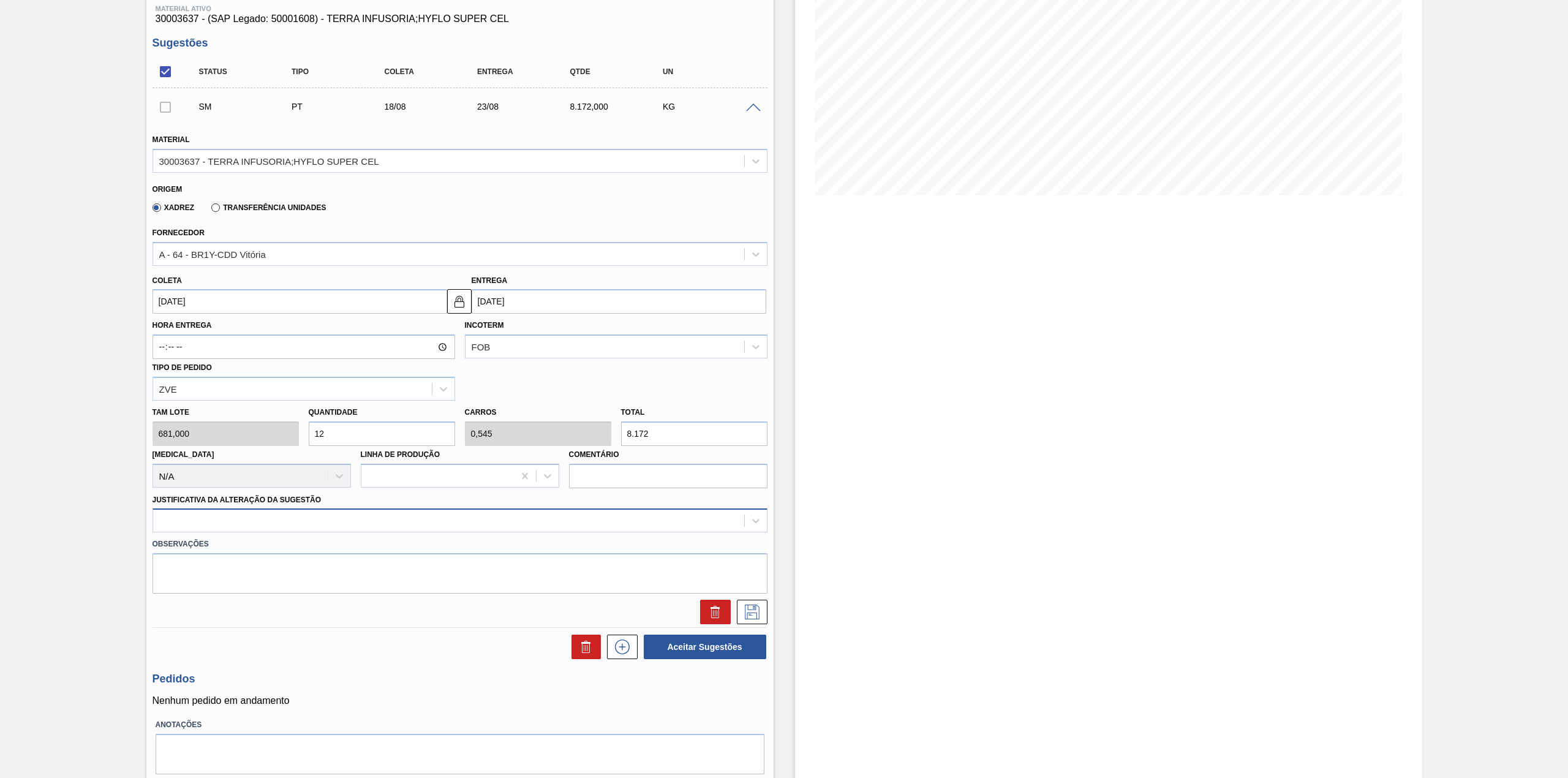
type input "12"
click at [348, 523] on div at bounding box center [448, 521] width 591 height 18
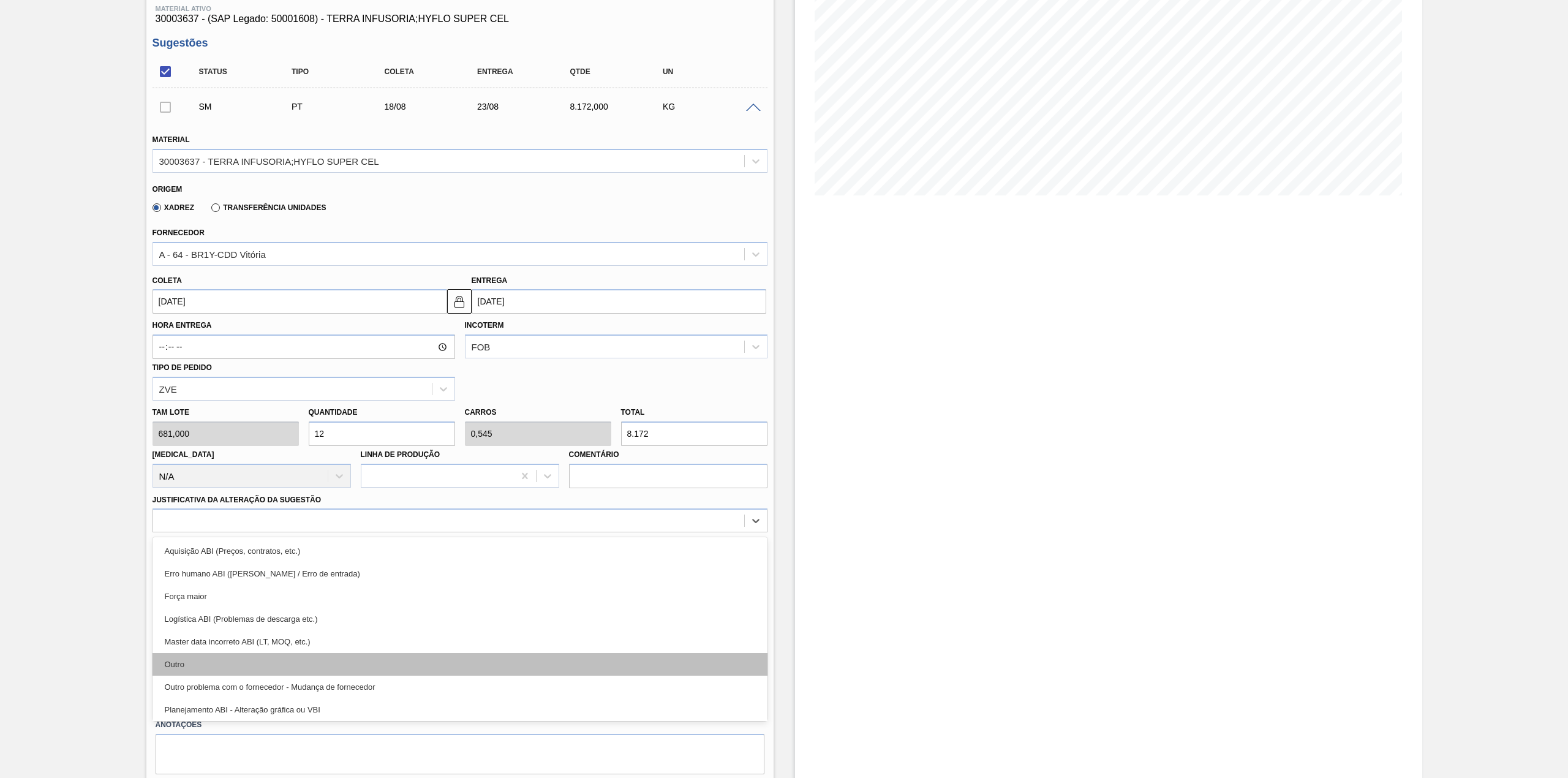
click at [241, 667] on div "Outro" at bounding box center [460, 664] width 615 height 23
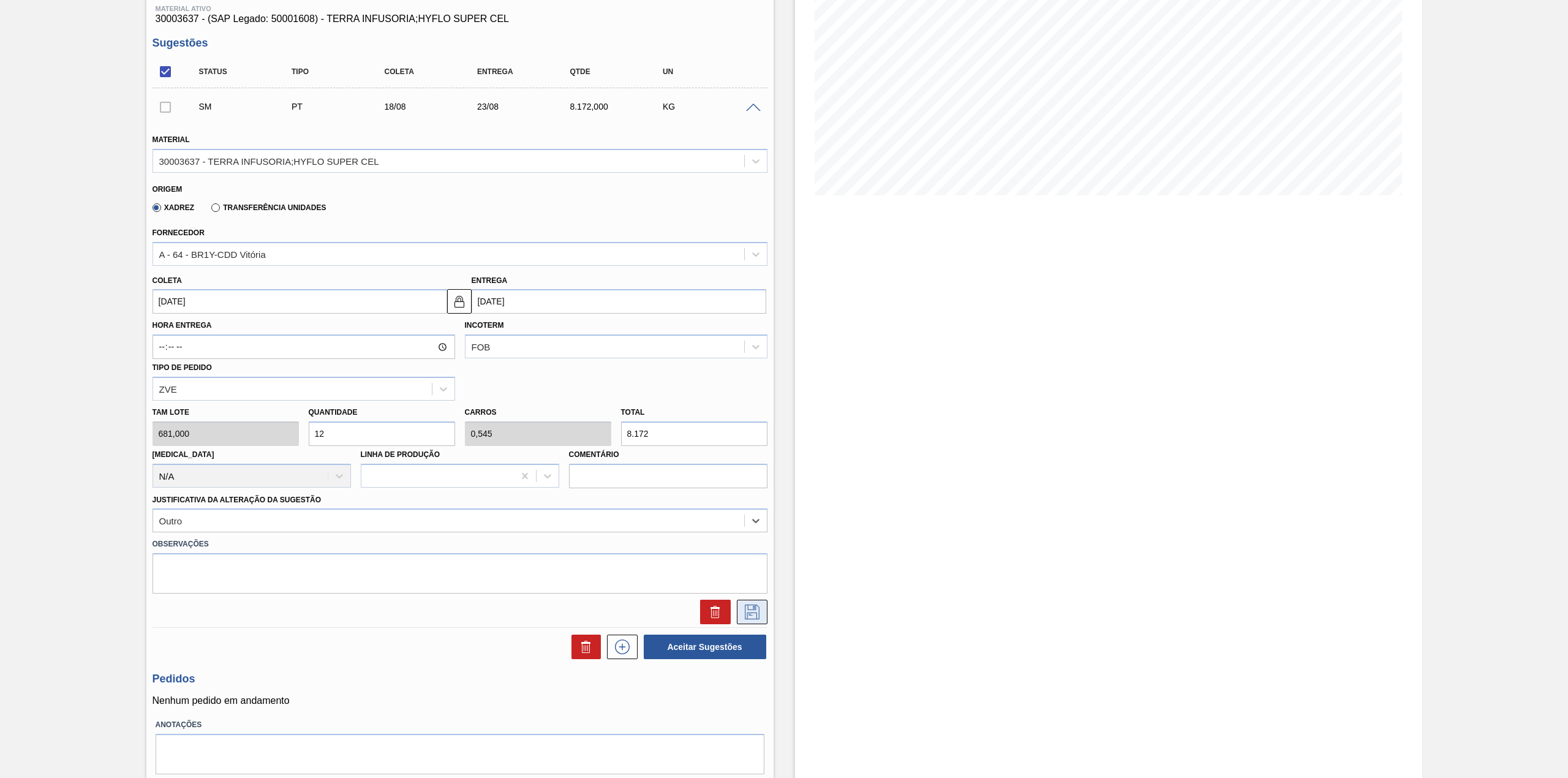
click at [748, 615] on icon at bounding box center [752, 612] width 19 height 15
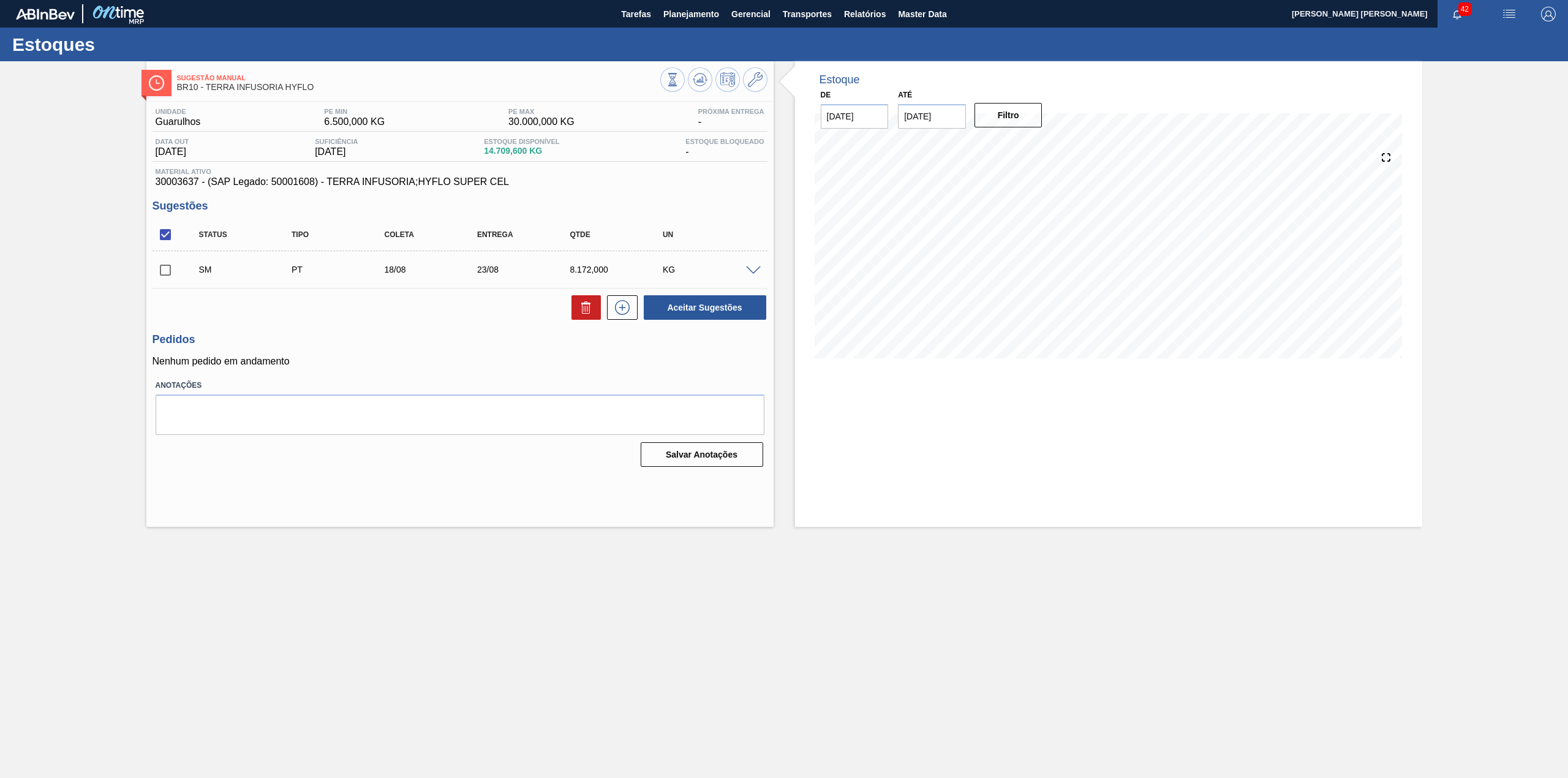
scroll to position [0, 0]
click at [160, 270] on input "checkbox" at bounding box center [165, 270] width 26 height 26
checkbox input "true"
click at [680, 305] on button "Aceitar Sugestões" at bounding box center [705, 307] width 122 height 24
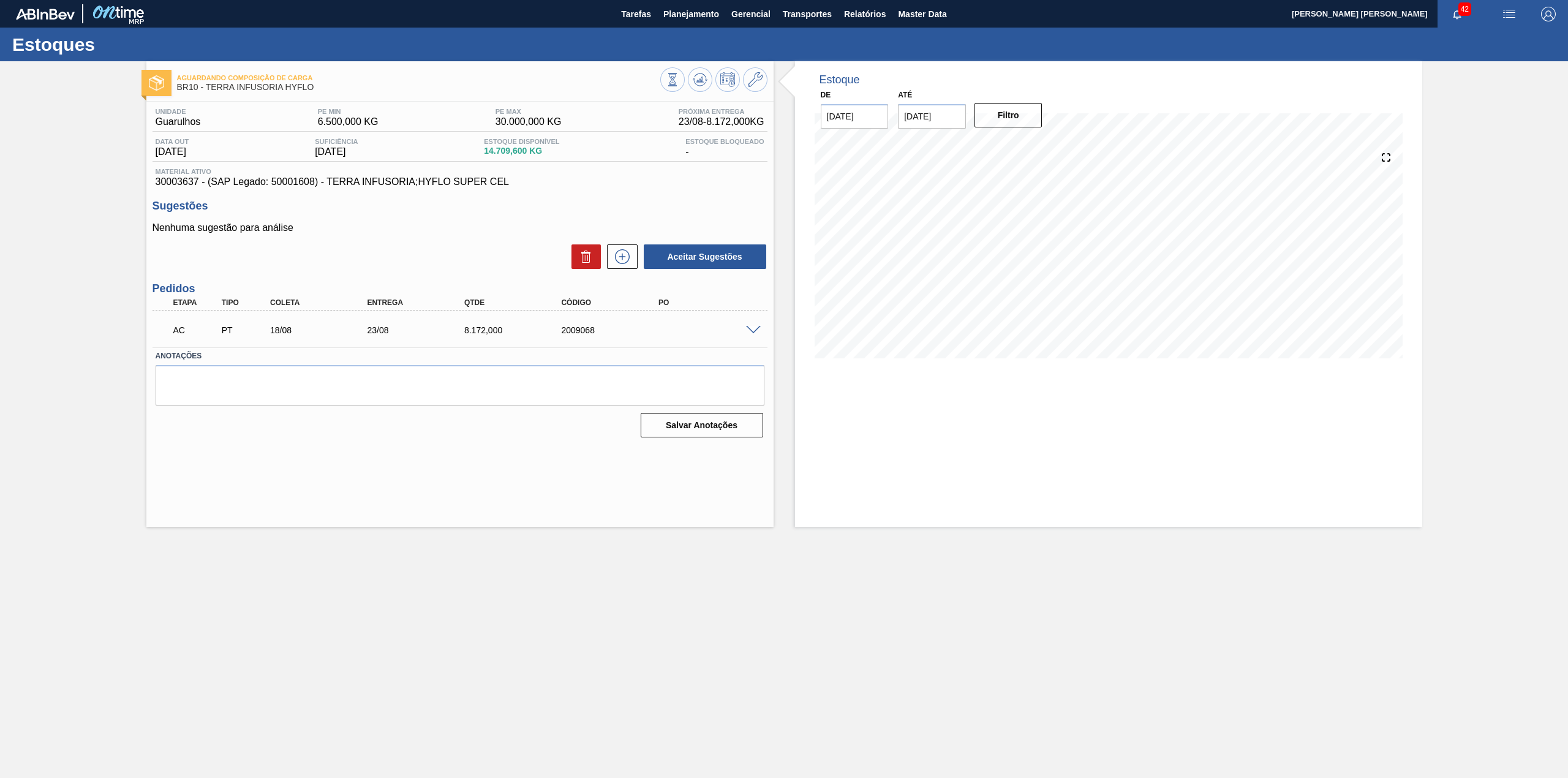
click at [746, 323] on div "AC PT 18/08 23/08 8.172,000 2009068" at bounding box center [456, 328] width 582 height 24
click at [754, 332] on span at bounding box center [754, 330] width 15 height 9
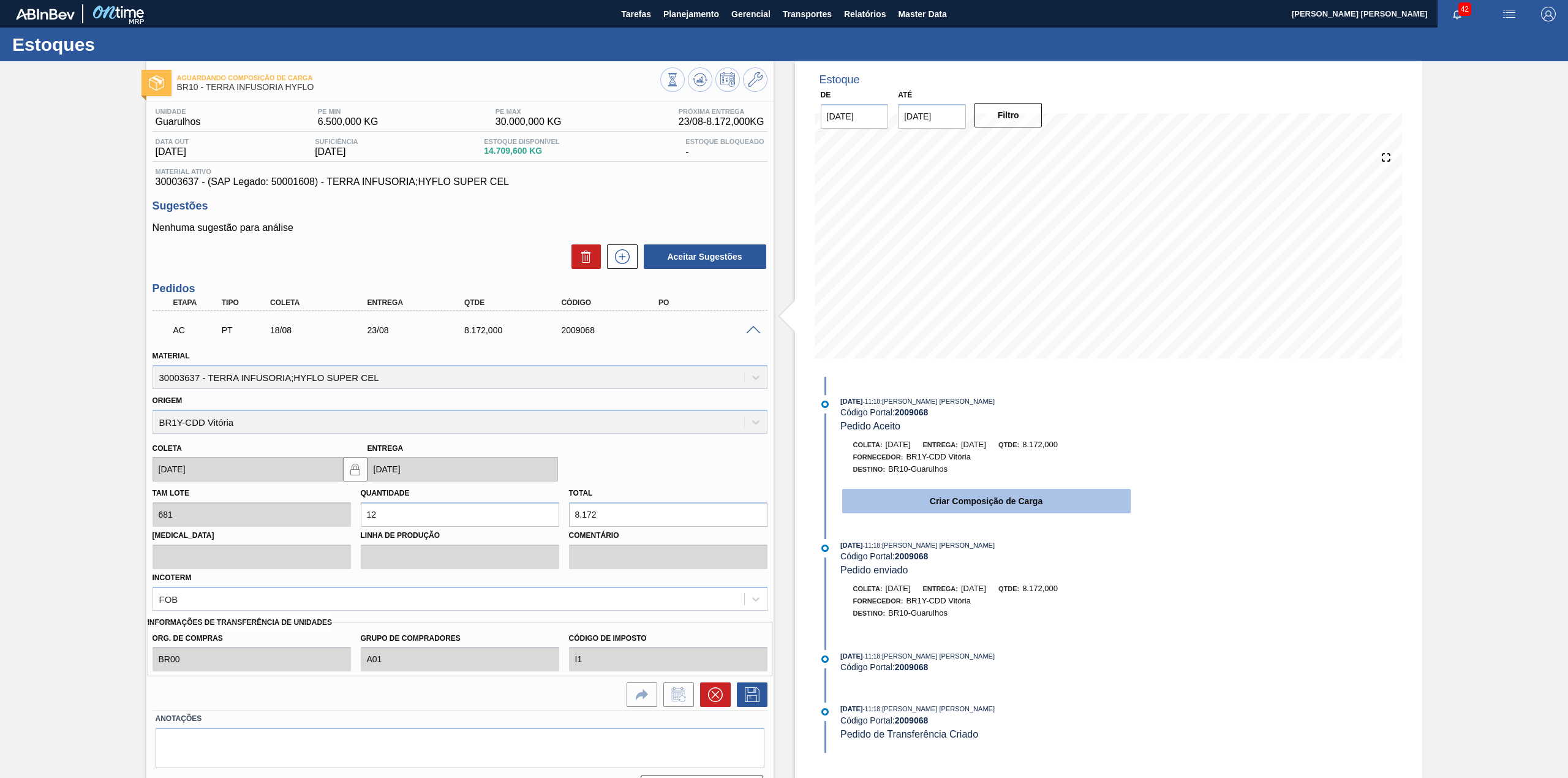
click at [924, 508] on button "Criar Composição de Carga" at bounding box center [986, 500] width 288 height 24
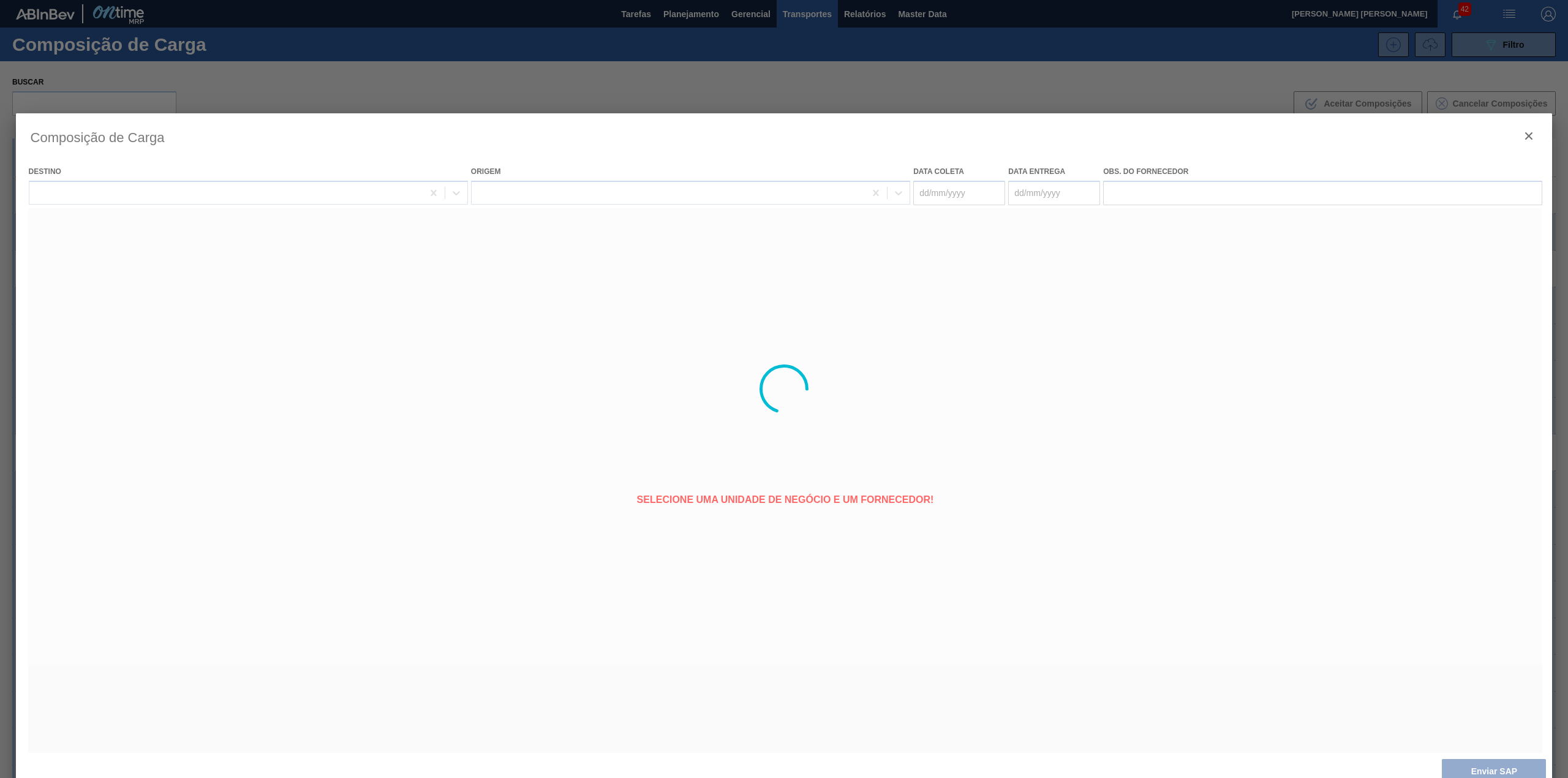
type coleta "[DATE]"
type entrega "23/08/2025"
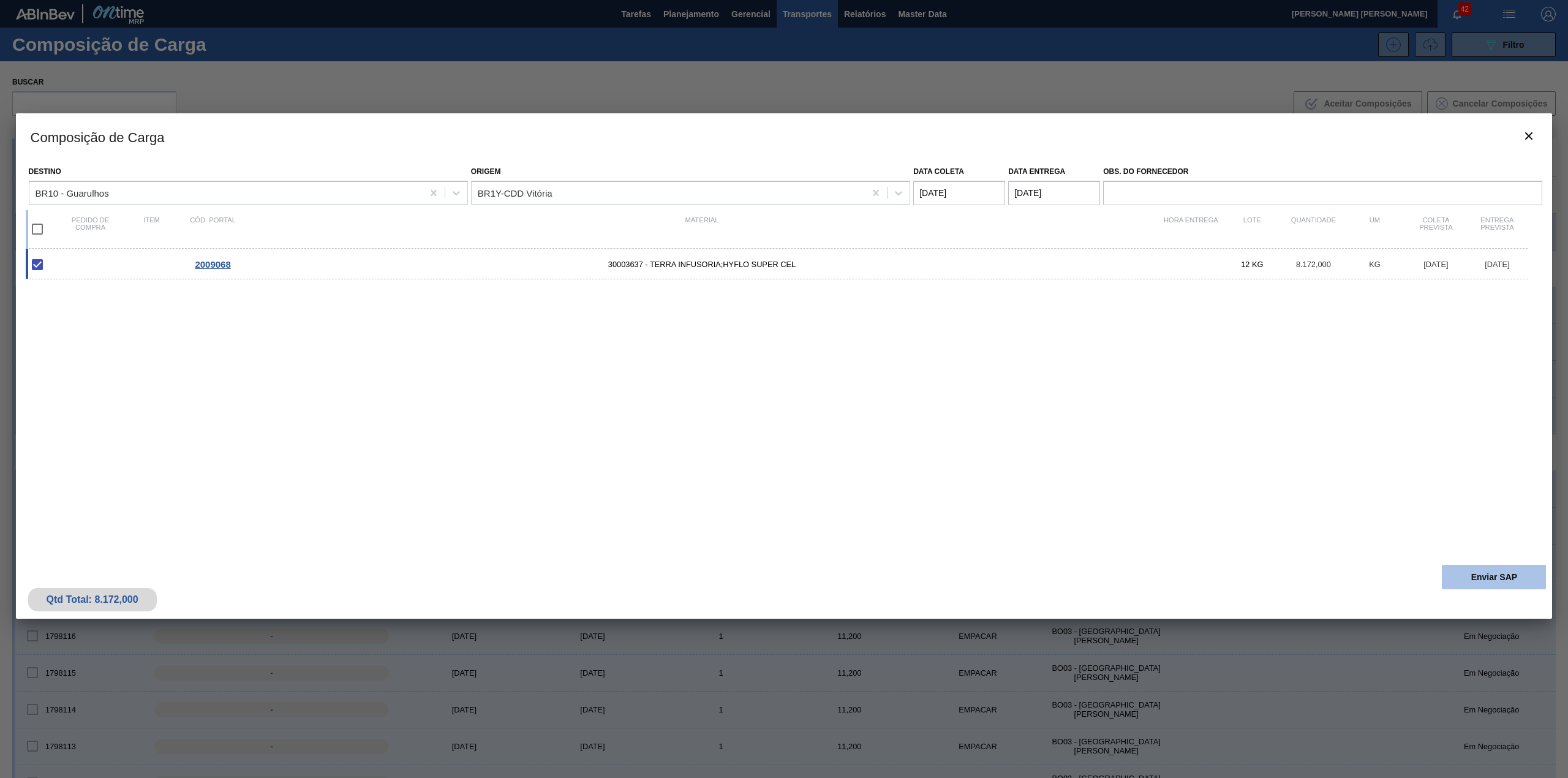
click at [1469, 566] on button "Enviar SAP" at bounding box center [1493, 576] width 104 height 24
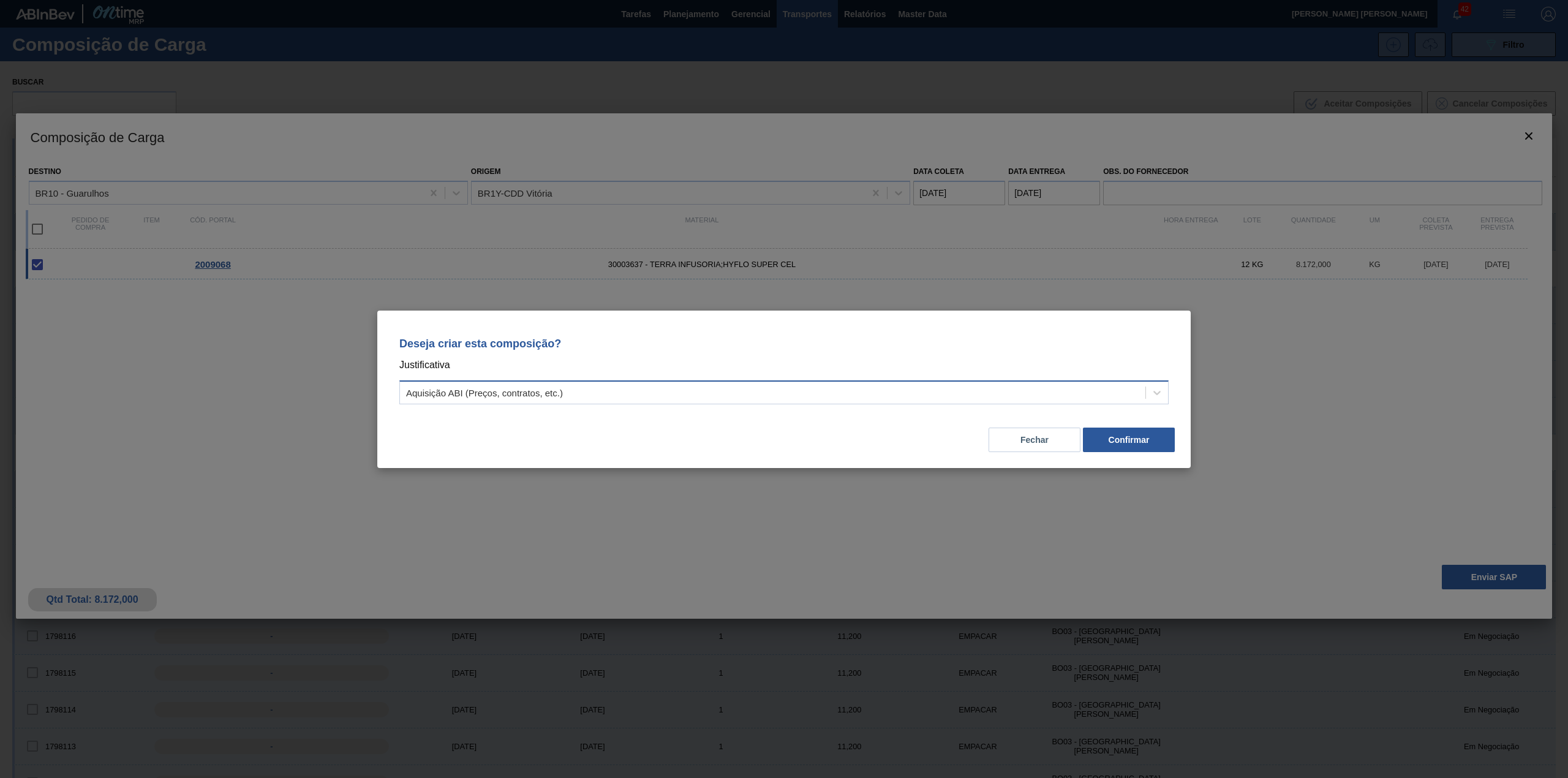
drag, startPoint x: 668, startPoint y: 390, endPoint x: 608, endPoint y: 402, distance: 61.2
click at [667, 390] on div "Aquisição ABI (Preços, contratos, etc.)" at bounding box center [773, 392] width 745 height 18
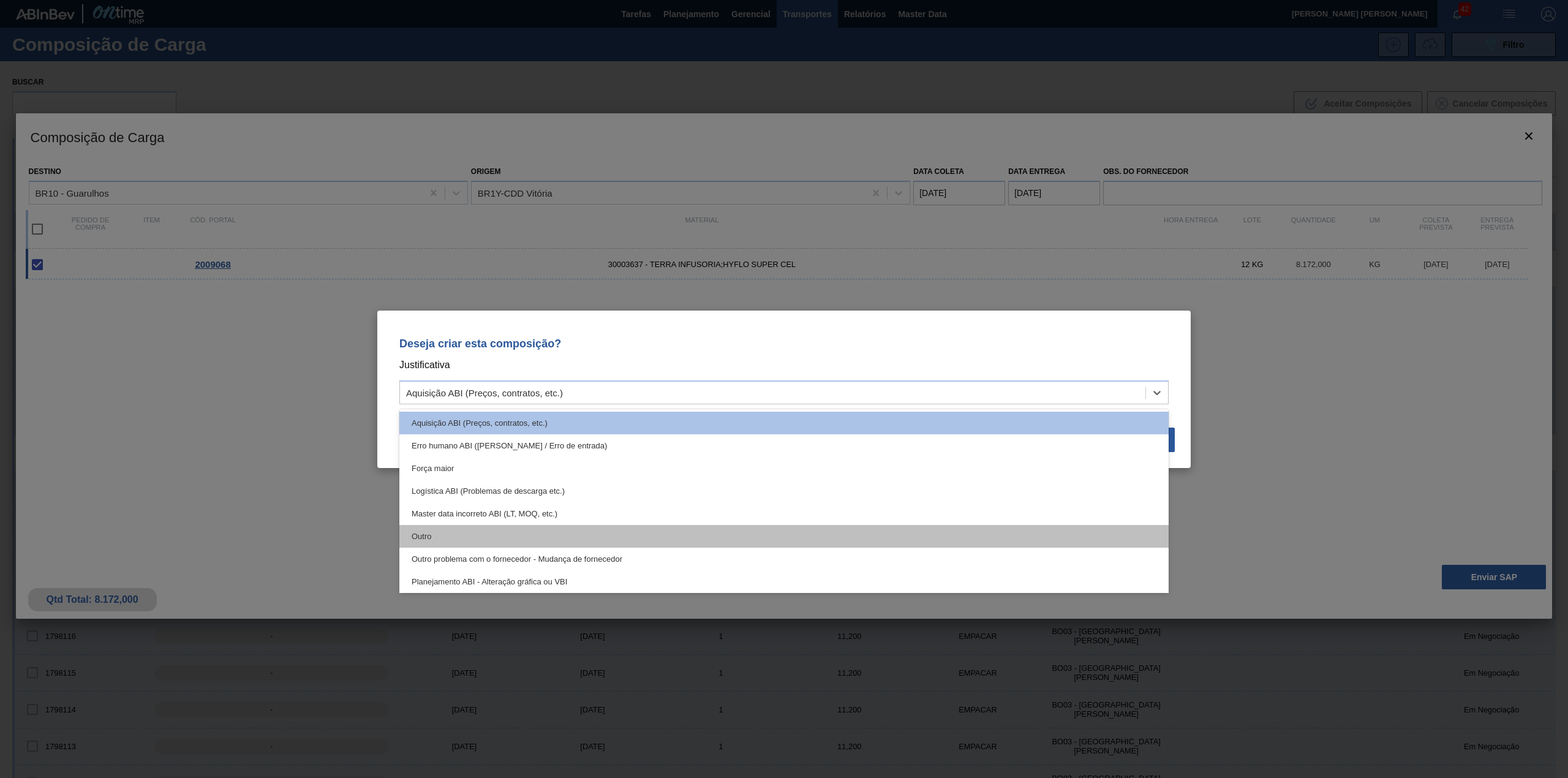
click at [456, 532] on div "Outro" at bounding box center [784, 536] width 769 height 23
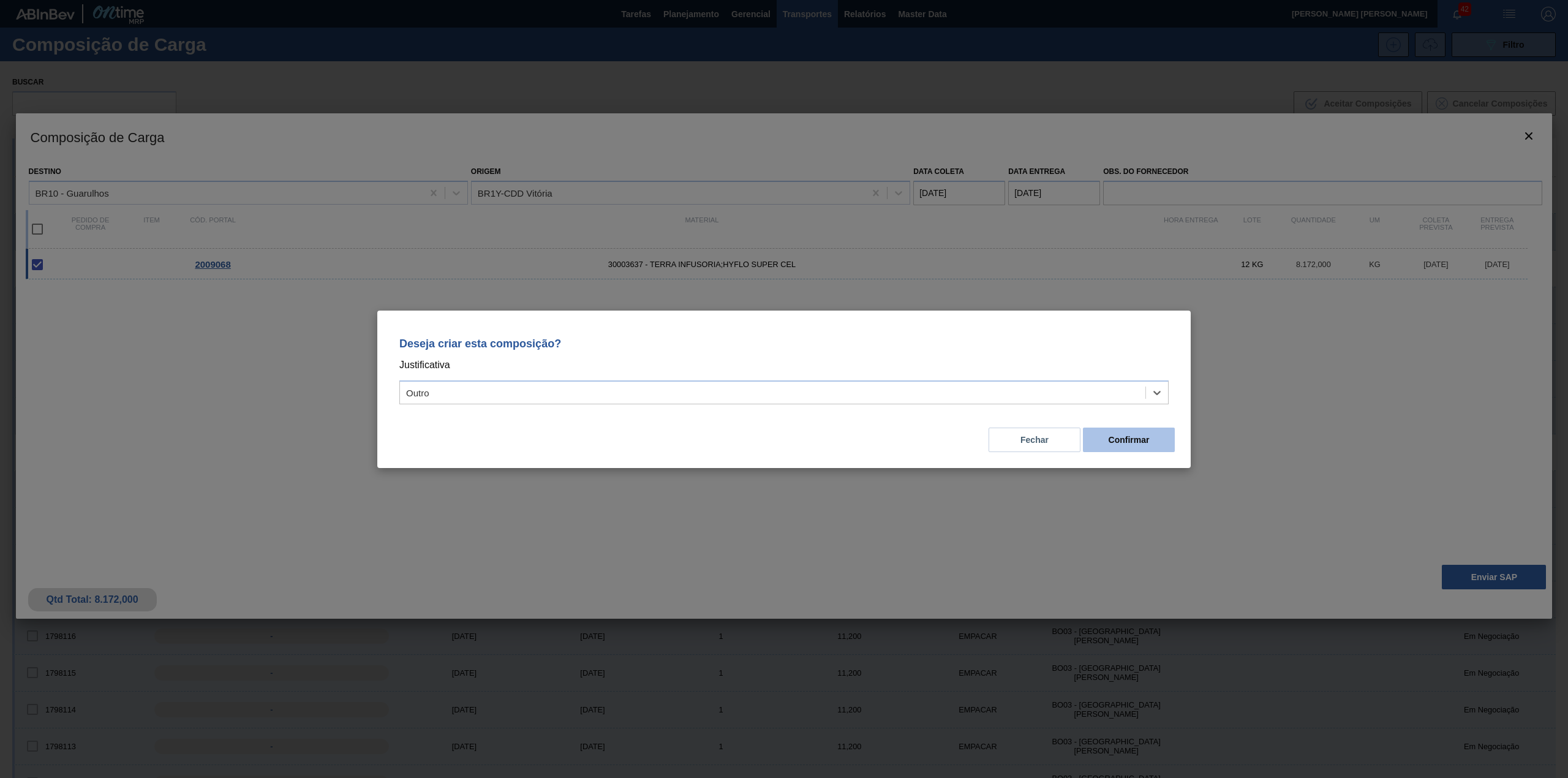
click at [1140, 442] on button "Confirmar" at bounding box center [1129, 439] width 92 height 24
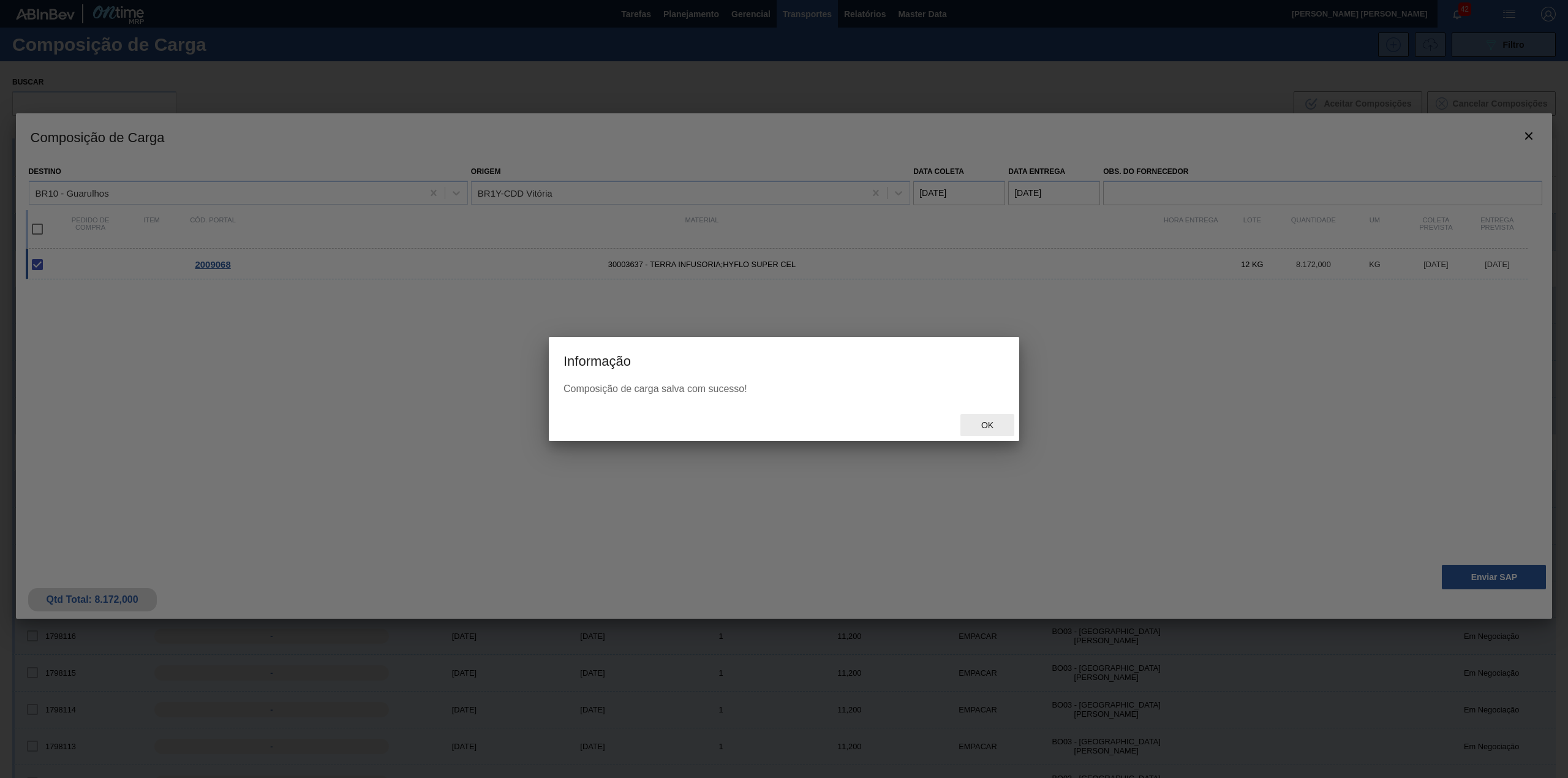
click at [994, 433] on div "Ok" at bounding box center [987, 425] width 54 height 23
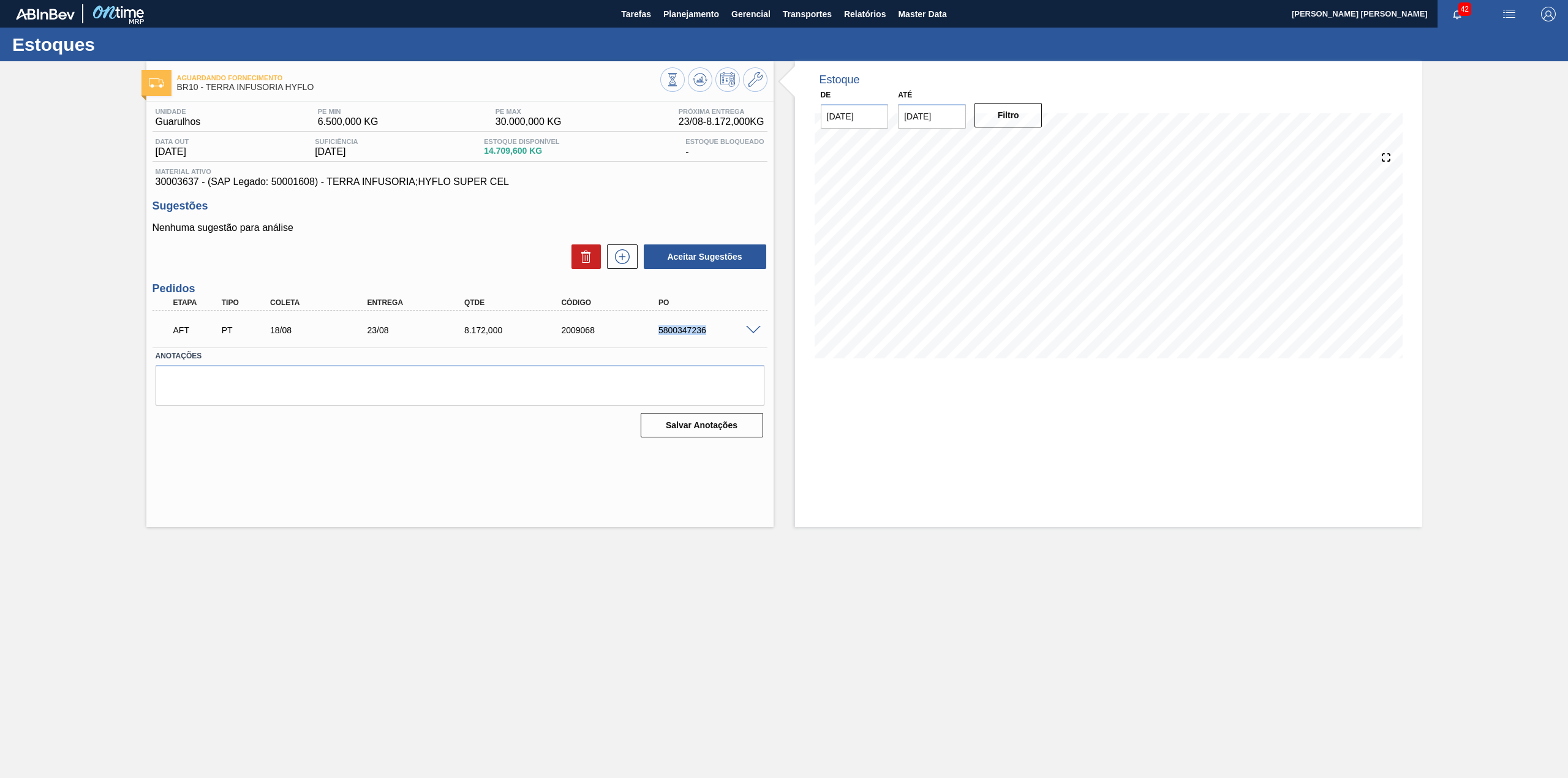
drag, startPoint x: 651, startPoint y: 333, endPoint x: 714, endPoint y: 339, distance: 63.3
click at [714, 339] on div "AFT PT 18/08 23/08 8.172,000 2009068 5800347236" at bounding box center [456, 328] width 582 height 24
copy div "5800347236"
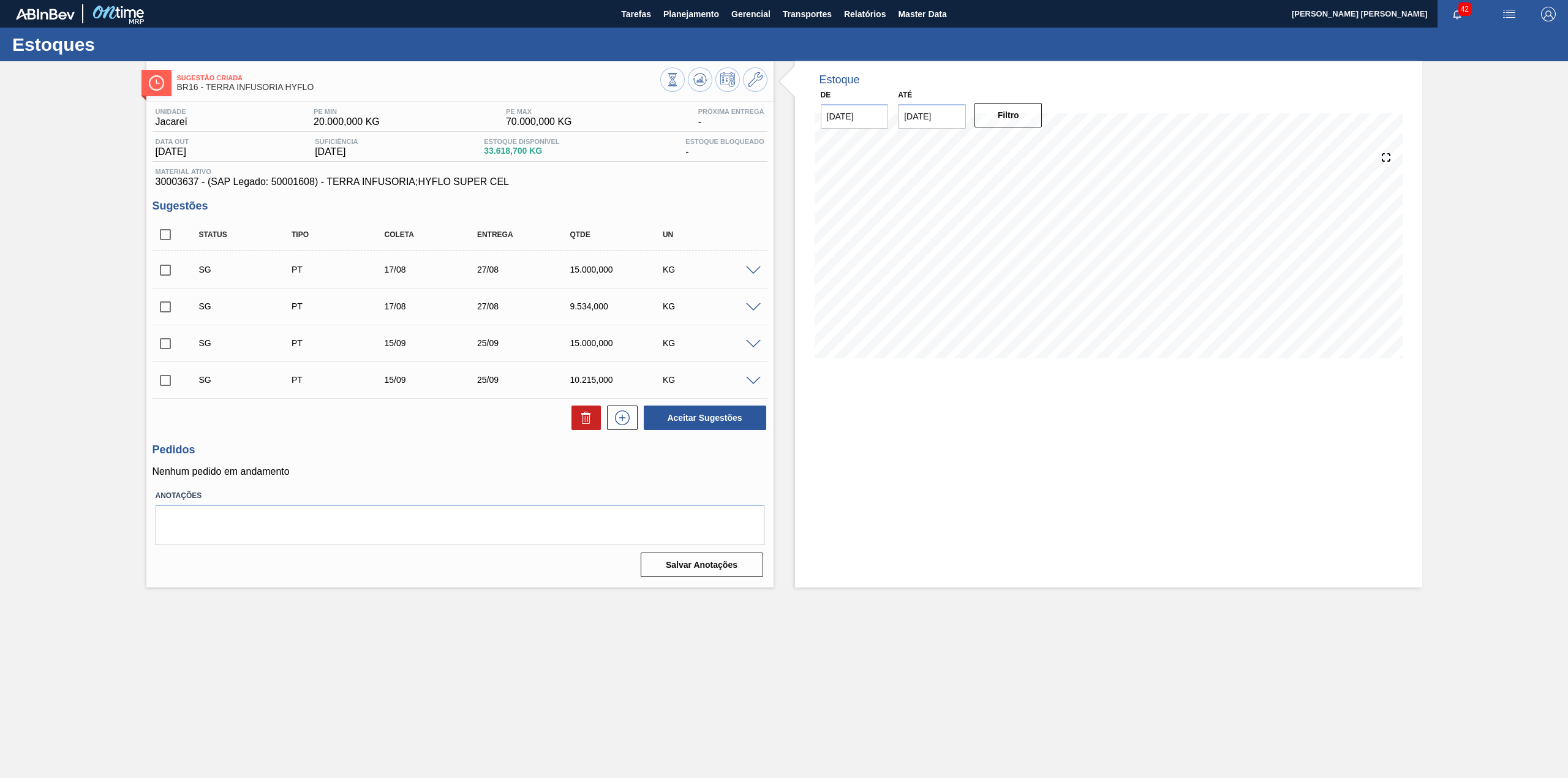
click at [171, 243] on input "checkbox" at bounding box center [165, 234] width 26 height 26
checkbox input "true"
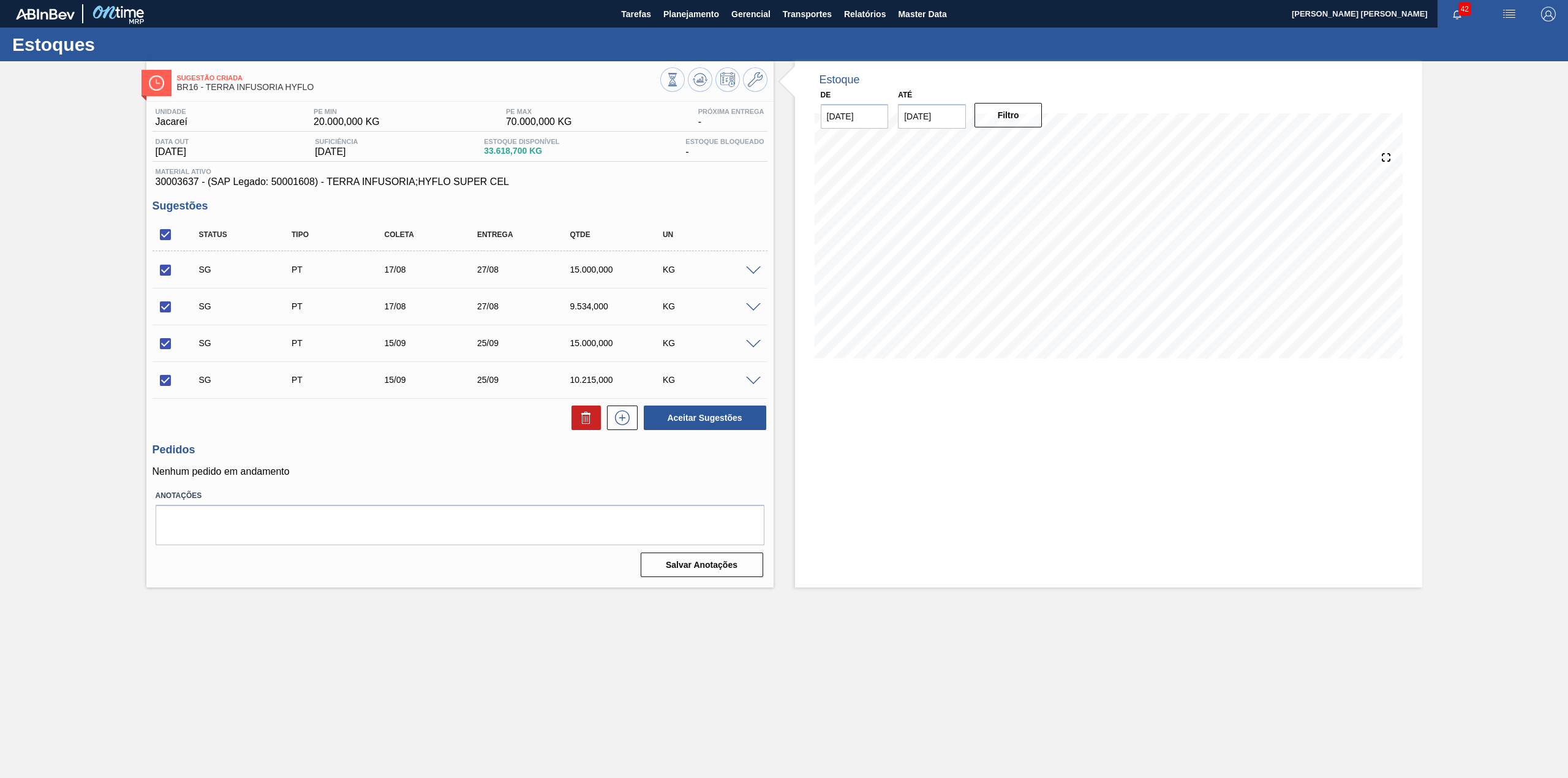
checkbox input "true"
click at [586, 424] on icon at bounding box center [586, 418] width 15 height 15
checkbox input "false"
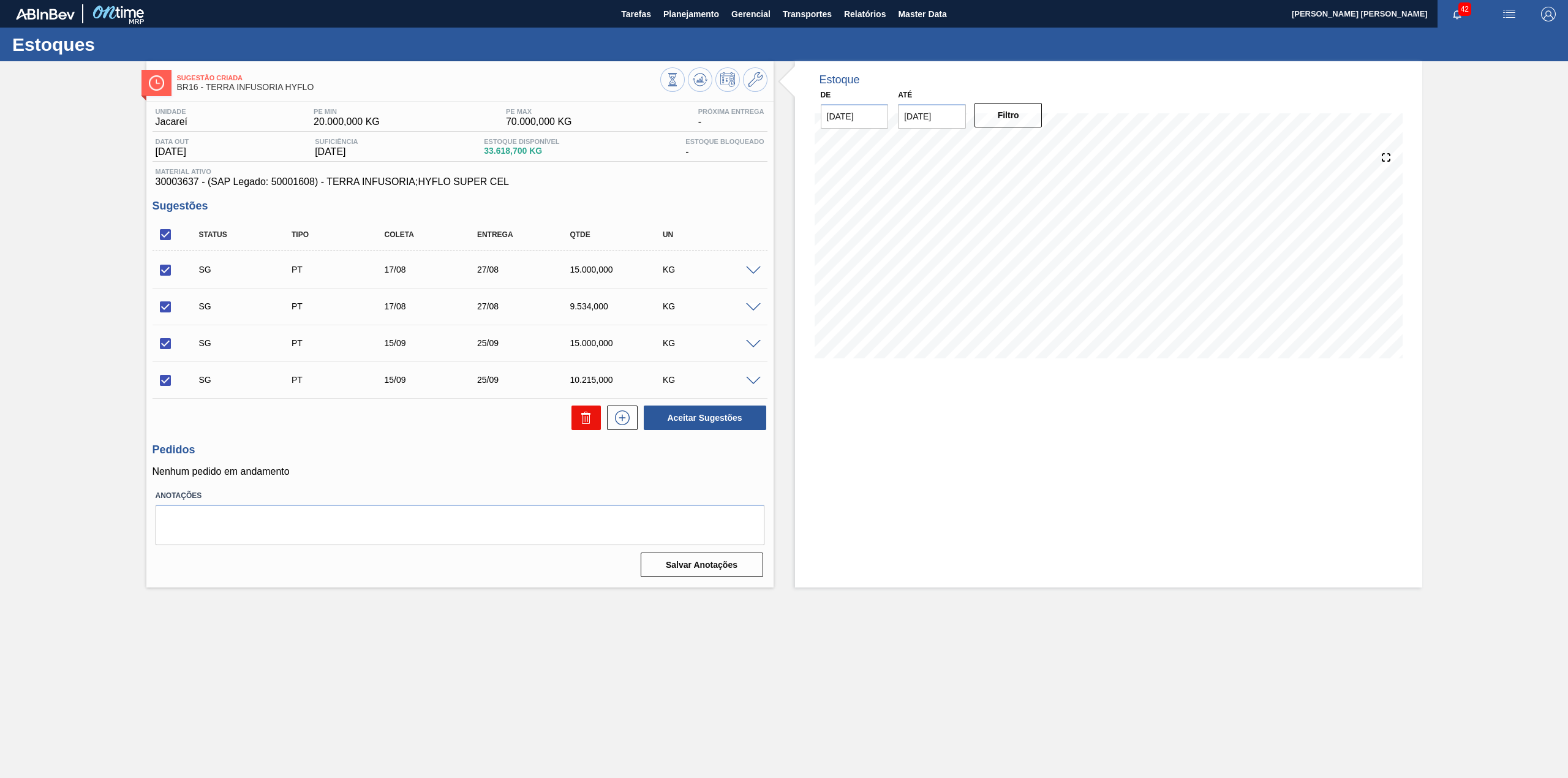
checkbox input "false"
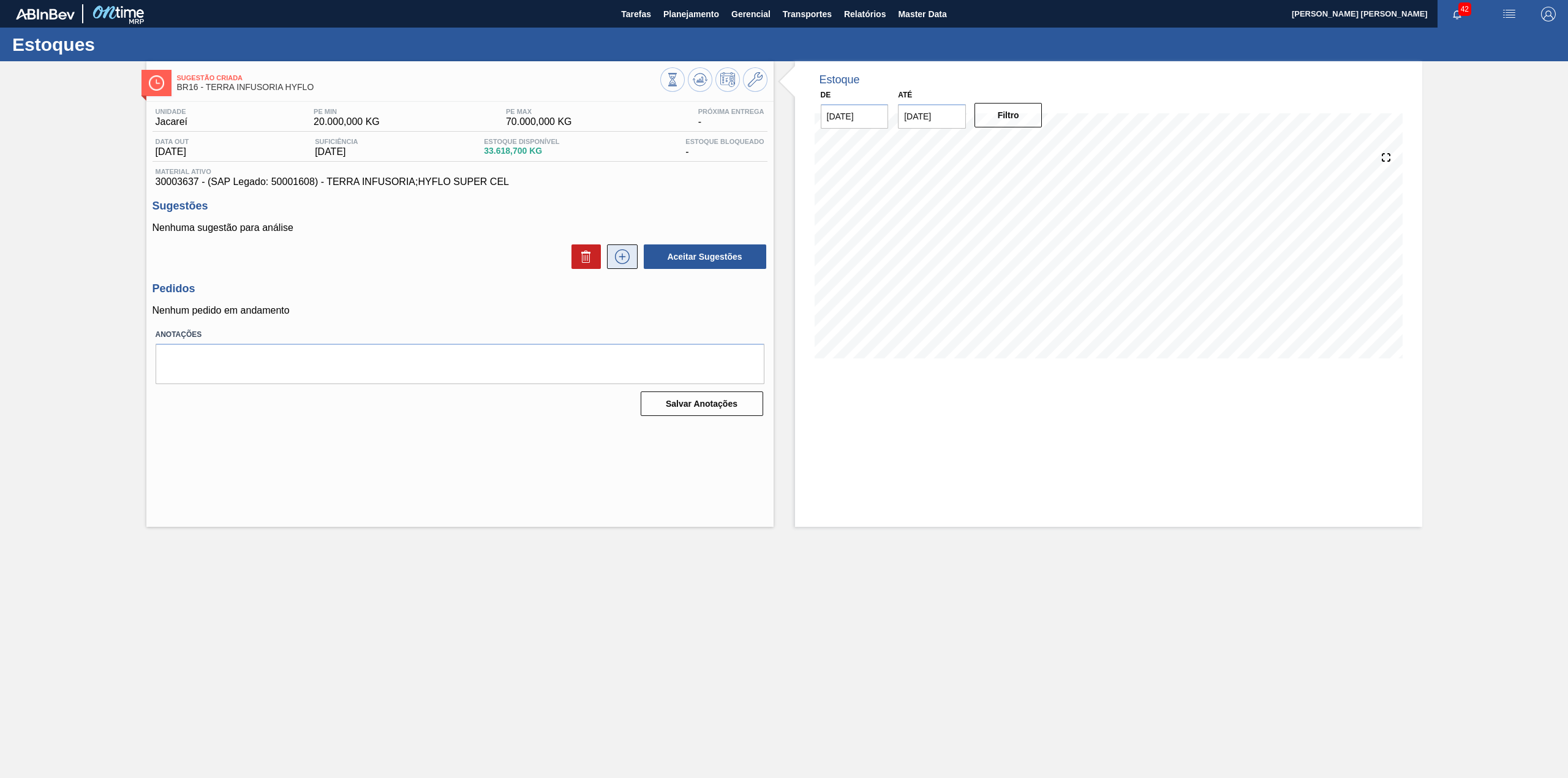
click at [622, 267] on button at bounding box center [622, 256] width 30 height 24
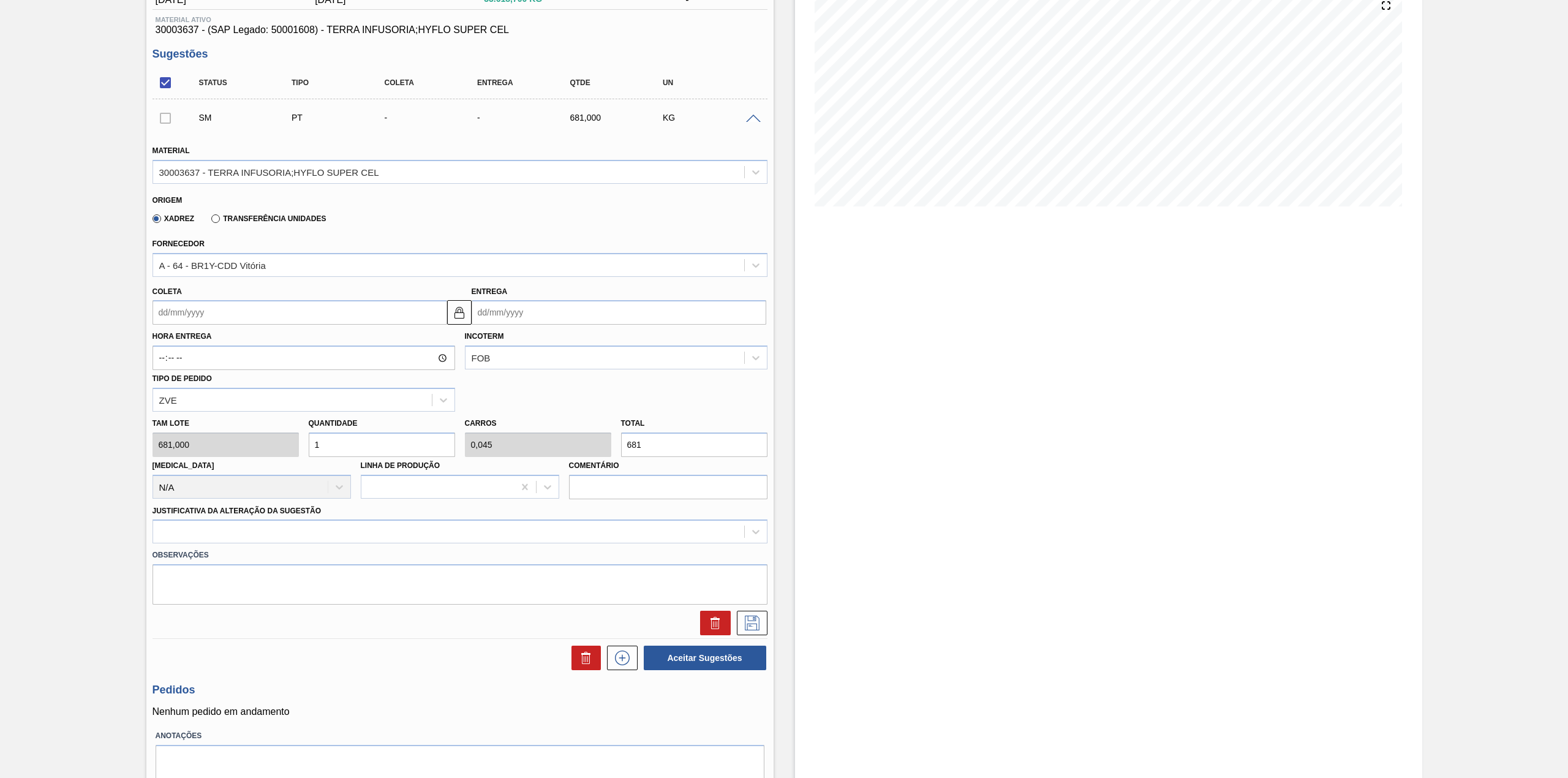
scroll to position [163, 0]
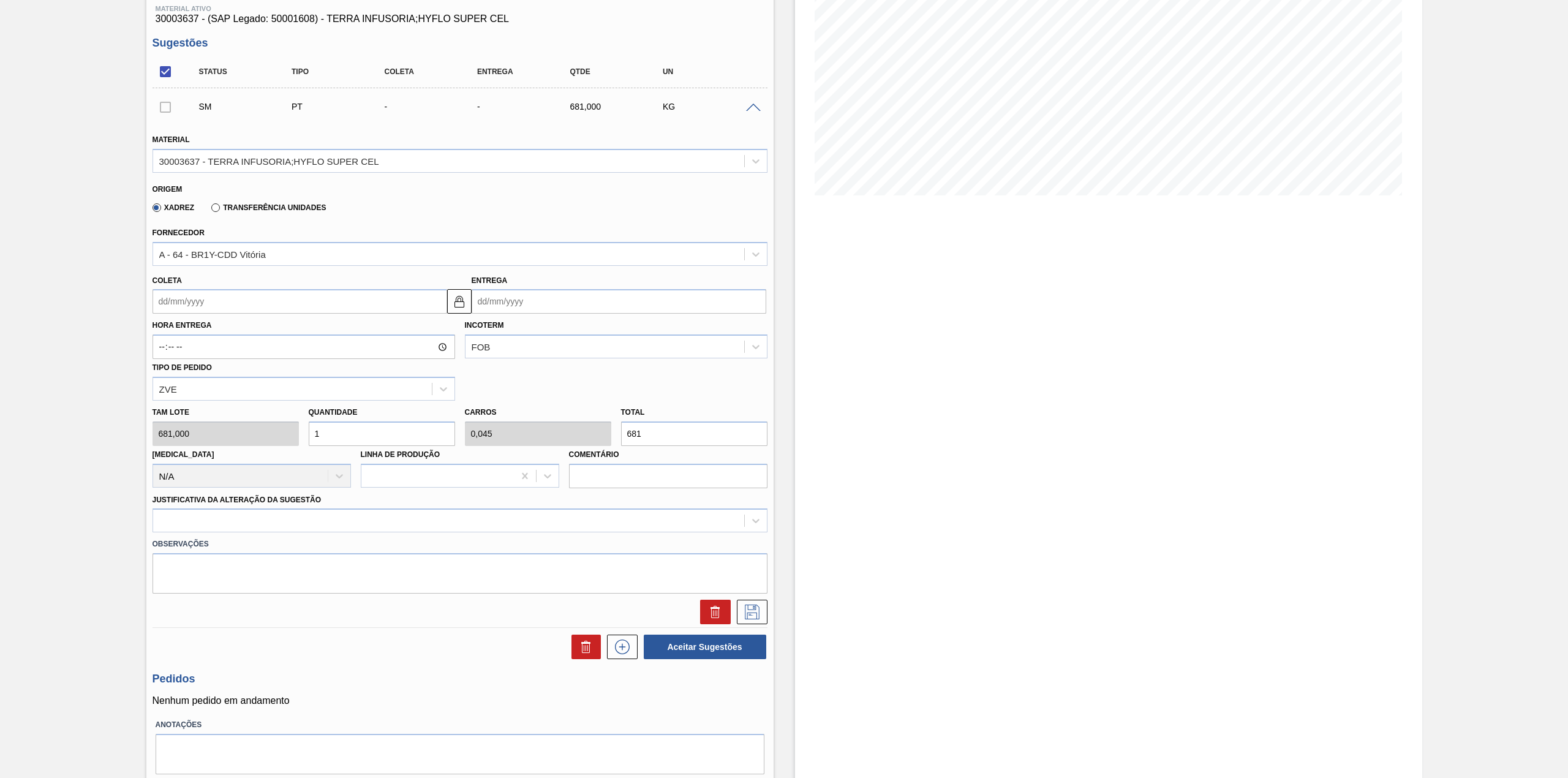
click at [223, 302] on input "Coleta" at bounding box center [300, 301] width 295 height 24
drag, startPoint x: 179, startPoint y: 341, endPoint x: 197, endPoint y: 359, distance: 25.5
click at [179, 341] on div "seg" at bounding box center [186, 345] width 16 height 16
click at [184, 431] on div "18" at bounding box center [186, 430] width 16 height 16
type input "[DATE]"
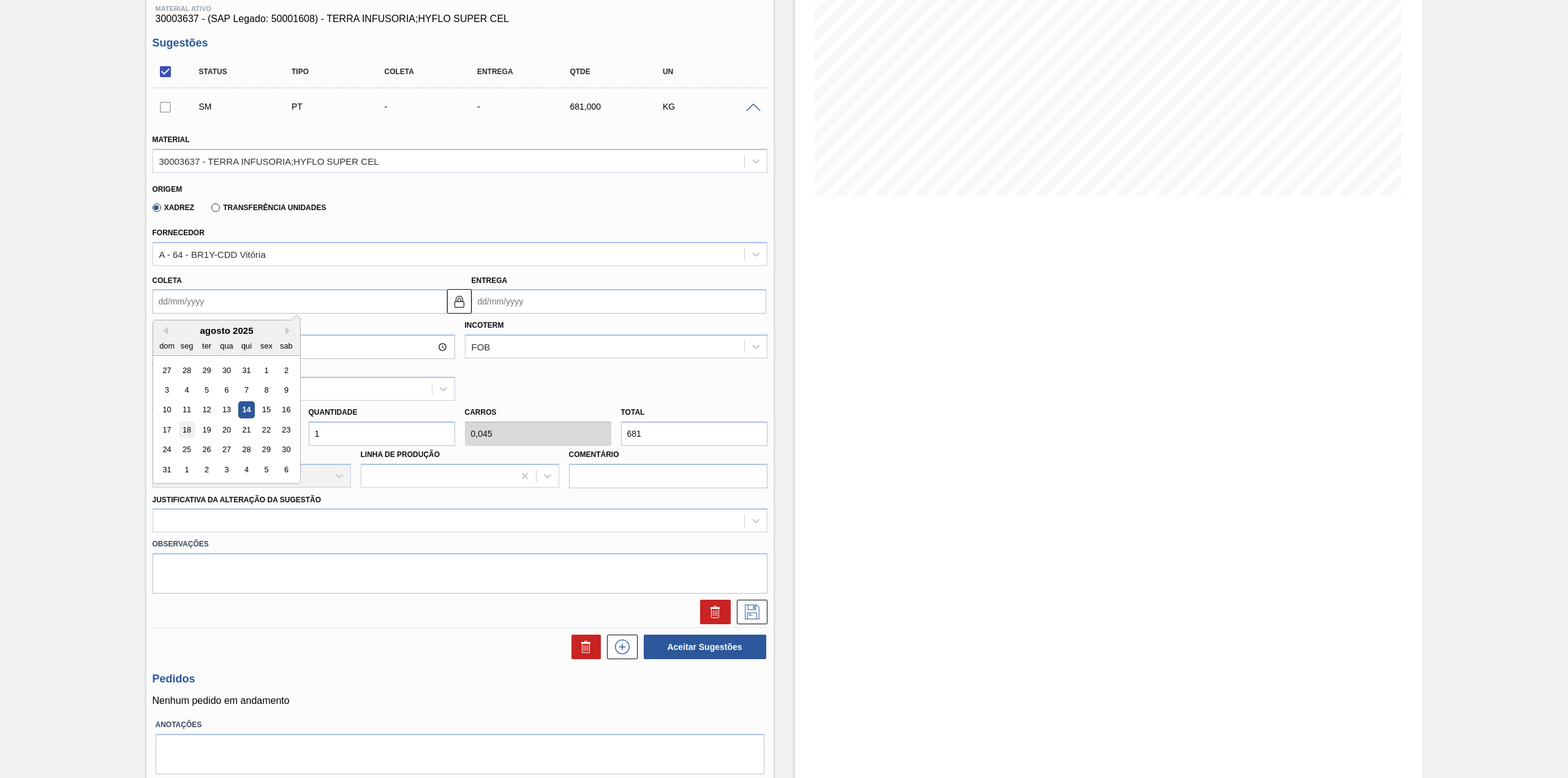
type input "[DATE]"
click at [342, 436] on input "1" at bounding box center [382, 433] width 147 height 24
type input "0"
type input "2"
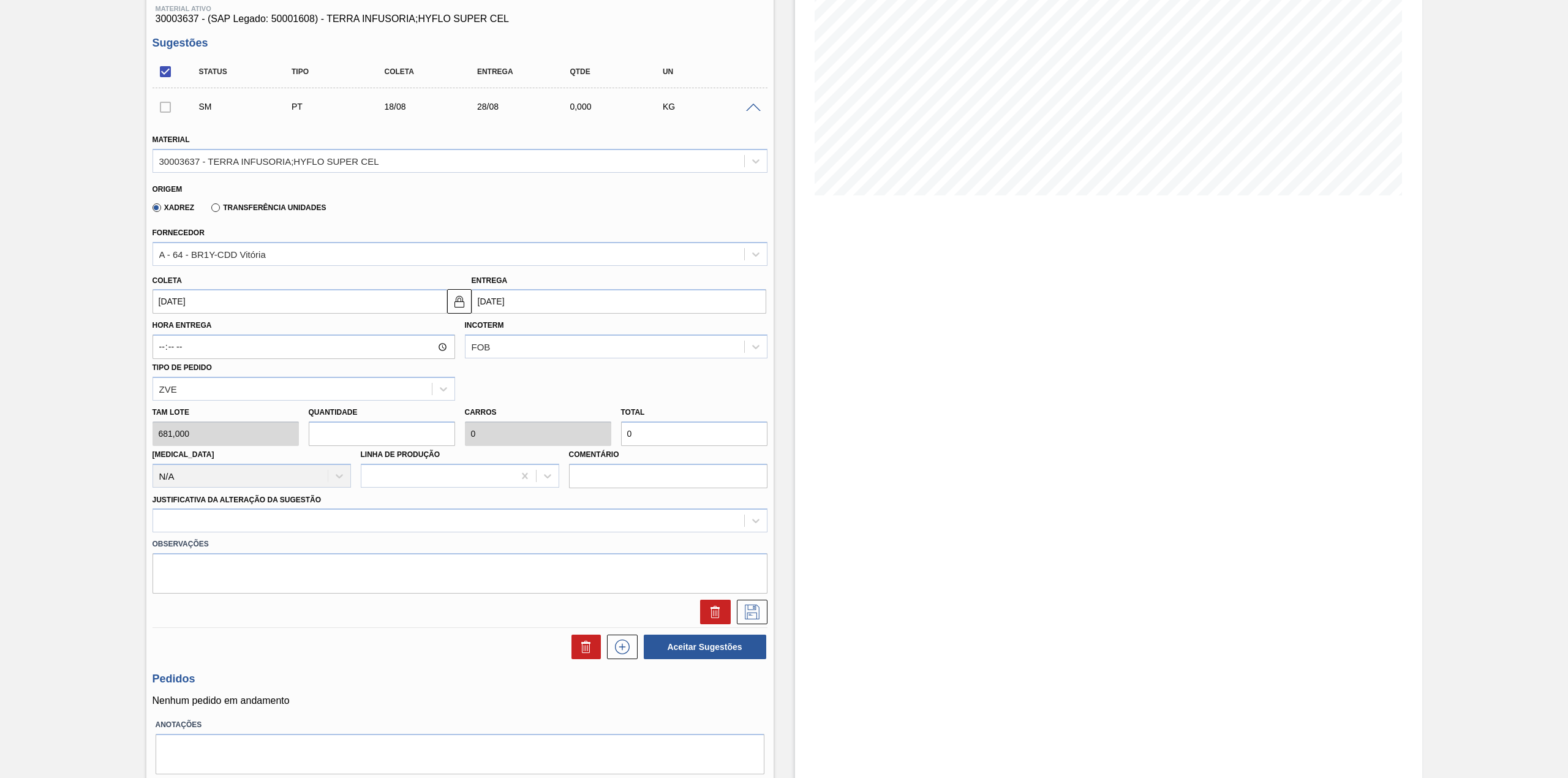
type input "0,091"
type input "1.362"
type input "24"
type input "1,09"
type input "16.344"
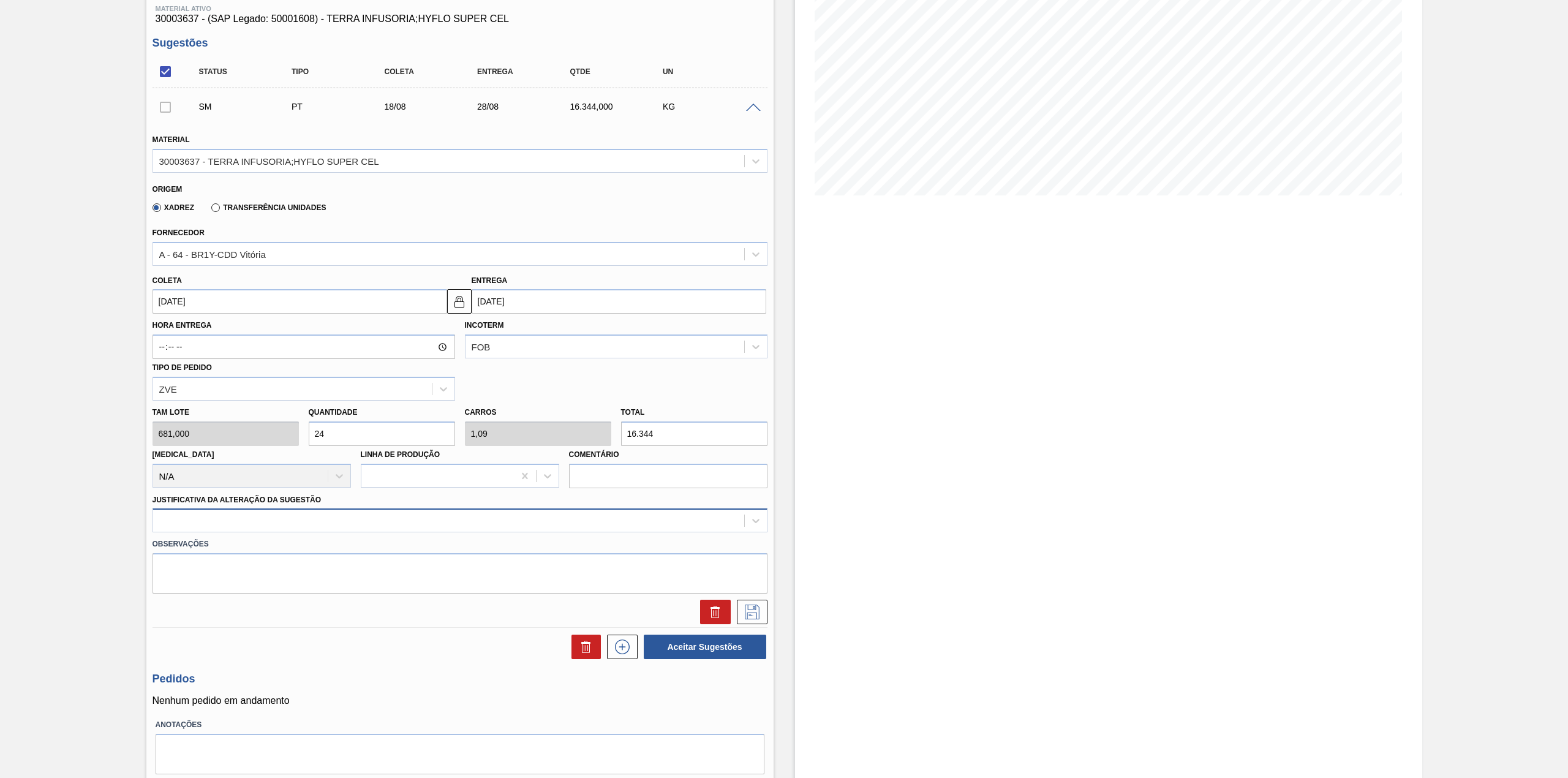
type input "24"
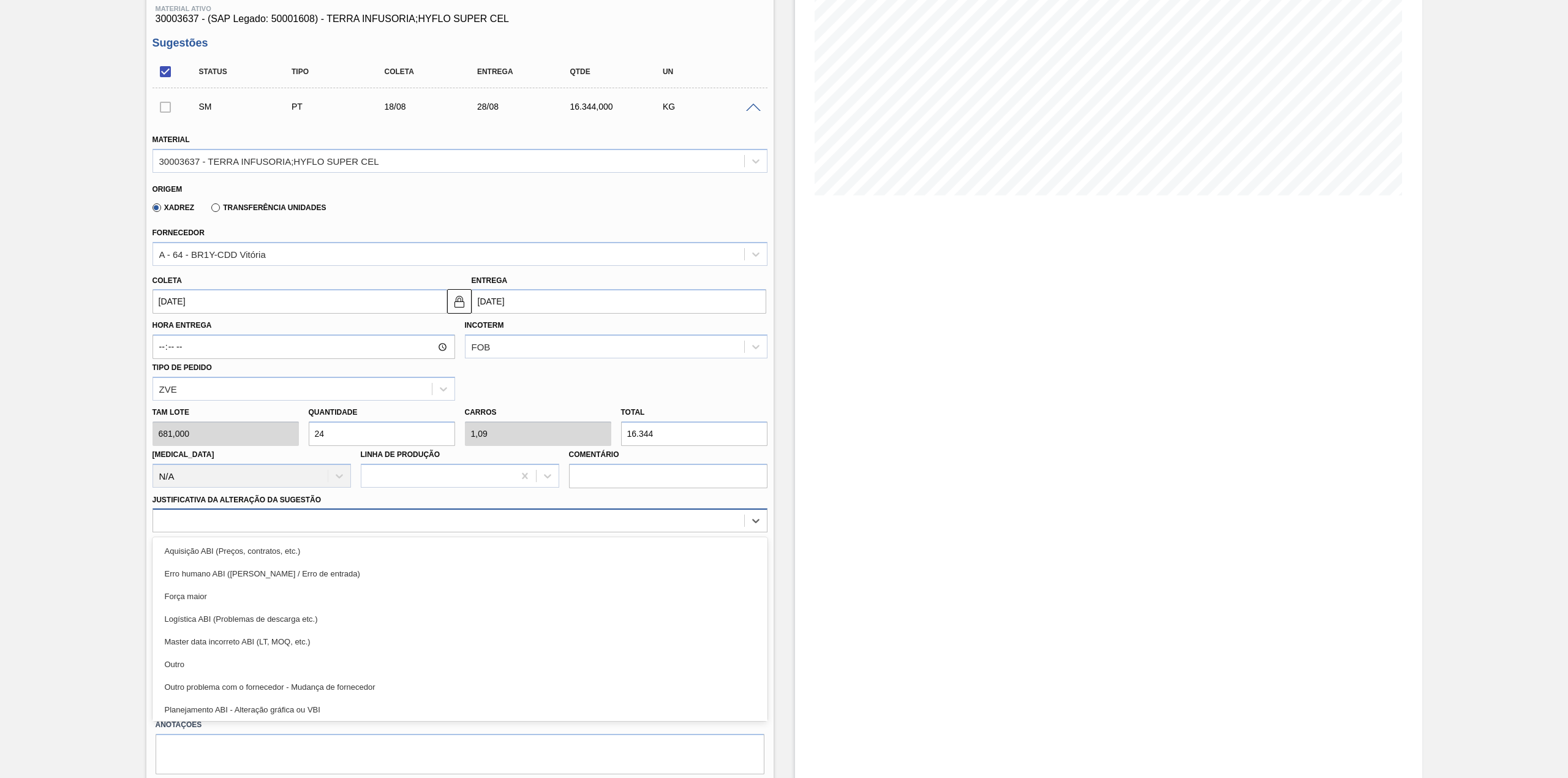
click at [275, 529] on div at bounding box center [460, 520] width 615 height 24
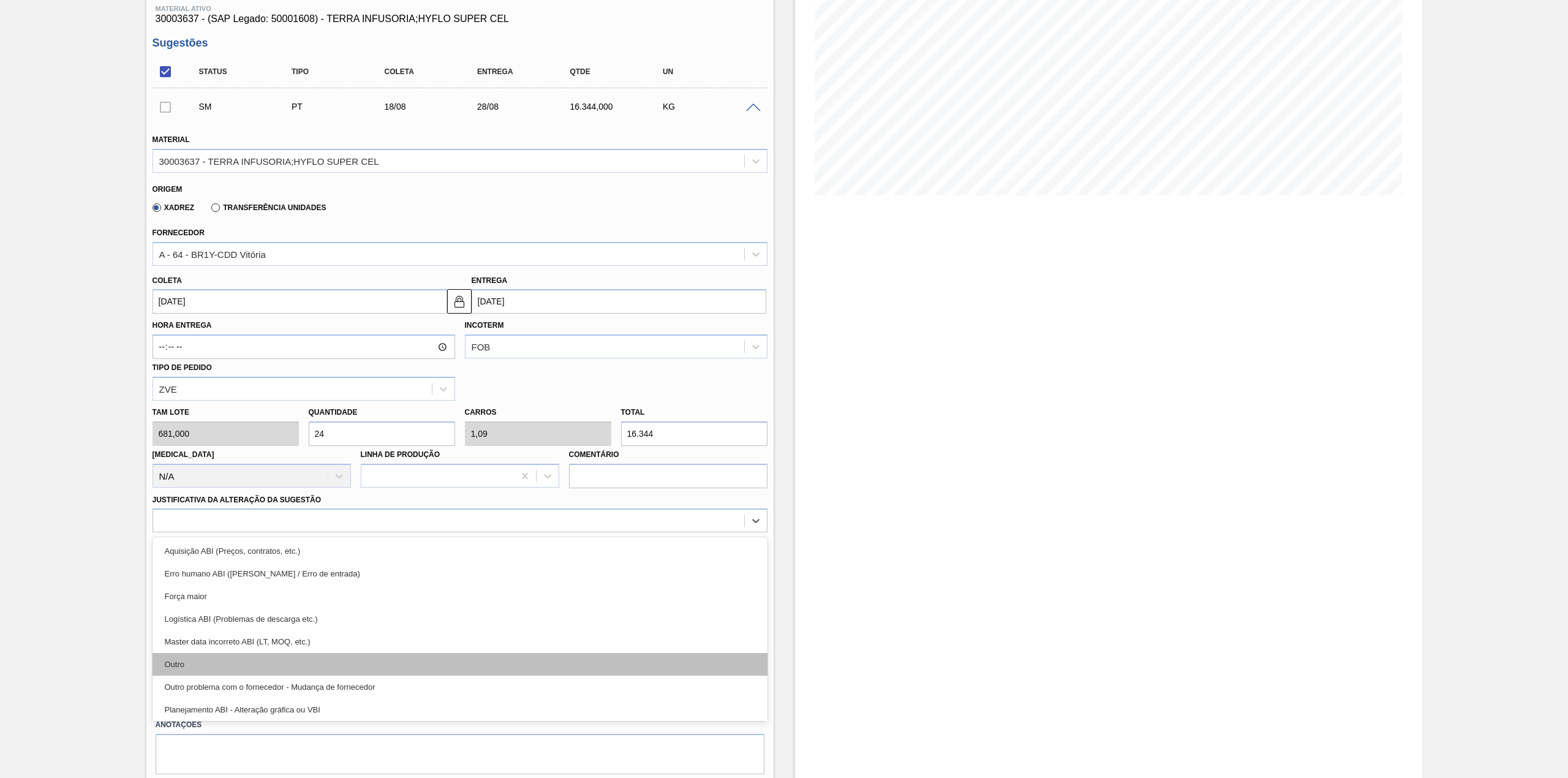
click at [221, 653] on div "Outro" at bounding box center [460, 664] width 615 height 23
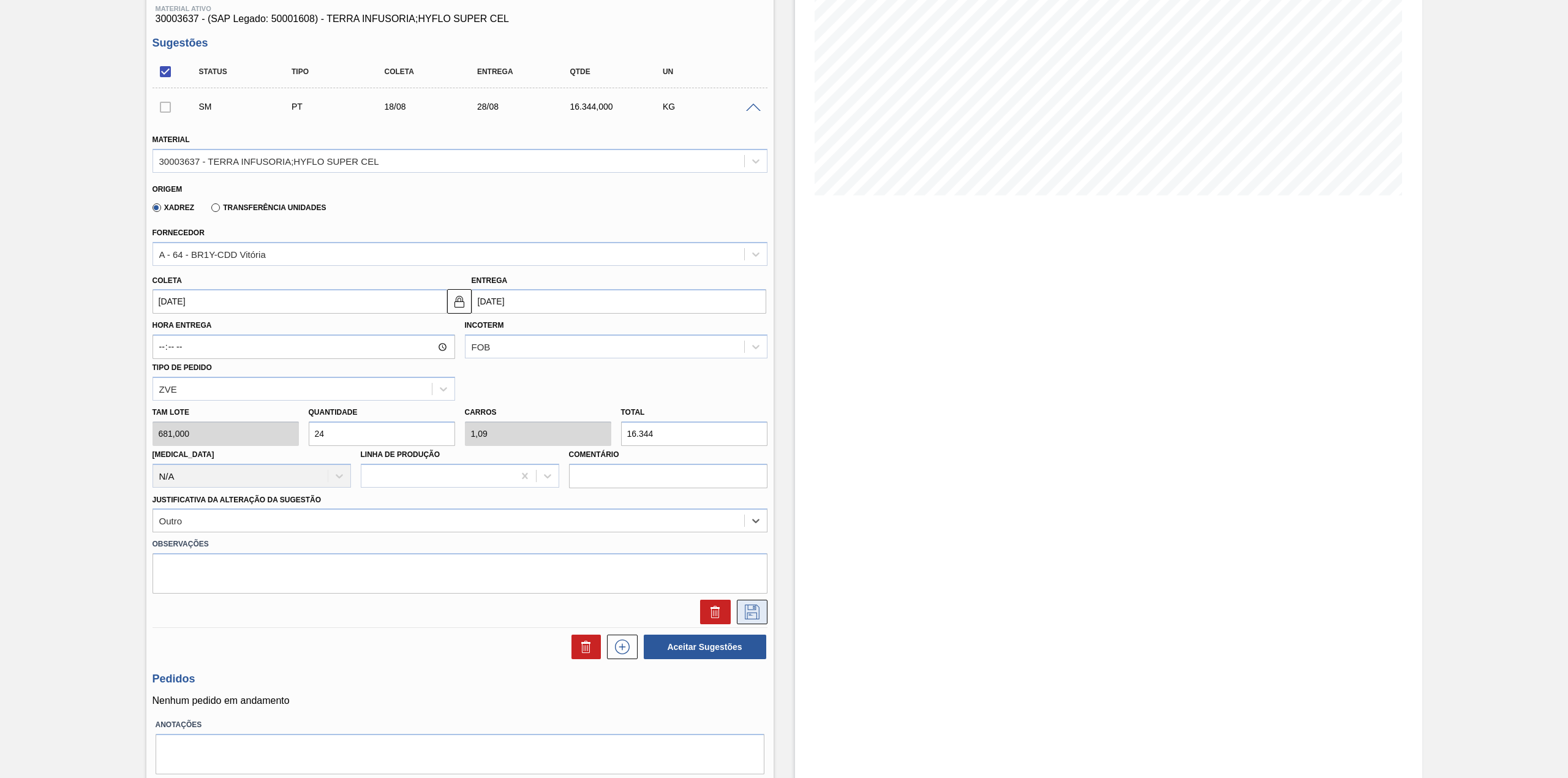
click at [760, 612] on icon at bounding box center [752, 612] width 19 height 15
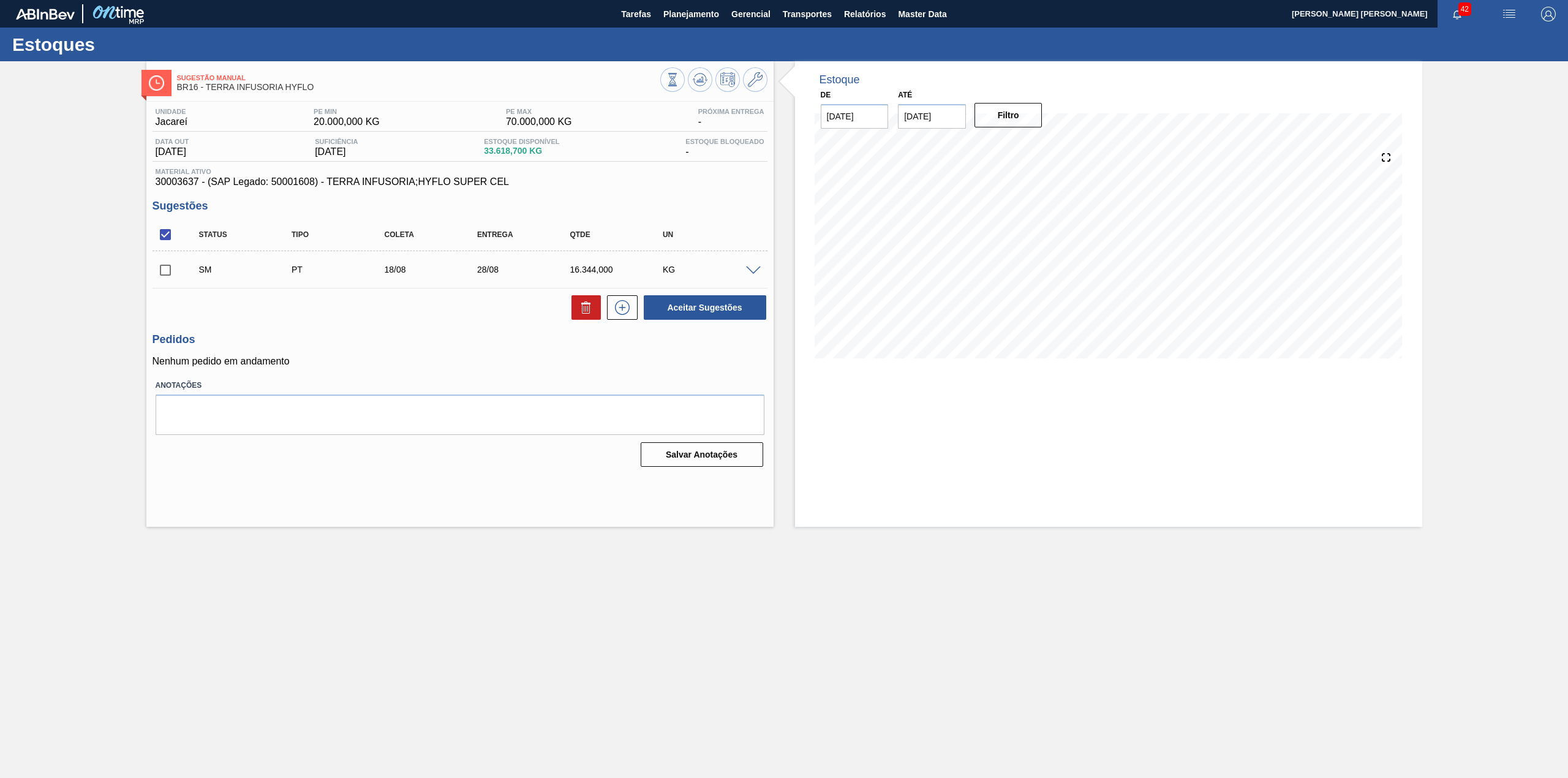
scroll to position [0, 0]
click at [173, 267] on input "checkbox" at bounding box center [165, 270] width 26 height 26
checkbox input "true"
click at [688, 317] on button "Aceitar Sugestões" at bounding box center [705, 307] width 122 height 24
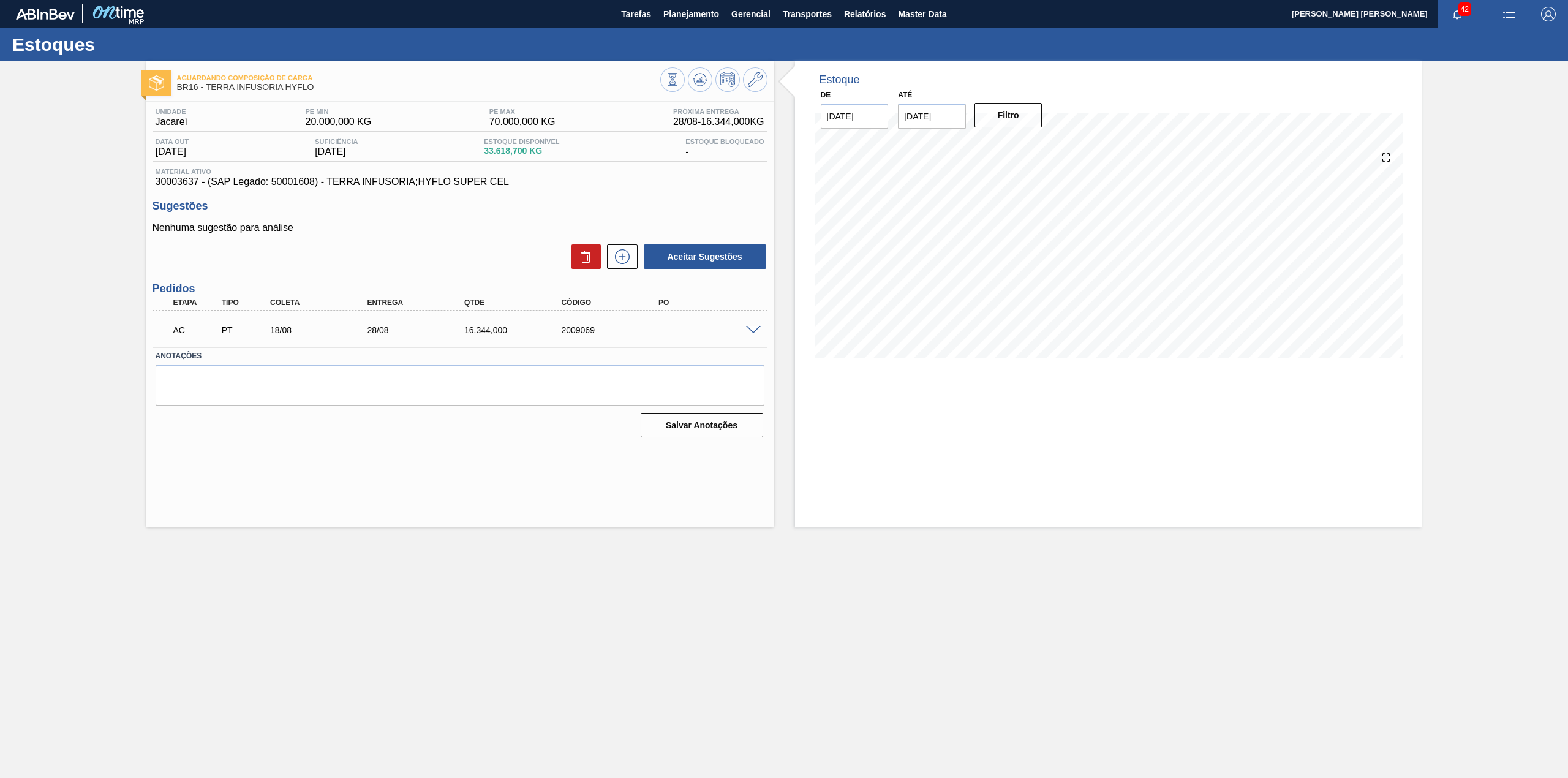
drag, startPoint x: 746, startPoint y: 338, endPoint x: 774, endPoint y: 356, distance: 33.3
click at [747, 338] on div "AC PT 18/08 28/08 16.344,000 2009069" at bounding box center [456, 328] width 582 height 24
click at [746, 326] on span at bounding box center [754, 330] width 15 height 9
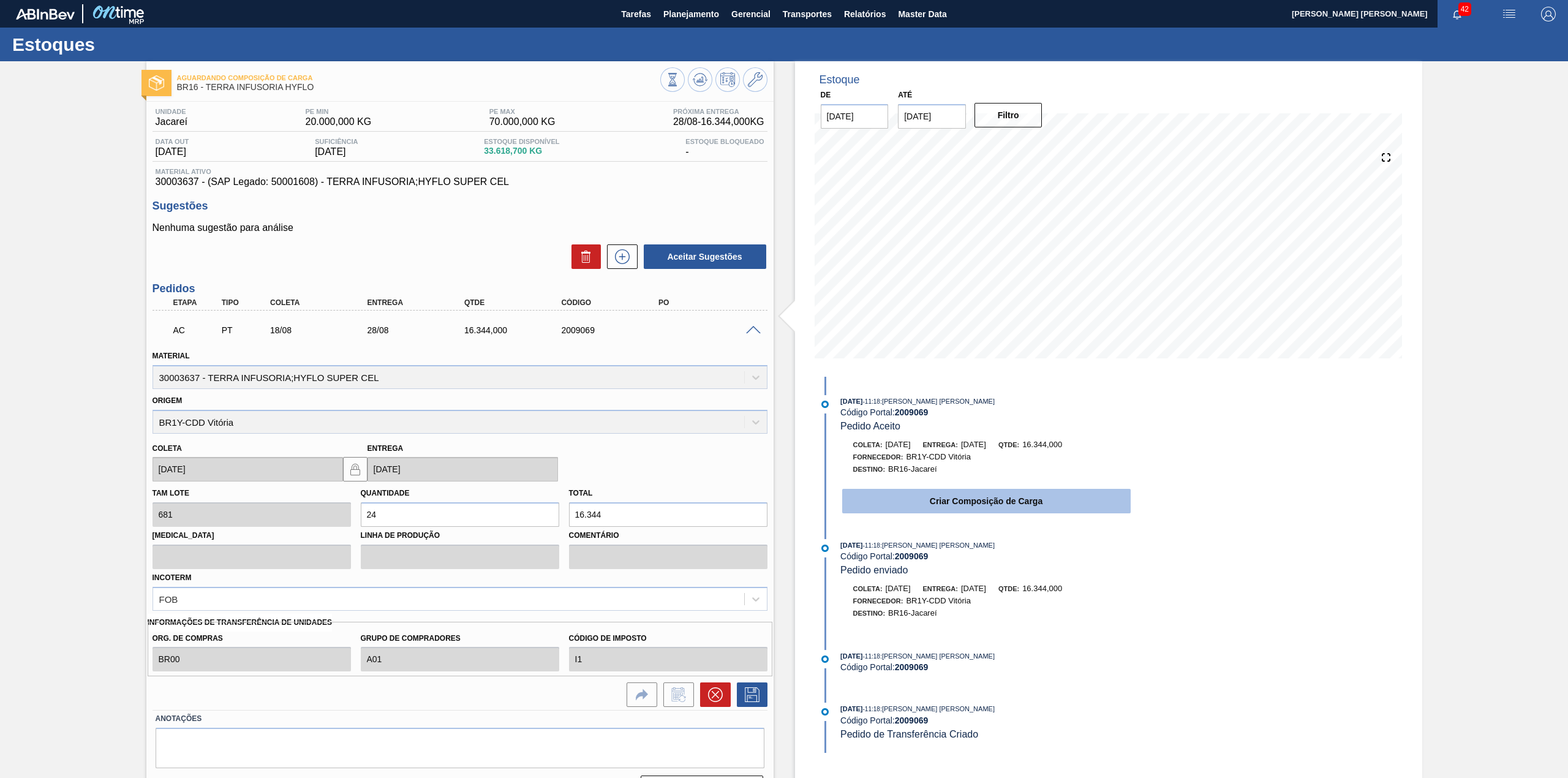
click at [919, 501] on button "Criar Composição de Carga" at bounding box center [986, 500] width 288 height 24
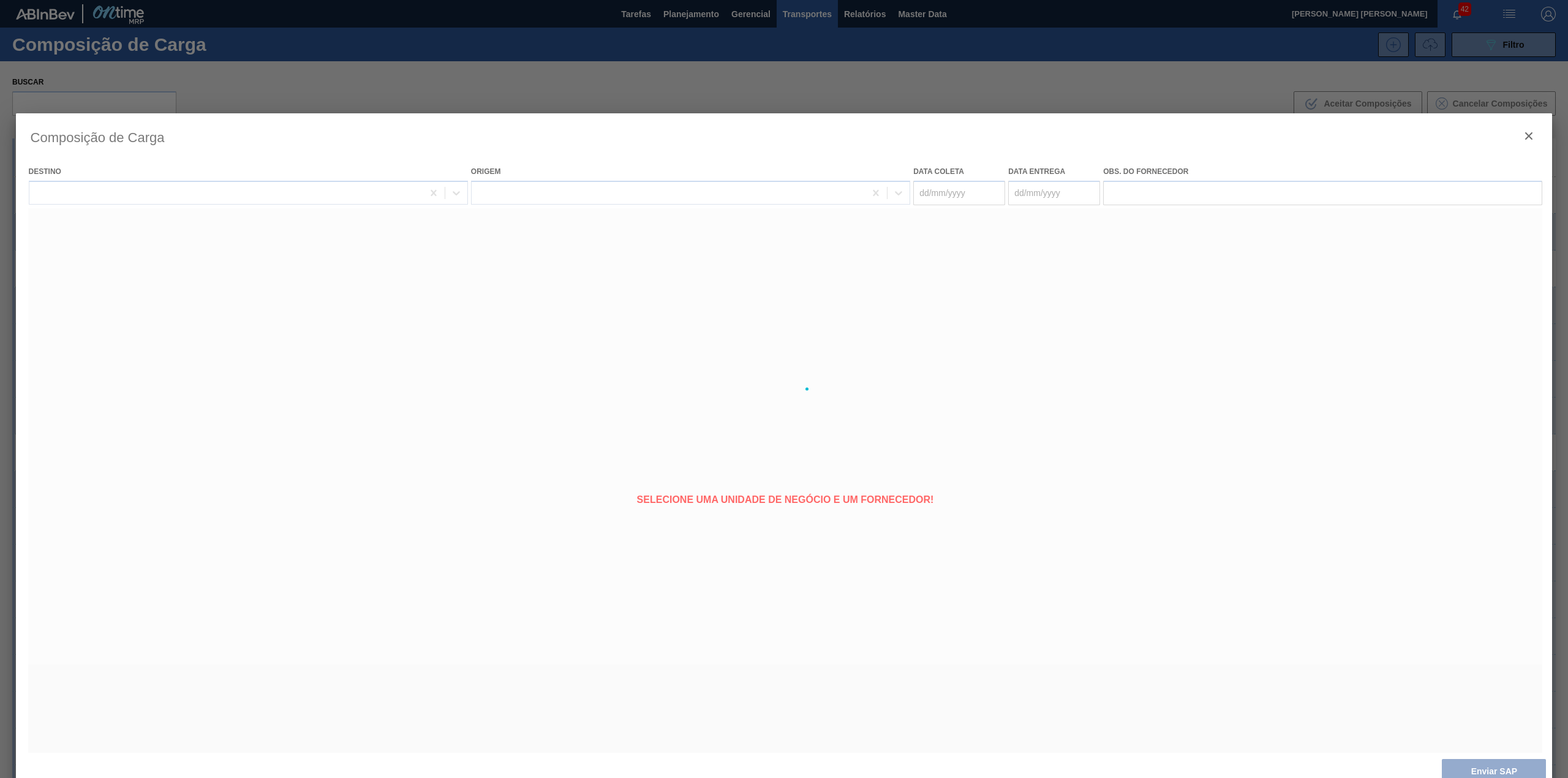
type coleta "[DATE]"
type entrega "[DATE]"
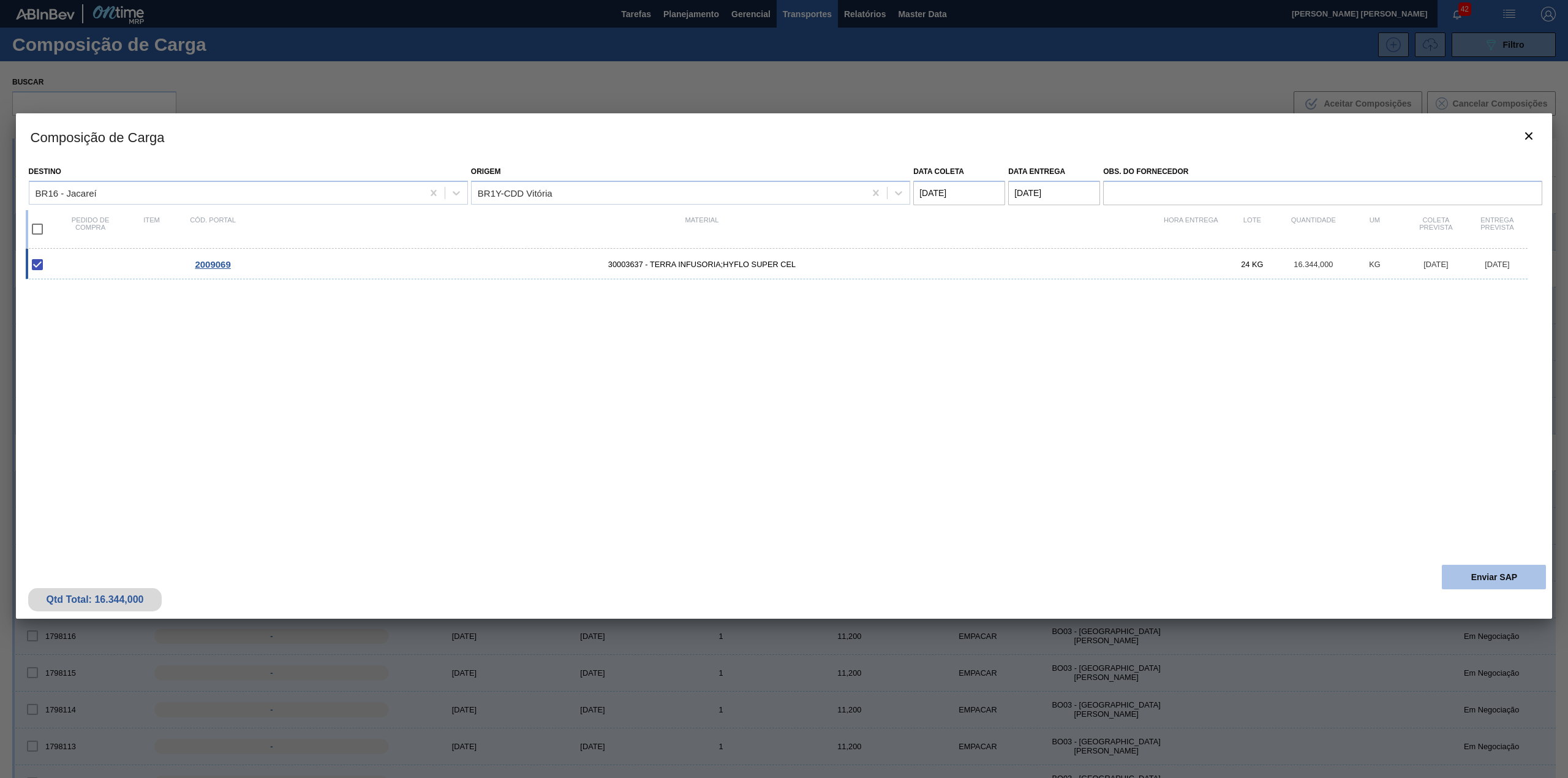
click at [1492, 574] on button "Enviar SAP" at bounding box center [1493, 576] width 104 height 24
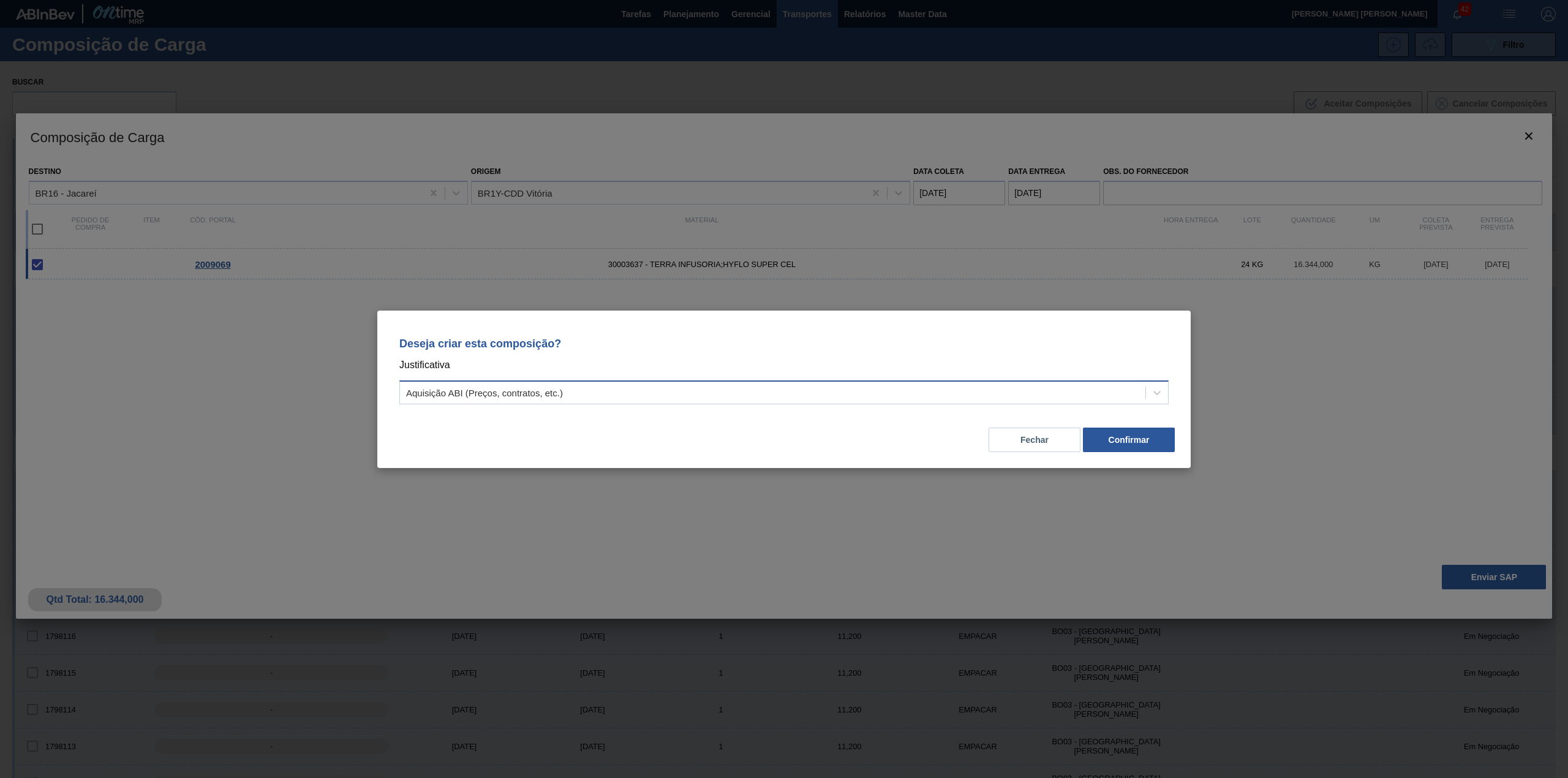
drag, startPoint x: 708, startPoint y: 375, endPoint x: 690, endPoint y: 393, distance: 25.5
click at [704, 383] on div "Deseja criar esta composição? Justificativa Aquisição ABI (Preços, contratos, e…" at bounding box center [784, 368] width 784 height 87
drag, startPoint x: 640, startPoint y: 413, endPoint x: 623, endPoint y: 388, distance: 30.2
click at [637, 404] on div "Deseja criar esta composição? Justificativa Aquisição ABI (Preços, contratos, e…" at bounding box center [783, 389] width 813 height 157
drag, startPoint x: 623, startPoint y: 388, endPoint x: 616, endPoint y: 397, distance: 11.4
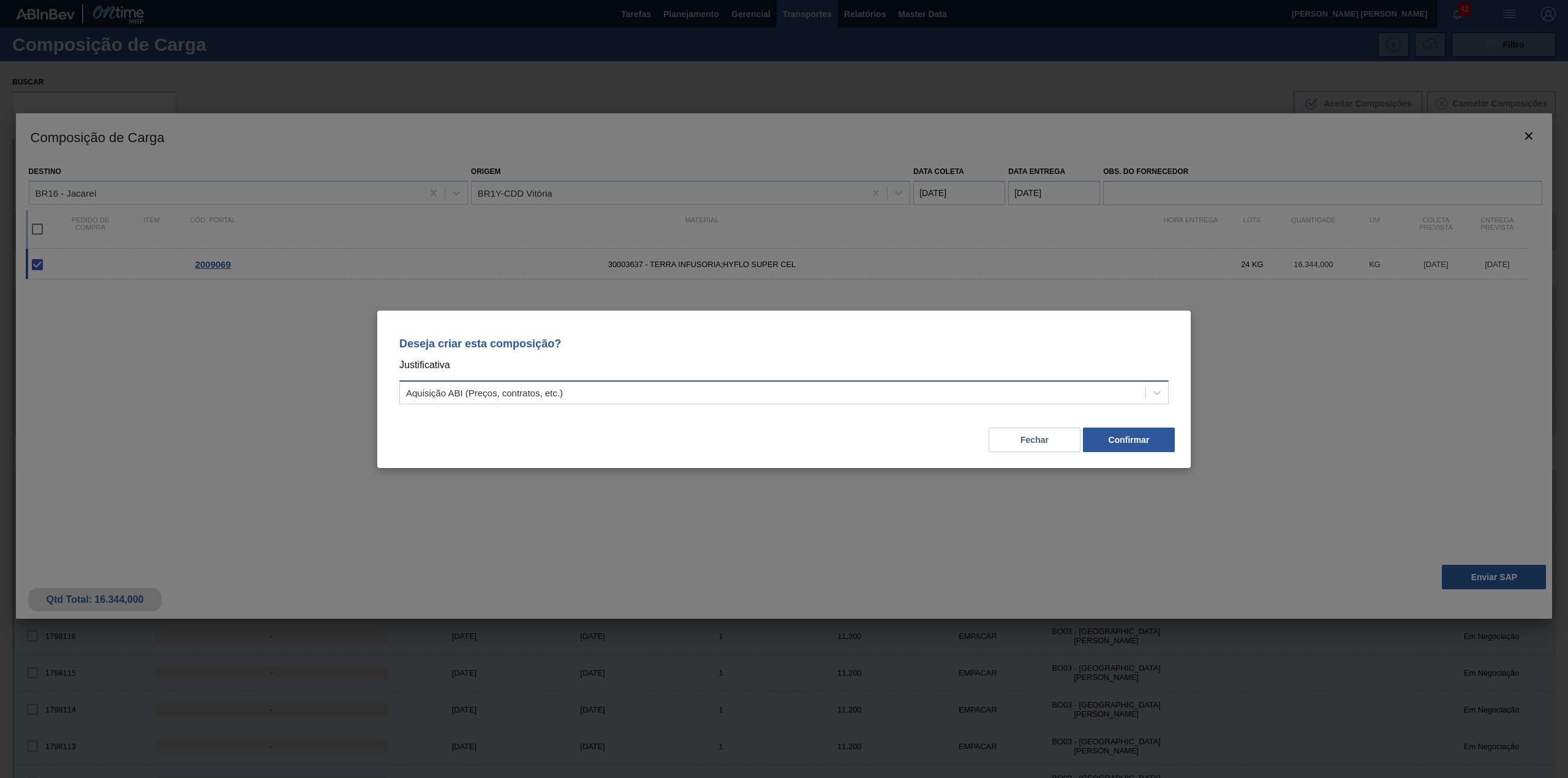
click at [620, 390] on div "Aquisição ABI (Preços, contratos, etc.)" at bounding box center [773, 392] width 745 height 18
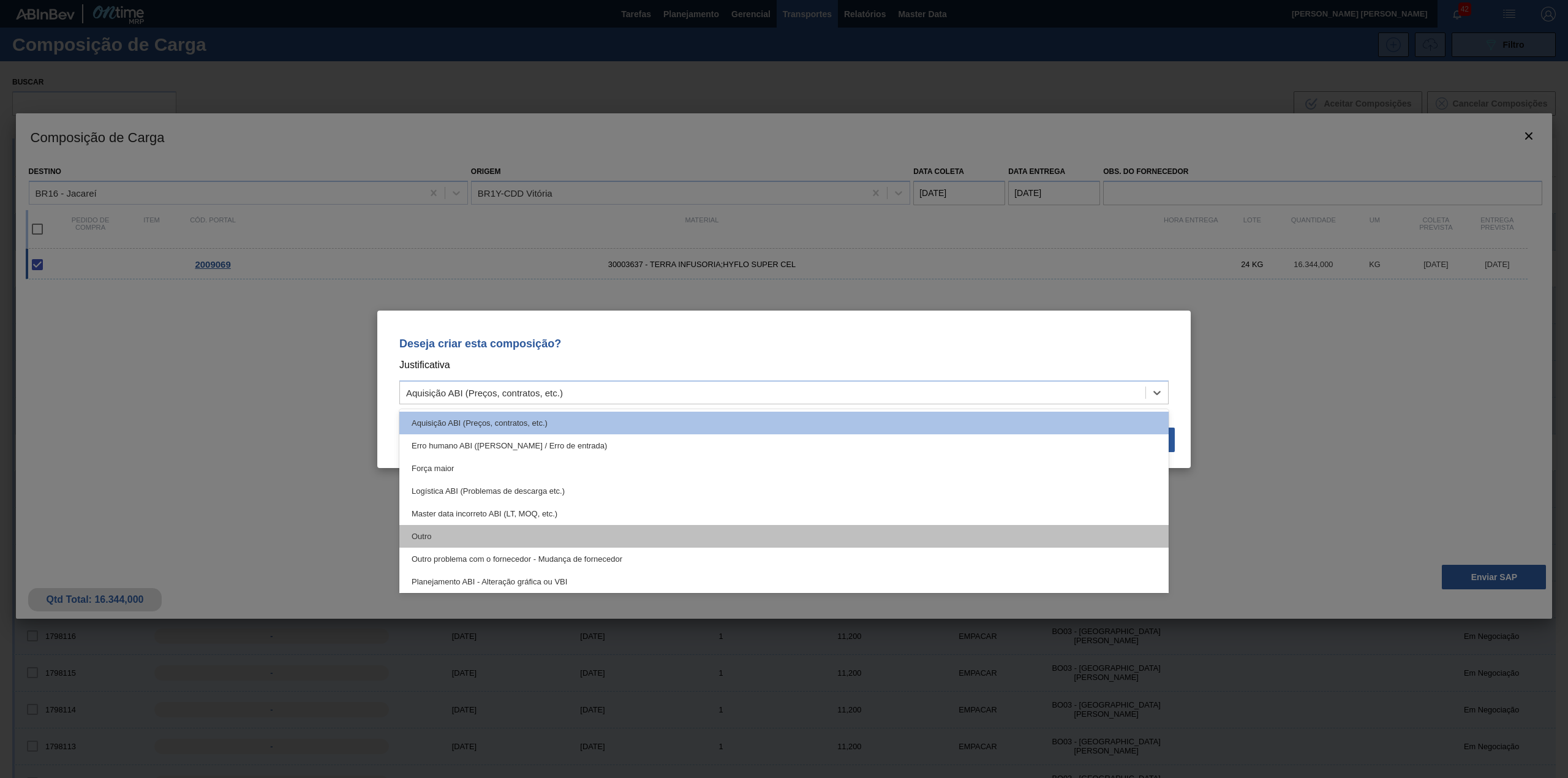
click at [516, 525] on div "Outro" at bounding box center [784, 536] width 769 height 23
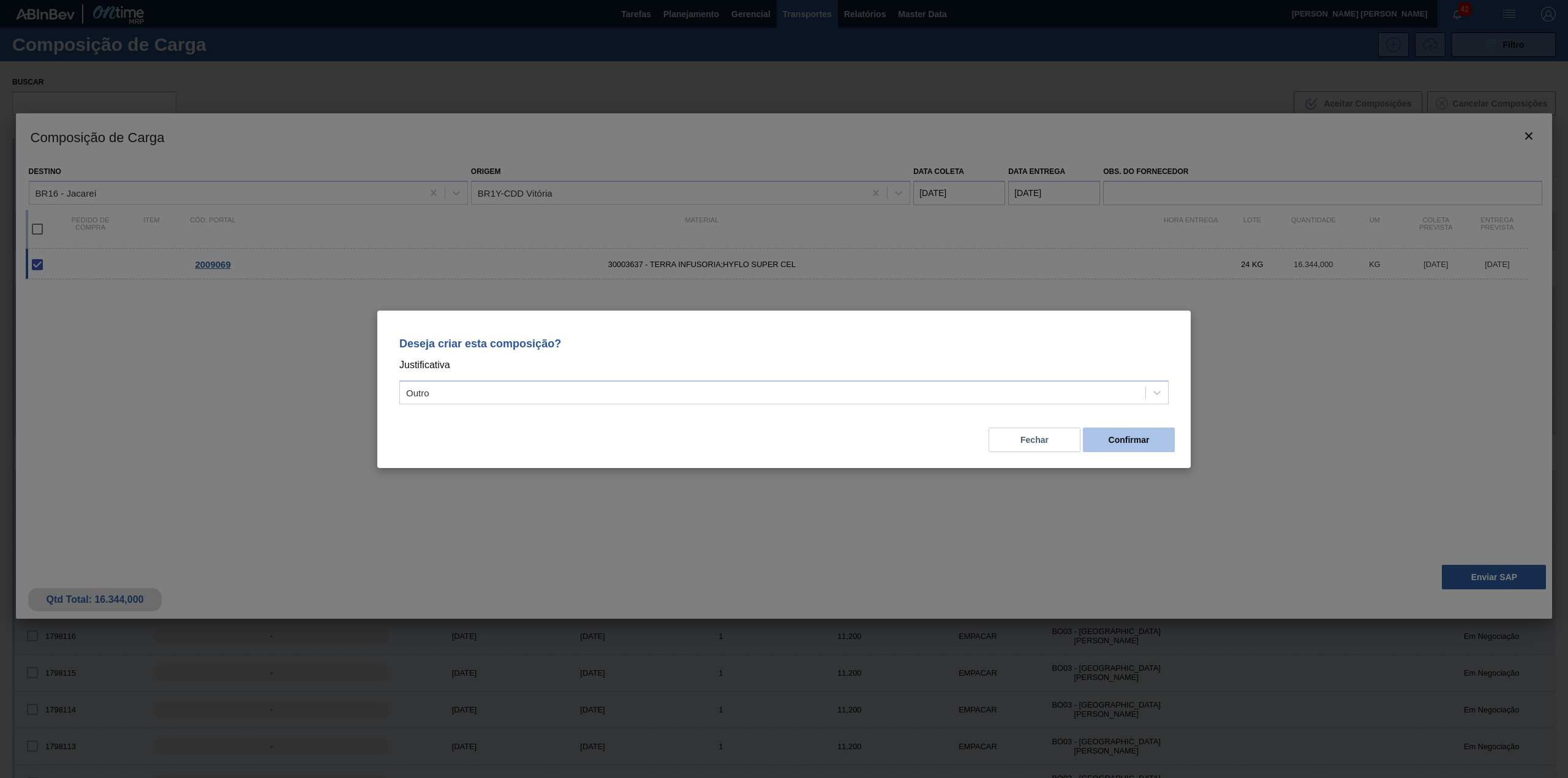
click at [1159, 432] on button "Confirmar" at bounding box center [1129, 439] width 92 height 24
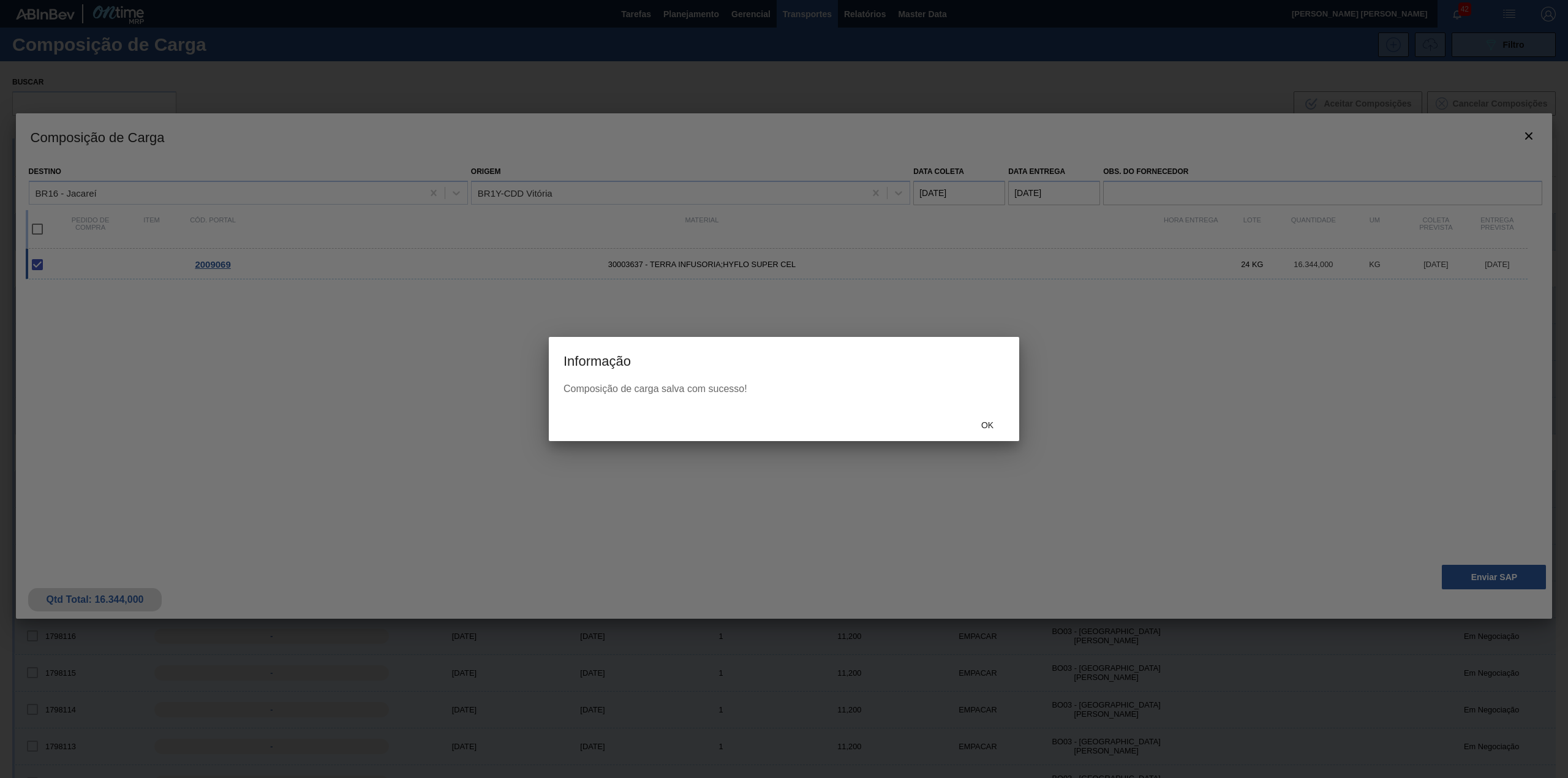
click at [972, 422] on span "Ok" at bounding box center [987, 425] width 32 height 10
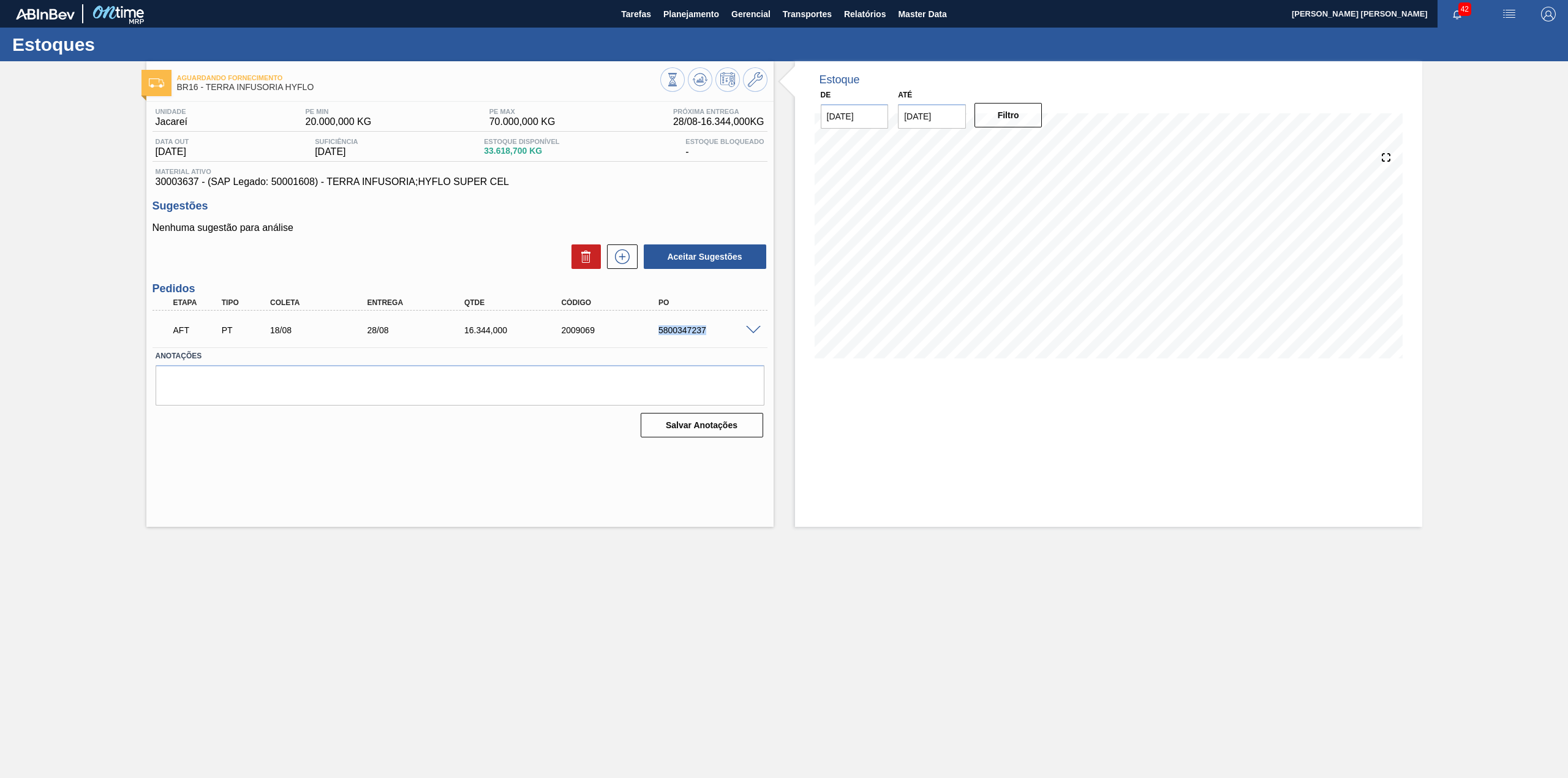
drag, startPoint x: 657, startPoint y: 333, endPoint x: 716, endPoint y: 340, distance: 59.4
click at [716, 340] on div "AFT PT 18/08 28/08 16.344,000 2009069 5800347237" at bounding box center [456, 328] width 582 height 24
copy div "5800347237"
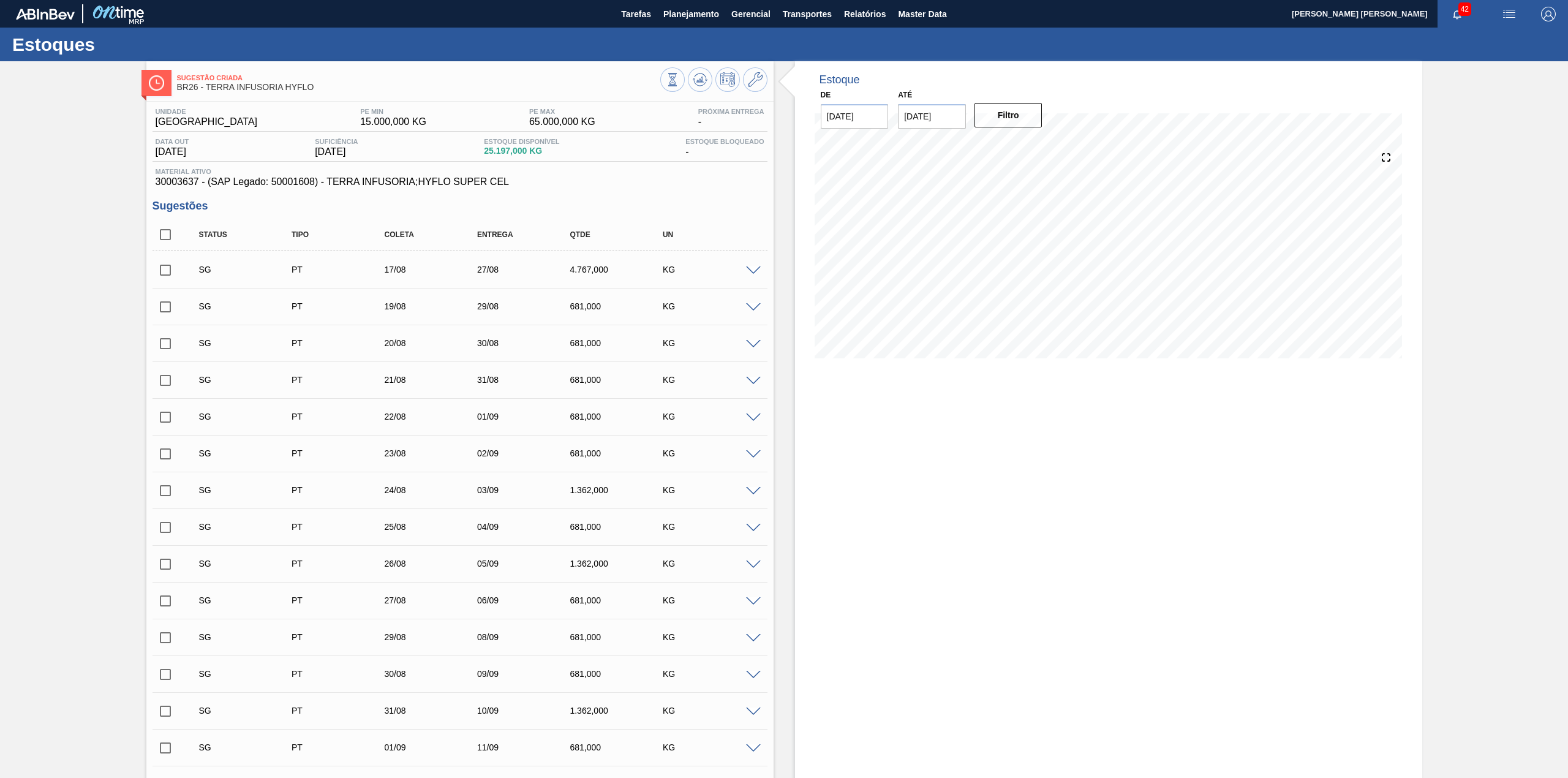
drag, startPoint x: 164, startPoint y: 241, endPoint x: 555, endPoint y: 434, distance: 436.0
click at [164, 241] on input "checkbox" at bounding box center [165, 234] width 26 height 26
checkbox input "true"
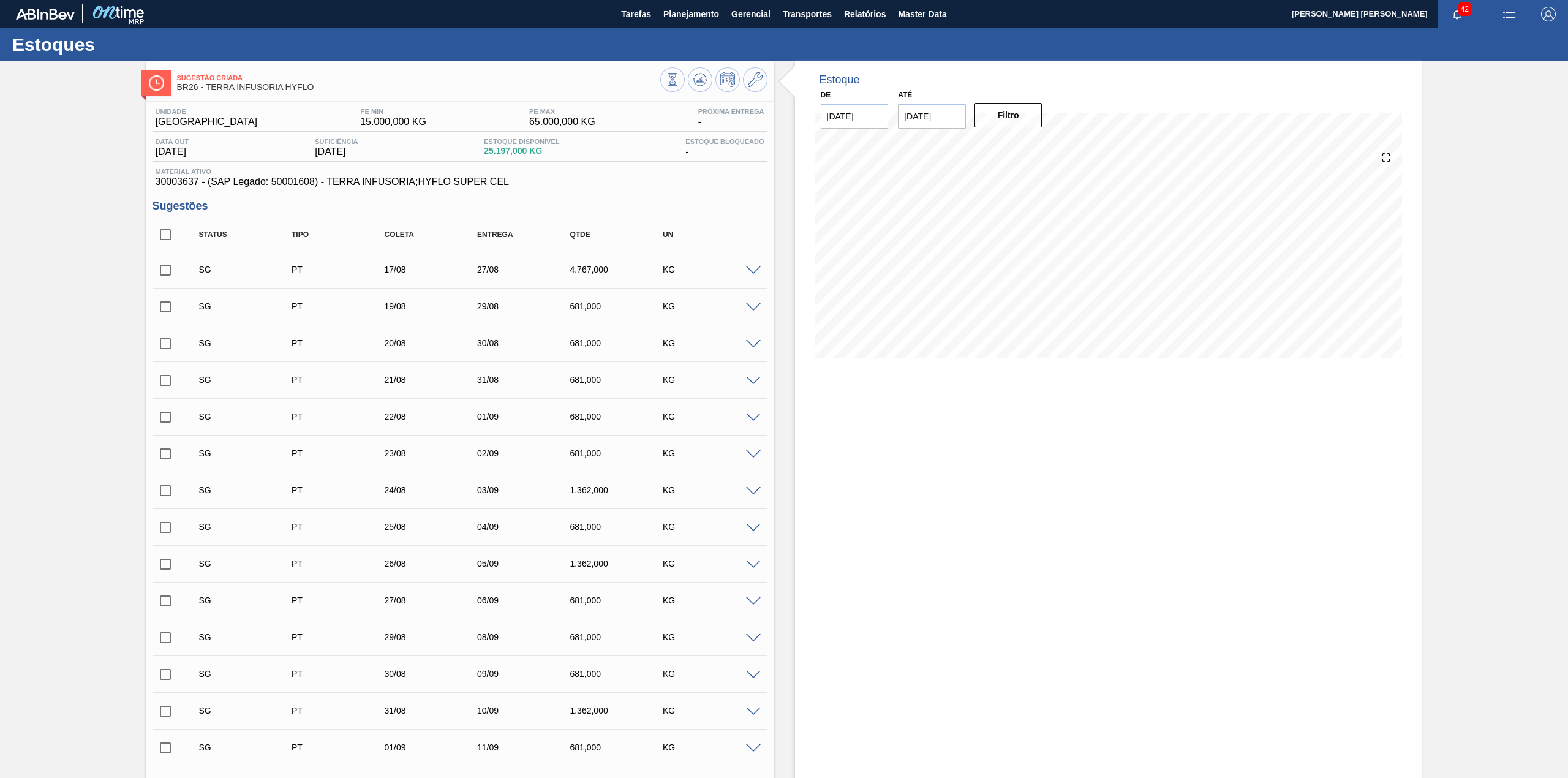
checkbox input "true"
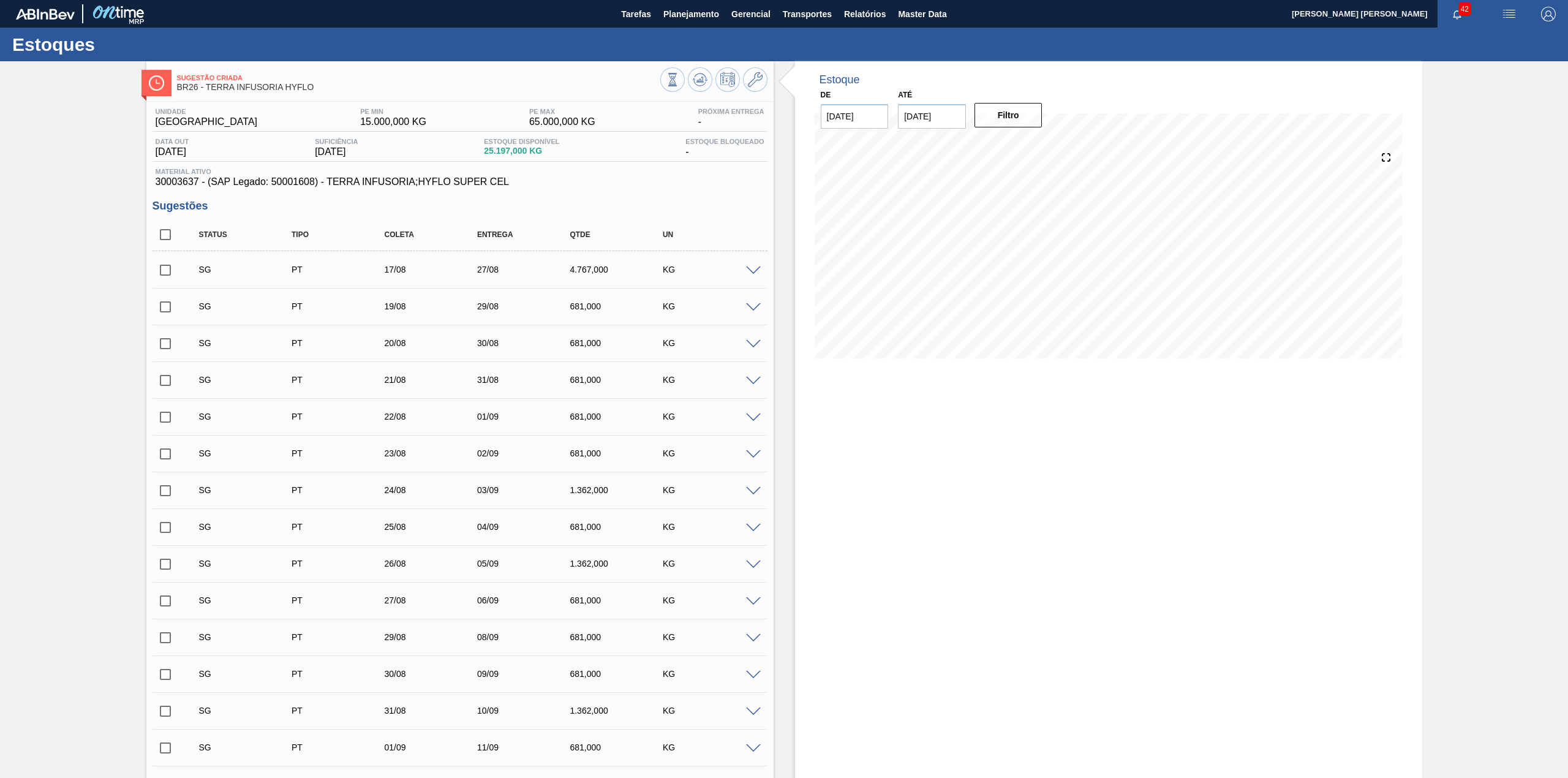
checkbox input "true"
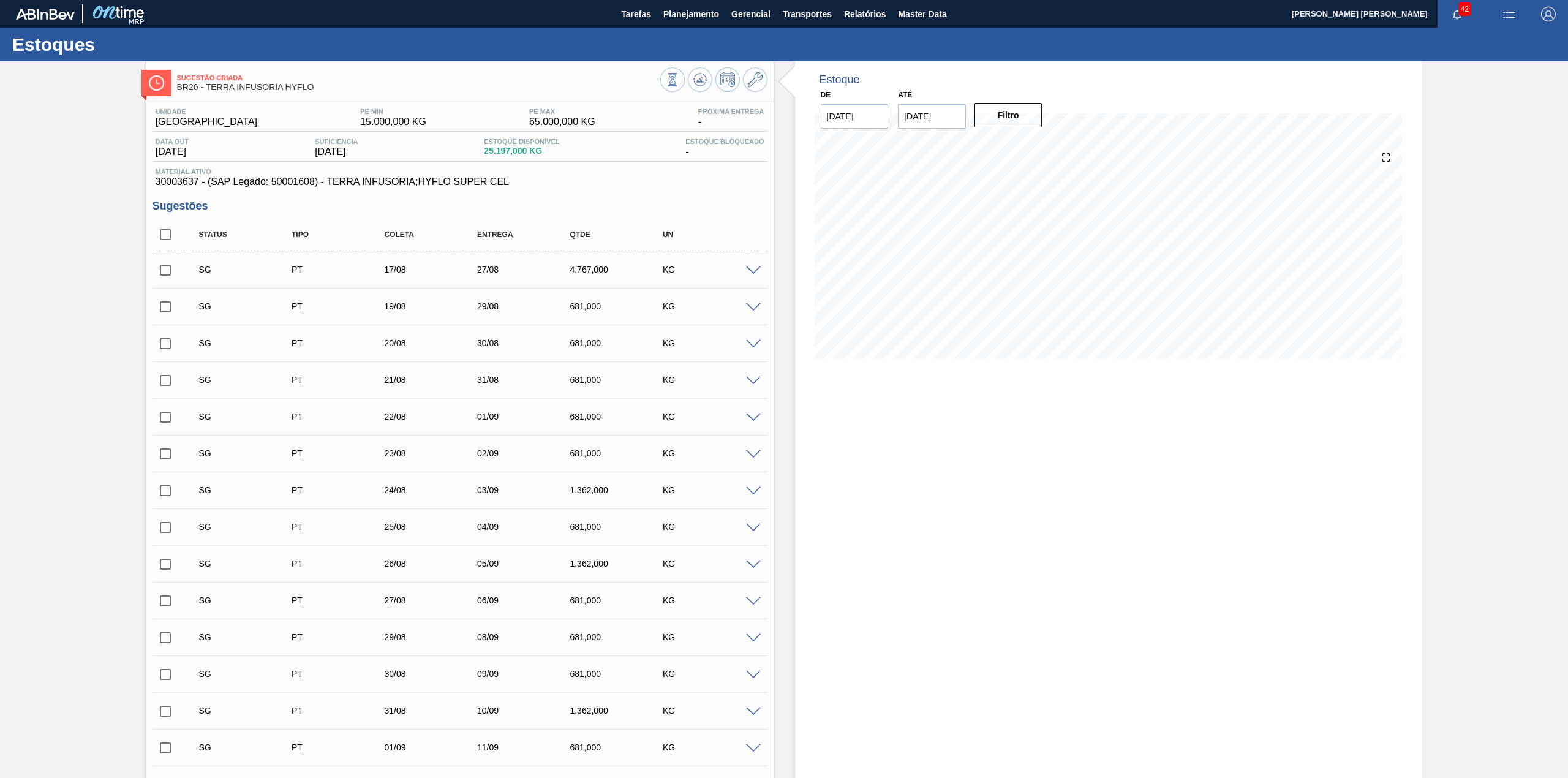
checkbox input "true"
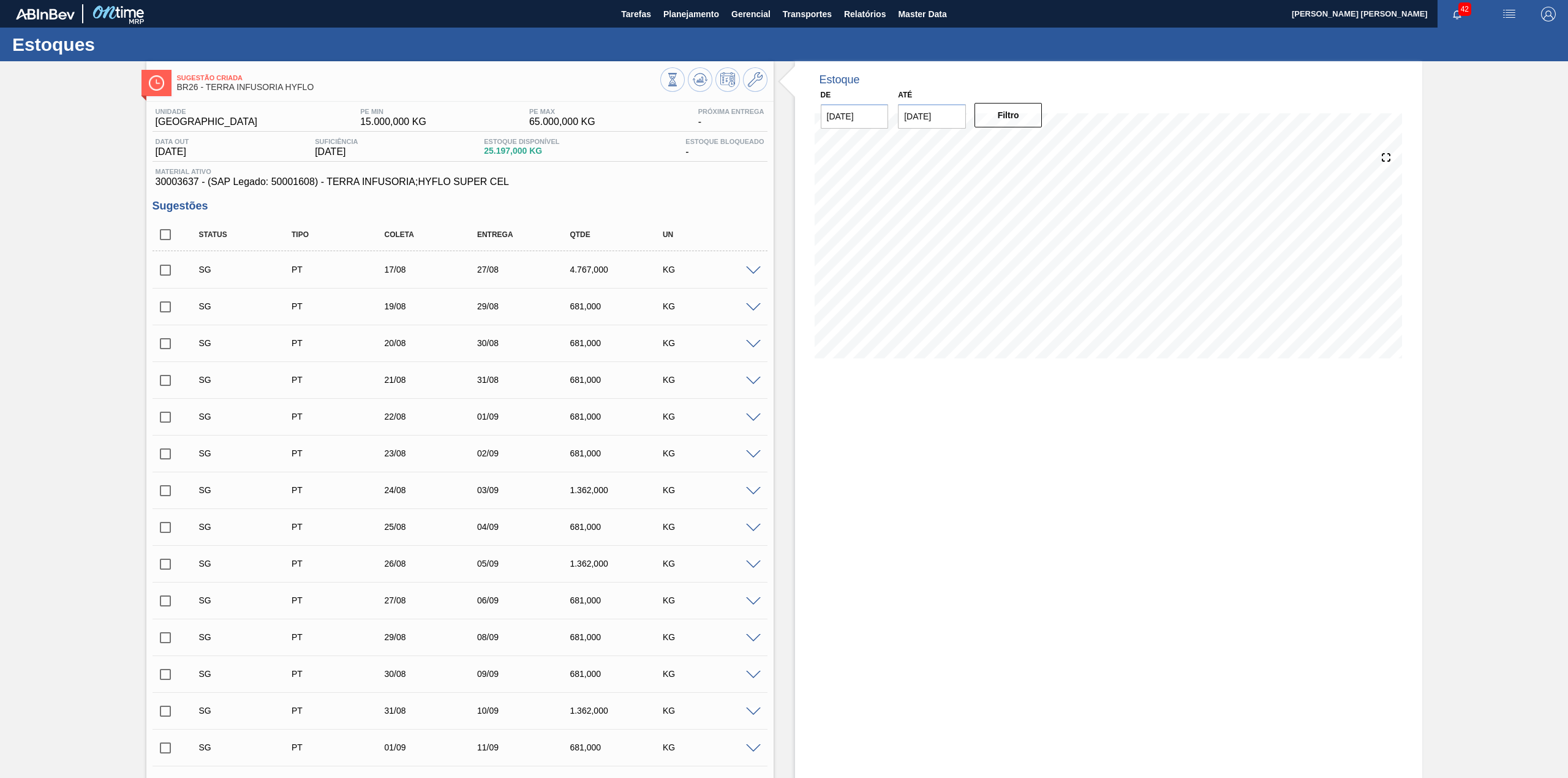
checkbox input "true"
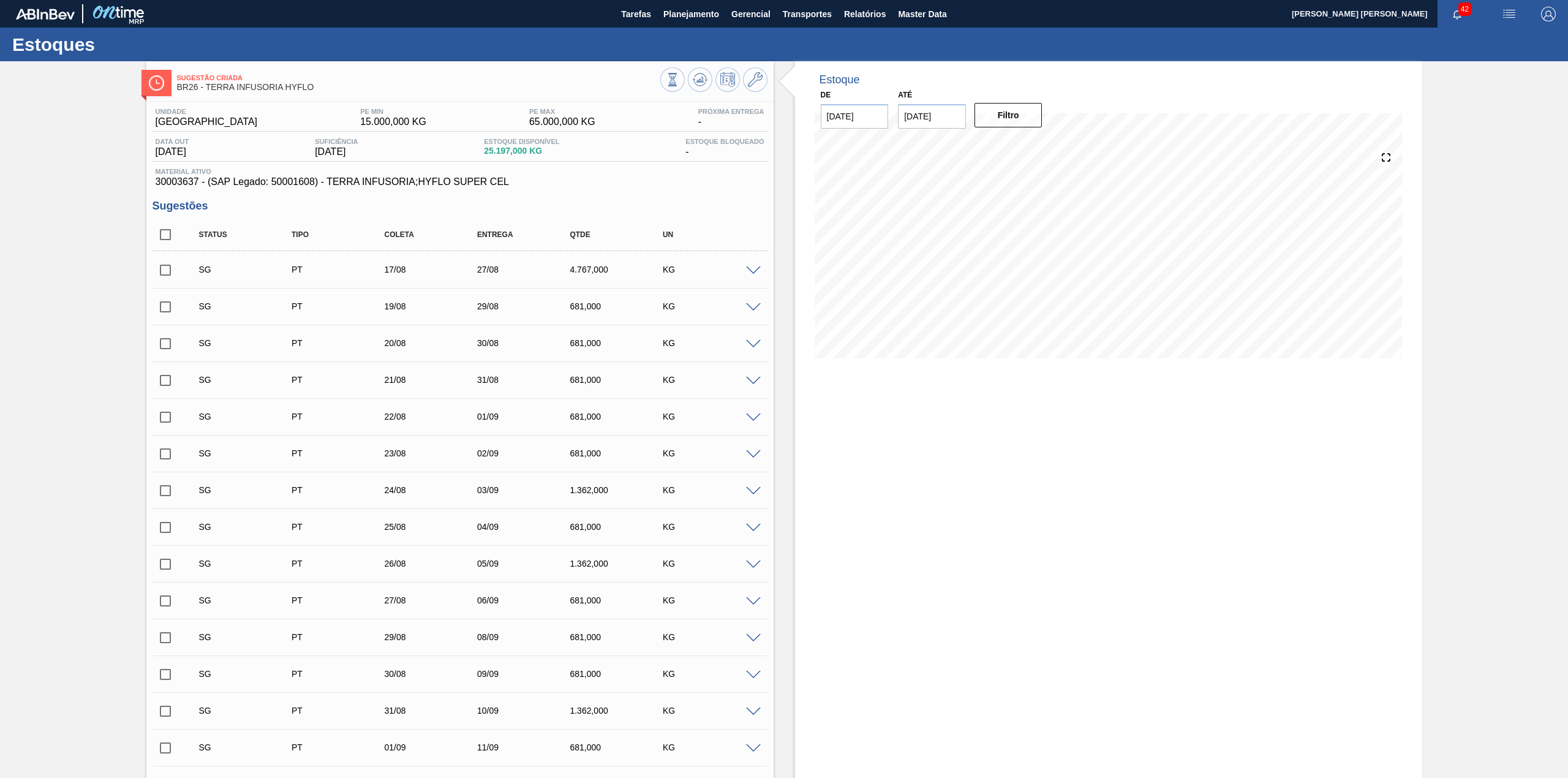
checkbox input "true"
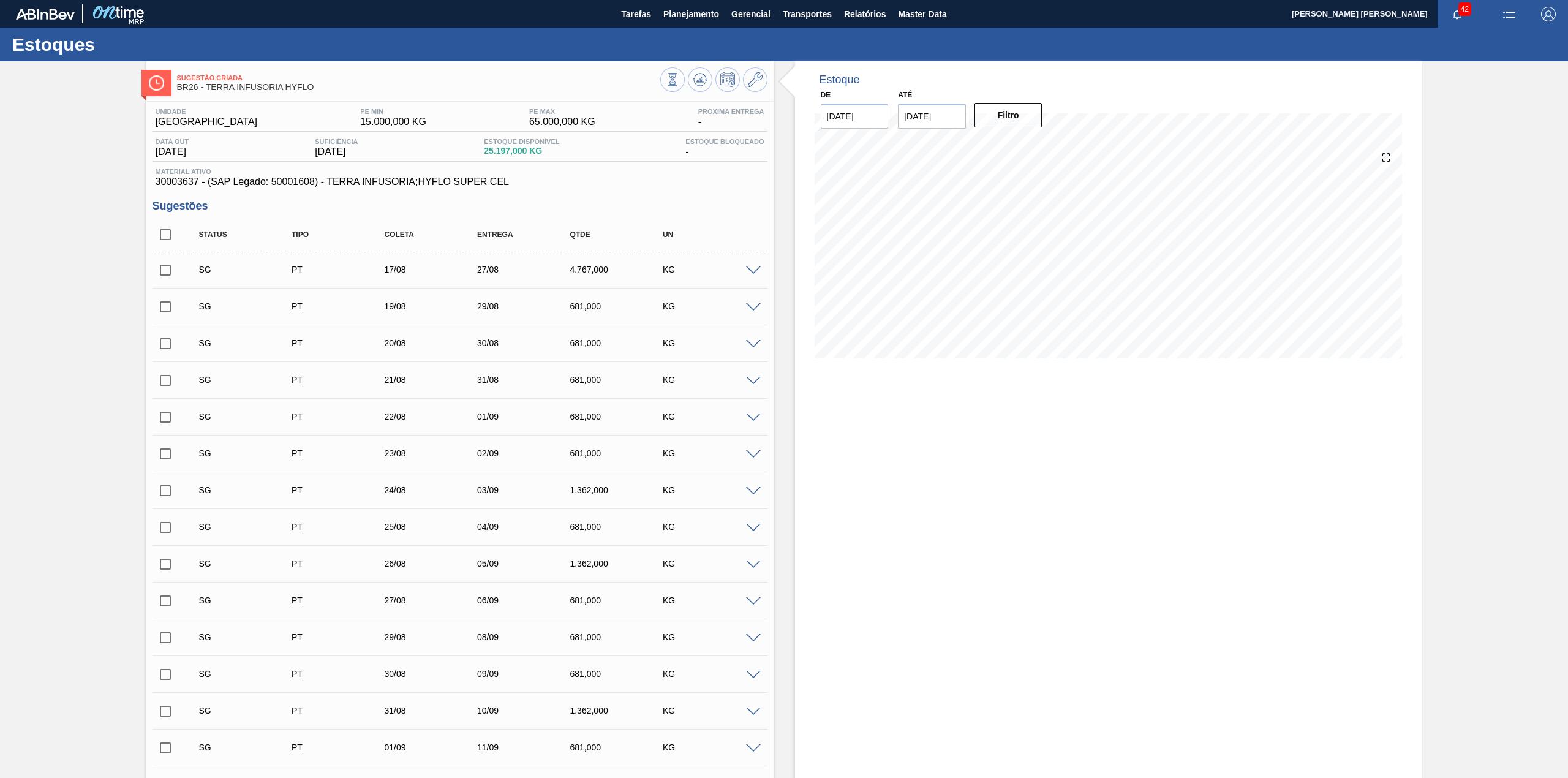
checkbox input "true"
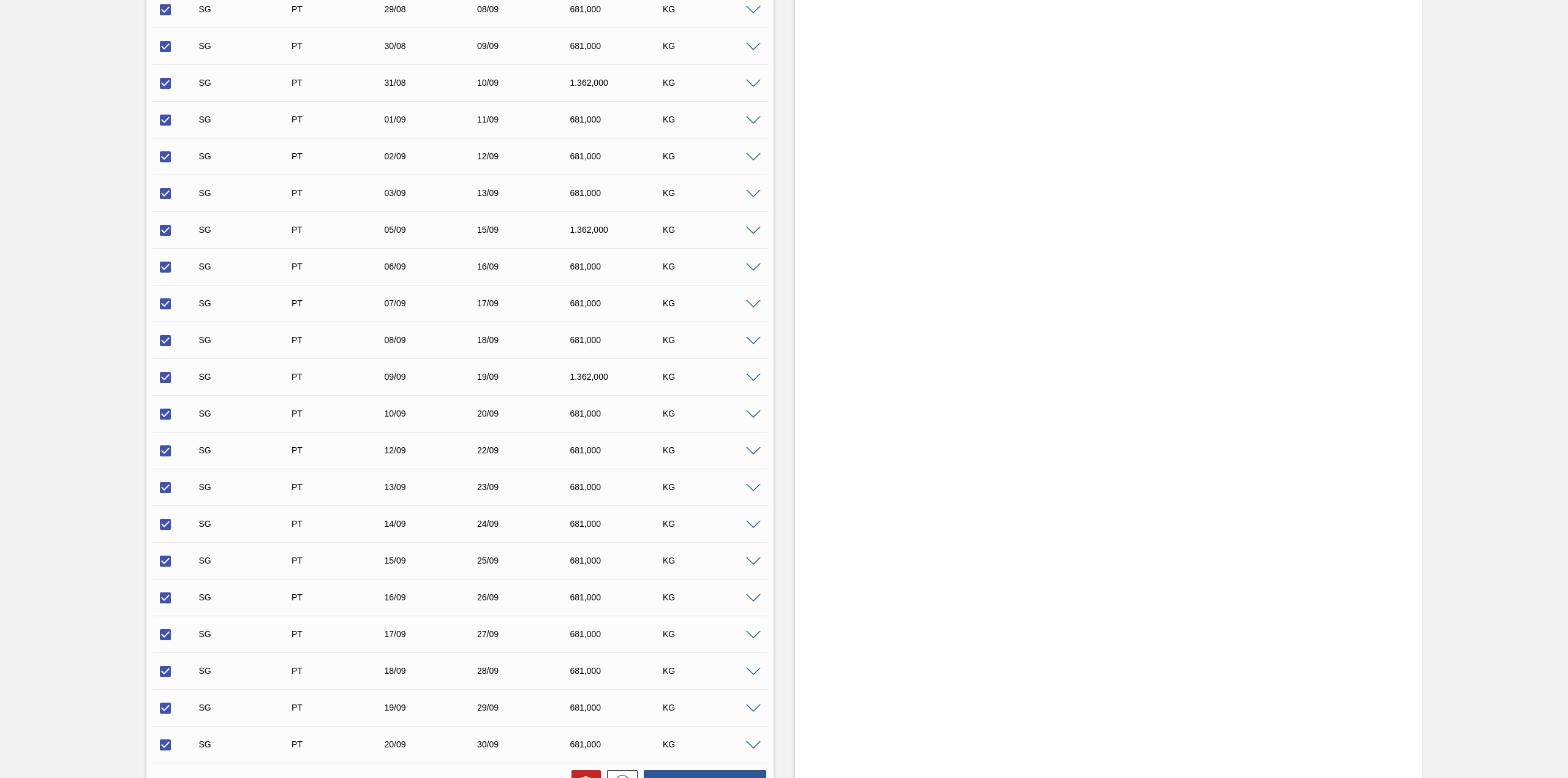
scroll to position [802, 0]
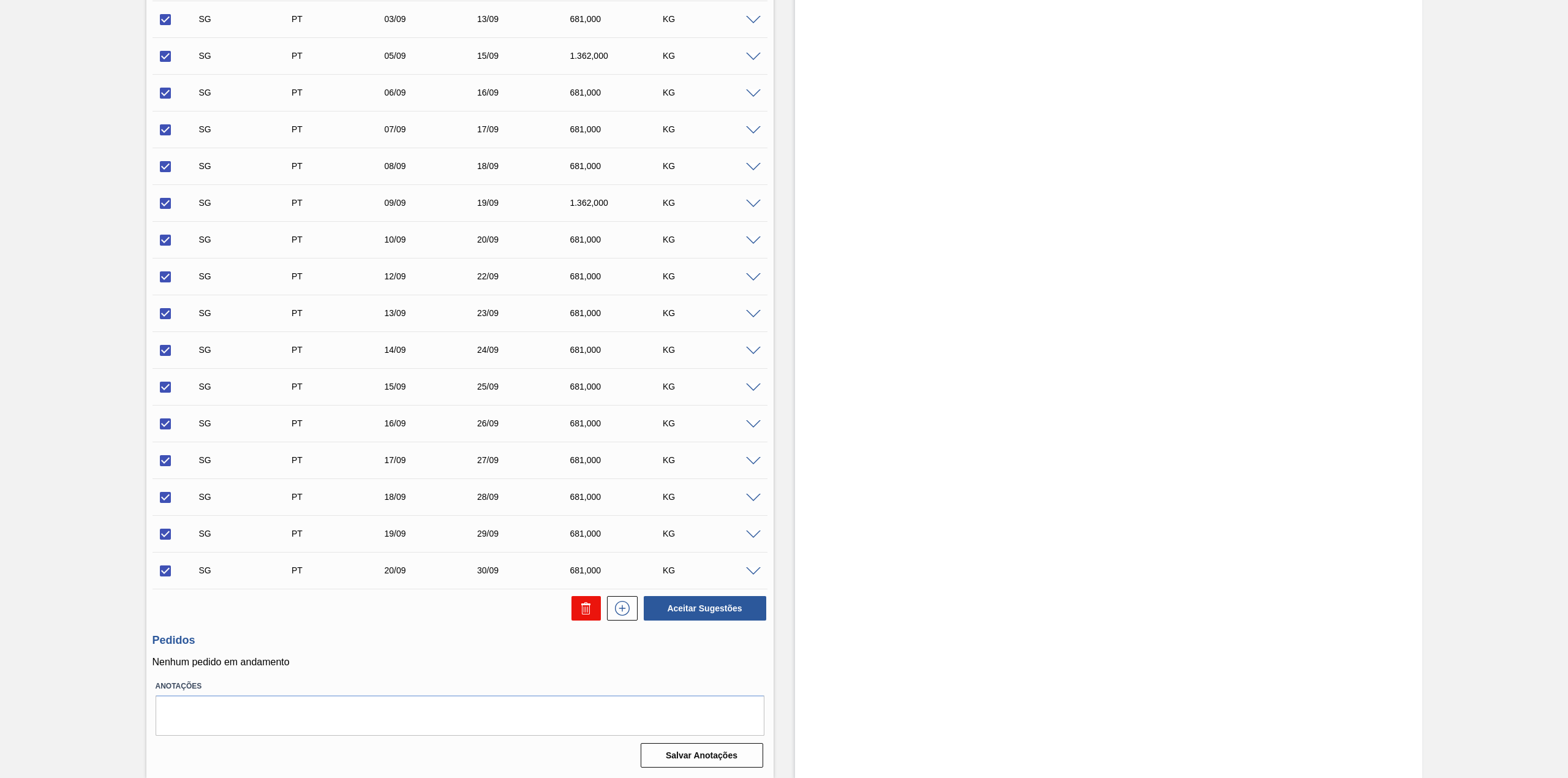
click at [588, 612] on icon at bounding box center [586, 608] width 15 height 15
checkbox input "false"
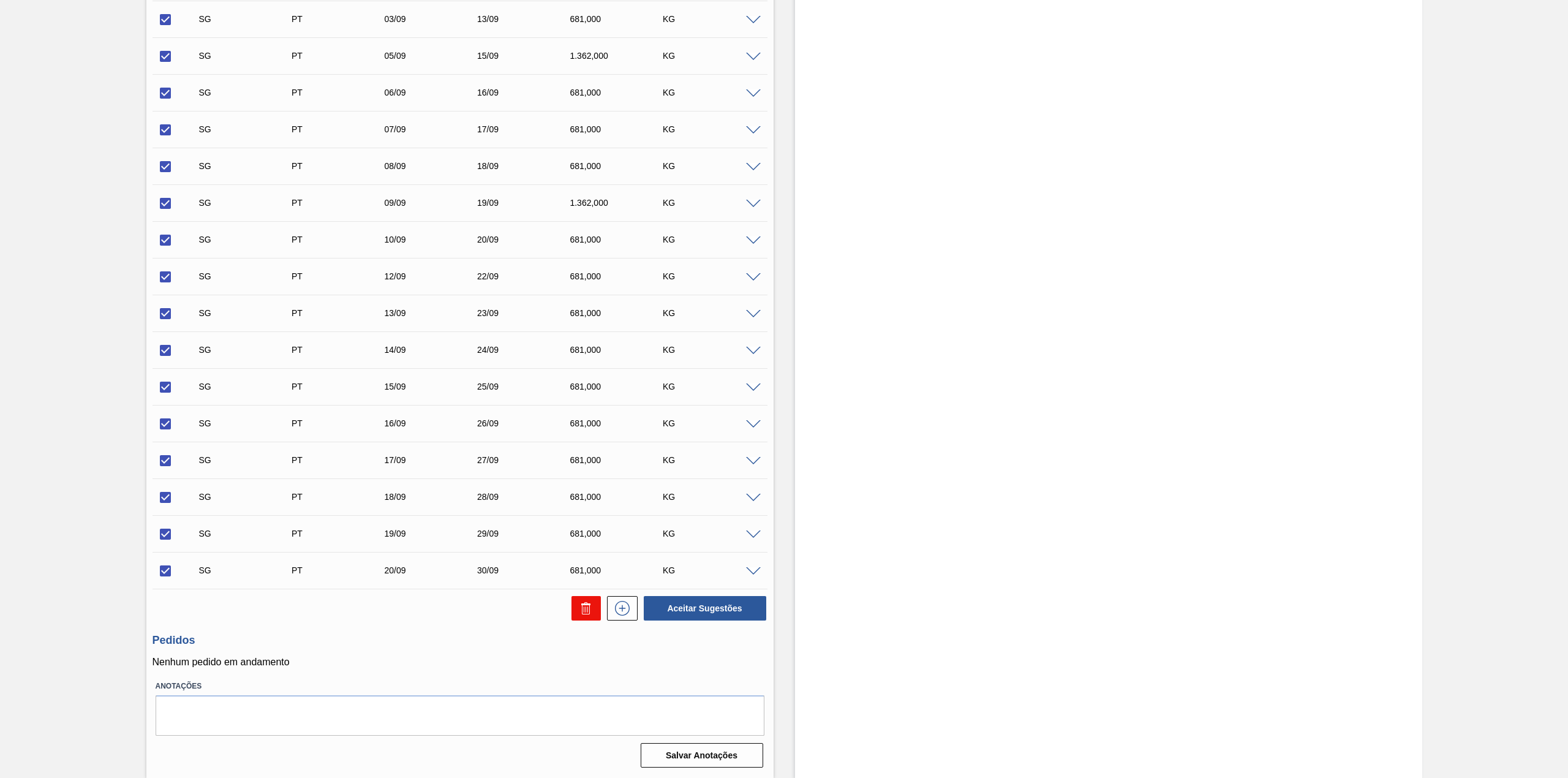
checkbox input "false"
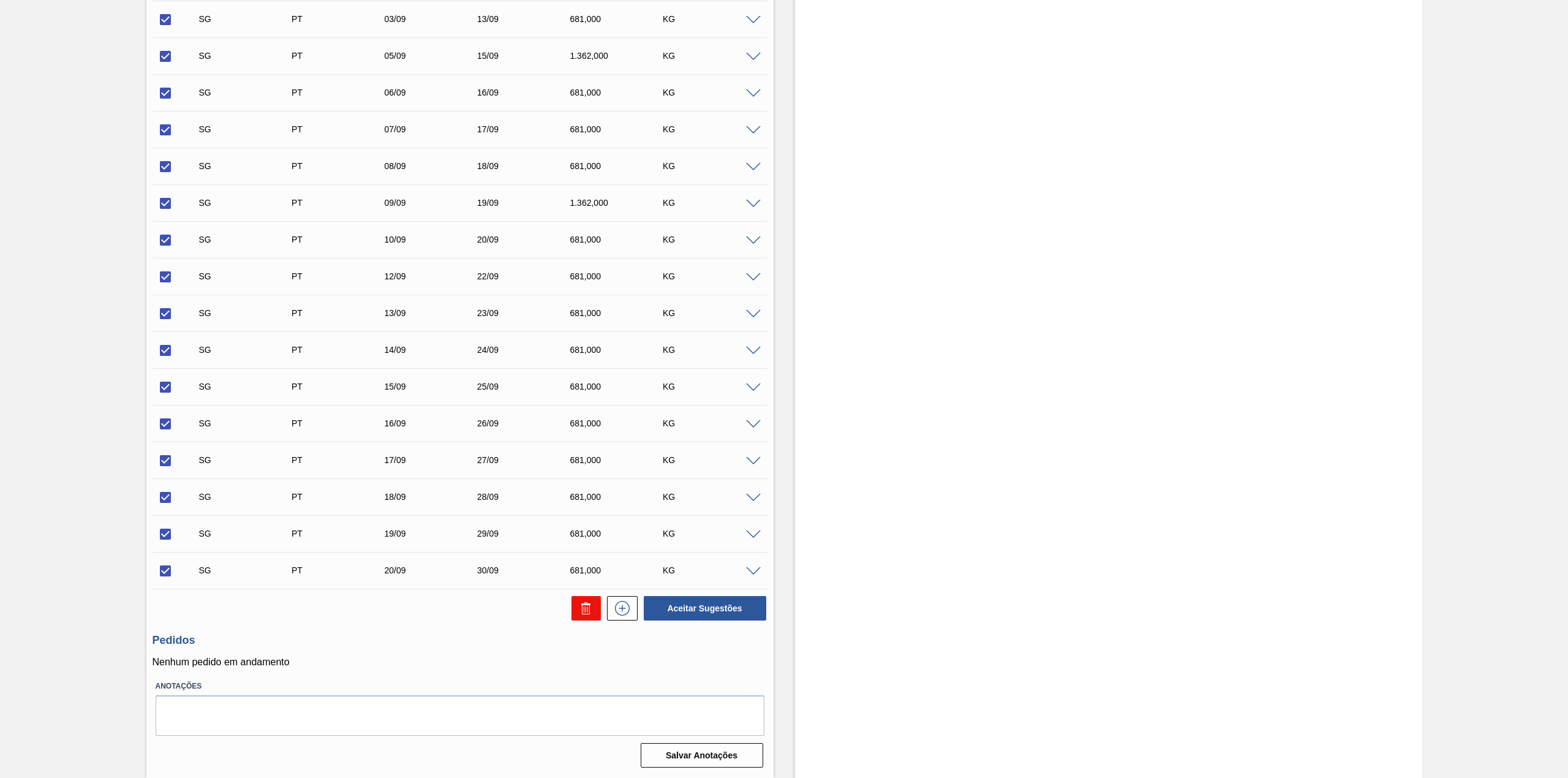
checkbox input "false"
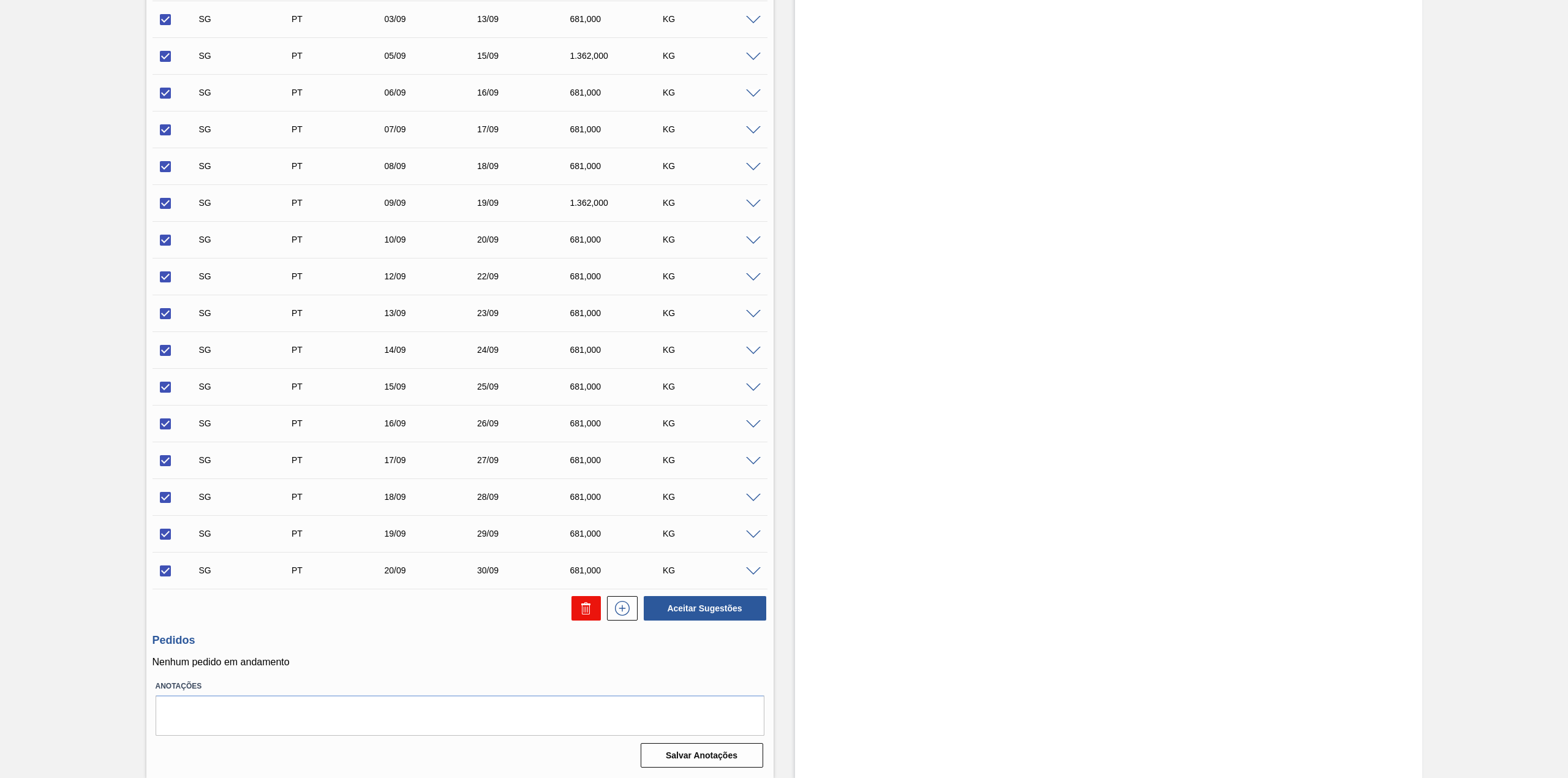
checkbox input "false"
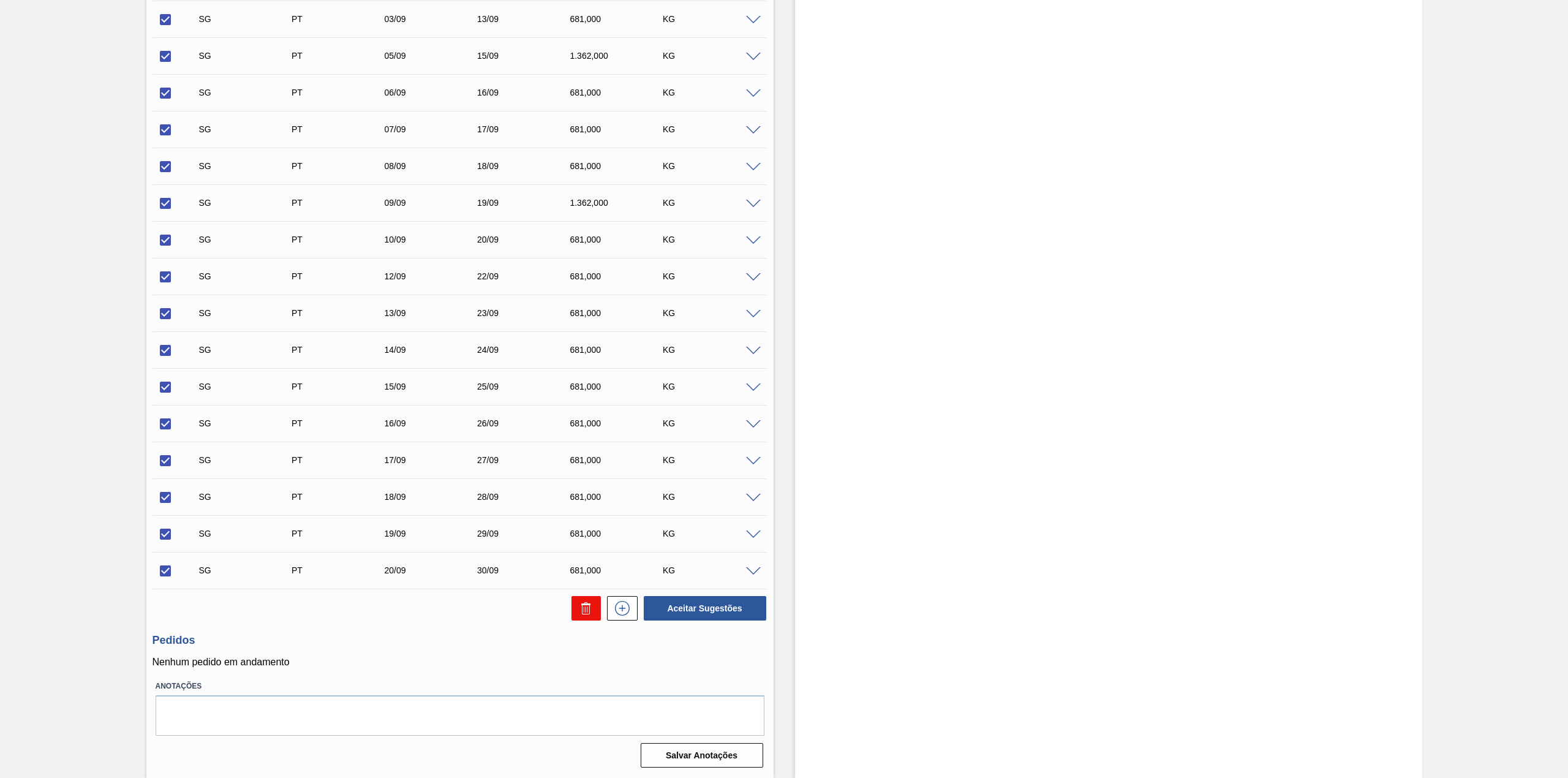
checkbox input "false"
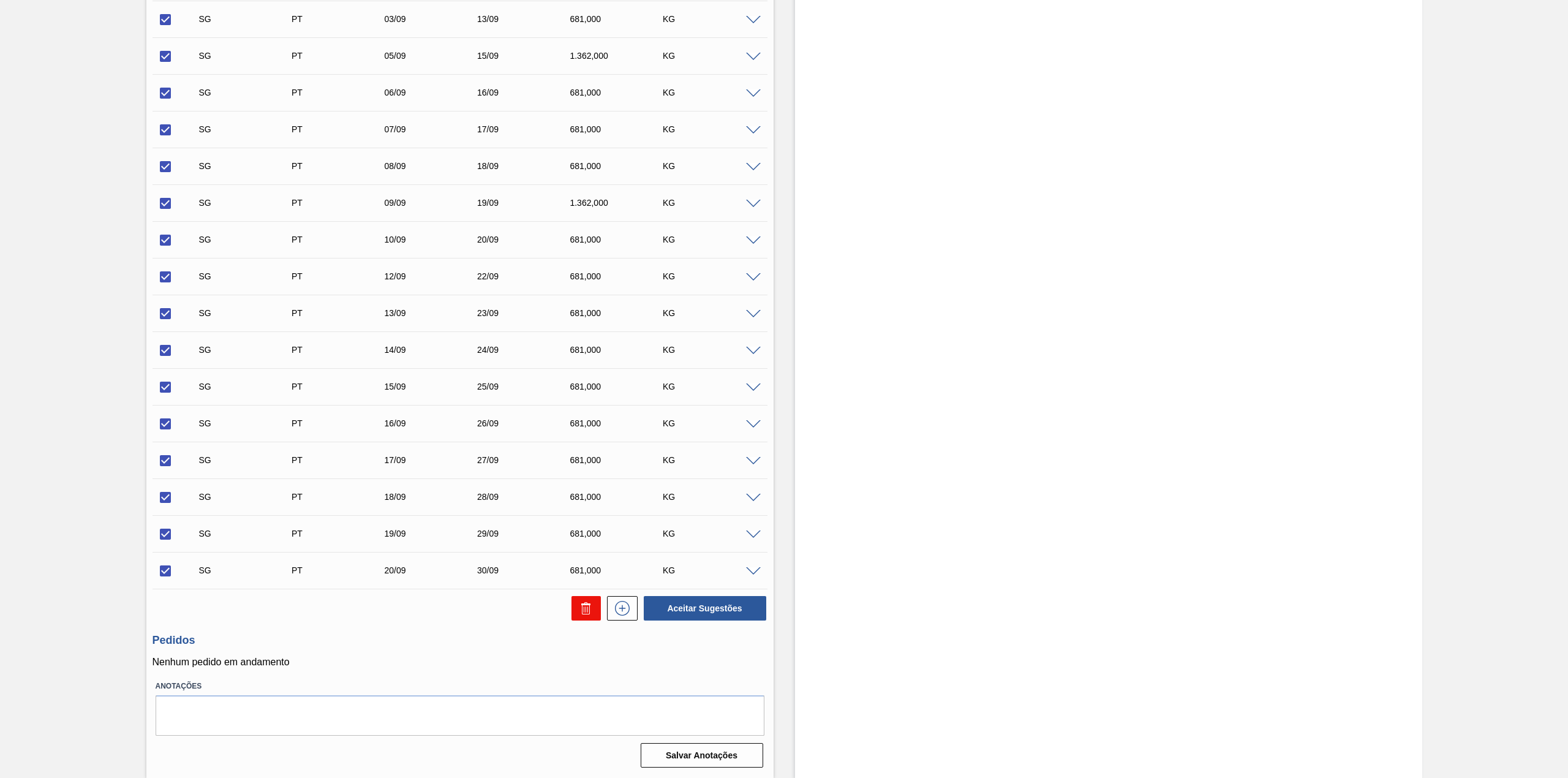
checkbox input "false"
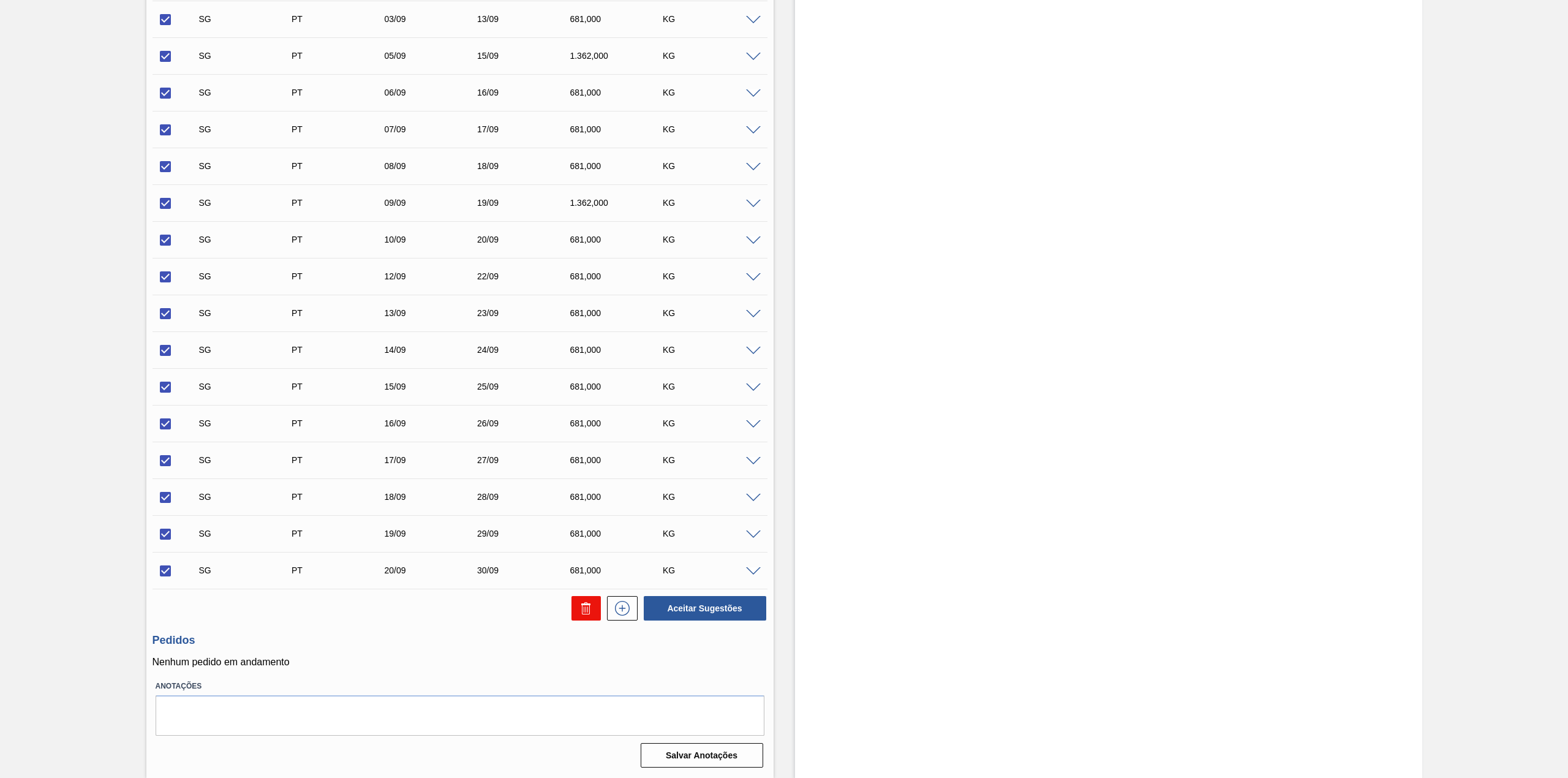
checkbox input "false"
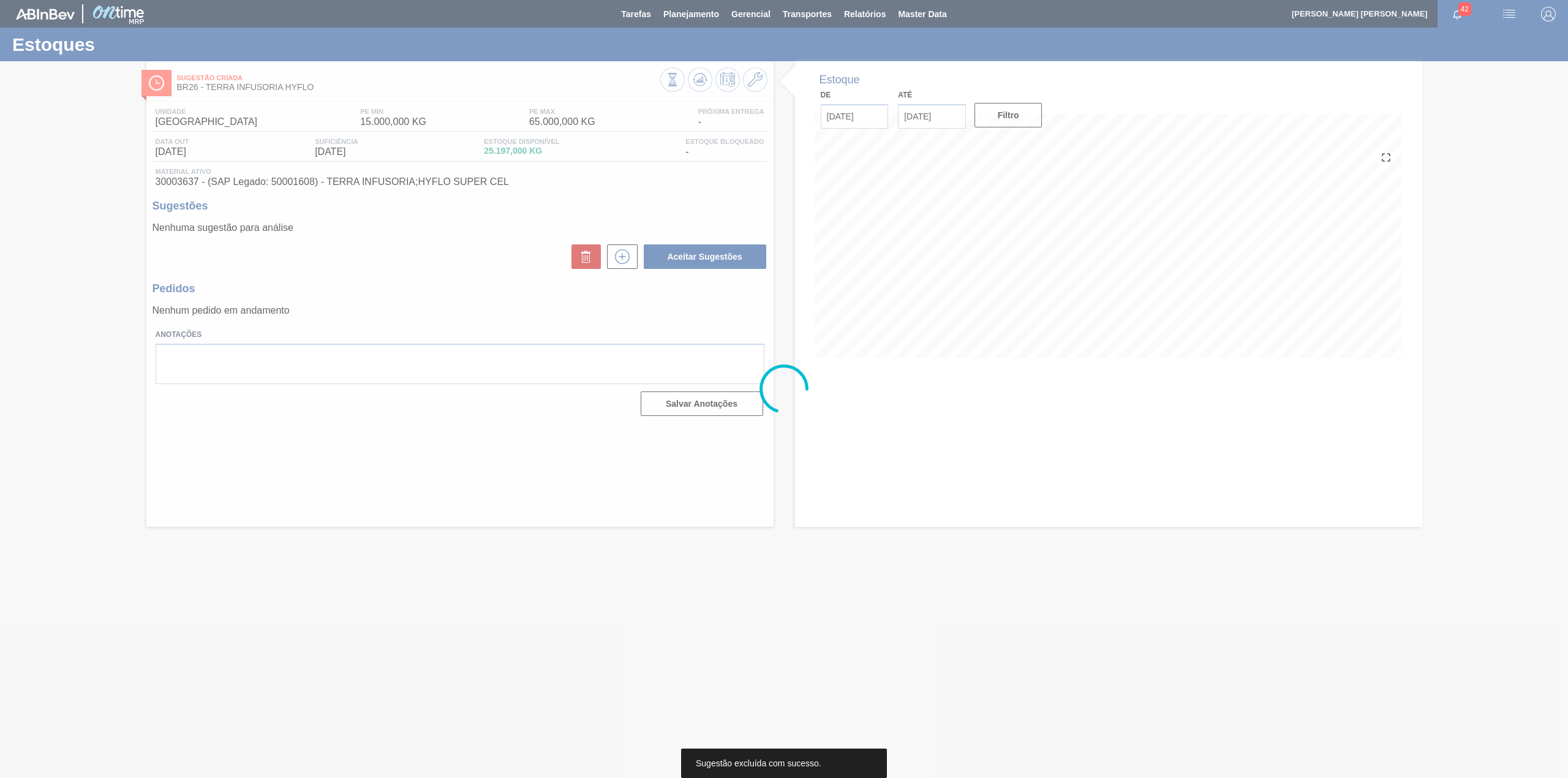
scroll to position [0, 0]
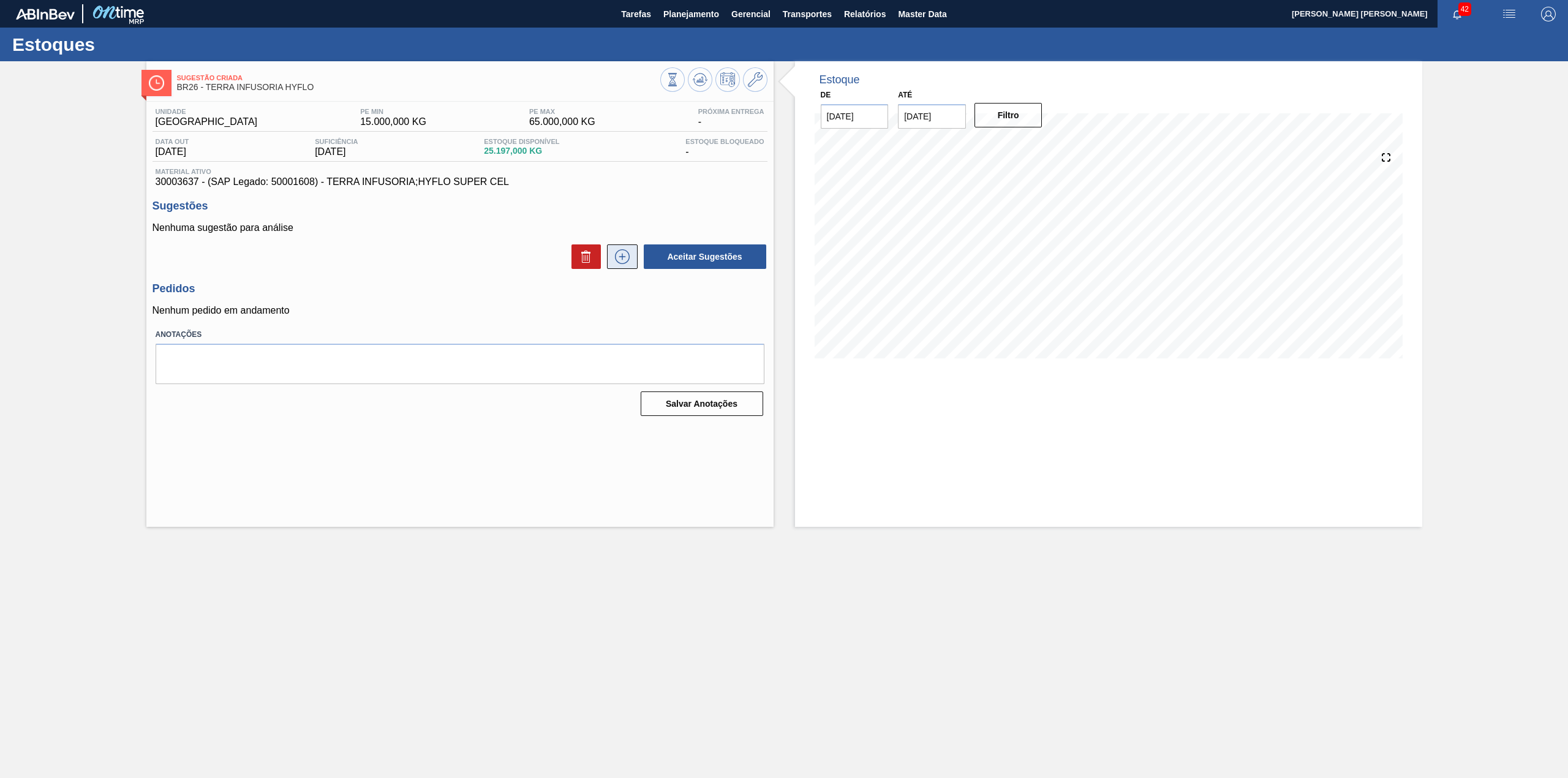
click at [614, 253] on icon at bounding box center [622, 256] width 19 height 15
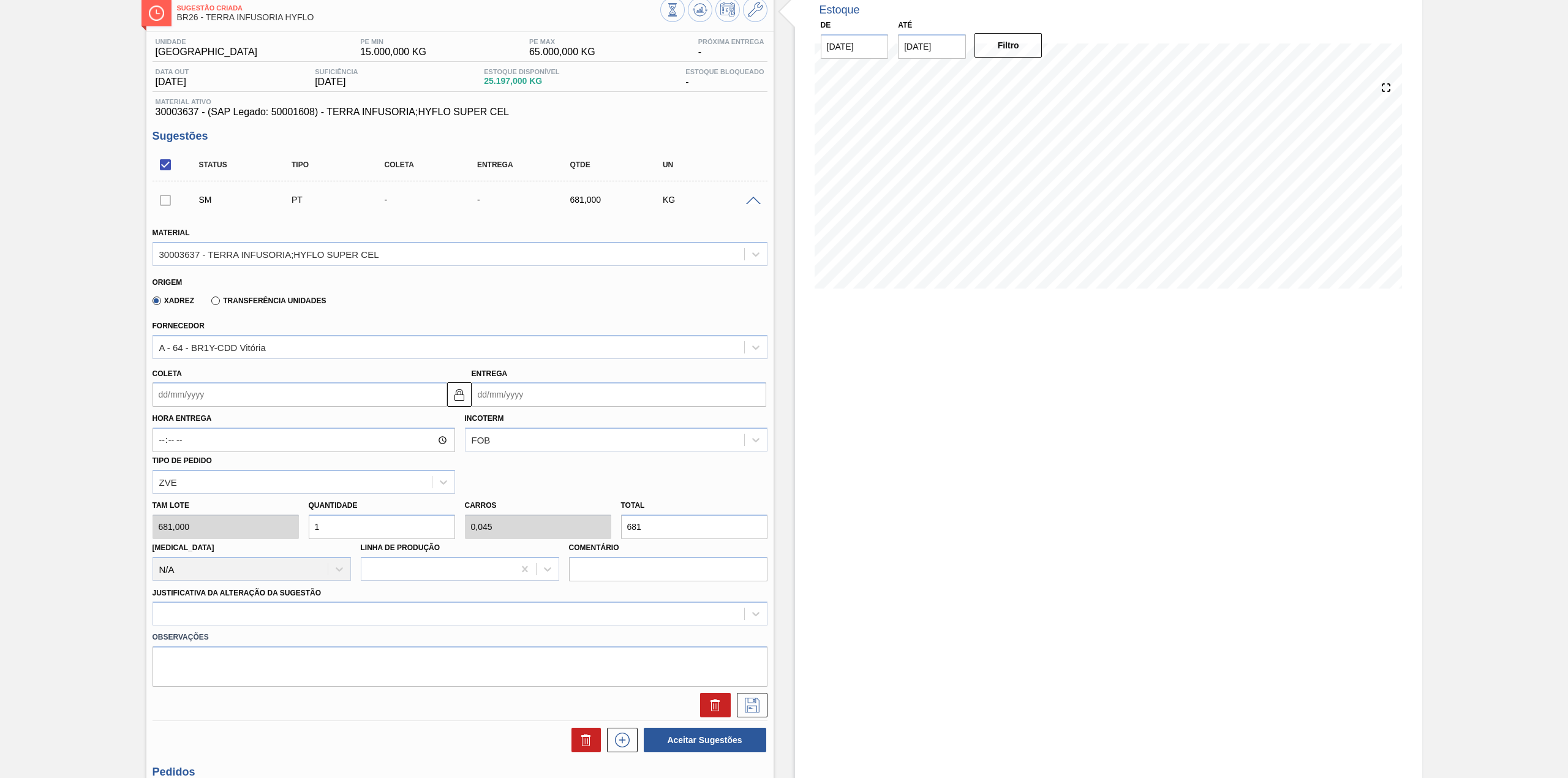
scroll to position [163, 0]
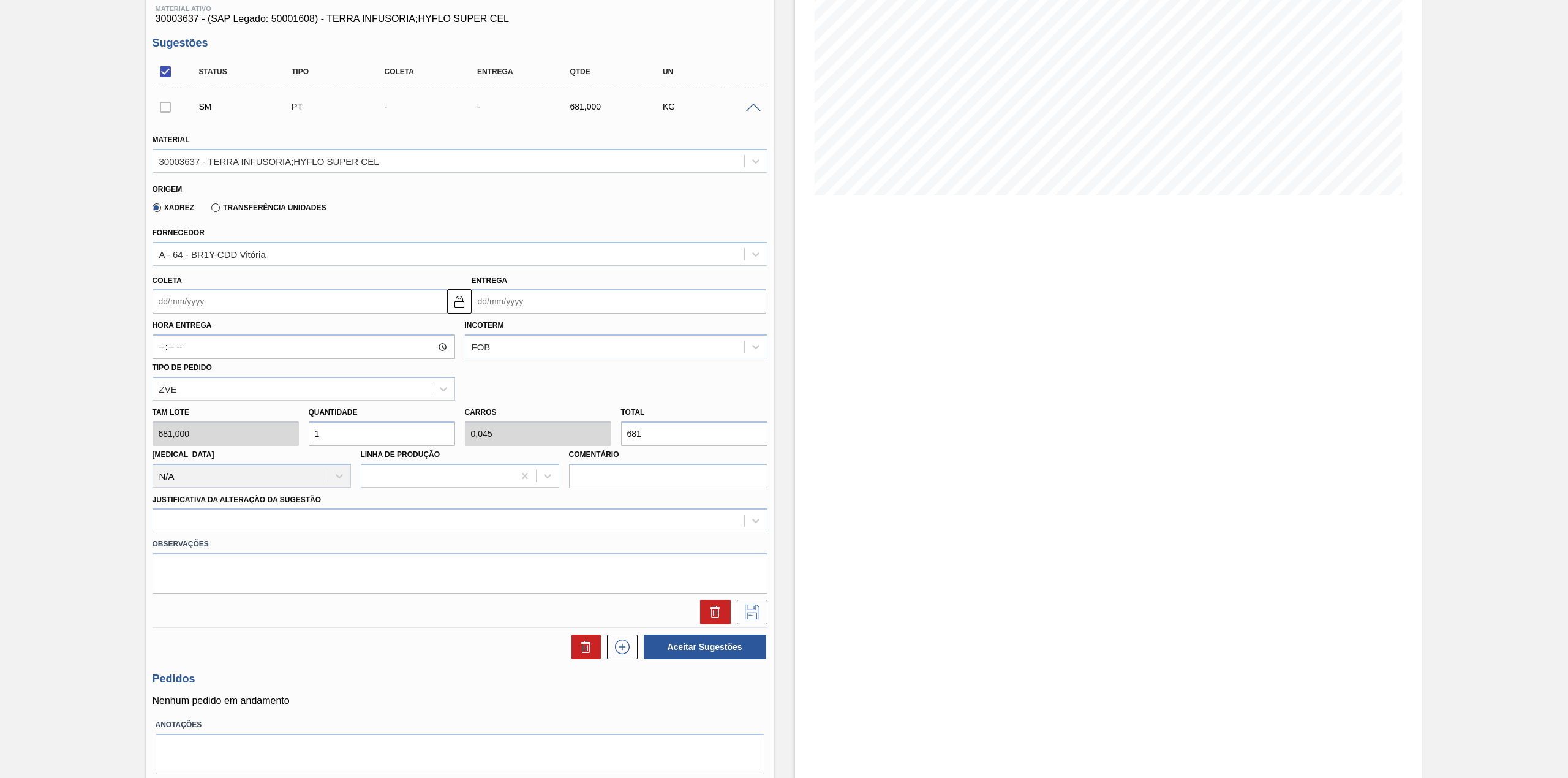
click at [362, 436] on input "1" at bounding box center [382, 433] width 147 height 24
type input "12"
type input "0,545"
type input "8.172"
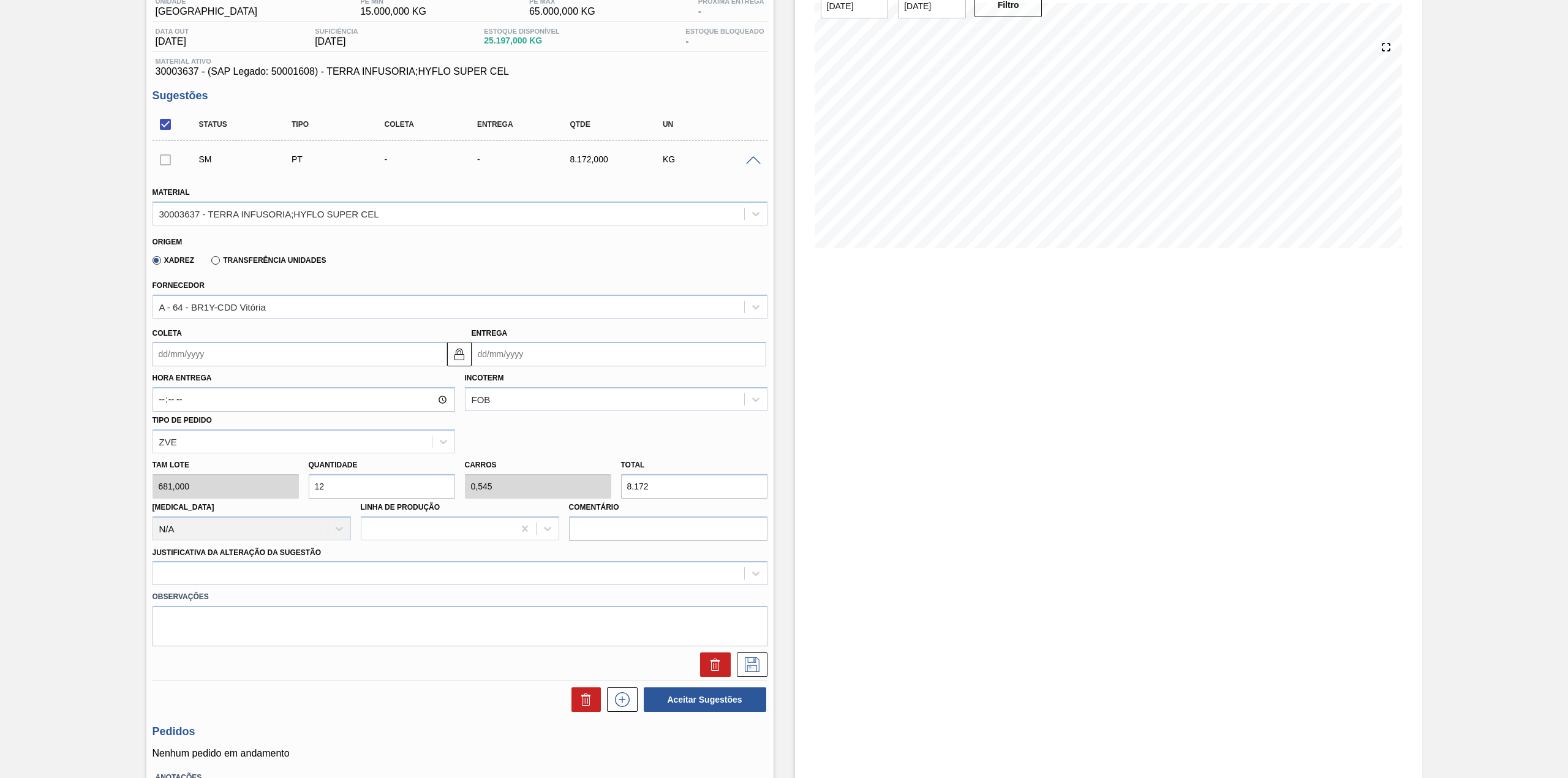
scroll to position [82, 0]
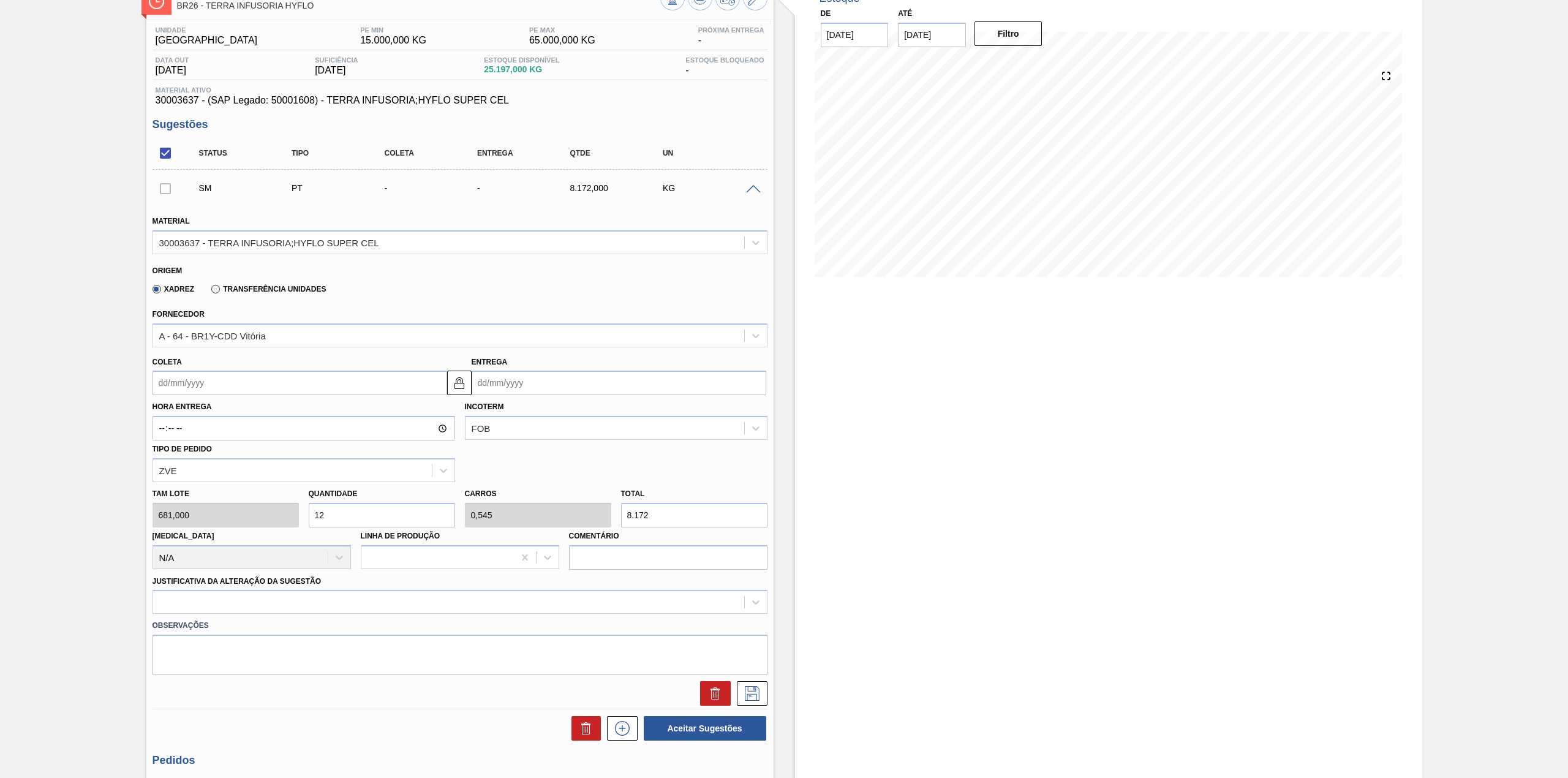
type input "12"
click at [216, 390] on input "Coleta" at bounding box center [300, 382] width 295 height 24
click at [190, 413] on div "agosto 2025" at bounding box center [227, 412] width 147 height 10
click at [182, 512] on div "18" at bounding box center [186, 511] width 16 height 16
type input "[DATE]"
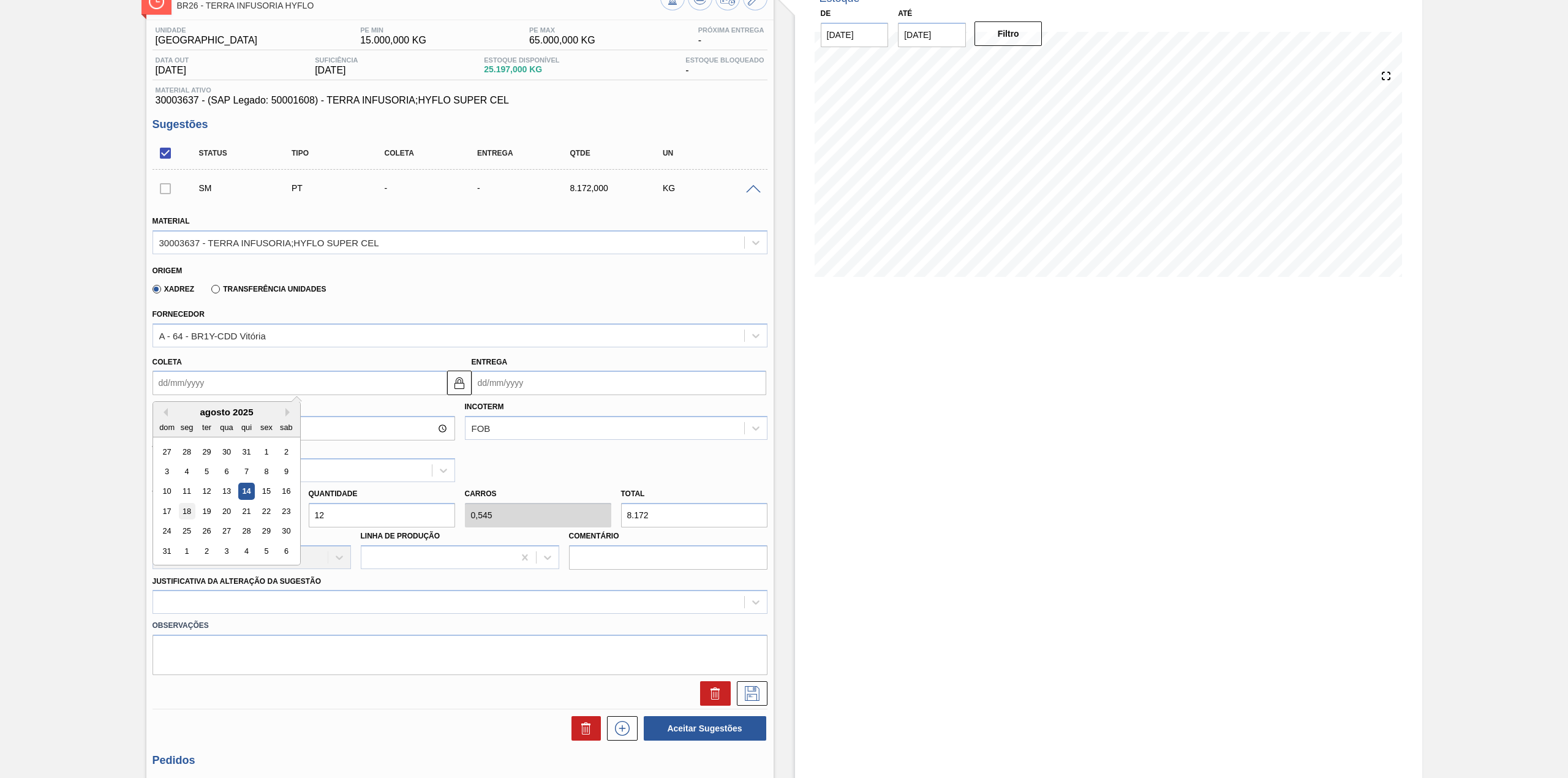
type input "[DATE]"
click at [287, 587] on div "Justificativa da Alteração da Sugestão" at bounding box center [460, 594] width 615 height 41
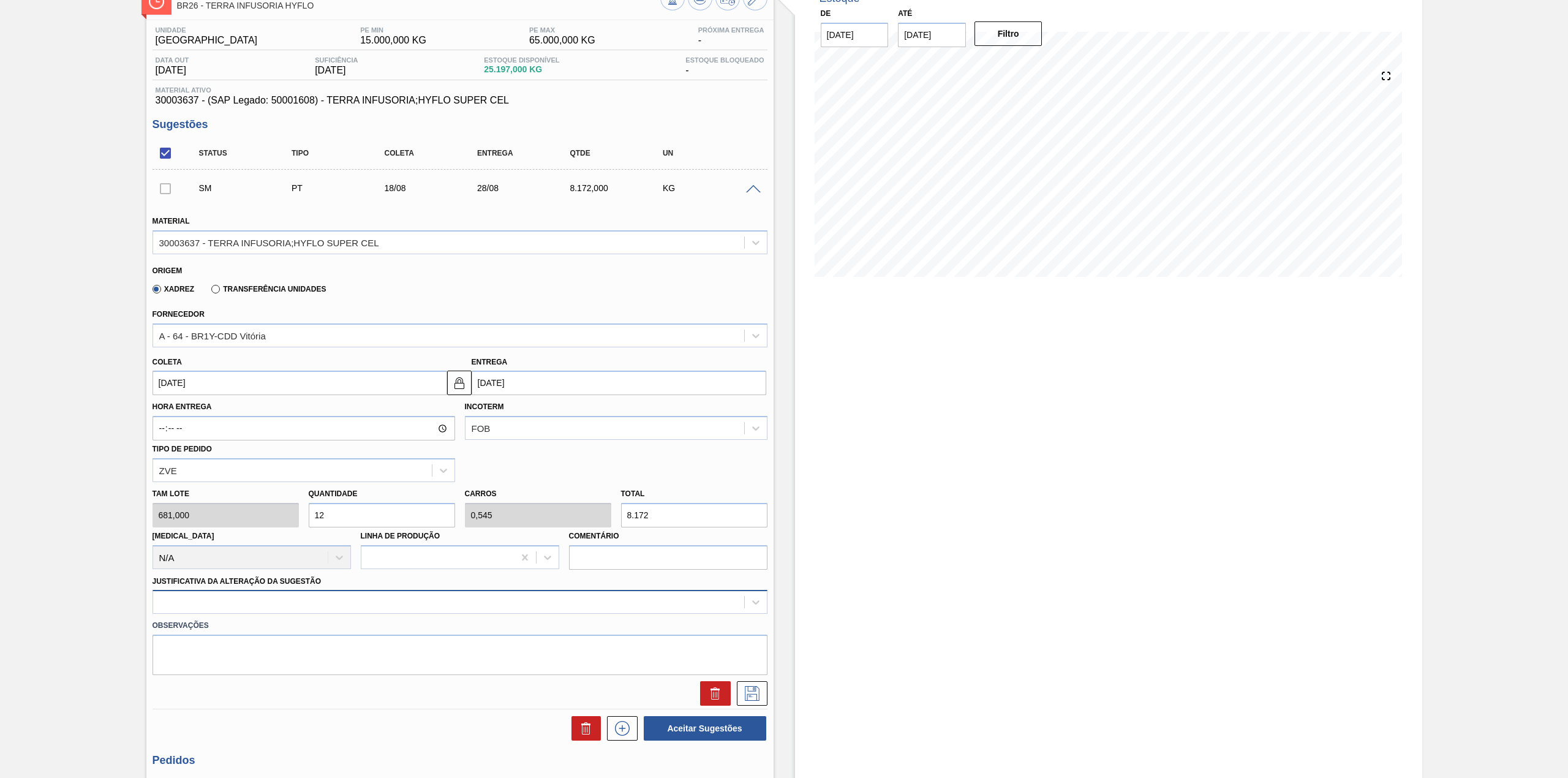
click at [272, 600] on div at bounding box center [460, 602] width 615 height 24
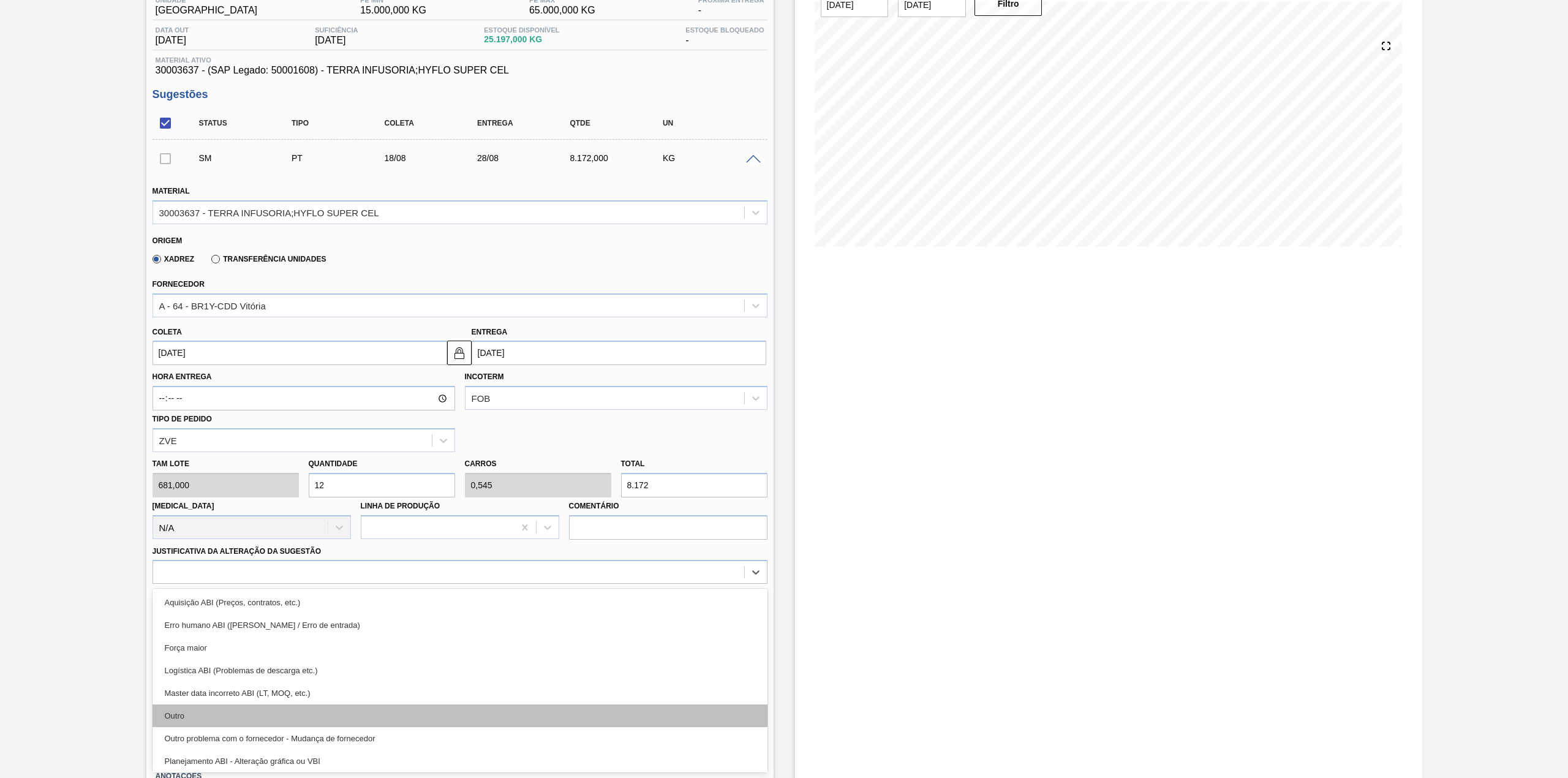
click at [217, 713] on div "Outro" at bounding box center [460, 715] width 615 height 23
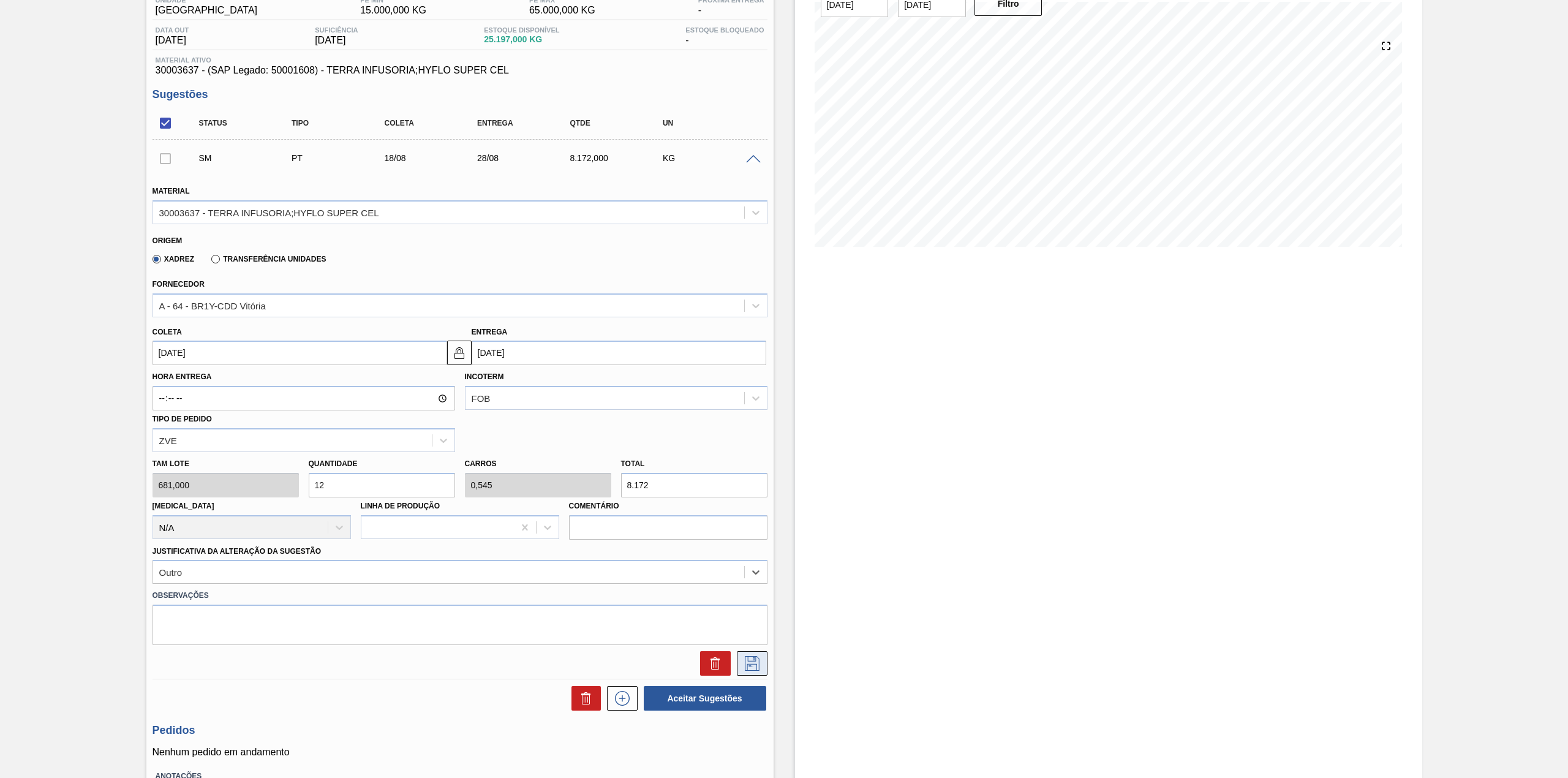
click at [745, 658] on icon at bounding box center [752, 663] width 19 height 15
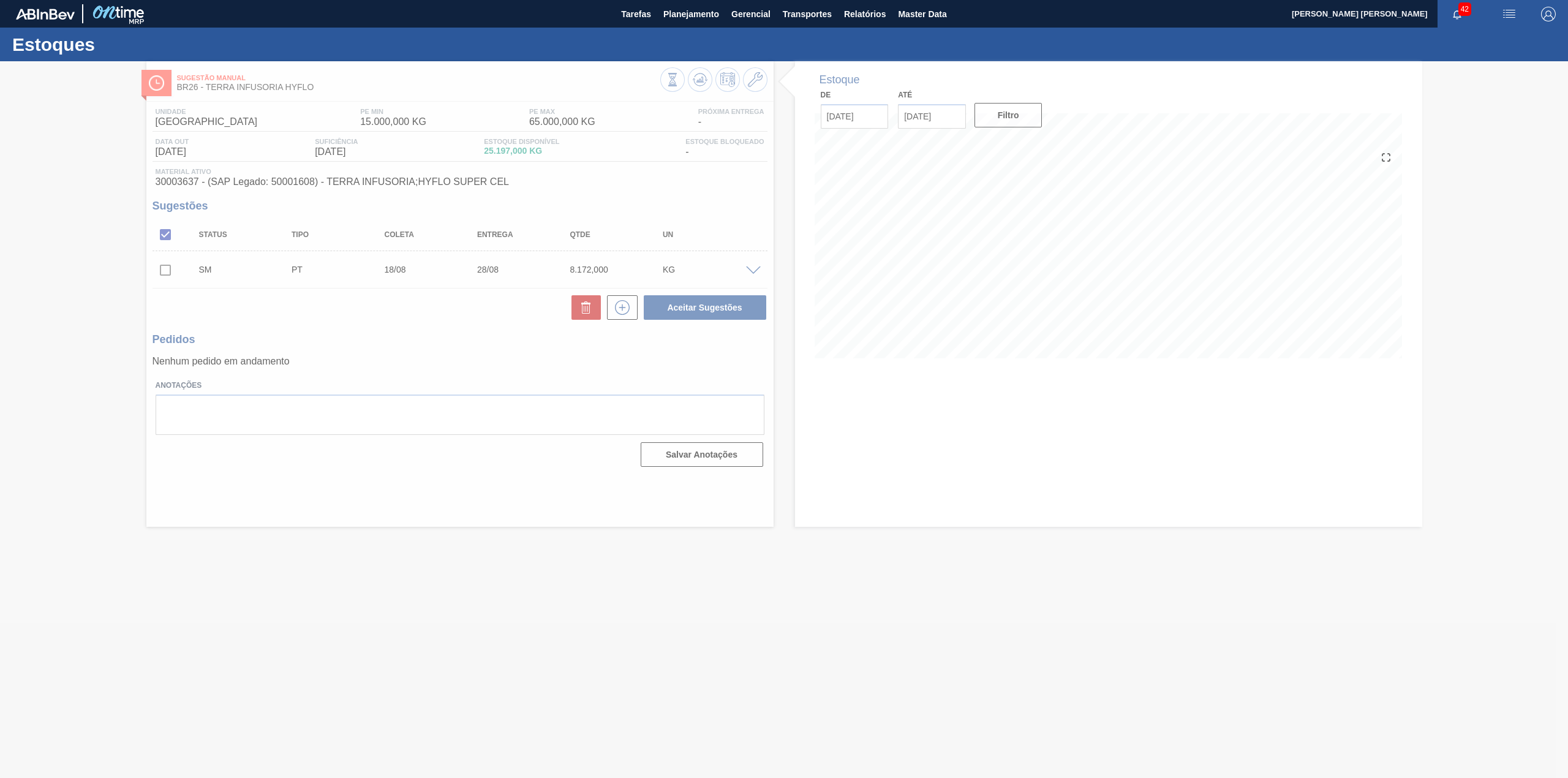
scroll to position [0, 0]
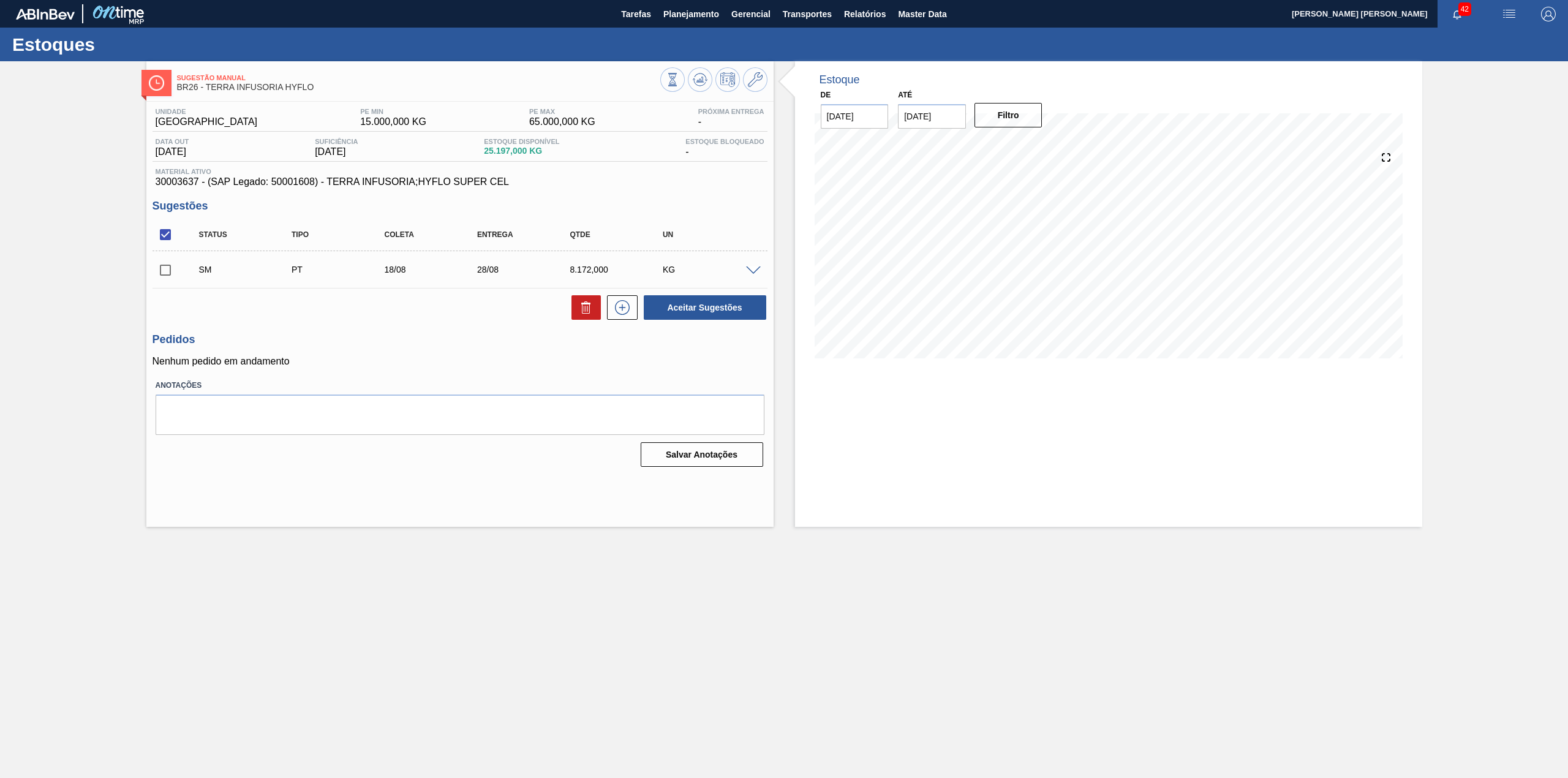
click at [167, 276] on input "checkbox" at bounding box center [165, 270] width 26 height 26
checkbox input "true"
click at [714, 304] on button "Aceitar Sugestões" at bounding box center [705, 307] width 122 height 24
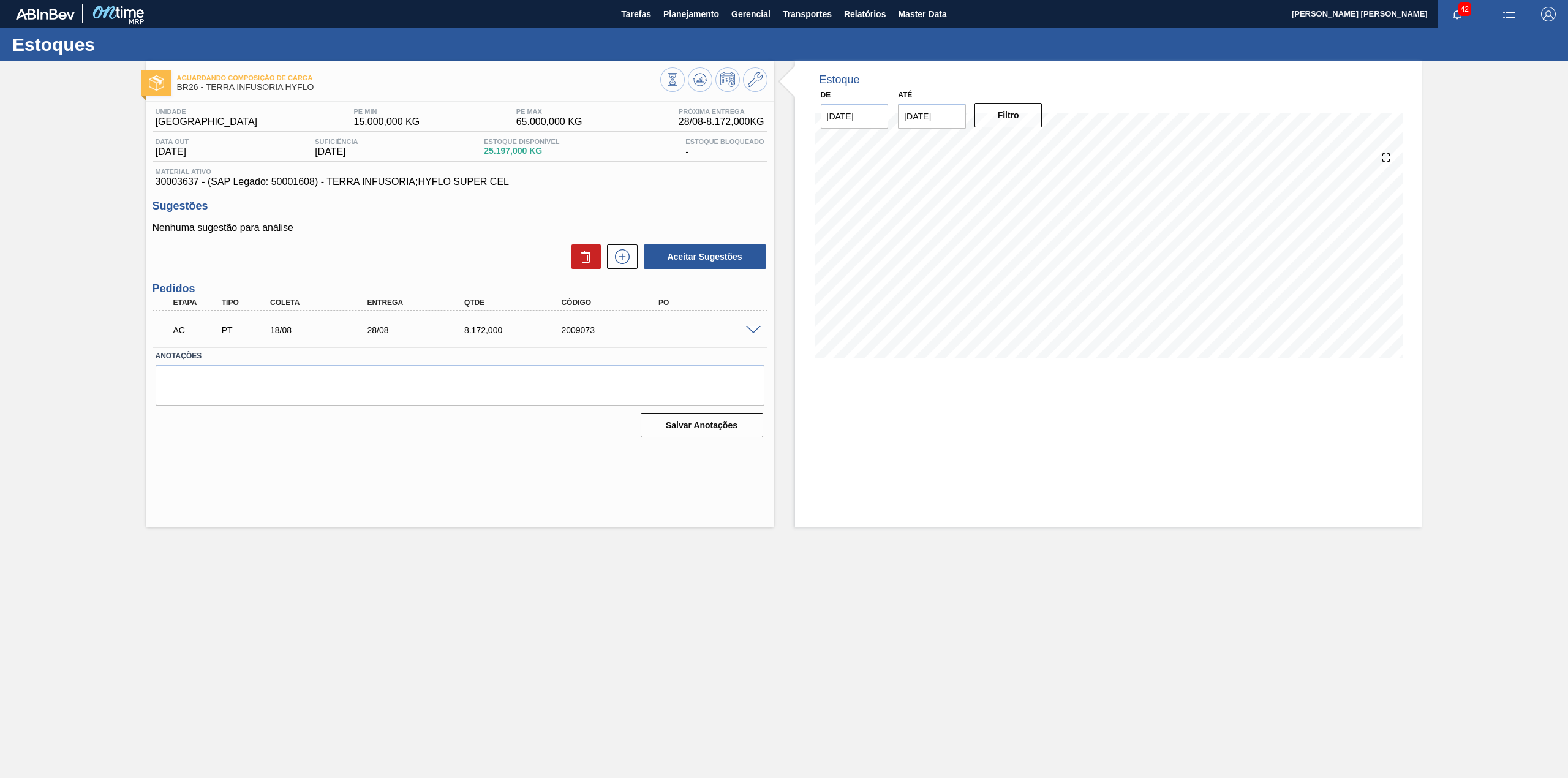
click at [746, 322] on div "AC PT 18/08 28/08 8.172,000 2009073" at bounding box center [456, 328] width 582 height 24
click at [747, 326] on span at bounding box center [754, 330] width 15 height 9
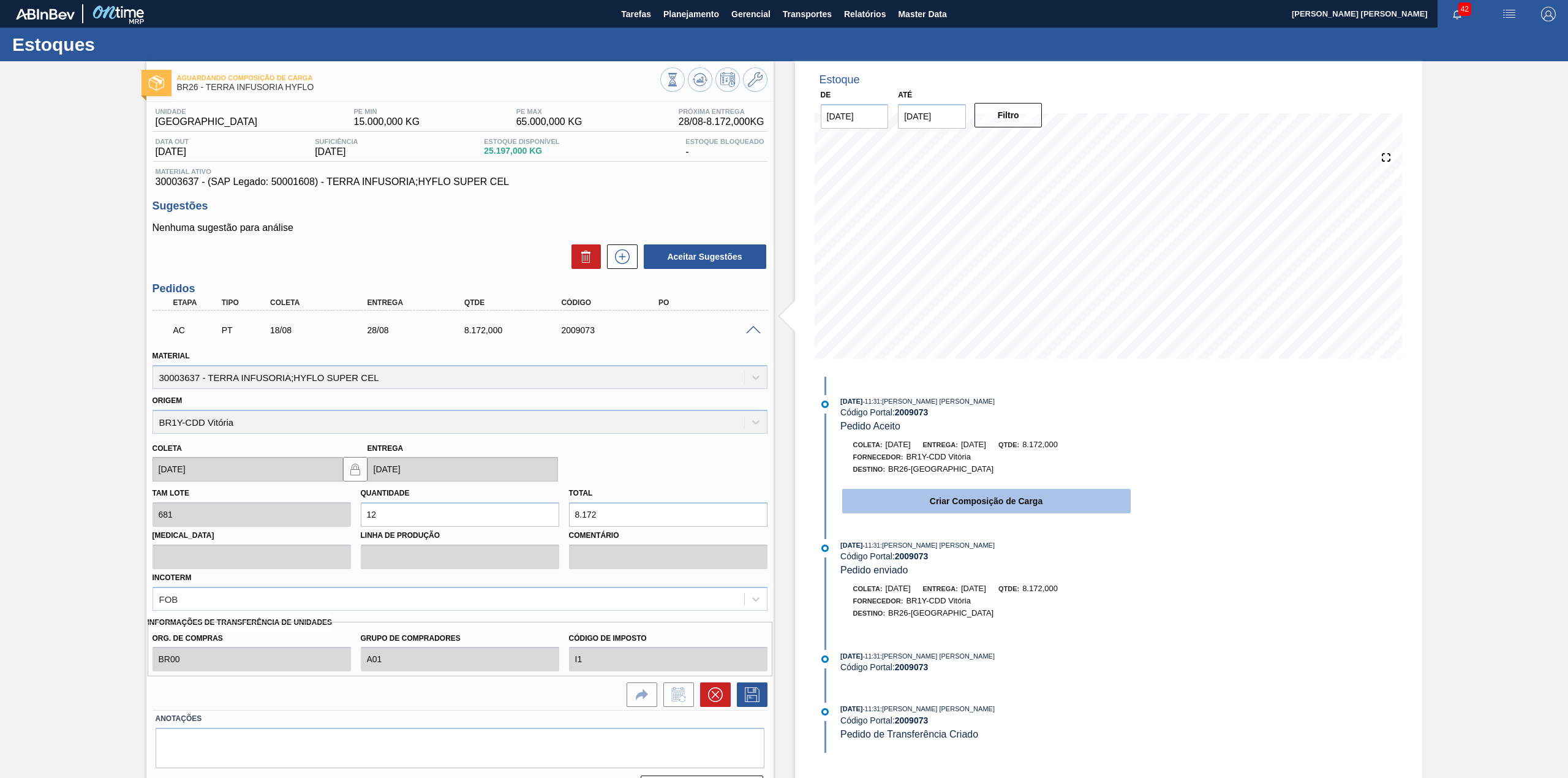
click at [958, 513] on button "Criar Composição de Carga" at bounding box center [986, 500] width 288 height 24
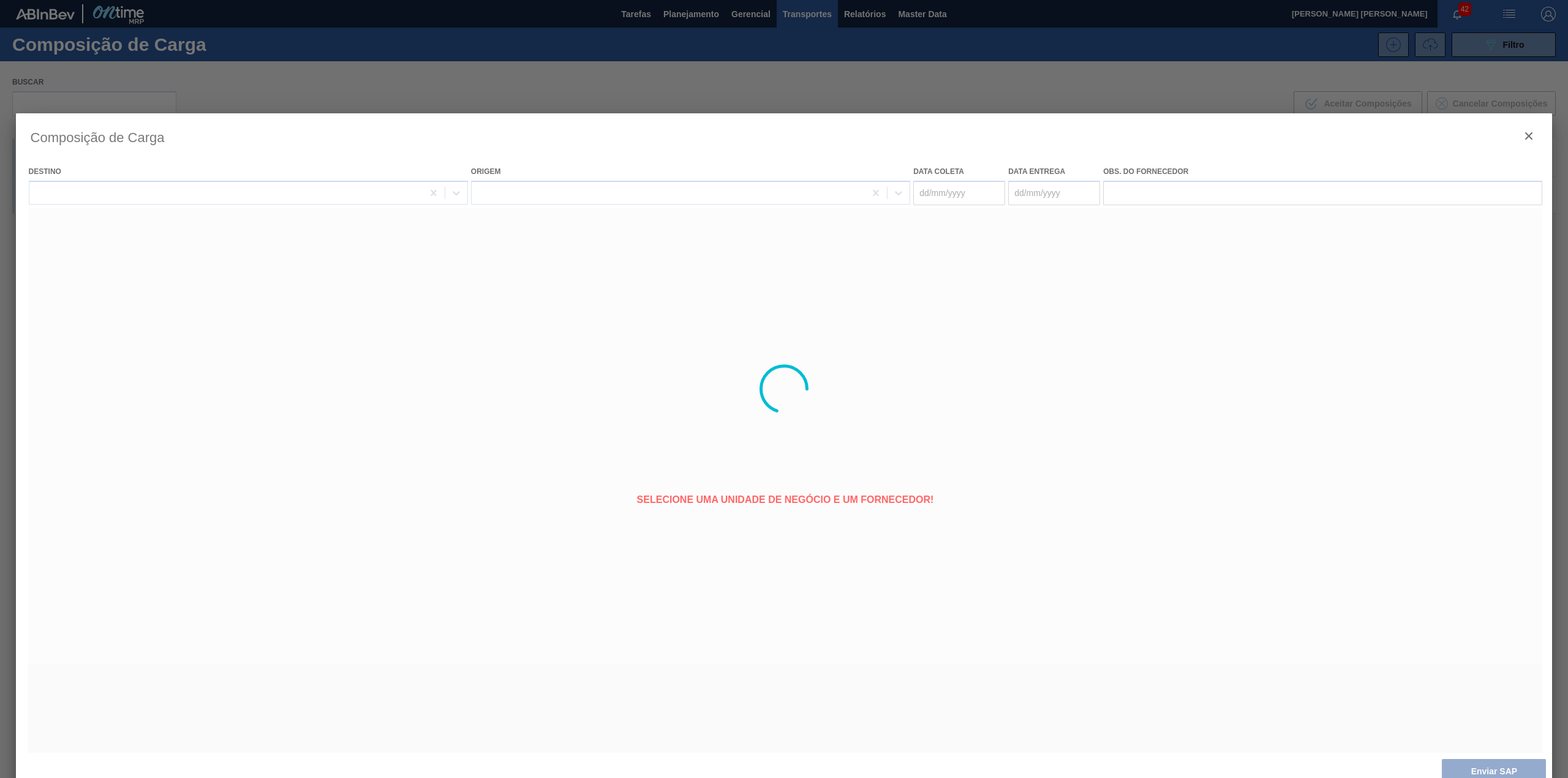
type coleta "[DATE]"
type entrega "[DATE]"
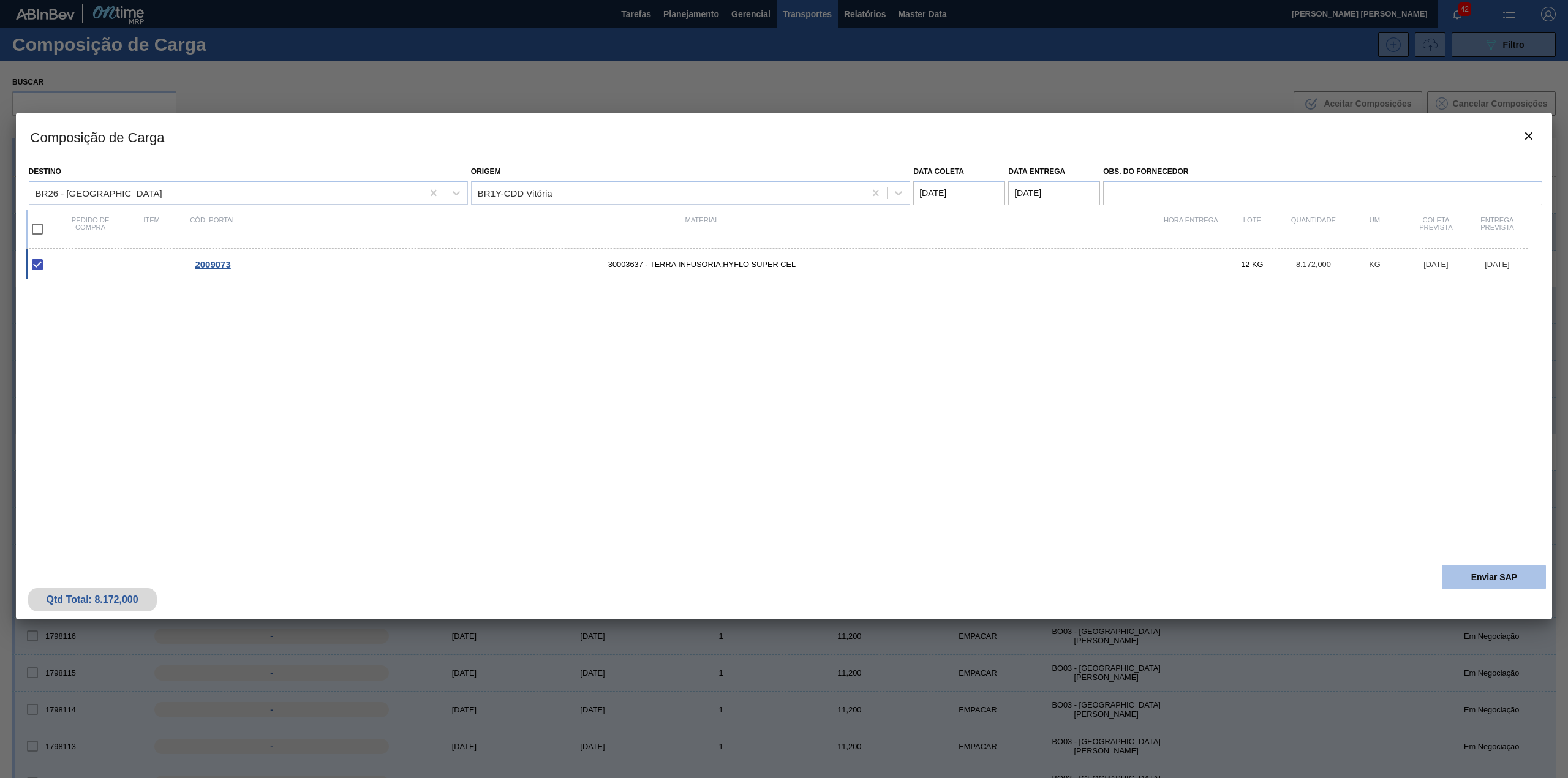
click at [1473, 576] on button "Enviar SAP" at bounding box center [1493, 576] width 104 height 24
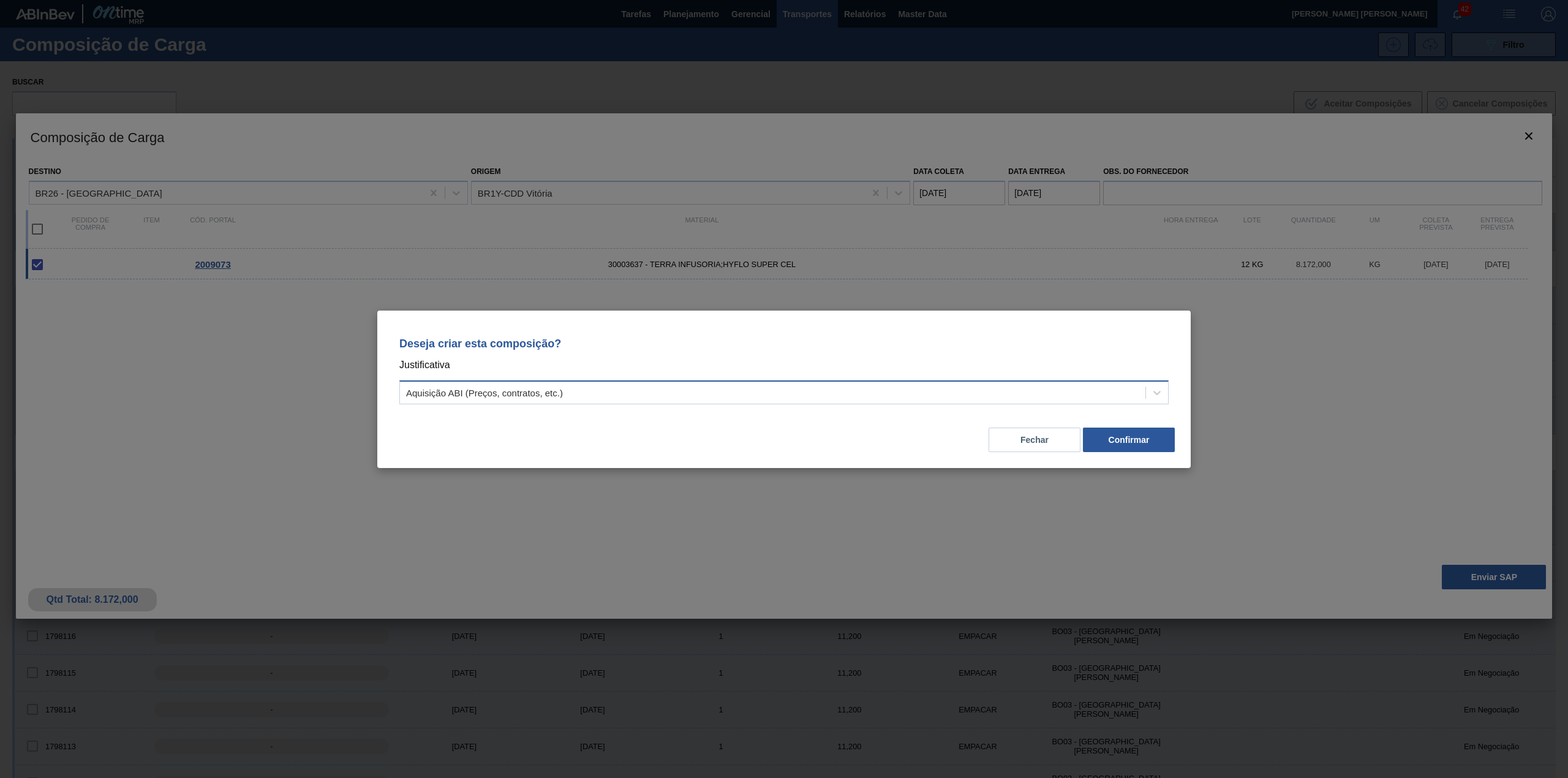
click at [559, 388] on div "Aquisição ABI (Preços, contratos, etc.)" at bounding box center [485, 392] width 157 height 10
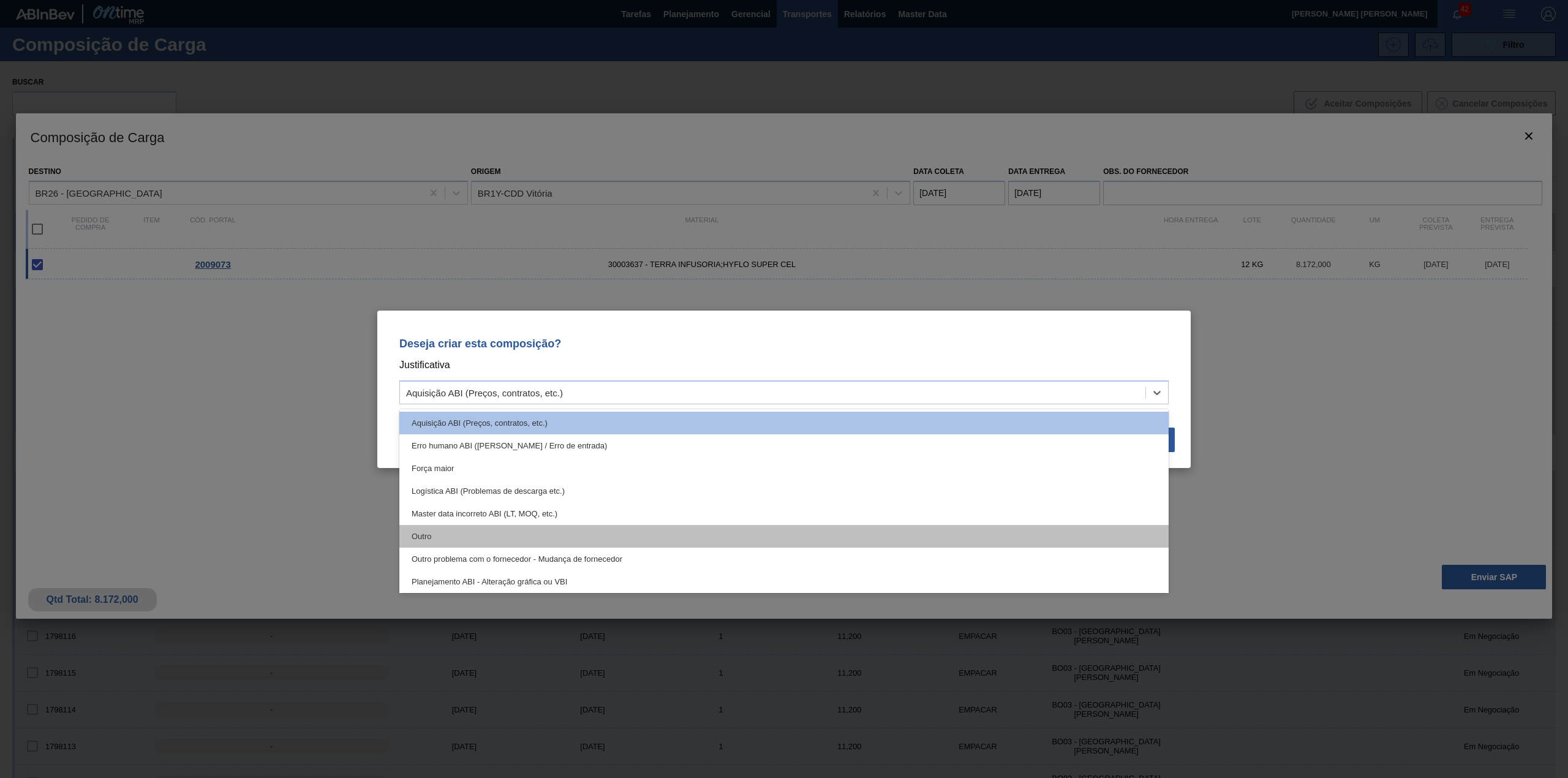
click at [492, 531] on div "Outro" at bounding box center [784, 536] width 769 height 23
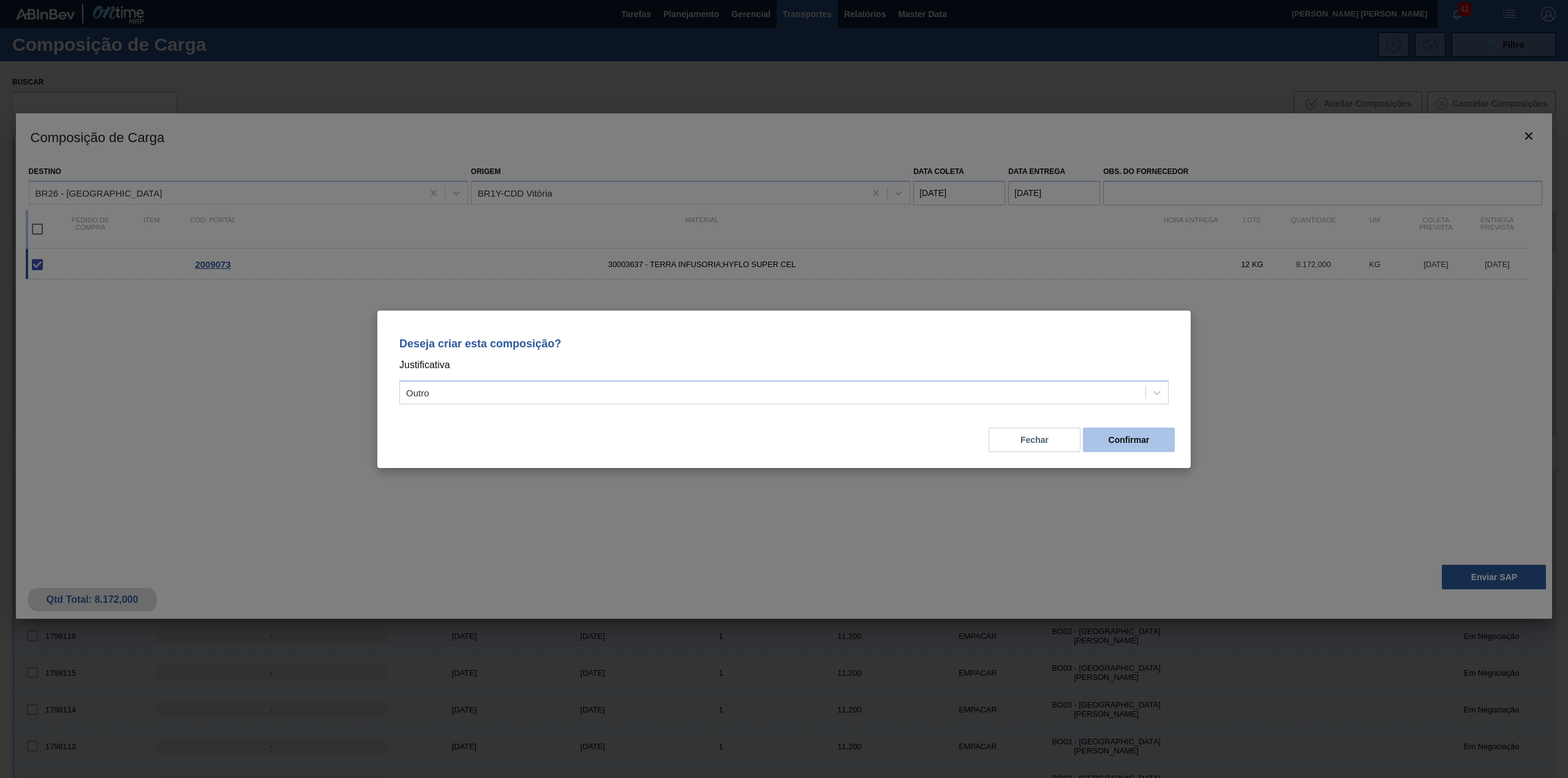
click at [1114, 436] on button "Confirmar" at bounding box center [1129, 439] width 92 height 24
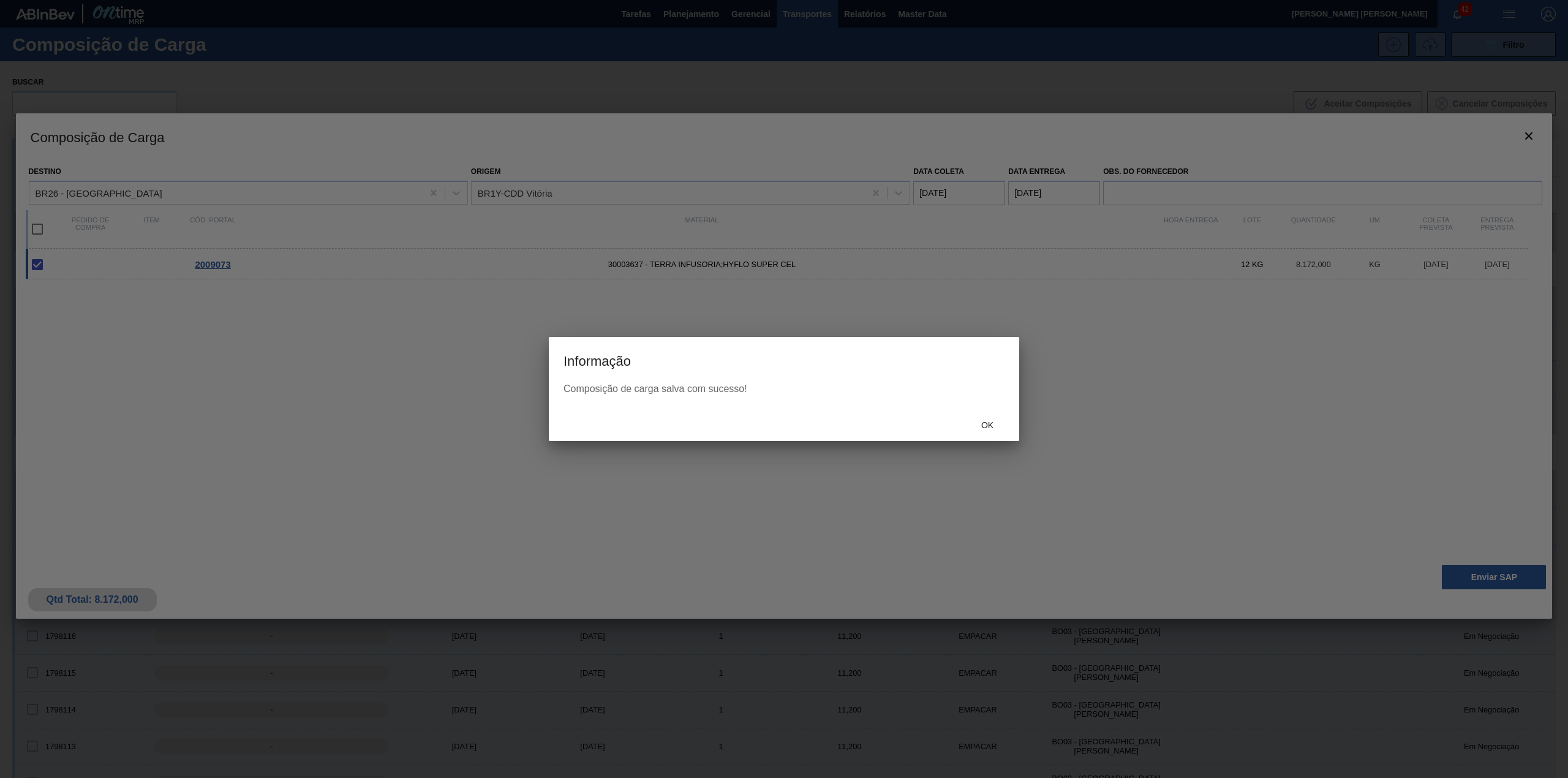
click at [989, 439] on div "Ok" at bounding box center [783, 425] width 471 height 32
click at [989, 432] on div "Ok" at bounding box center [987, 425] width 54 height 23
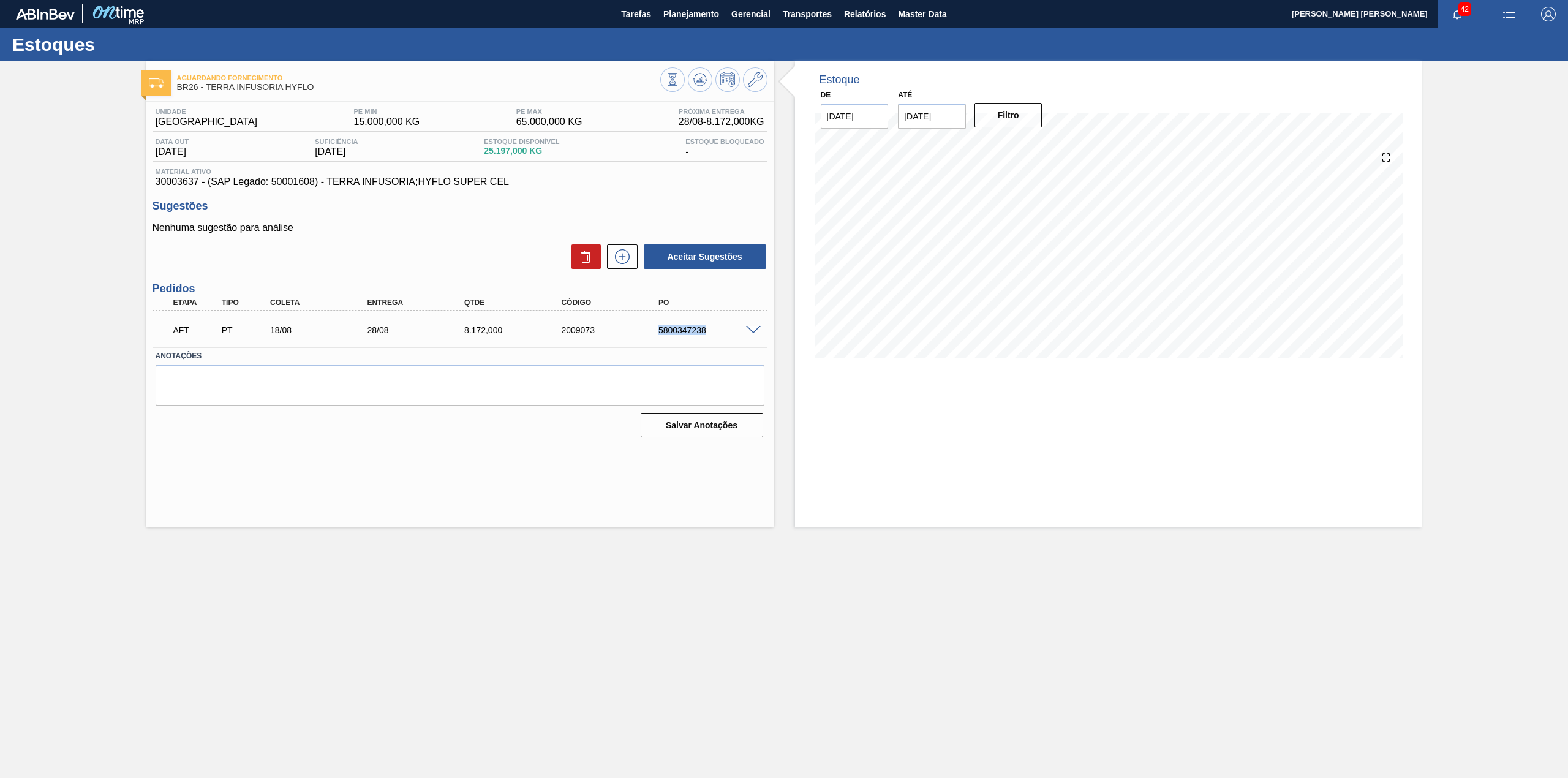
drag, startPoint x: 655, startPoint y: 337, endPoint x: 711, endPoint y: 340, distance: 56.1
click at [711, 340] on div "AFT PT 18/08 28/08 8.172,000 2009073 5800347238" at bounding box center [456, 328] width 582 height 24
copy div "5800347238"
click at [745, 325] on div at bounding box center [754, 329] width 24 height 9
click at [750, 329] on span at bounding box center [754, 330] width 15 height 9
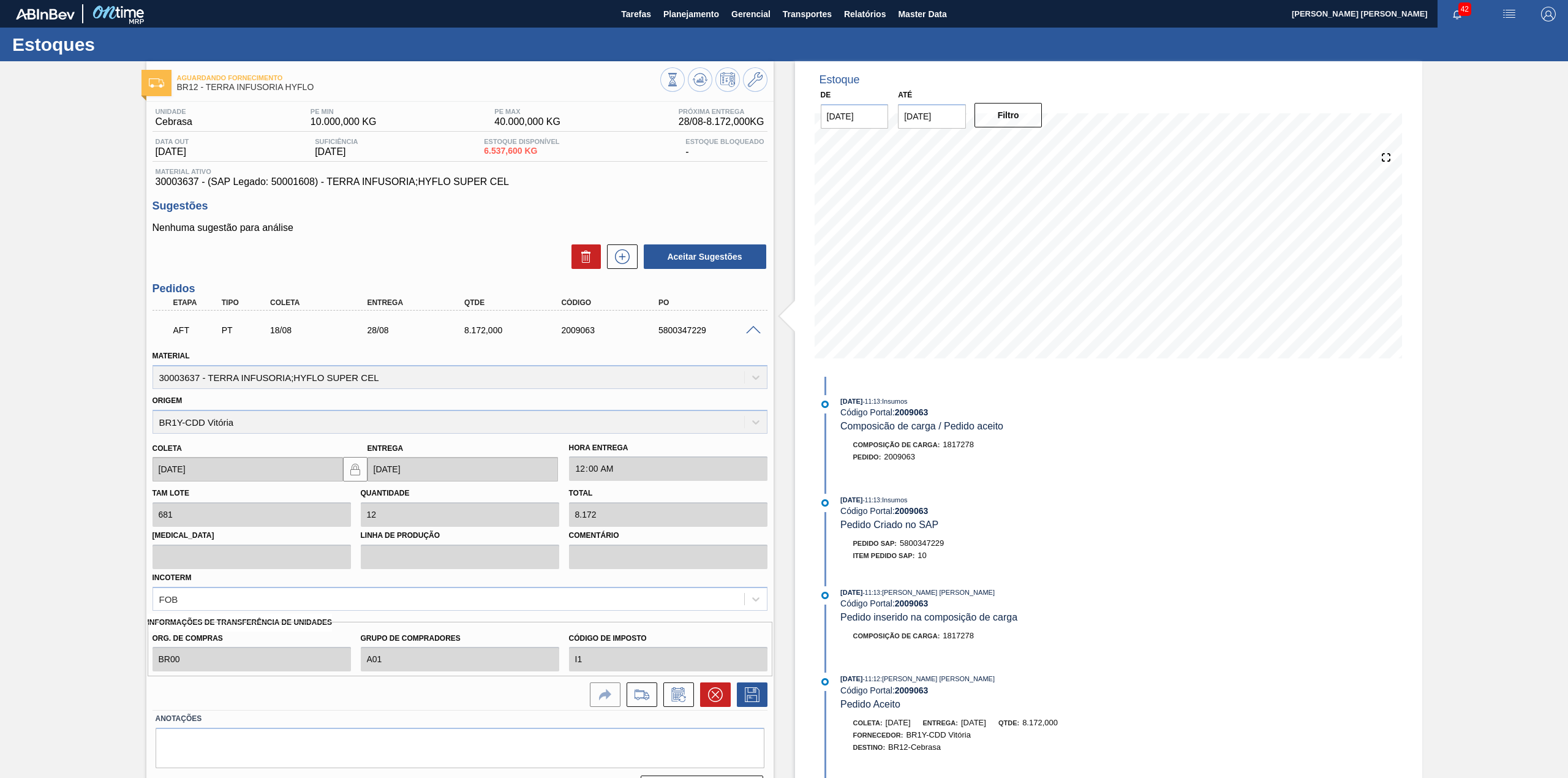
click at [752, 334] on div "5800347229" at bounding box center [711, 330] width 111 height 10
click at [754, 330] on span at bounding box center [754, 330] width 15 height 9
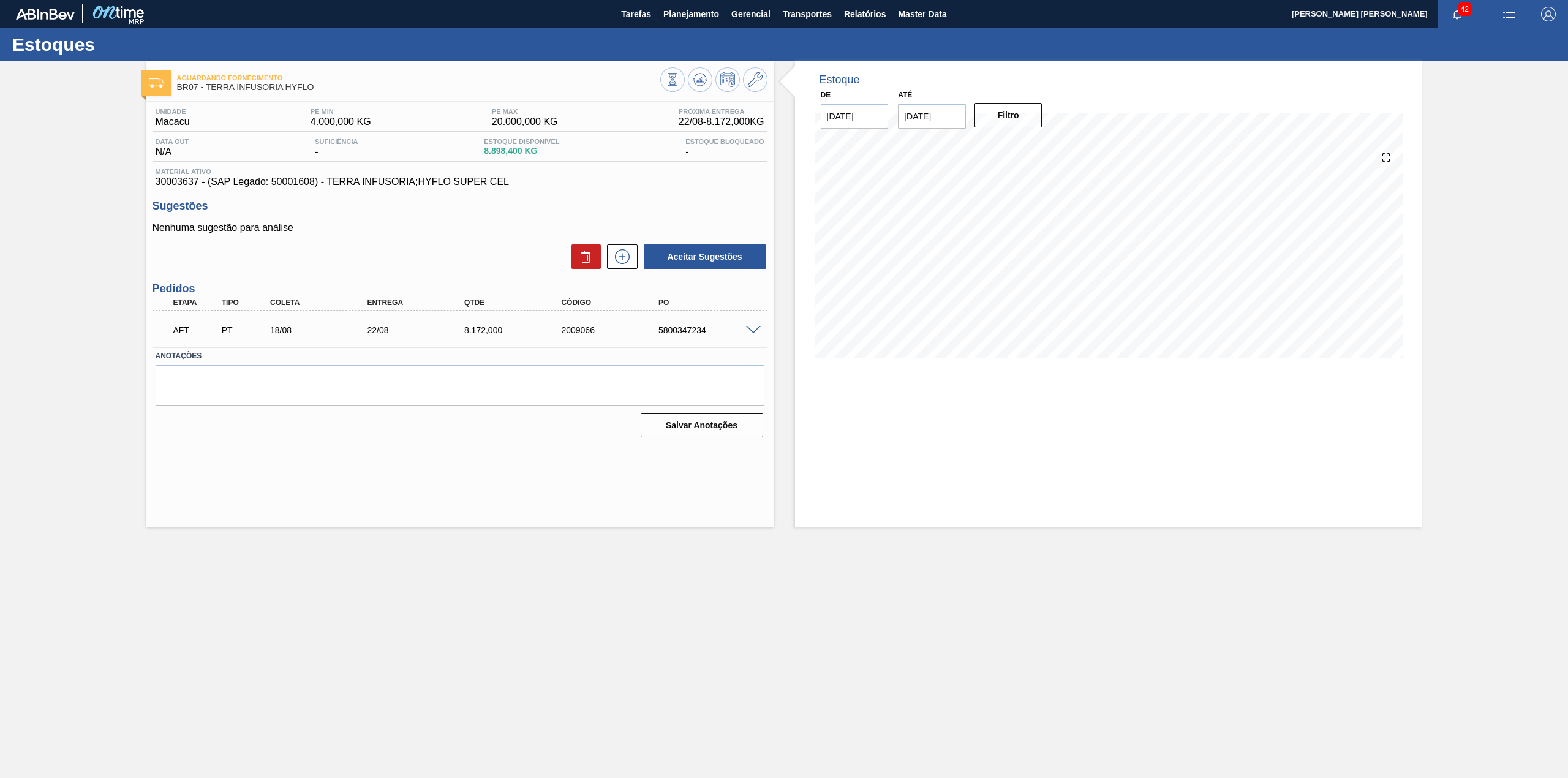
click at [748, 327] on span at bounding box center [754, 330] width 15 height 9
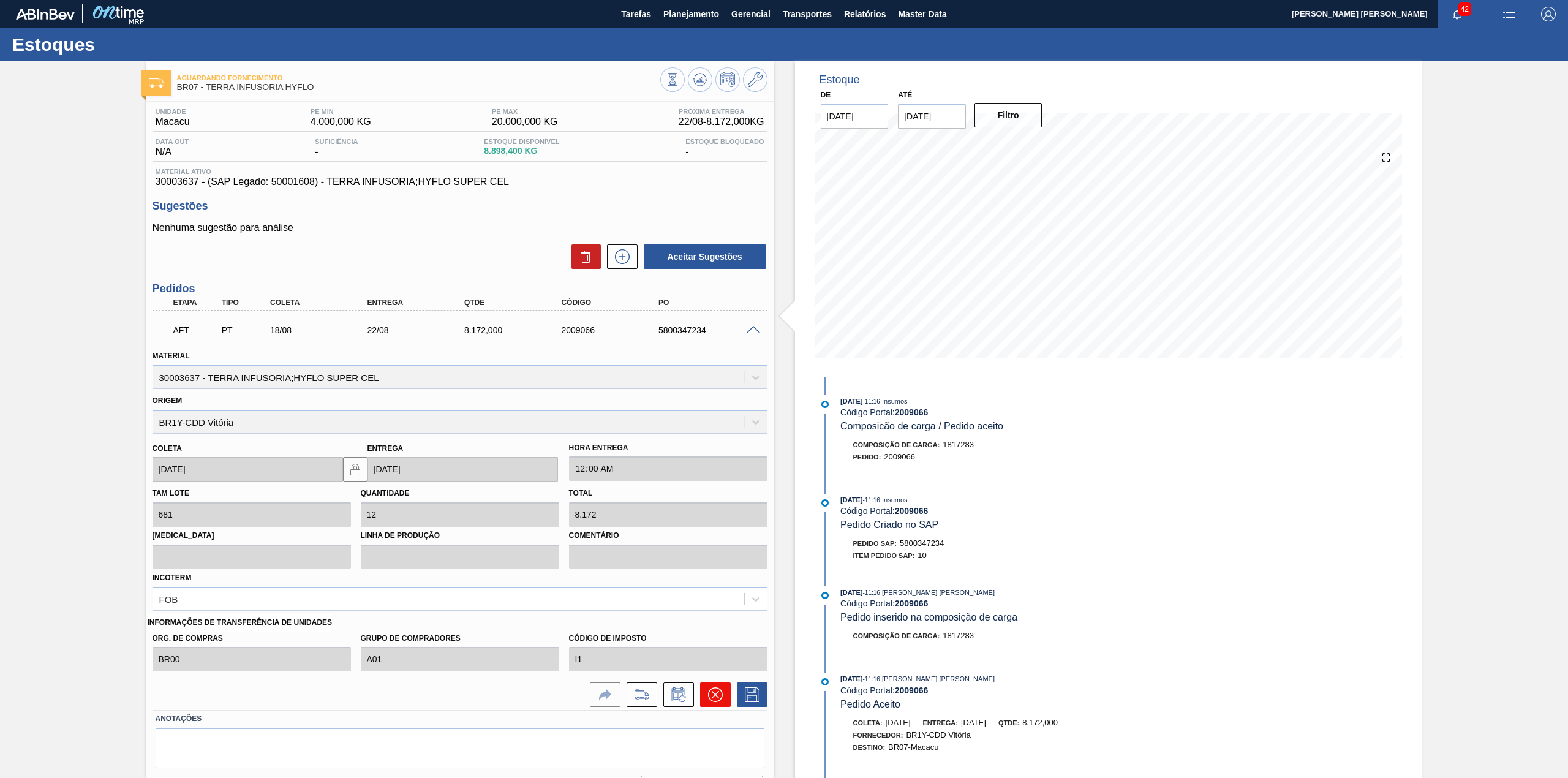
click button
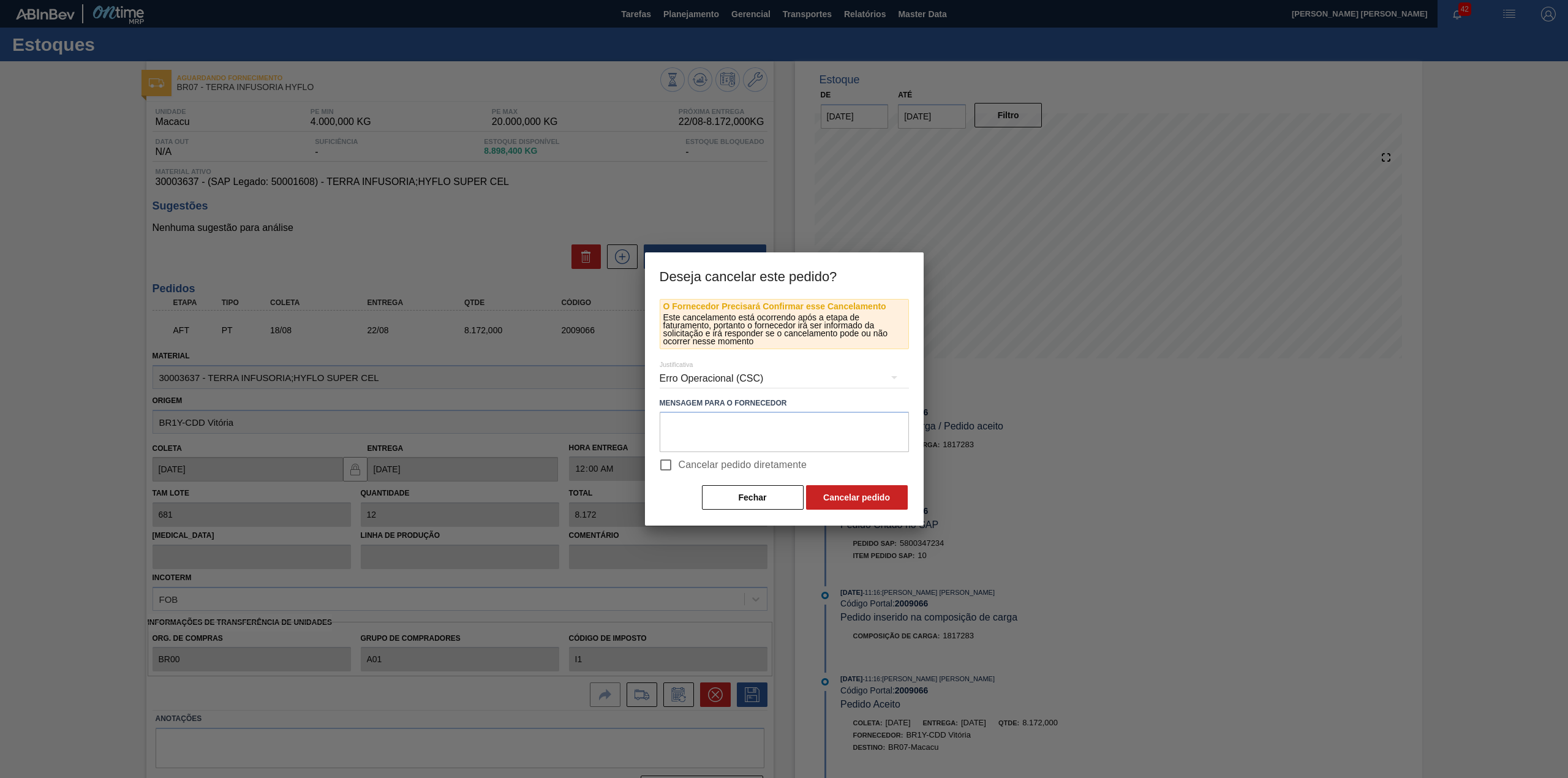
click span "Cancelar pedido diretamente"
click input "Cancelar pedido diretamente"
checkbox input "true"
click button "Cancelar pedido"
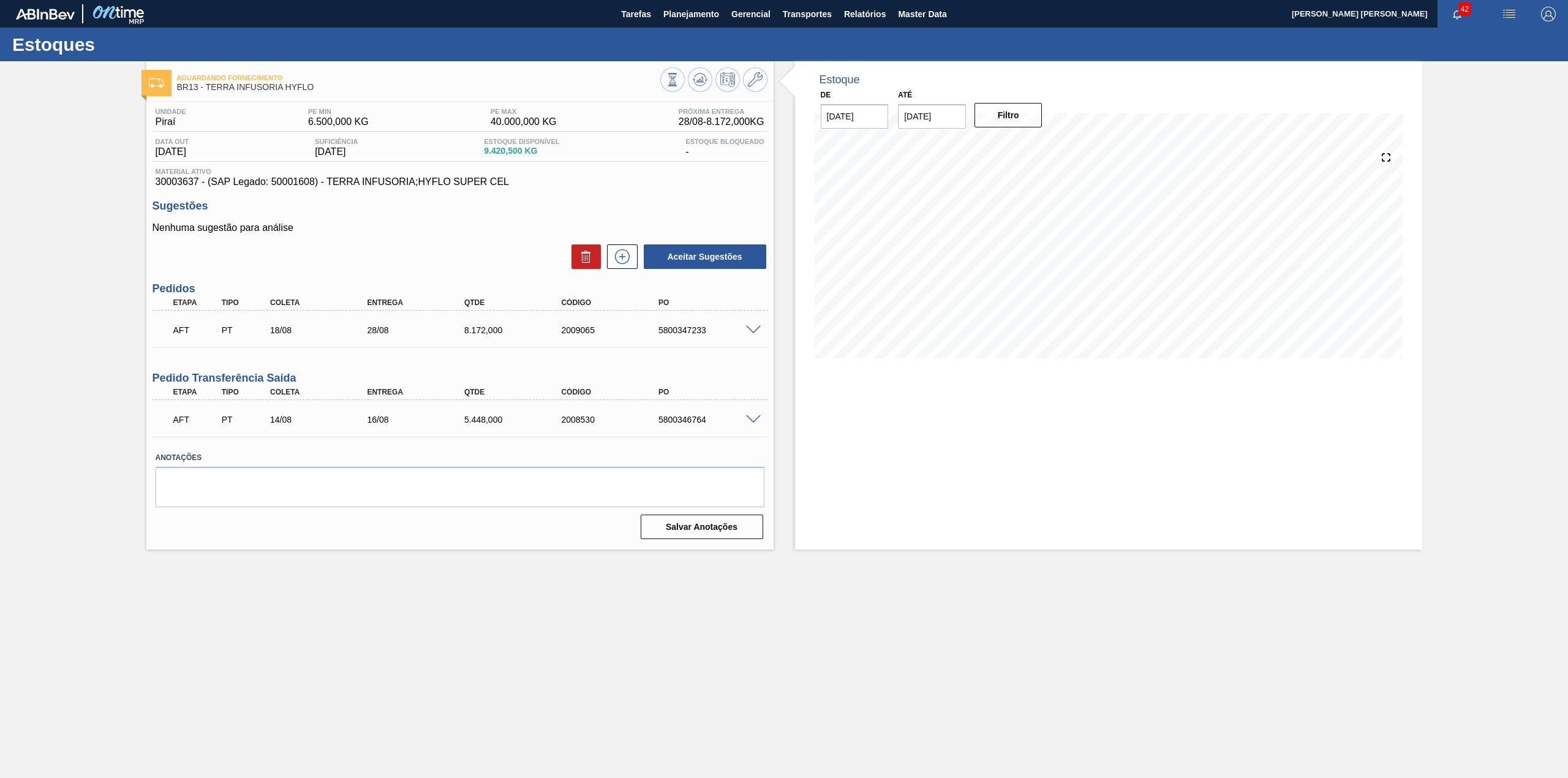
click at [751, 330] on span at bounding box center [754, 330] width 15 height 9
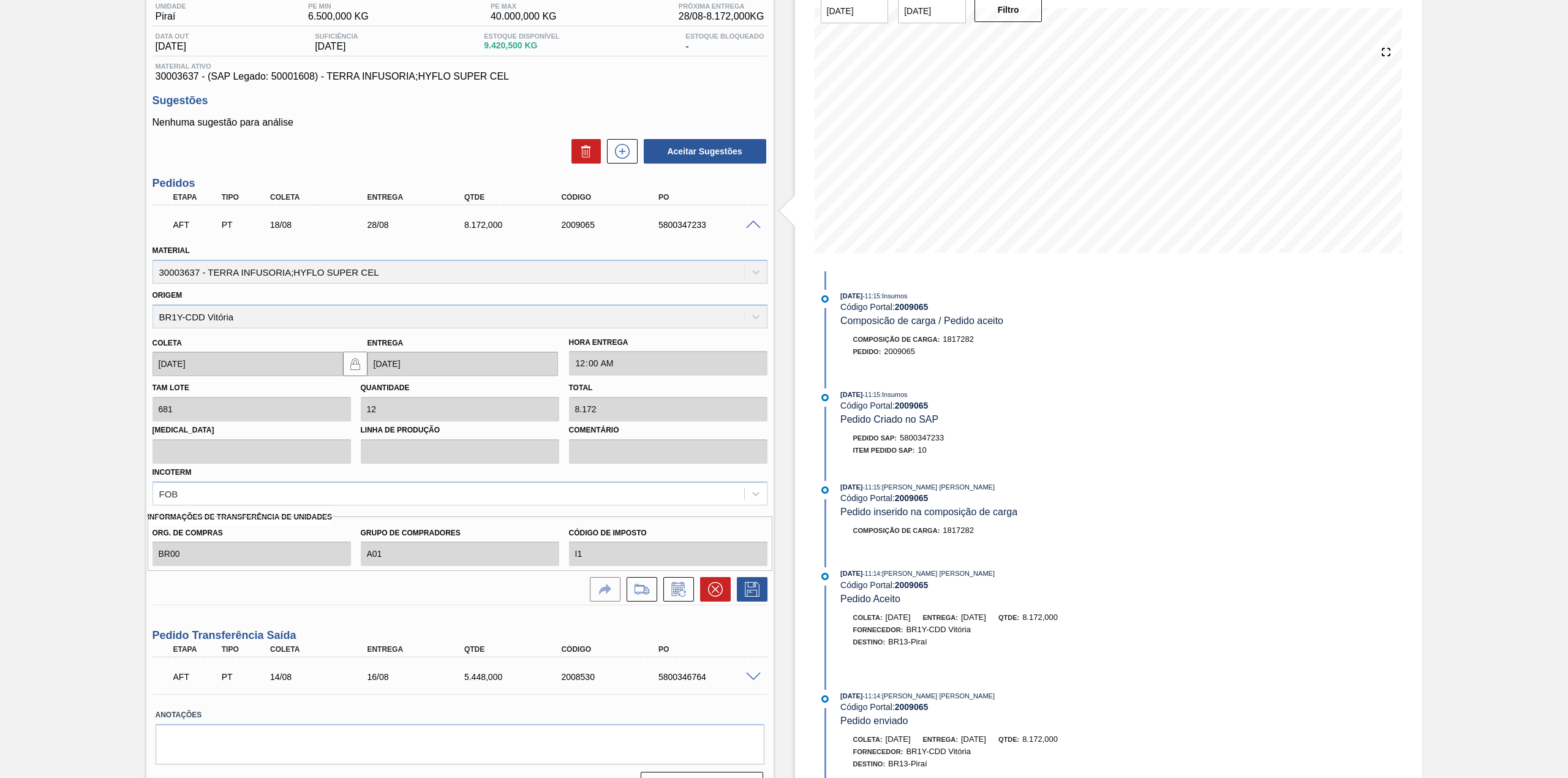
scroll to position [133, 0]
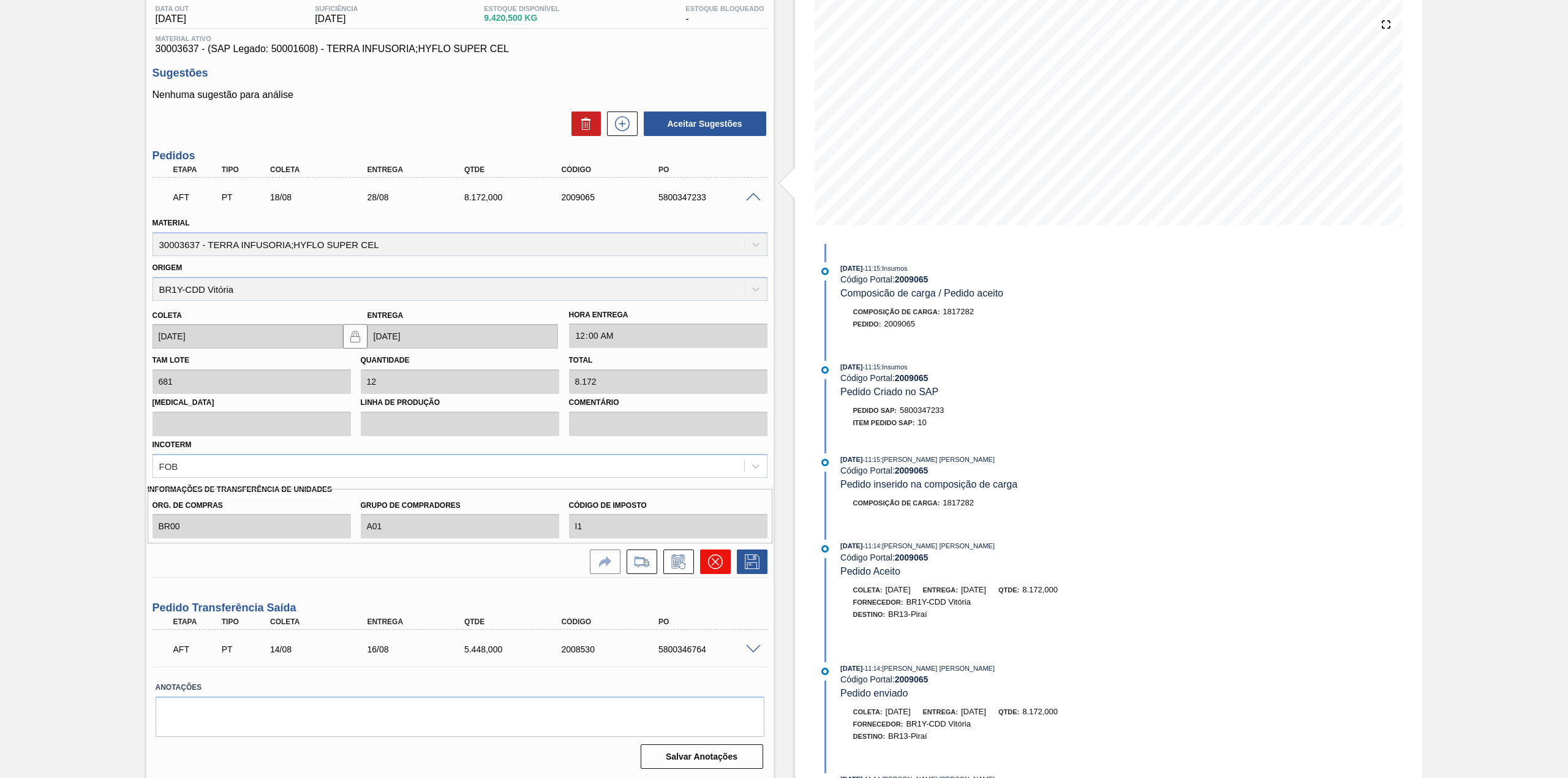
click at [711, 567] on icon at bounding box center [715, 562] width 15 height 15
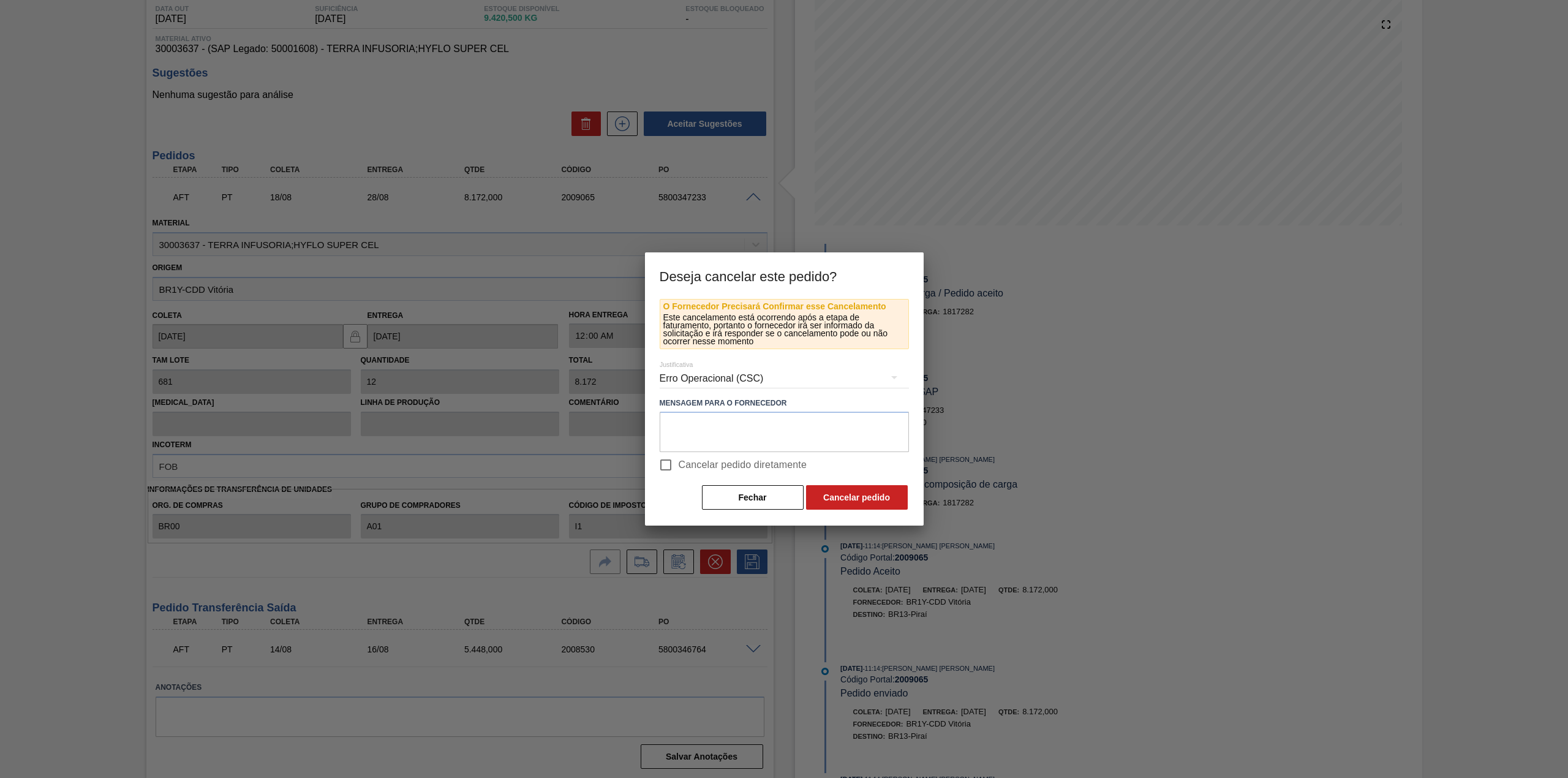
click at [708, 467] on span "Cancelar pedido diretamente" at bounding box center [743, 465] width 129 height 15
click at [679, 467] on input "Cancelar pedido diretamente" at bounding box center [665, 465] width 26 height 26
checkbox input "true"
click at [842, 505] on button "Cancelar pedido" at bounding box center [857, 497] width 102 height 24
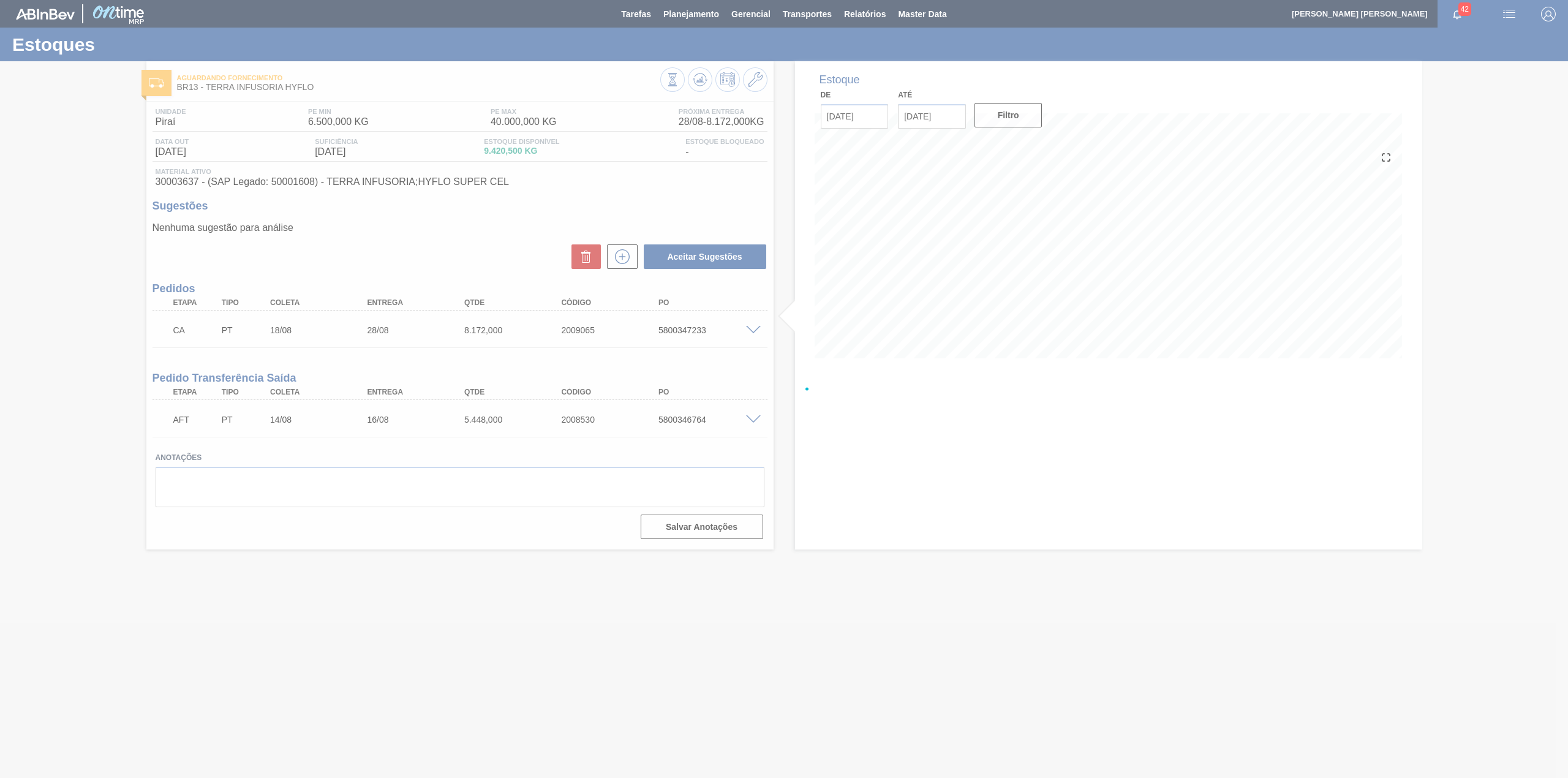
scroll to position [0, 0]
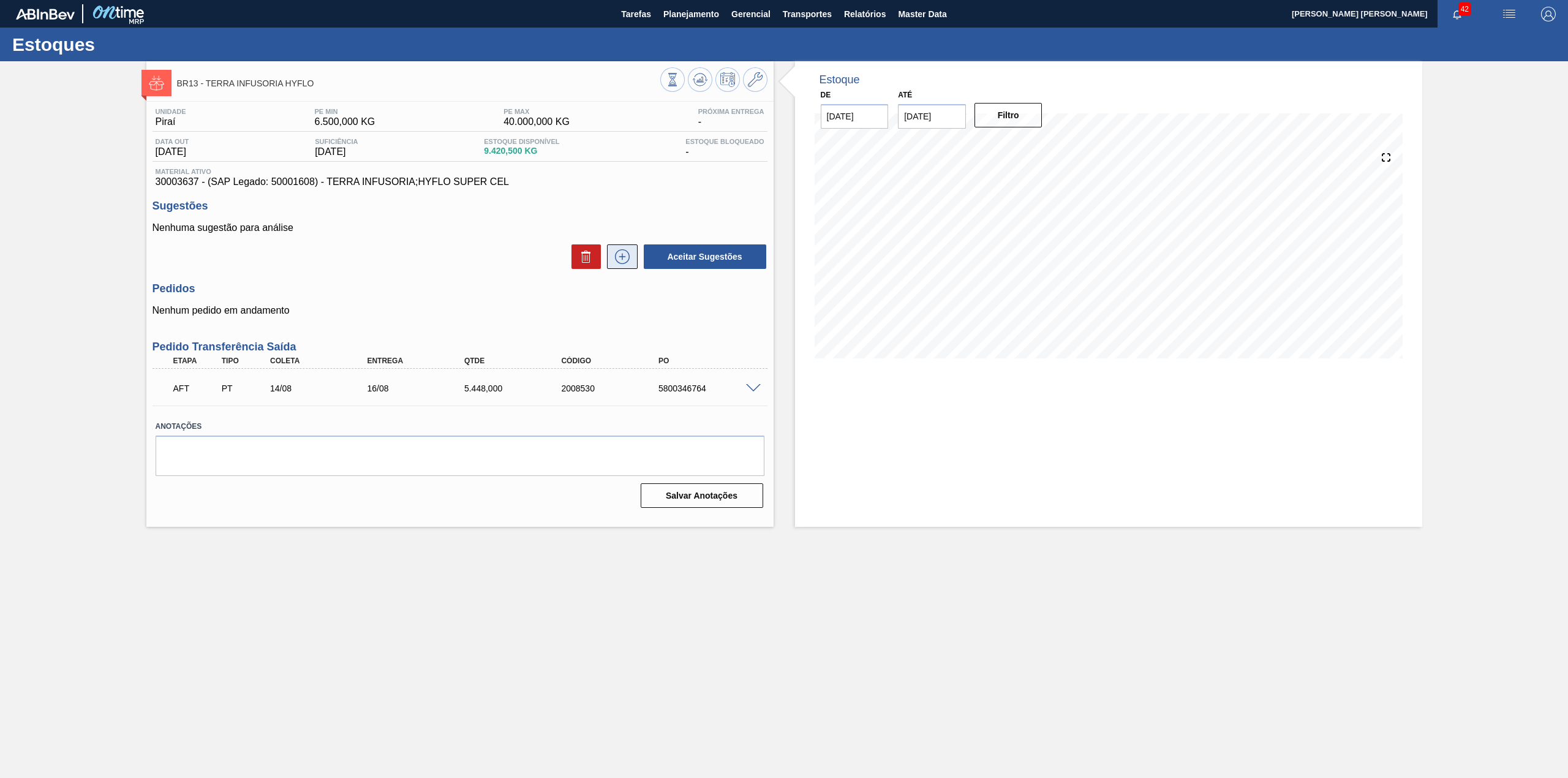
click at [622, 257] on icon at bounding box center [622, 256] width 19 height 15
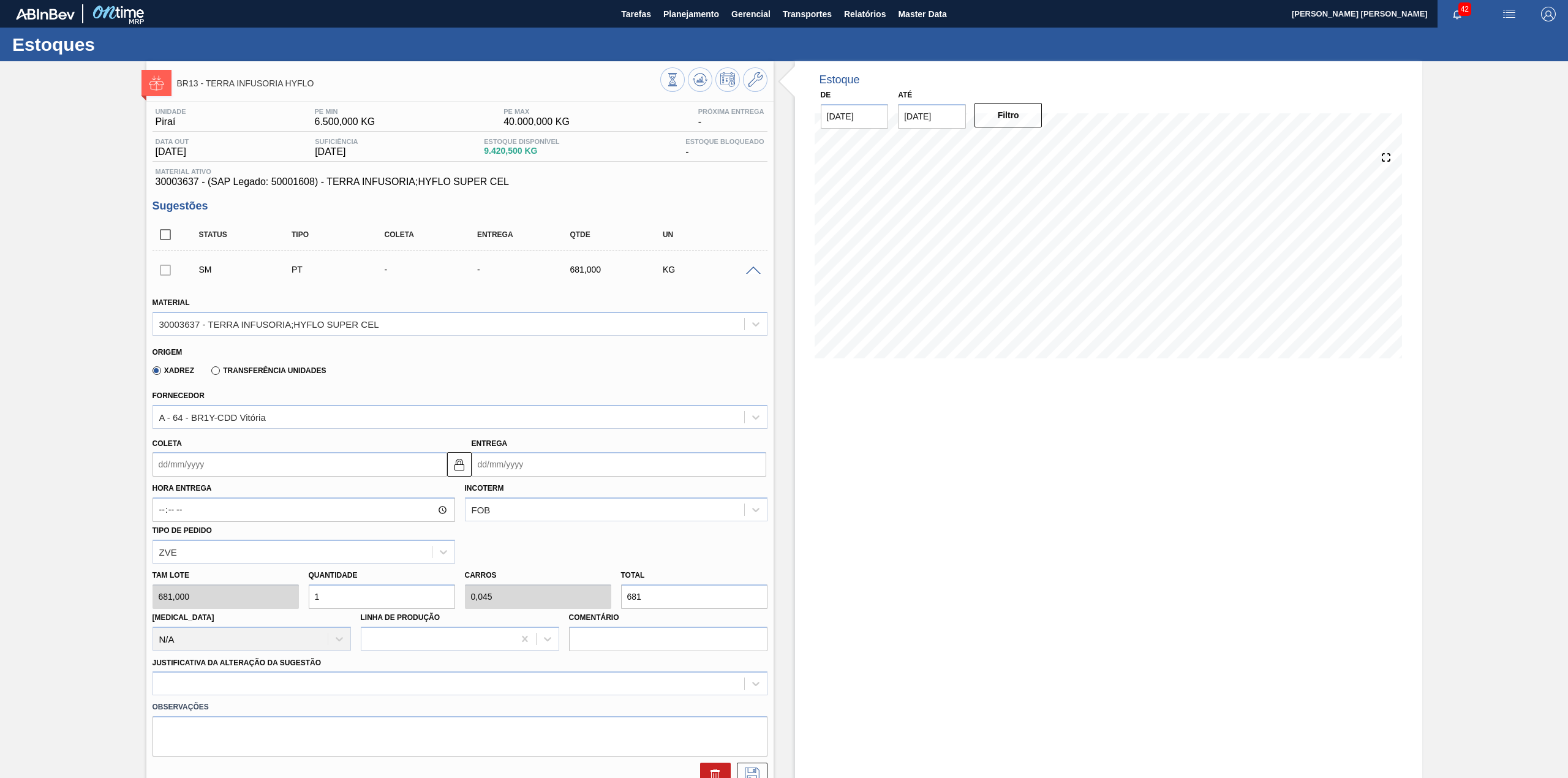
click at [280, 458] on input "Coleta" at bounding box center [300, 464] width 295 height 24
click at [208, 492] on div "agosto 2025" at bounding box center [227, 493] width 147 height 10
click at [185, 596] on div "18" at bounding box center [186, 592] width 16 height 16
type input "[DATE]"
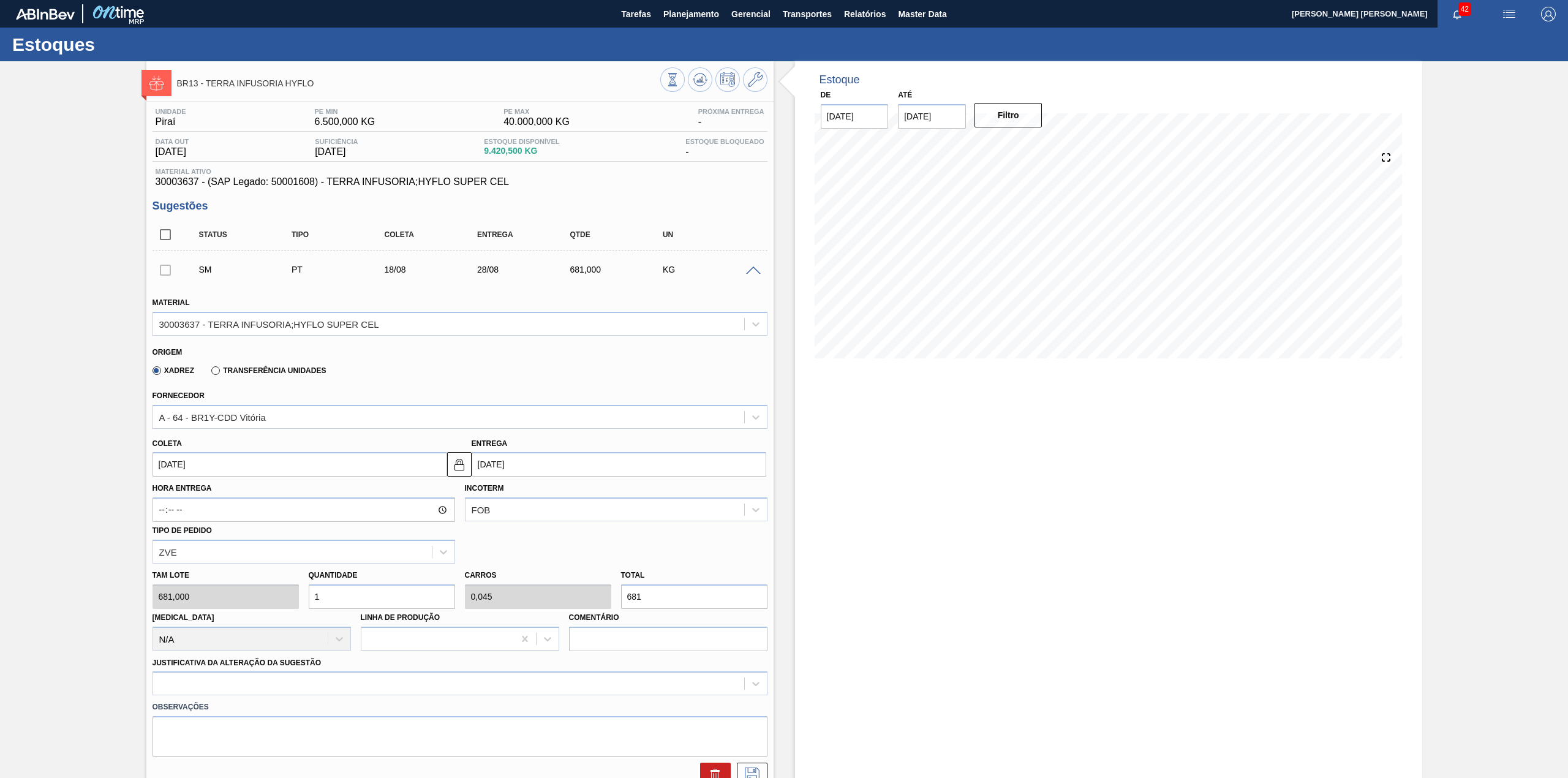
click at [351, 594] on input "1" at bounding box center [382, 596] width 147 height 24
type input "18"
type input "0,817"
type input "12.258"
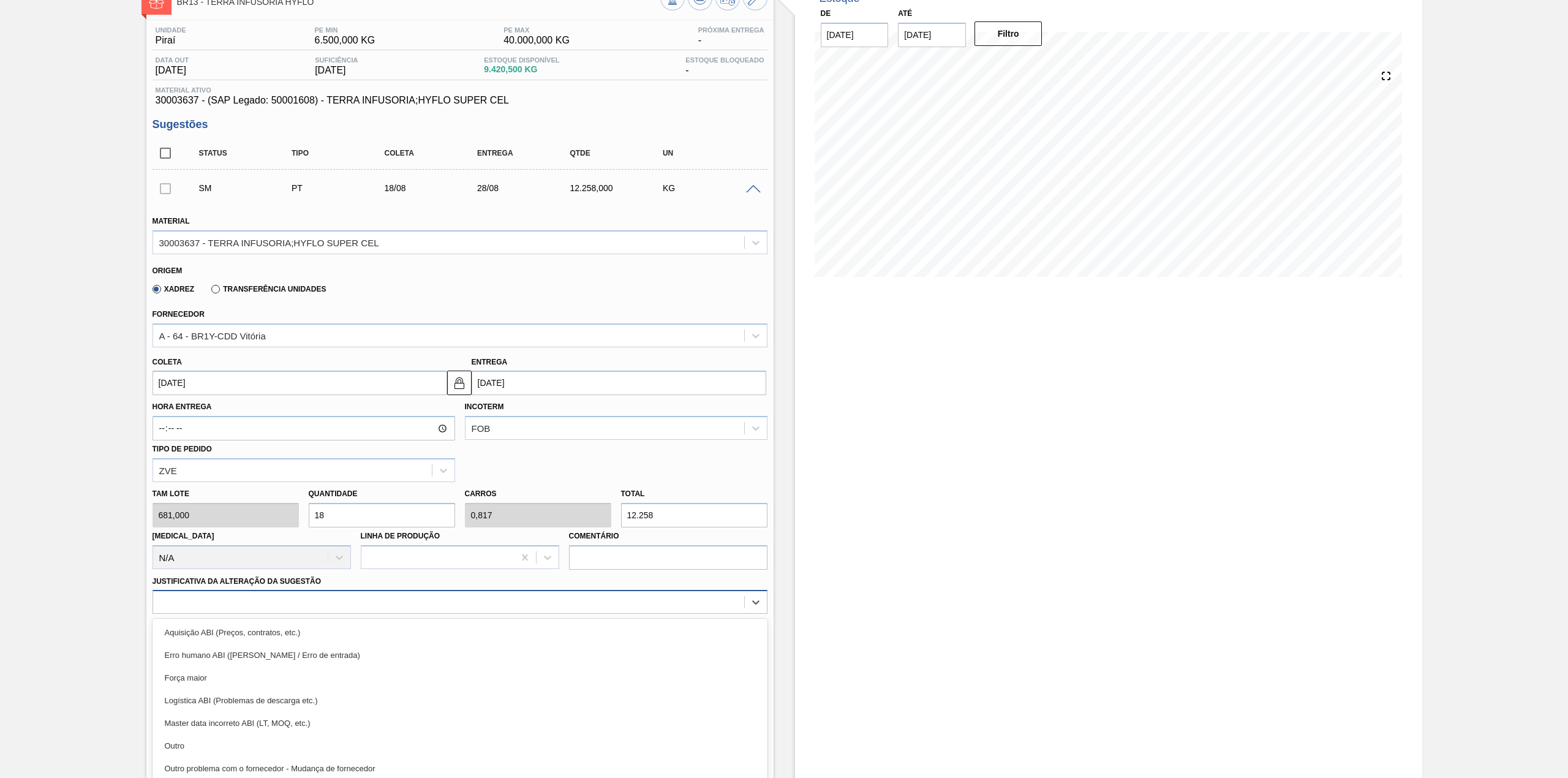
click at [242, 604] on div "option Aquisição ABI (Preços, contratos, etc.) focused, 1 of 18. 18 results ava…" at bounding box center [460, 602] width 615 height 24
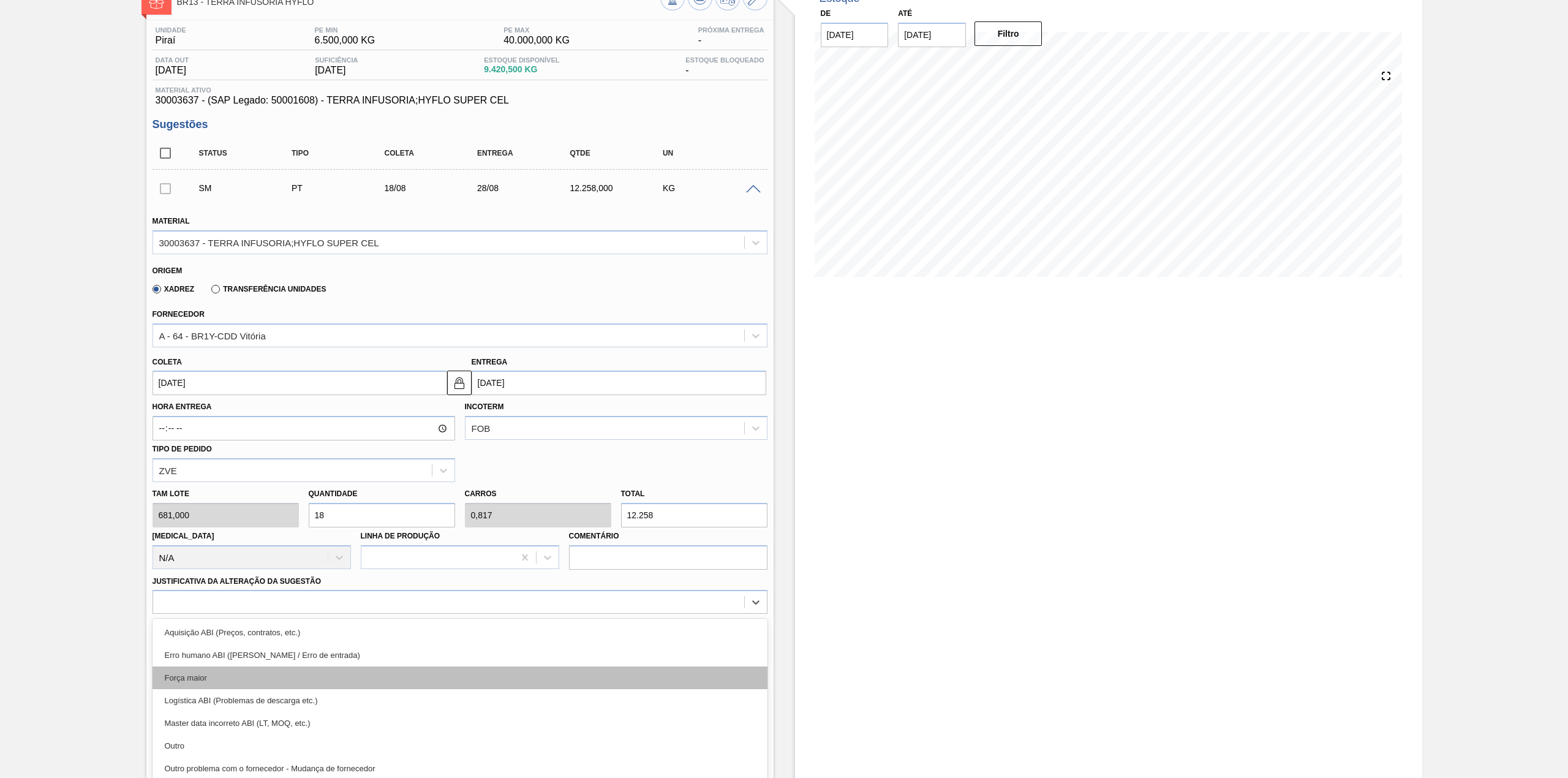
scroll to position [111, 0]
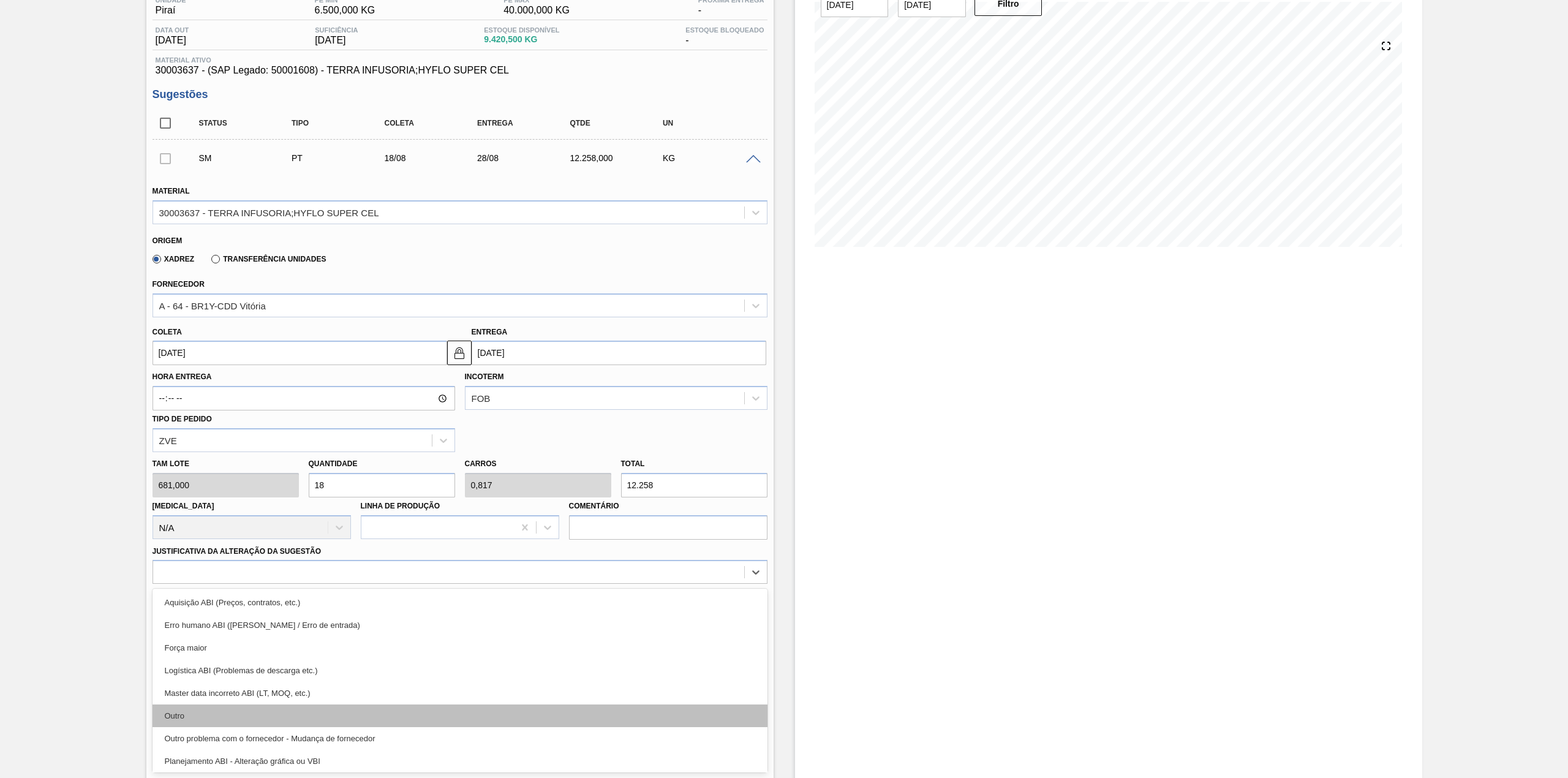
click at [230, 707] on div "Outro" at bounding box center [460, 715] width 615 height 23
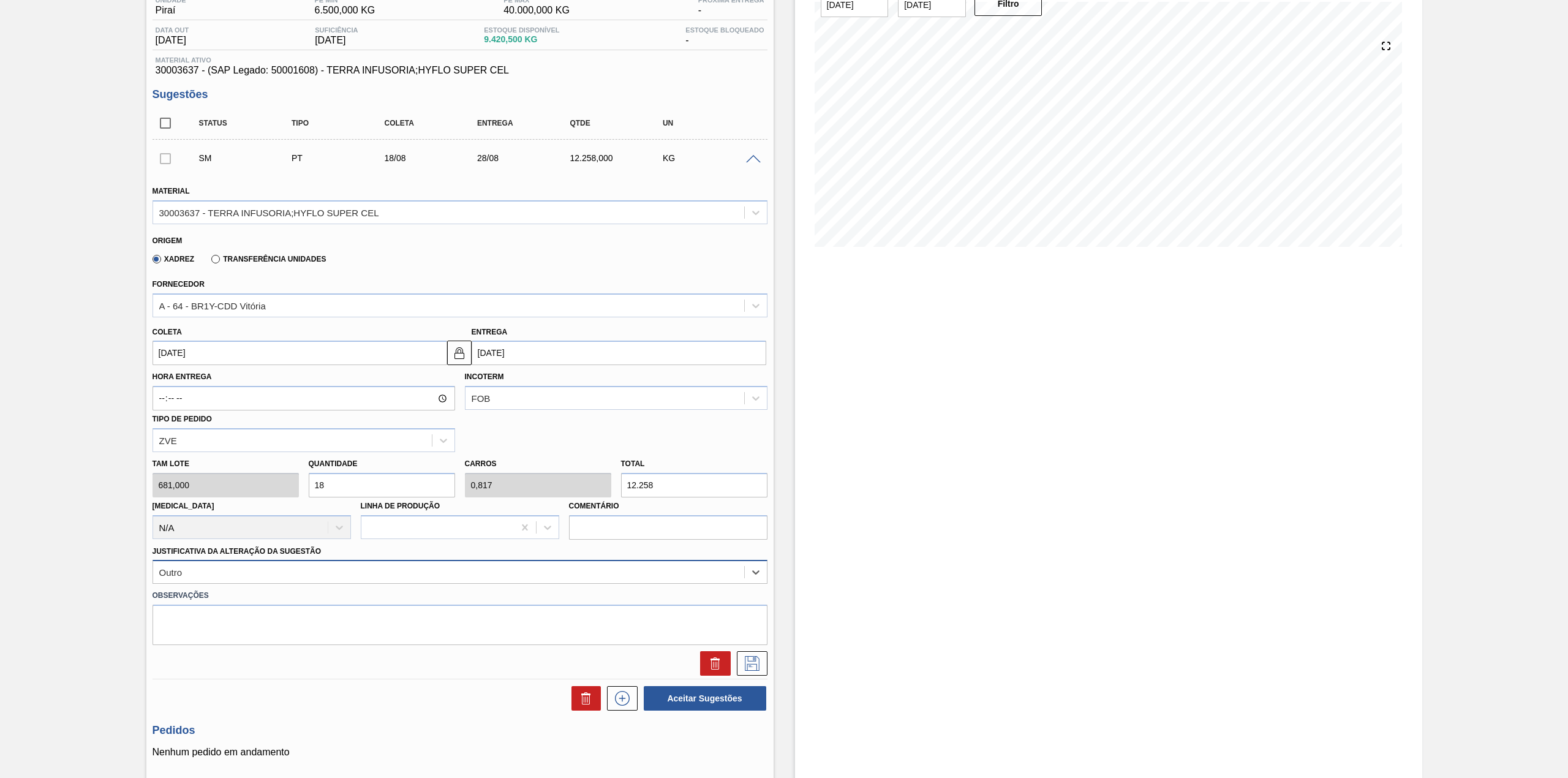
scroll to position [193, 0]
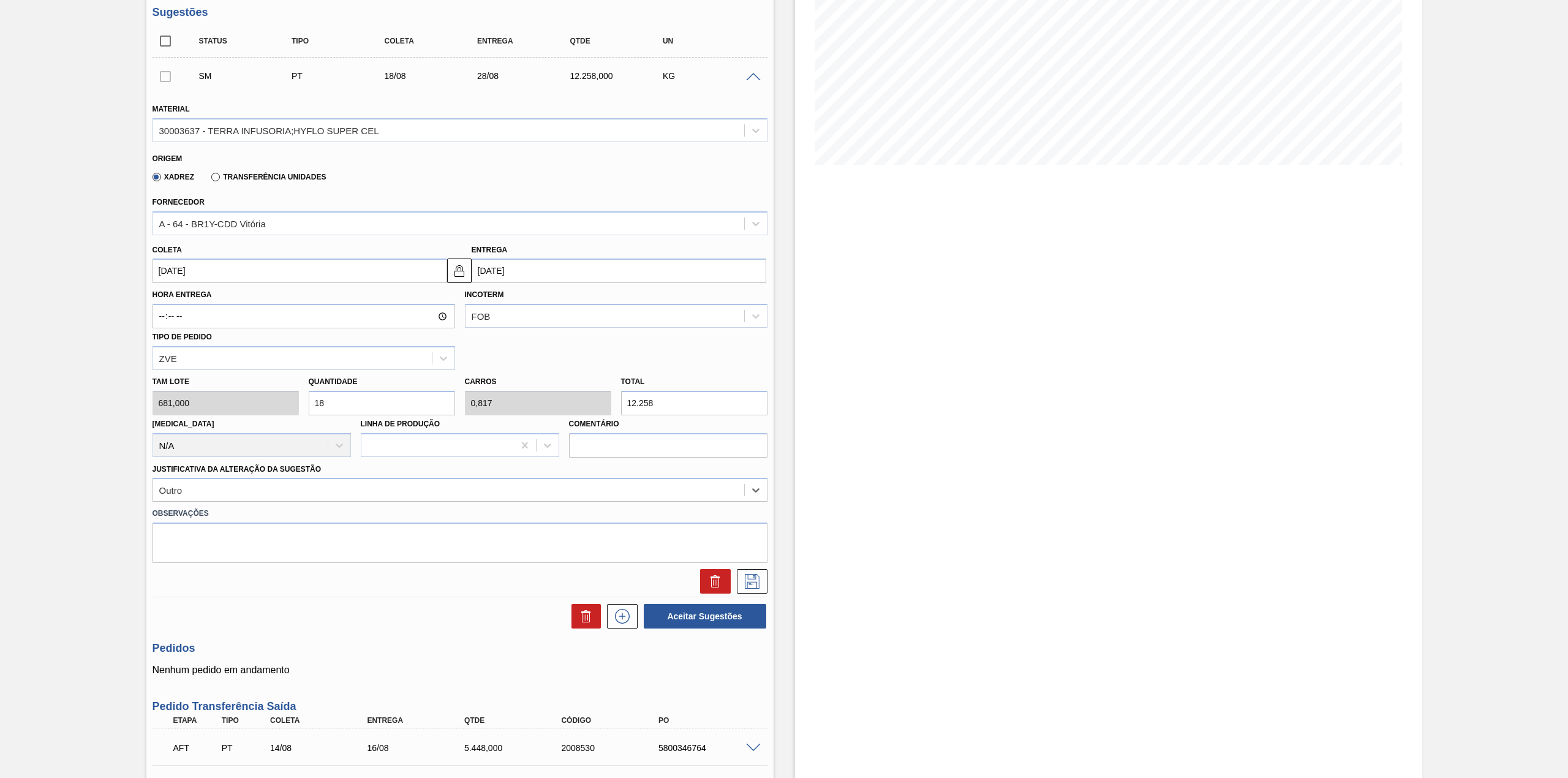
click at [356, 395] on input "18" at bounding box center [382, 402] width 147 height 24
type input "1"
type input "0,045"
type input "681"
type input "16"
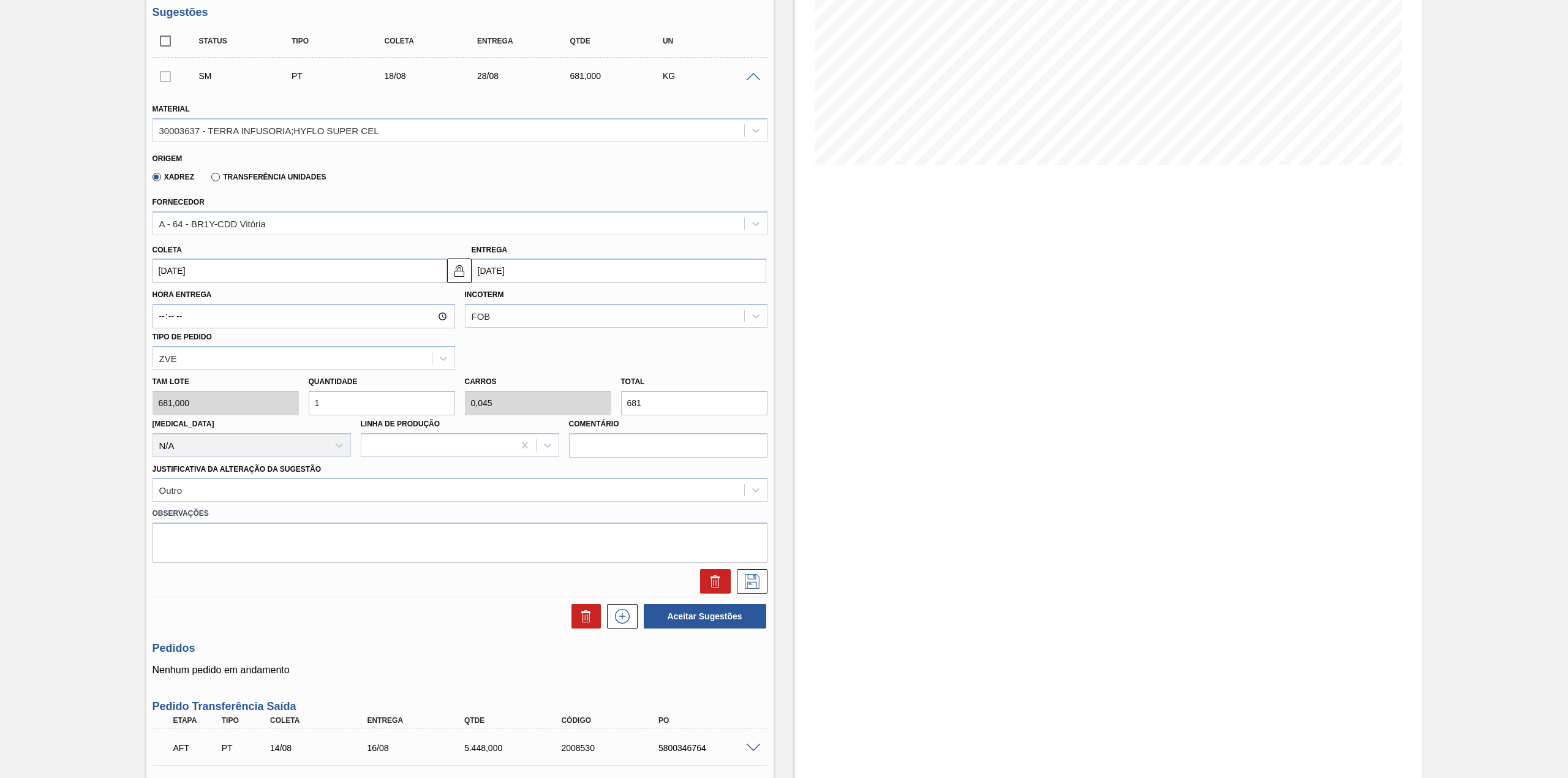
type input "0,726"
type input "10.896"
type input "1"
type input "0,045"
type input "681"
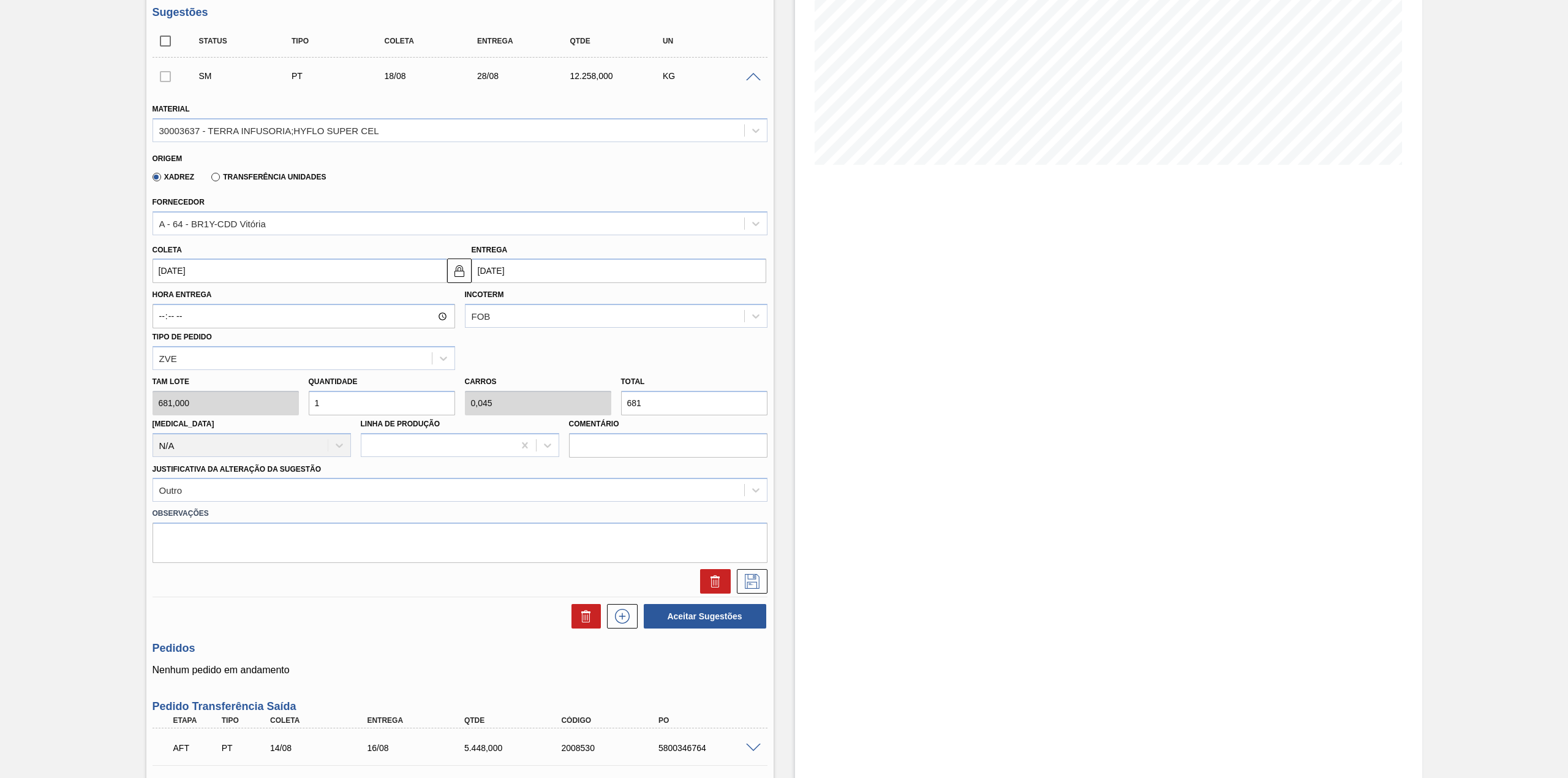
type input "18"
type input "0,817"
type input "12.258"
click at [745, 573] on icon at bounding box center [752, 581] width 19 height 15
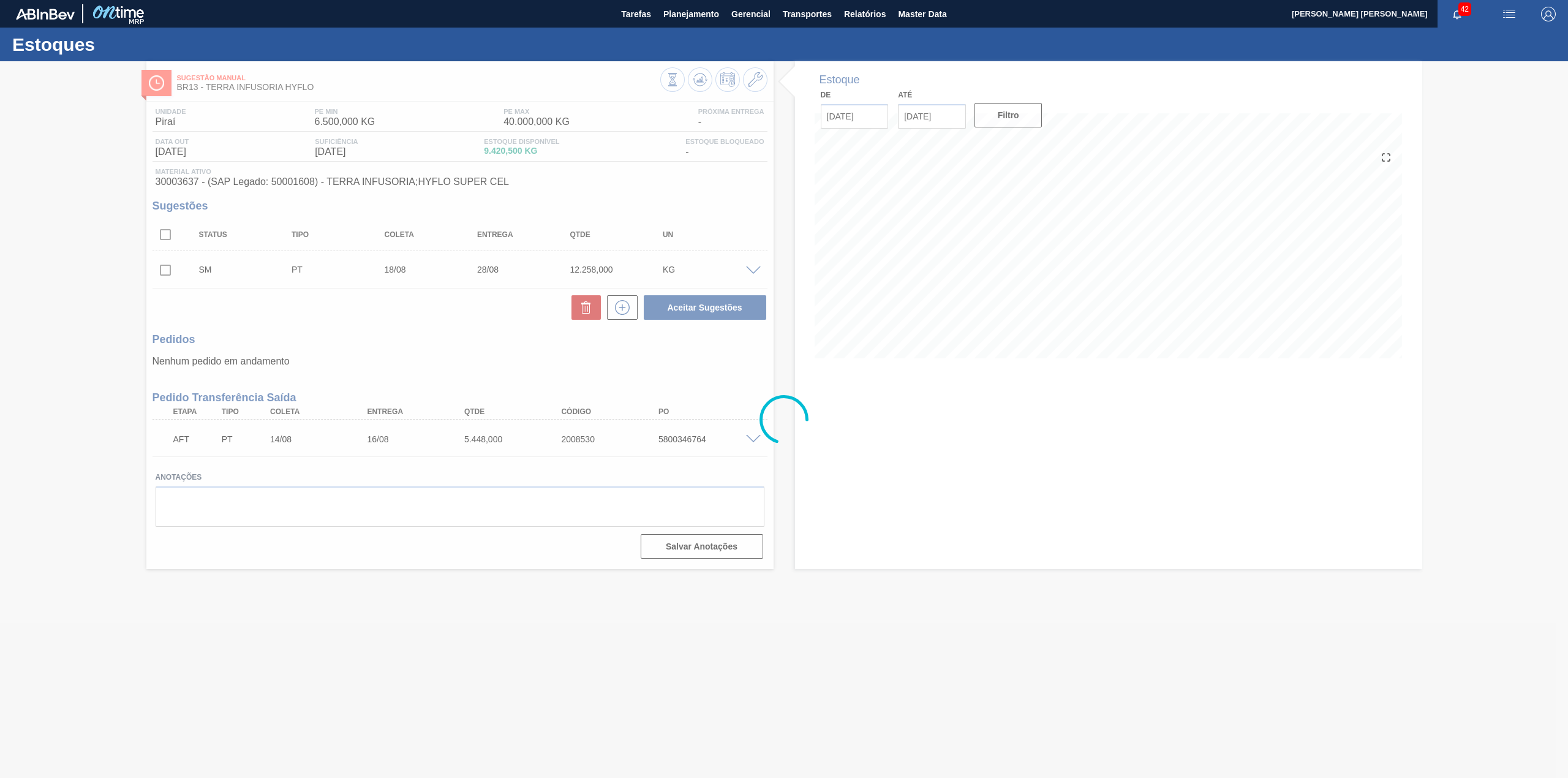
scroll to position [0, 0]
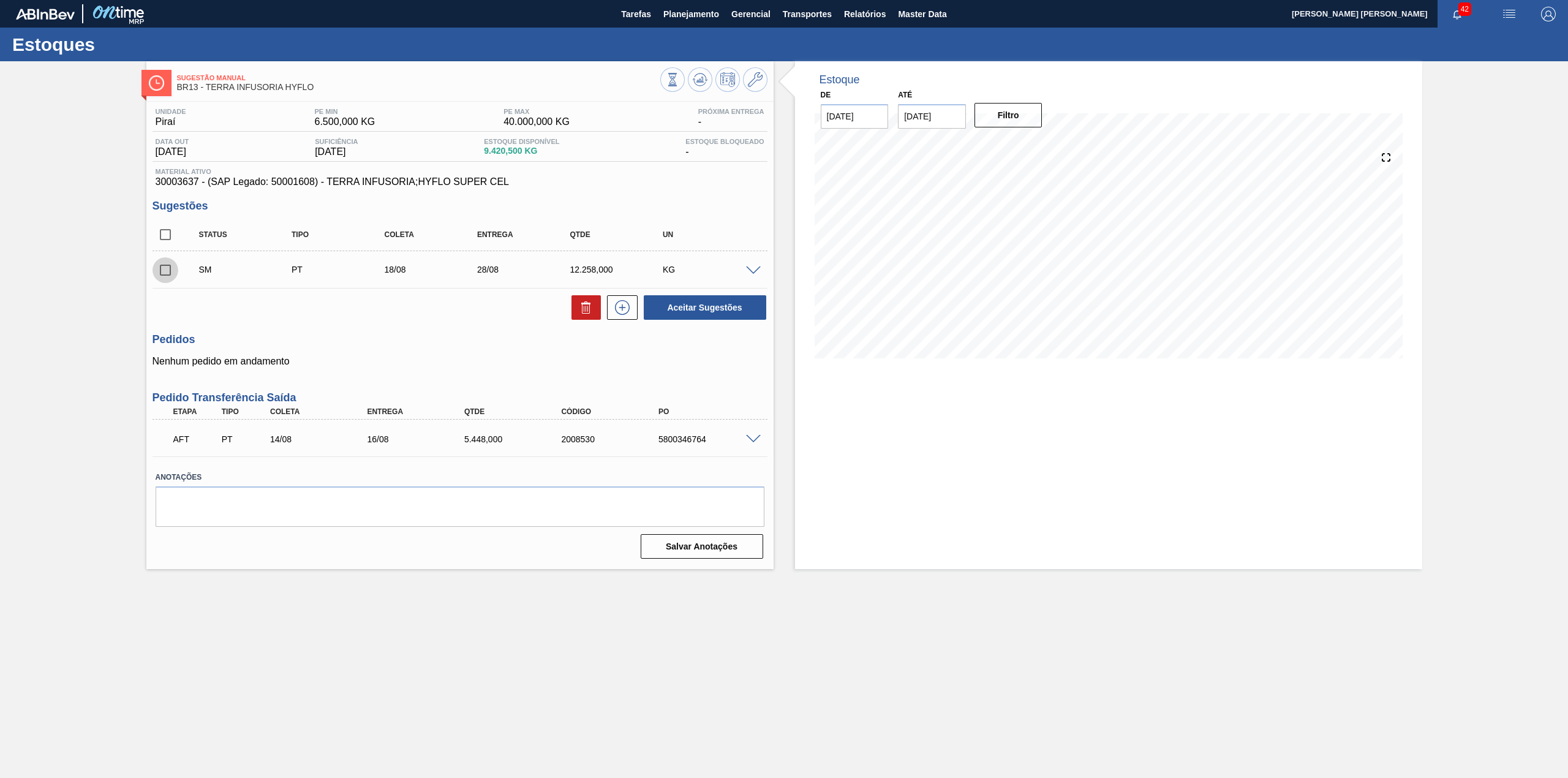
drag, startPoint x: 161, startPoint y: 273, endPoint x: 218, endPoint y: 282, distance: 57.7
click at [162, 273] on input "checkbox" at bounding box center [165, 270] width 26 height 26
click at [707, 312] on button "Aceitar Sugestões" at bounding box center [705, 307] width 122 height 24
checkbox input "false"
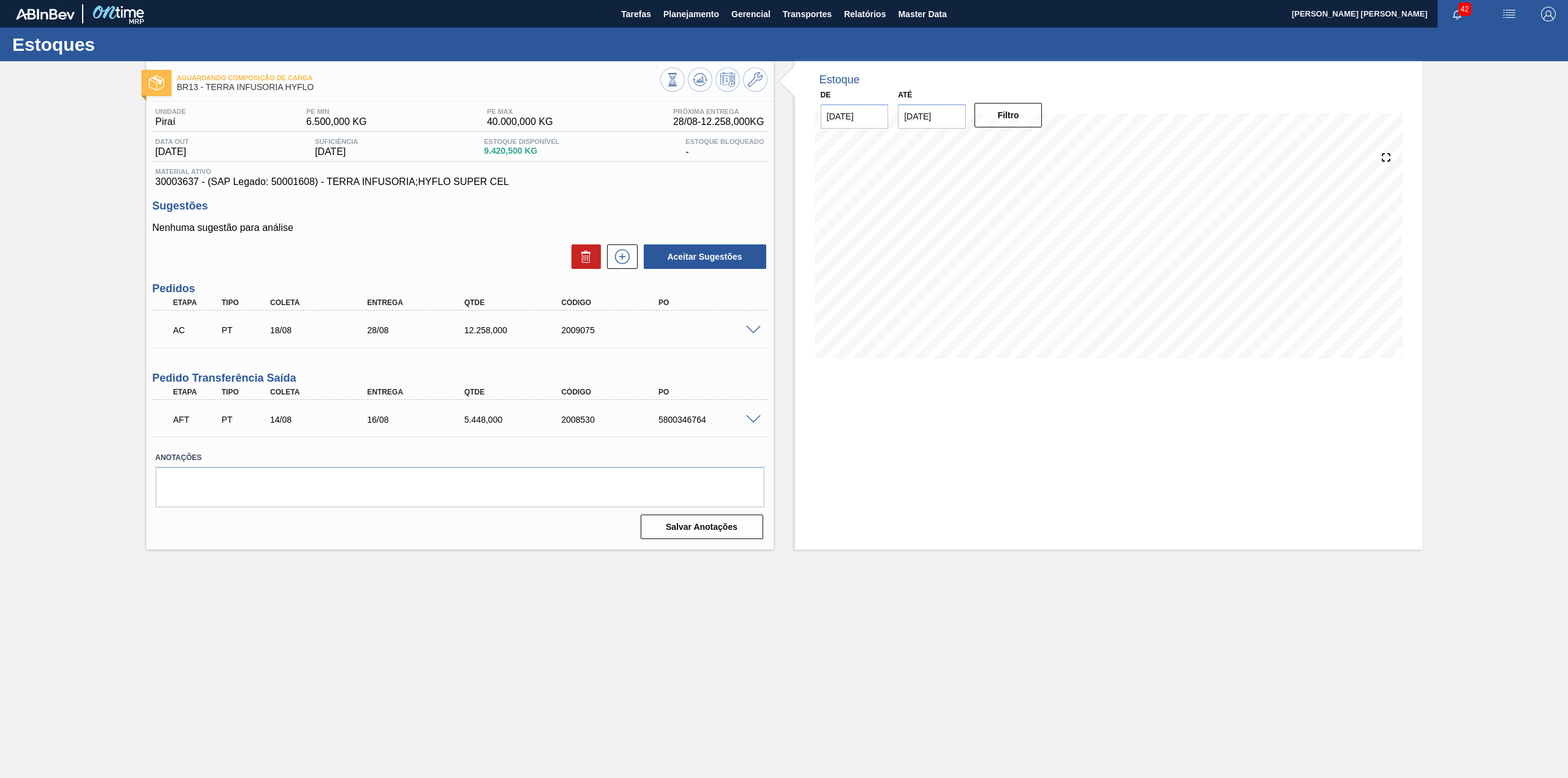
click at [748, 328] on span at bounding box center [754, 330] width 15 height 9
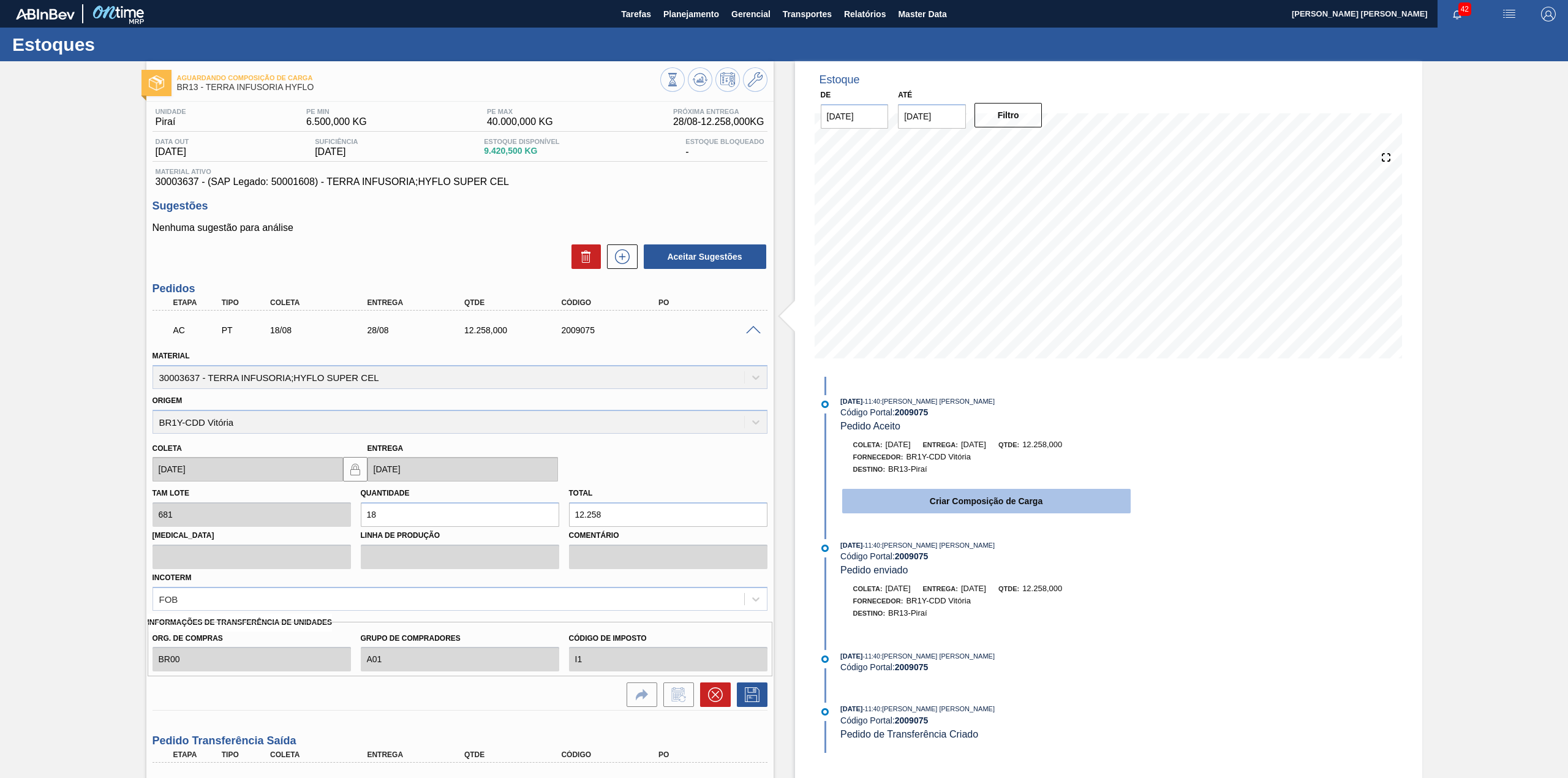
click at [886, 510] on button "Criar Composição de Carga" at bounding box center [986, 500] width 288 height 24
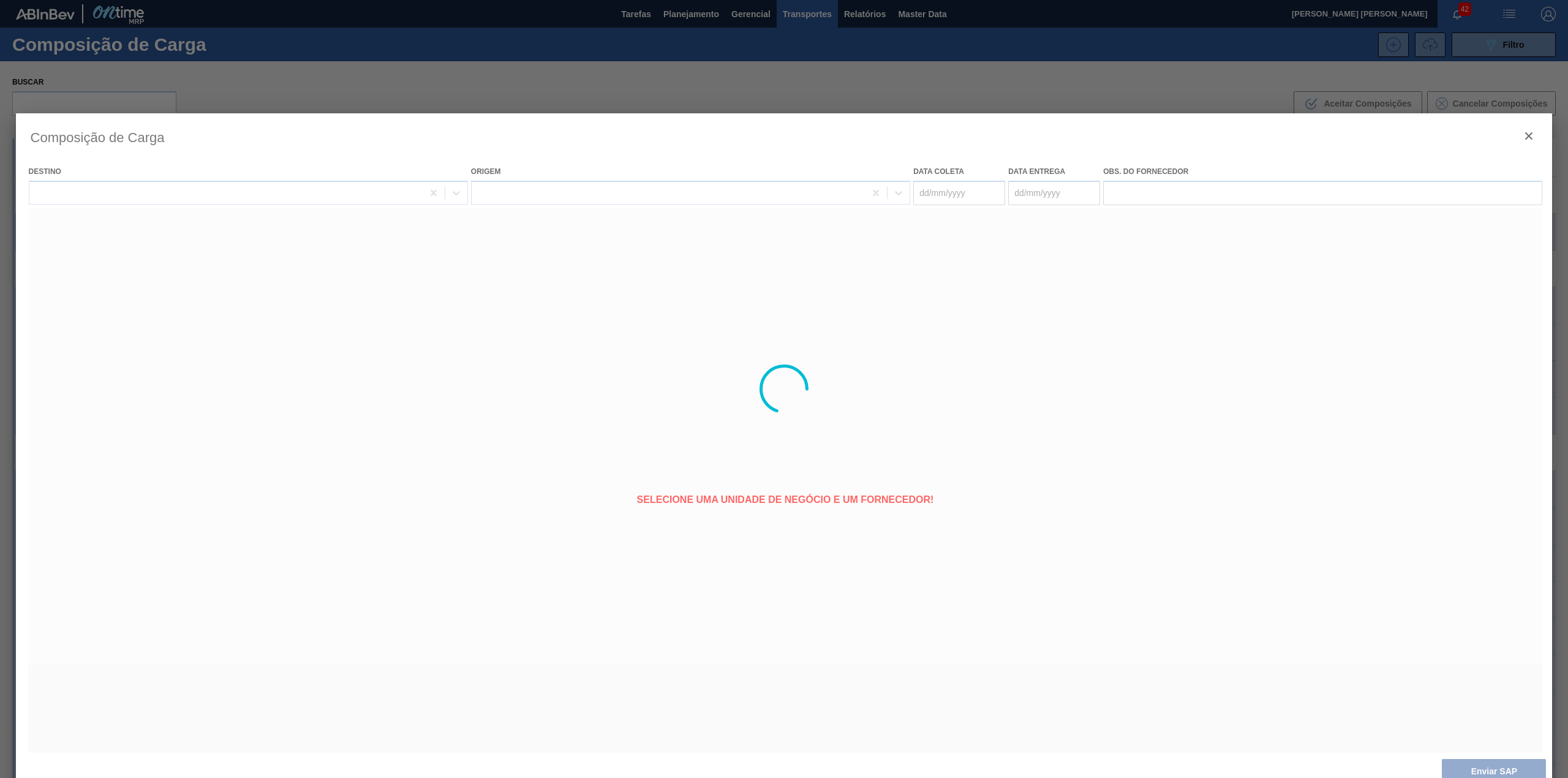
type coleta "[DATE]"
type entrega "[DATE]"
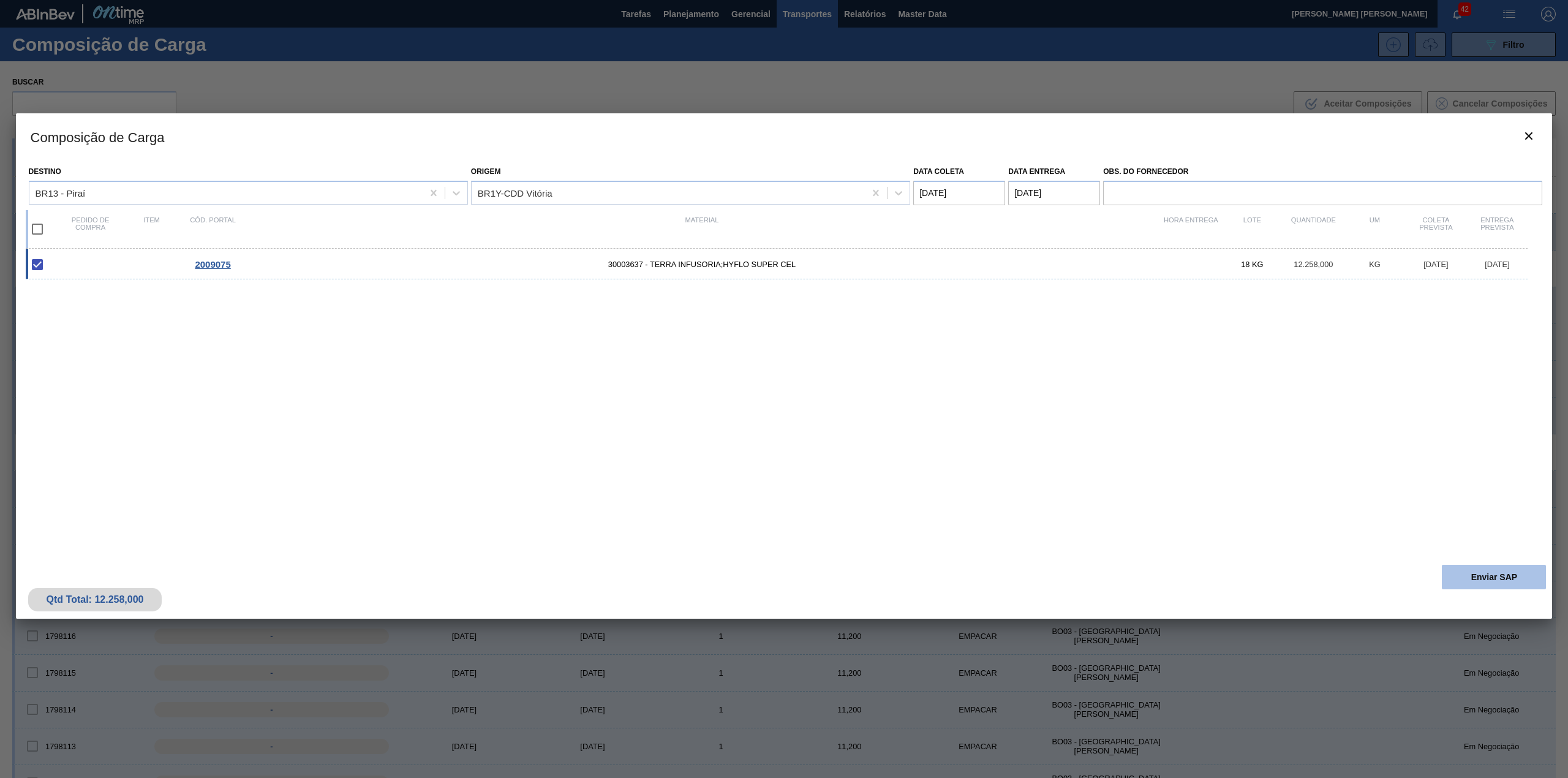
click at [1469, 579] on button "Enviar SAP" at bounding box center [1493, 576] width 104 height 24
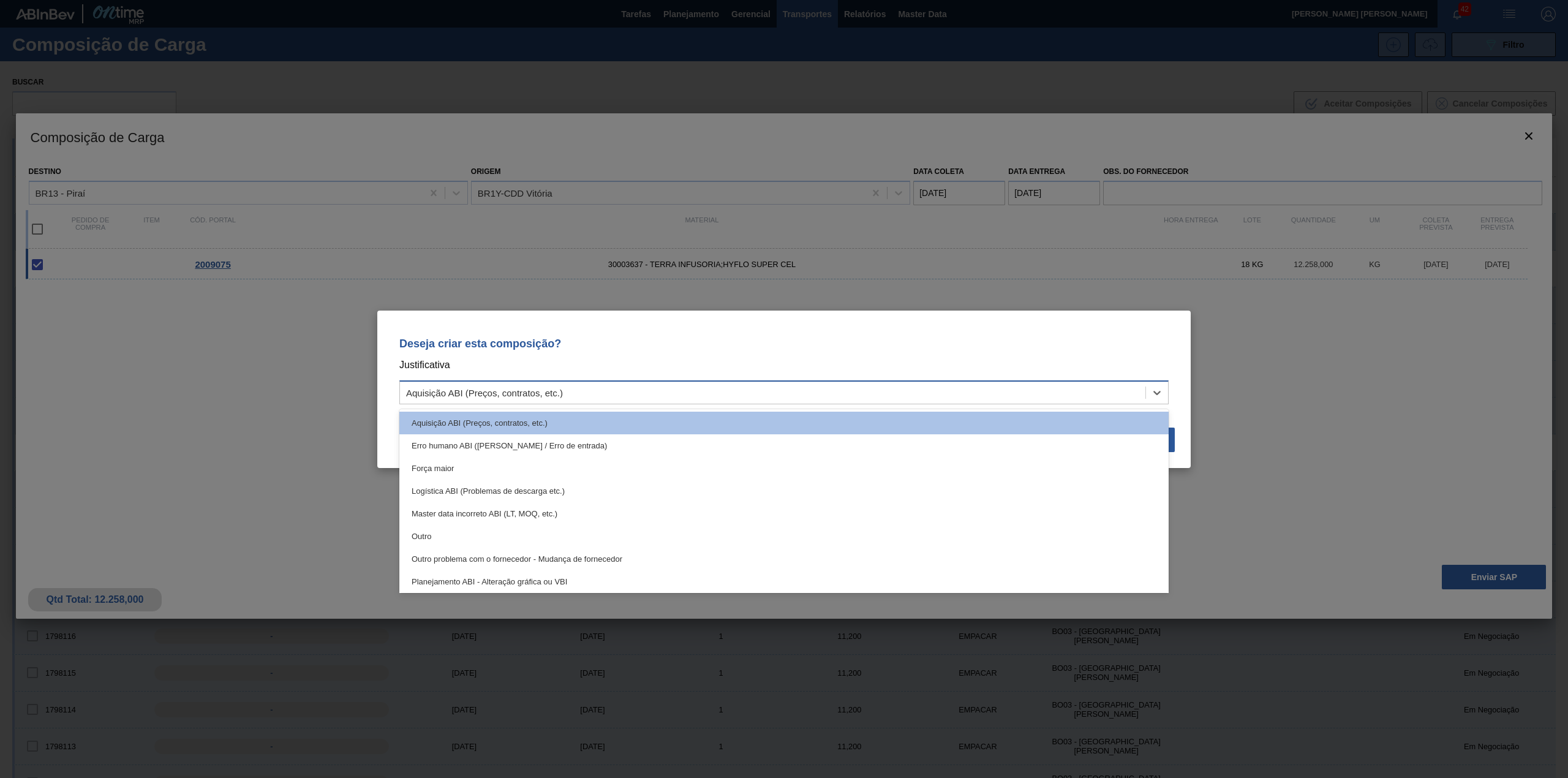
click at [872, 398] on div "Aquisição ABI (Preços, contratos, etc.)" at bounding box center [773, 392] width 745 height 18
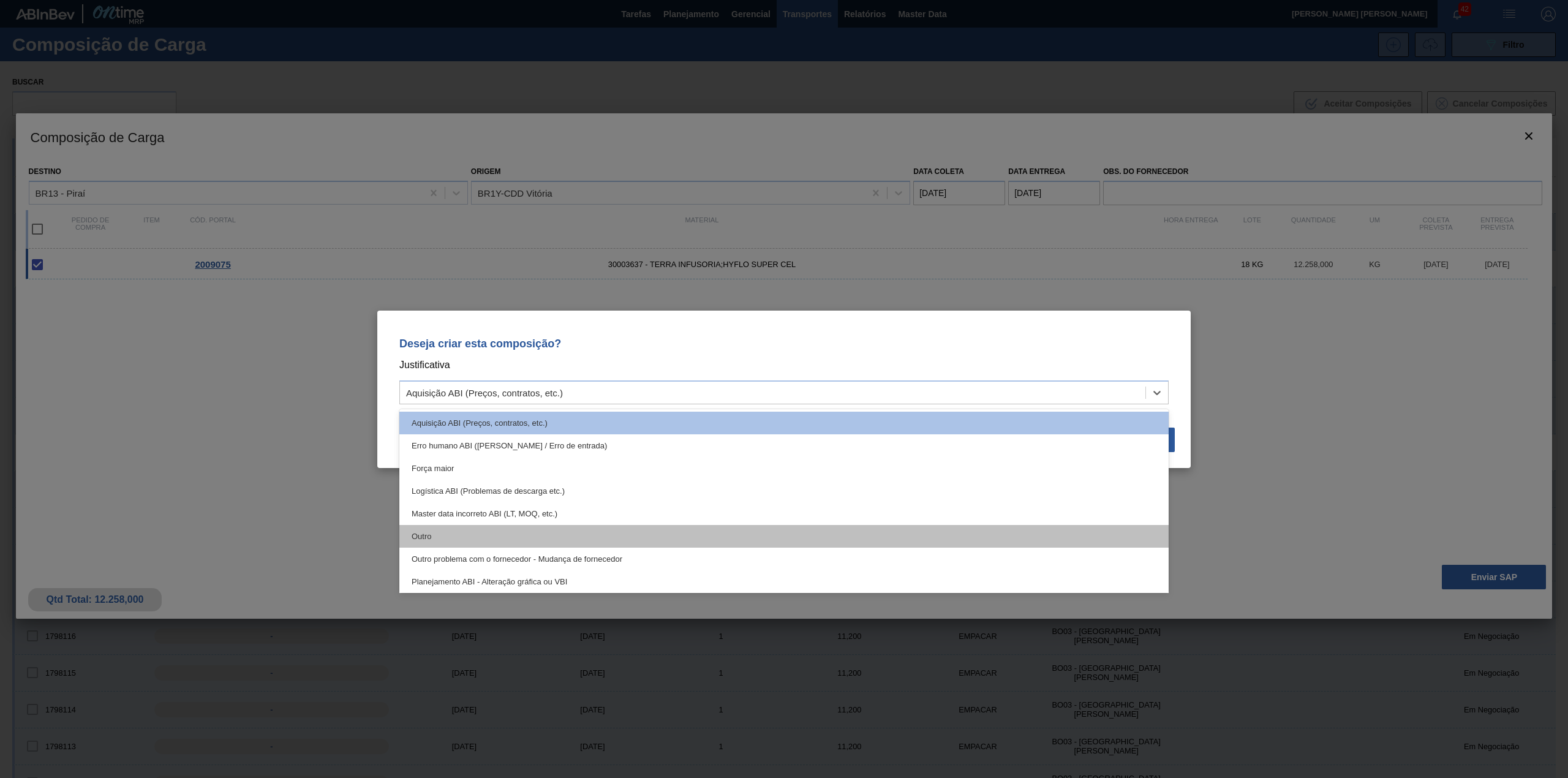
click at [600, 531] on div "Outro" at bounding box center [784, 536] width 769 height 23
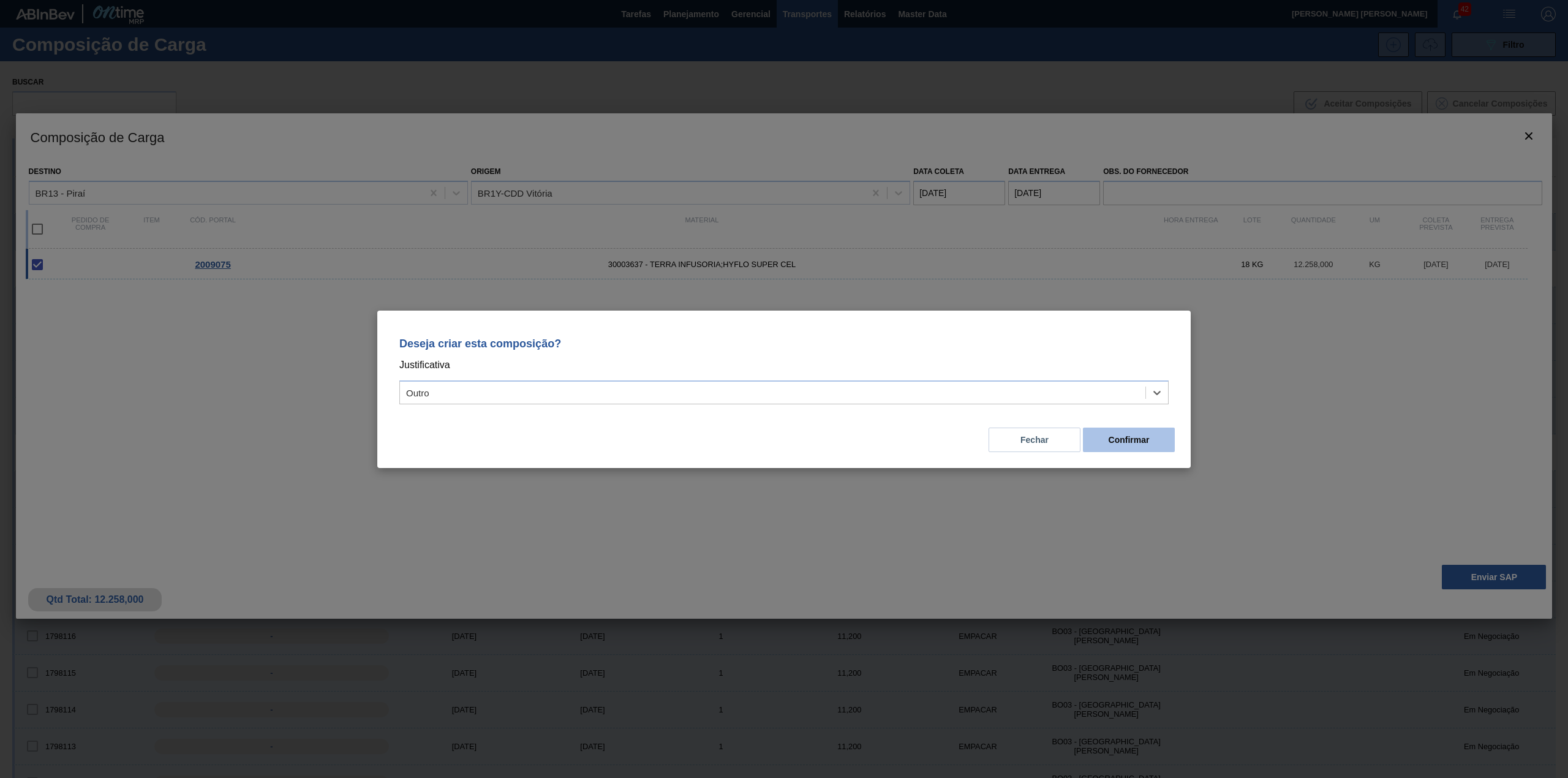
click at [1126, 450] on button "Confirmar" at bounding box center [1129, 439] width 92 height 24
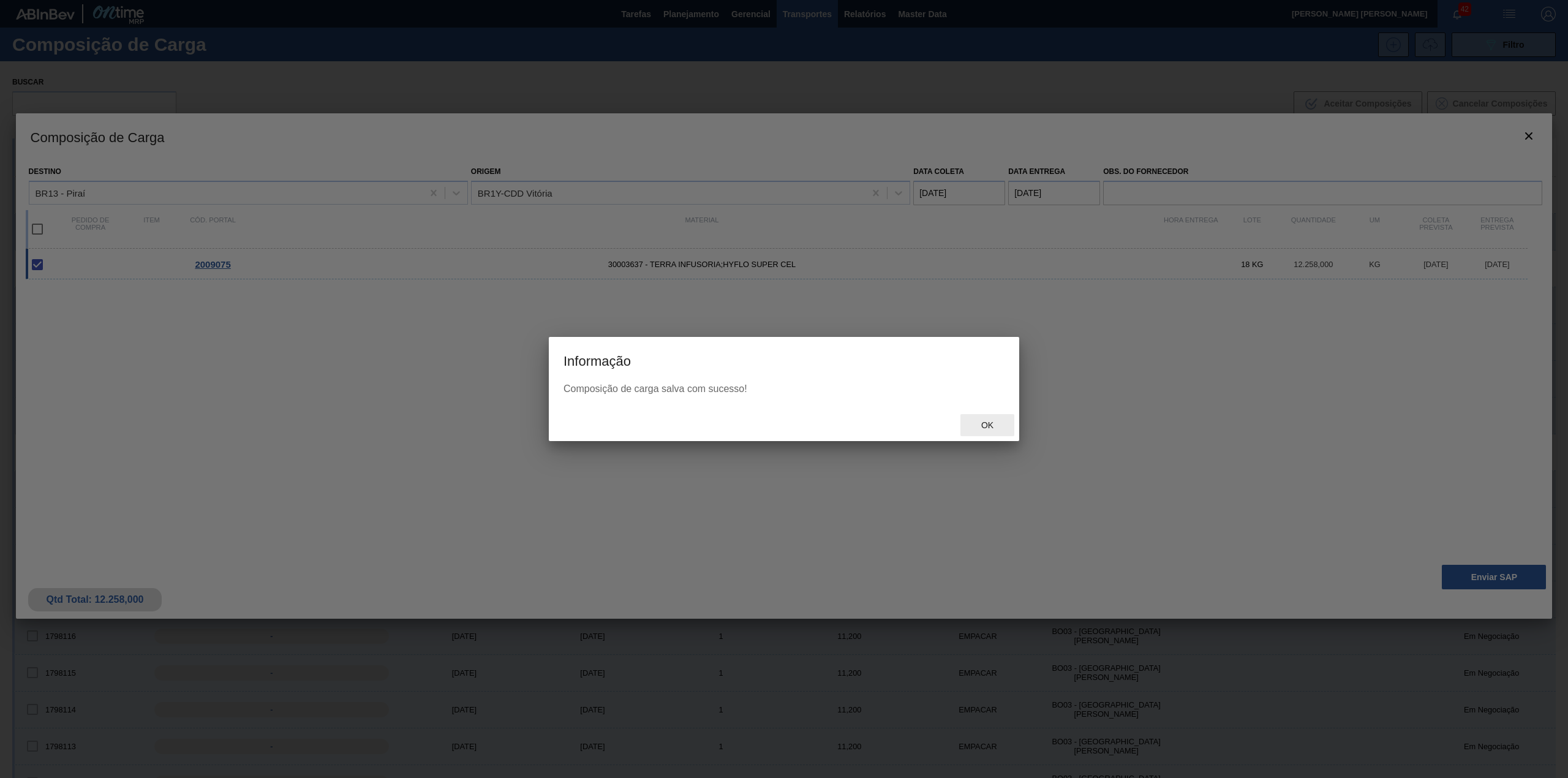
click at [981, 427] on span "Ok" at bounding box center [987, 425] width 32 height 10
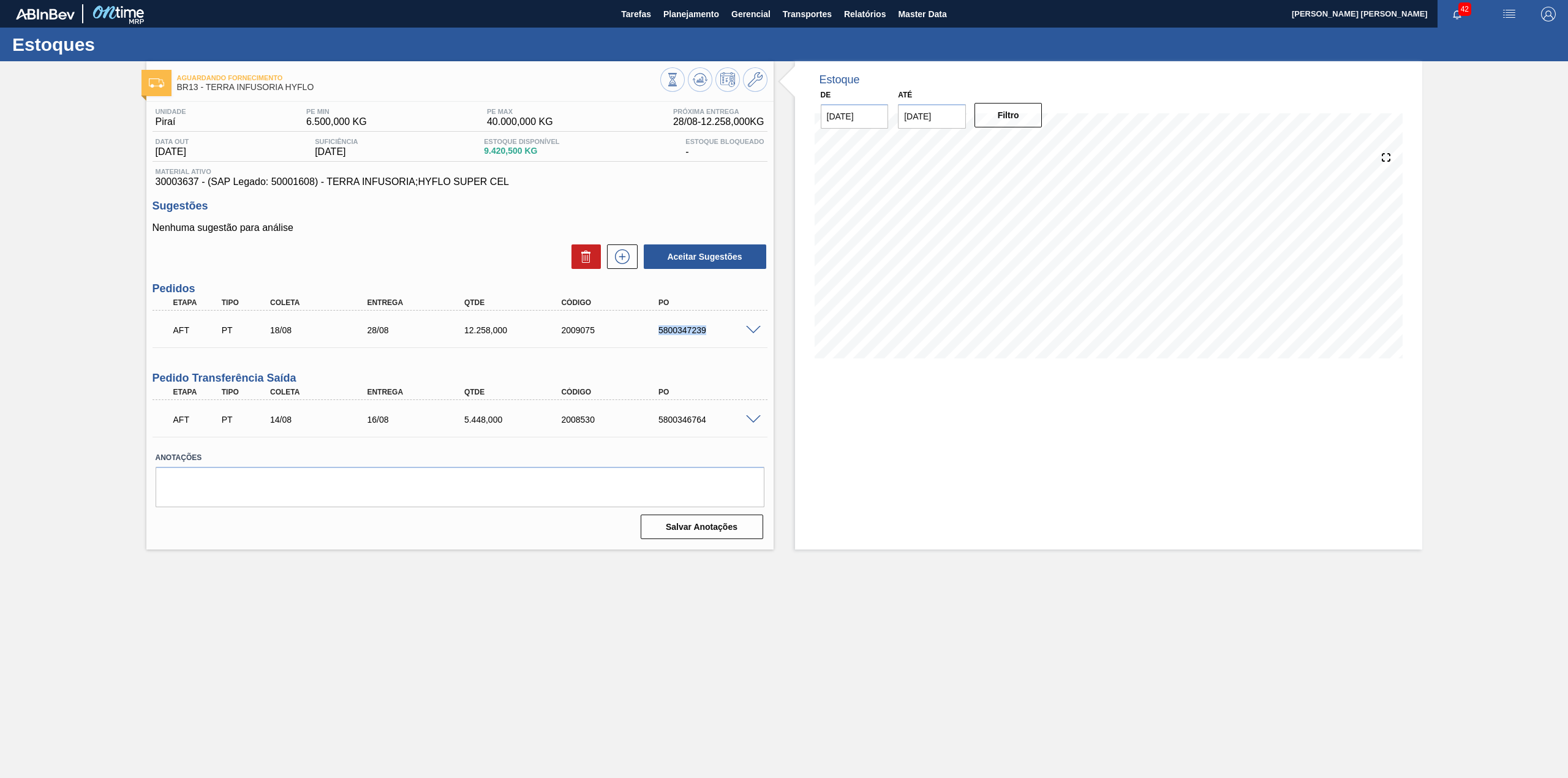
drag, startPoint x: 685, startPoint y: 334, endPoint x: 718, endPoint y: 334, distance: 33.0
click at [718, 334] on div "5800347239" at bounding box center [711, 330] width 111 height 10
copy div "5800347239"
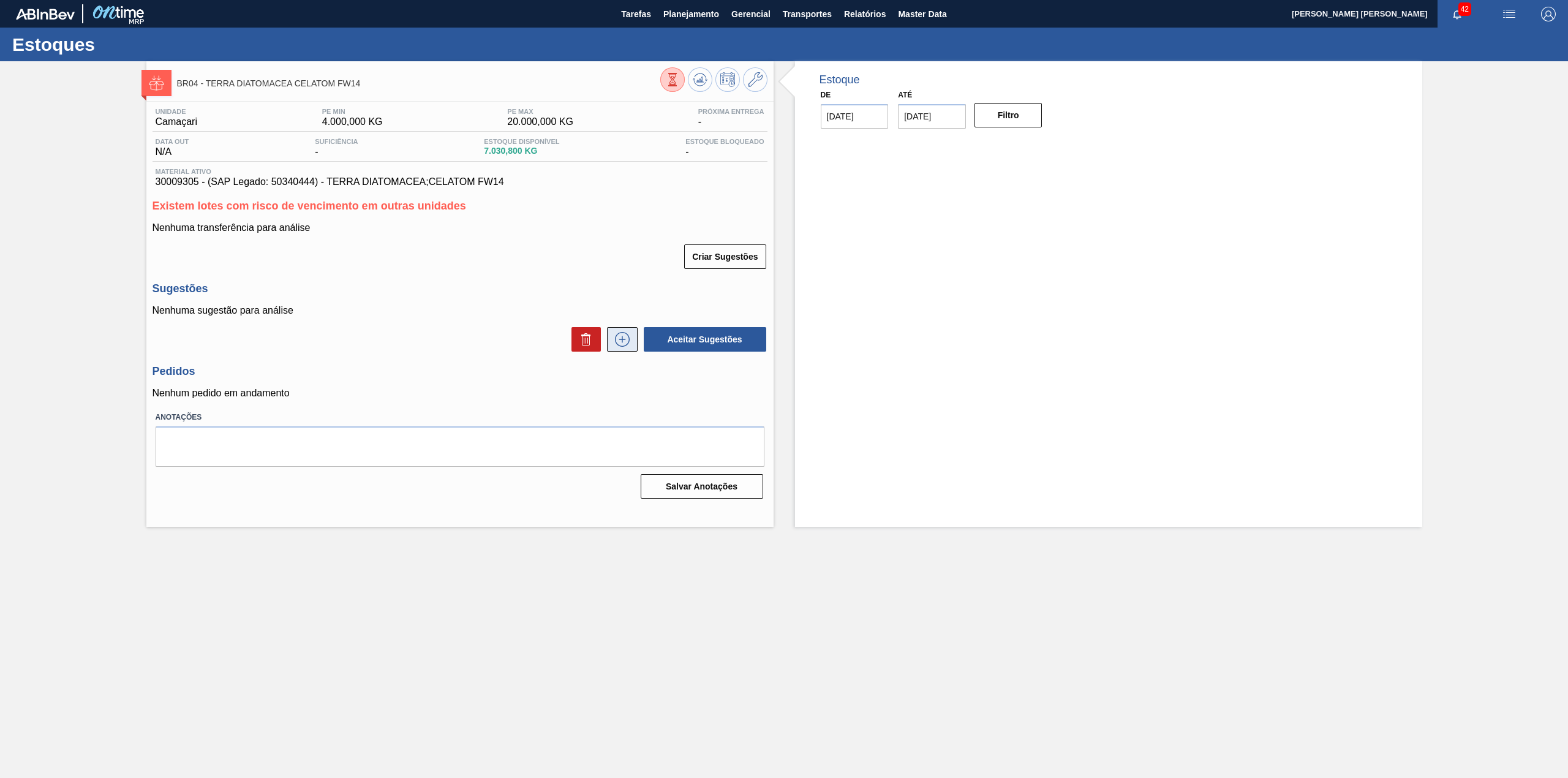
click at [625, 336] on icon at bounding box center [622, 339] width 19 height 15
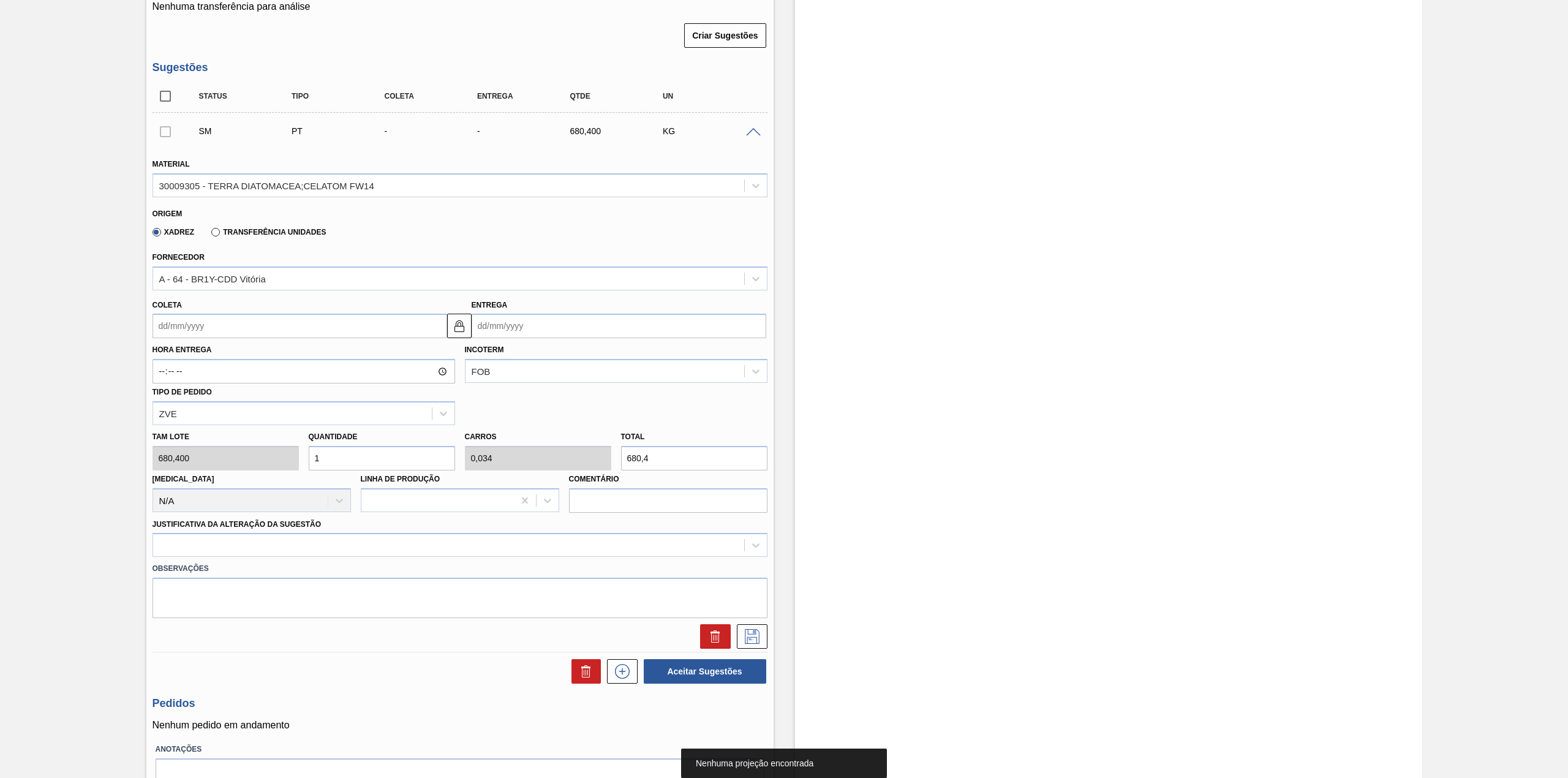
scroll to position [245, 0]
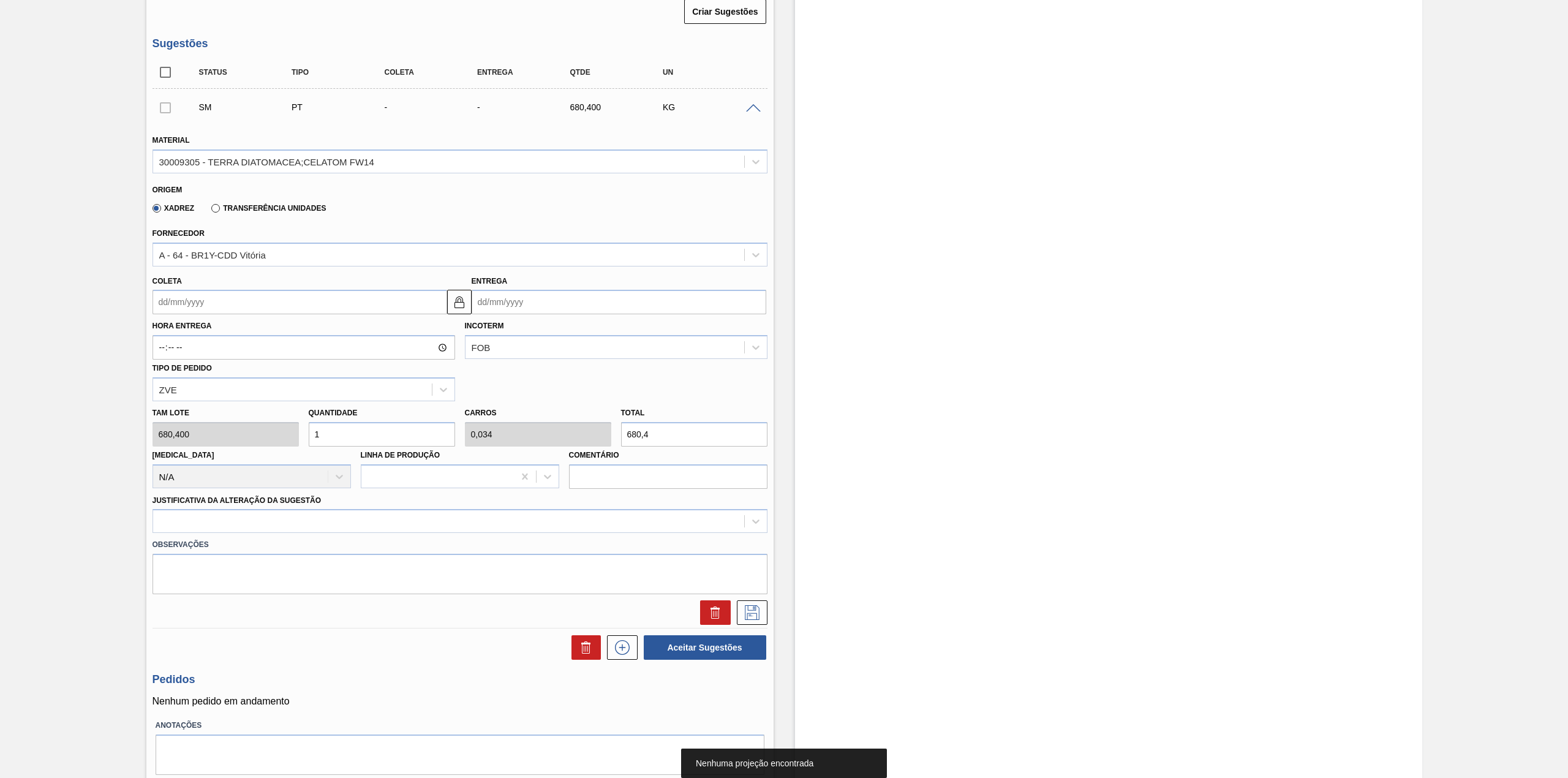
click at [207, 280] on div "Coleta" at bounding box center [300, 293] width 295 height 42
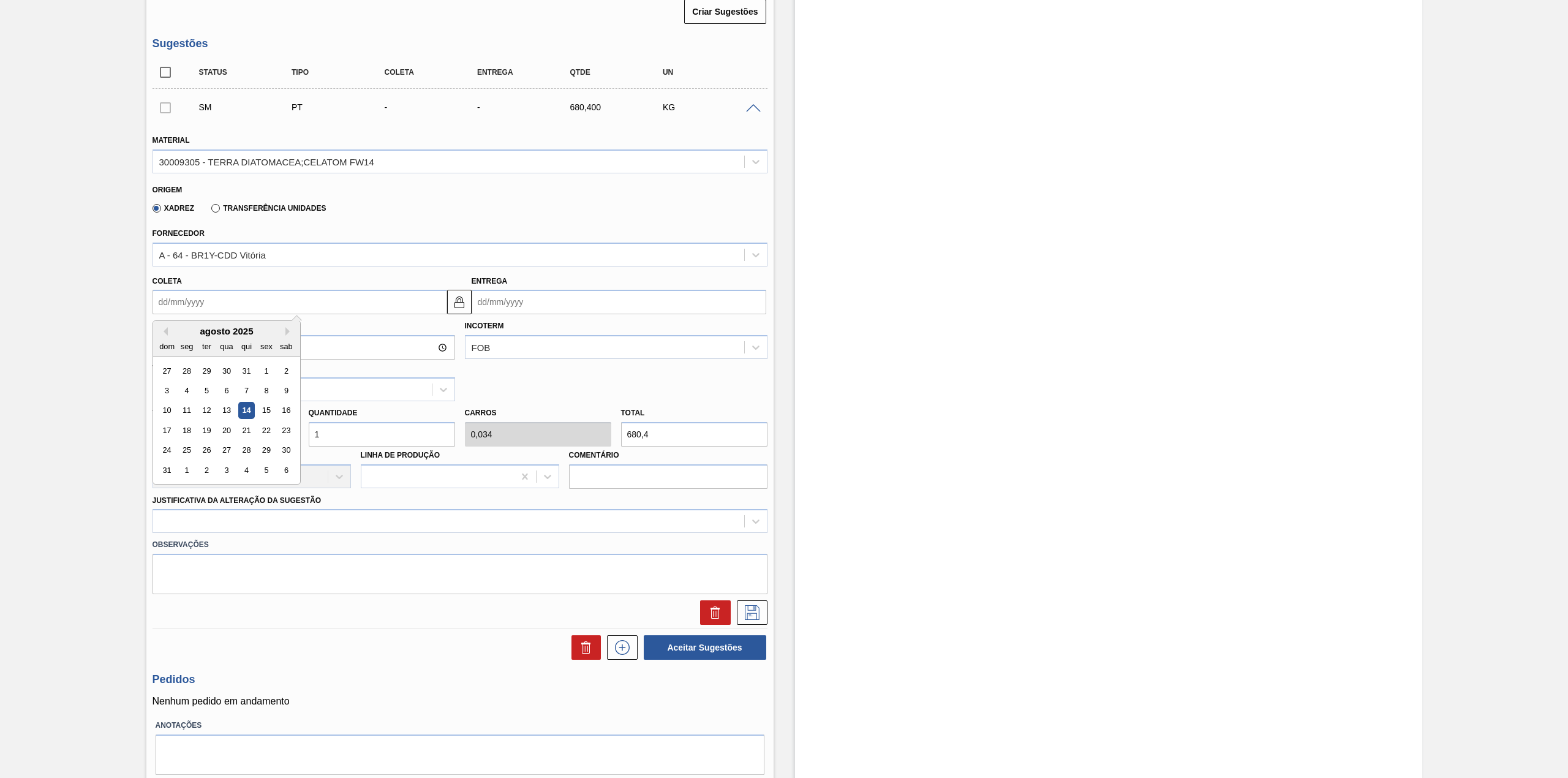
click at [211, 302] on input "Coleta" at bounding box center [300, 302] width 295 height 24
drag, startPoint x: 178, startPoint y: 340, endPoint x: 207, endPoint y: 359, distance: 34.7
click at [178, 340] on div "seg" at bounding box center [186, 346] width 16 height 16
click at [186, 425] on div "18" at bounding box center [186, 430] width 16 height 16
type input "[DATE]"
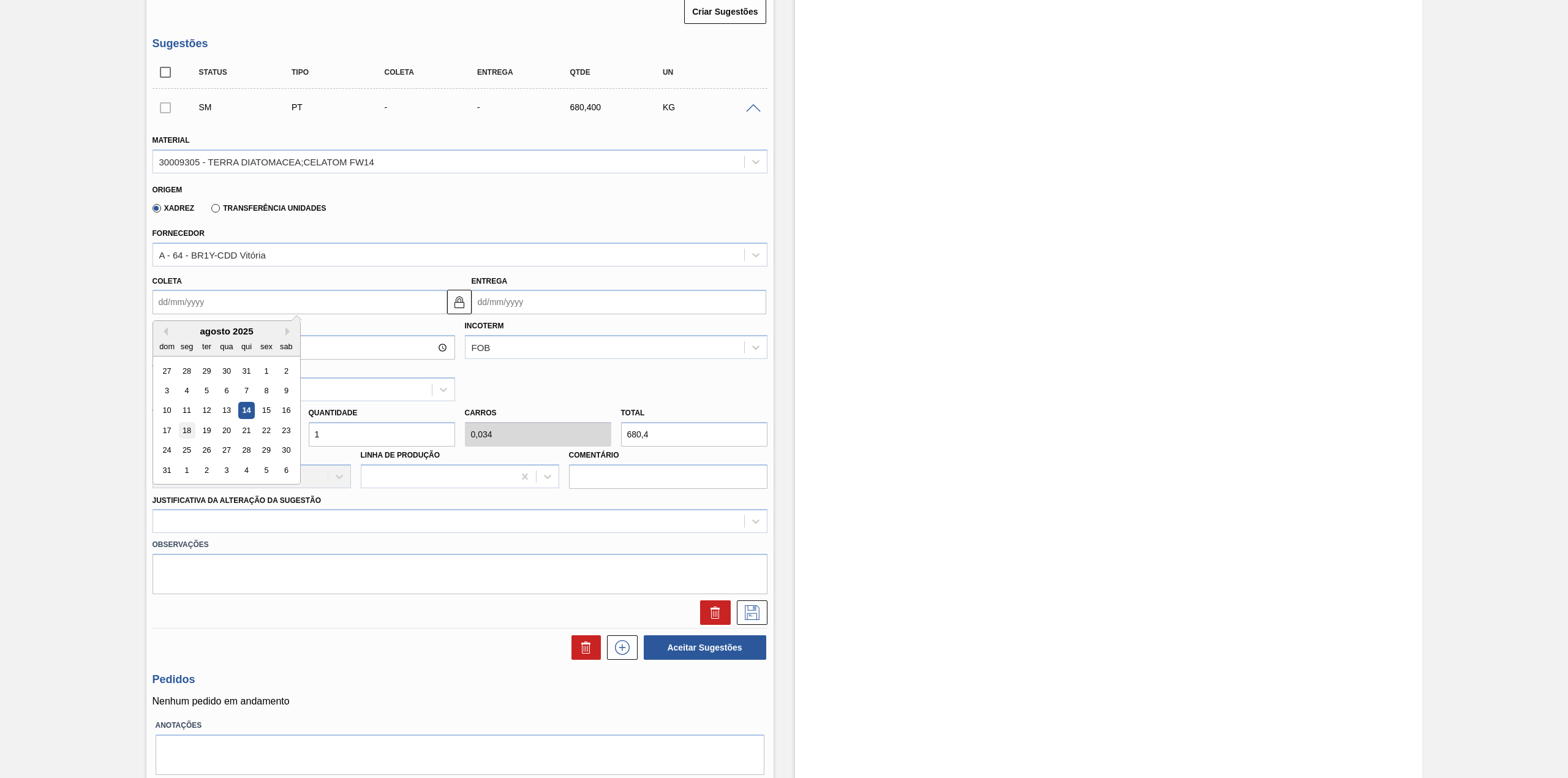
type input "[DATE]"
click at [339, 442] on input "1" at bounding box center [382, 433] width 147 height 24
type input "0"
type input "4"
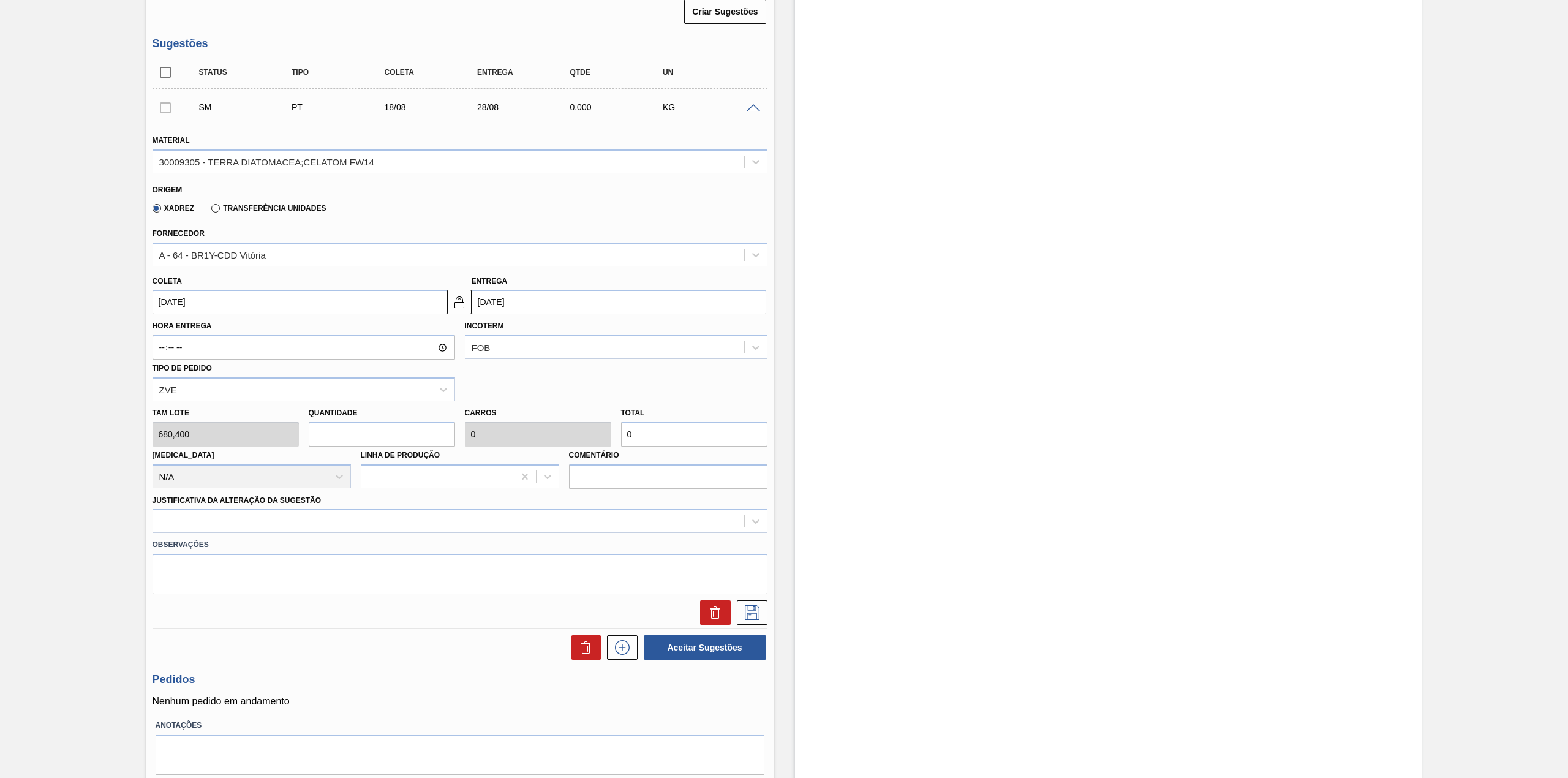
type input "0,136"
type input "2.721,6"
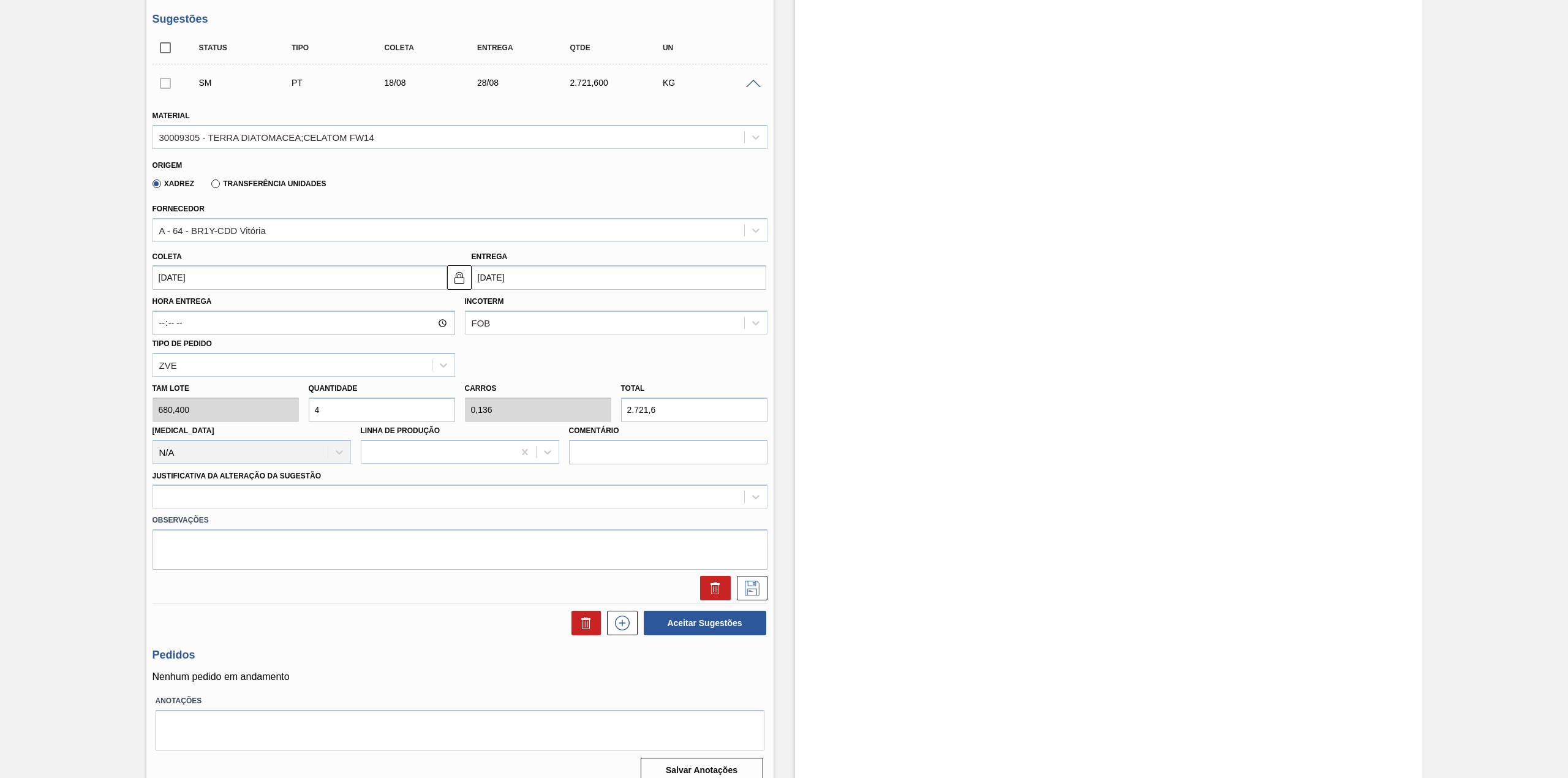
scroll to position [283, 0]
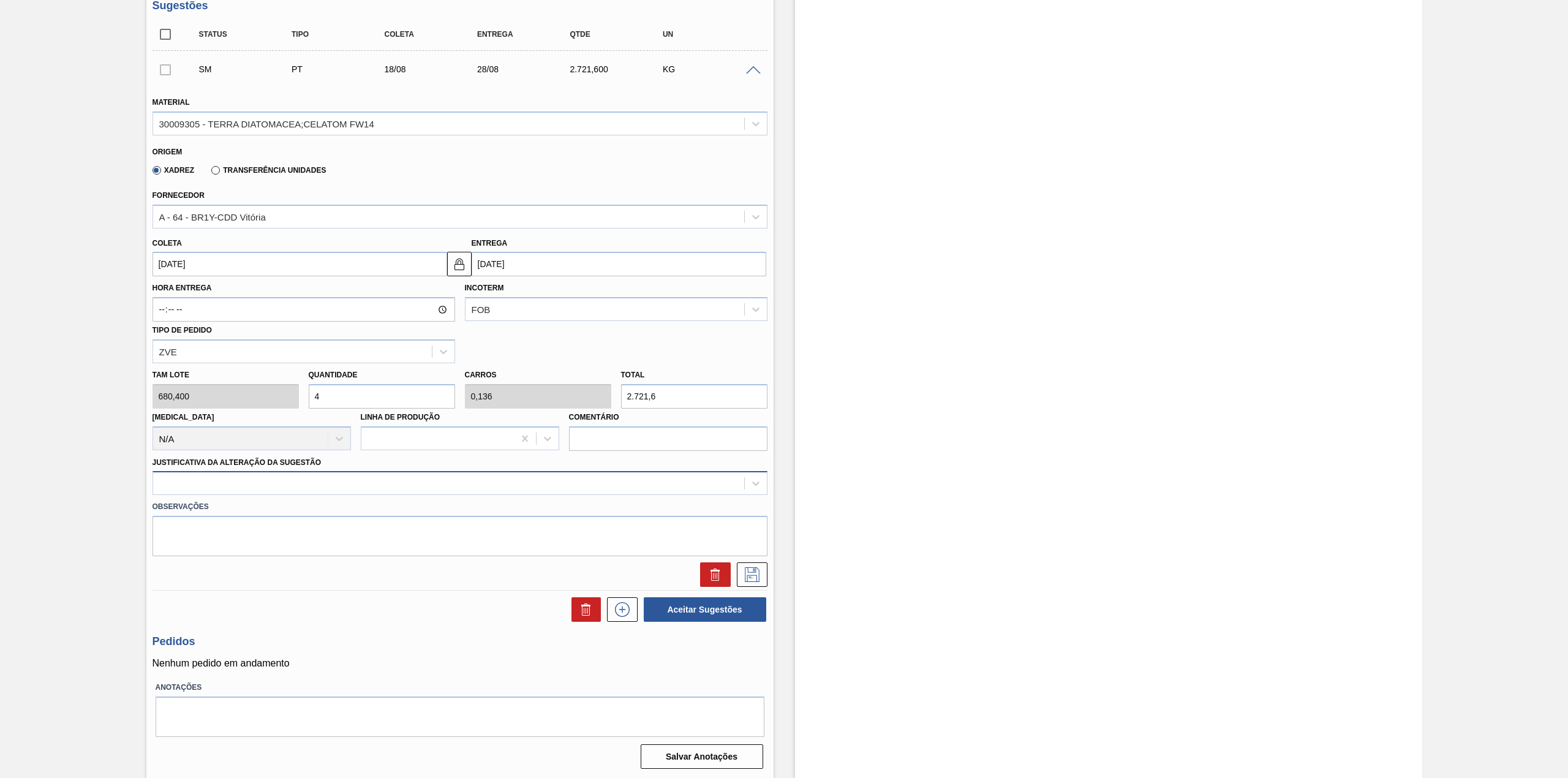
type input "4"
click at [299, 478] on div at bounding box center [448, 483] width 591 height 18
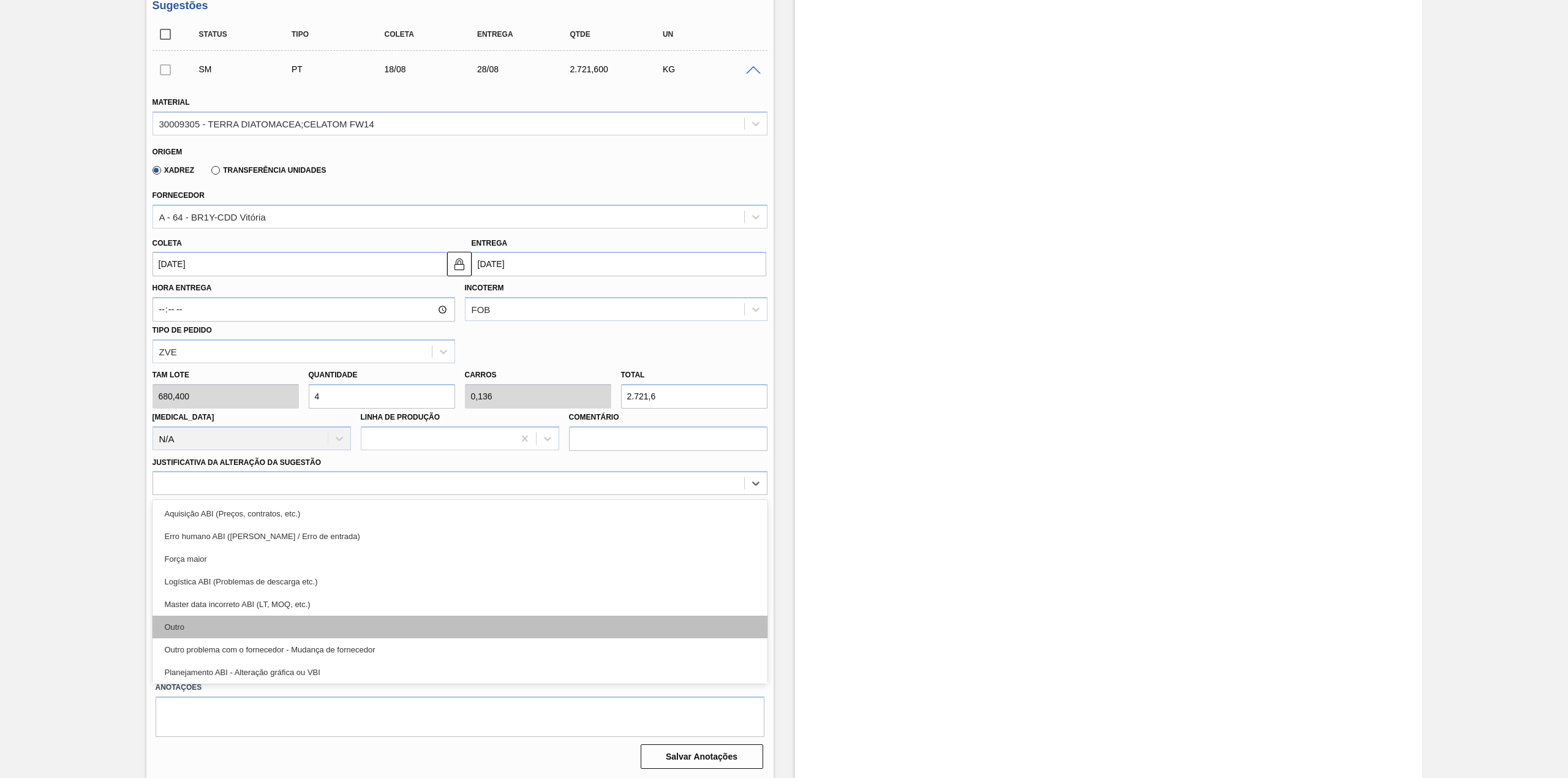
click at [233, 625] on div "Outro" at bounding box center [460, 627] width 615 height 23
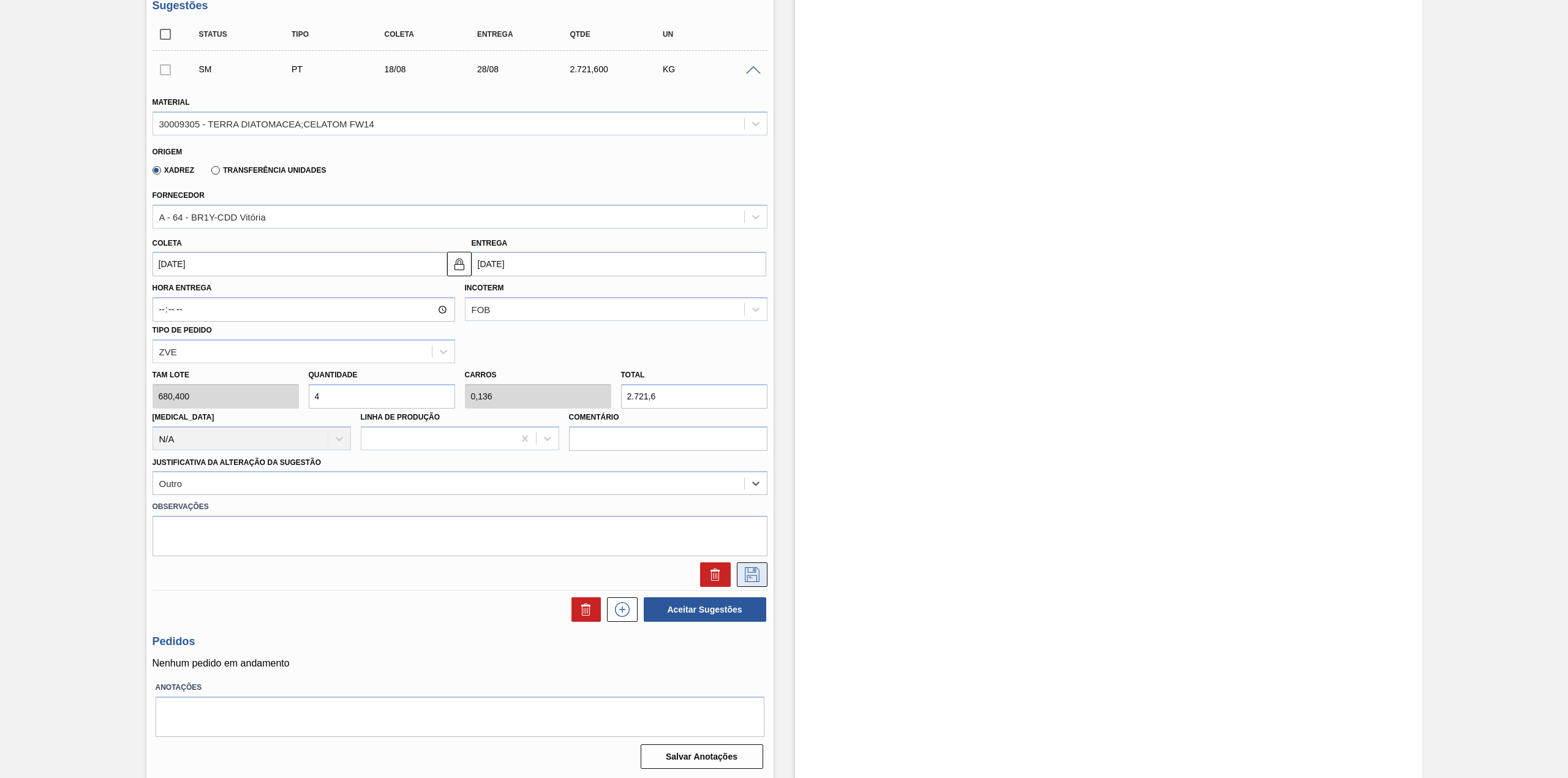
click at [757, 574] on icon at bounding box center [752, 574] width 19 height 15
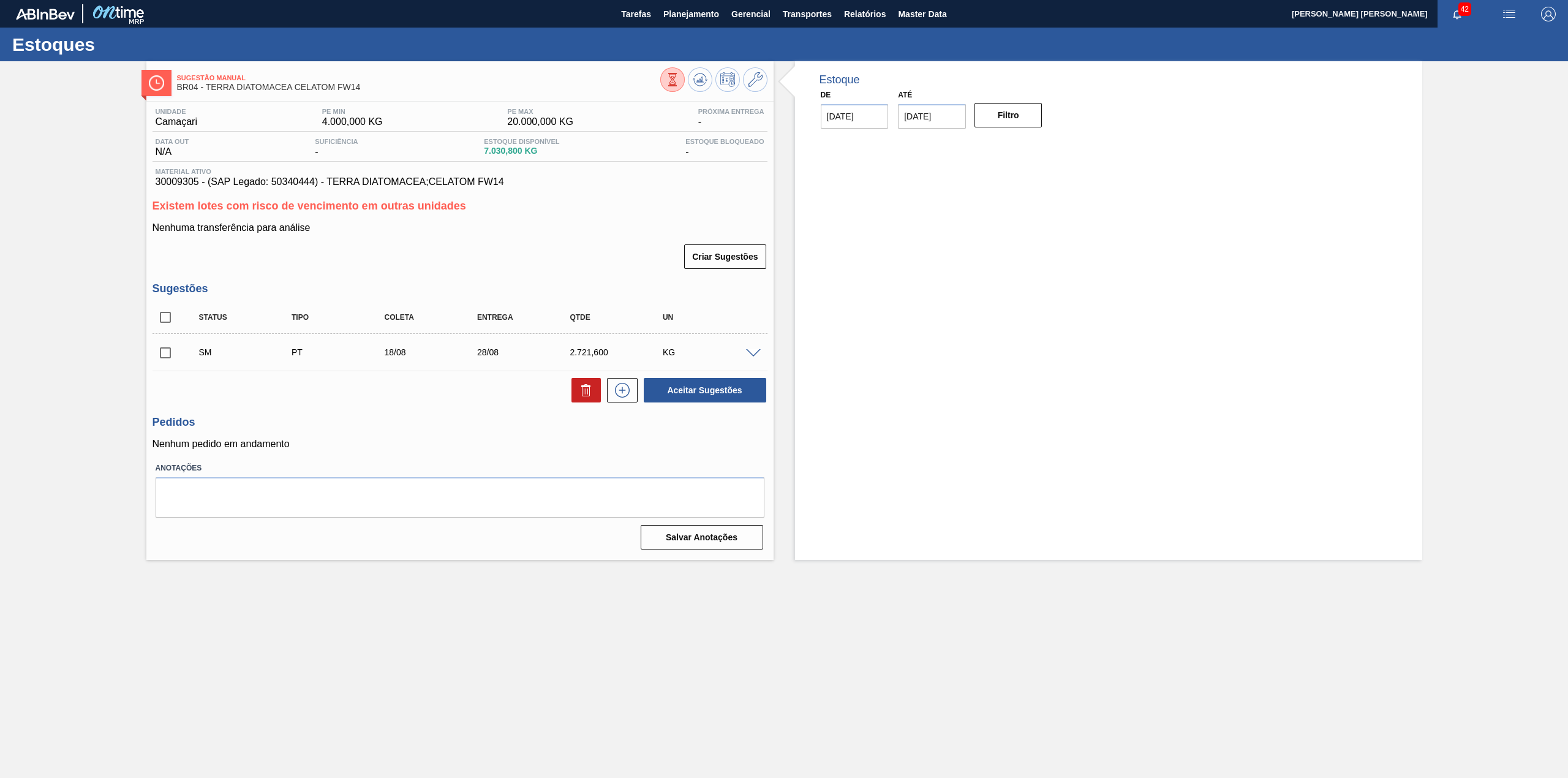
scroll to position [0, 0]
click at [174, 351] on input "checkbox" at bounding box center [165, 353] width 26 height 26
click at [694, 385] on button "Aceitar Sugestões" at bounding box center [705, 390] width 122 height 24
checkbox input "false"
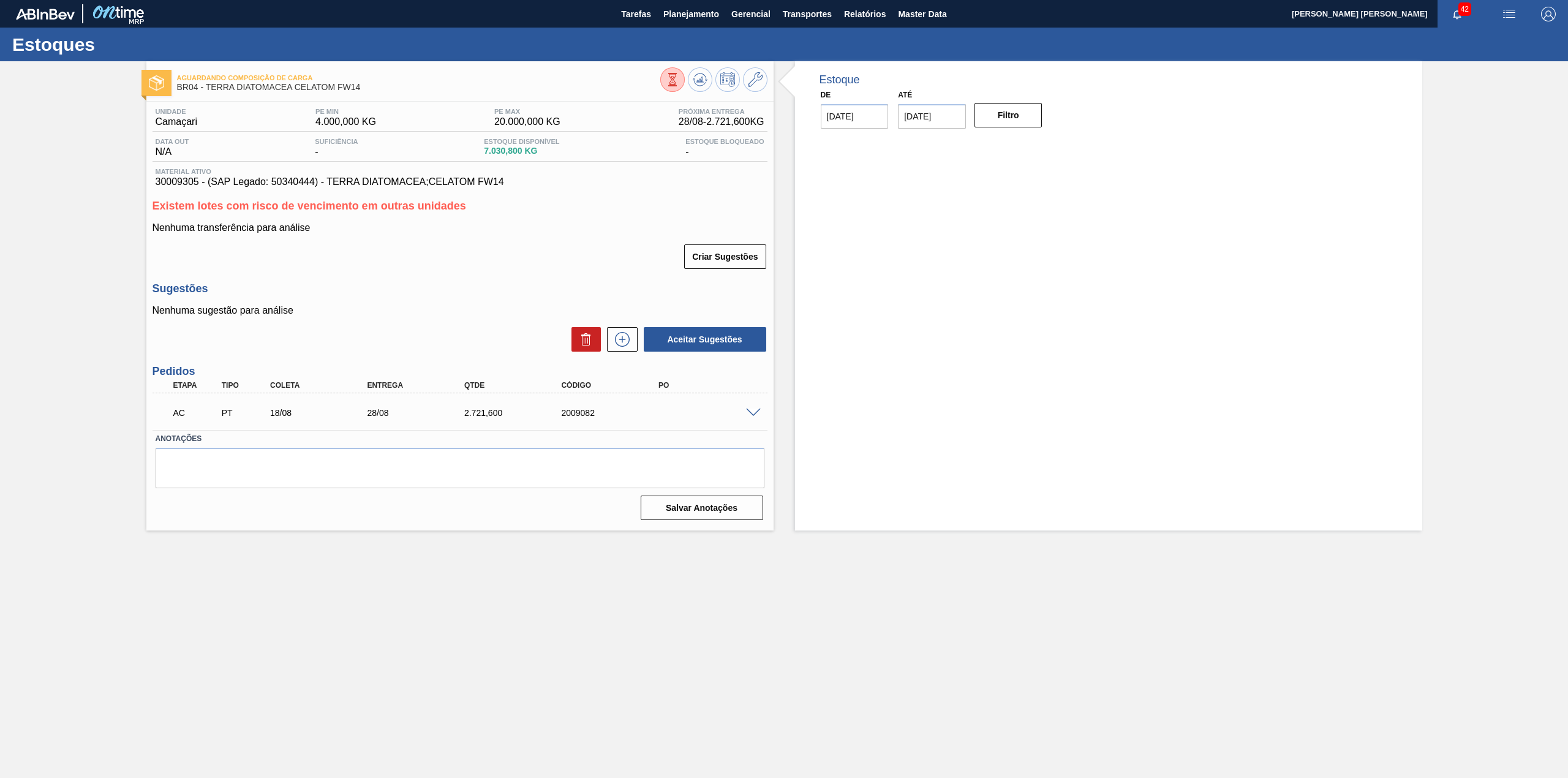
click at [743, 409] on div at bounding box center [754, 412] width 24 height 9
click at [746, 409] on div at bounding box center [754, 412] width 24 height 9
click at [747, 409] on span at bounding box center [754, 413] width 15 height 9
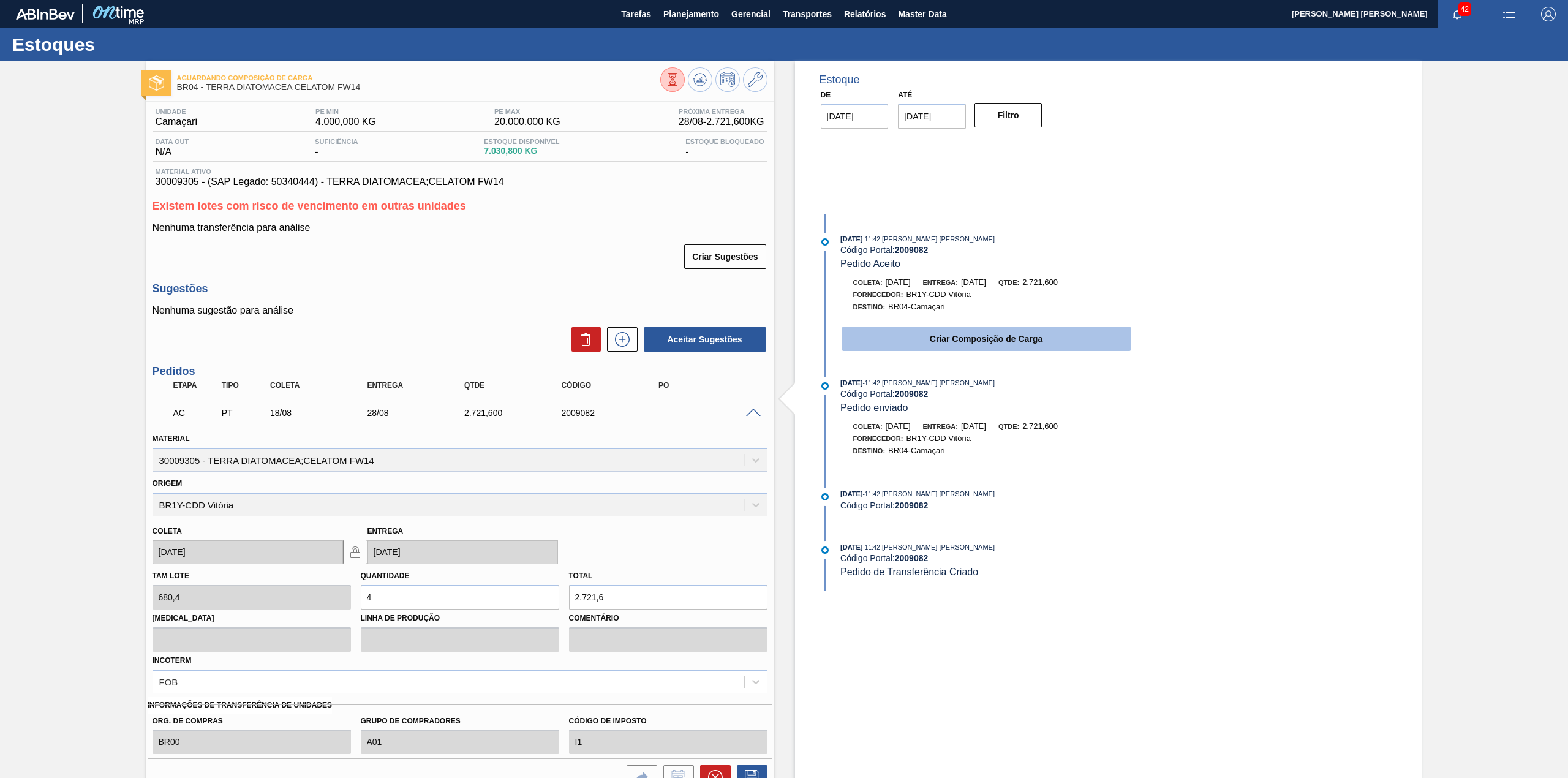
click at [932, 349] on button "Criar Composição de Carga" at bounding box center [986, 338] width 288 height 24
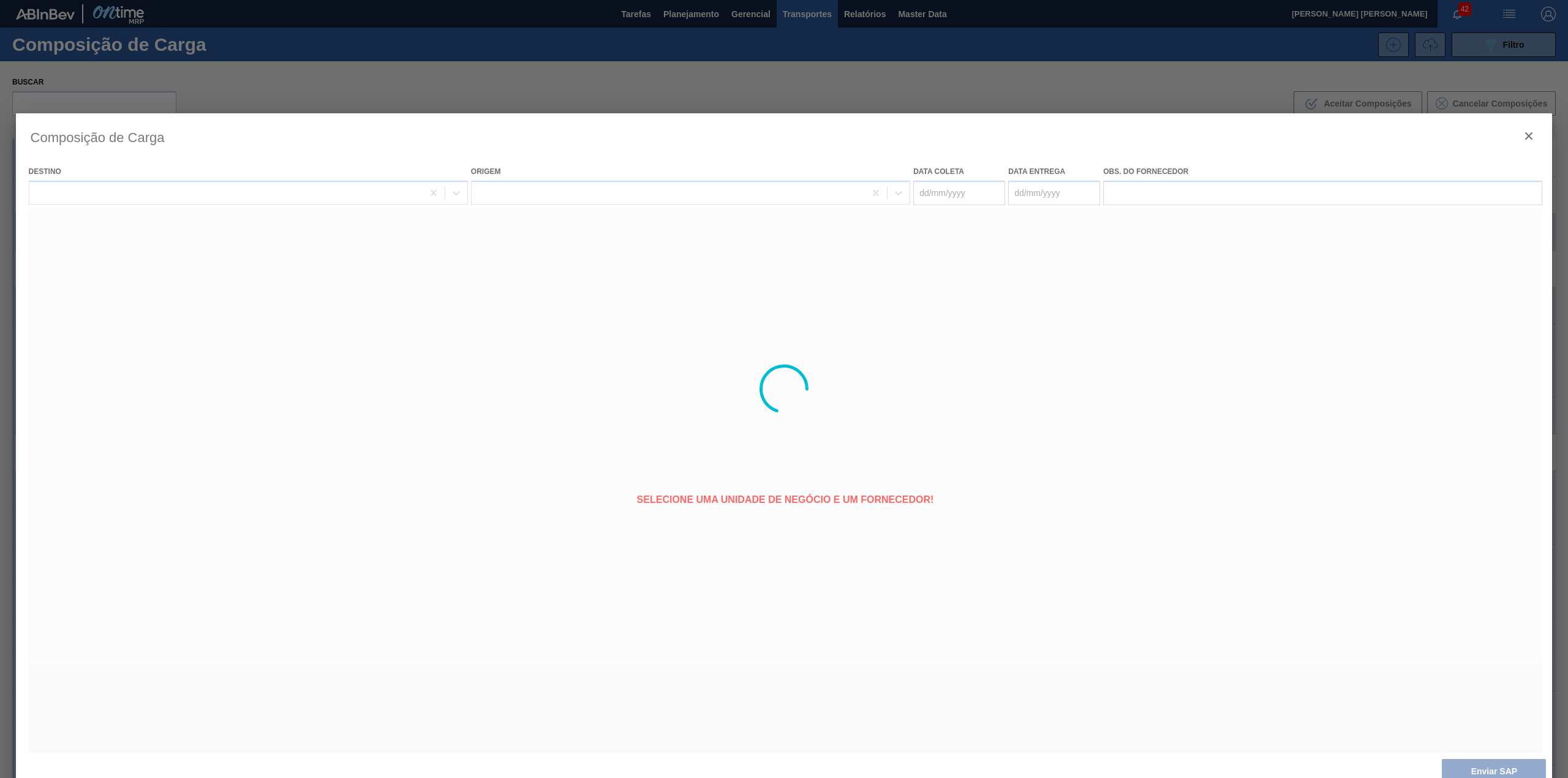
type coleta "[DATE]"
type entrega "[DATE]"
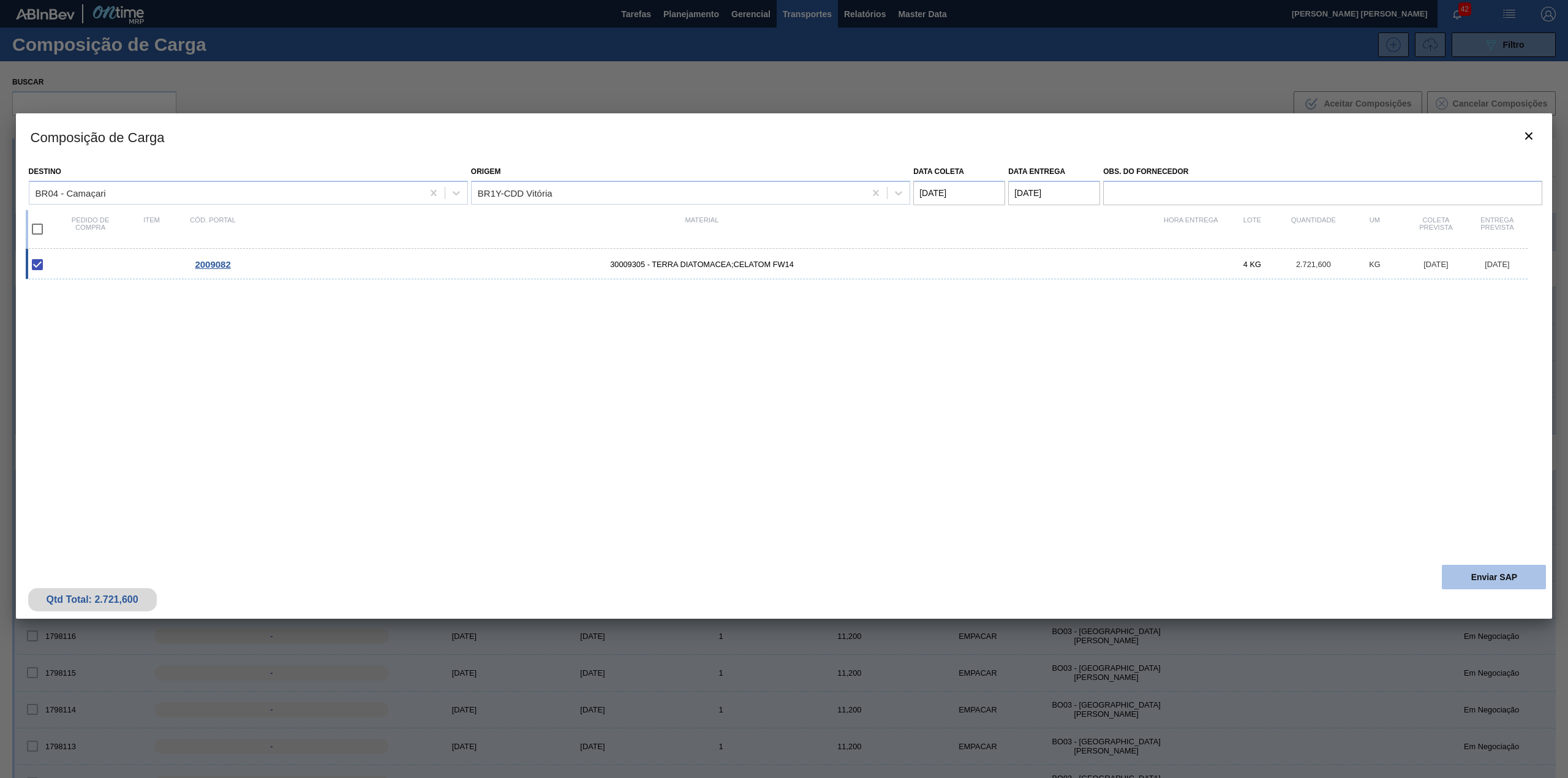
click at [1461, 569] on button "Enviar SAP" at bounding box center [1493, 576] width 104 height 24
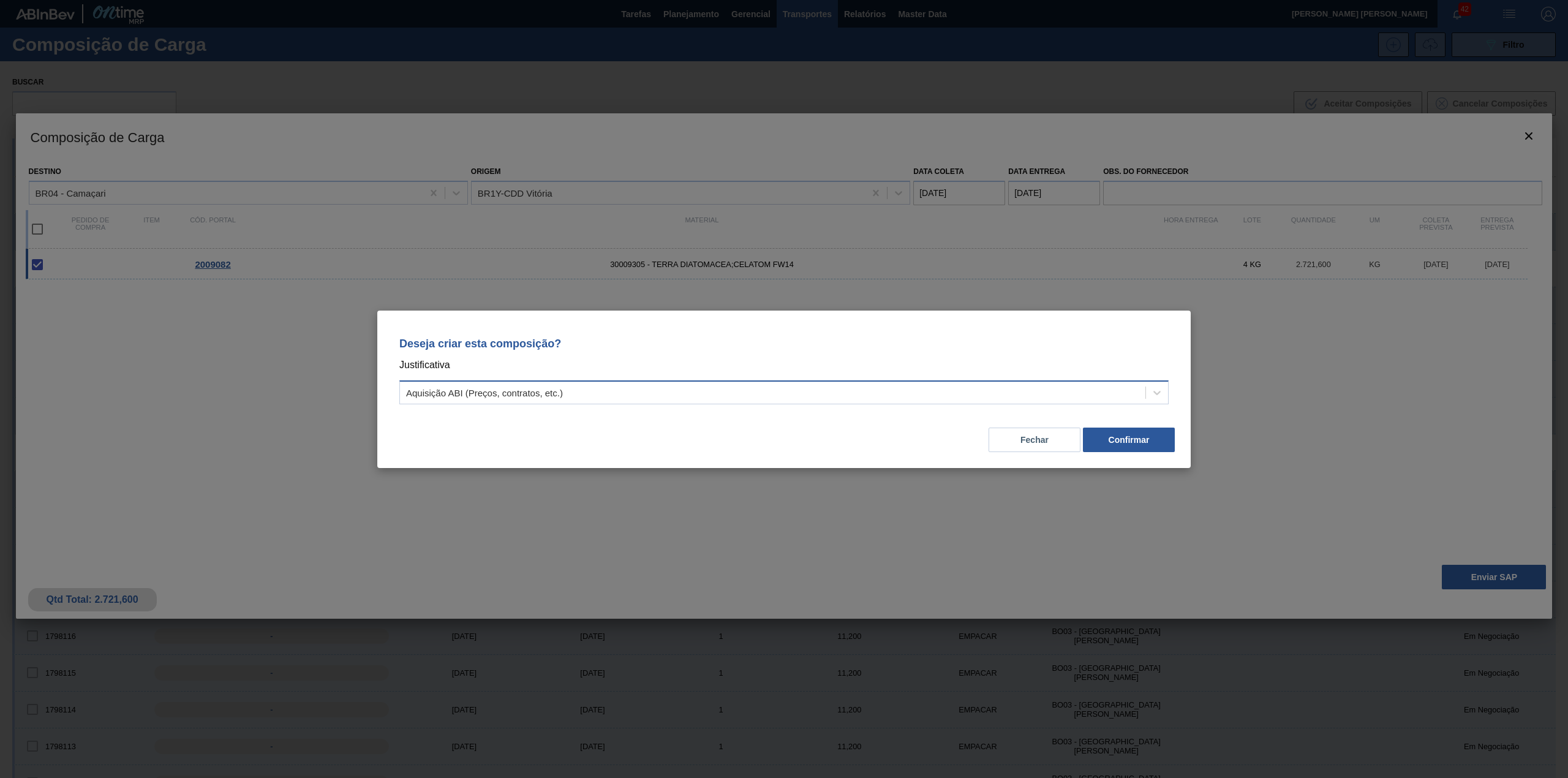
click at [768, 393] on div "Aquisição ABI (Preços, contratos, etc.)" at bounding box center [773, 392] width 745 height 18
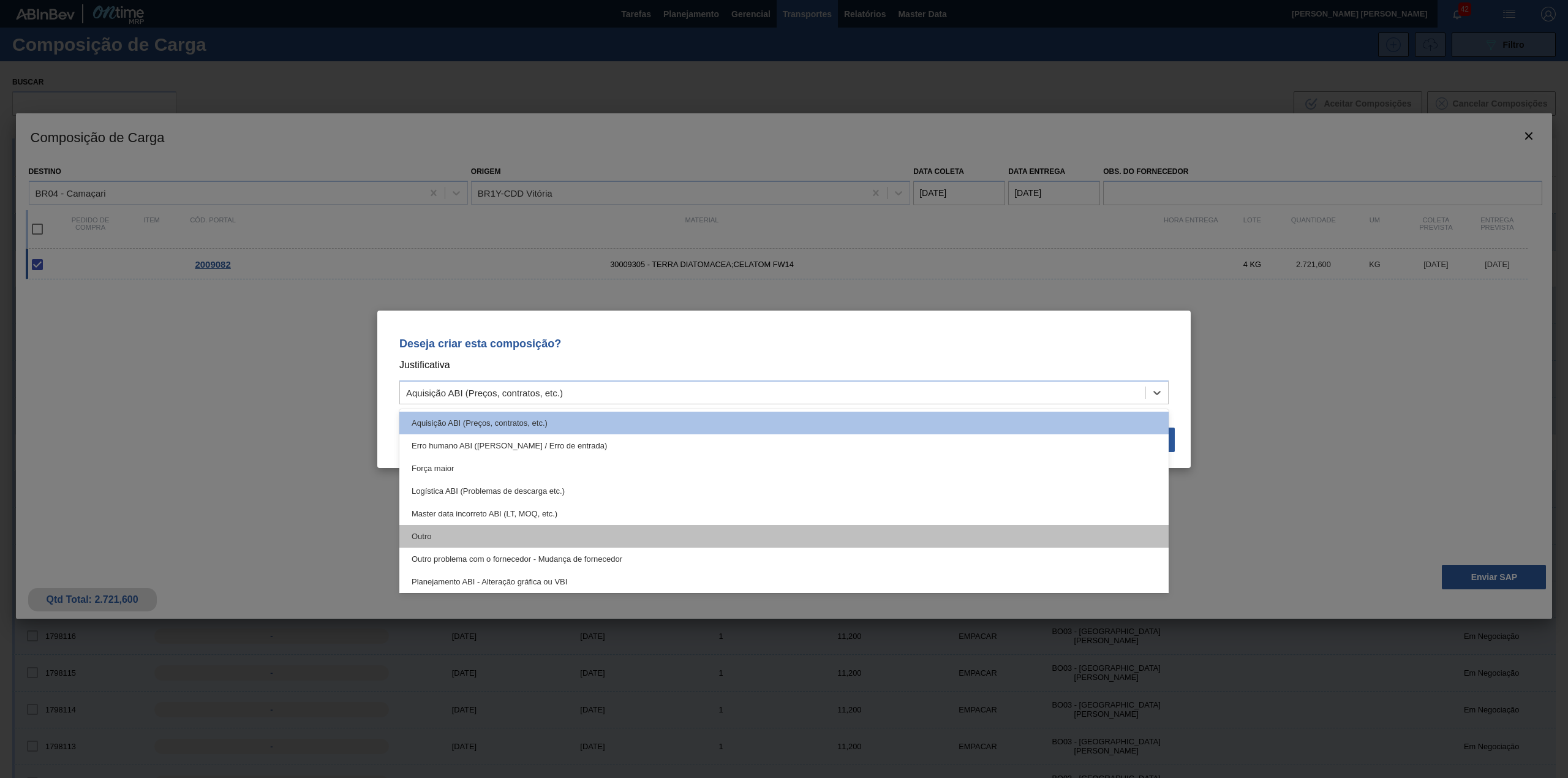
click at [415, 525] on div "Outro" at bounding box center [784, 536] width 769 height 23
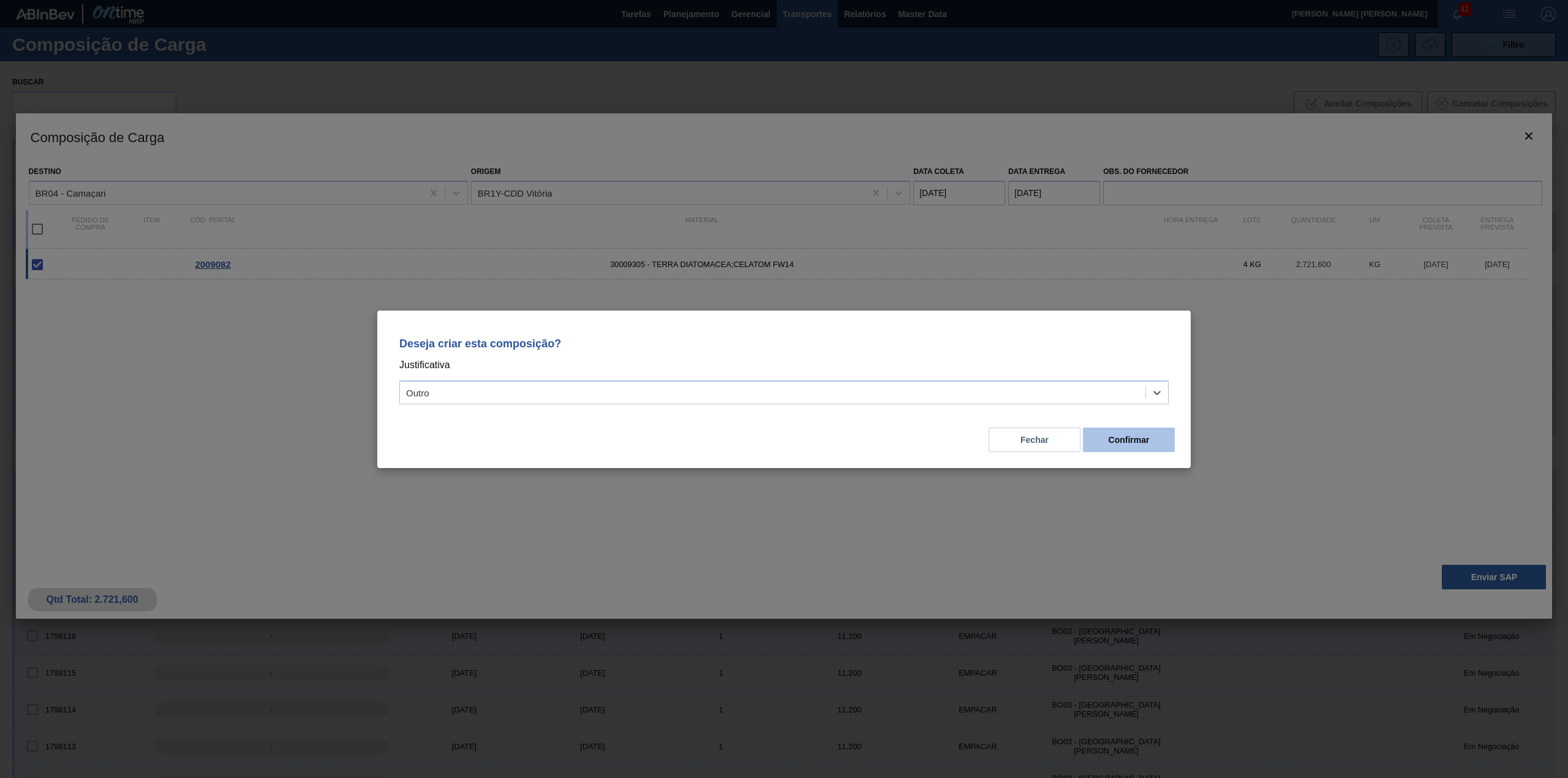
click at [1135, 443] on button "Confirmar" at bounding box center [1129, 439] width 92 height 24
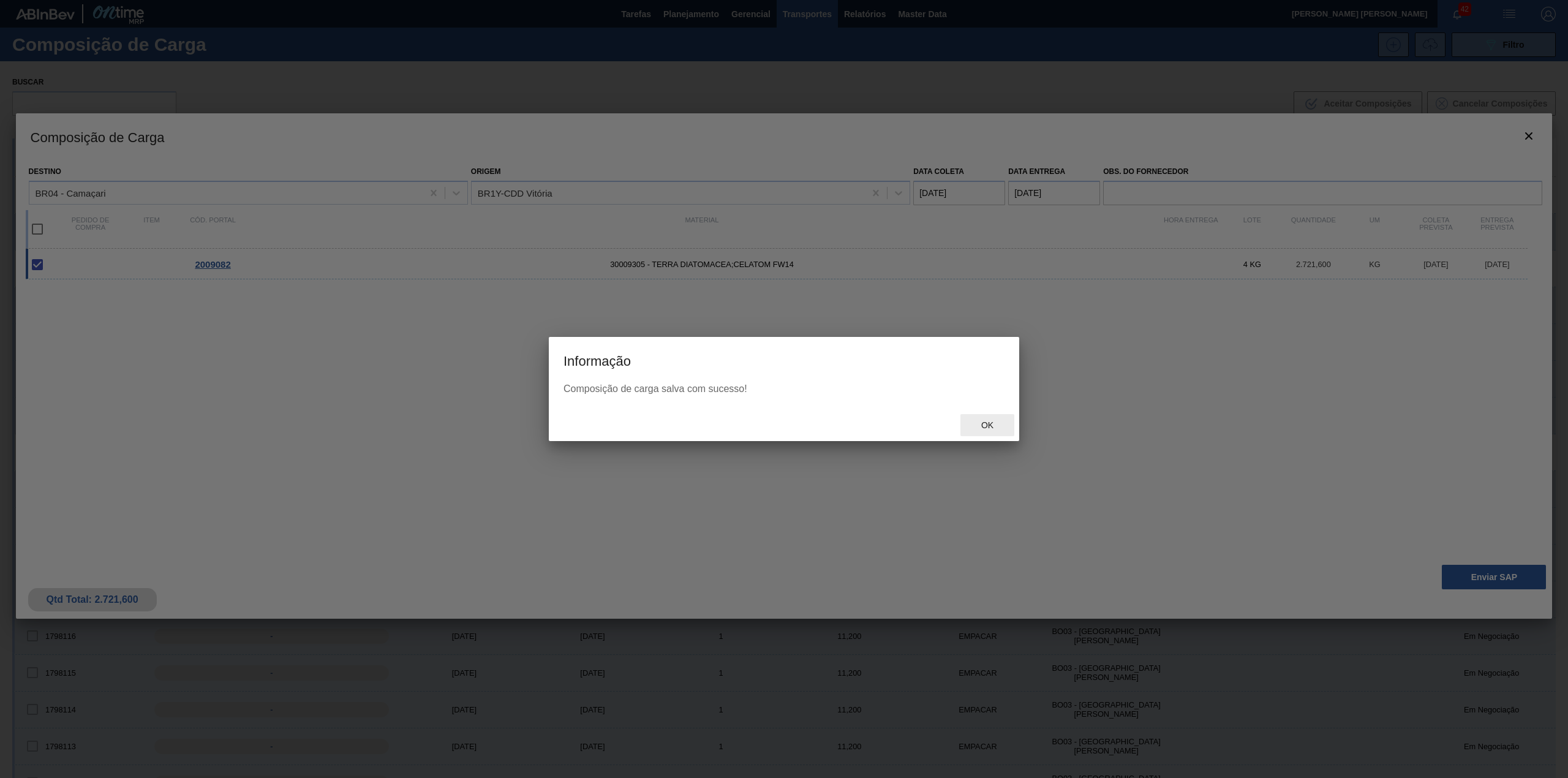
click at [1003, 426] on span "Ok" at bounding box center [987, 425] width 32 height 10
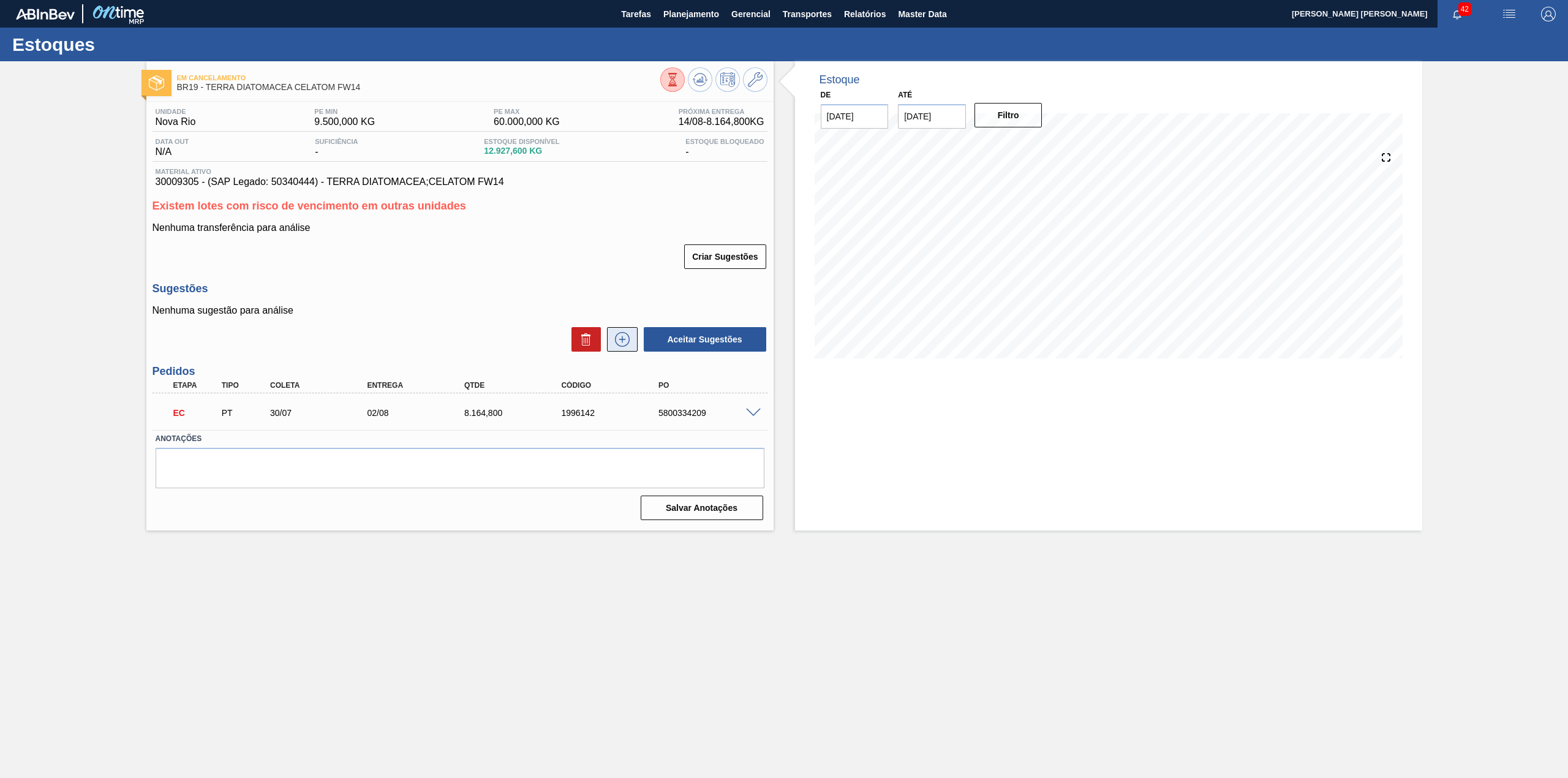
click at [611, 330] on button at bounding box center [622, 339] width 30 height 24
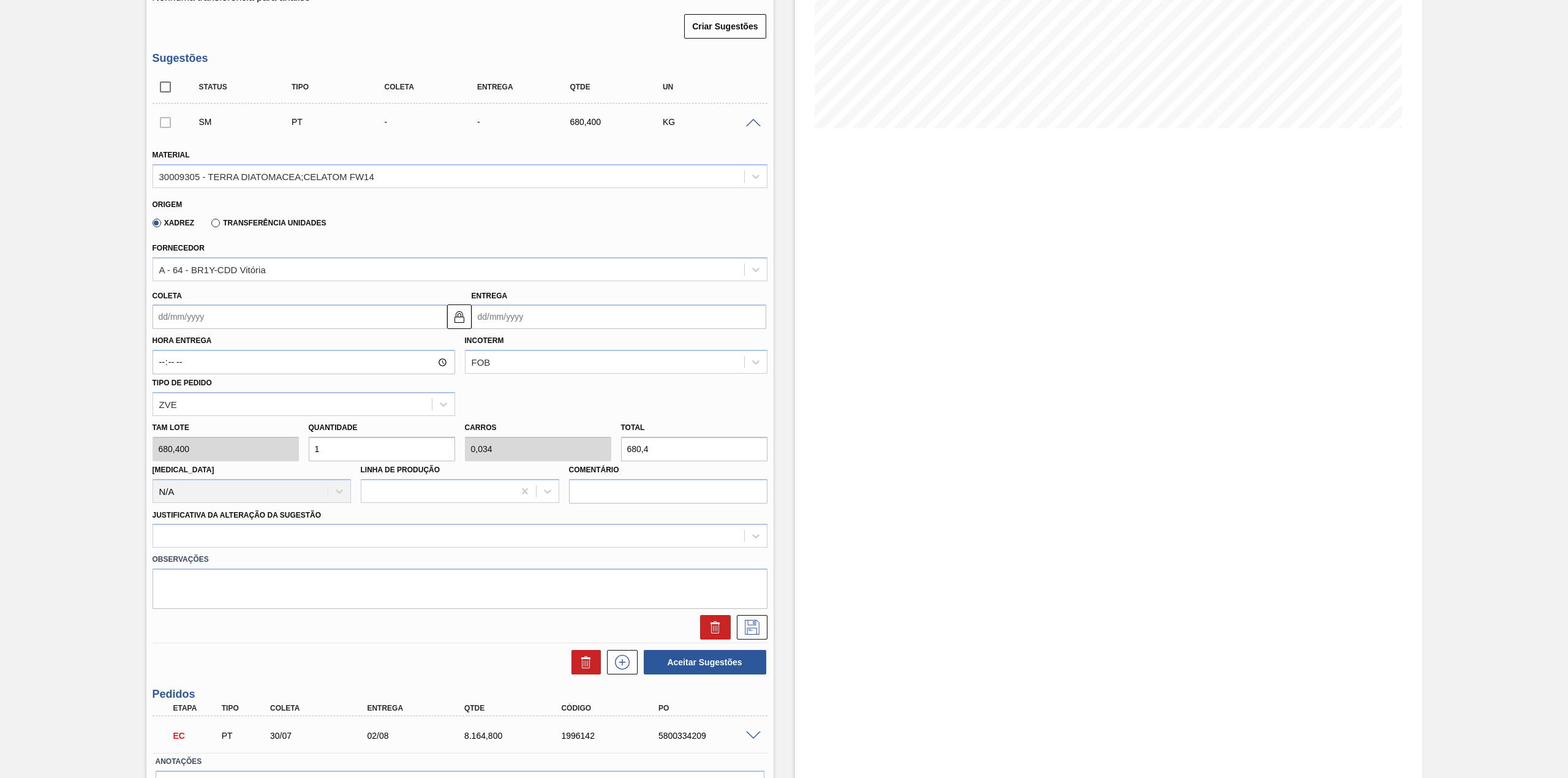
scroll to position [245, 0]
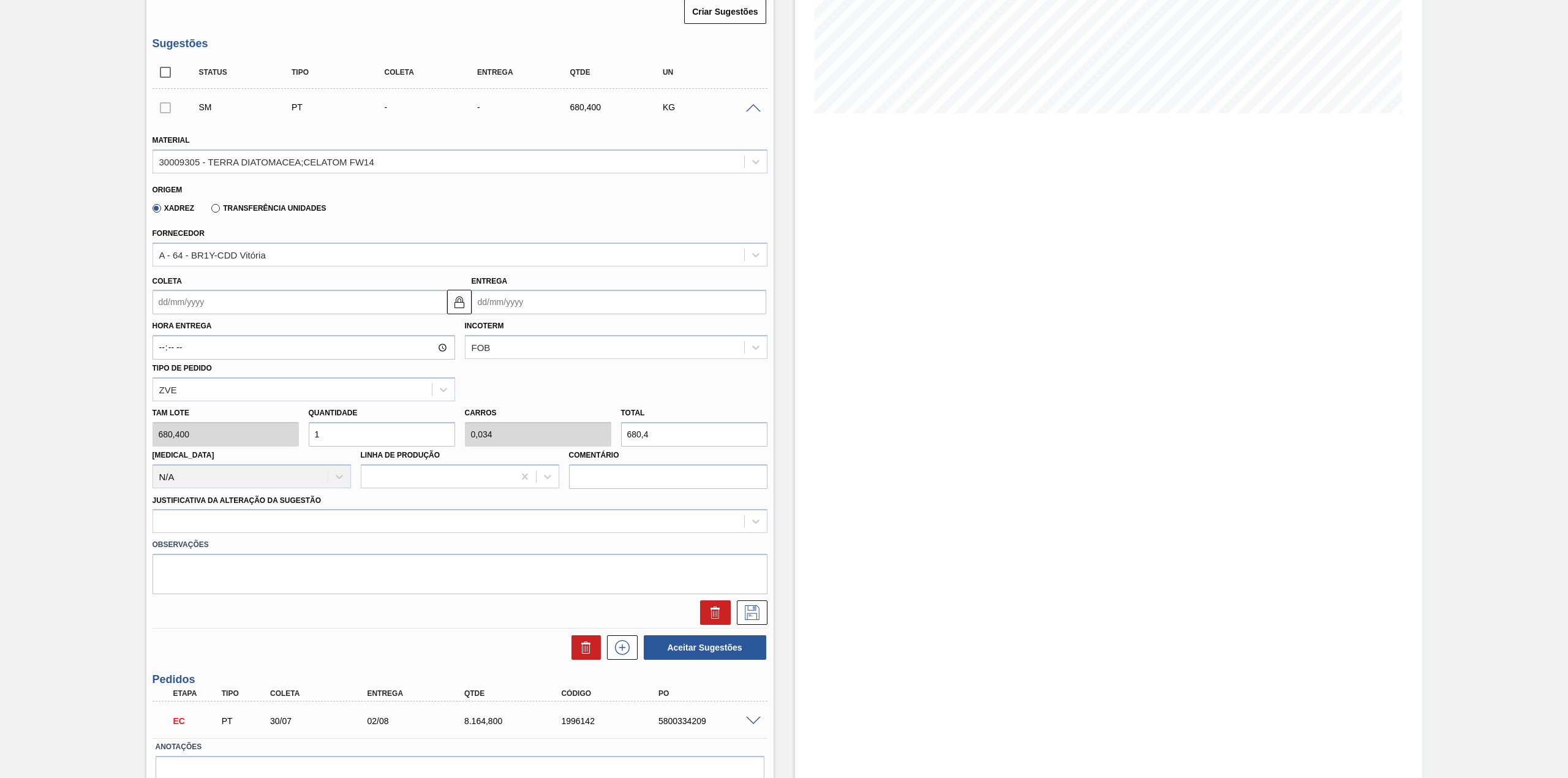
click at [230, 305] on input "Coleta" at bounding box center [300, 302] width 295 height 24
click at [185, 334] on div "agosto 2025" at bounding box center [227, 331] width 147 height 10
click at [185, 425] on div "18" at bounding box center [186, 430] width 16 height 16
type input "[DATE]"
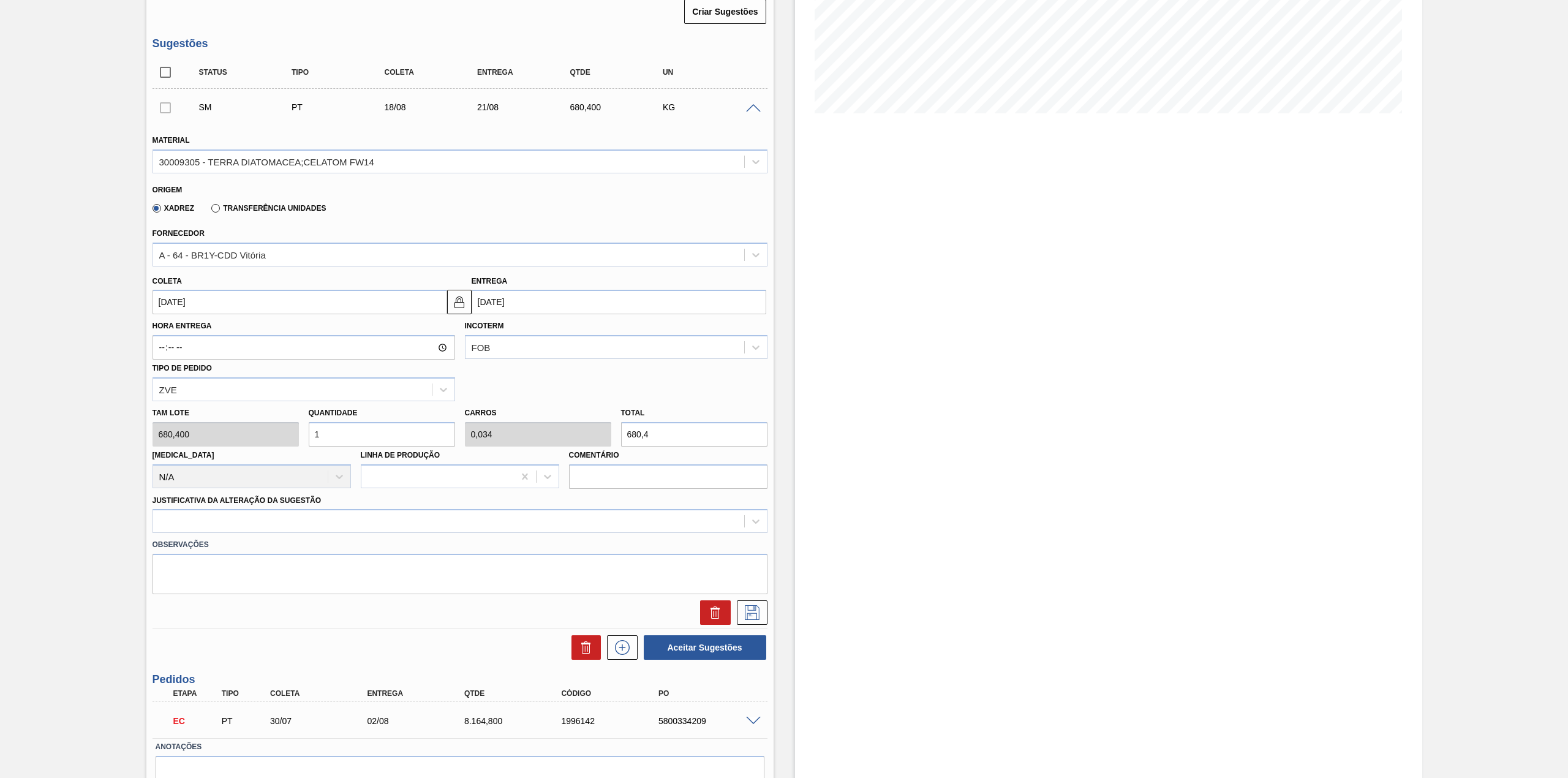
click at [364, 424] on input "1" at bounding box center [382, 433] width 147 height 24
type input "0"
type input "6"
type input "0,204"
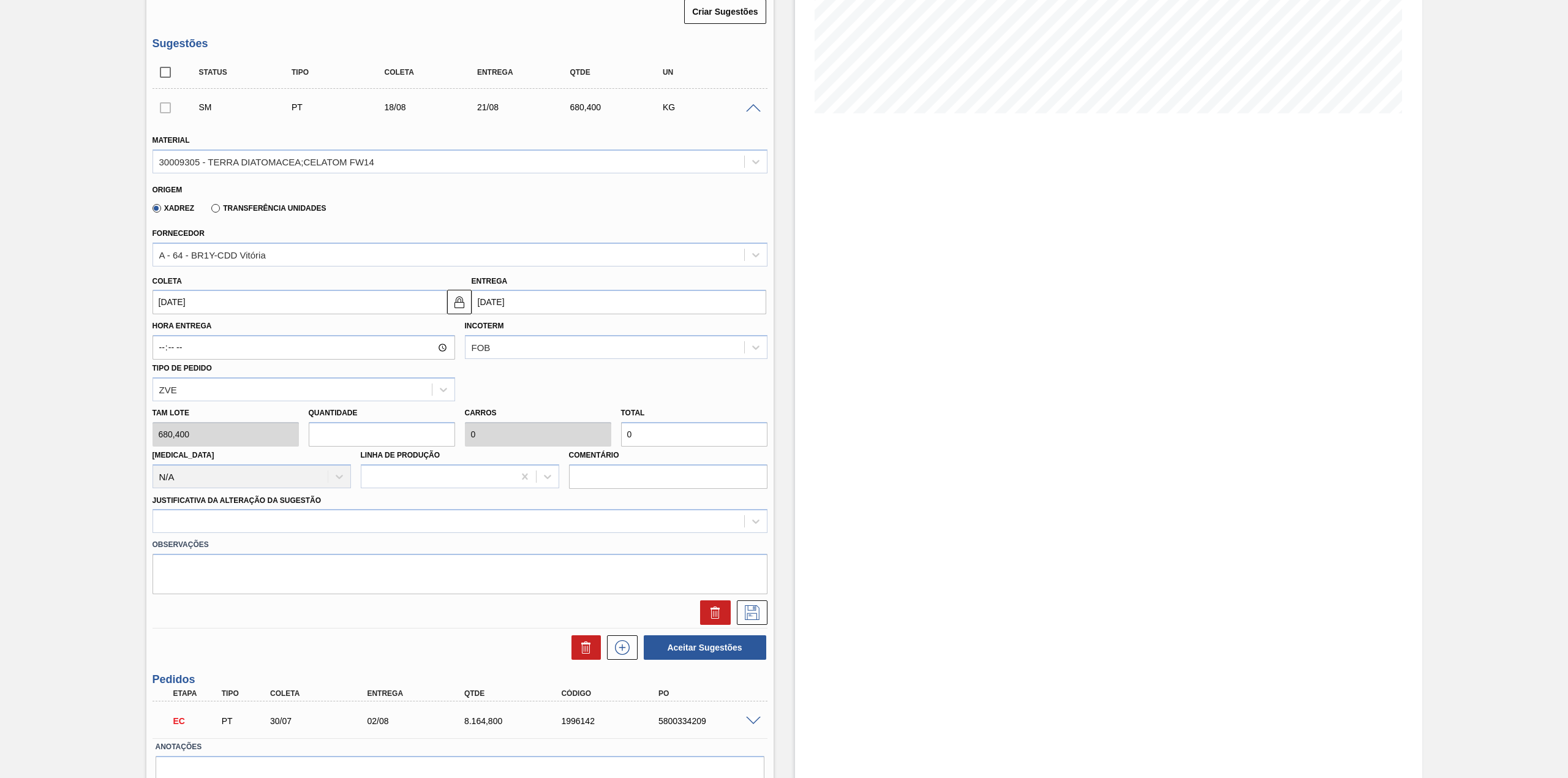
type input "4.082,4"
type input "6"
click at [302, 520] on div at bounding box center [448, 522] width 591 height 18
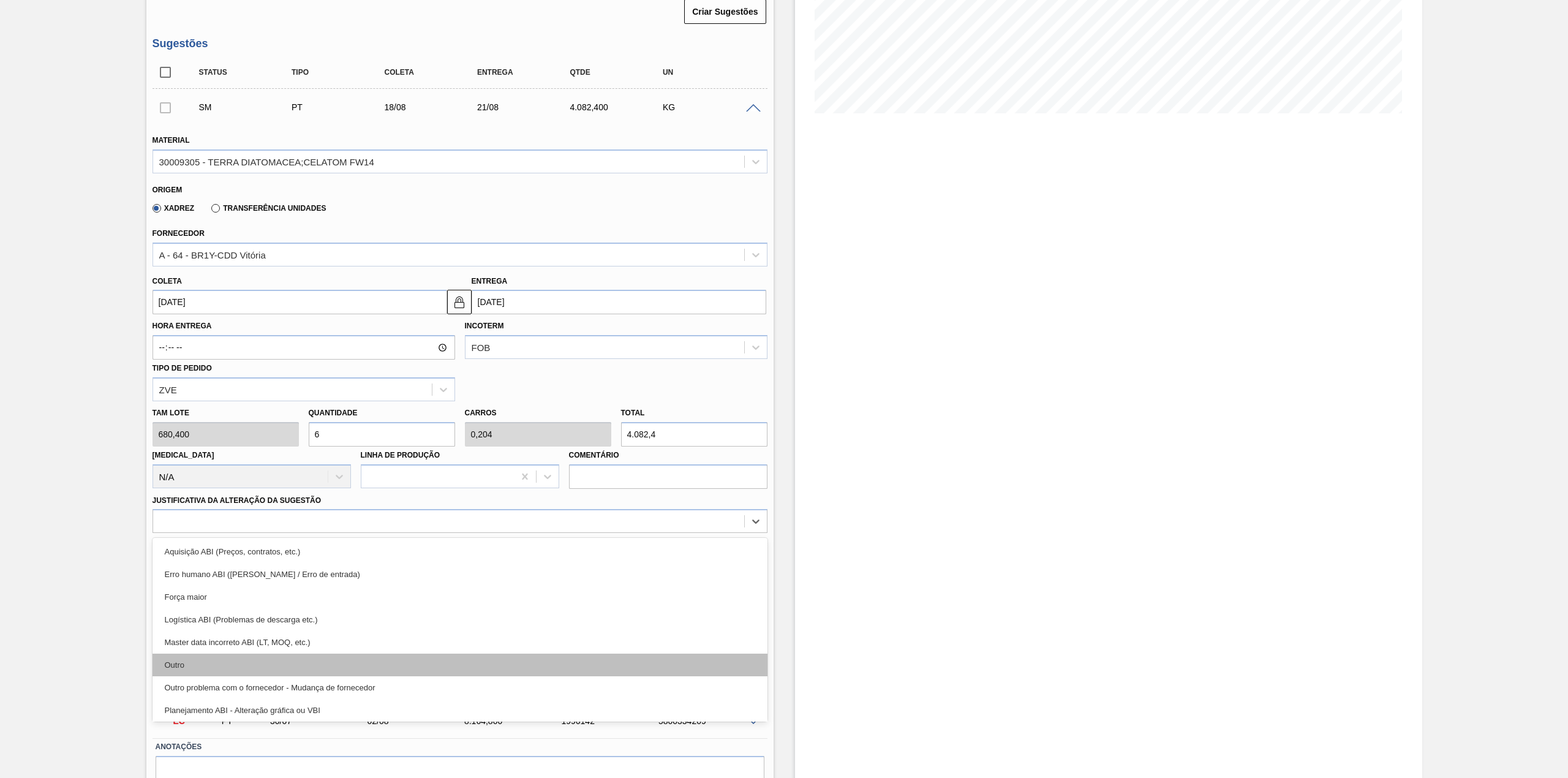
click at [244, 654] on div "Outro" at bounding box center [460, 665] width 615 height 23
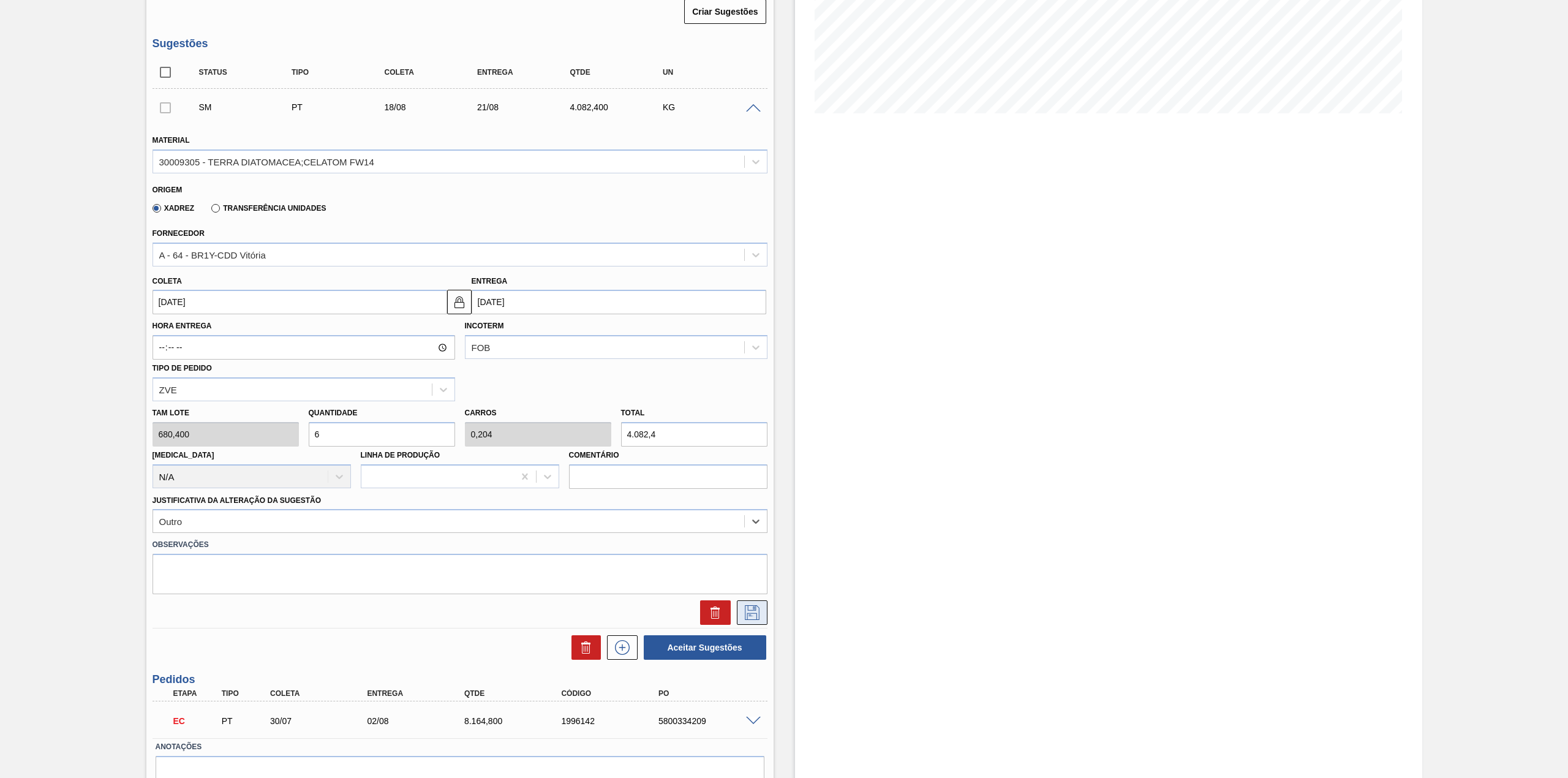
click at [745, 616] on icon at bounding box center [752, 613] width 19 height 15
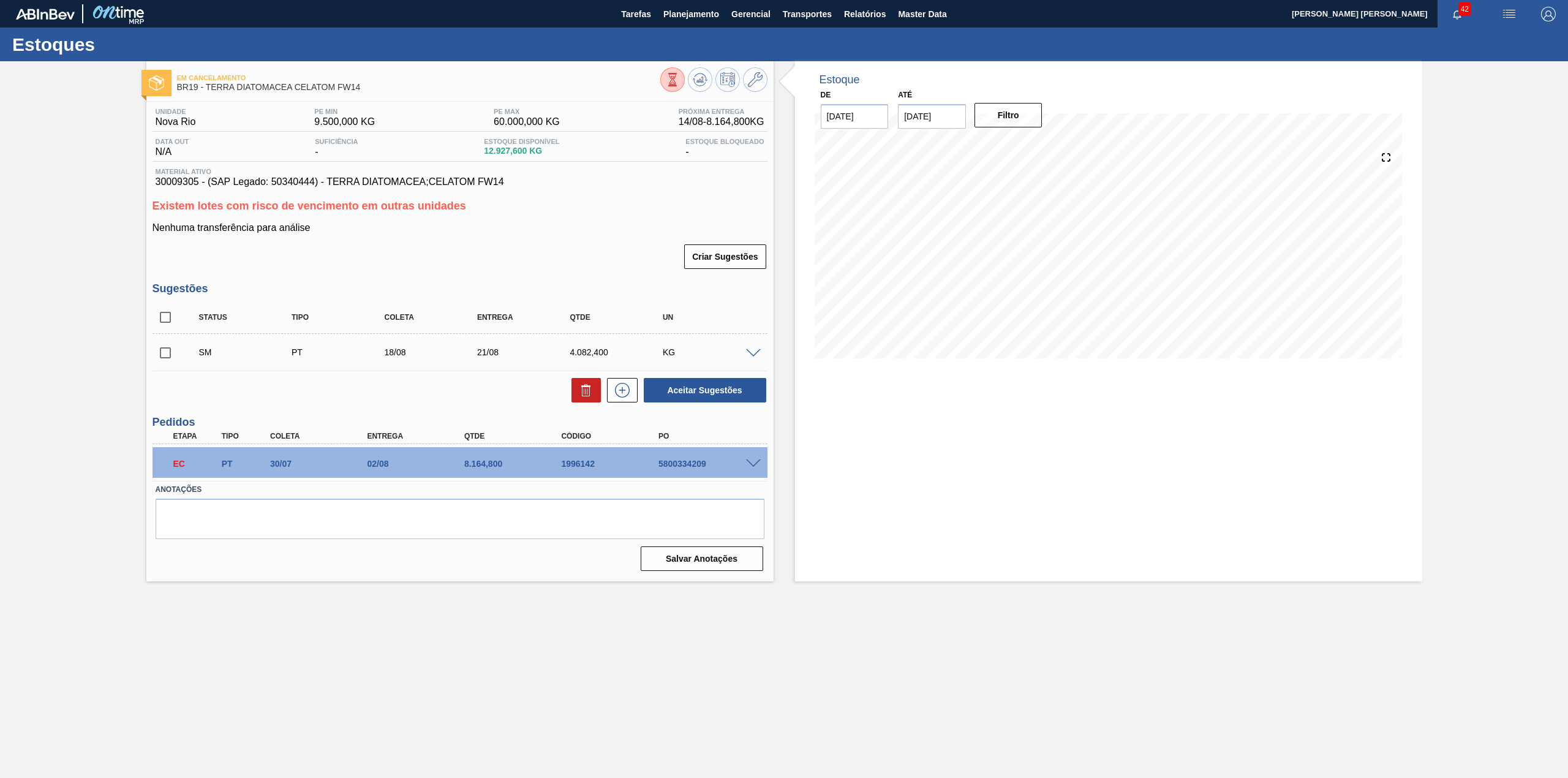
scroll to position [0, 0]
click at [173, 362] on input "checkbox" at bounding box center [165, 353] width 26 height 26
click at [691, 393] on button "Aceitar Sugestões" at bounding box center [705, 390] width 122 height 24
checkbox input "false"
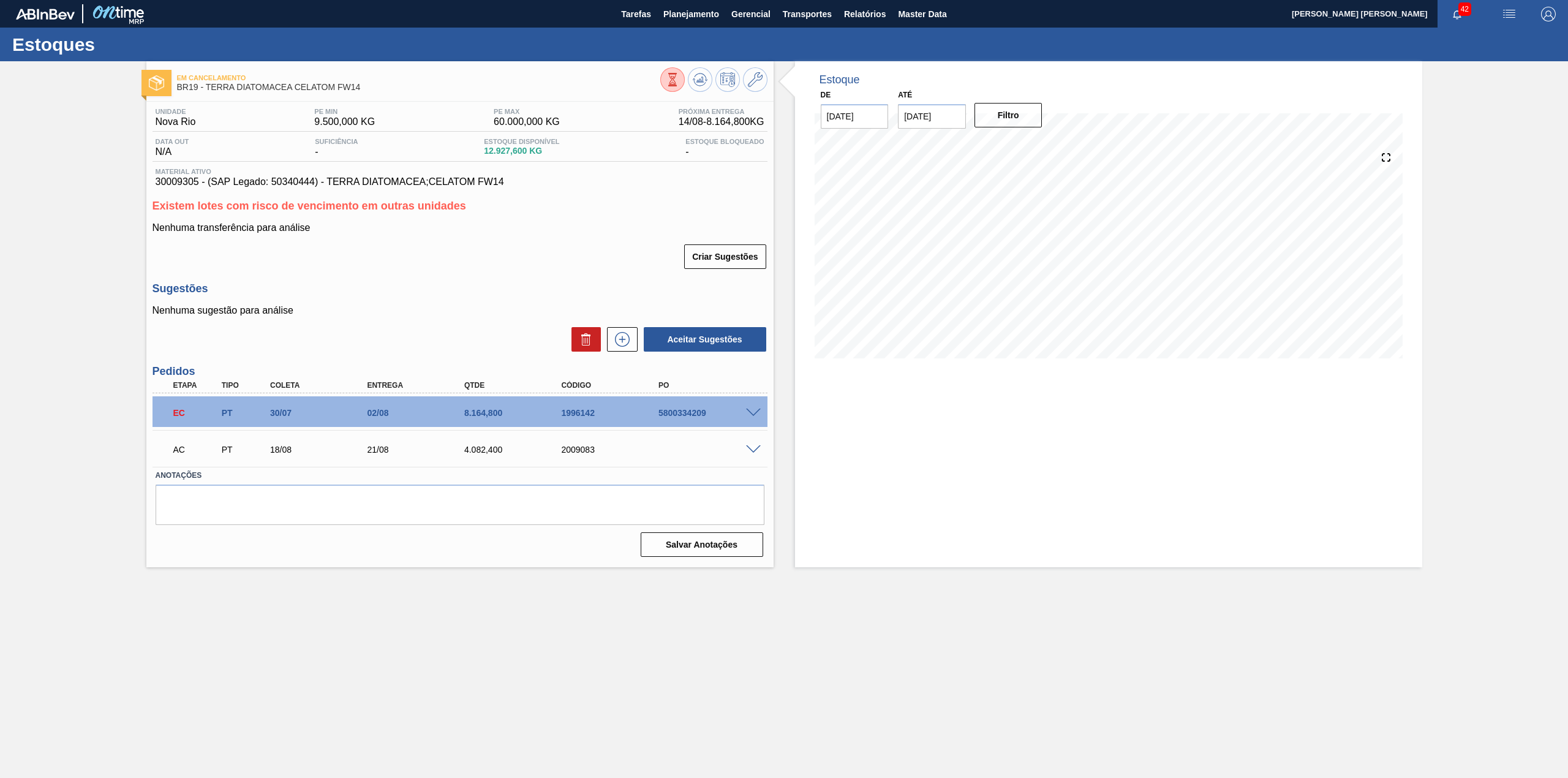
click at [752, 444] on div at bounding box center [754, 448] width 24 height 9
click at [746, 449] on span at bounding box center [754, 450] width 15 height 9
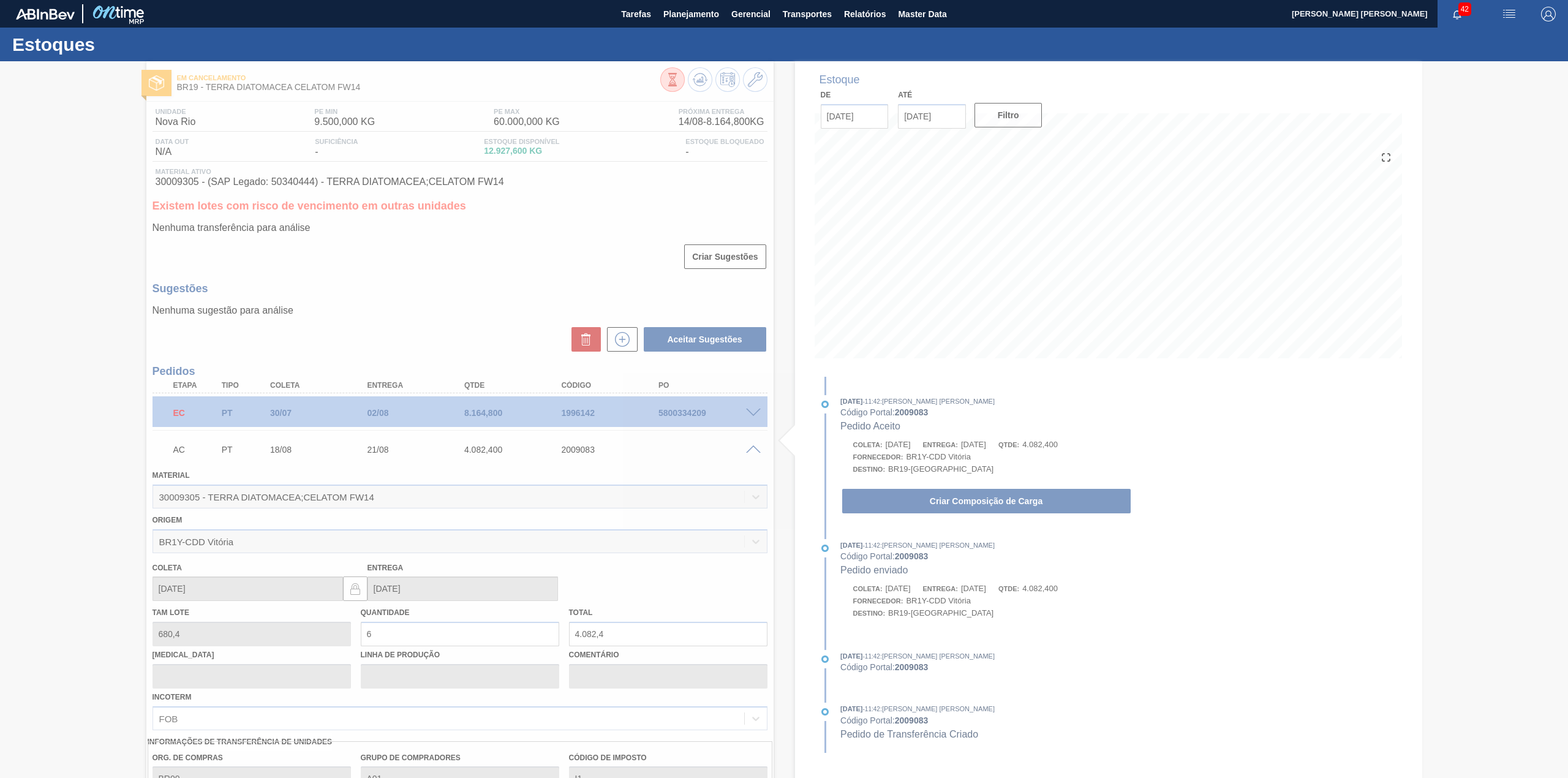
click at [951, 510] on button "Criar Composição de Carga" at bounding box center [986, 500] width 288 height 24
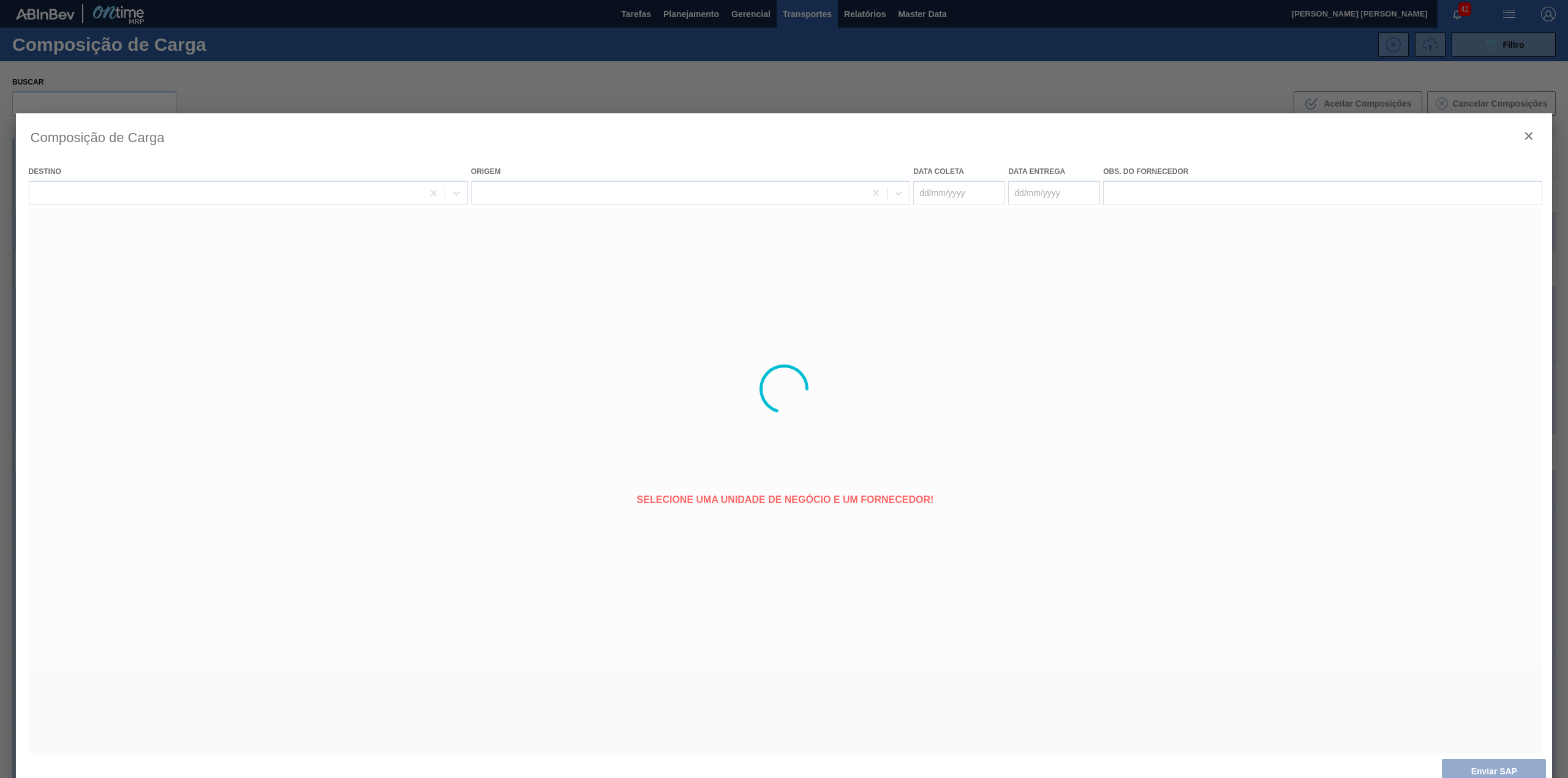
type coleta "[DATE]"
type entrega "[DATE]"
click at [1466, 762] on button "Enviar SAP" at bounding box center [1493, 771] width 104 height 24
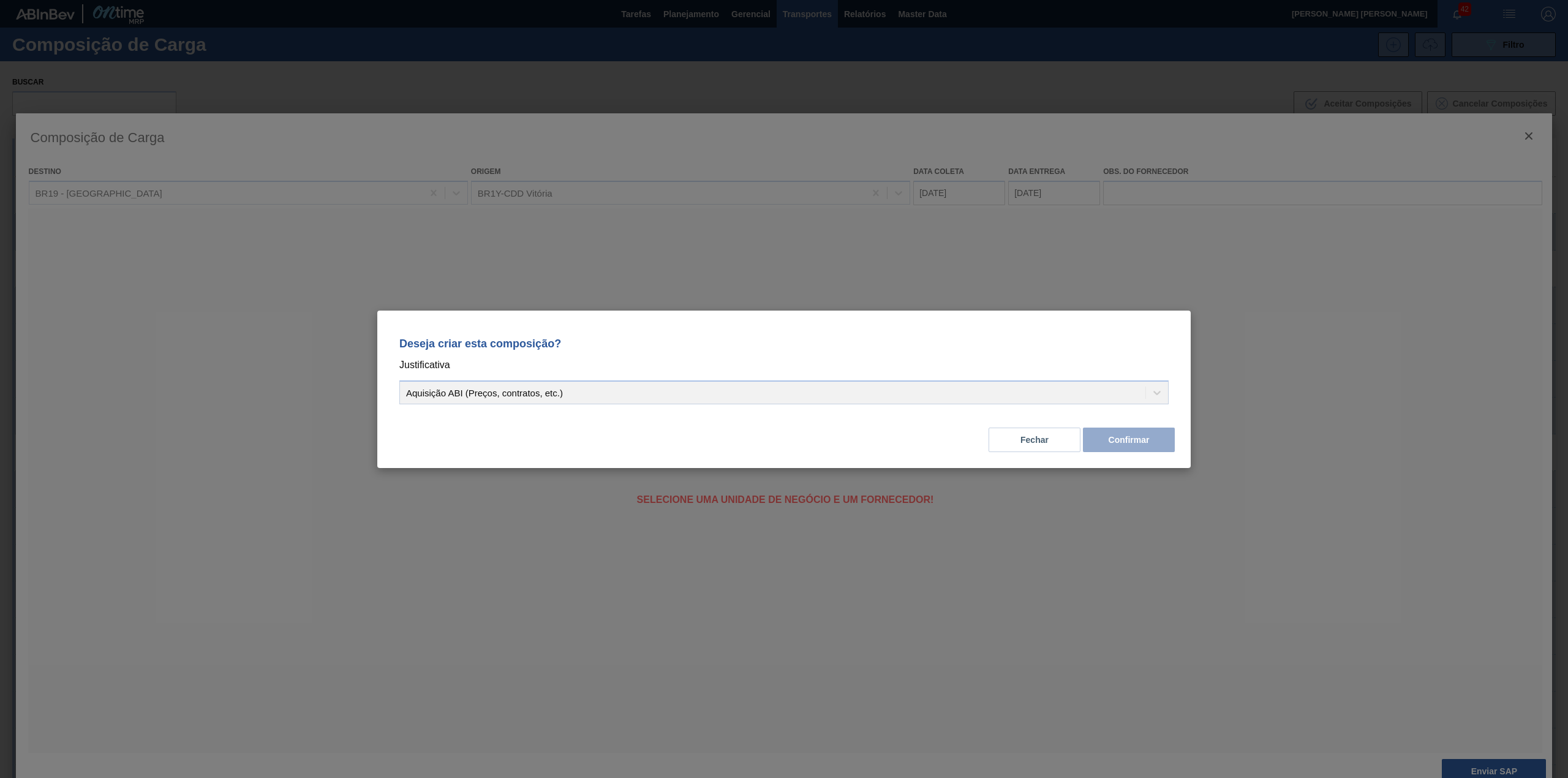
click at [679, 393] on div "Aquisição ABI (Preços, contratos, etc.)" at bounding box center [784, 392] width 769 height 24
click at [534, 369] on p "Justificativa" at bounding box center [784, 365] width 769 height 16
click at [522, 390] on div "Aquisição ABI (Preços, contratos, etc.)" at bounding box center [784, 392] width 769 height 24
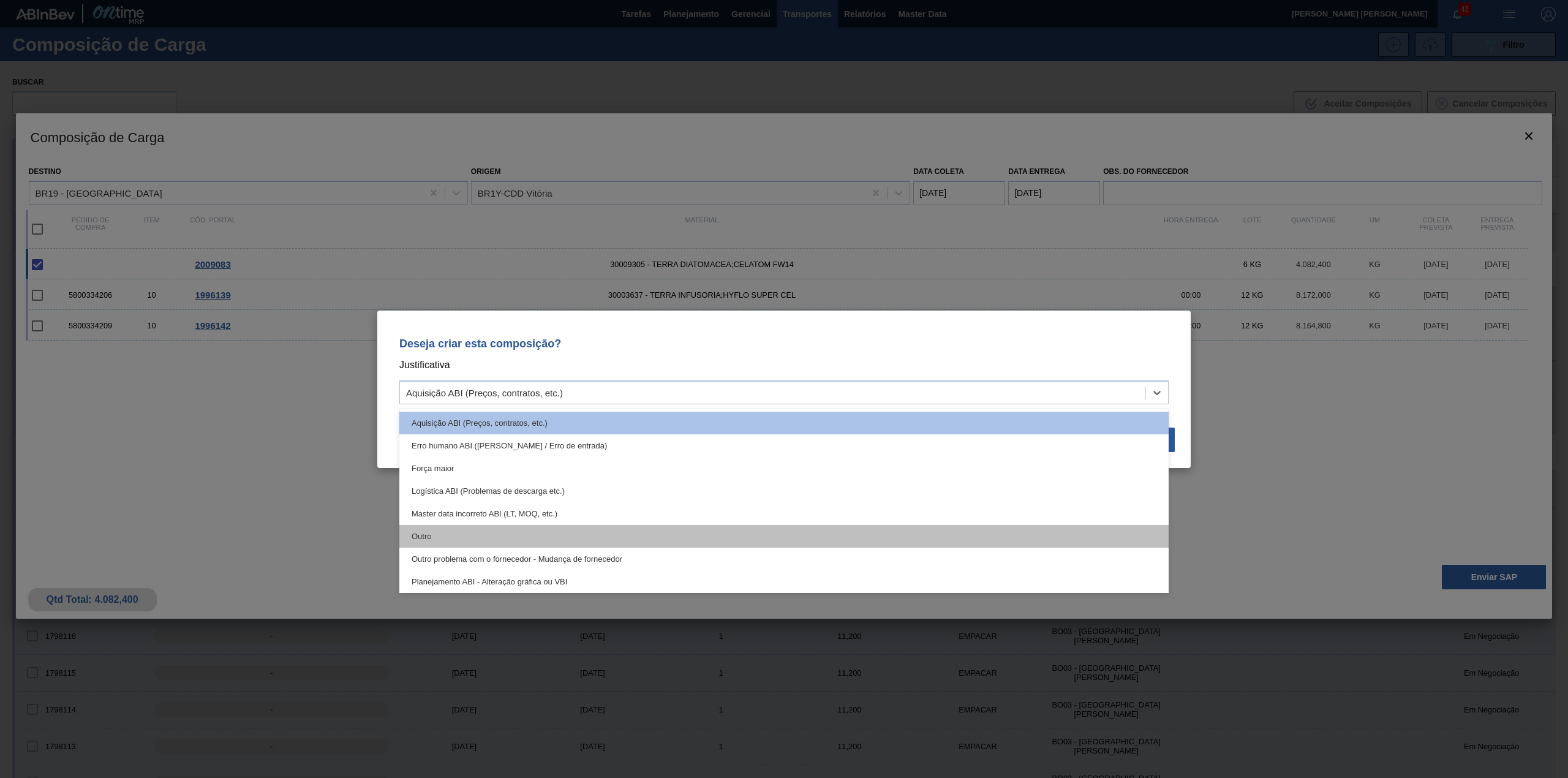
click at [479, 540] on div "Outro" at bounding box center [784, 536] width 769 height 23
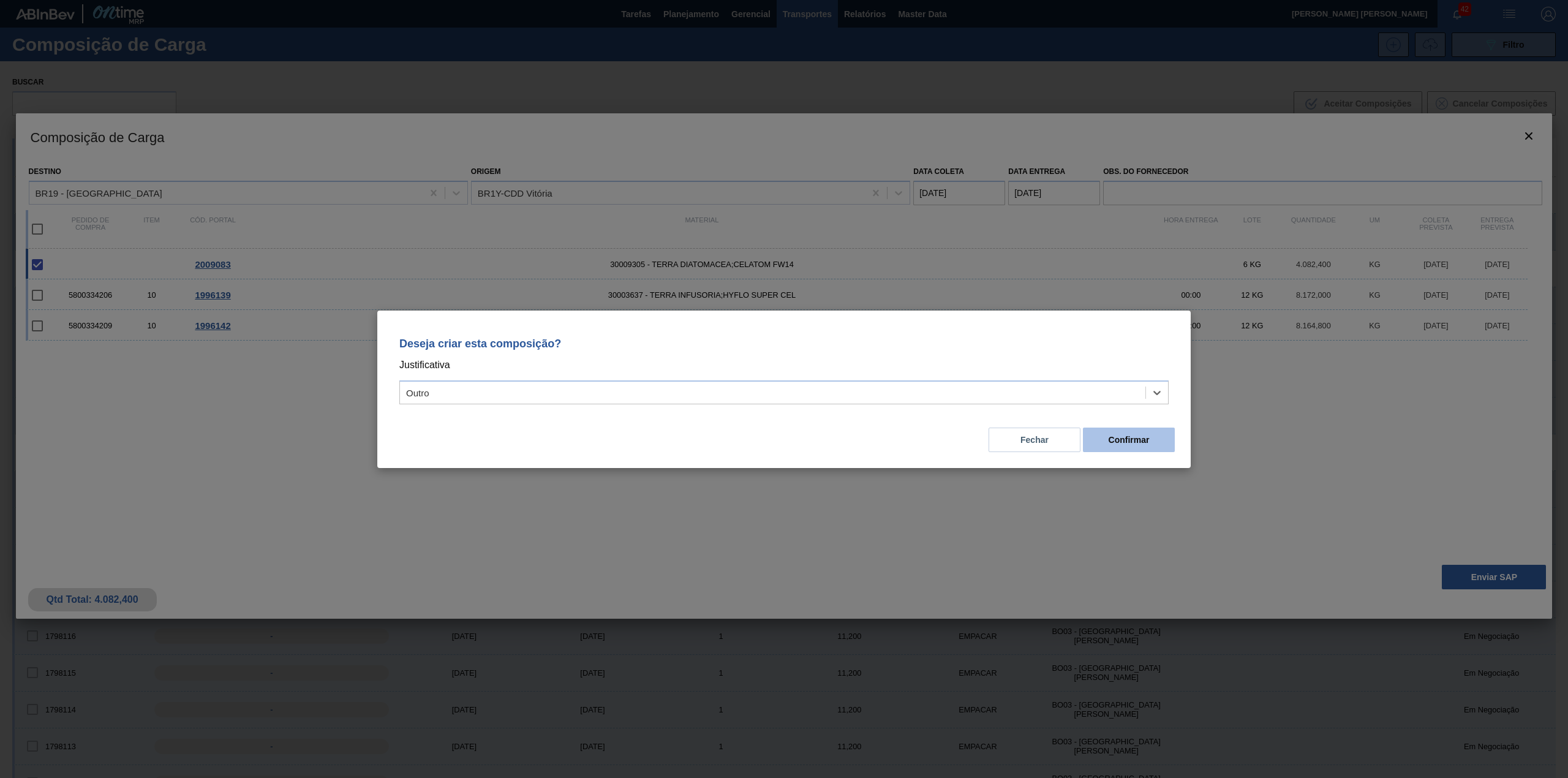
click at [1117, 442] on button "Confirmar" at bounding box center [1129, 439] width 92 height 24
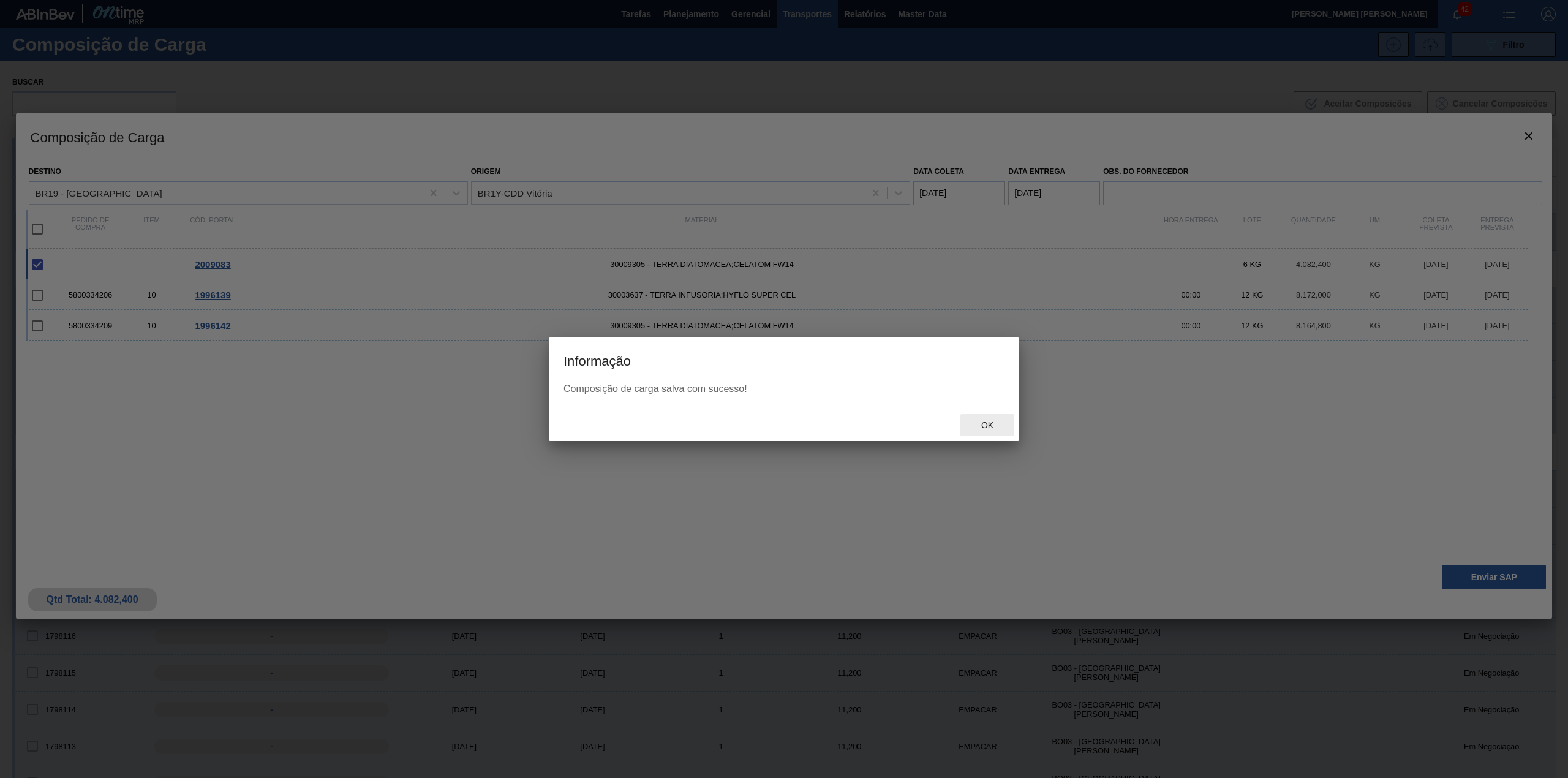
click at [1003, 430] on div "Ok" at bounding box center [987, 425] width 54 height 23
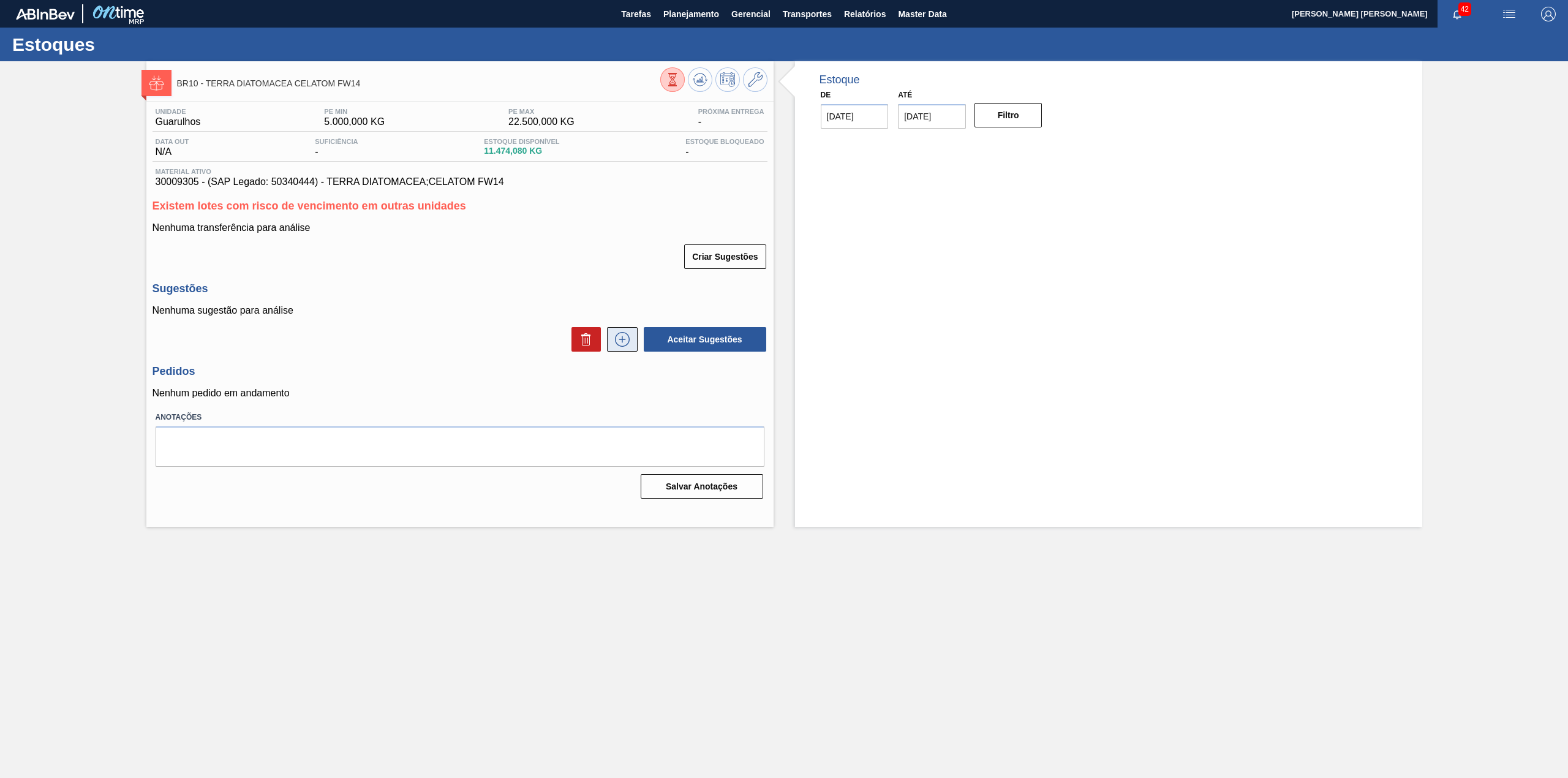
click at [622, 341] on icon at bounding box center [622, 339] width 19 height 15
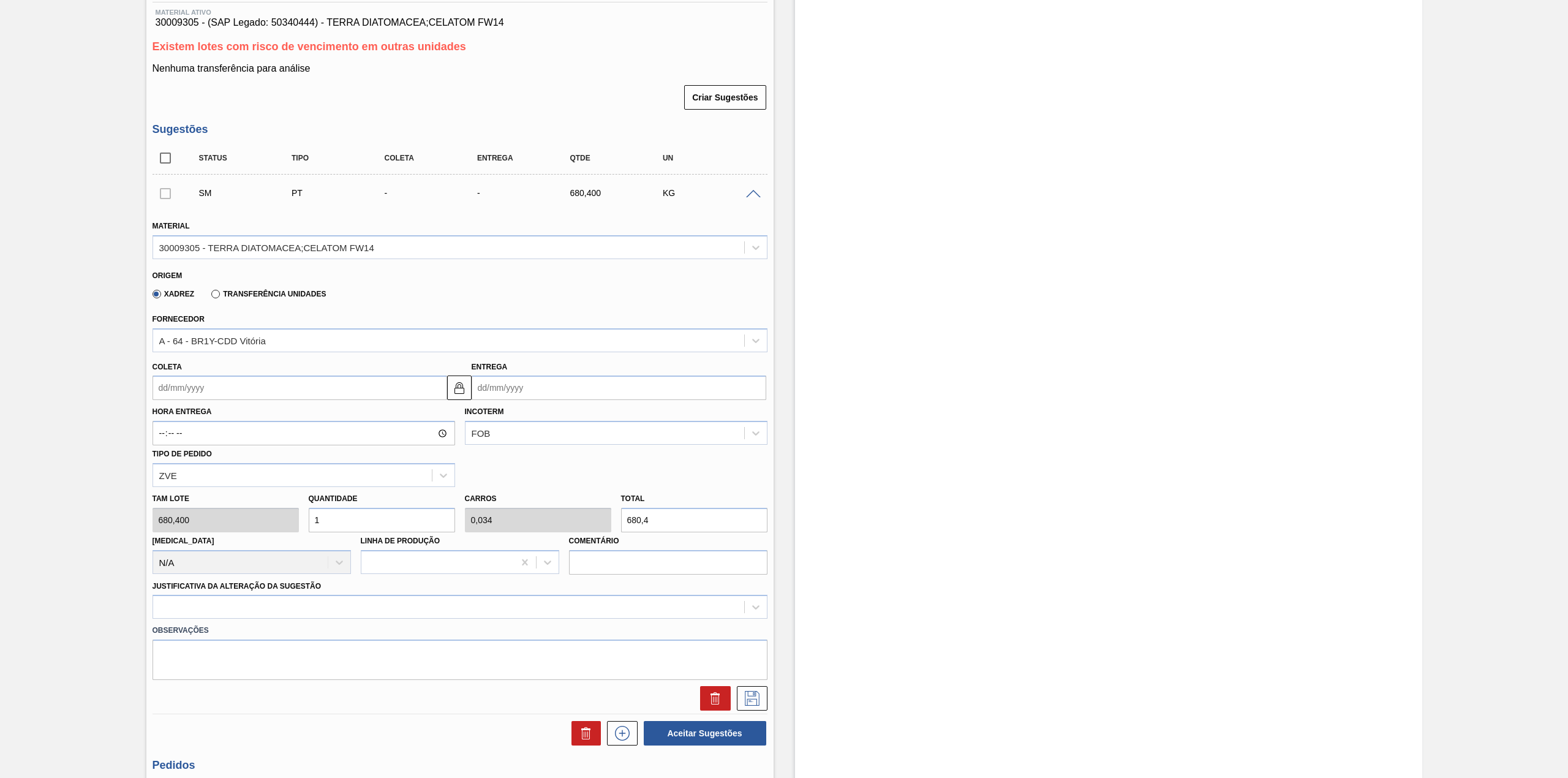
scroll to position [163, 0]
click at [214, 382] on input "Coleta" at bounding box center [300, 384] width 295 height 24
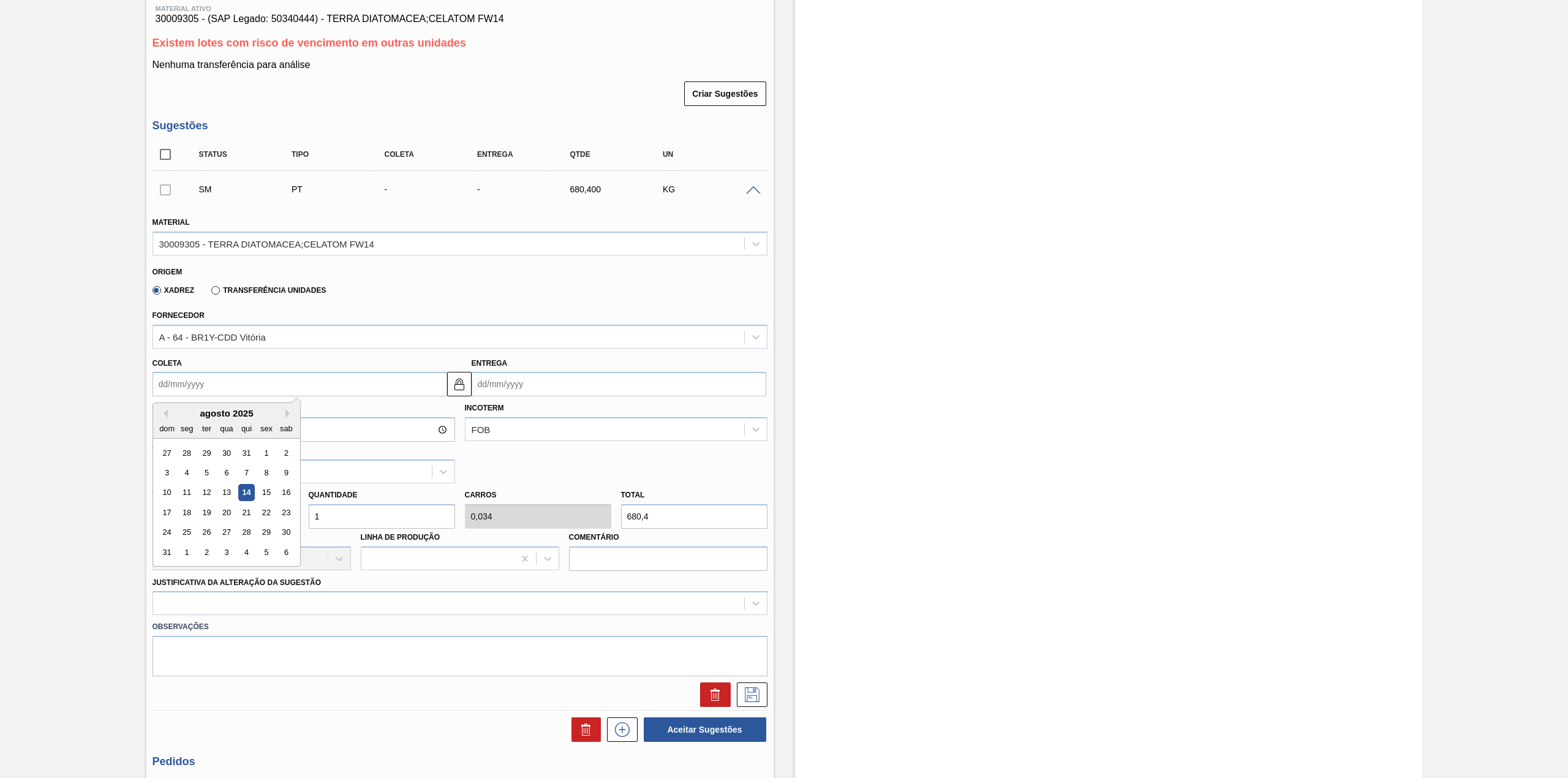
click at [195, 412] on div "agosto 2025" at bounding box center [227, 413] width 147 height 10
click at [185, 516] on div "18" at bounding box center [186, 512] width 16 height 16
type input "[DATE]"
click at [333, 527] on input "1" at bounding box center [382, 516] width 147 height 24
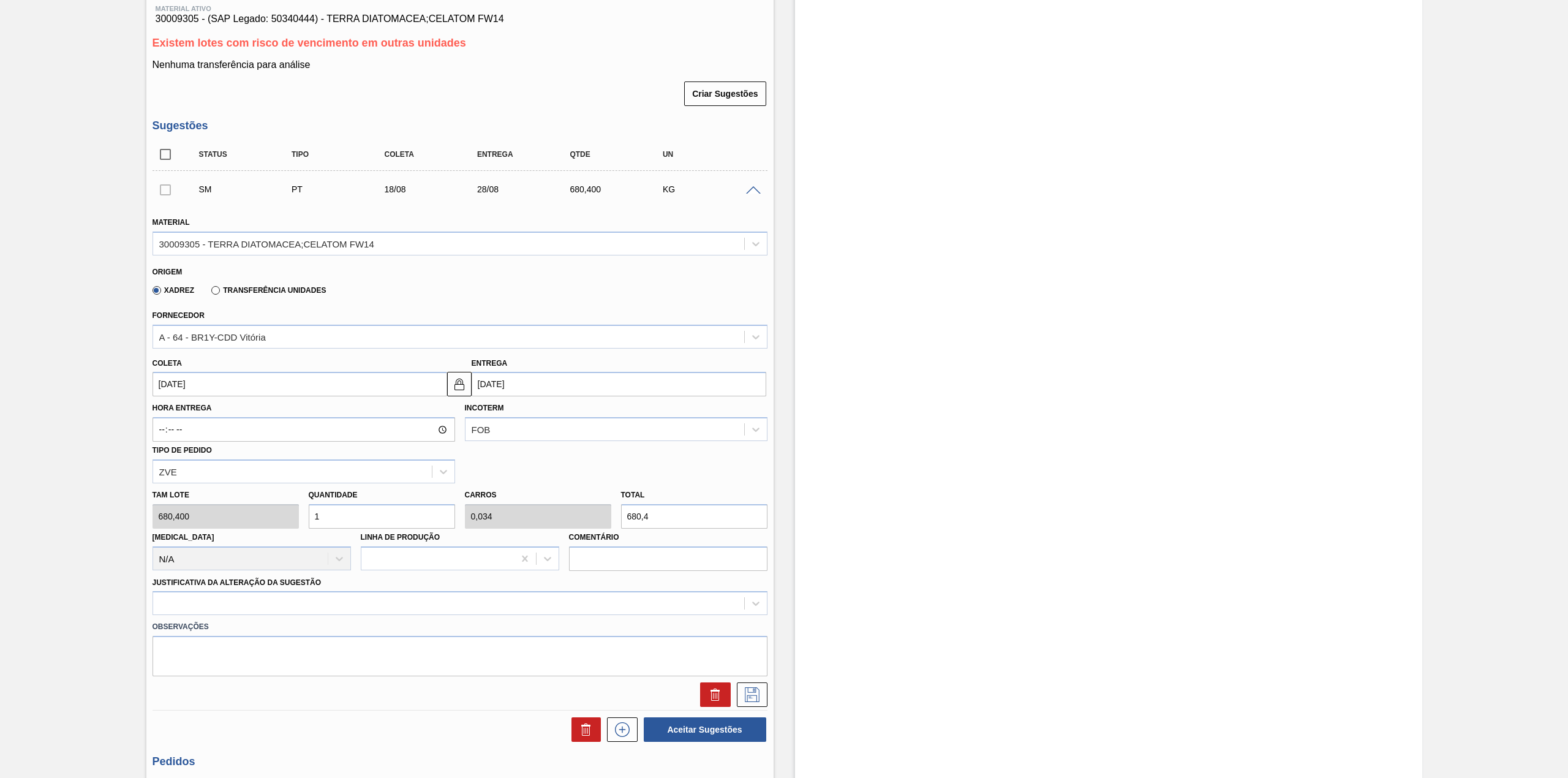
type input "12"
type input "0,408"
type input "8.164,8"
type input "12"
click at [365, 606] on div at bounding box center [460, 602] width 615 height 24
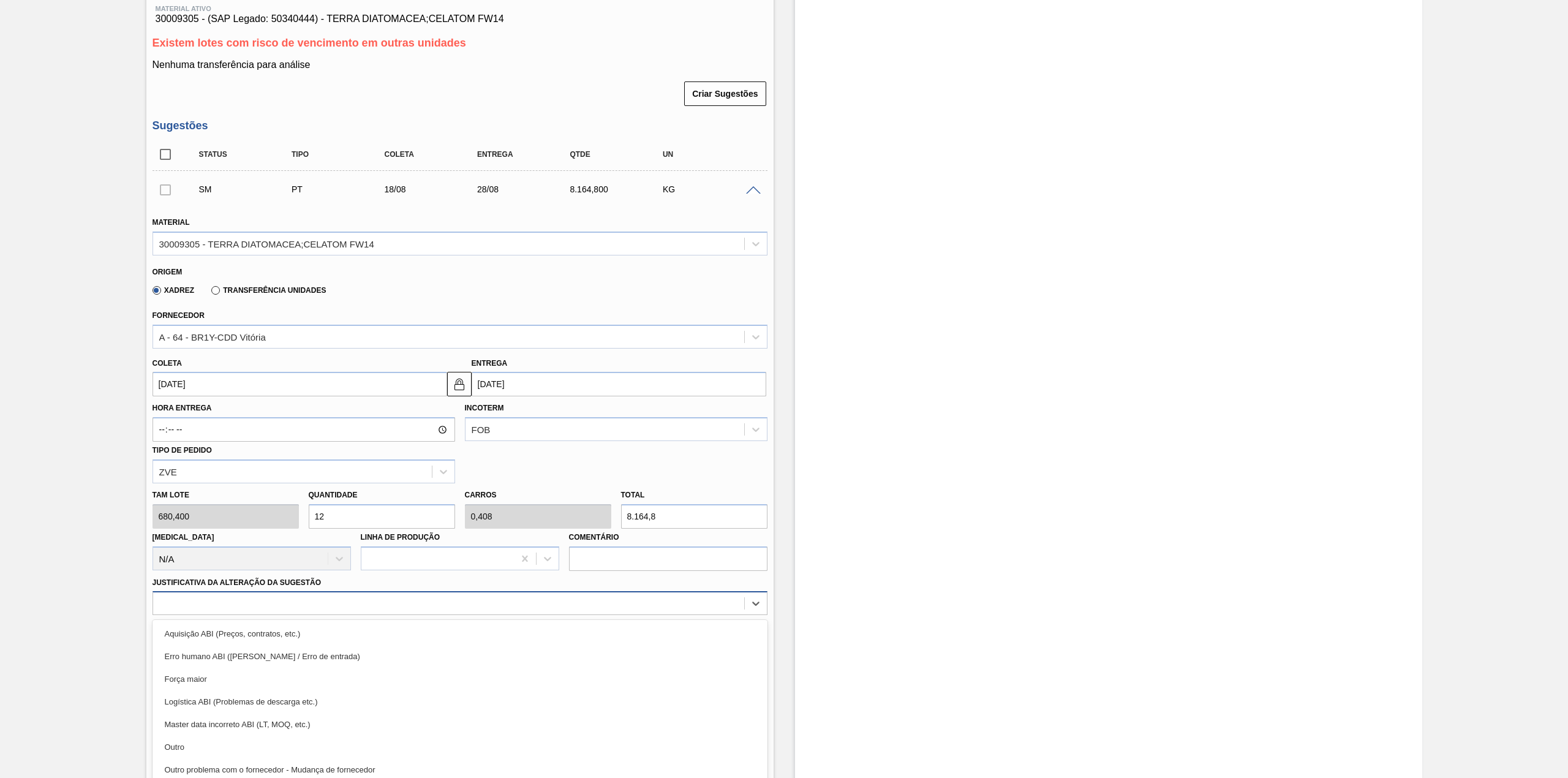
scroll to position [194, 0]
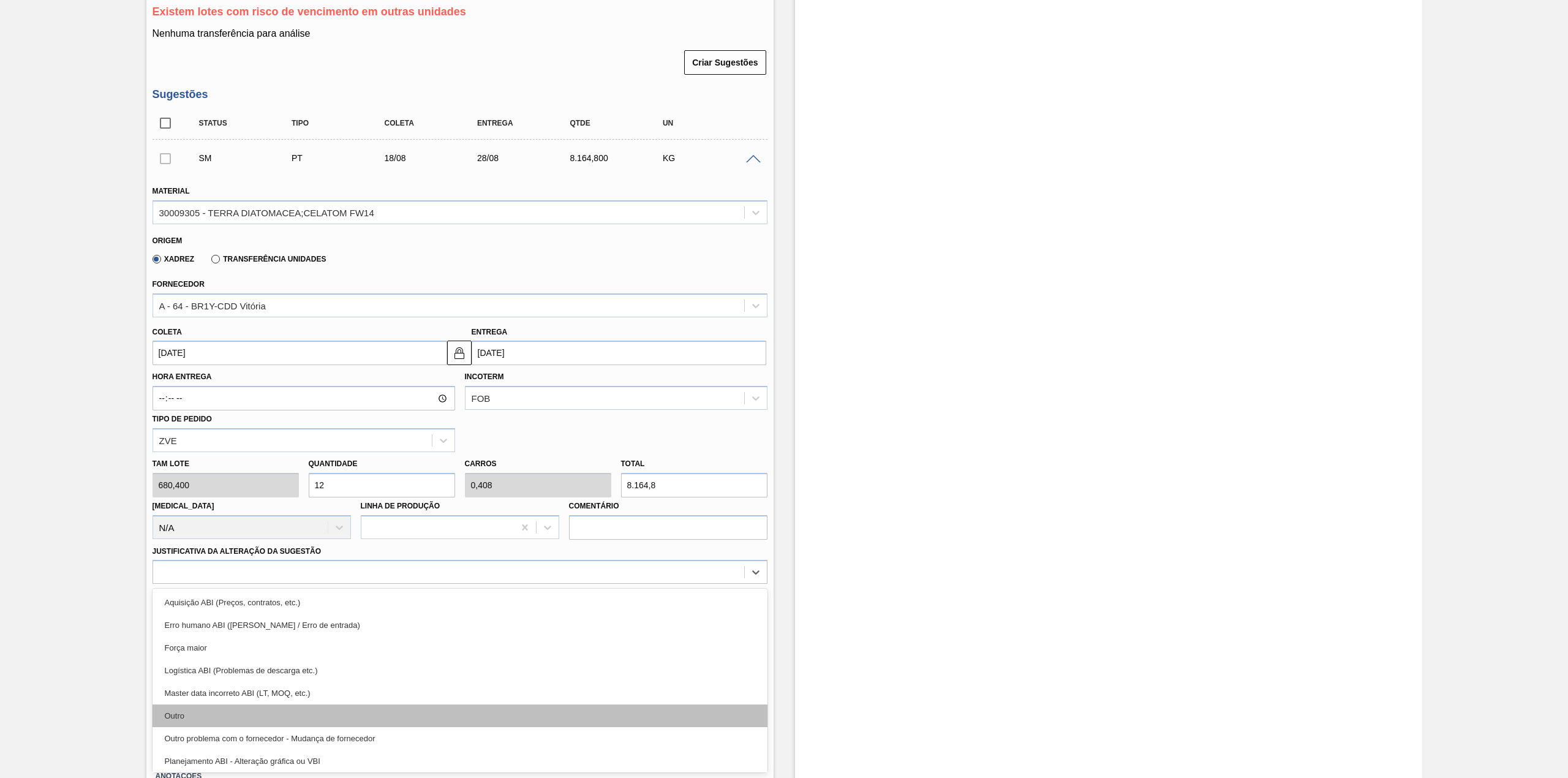
click at [236, 713] on div "Outro" at bounding box center [460, 715] width 615 height 23
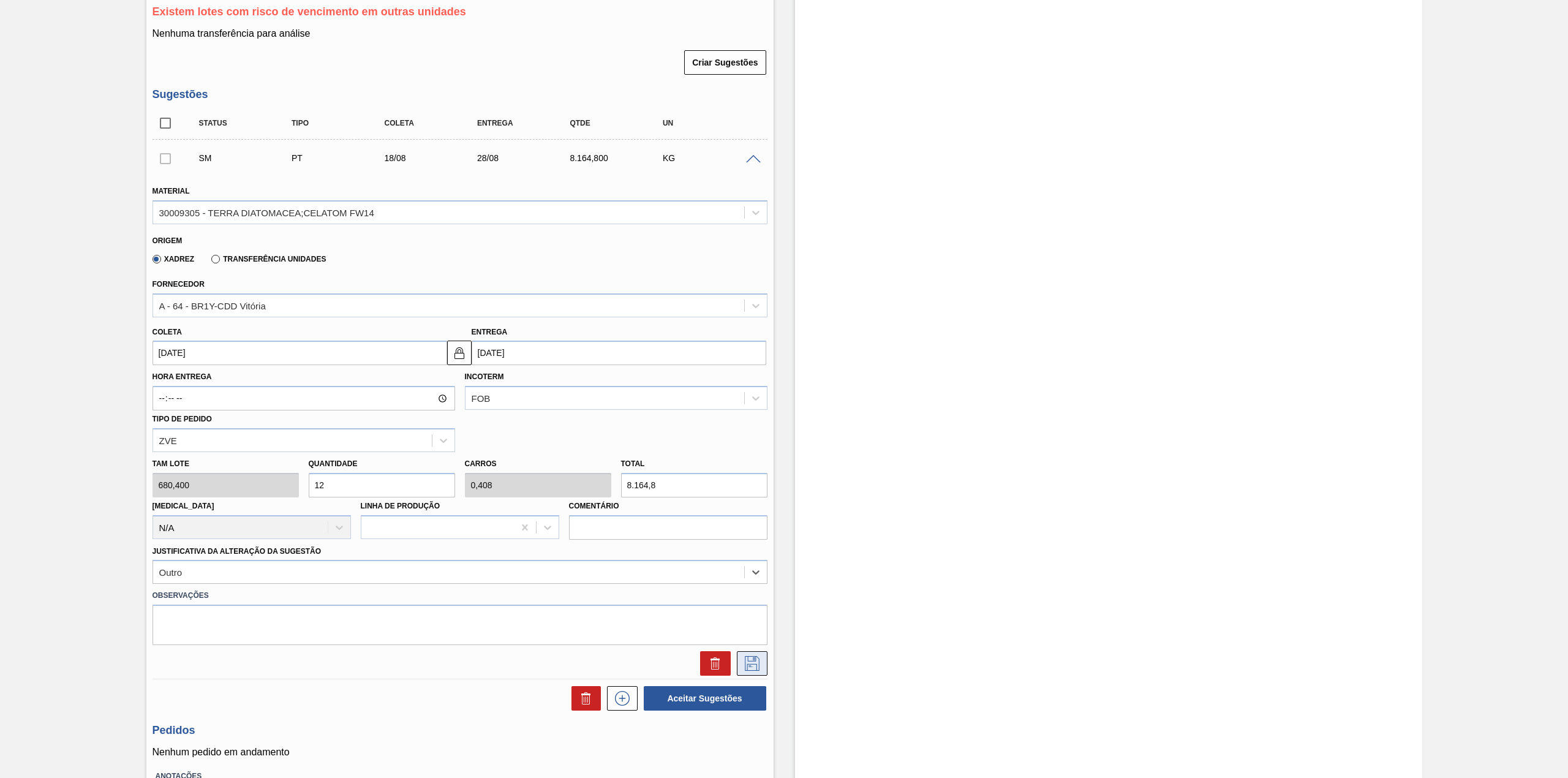
click at [750, 654] on button at bounding box center [751, 662] width 30 height 24
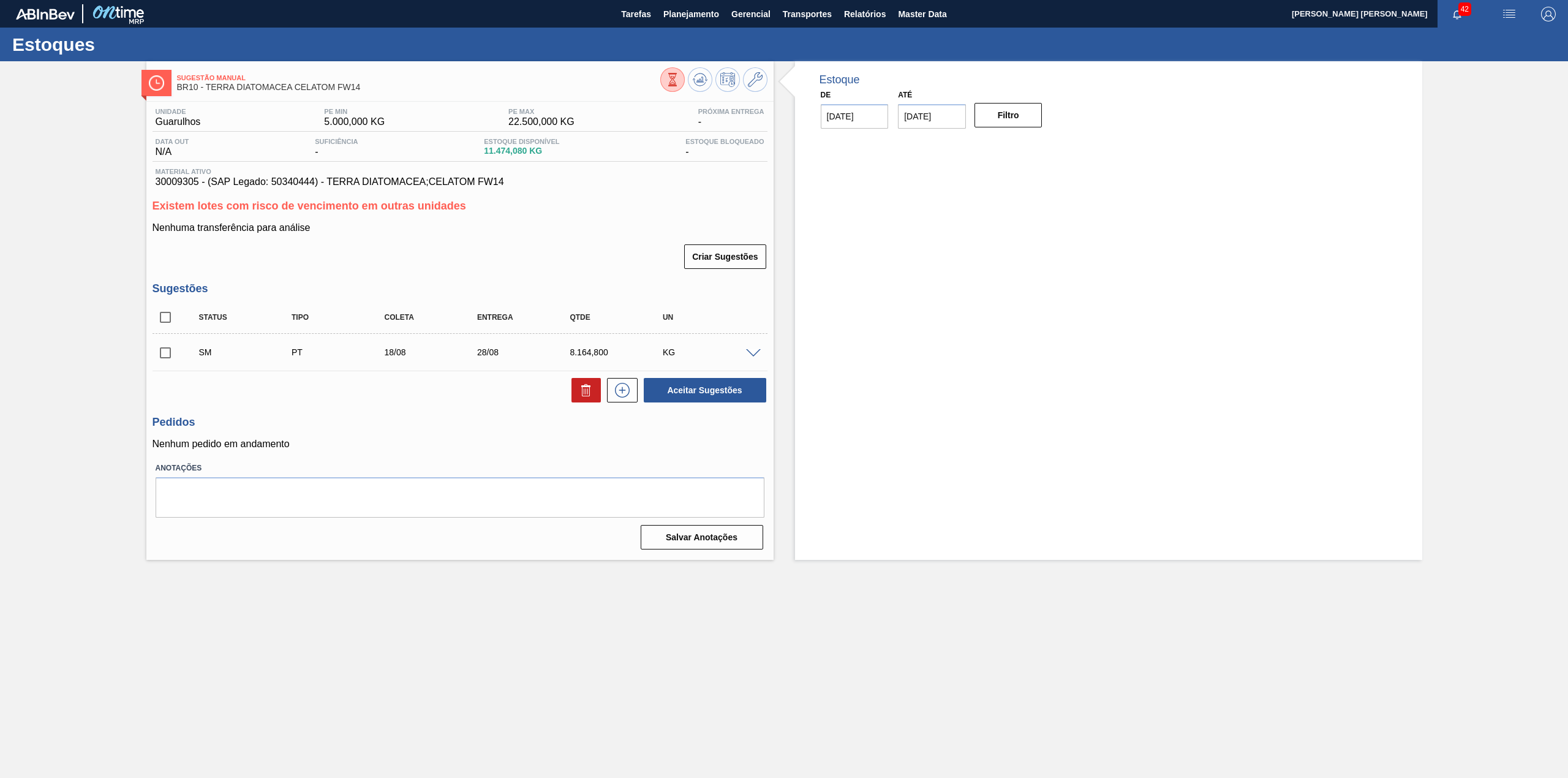
scroll to position [0, 0]
click at [178, 351] on span at bounding box center [187, 352] width 18 height 24
click at [173, 351] on input "checkbox" at bounding box center [165, 353] width 26 height 26
click at [681, 380] on button "Aceitar Sugestões" at bounding box center [705, 390] width 122 height 24
checkbox input "false"
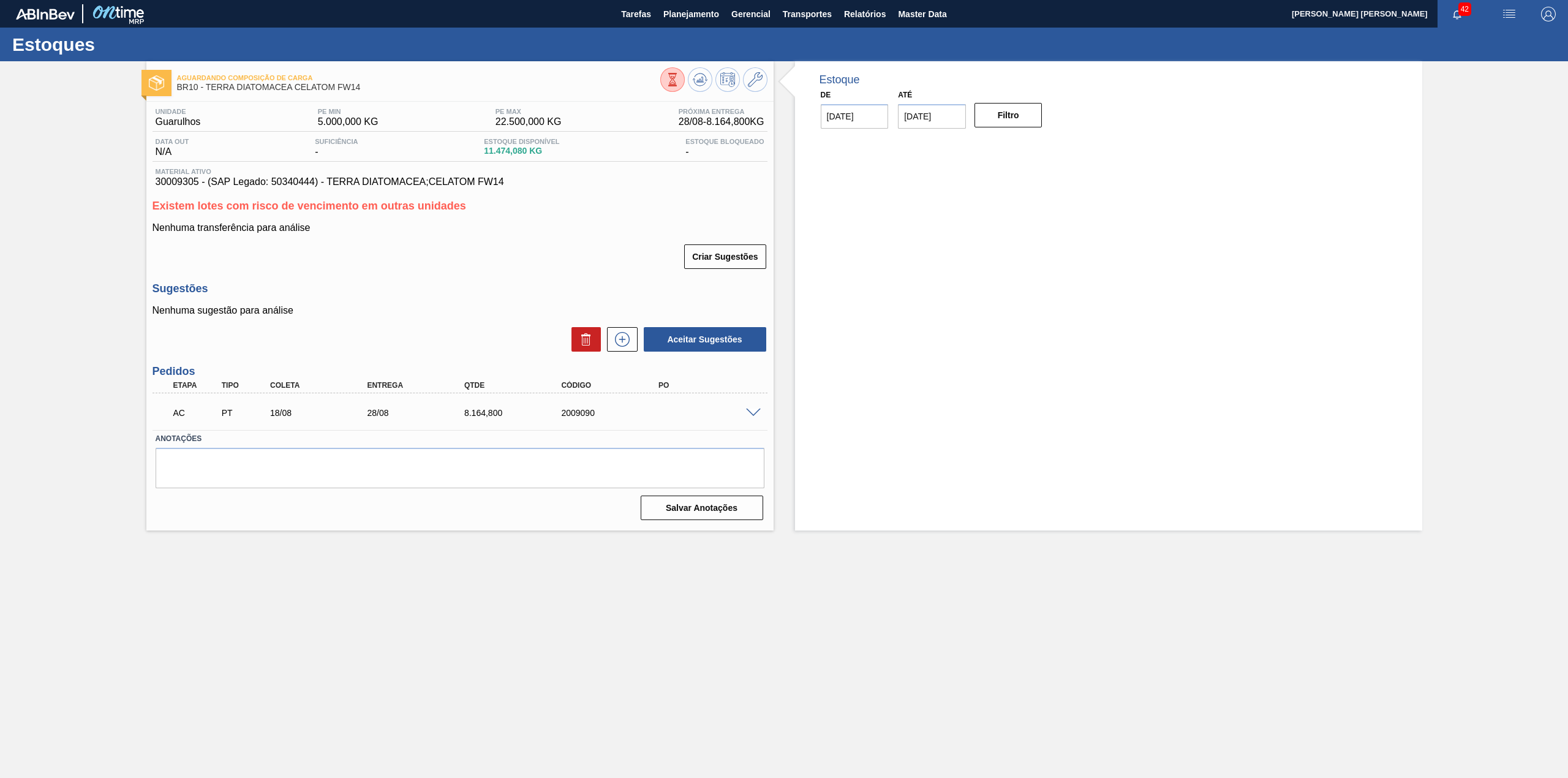
drag, startPoint x: 757, startPoint y: 419, endPoint x: 758, endPoint y: 413, distance: 6.1
click at [757, 418] on div "AC PT 18/08 28/08 8.164,800 2009090" at bounding box center [460, 411] width 615 height 30
click at [758, 413] on span at bounding box center [754, 413] width 15 height 9
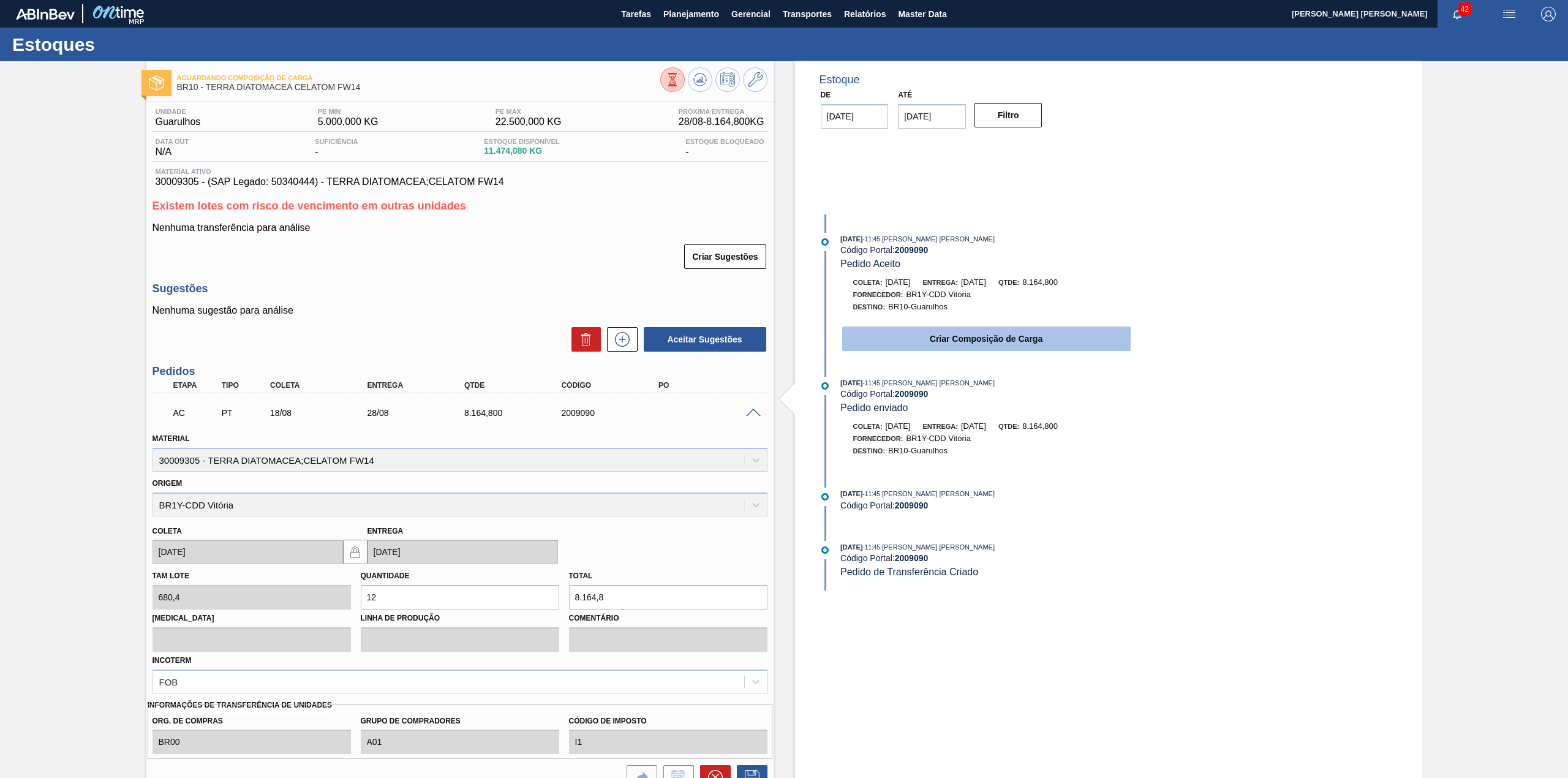
click at [919, 348] on button "Criar Composição de Carga" at bounding box center [986, 338] width 288 height 24
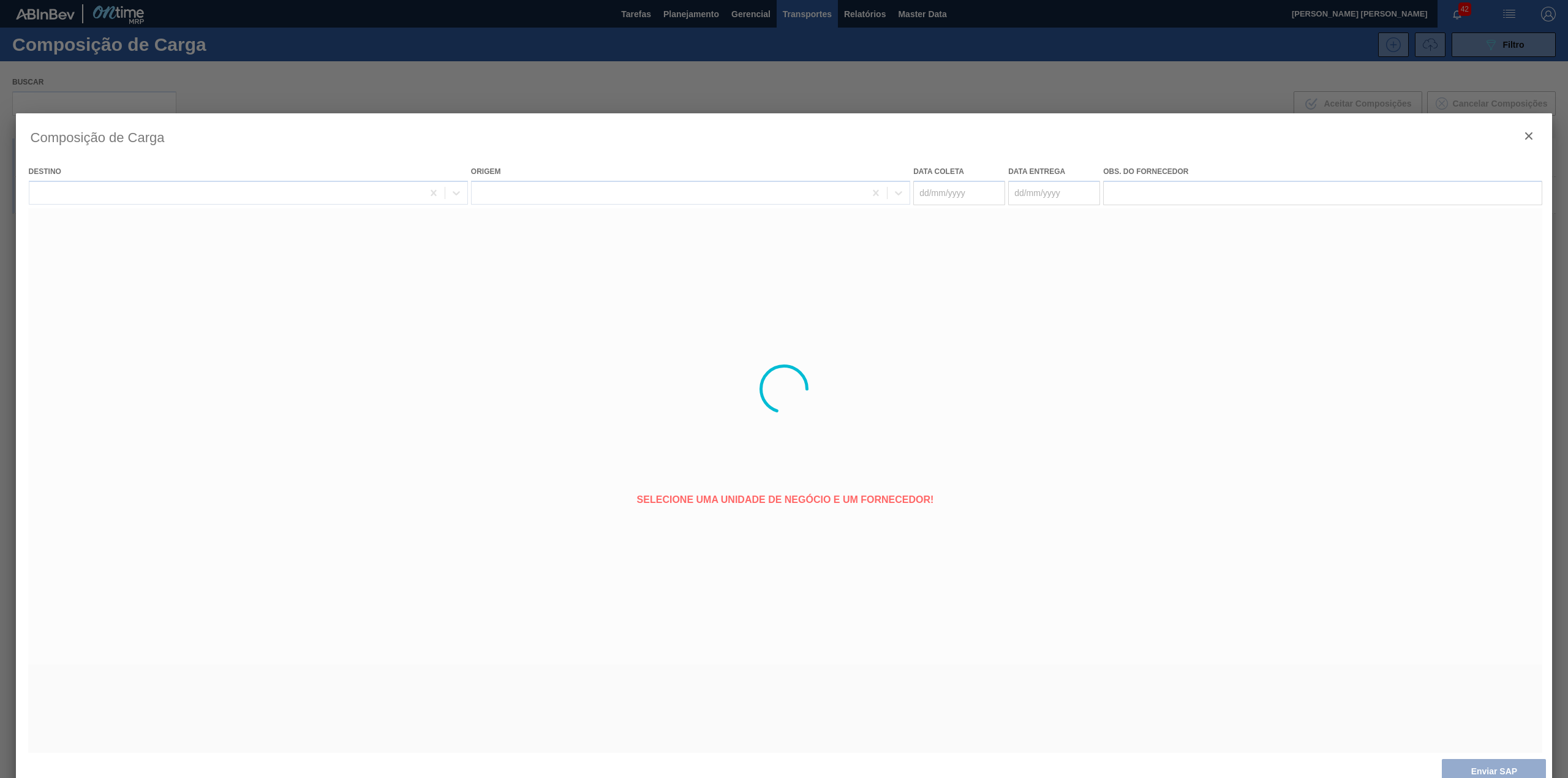
type coleta "[DATE]"
type entrega "[DATE]"
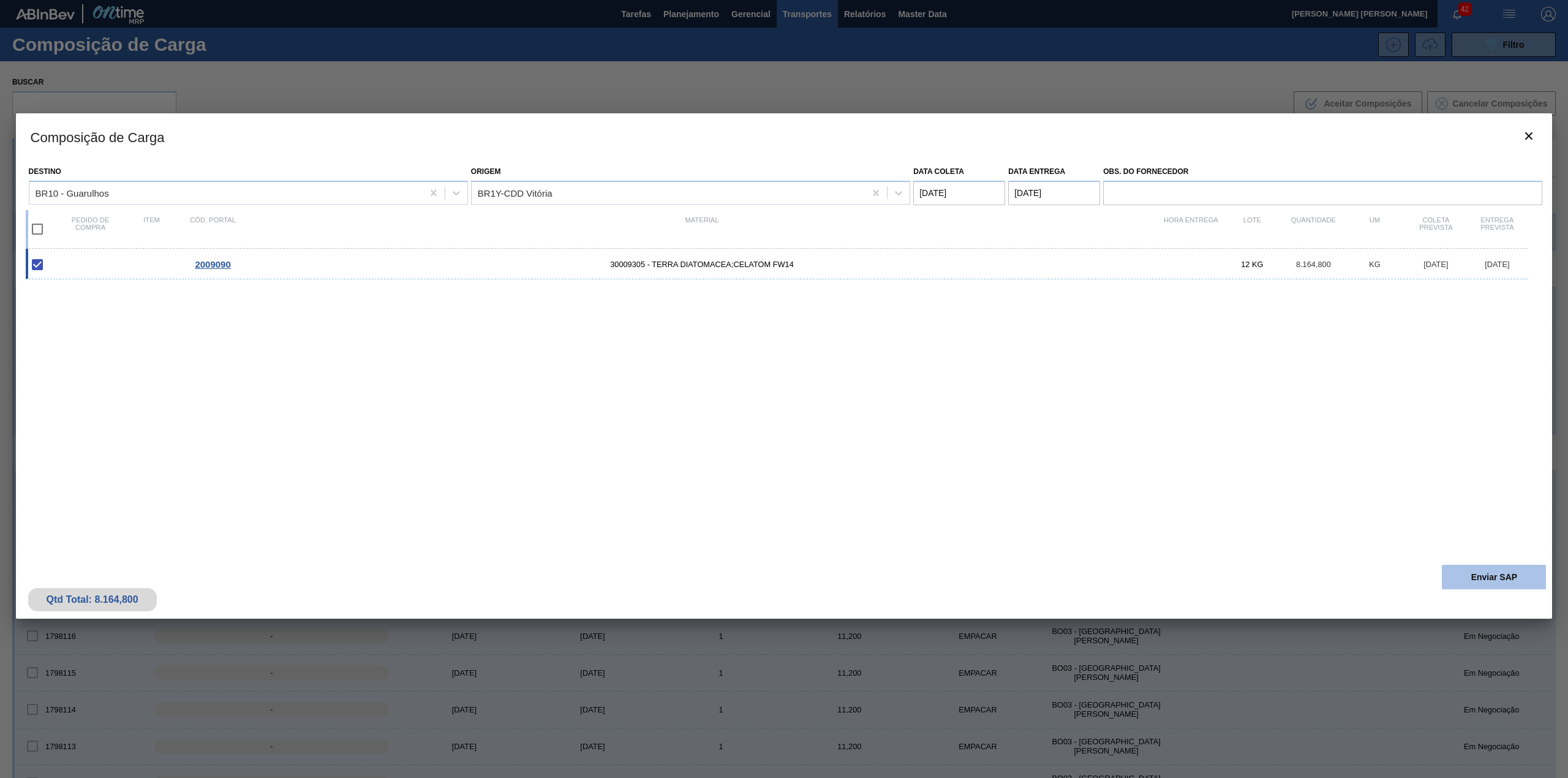
click at [1453, 576] on button "Enviar SAP" at bounding box center [1493, 576] width 104 height 24
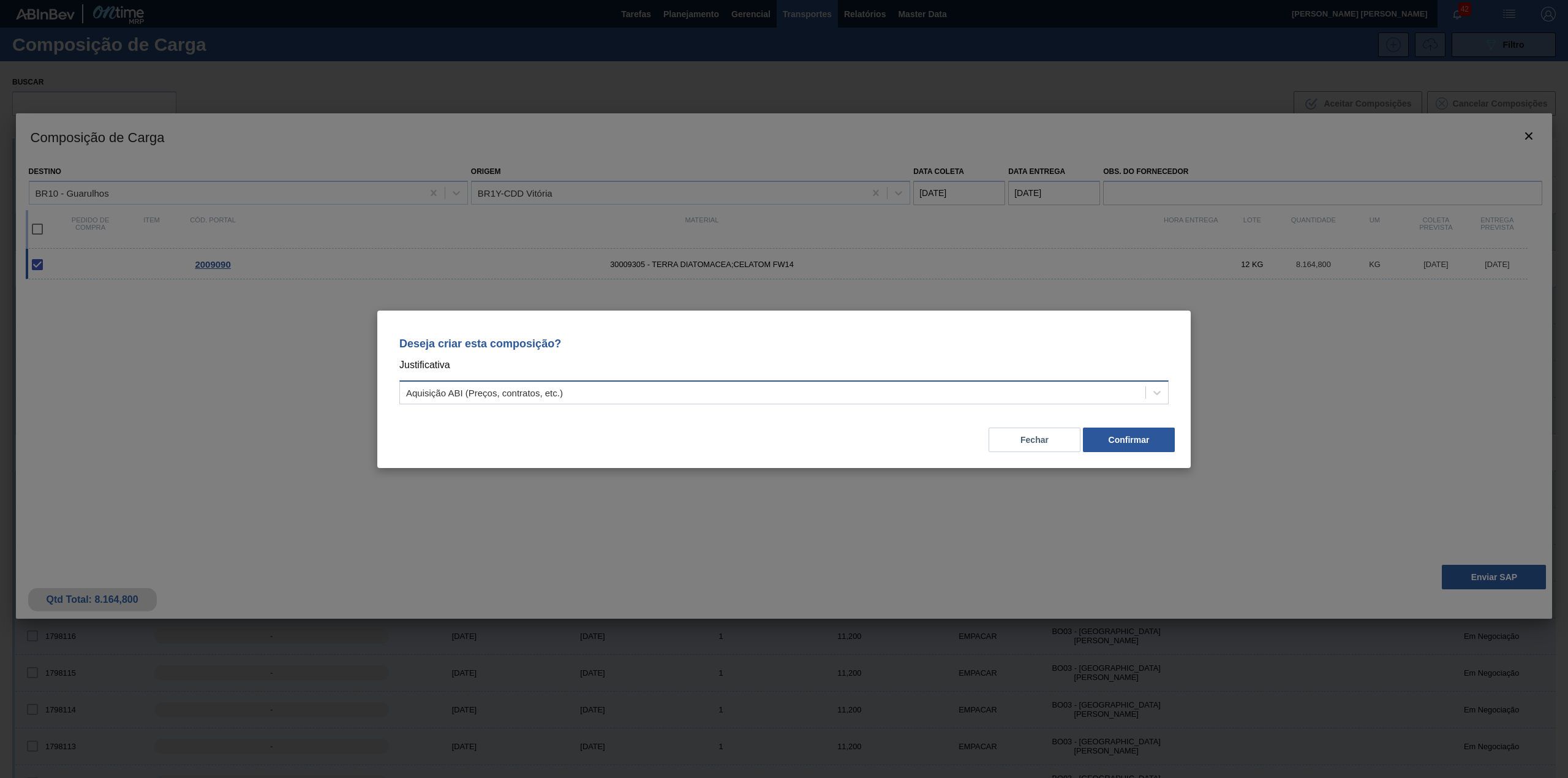
click at [970, 403] on div "Aquisição ABI (Preços, contratos, etc.)" at bounding box center [784, 392] width 769 height 24
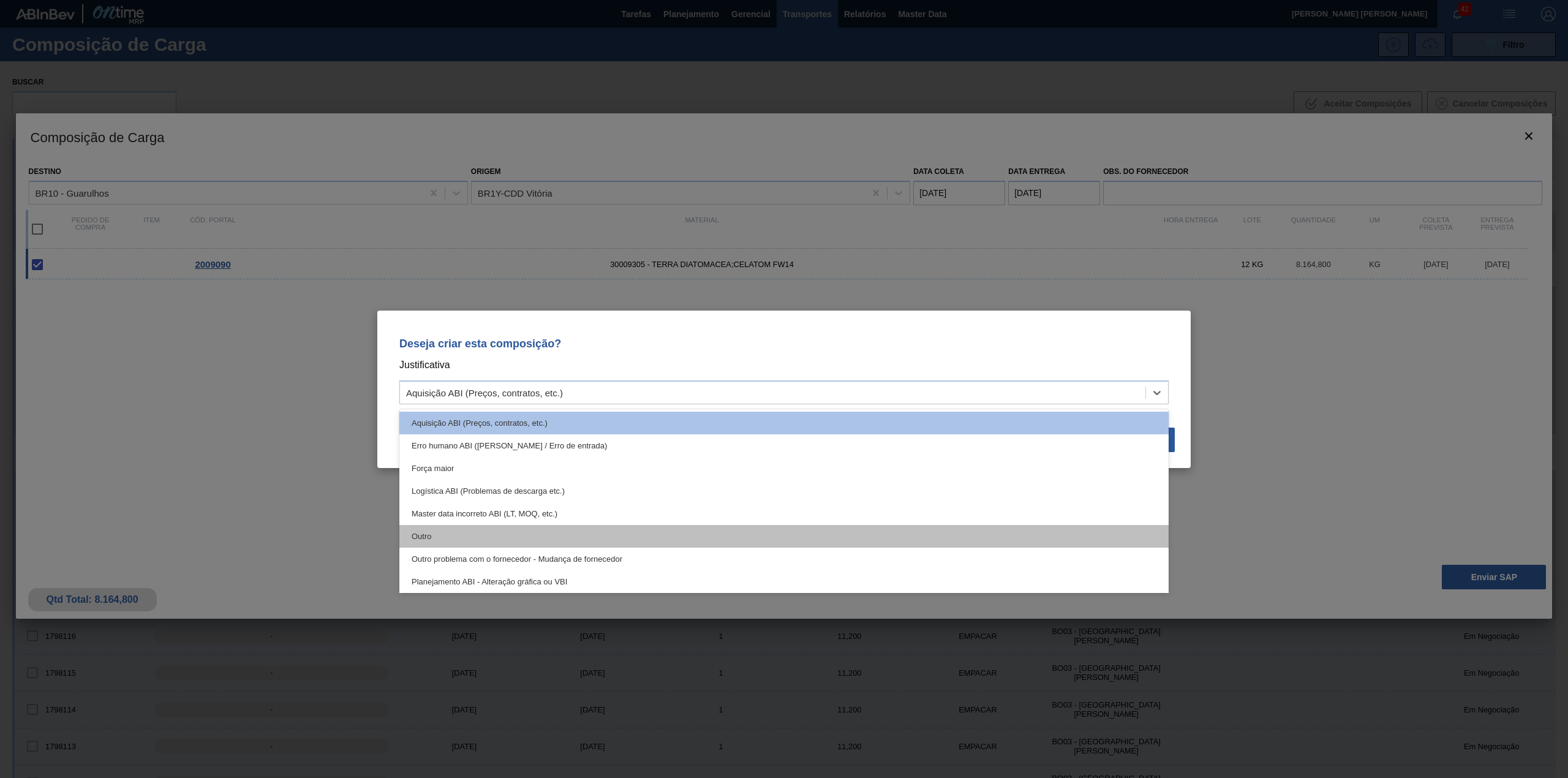
click at [605, 534] on div "Outro" at bounding box center [784, 536] width 769 height 23
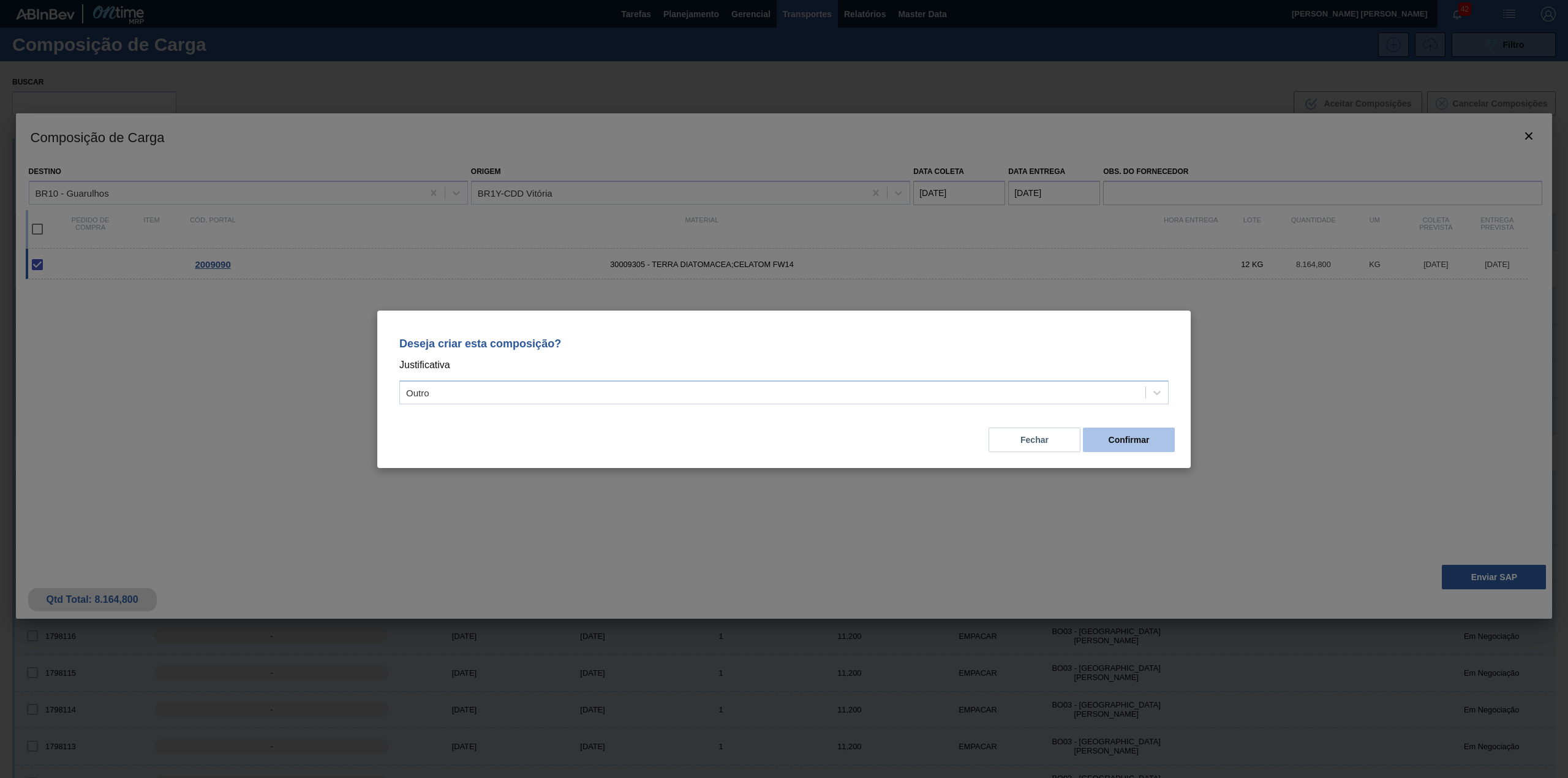
click at [1157, 442] on button "Confirmar" at bounding box center [1129, 439] width 92 height 24
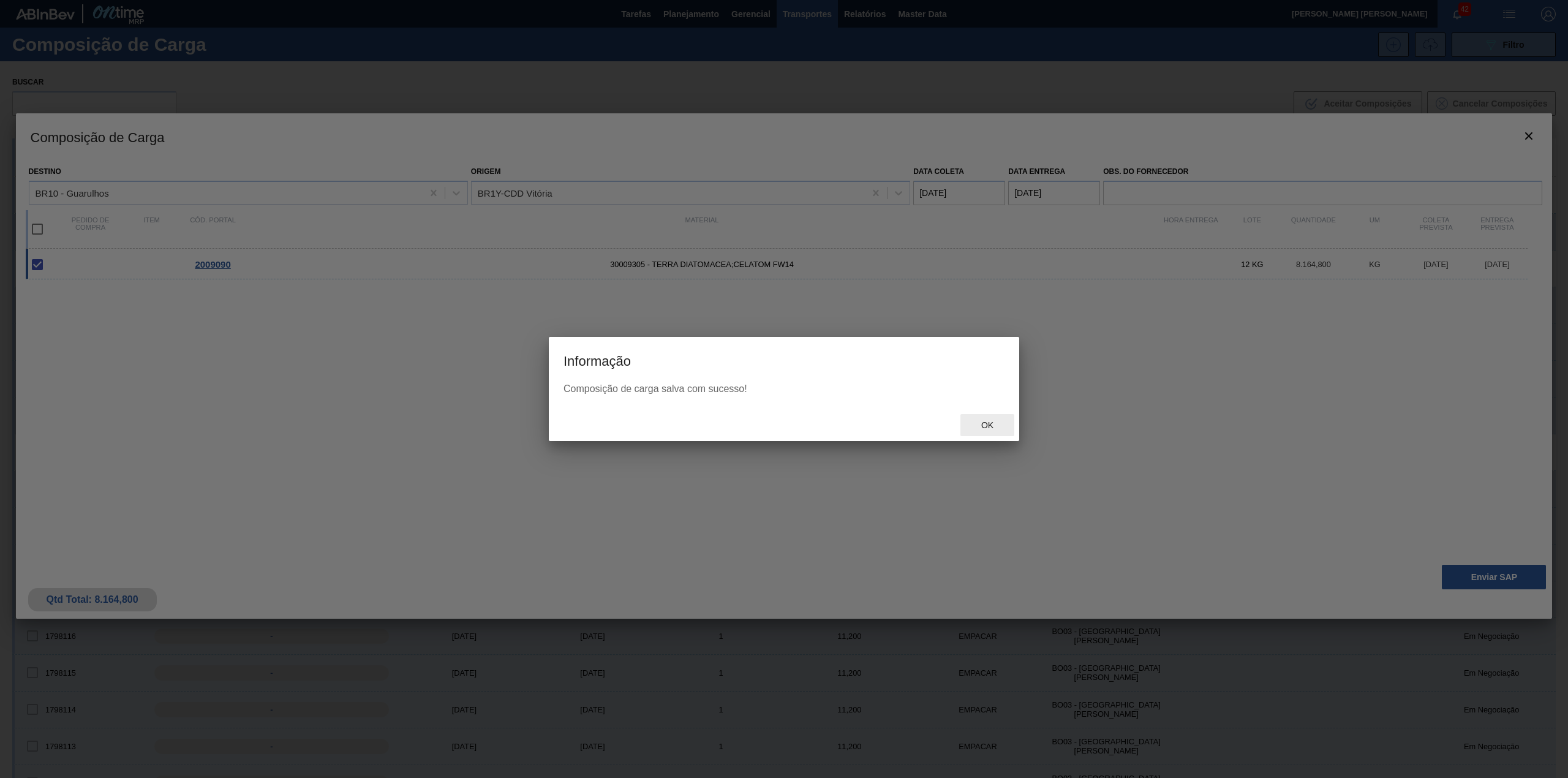
click at [980, 425] on span "Ok" at bounding box center [987, 425] width 32 height 10
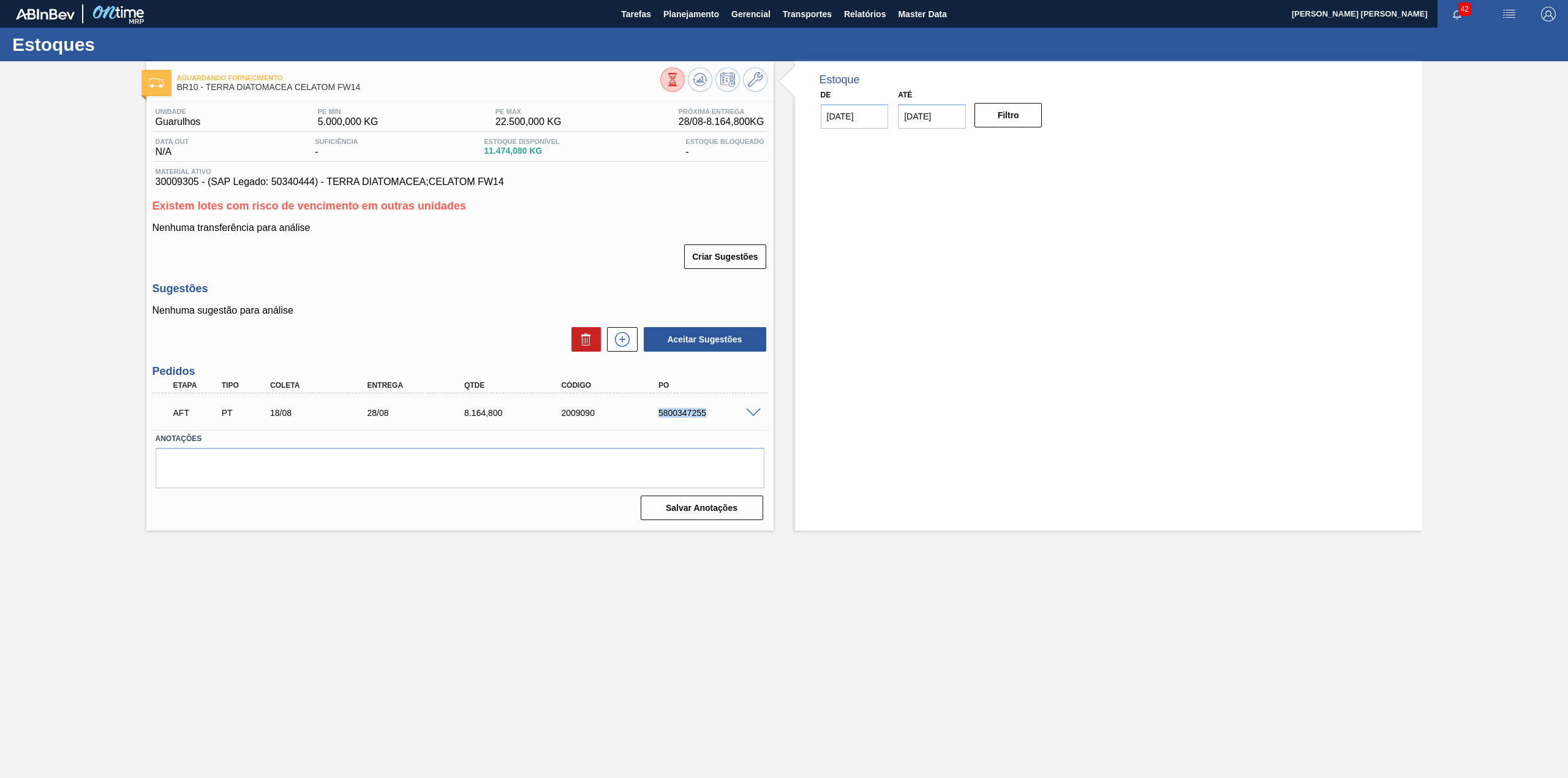
drag, startPoint x: 654, startPoint y: 417, endPoint x: 709, endPoint y: 417, distance: 55.0
click at [709, 417] on div "AFT PT 18/08 28/08 8.164,800 2009090 5800347255" at bounding box center [456, 411] width 582 height 24
copy div "5800347255"
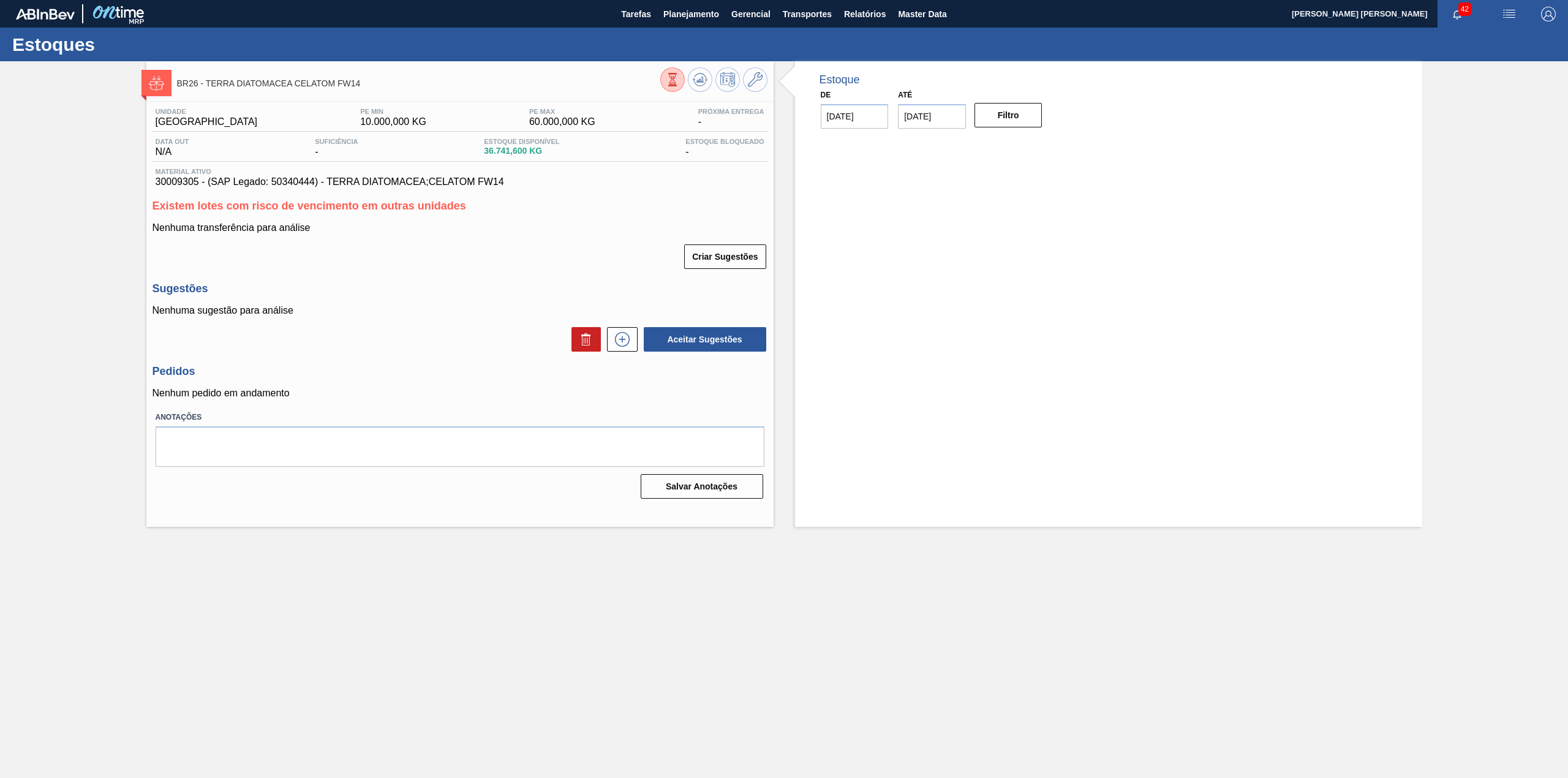
click at [638, 337] on div "Aceitar Sugestões" at bounding box center [702, 339] width 130 height 27
click at [632, 339] on button at bounding box center [622, 339] width 30 height 24
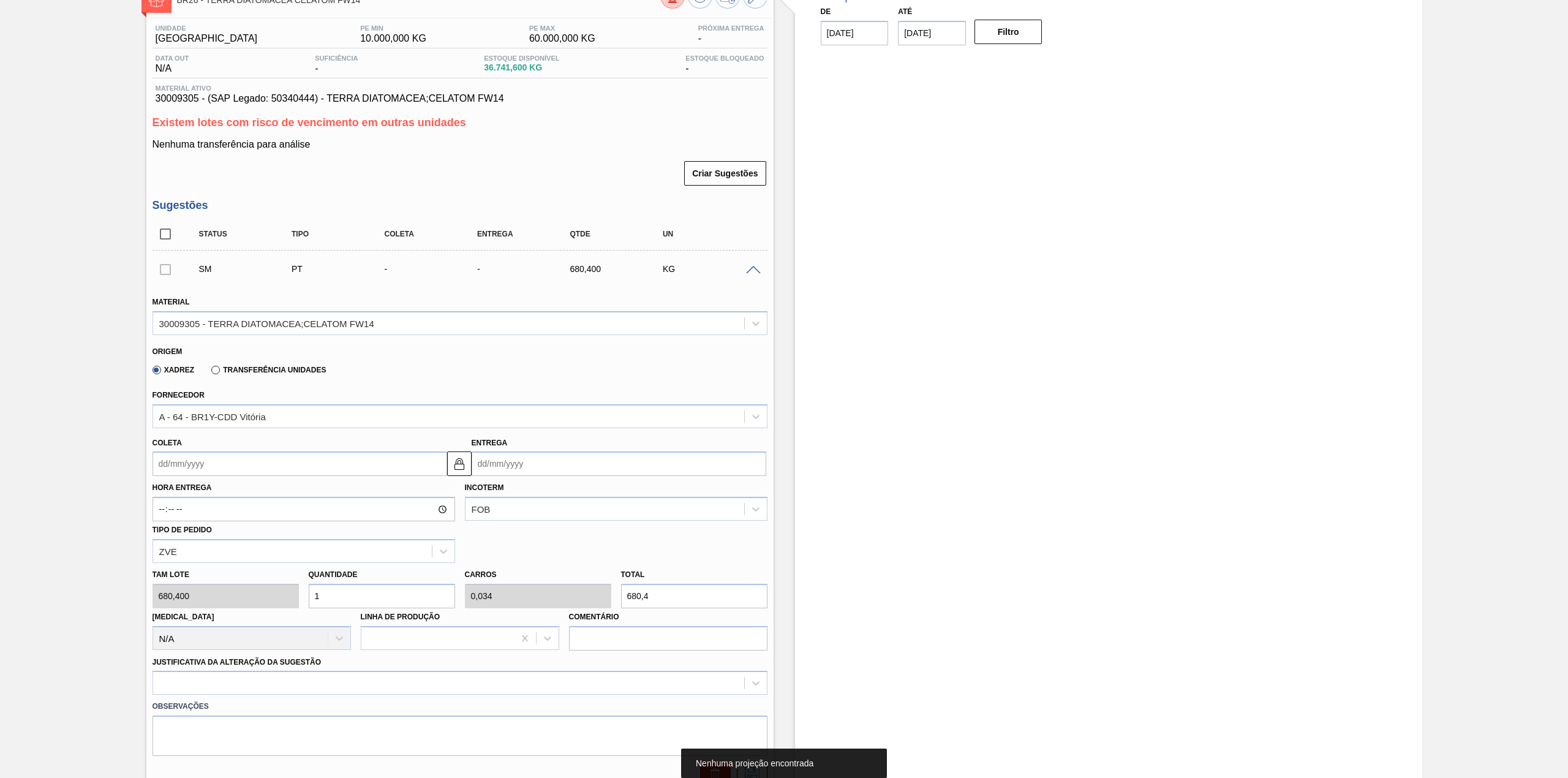
scroll to position [163, 0]
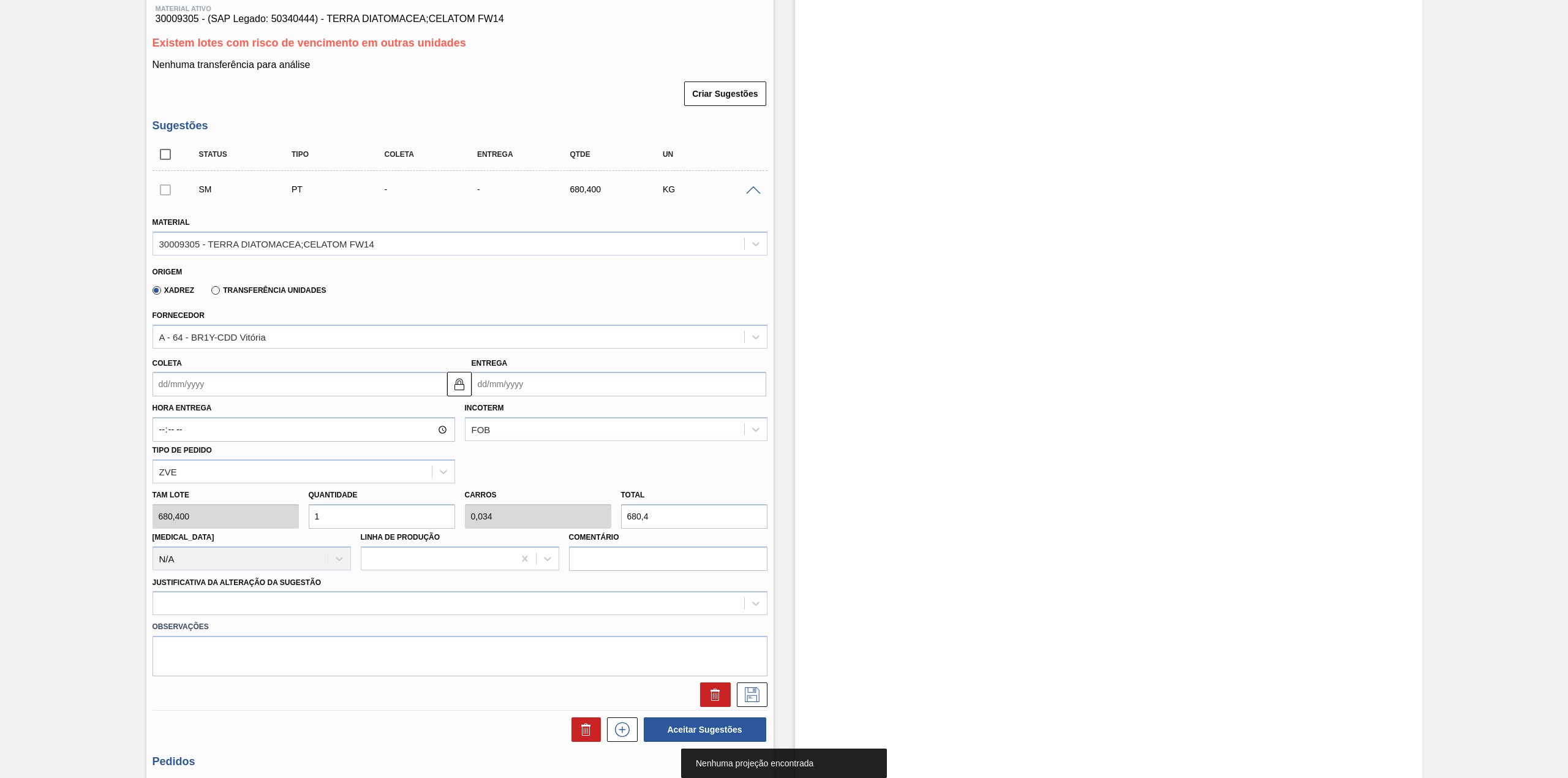
click at [221, 393] on input "Coleta" at bounding box center [300, 384] width 295 height 24
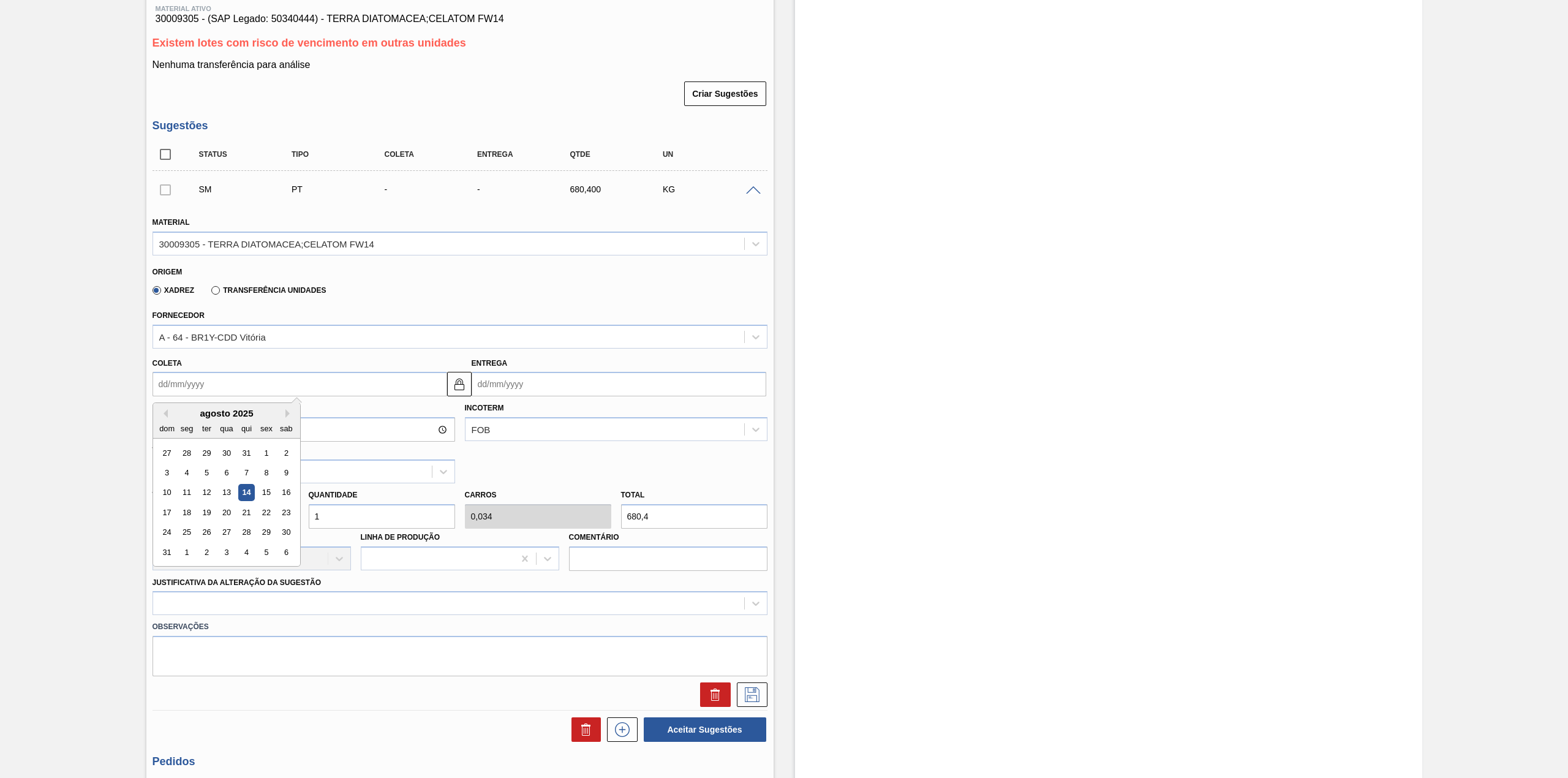
click at [173, 408] on div "agosto 2025 dom seg ter qua qui sex sab" at bounding box center [227, 421] width 147 height 36
click at [182, 512] on div "18" at bounding box center [186, 512] width 16 height 16
type input "[DATE]"
click at [351, 520] on input "1" at bounding box center [382, 516] width 147 height 24
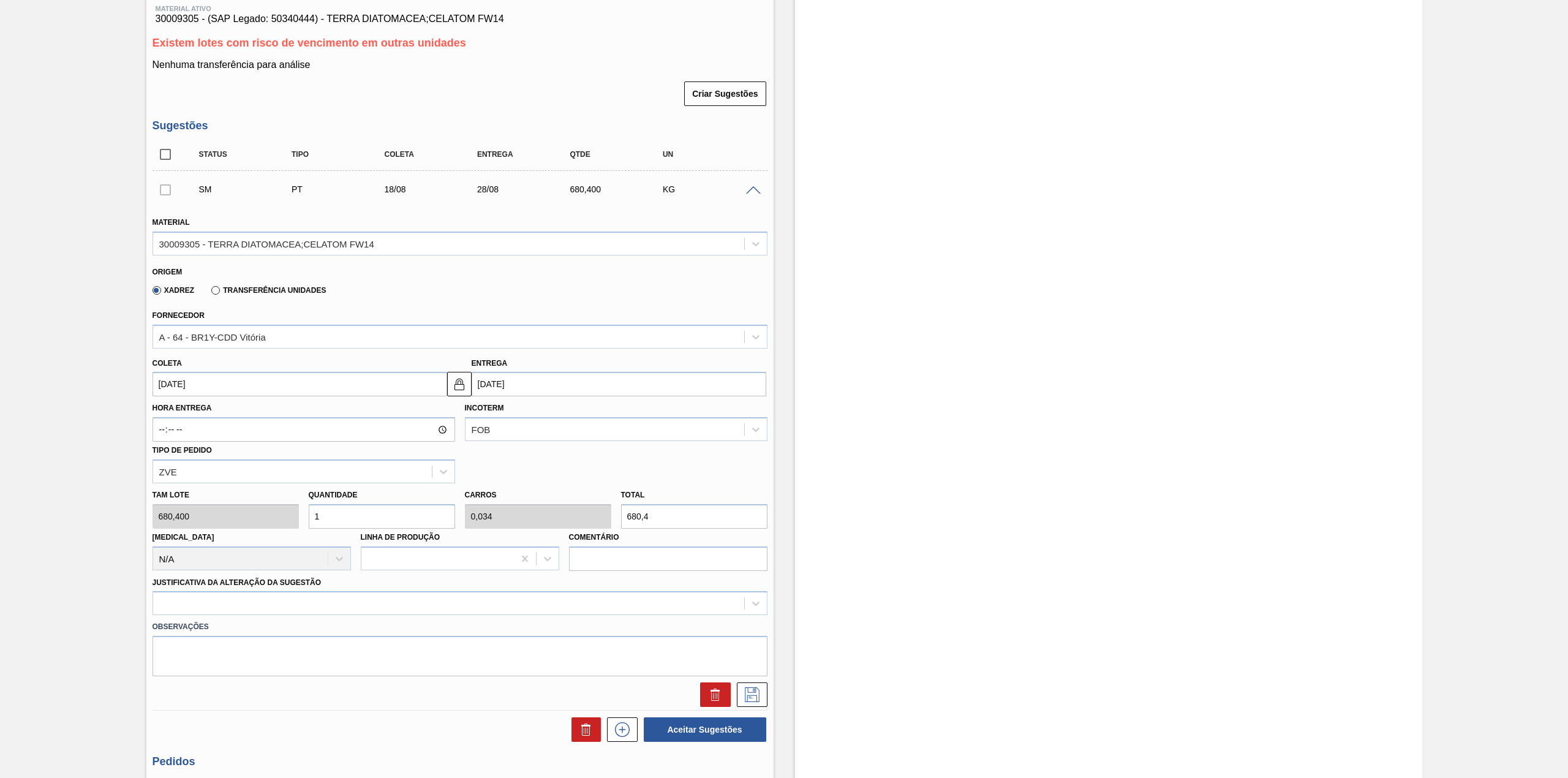
type input "12"
type input "0,408"
type input "8.164,8"
type input "12"
click at [364, 594] on div at bounding box center [460, 602] width 615 height 24
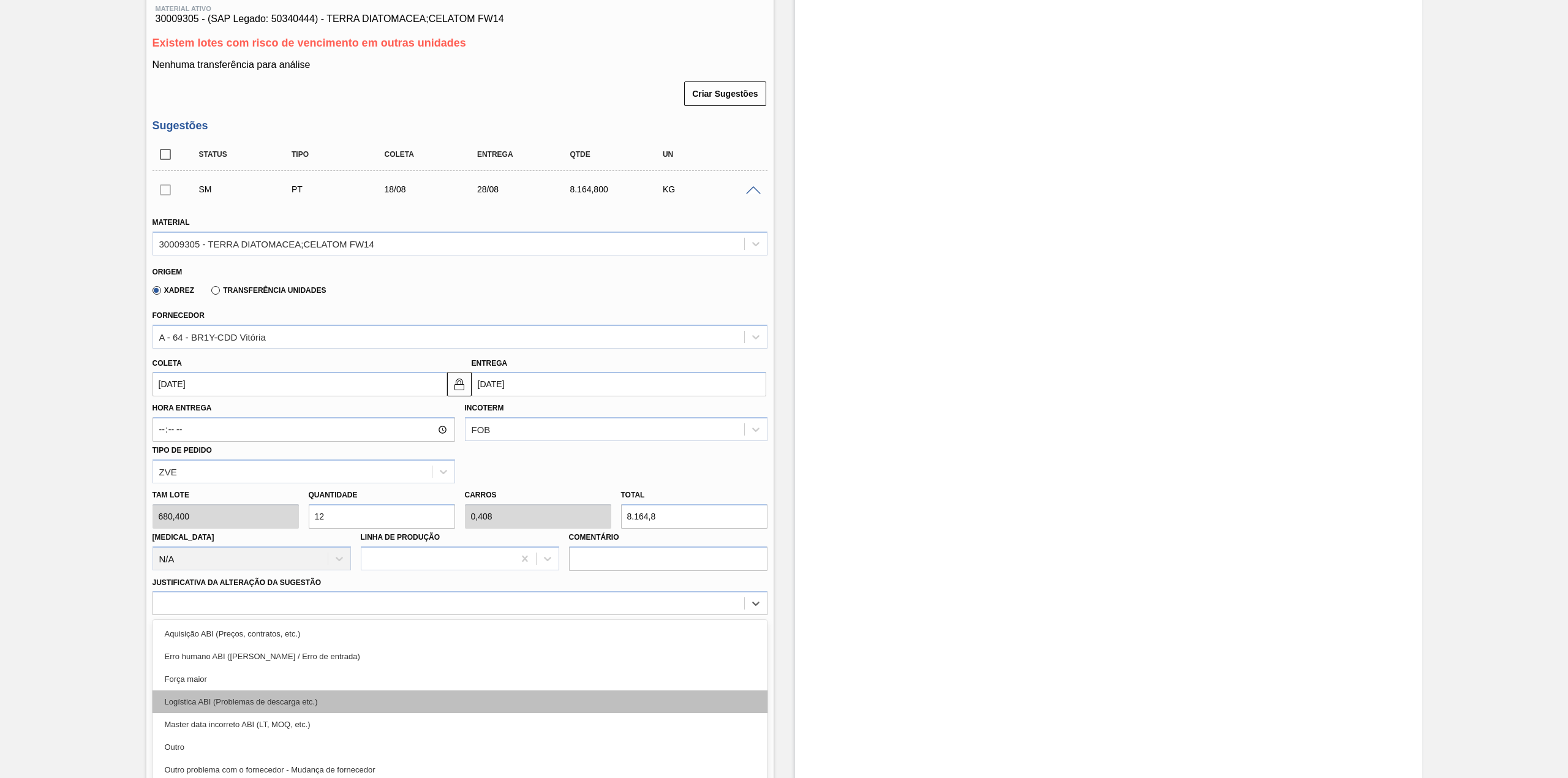
scroll to position [194, 0]
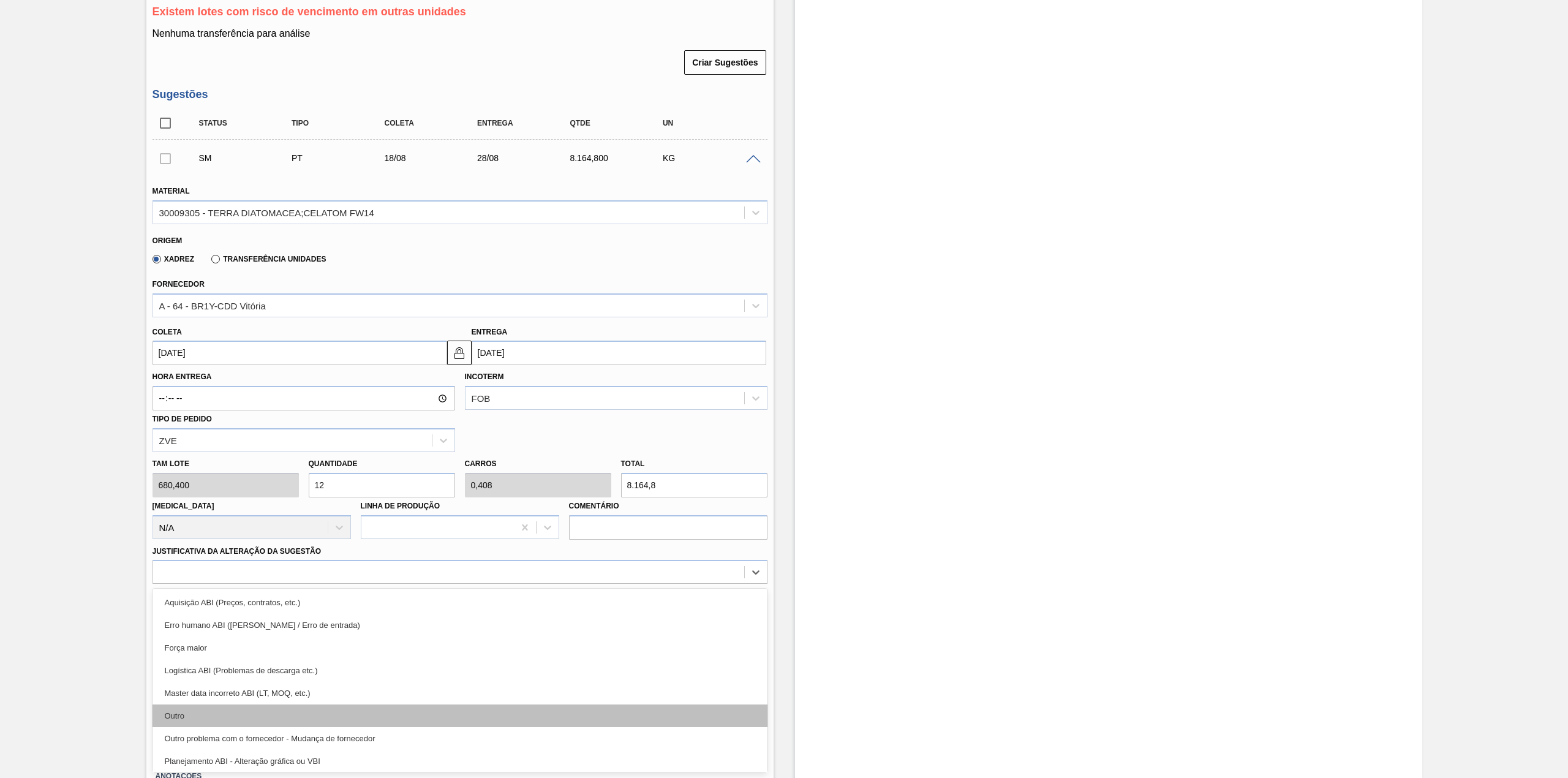
click at [273, 705] on div "Outro" at bounding box center [460, 715] width 615 height 23
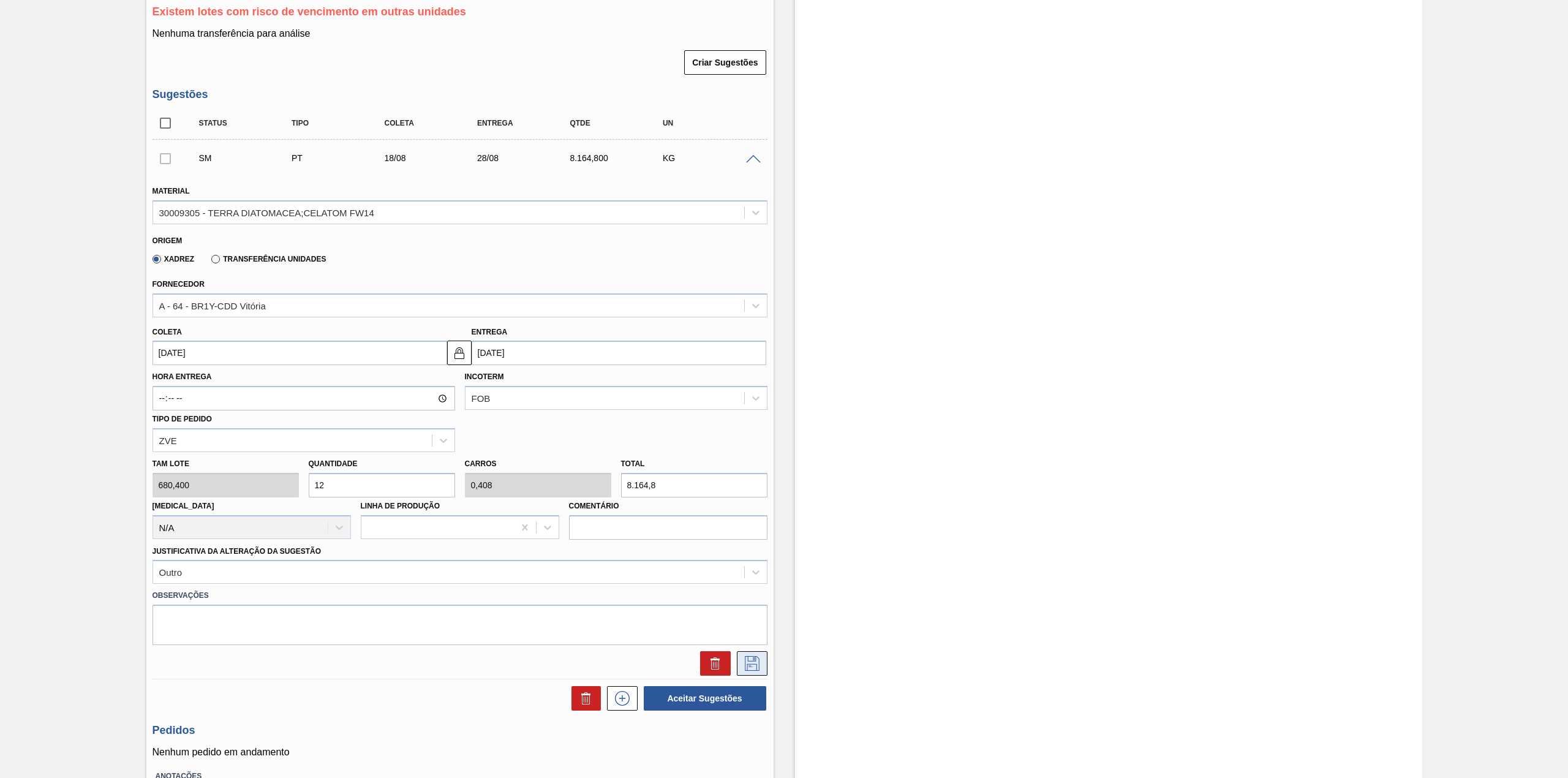
click at [750, 665] on icon at bounding box center [752, 663] width 19 height 15
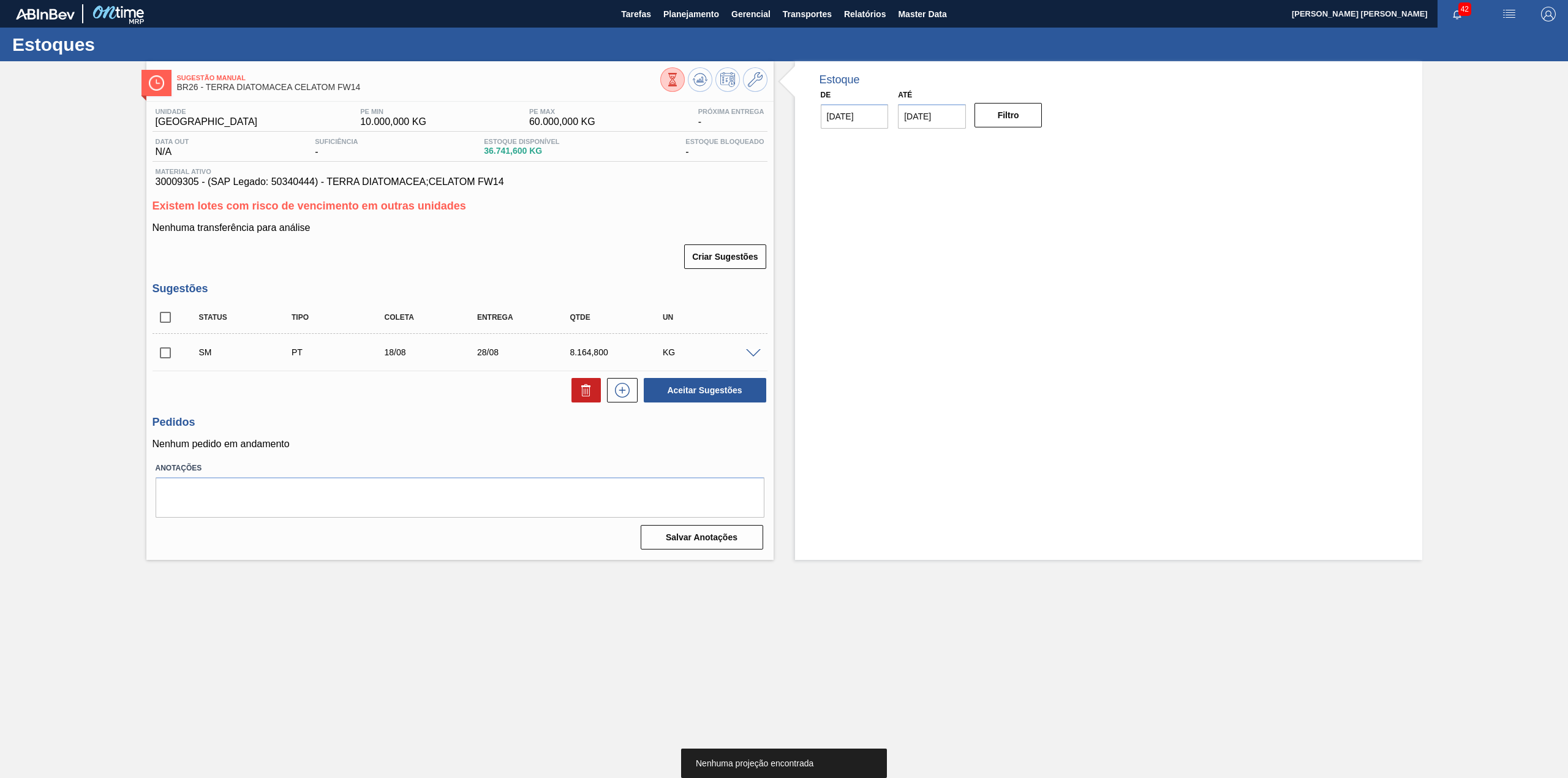
scroll to position [0, 0]
click at [167, 358] on input "checkbox" at bounding box center [165, 353] width 26 height 26
click at [686, 390] on button "Aceitar Sugestões" at bounding box center [705, 390] width 122 height 24
checkbox input "false"
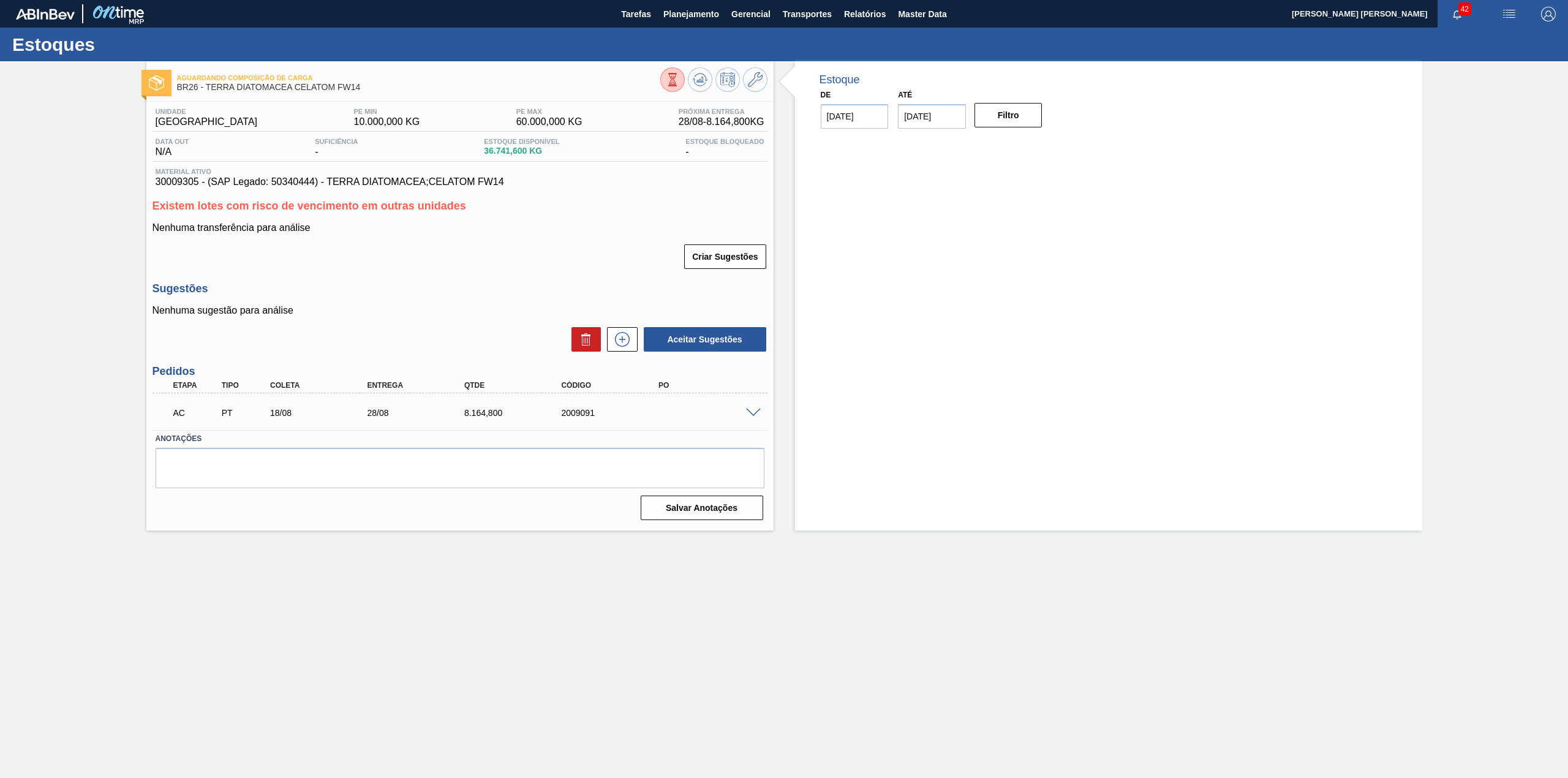
click at [741, 408] on div "AC PT 18/08 28/08 8.164,[PHONE_NUMBER]" at bounding box center [456, 411] width 582 height 24
click at [747, 411] on span at bounding box center [754, 413] width 15 height 9
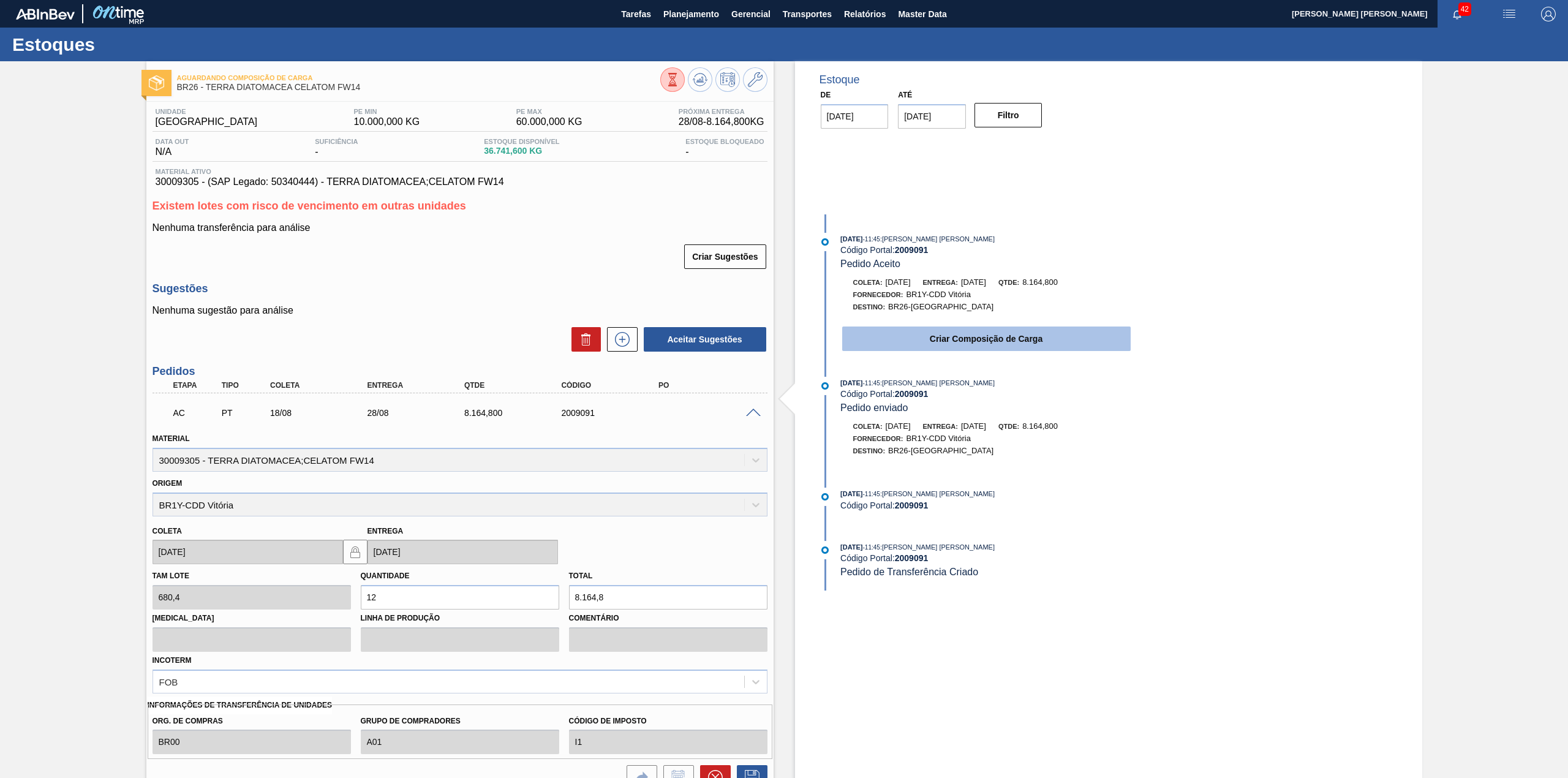
click at [900, 348] on button "Criar Composição de Carga" at bounding box center [986, 338] width 288 height 24
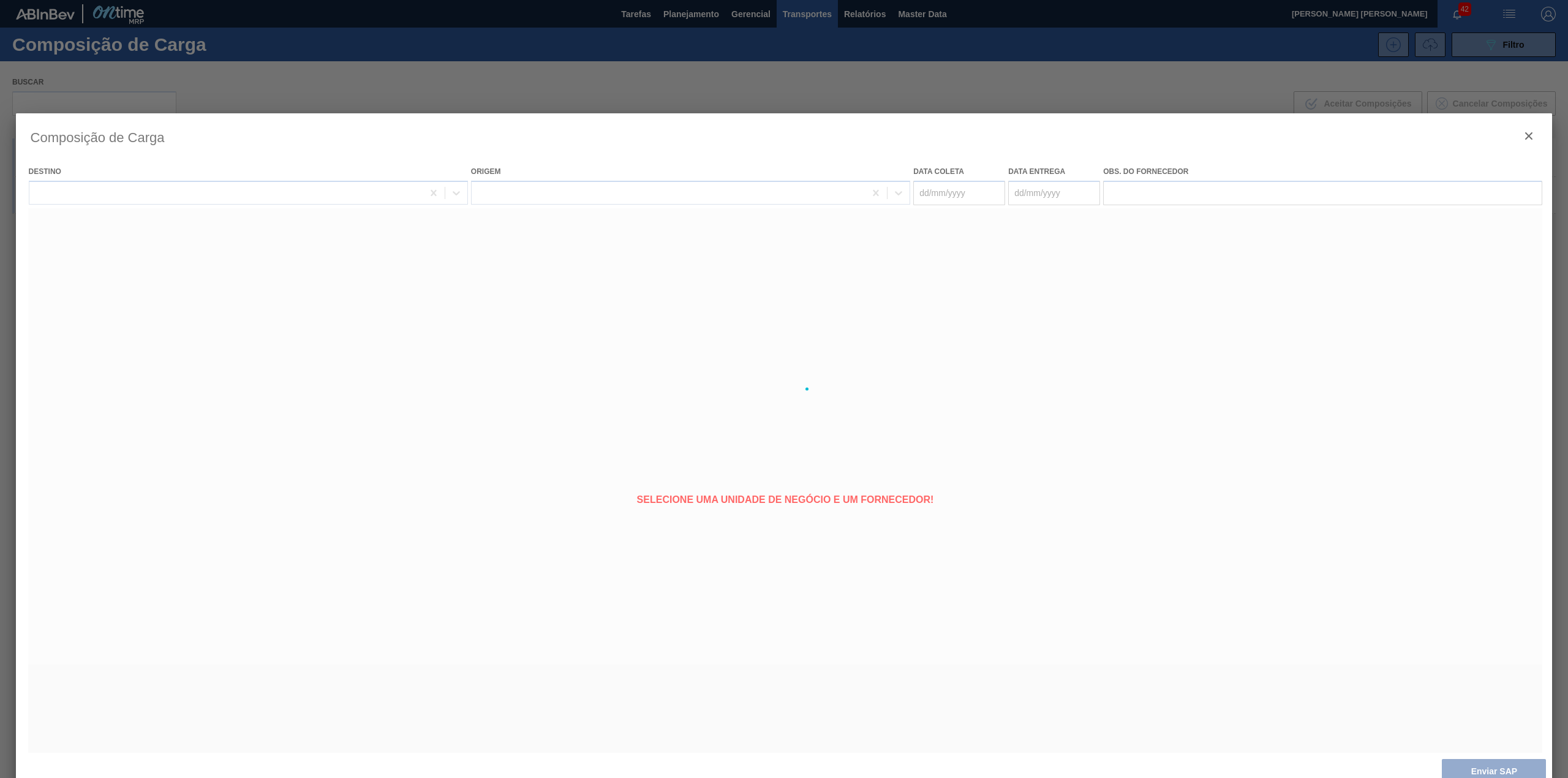
type coleta "[DATE]"
type entrega "[DATE]"
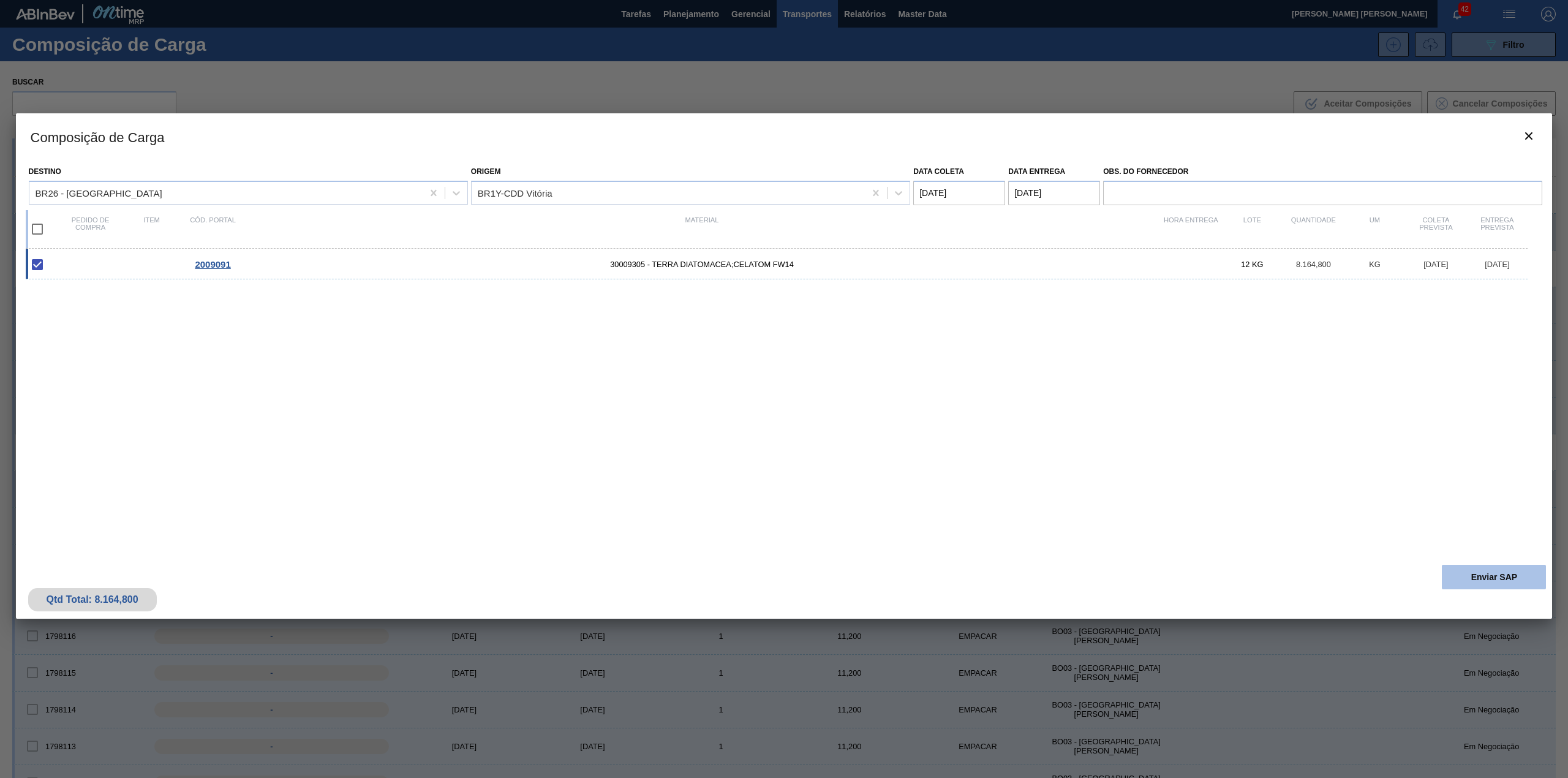
click at [1512, 573] on button "Enviar SAP" at bounding box center [1493, 576] width 104 height 24
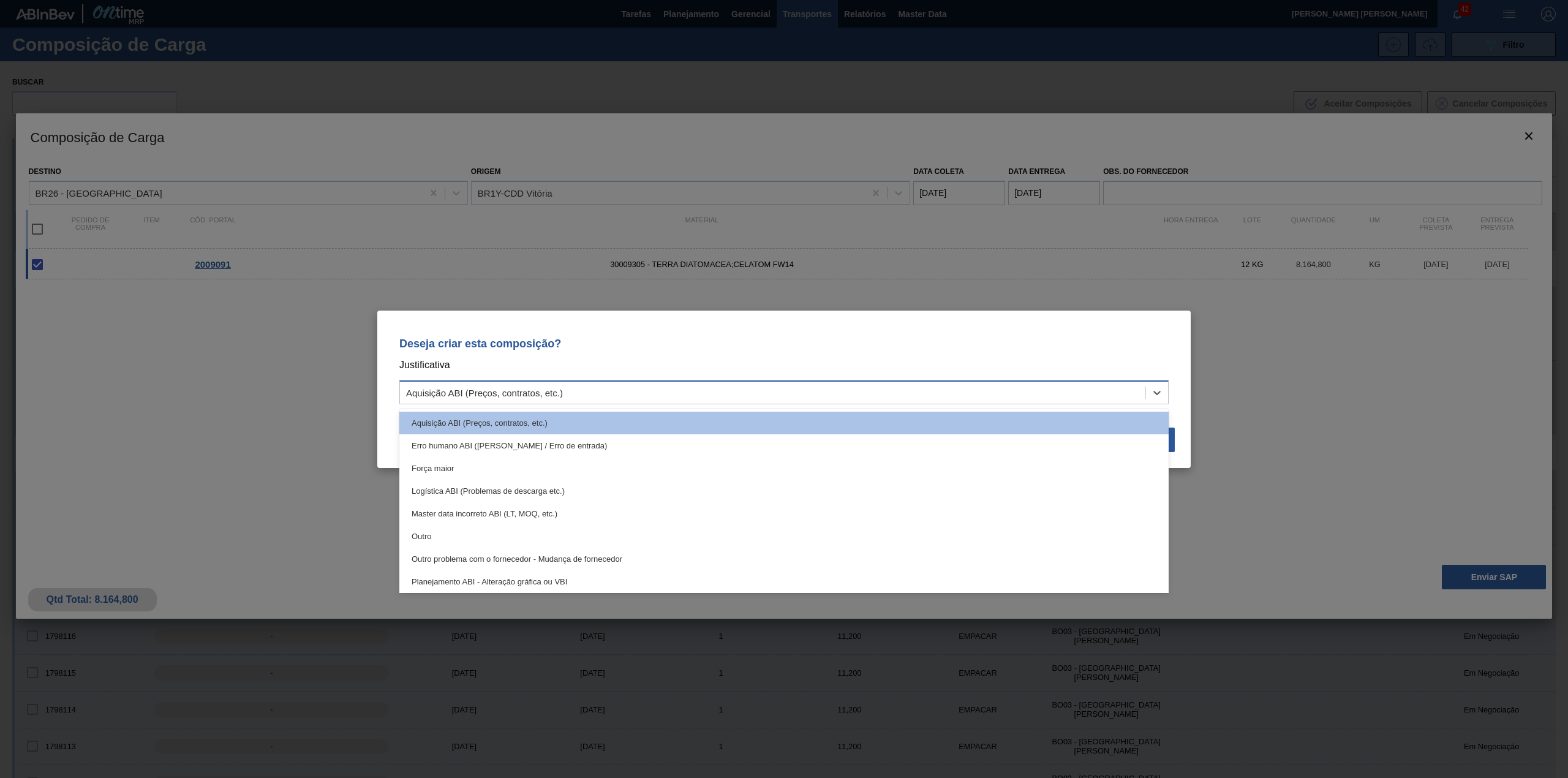
click at [820, 393] on div "Aquisição ABI (Preços, contratos, etc.)" at bounding box center [773, 392] width 745 height 18
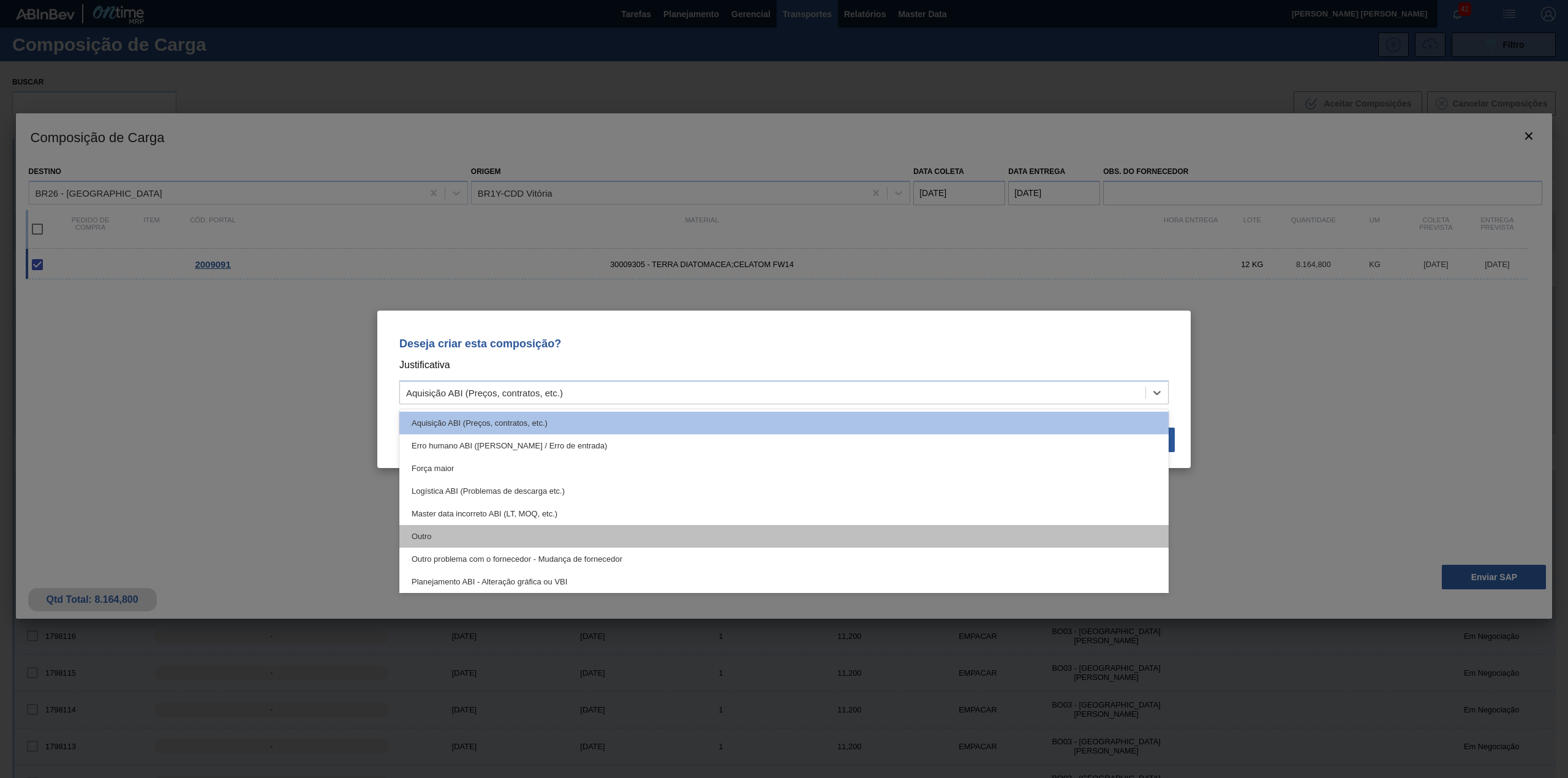
click at [432, 535] on div "Outro" at bounding box center [784, 536] width 769 height 23
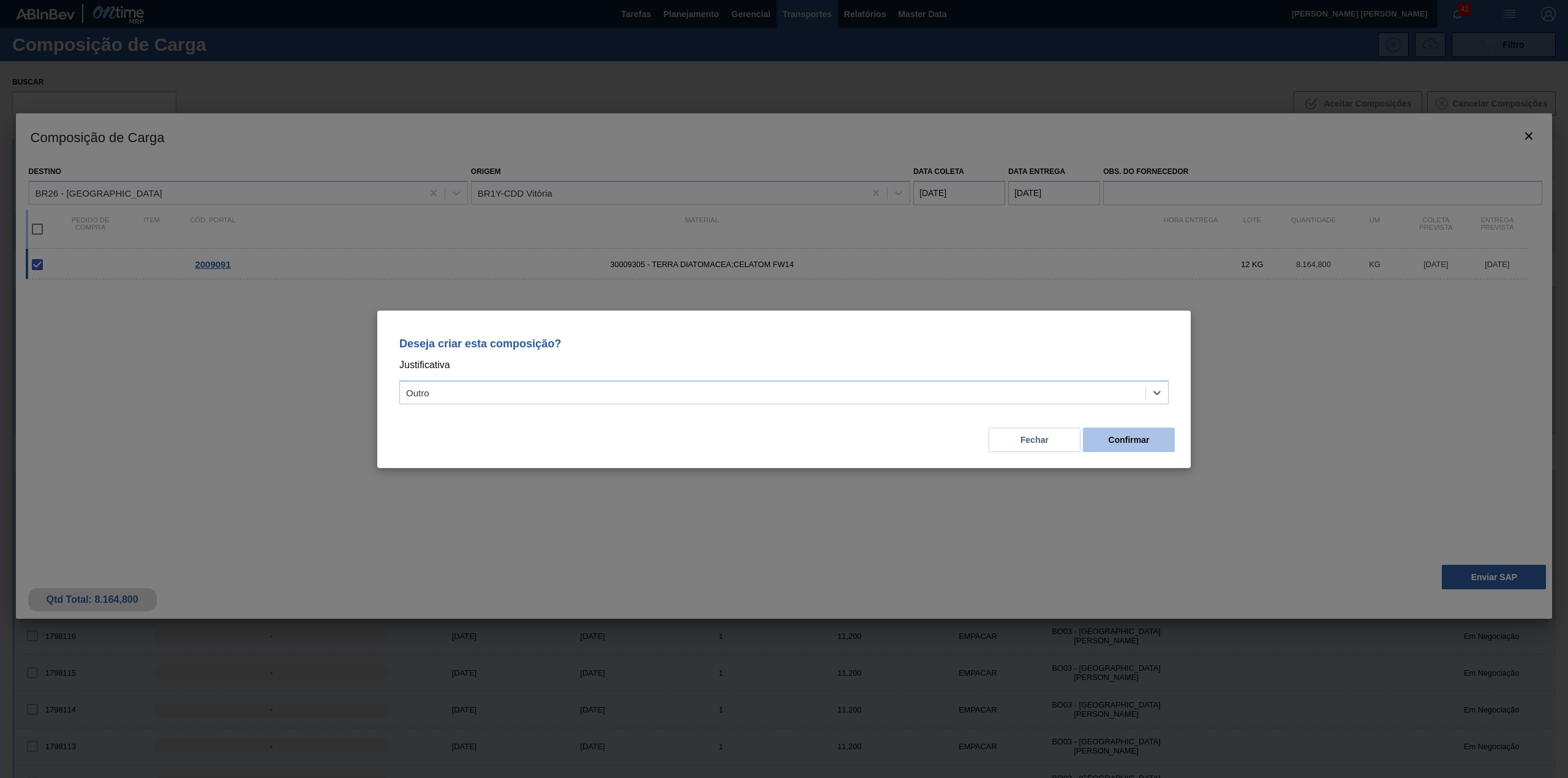
click at [1101, 433] on button "Confirmar" at bounding box center [1129, 439] width 92 height 24
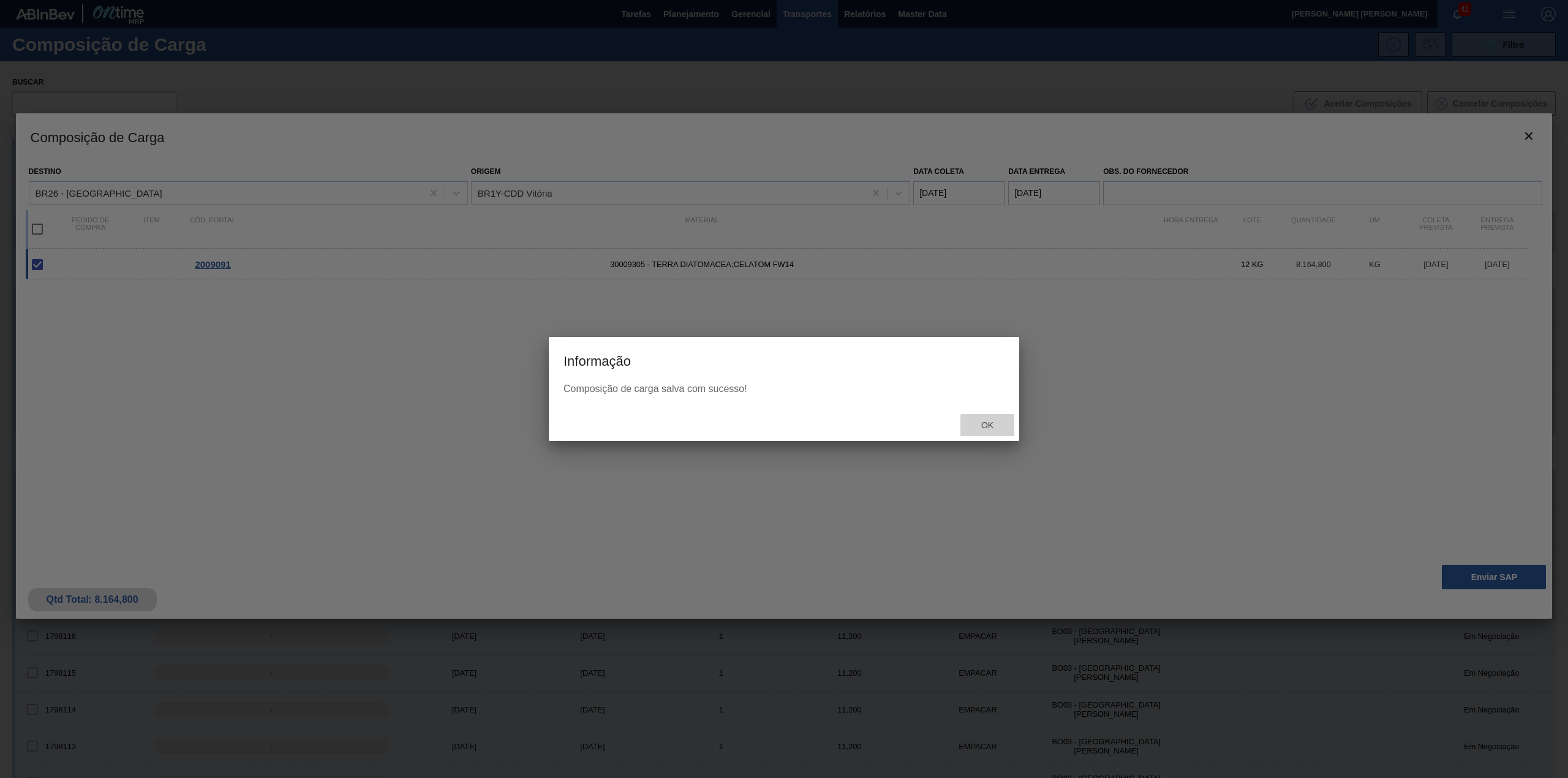
click at [996, 422] on span "Ok" at bounding box center [987, 425] width 32 height 10
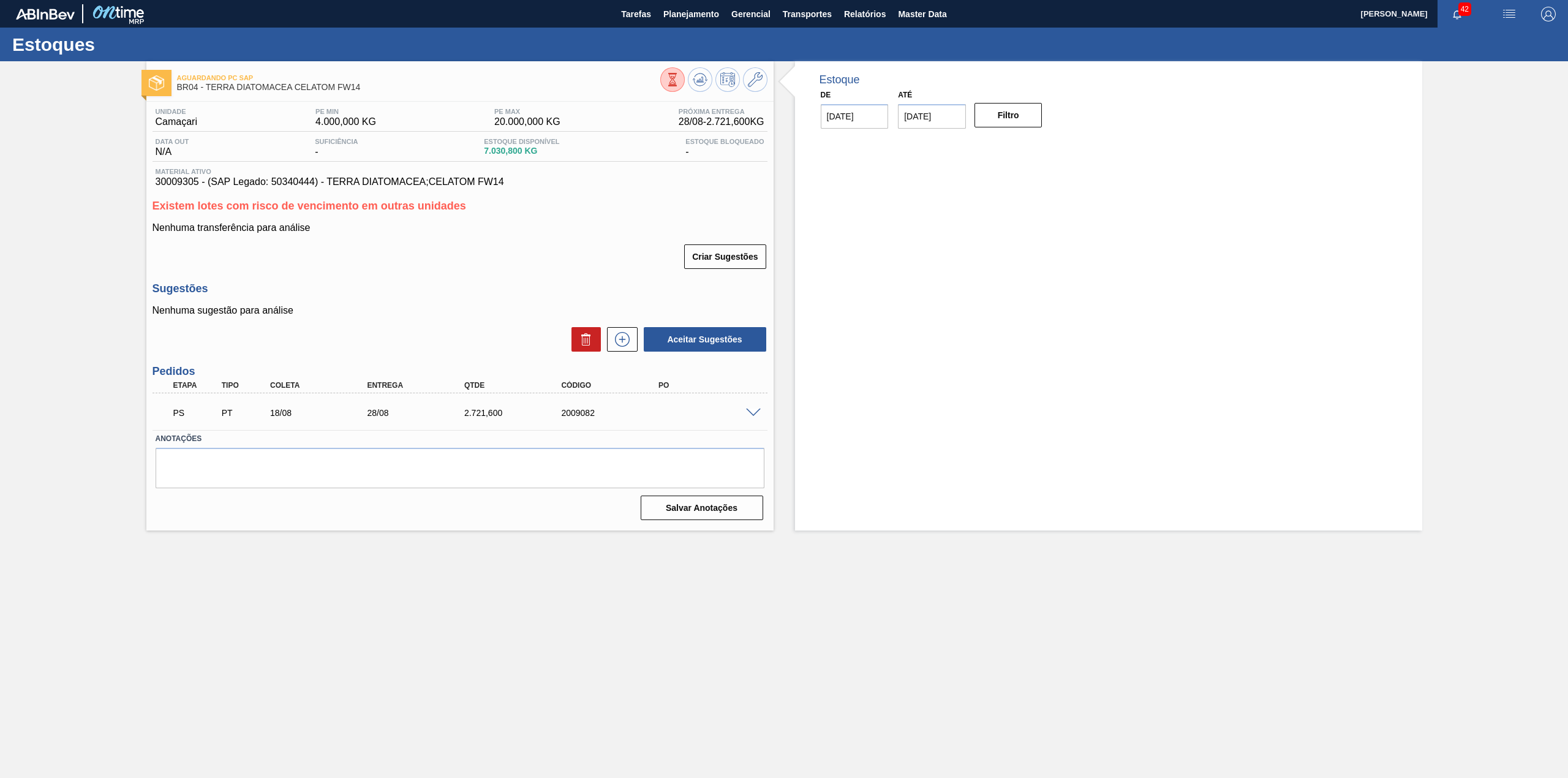
click at [752, 414] on span at bounding box center [754, 413] width 15 height 9
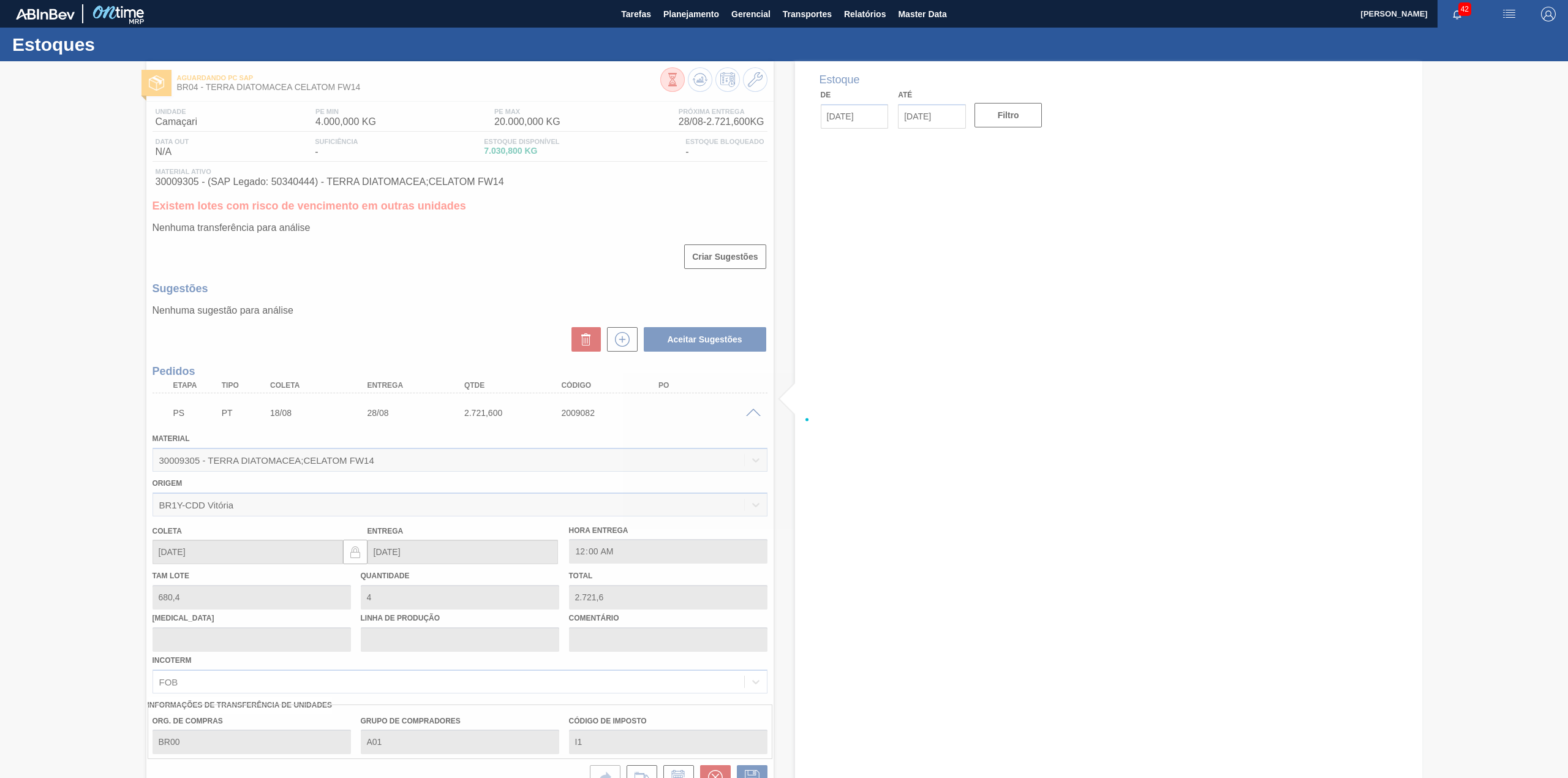
click at [753, 410] on div at bounding box center [784, 419] width 1568 height 717
click at [755, 422] on div at bounding box center [784, 419] width 1568 height 717
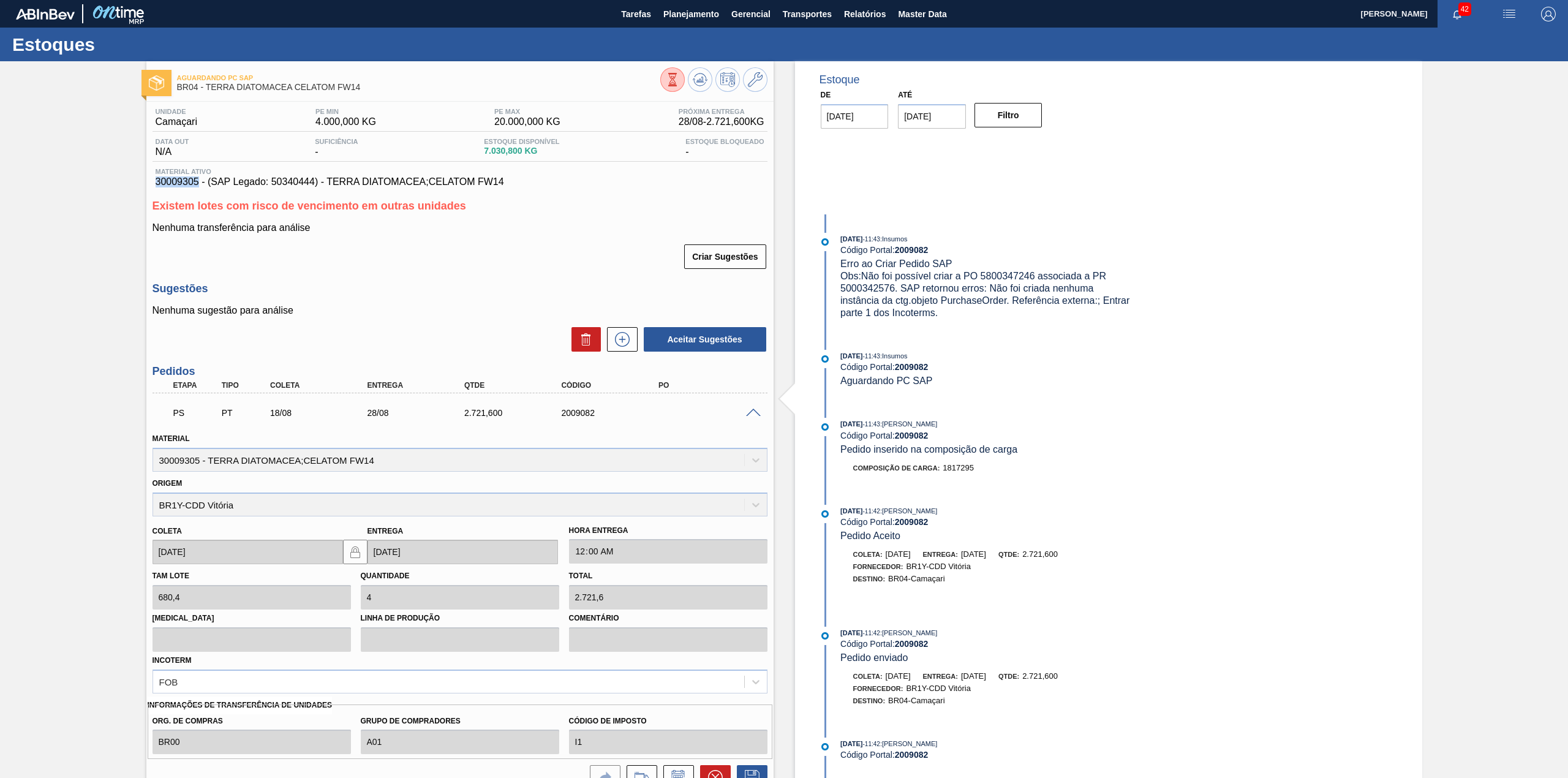
drag, startPoint x: 154, startPoint y: 180, endPoint x: 196, endPoint y: 189, distance: 43.0
click at [196, 187] on span "30009305 - (SAP Legado: 50340444) - TERRA DIATOMACEA;CELATOM FW14" at bounding box center [459, 182] width 608 height 11
copy span "30009305"
drag, startPoint x: 949, startPoint y: 315, endPoint x: 838, endPoint y: 265, distance: 121.7
click at [838, 265] on div "[DATE] 11:43 : Insumos Código Portal: 2009082 Erro ao Criar Pedido SAP Obs: Não…" at bounding box center [974, 276] width 316 height 87
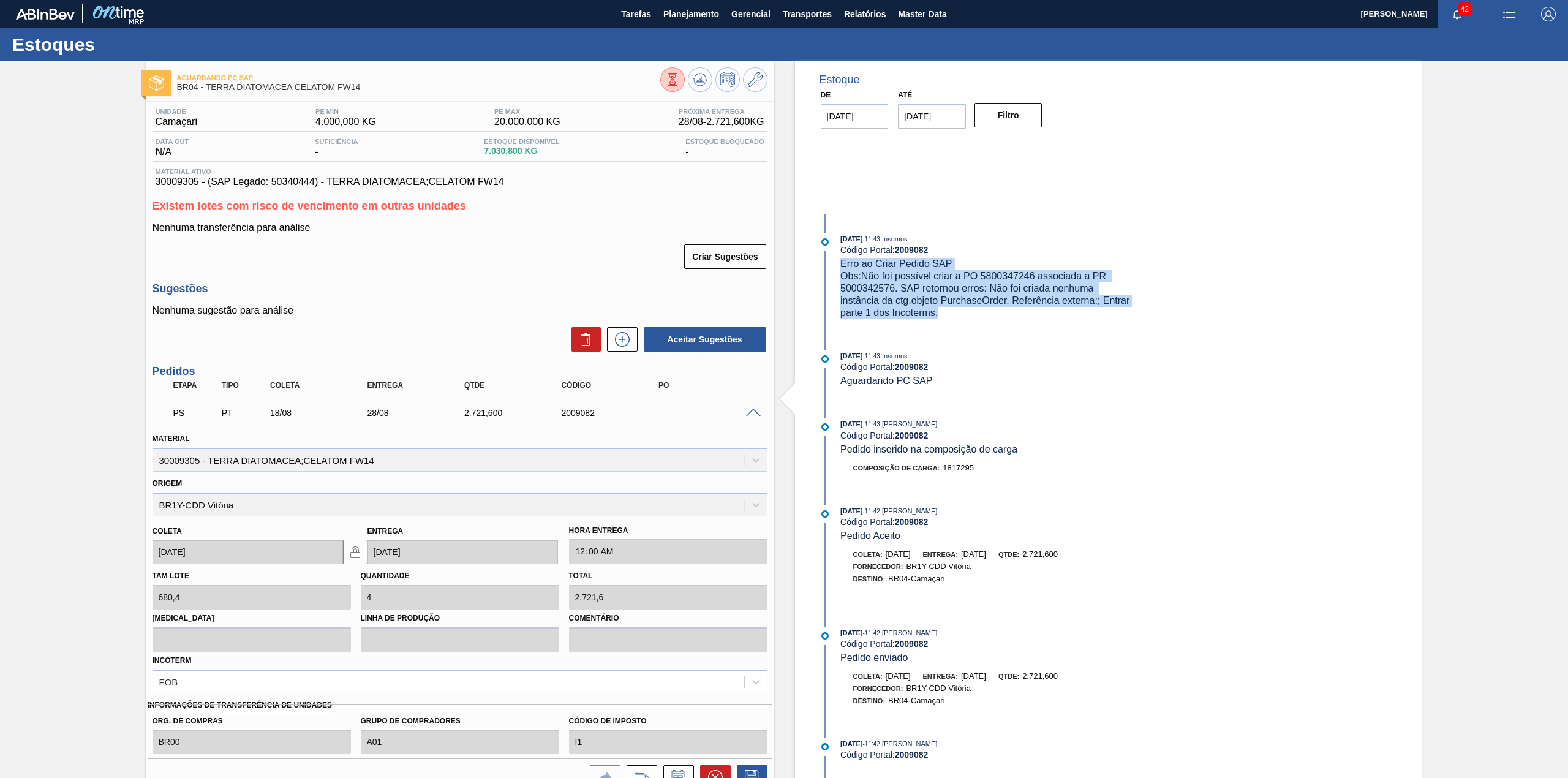
click at [951, 319] on div "Obs: Não foi possível criar a PO 5800347246 associada a PR 5000342576. SAP reto…" at bounding box center [986, 294] width 291 height 49
click at [953, 310] on div "Obs: Não foi possível criar a PO 5800347246 associada a PR 5000342576. SAP reto…" at bounding box center [986, 294] width 291 height 49
drag, startPoint x: 941, startPoint y: 309, endPoint x: 843, endPoint y: 265, distance: 107.4
click at [843, 265] on div "[DATE] 11:43 : Insumos Código Portal: 2009082 Erro ao Criar Pedido SAP Obs: Não…" at bounding box center [986, 276] width 291 height 87
copy div "Erro ao Criar Pedido SAP Obs: Não foi possível criar a PO 5800347246 associada …"
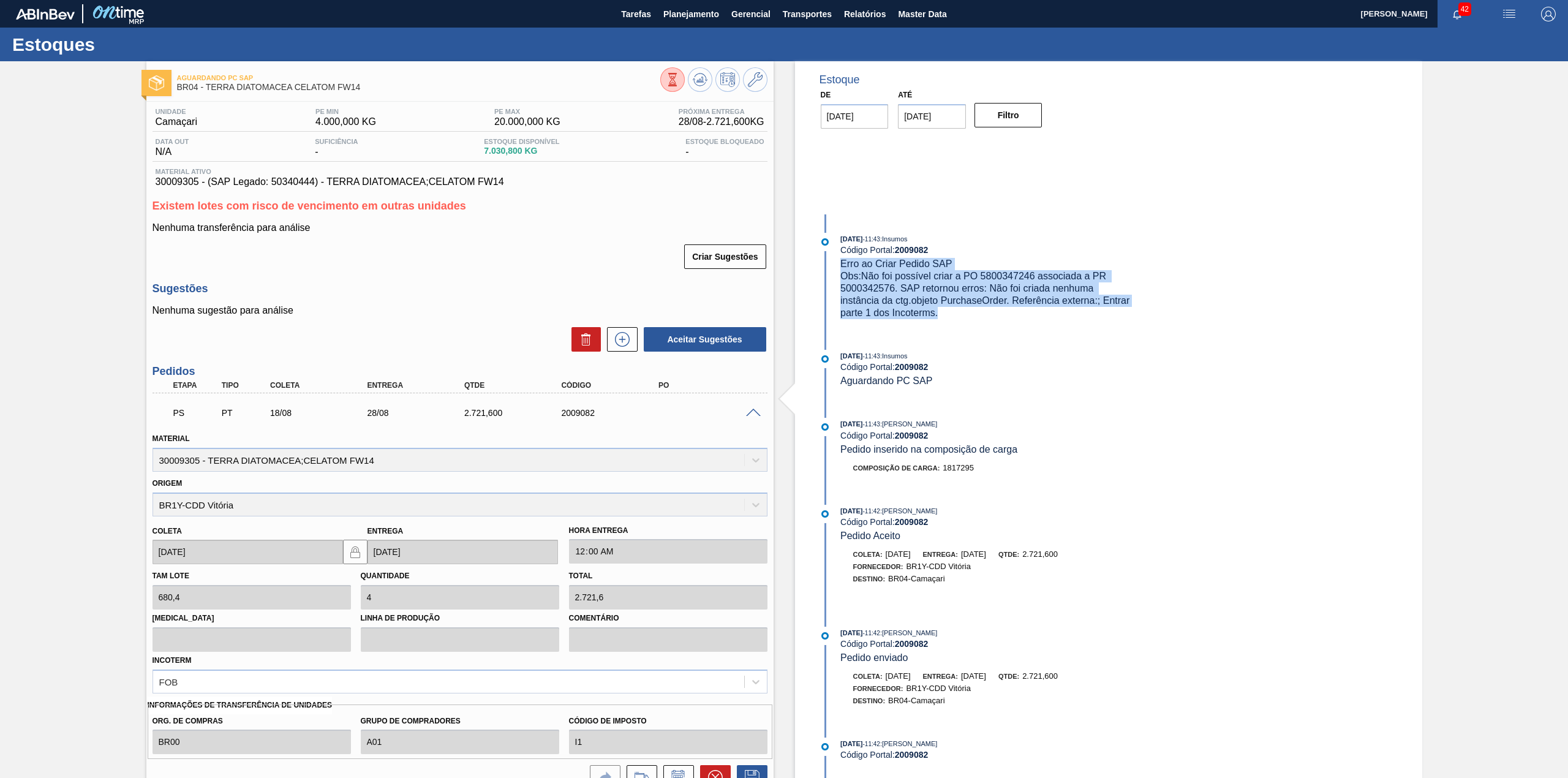
click at [1321, 304] on div "Estoque De [DATE] Até [DATE] Filtro [DATE] 11:43 : Insumos Código Portal: 20090…" at bounding box center [1109, 477] width 627 height 831
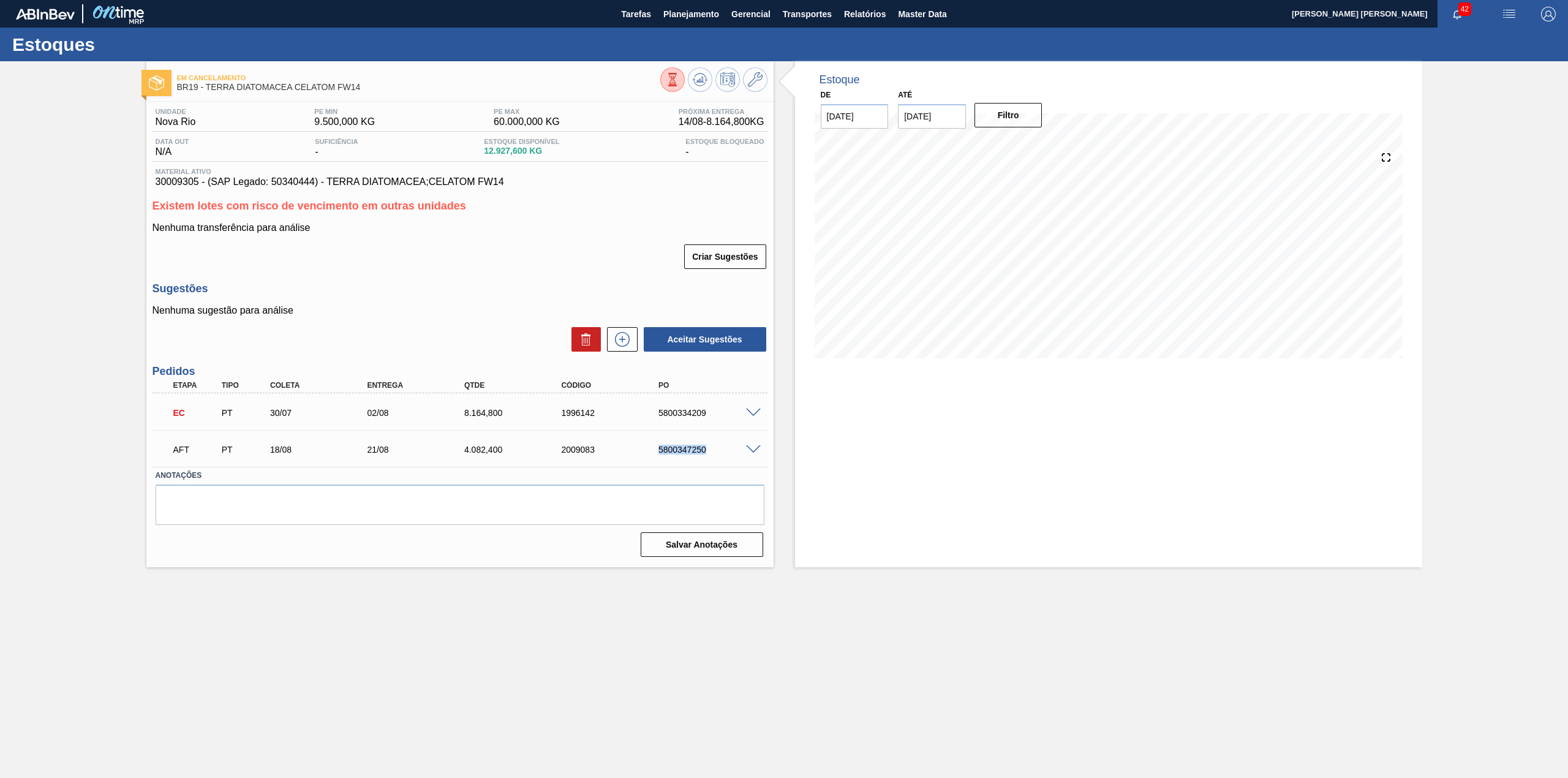
drag, startPoint x: 653, startPoint y: 454, endPoint x: 706, endPoint y: 454, distance: 53.0
click at [706, 454] on div "AFT PT 18/08 21/08 4.082,[PHONE_NUMBER] 5800347250" at bounding box center [456, 448] width 582 height 24
copy div "5800347250"
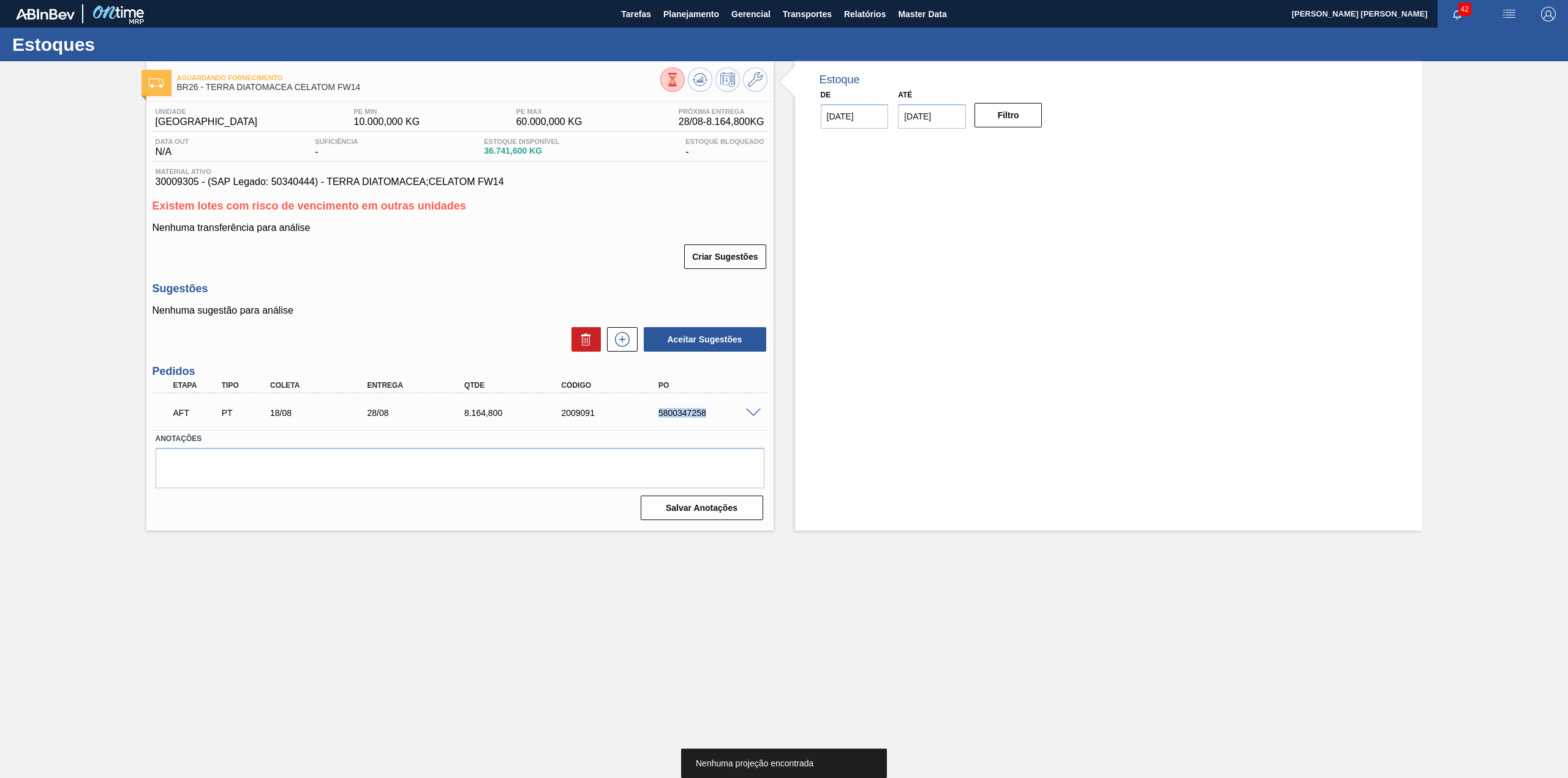
drag, startPoint x: 647, startPoint y: 415, endPoint x: 711, endPoint y: 419, distance: 64.1
click at [711, 419] on div "AFT PT 18/08 28/08 8.164,[PHONE_NUMBER] 5800347258" at bounding box center [456, 411] width 582 height 24
copy div "5800347258"
